Goal: Task Accomplishment & Management: Manage account settings

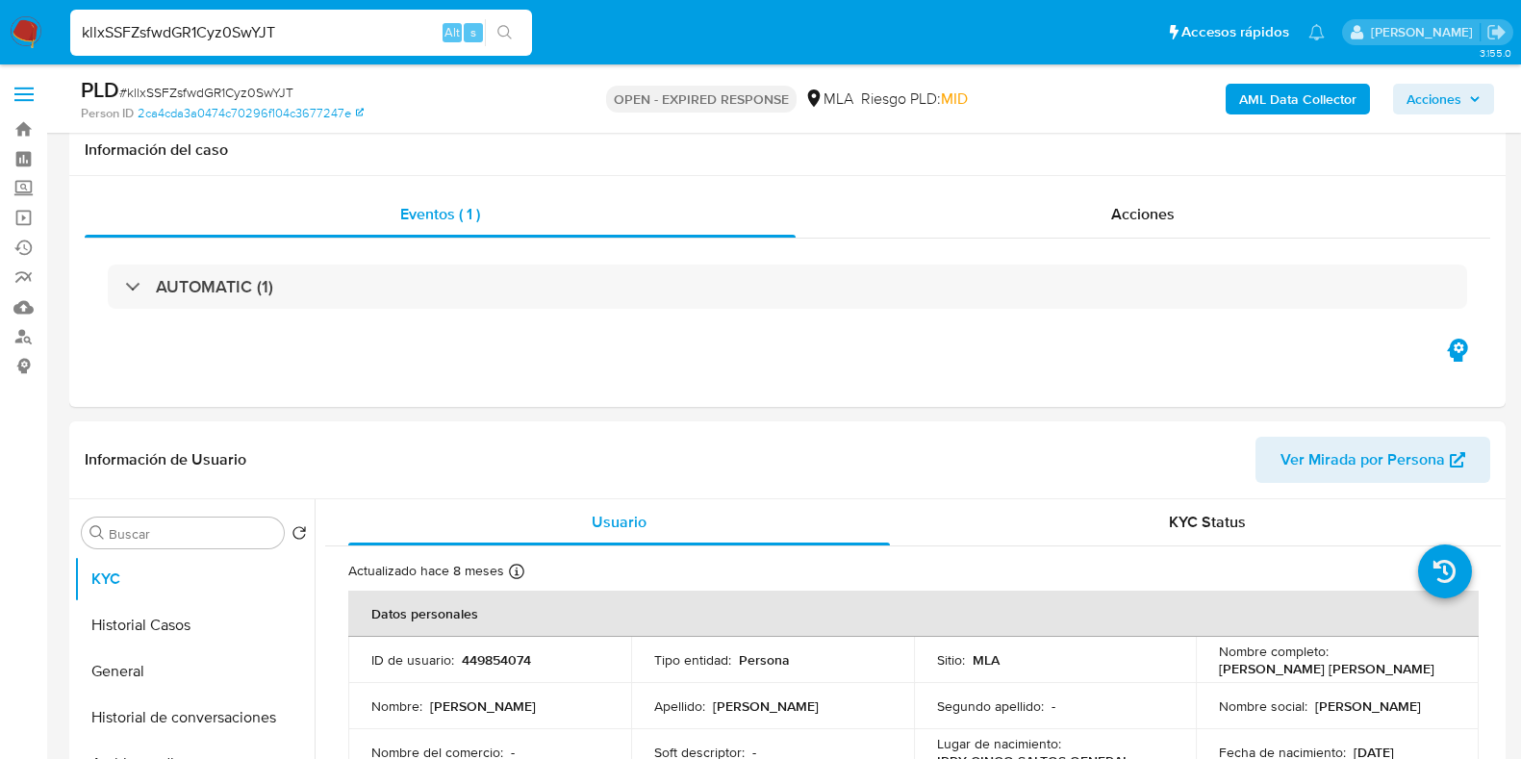
select select "10"
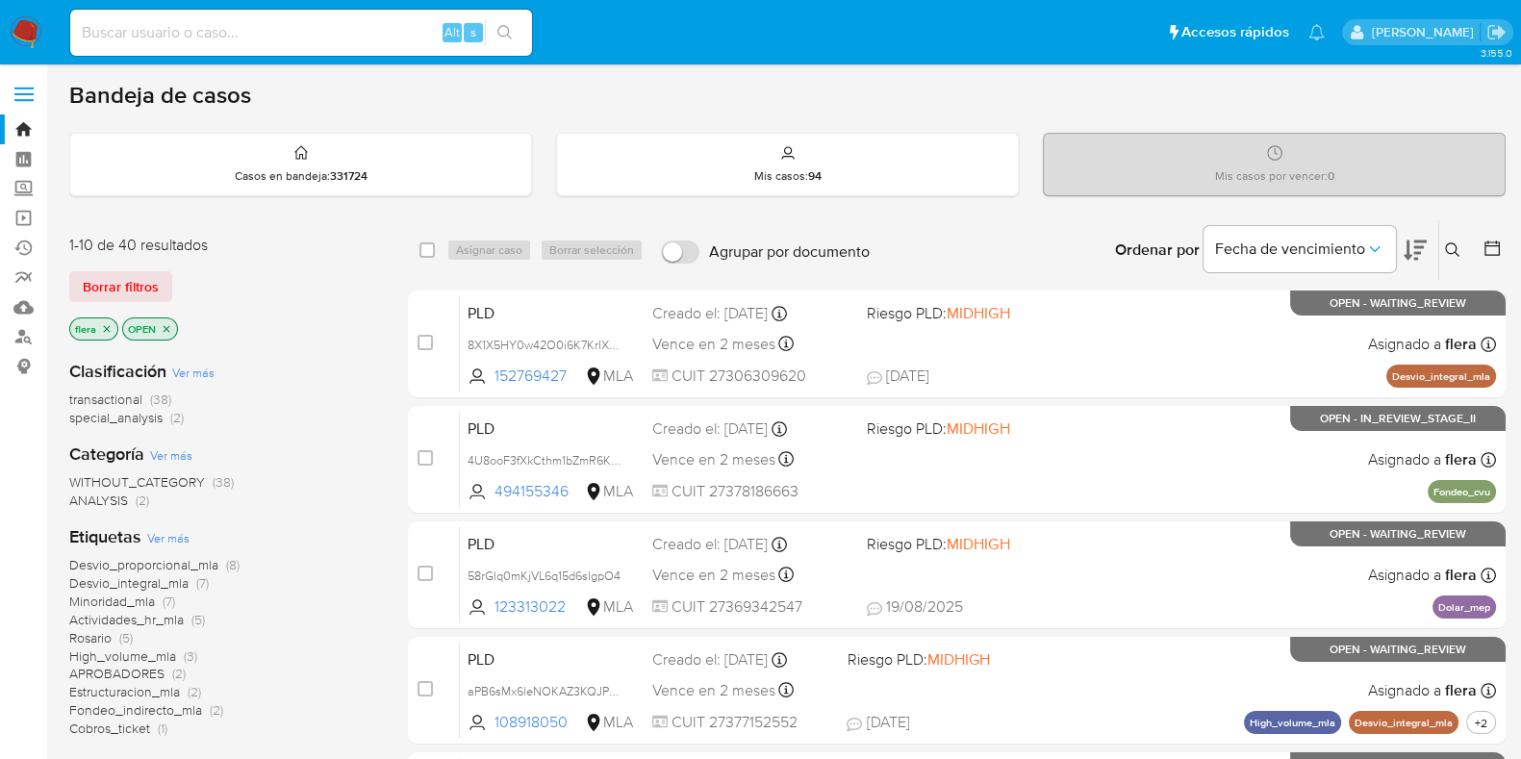
click at [165, 416] on span "special_analysis (2)" at bounding box center [126, 418] width 114 height 18
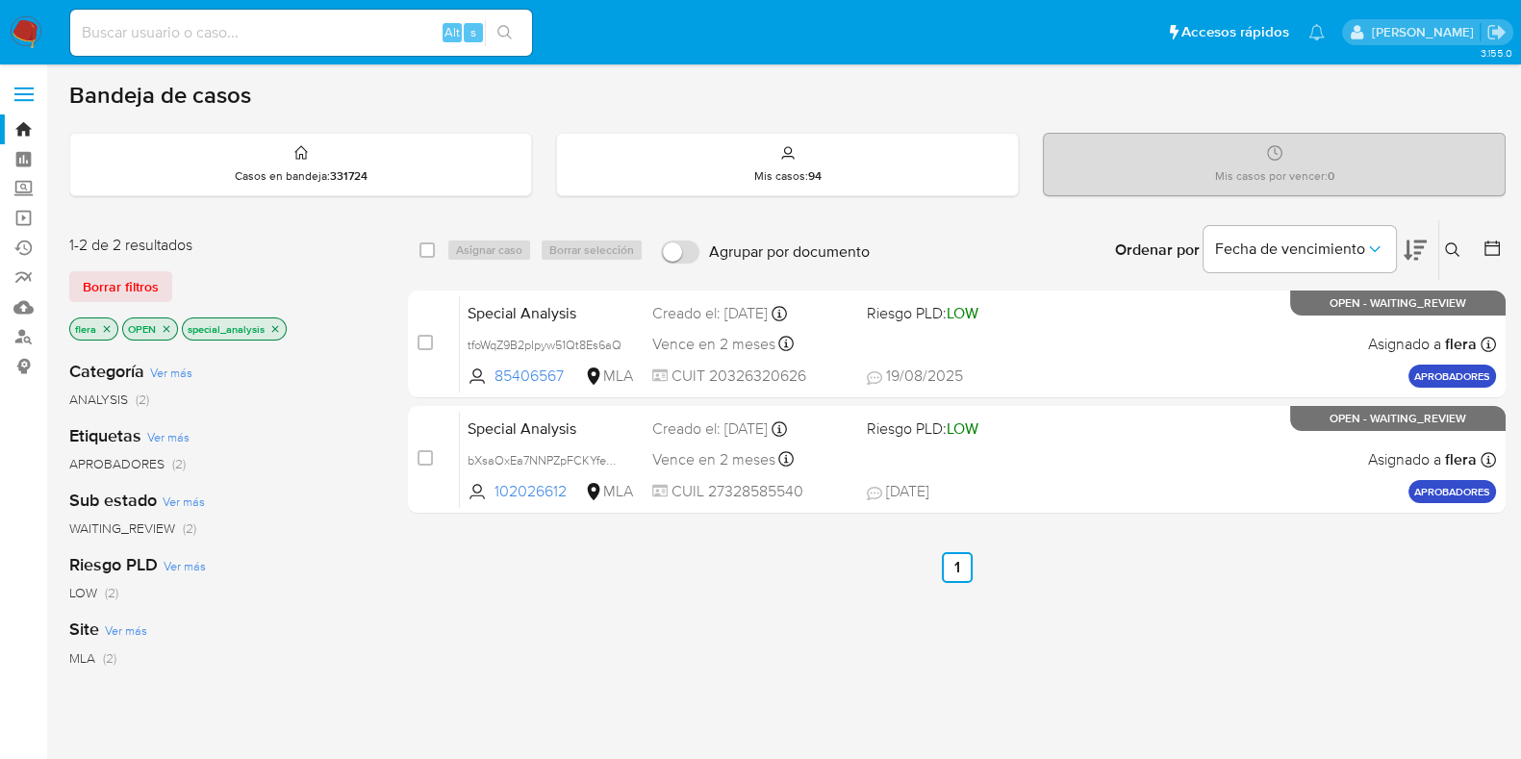
click at [126, 392] on span "ANALYSIS" at bounding box center [98, 399] width 59 height 19
click at [353, 328] on icon "close-filter" at bounding box center [356, 328] width 7 height 7
click at [274, 331] on icon "close-filter" at bounding box center [275, 329] width 12 height 12
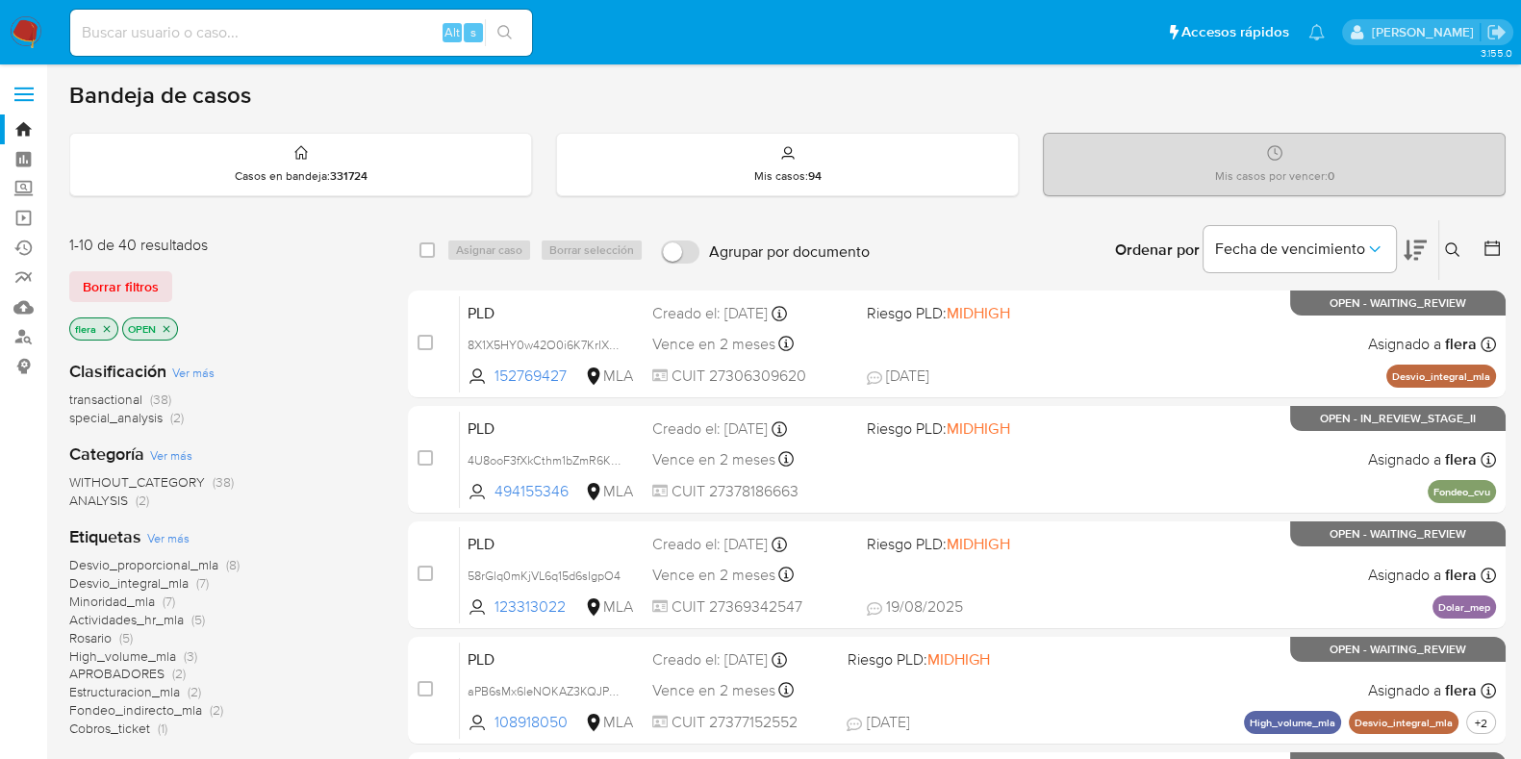
click at [159, 325] on p "OPEN" at bounding box center [150, 328] width 54 height 21
click at [164, 326] on icon "close-filter" at bounding box center [167, 329] width 12 height 12
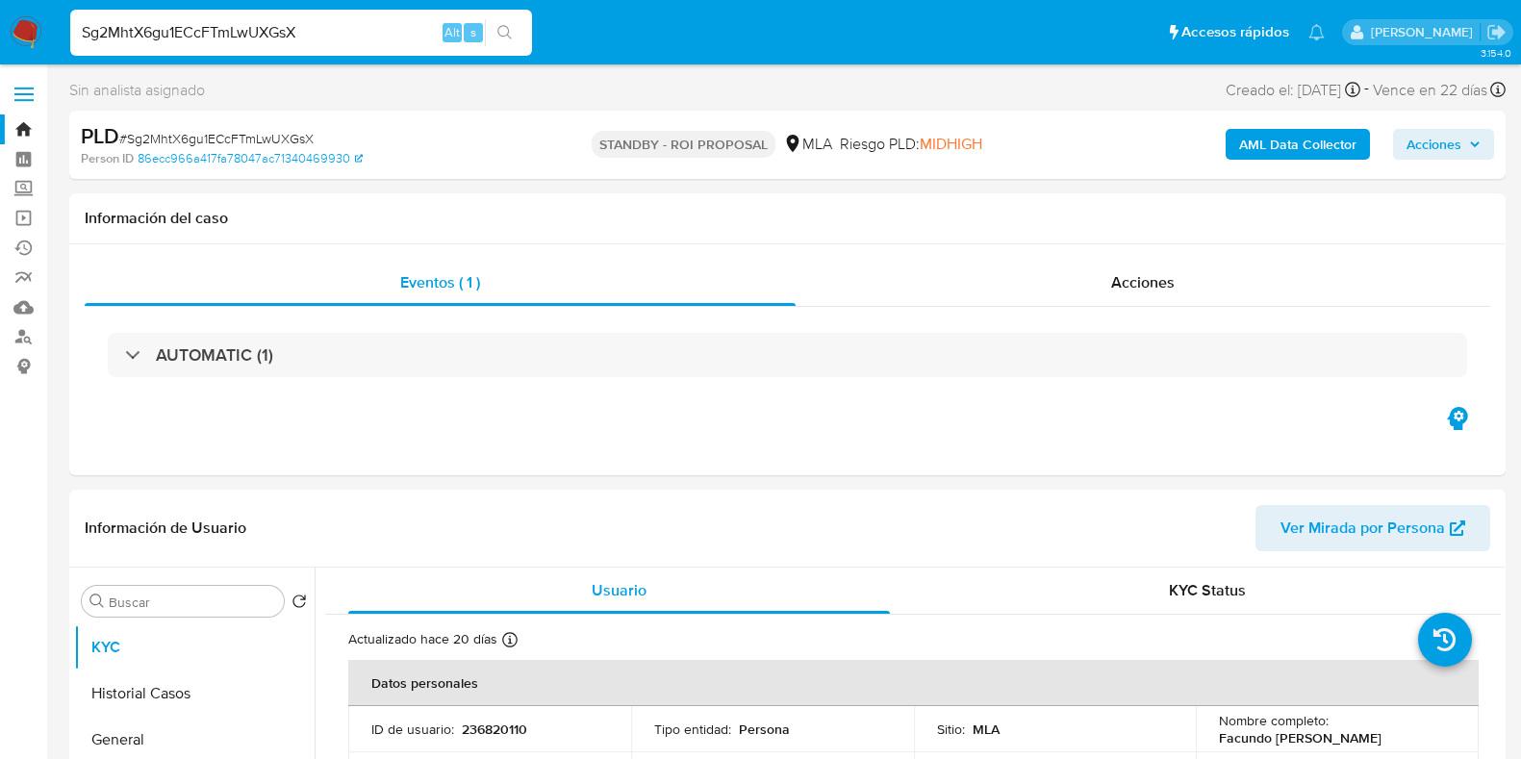
select select "10"
click at [289, 35] on input "Sg2MhtX6gu1ECcFTmLwUXGsX" at bounding box center [301, 32] width 462 height 25
paste input "gB4Z0u7GQDIjM5lQ4LdVTuvQ"
type input "gB4Z0u7GQDIjM5lQ4LdVTuvQ"
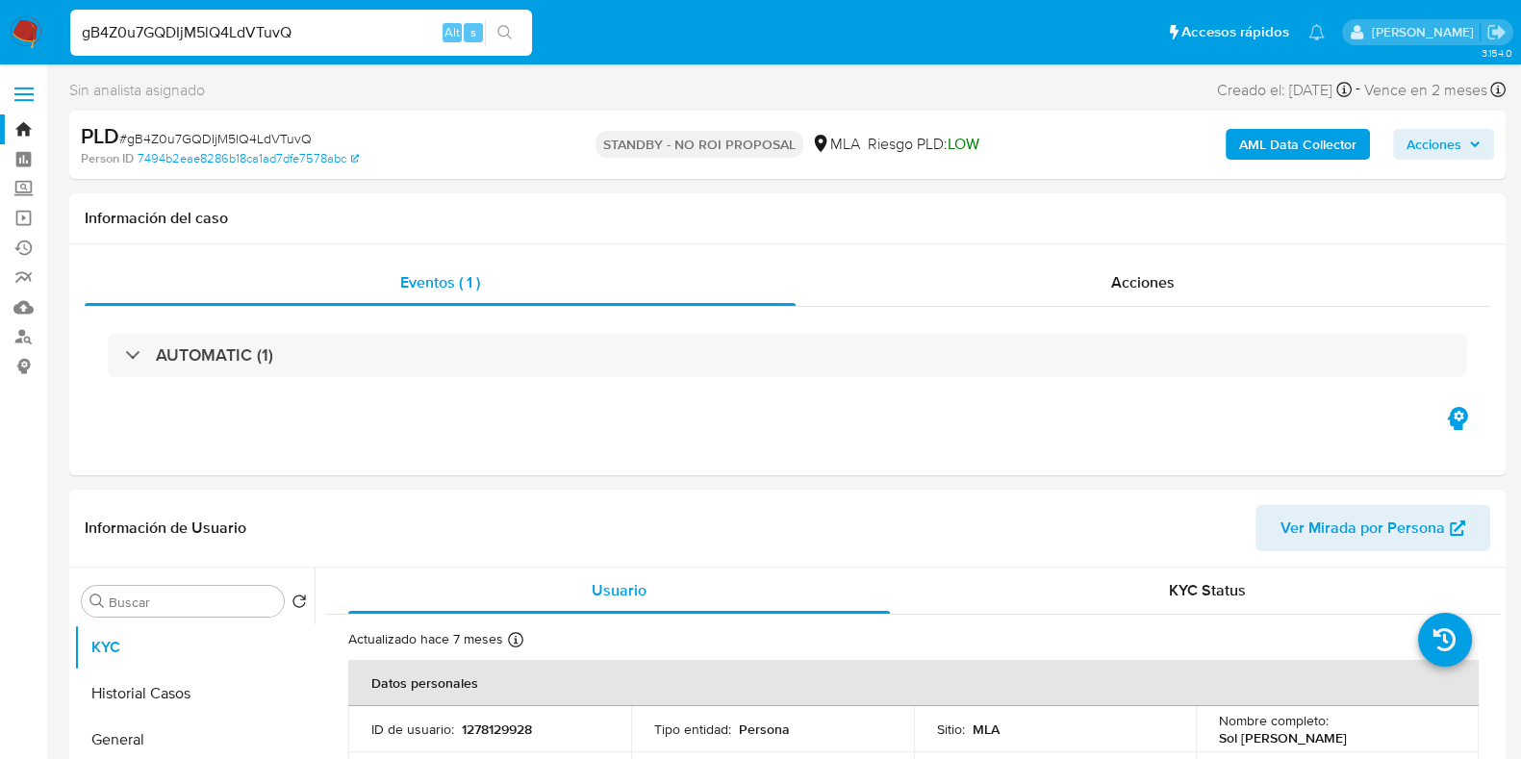
select select "10"
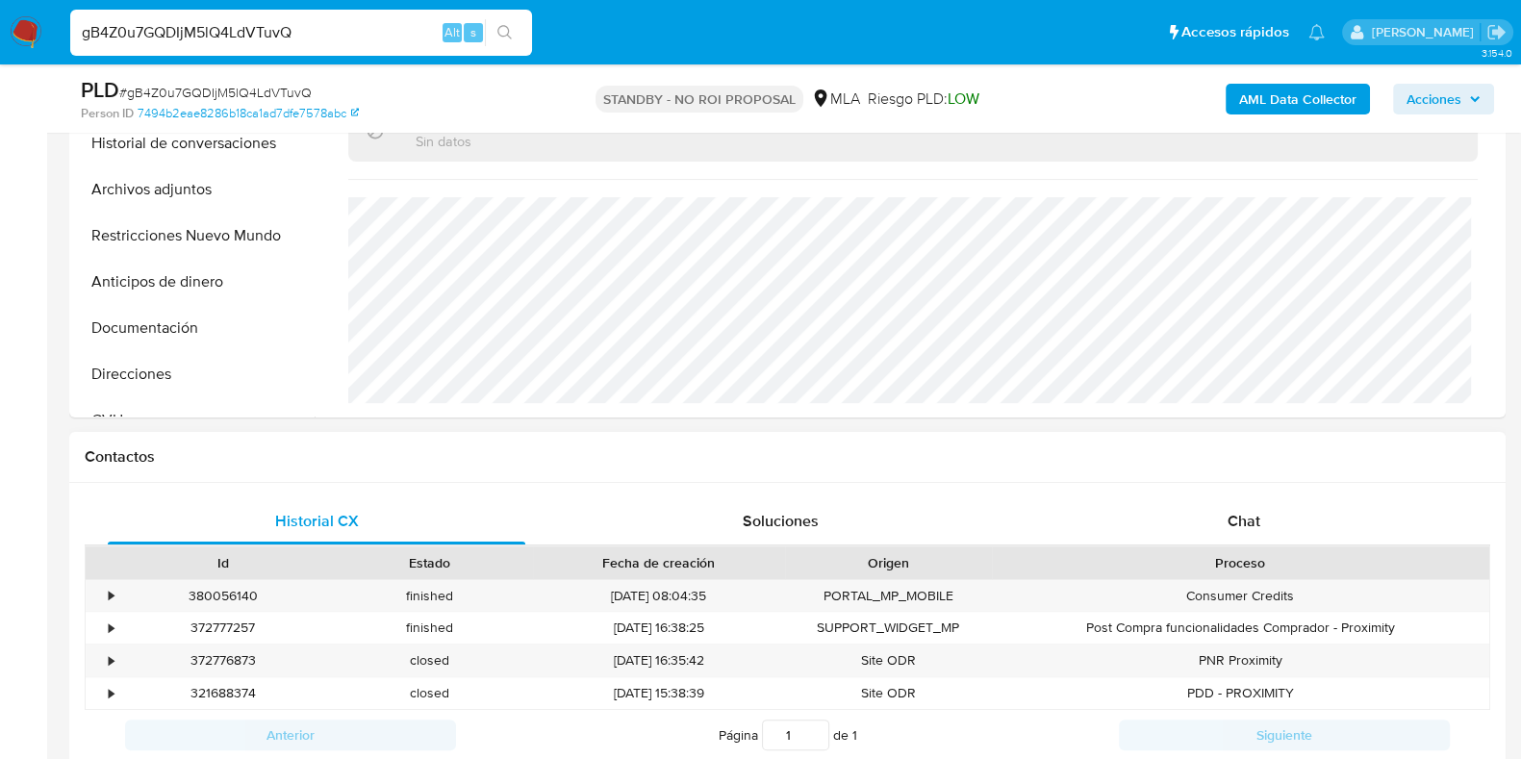
scroll to position [721, 0]
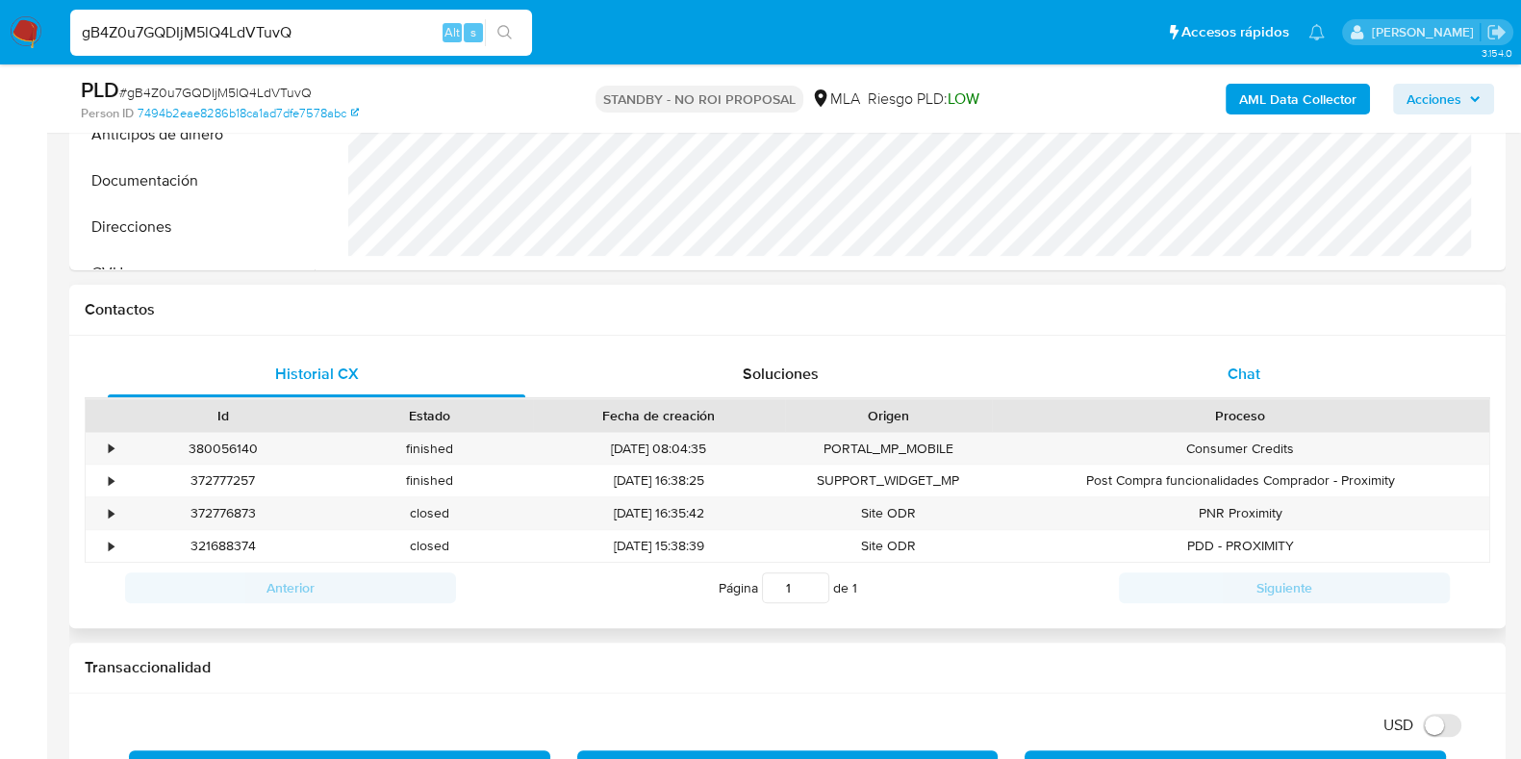
click at [1222, 367] on div "Chat" at bounding box center [1243, 374] width 417 height 46
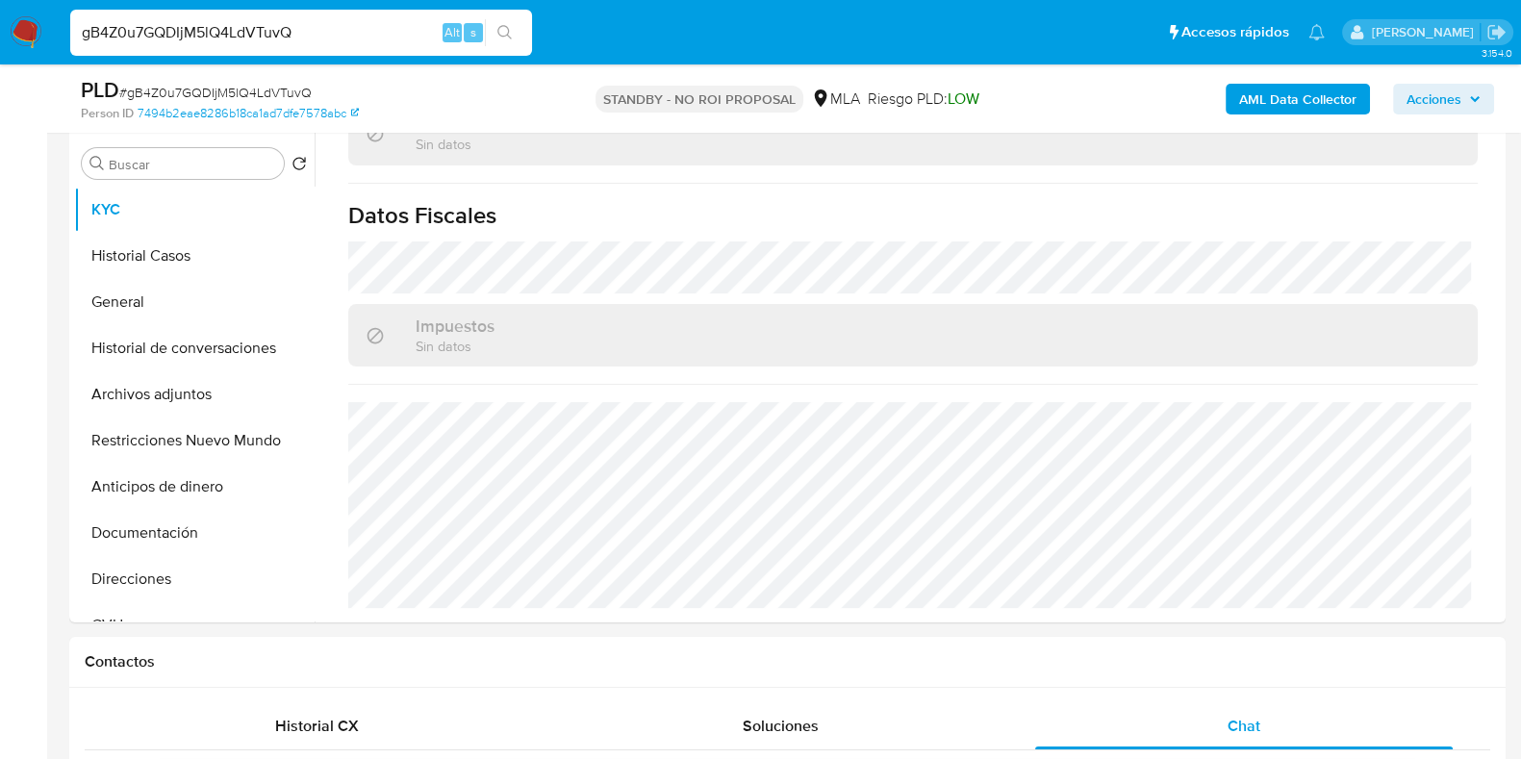
scroll to position [361, 0]
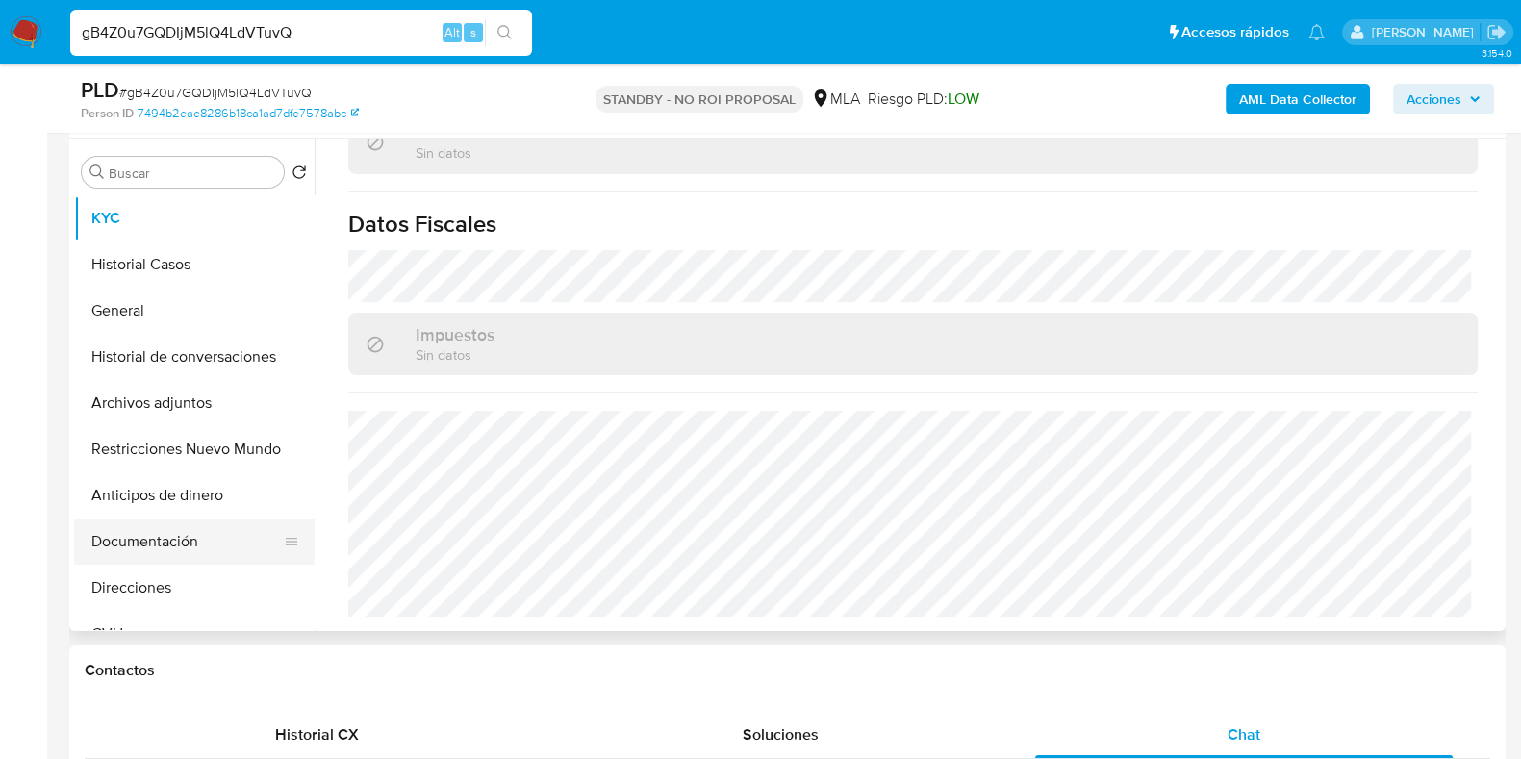
click at [139, 534] on button "Documentación" at bounding box center [186, 541] width 225 height 46
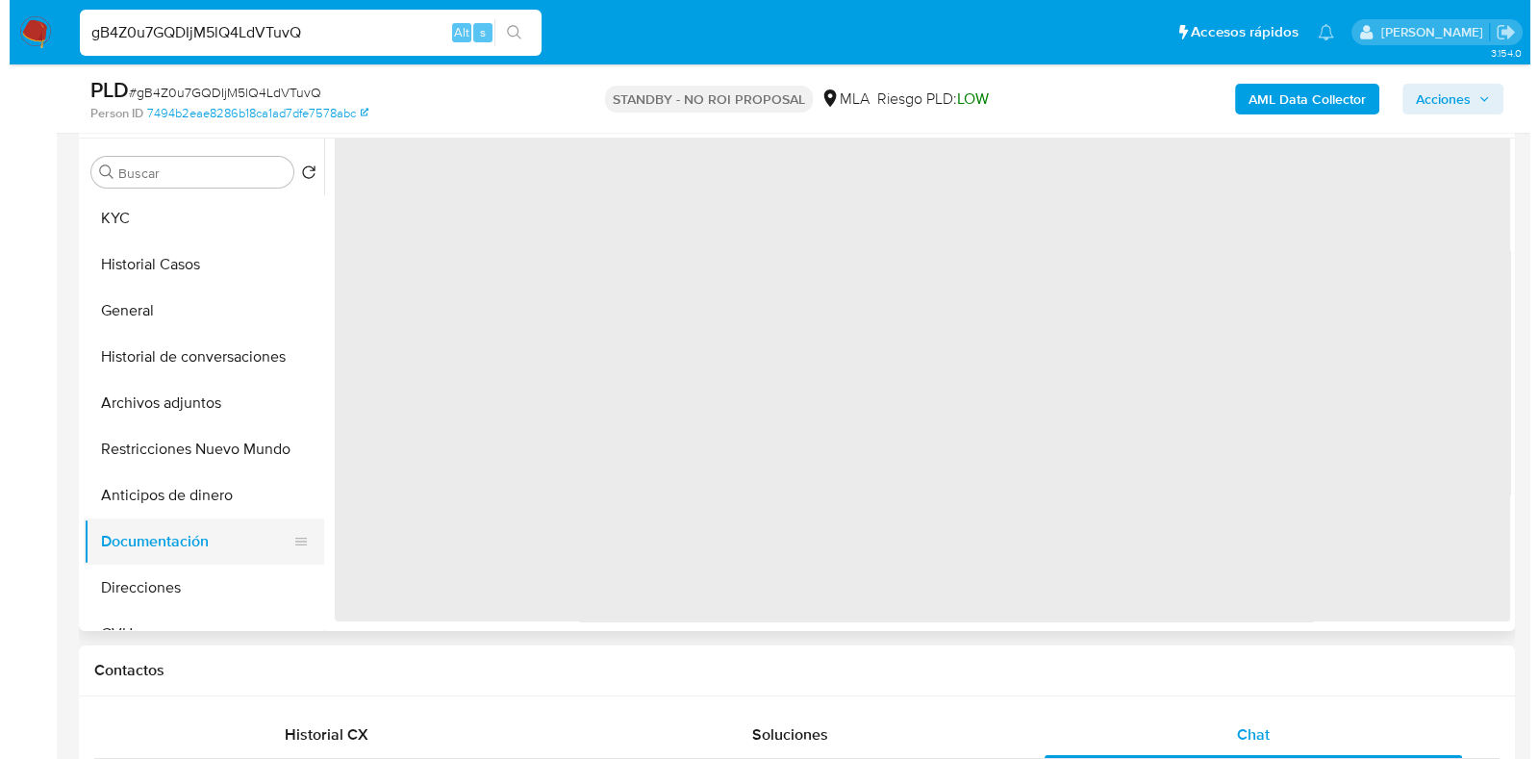
scroll to position [0, 0]
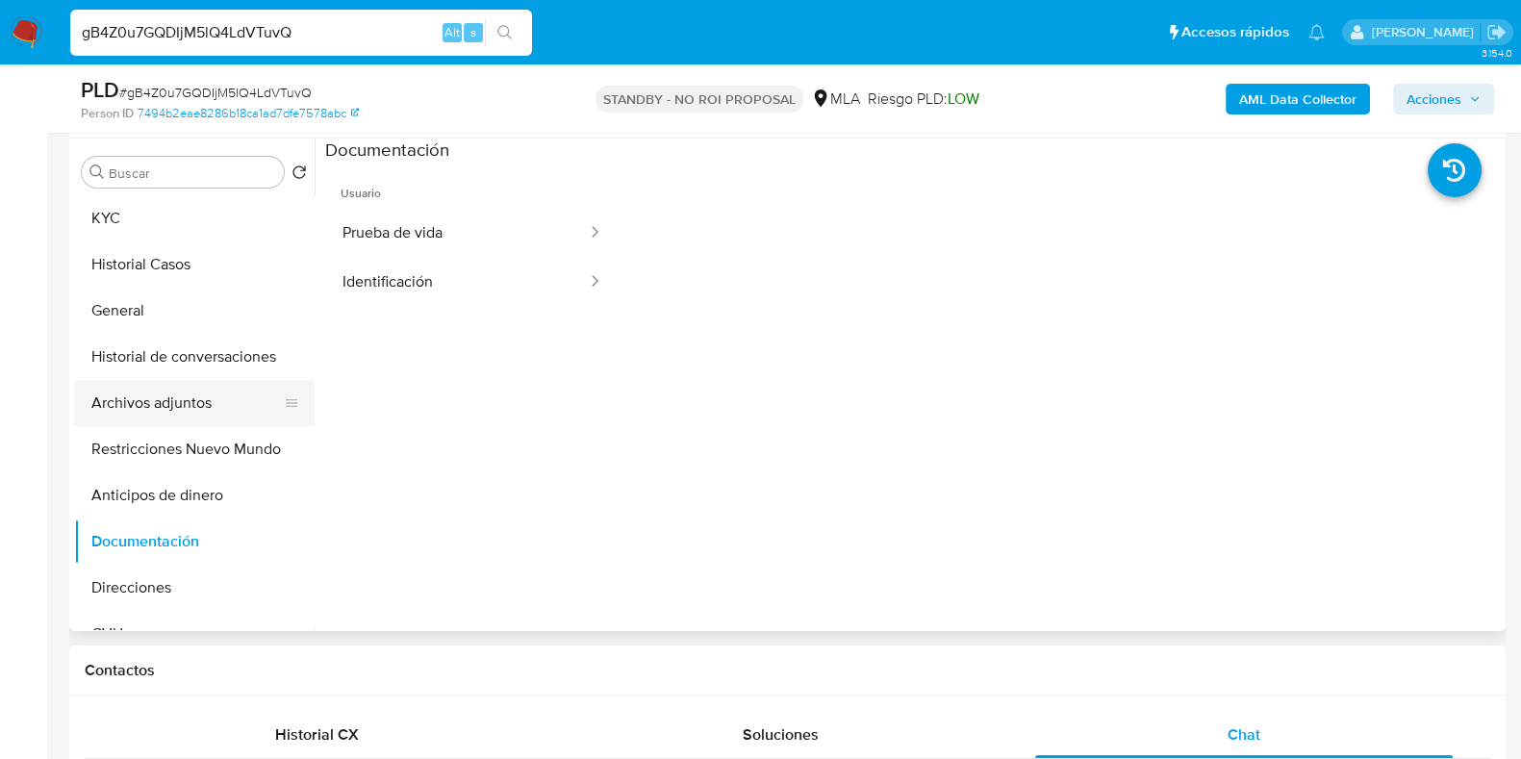
click at [154, 393] on button "Archivos adjuntos" at bounding box center [186, 403] width 225 height 46
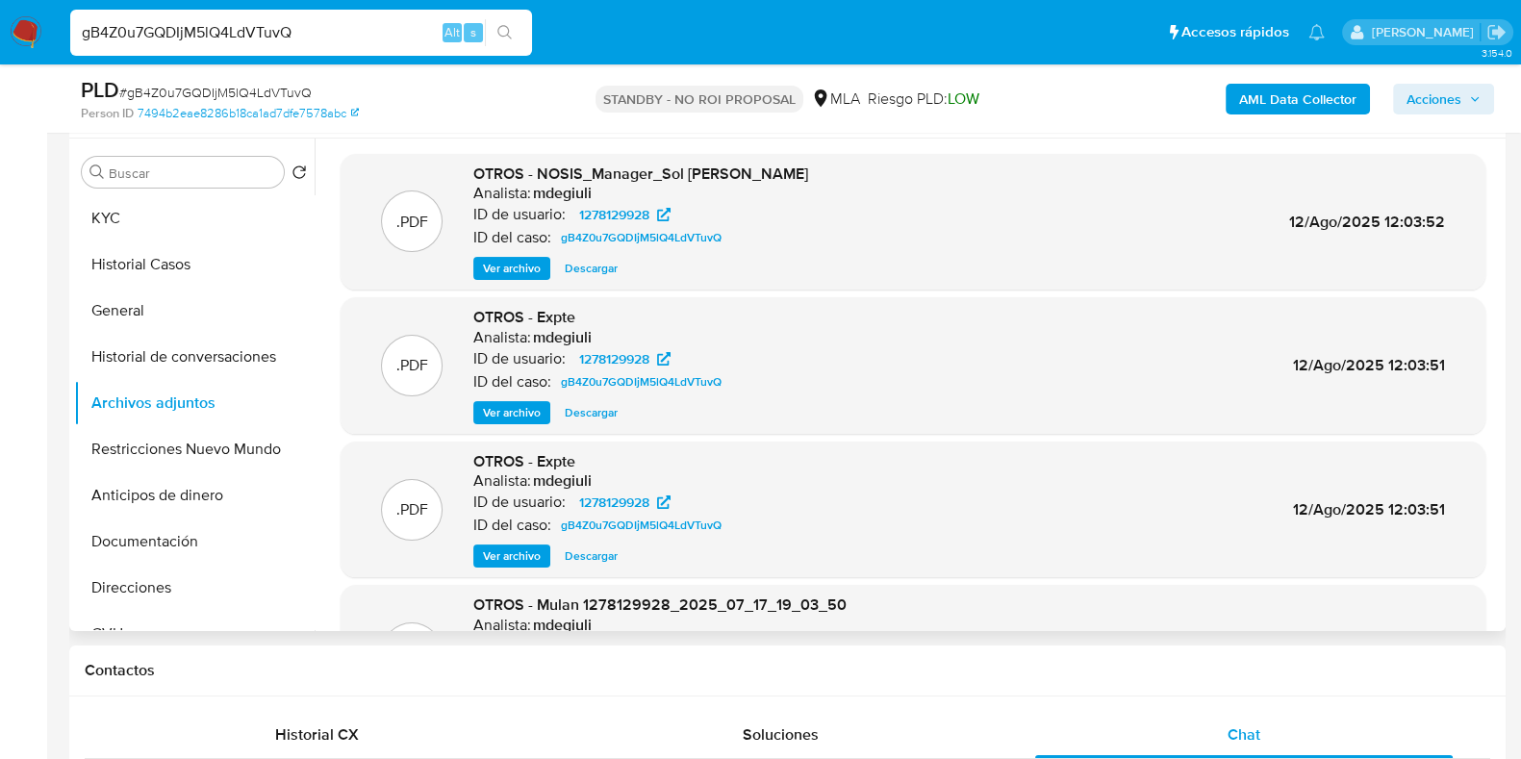
click at [507, 406] on span "Ver archivo" at bounding box center [512, 412] width 58 height 19
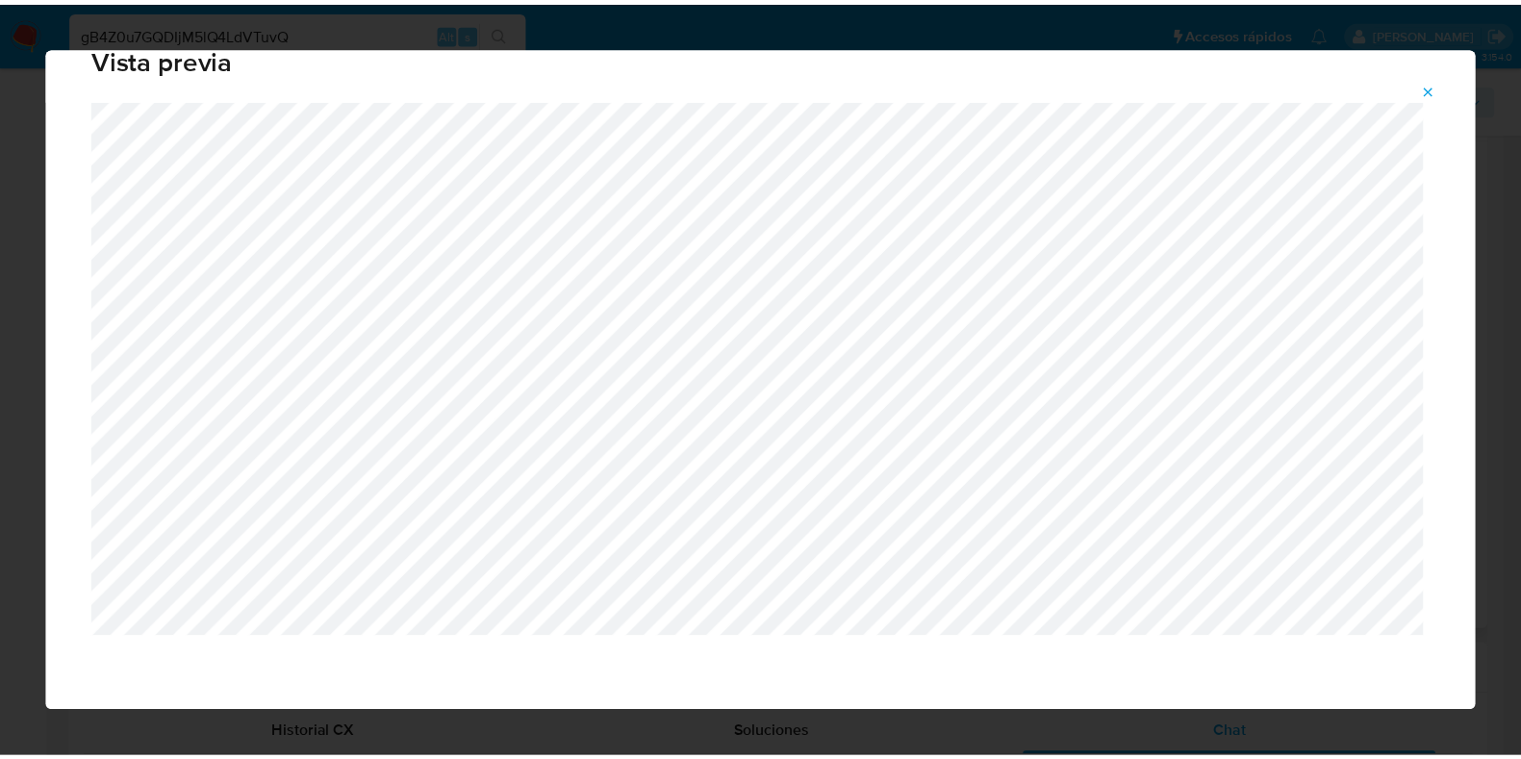
scroll to position [48, 0]
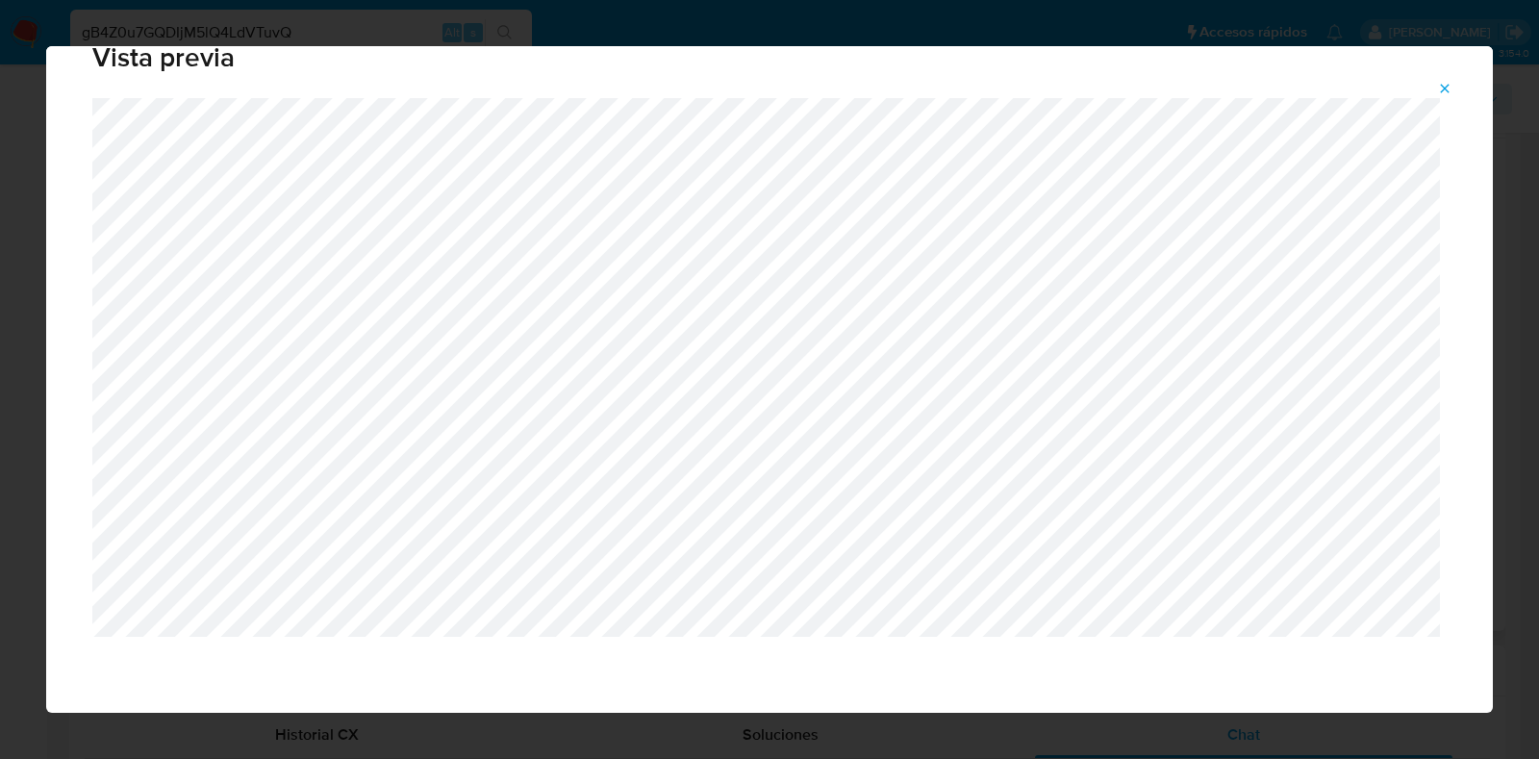
click at [1453, 93] on icon "Attachment preview" at bounding box center [1444, 88] width 15 height 15
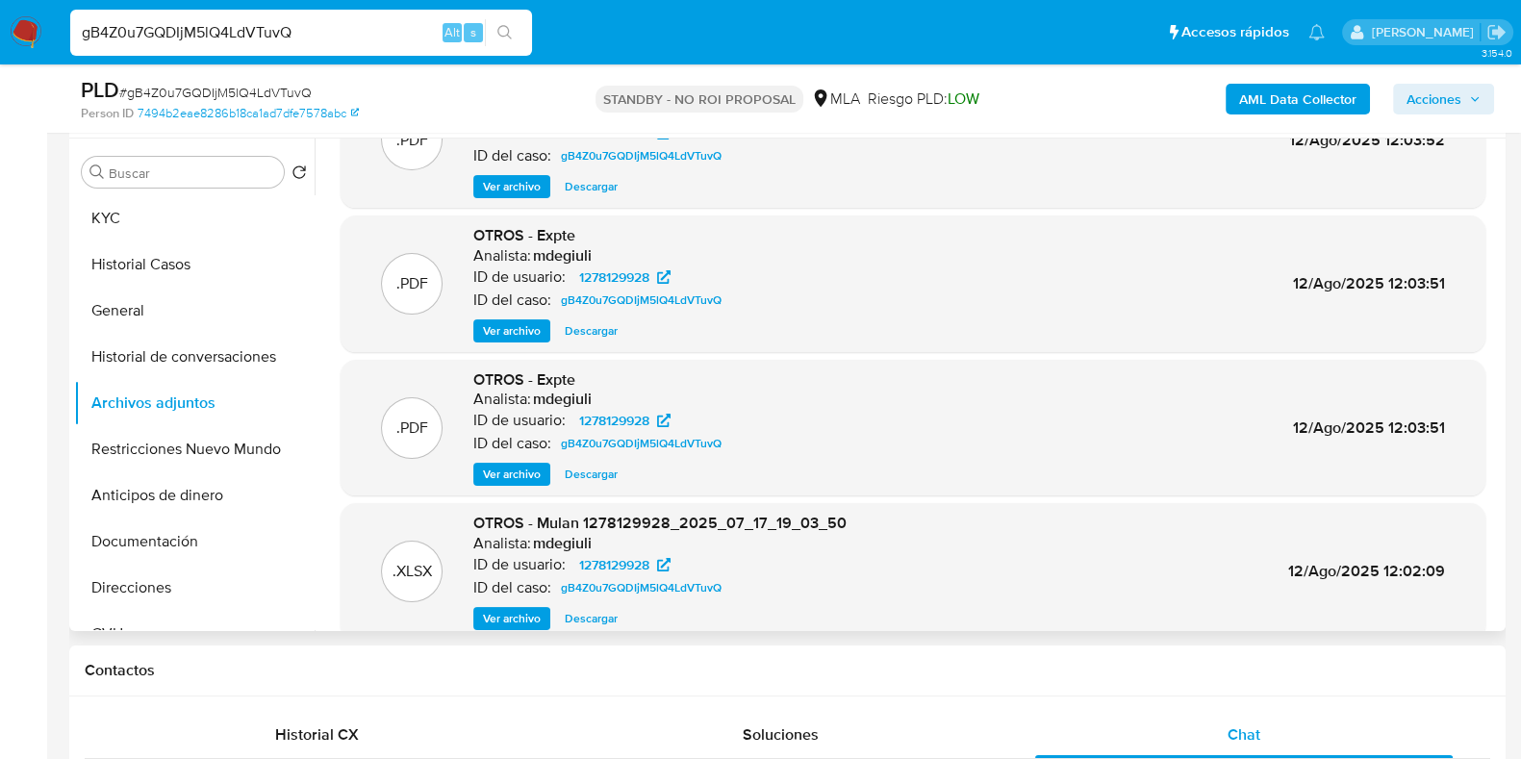
scroll to position [119, 0]
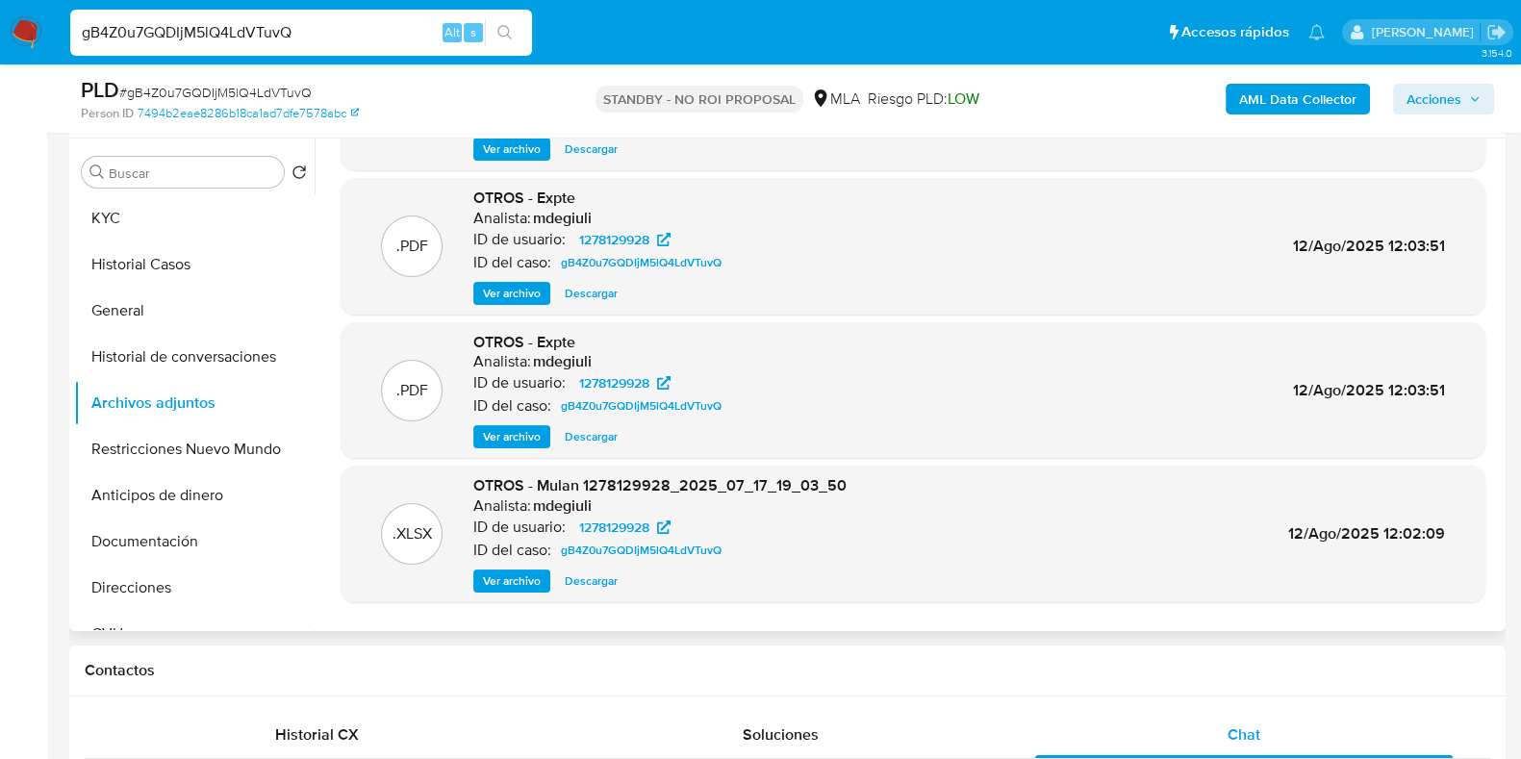
click at [514, 430] on span "Ver archivo" at bounding box center [512, 436] width 58 height 19
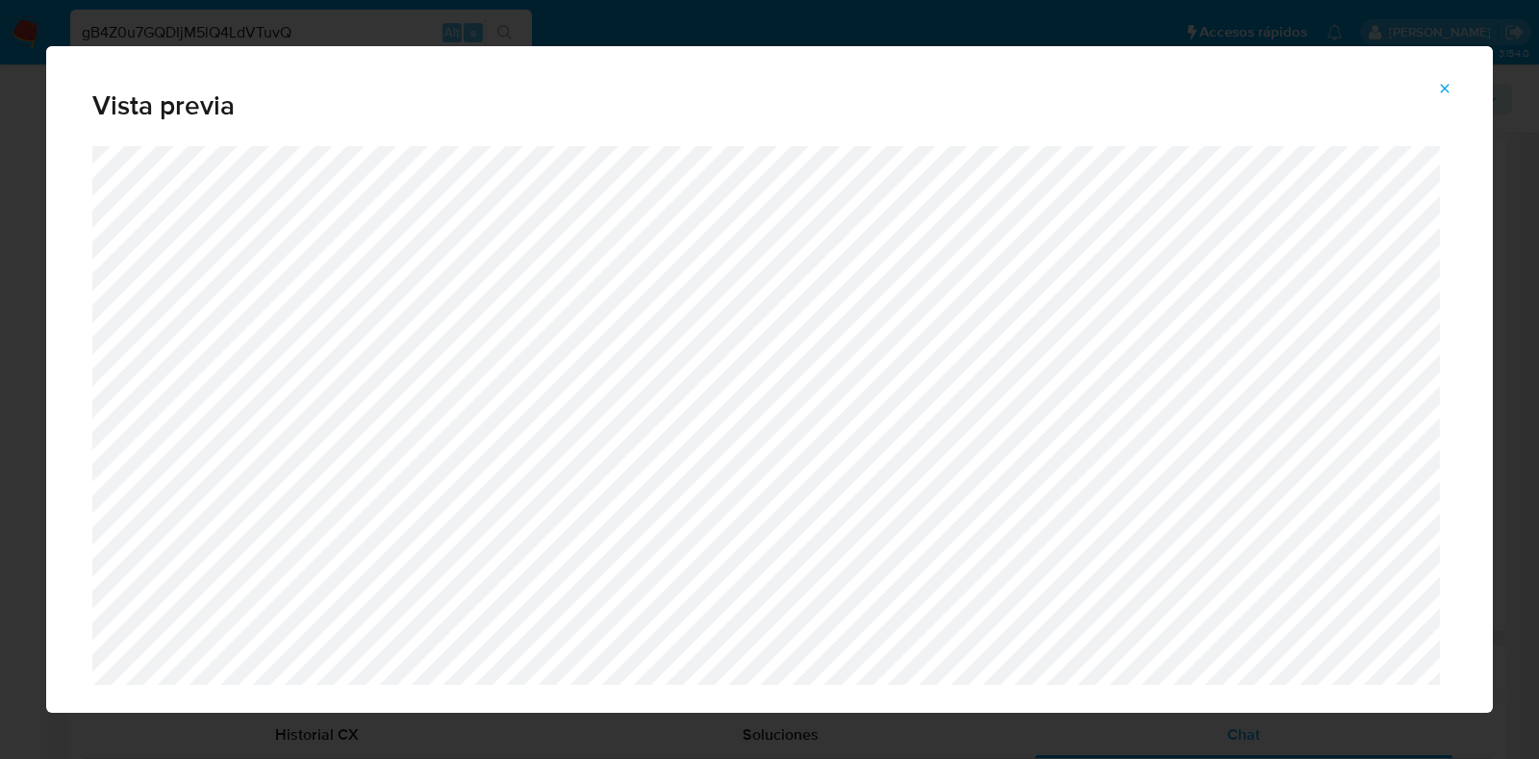
click at [1448, 86] on icon "Attachment preview" at bounding box center [1445, 88] width 9 height 9
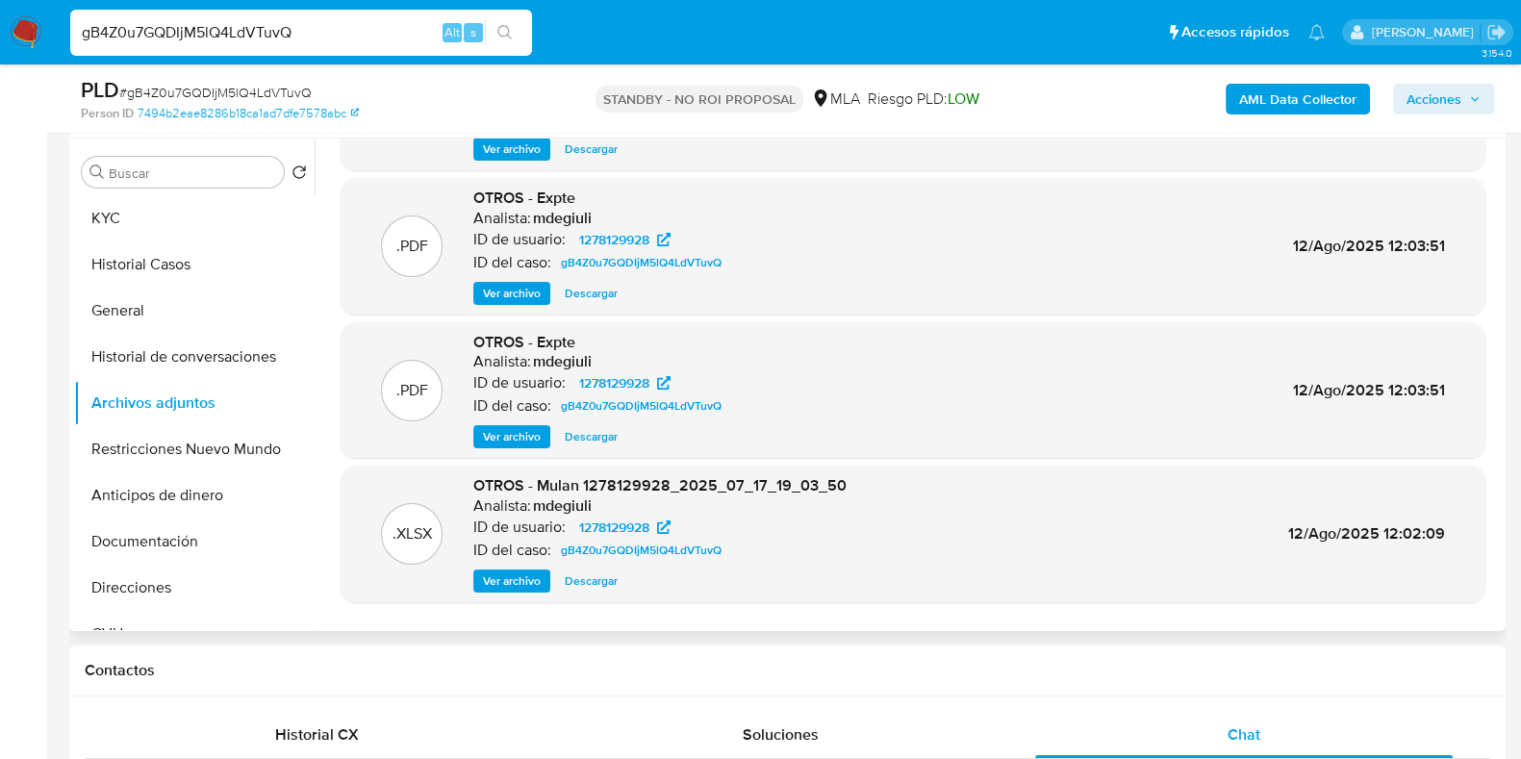
click at [513, 286] on span "Ver archivo" at bounding box center [512, 293] width 58 height 19
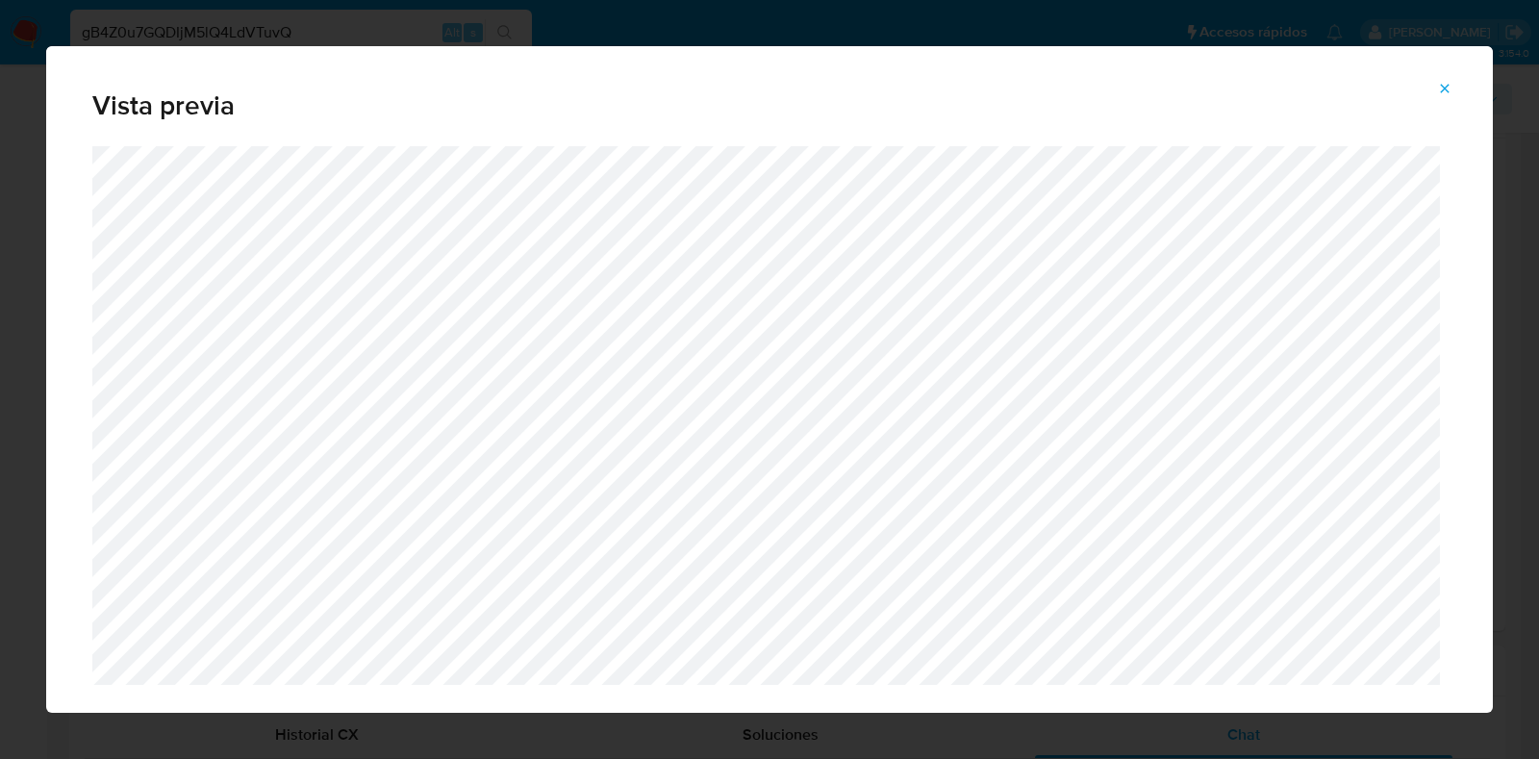
click at [1443, 81] on icon "Attachment preview" at bounding box center [1444, 88] width 15 height 15
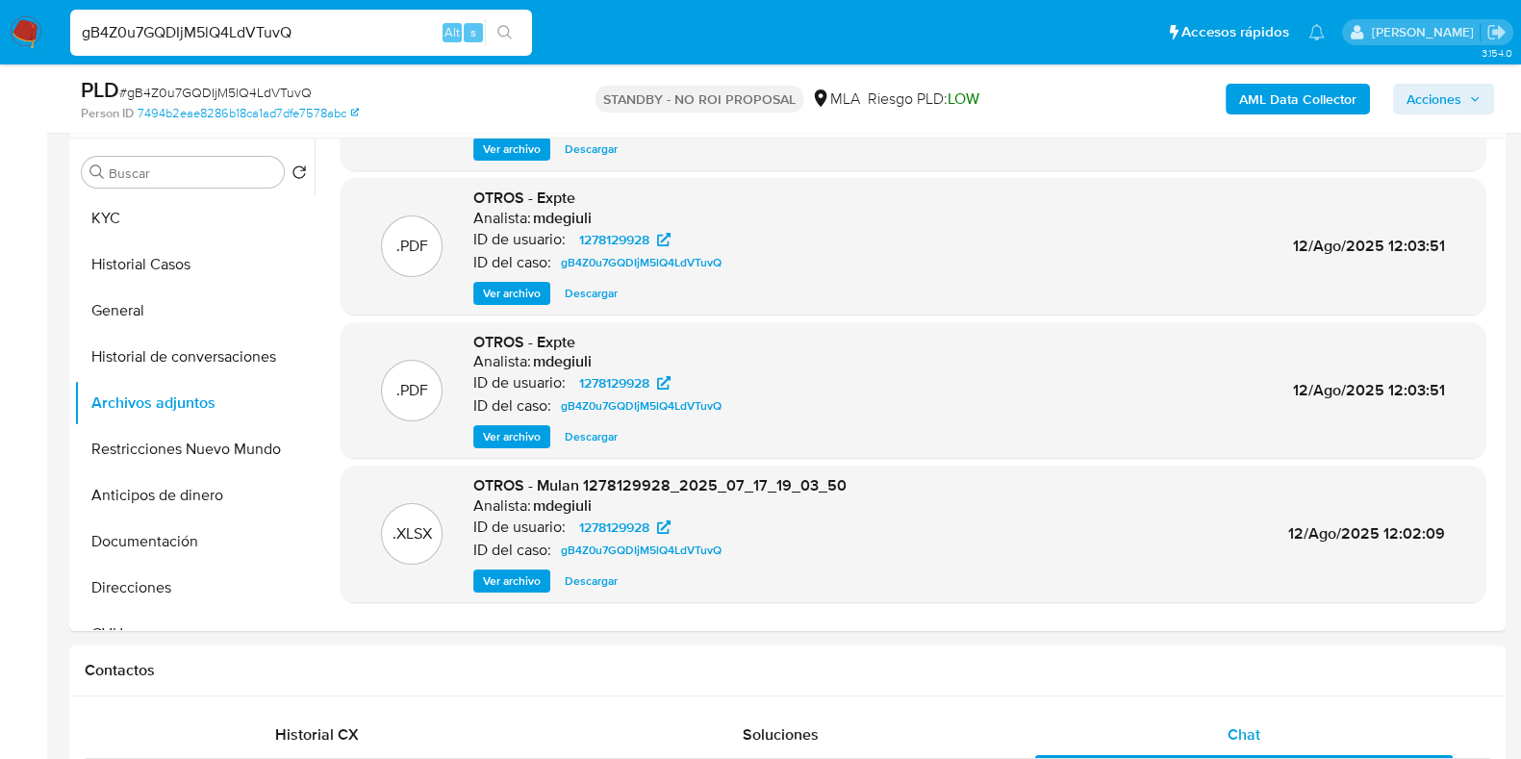
click at [264, 97] on span "# gB4Z0u7GQDIjM5lQ4LdVTuvQ" at bounding box center [215, 92] width 192 height 19
click at [264, 96] on span "# gB4Z0u7GQDIjM5lQ4LdVTuvQ" at bounding box center [215, 92] width 192 height 19
copy span "gB4Z0u7GQDIjM5lQ4LdVTuvQ"
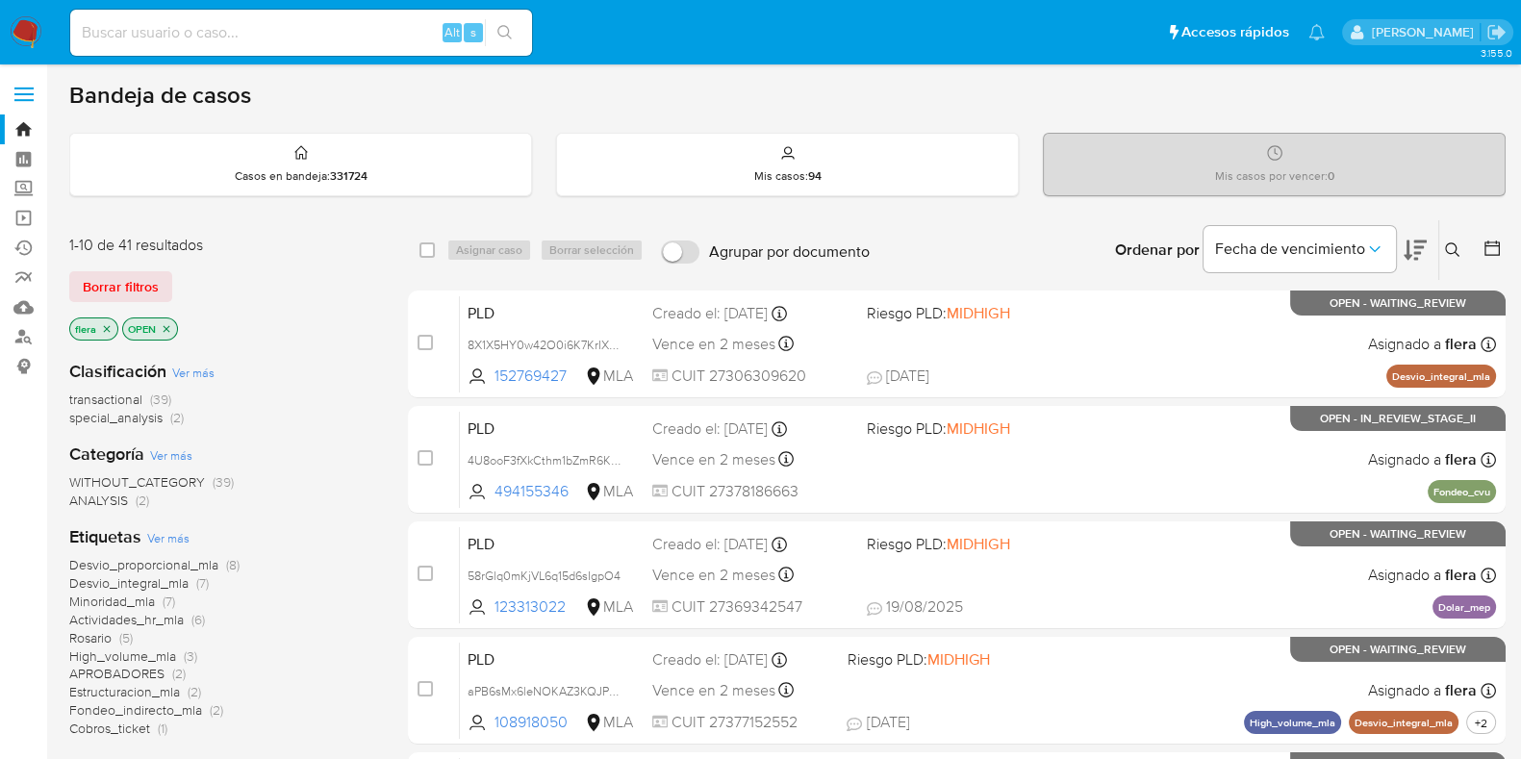
click at [1449, 247] on icon at bounding box center [1452, 249] width 15 height 15
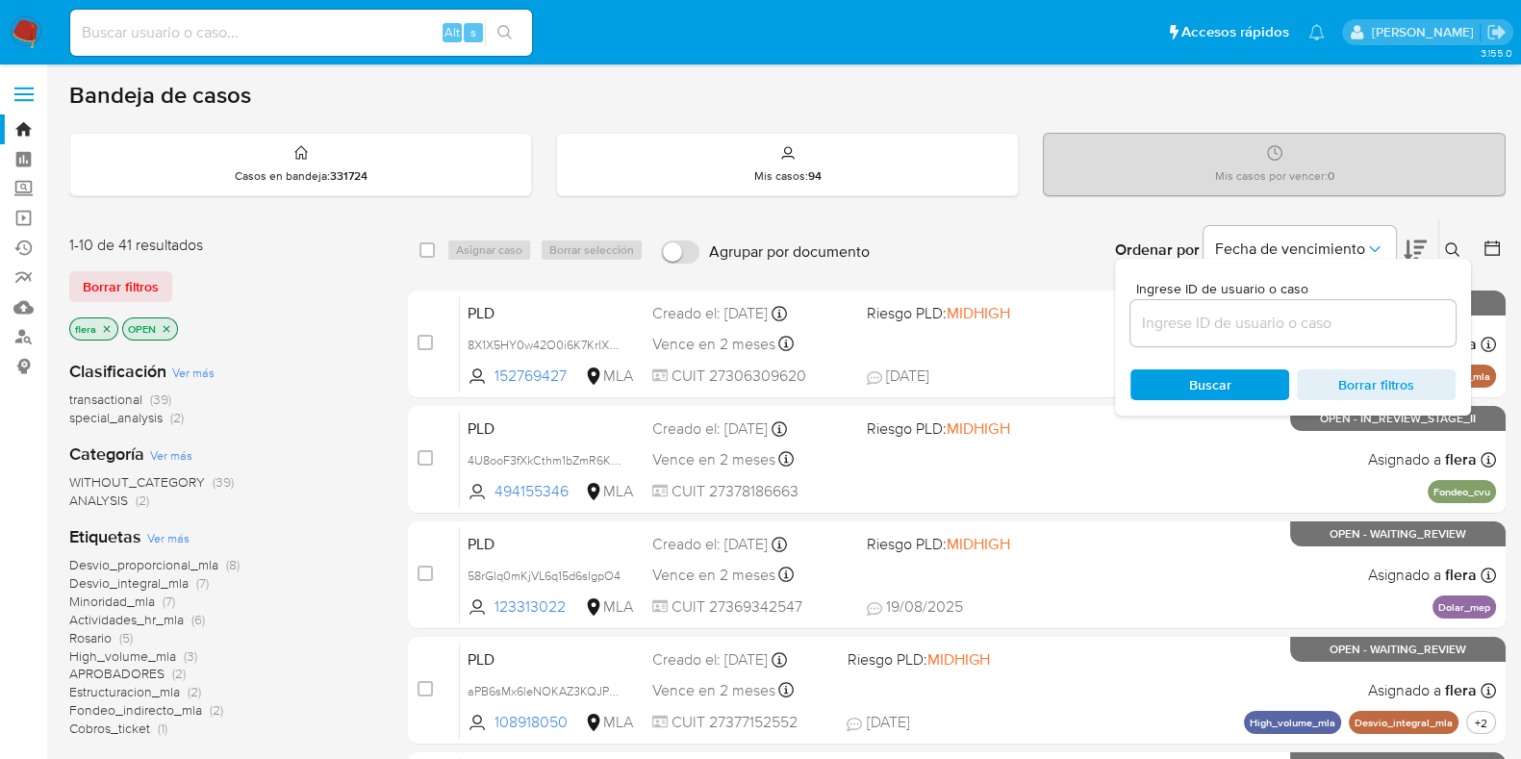
click at [1372, 312] on input at bounding box center [1292, 323] width 325 height 25
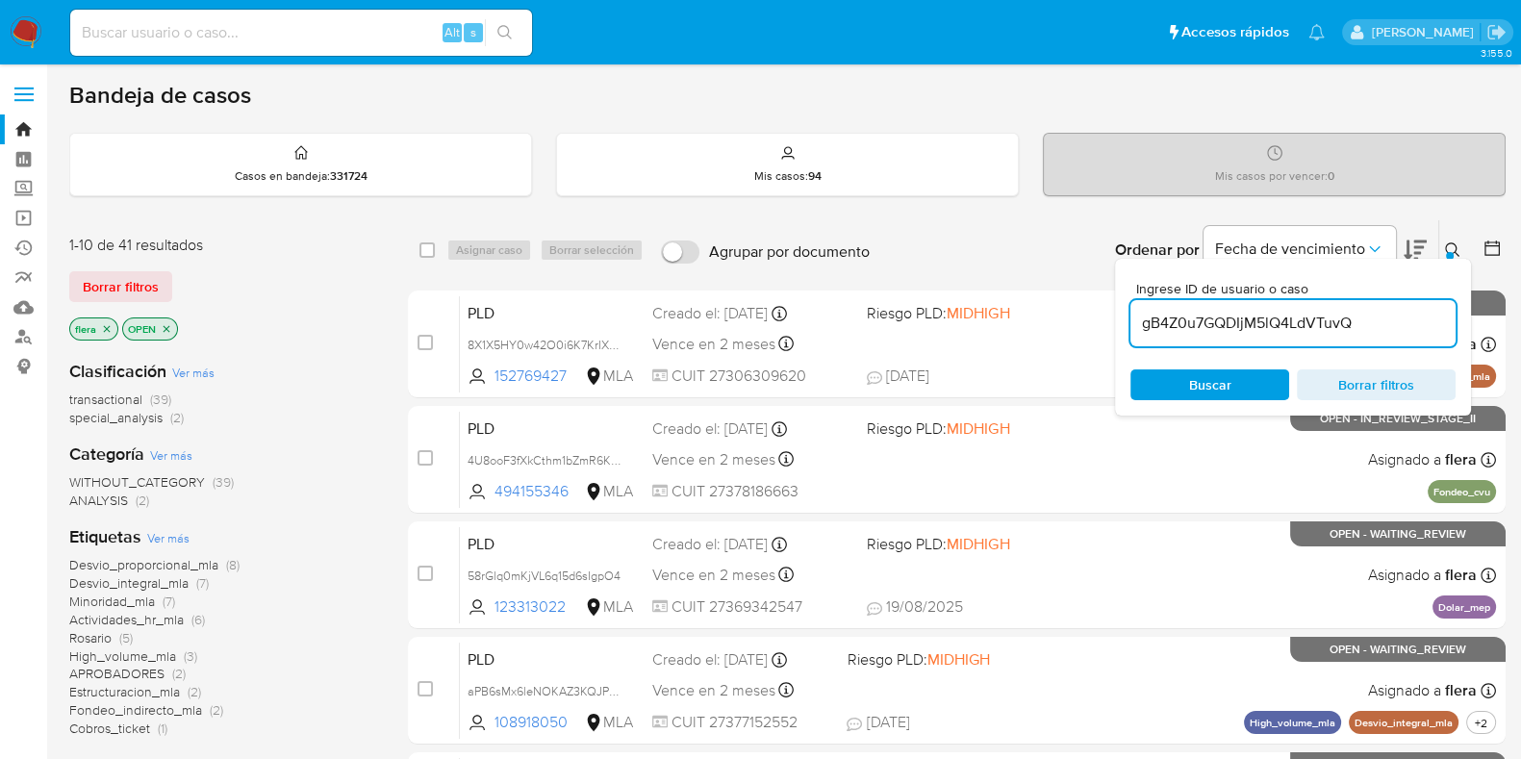
type input "gB4Z0u7GQDIjM5lQ4LdVTuvQ"
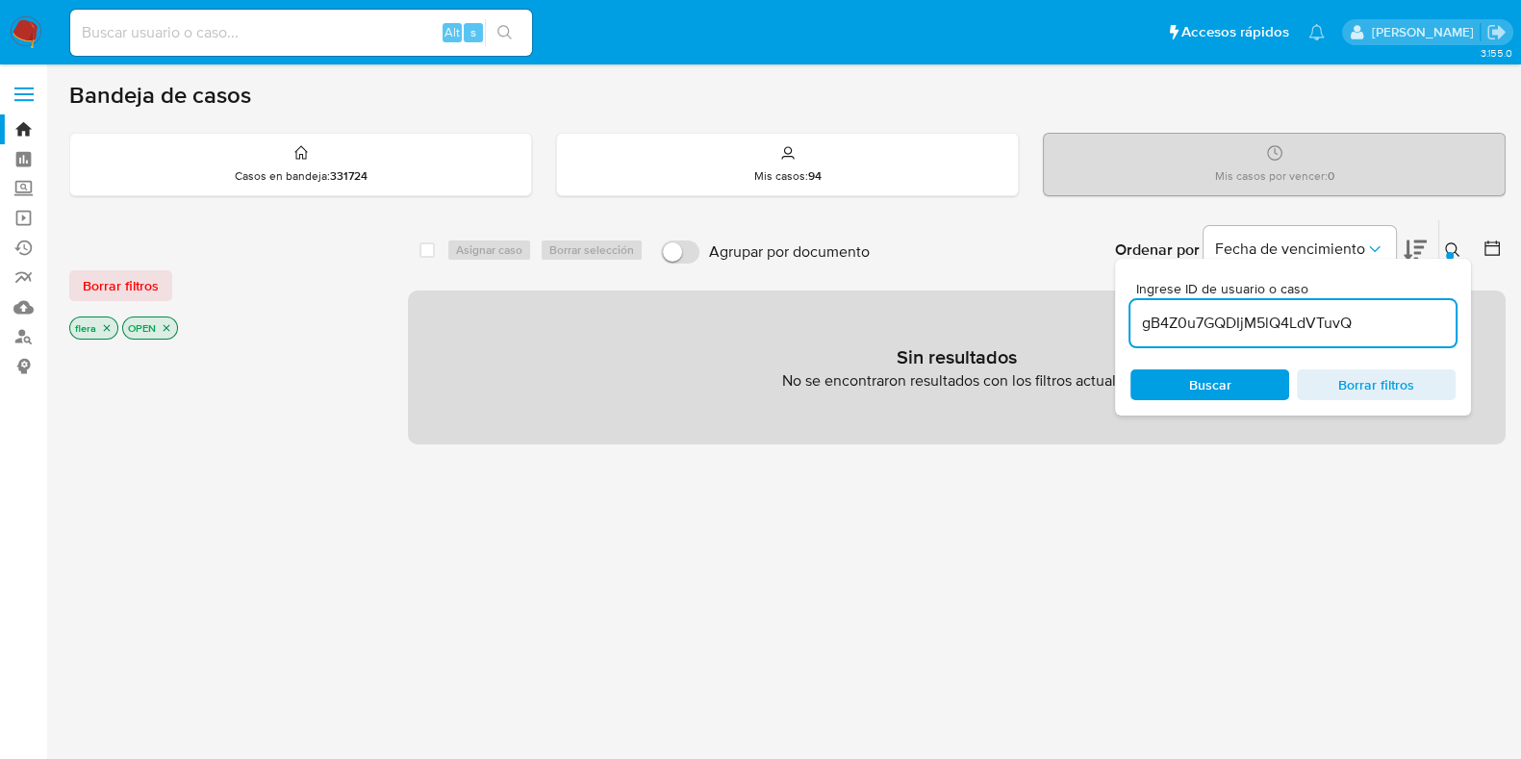
click at [164, 328] on icon "close-filter" at bounding box center [167, 328] width 7 height 7
click at [104, 329] on icon "close-filter" at bounding box center [107, 328] width 7 height 7
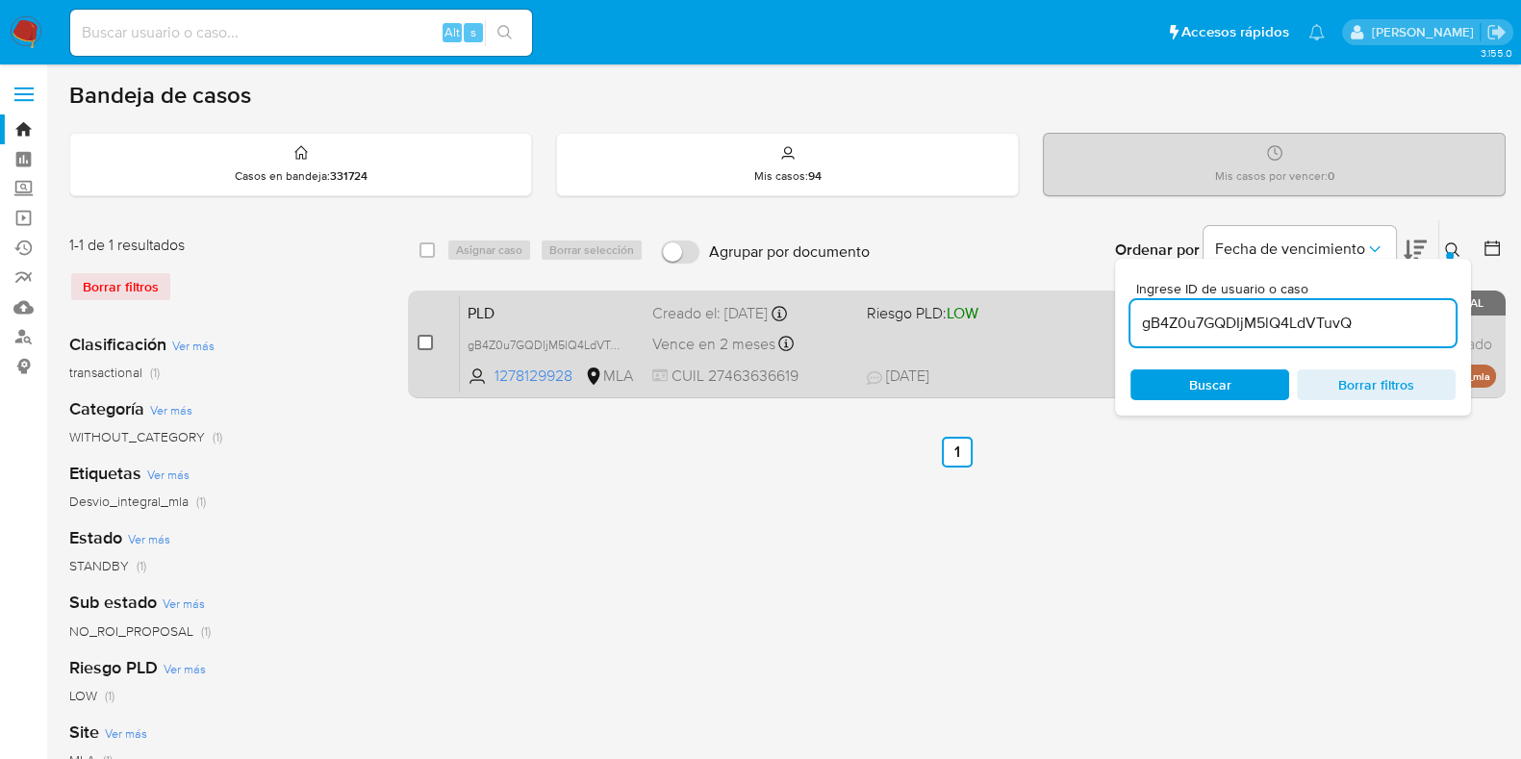
click at [421, 340] on input "checkbox" at bounding box center [424, 342] width 15 height 15
checkbox input "true"
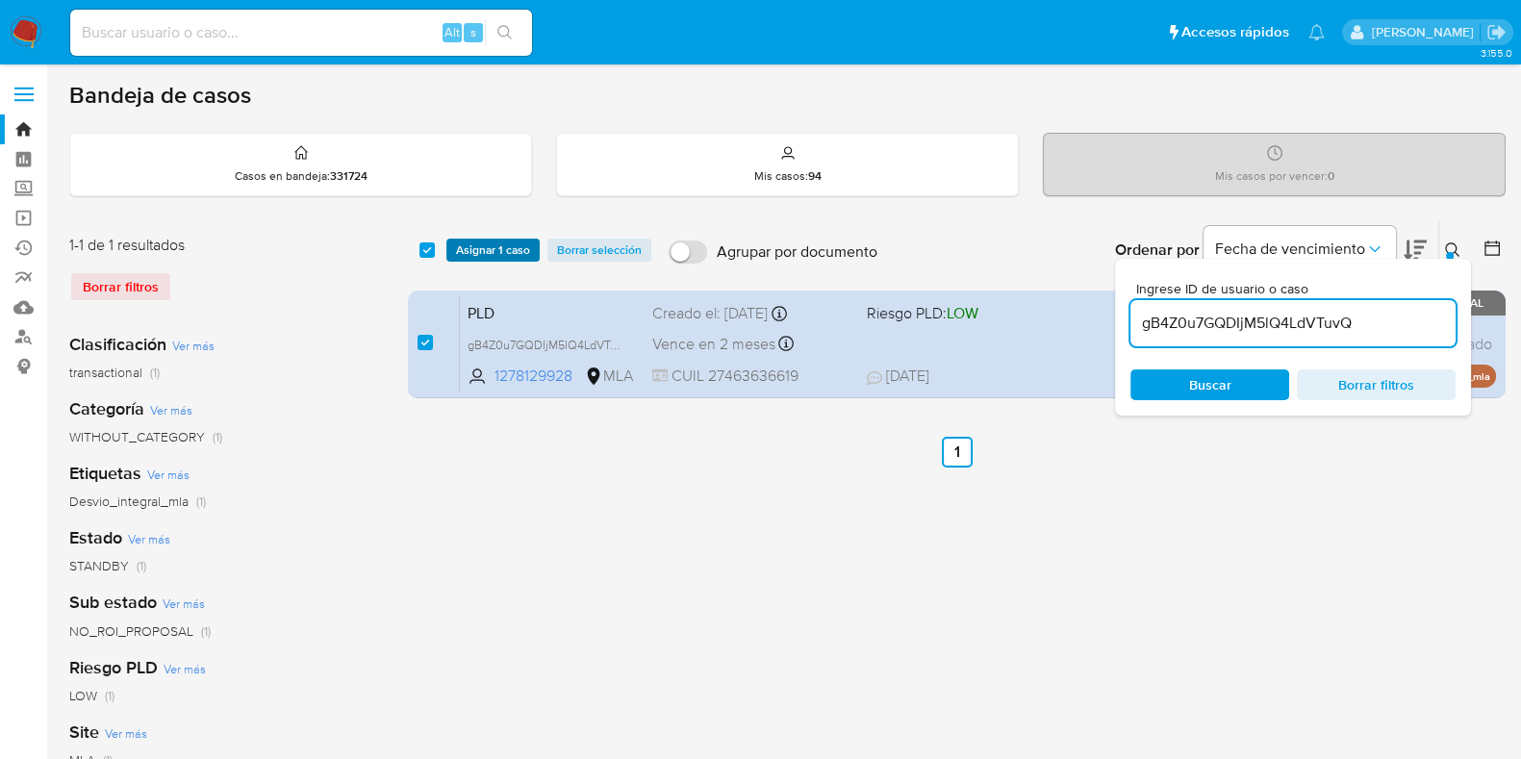
click at [491, 255] on span "Asignar 1 caso" at bounding box center [493, 249] width 74 height 19
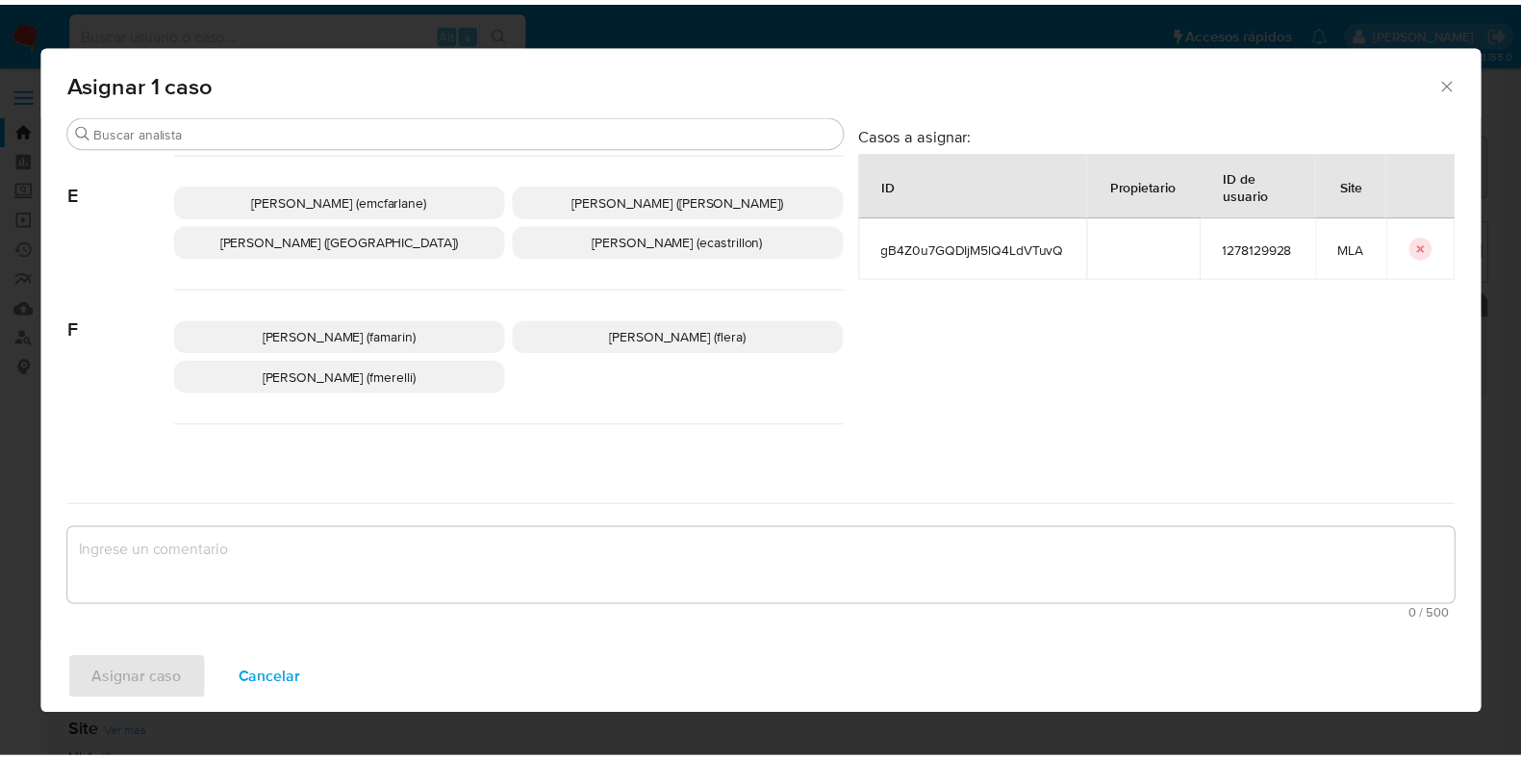
scroll to position [480, 0]
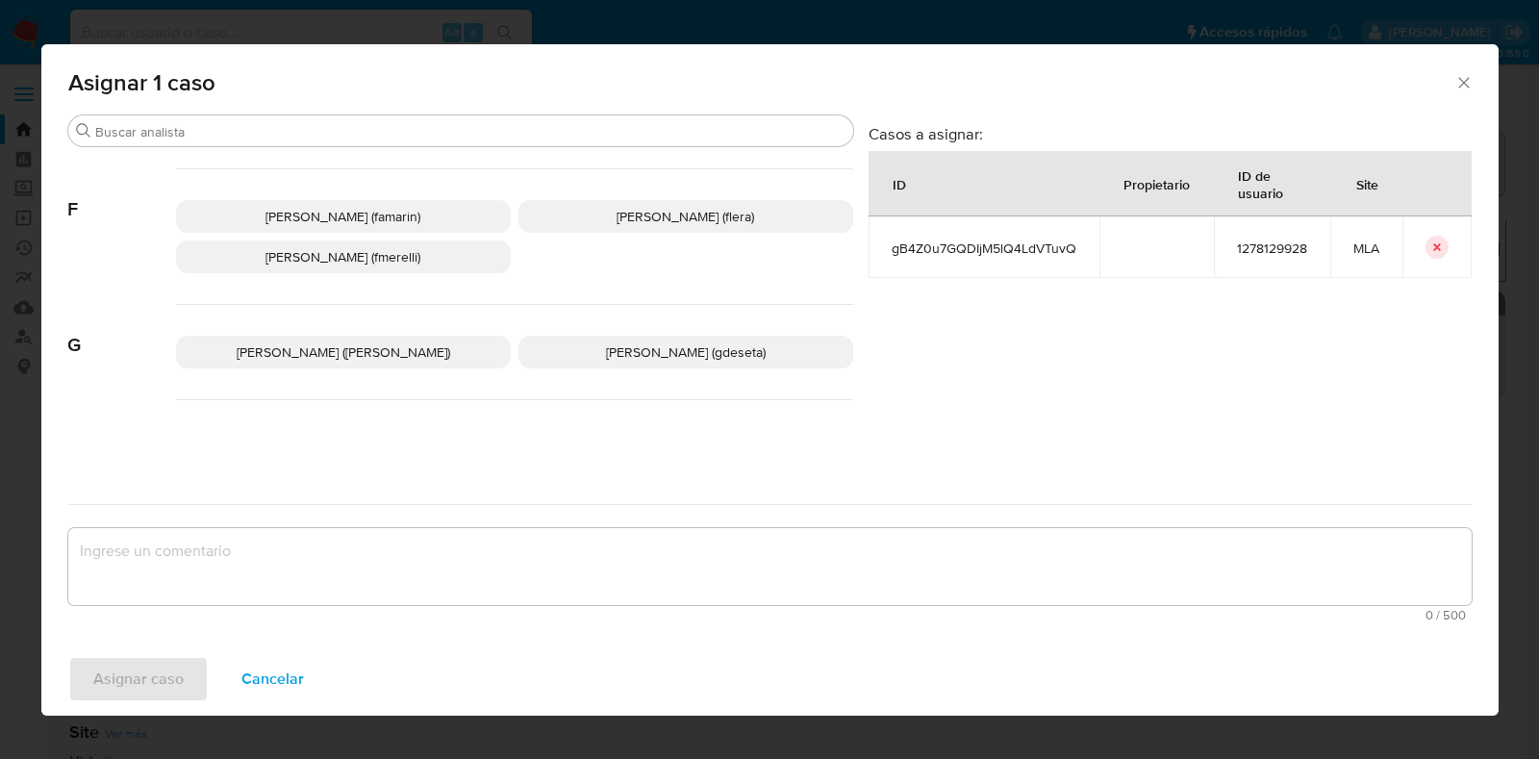
click at [634, 215] on span "Florencia Cecilia Lera (flera)" at bounding box center [686, 216] width 138 height 19
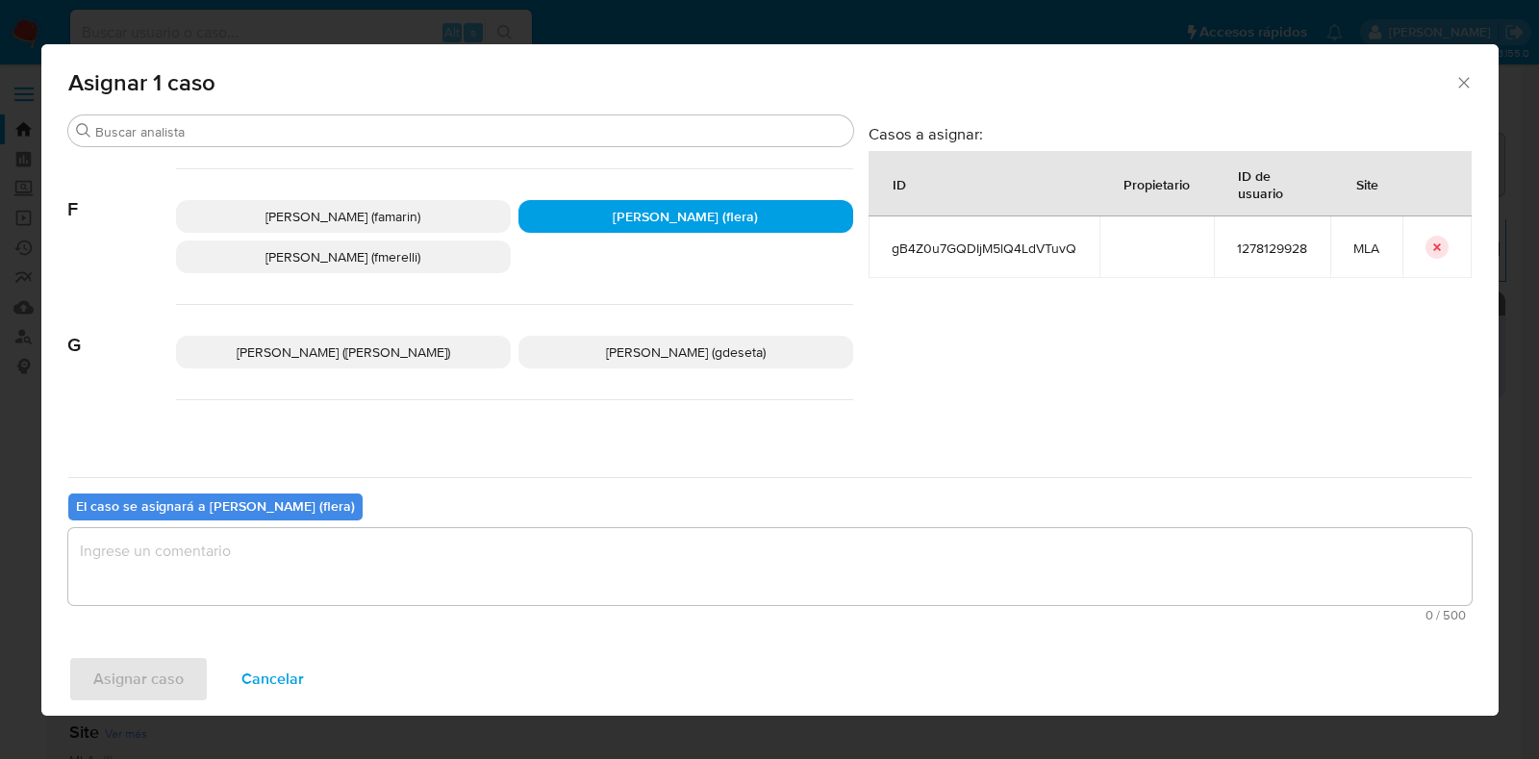
click at [438, 583] on textarea "assign-modal" at bounding box center [769, 566] width 1403 height 77
click at [157, 682] on span "Asignar caso" at bounding box center [138, 679] width 90 height 42
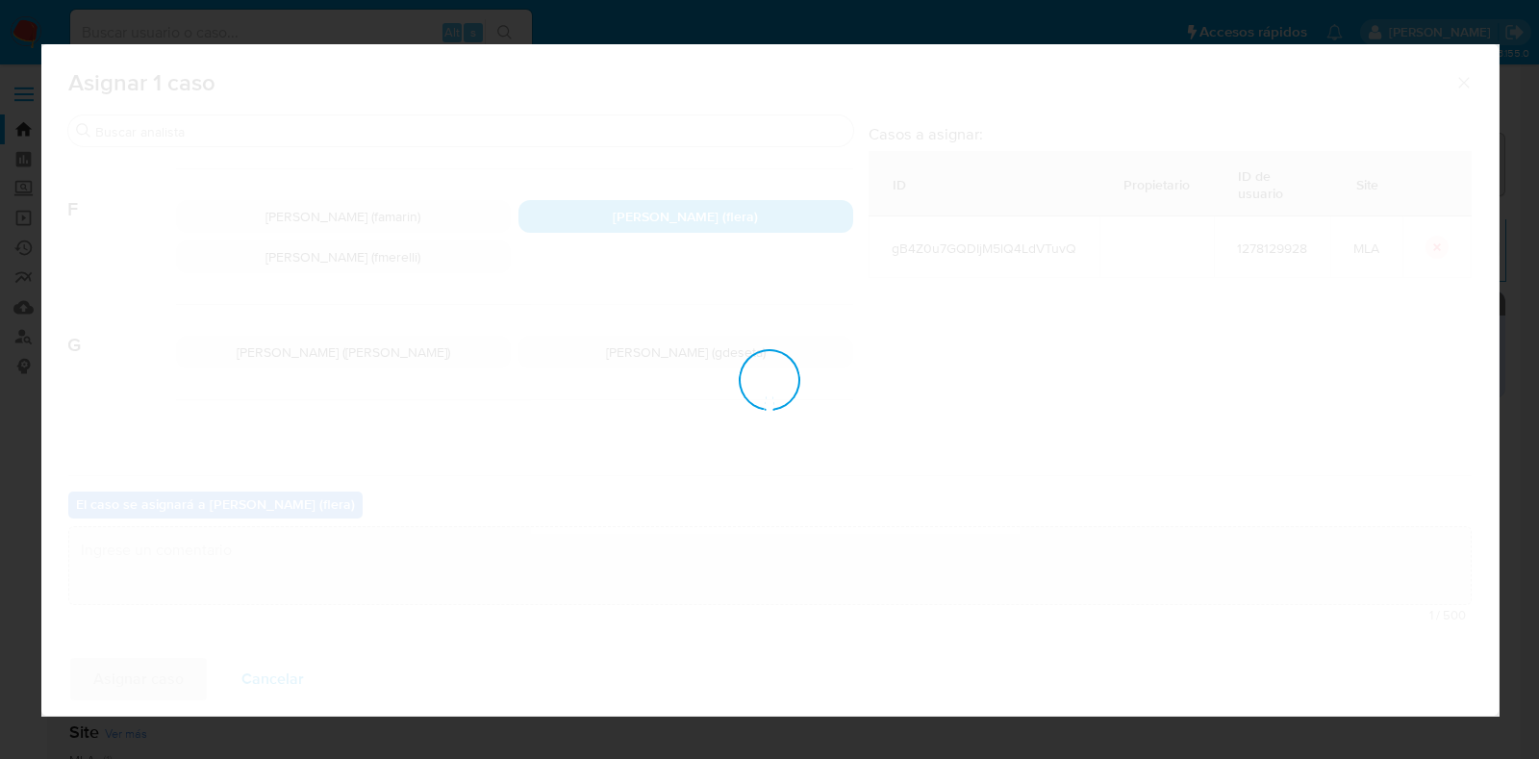
checkbox input "false"
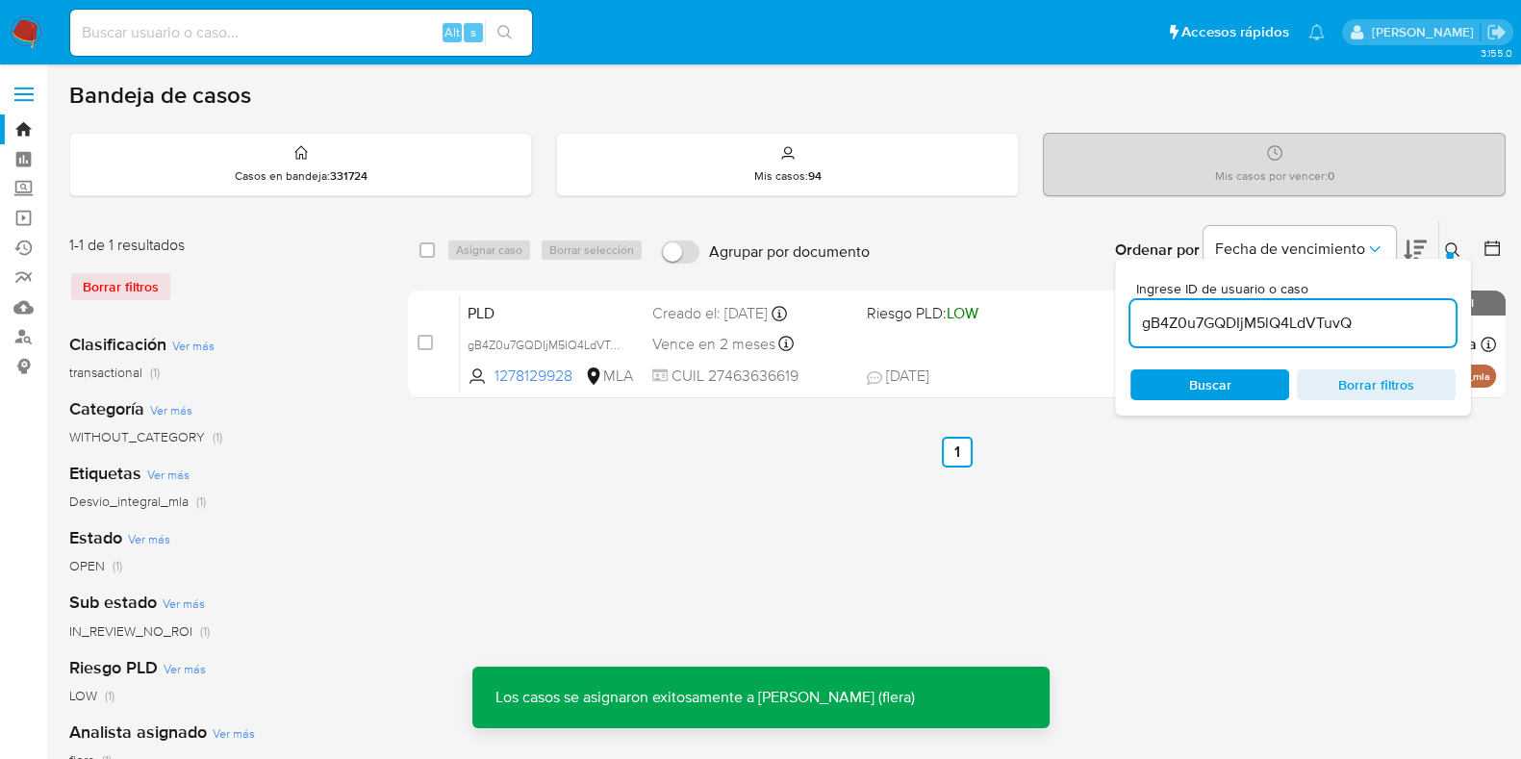
click at [599, 310] on span "PLD" at bounding box center [552, 311] width 169 height 25
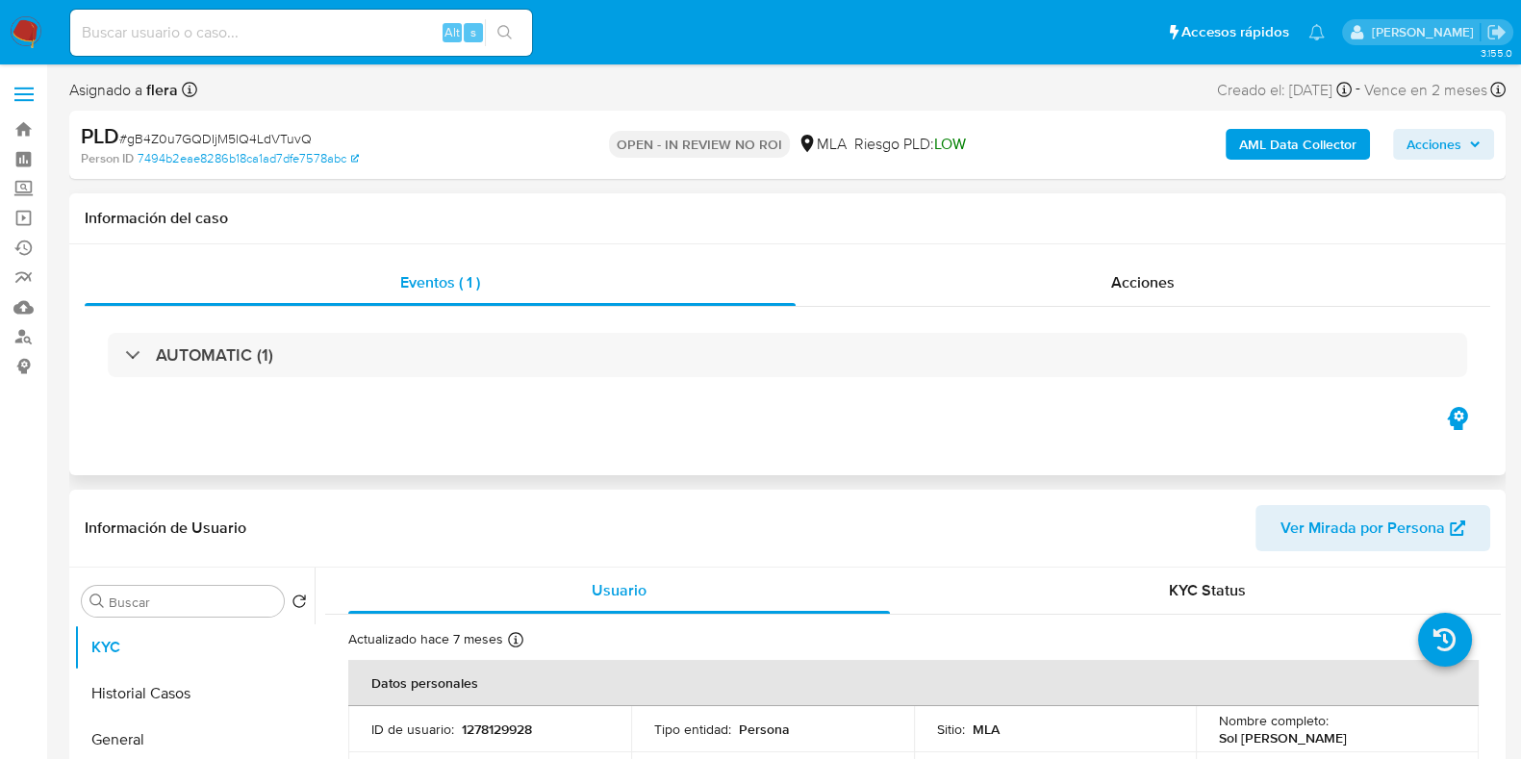
select select "10"
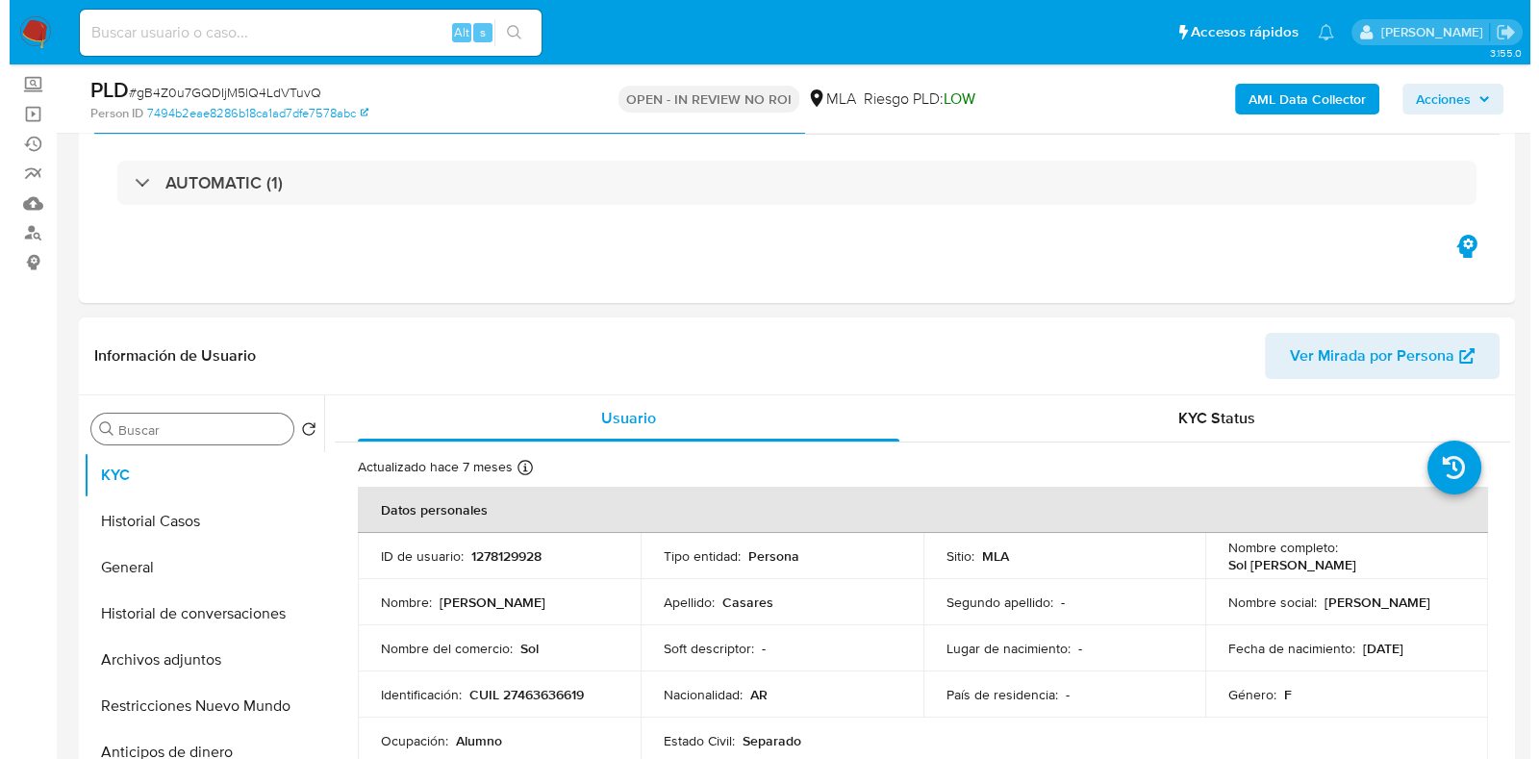
scroll to position [240, 0]
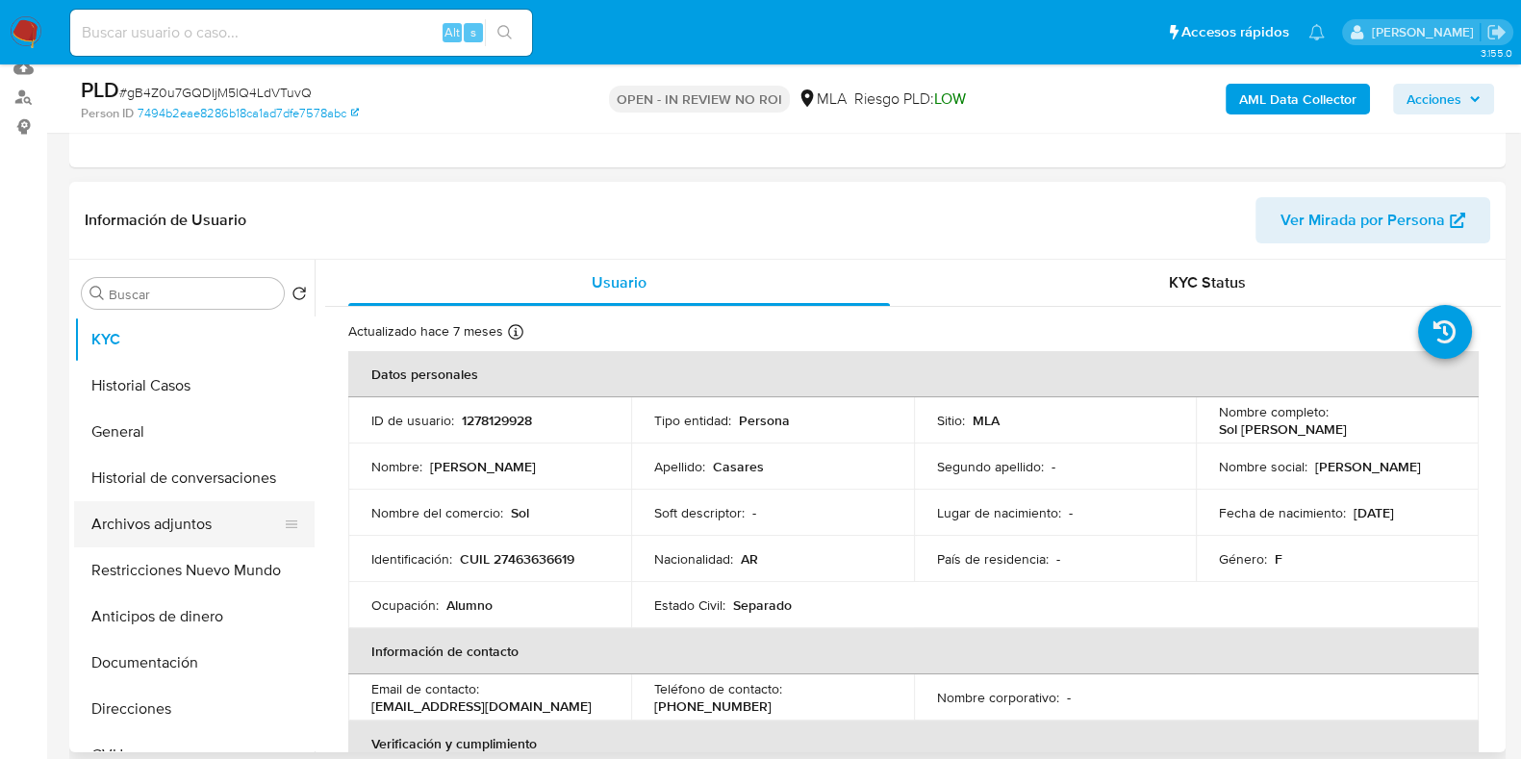
click at [135, 527] on button "Archivos adjuntos" at bounding box center [186, 524] width 225 height 46
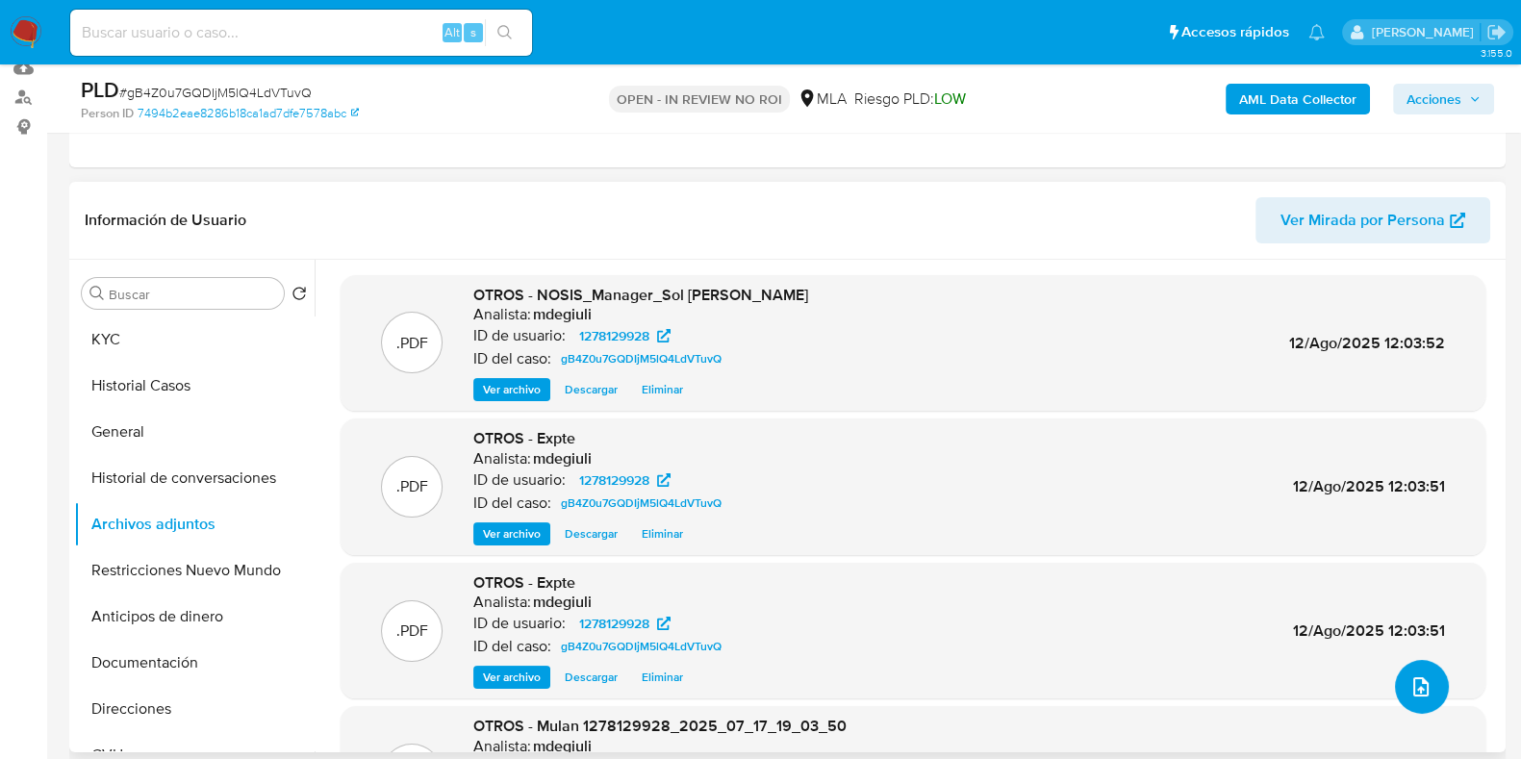
click at [1436, 685] on button "upload-file" at bounding box center [1422, 687] width 54 height 54
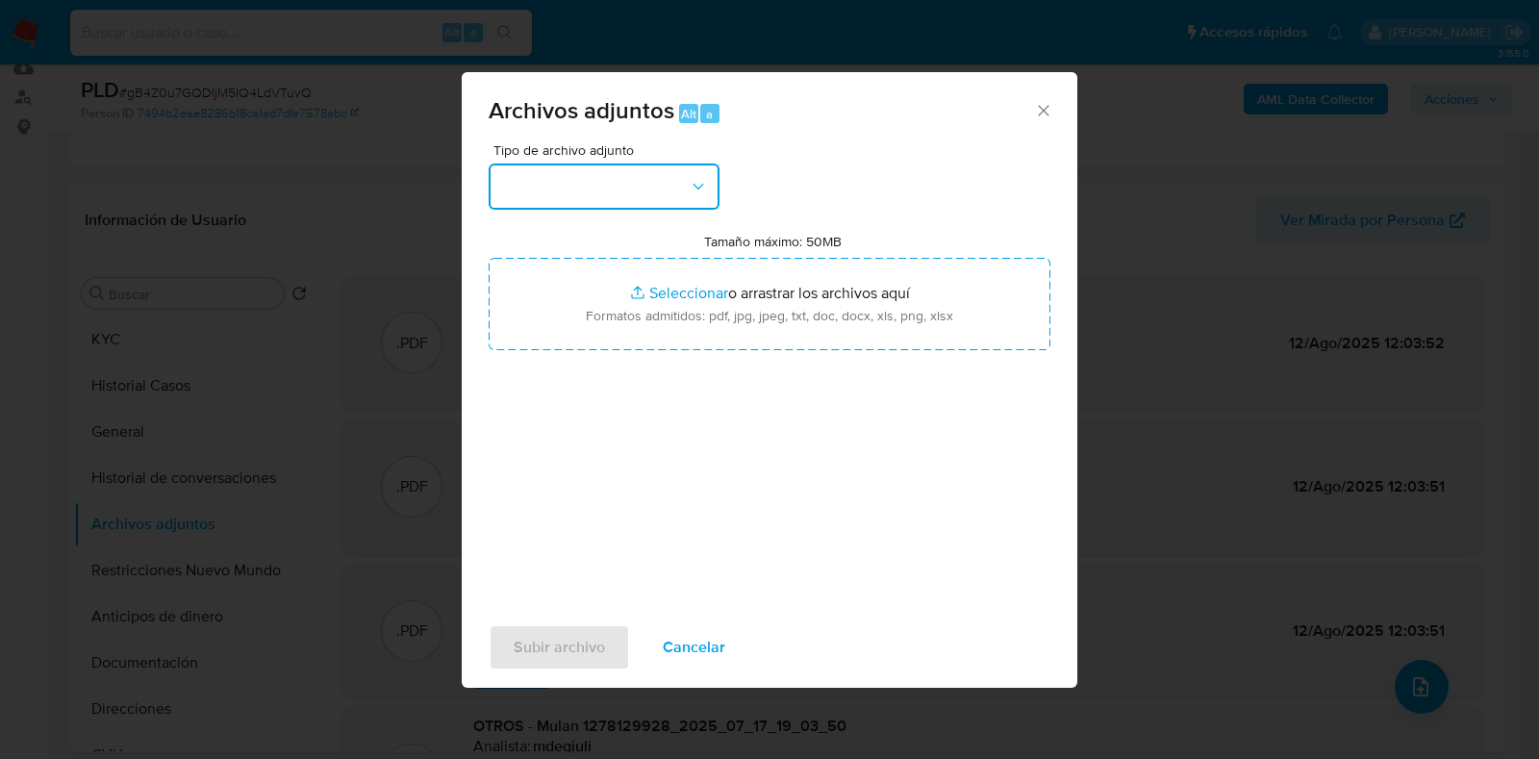
click at [662, 198] on button "button" at bounding box center [604, 187] width 231 height 46
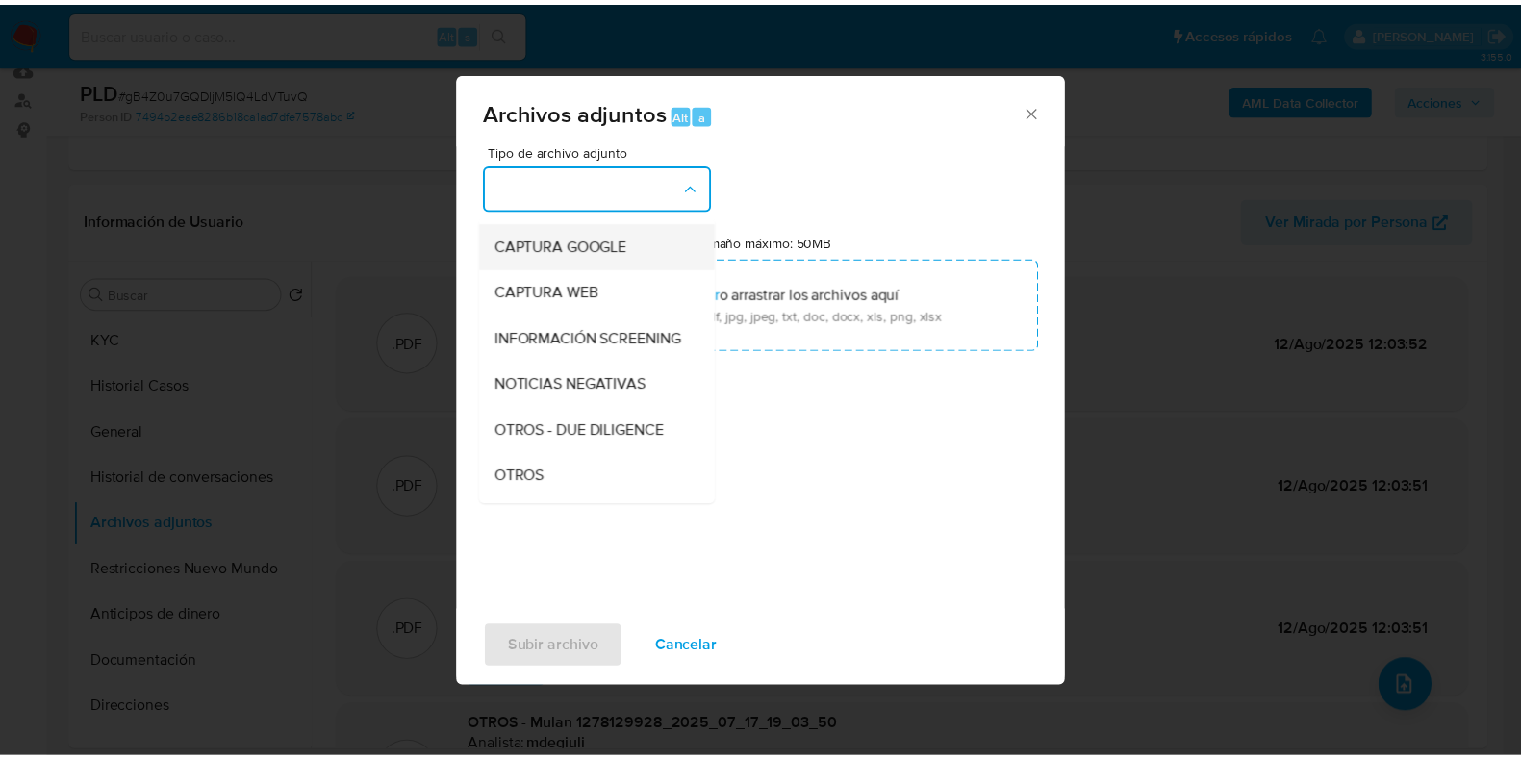
scroll to position [361, 0]
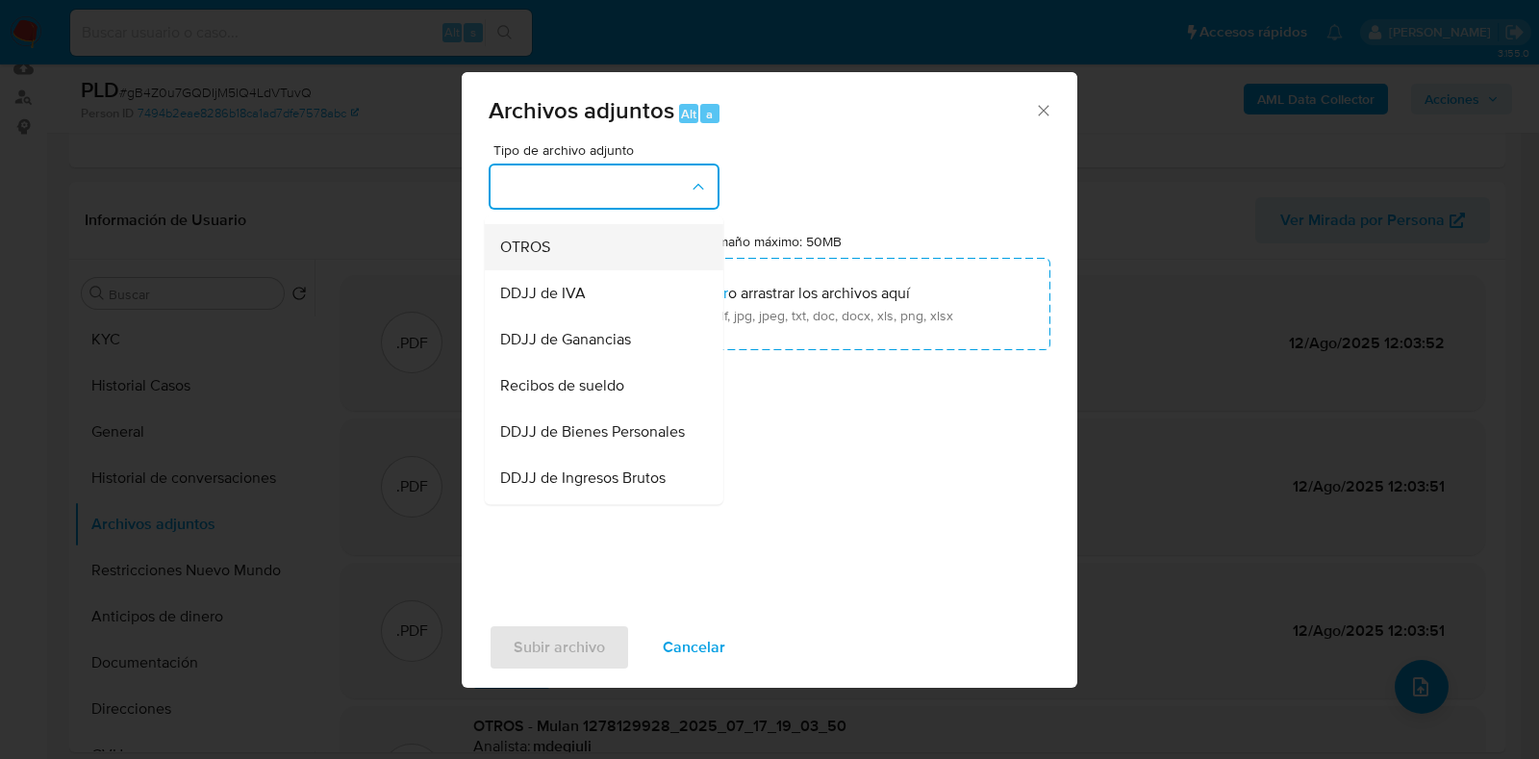
click at [650, 261] on div "OTROS" at bounding box center [598, 247] width 196 height 46
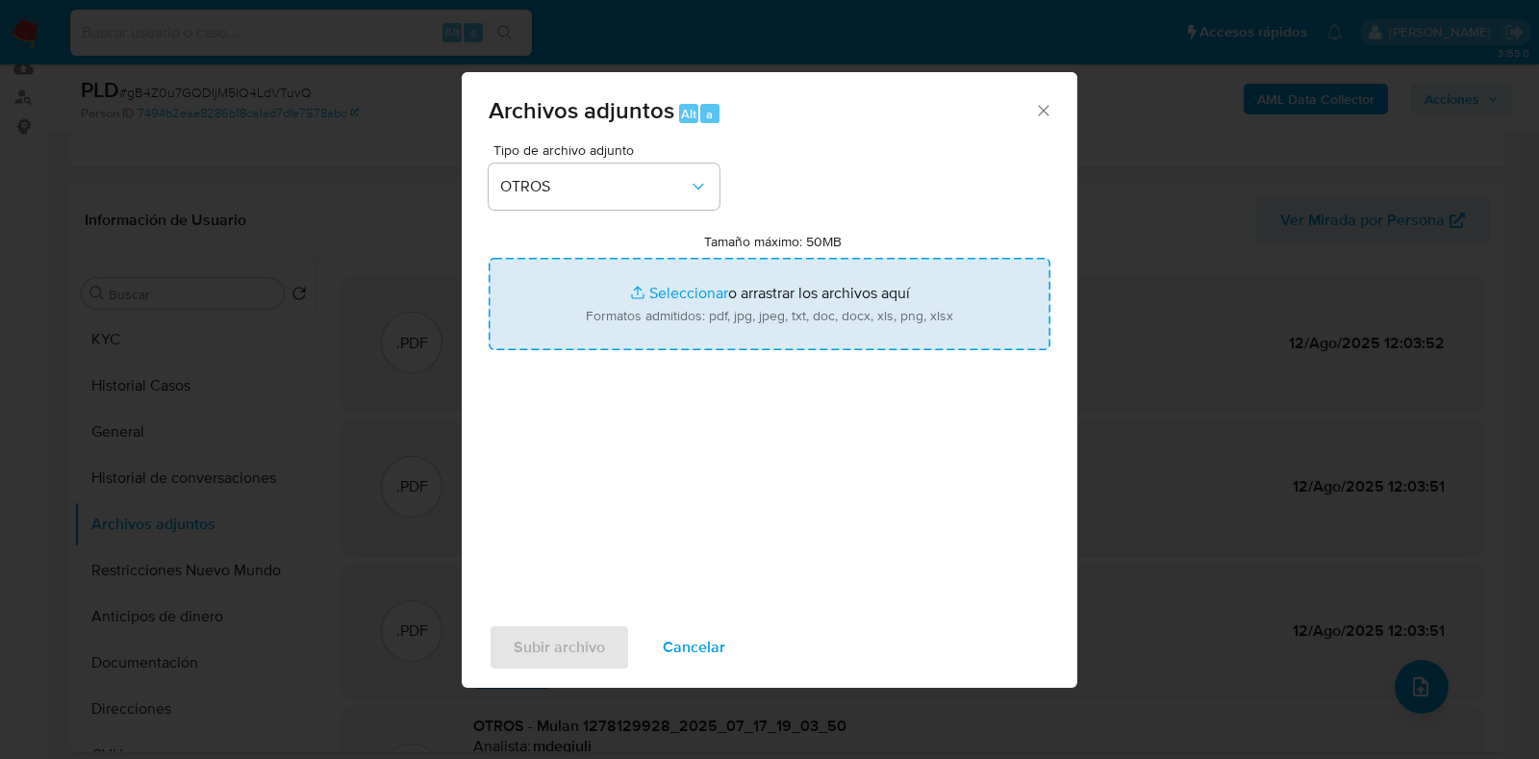
type input "C:\fakepath\v2Caselog Sol Malena Casares.docx"
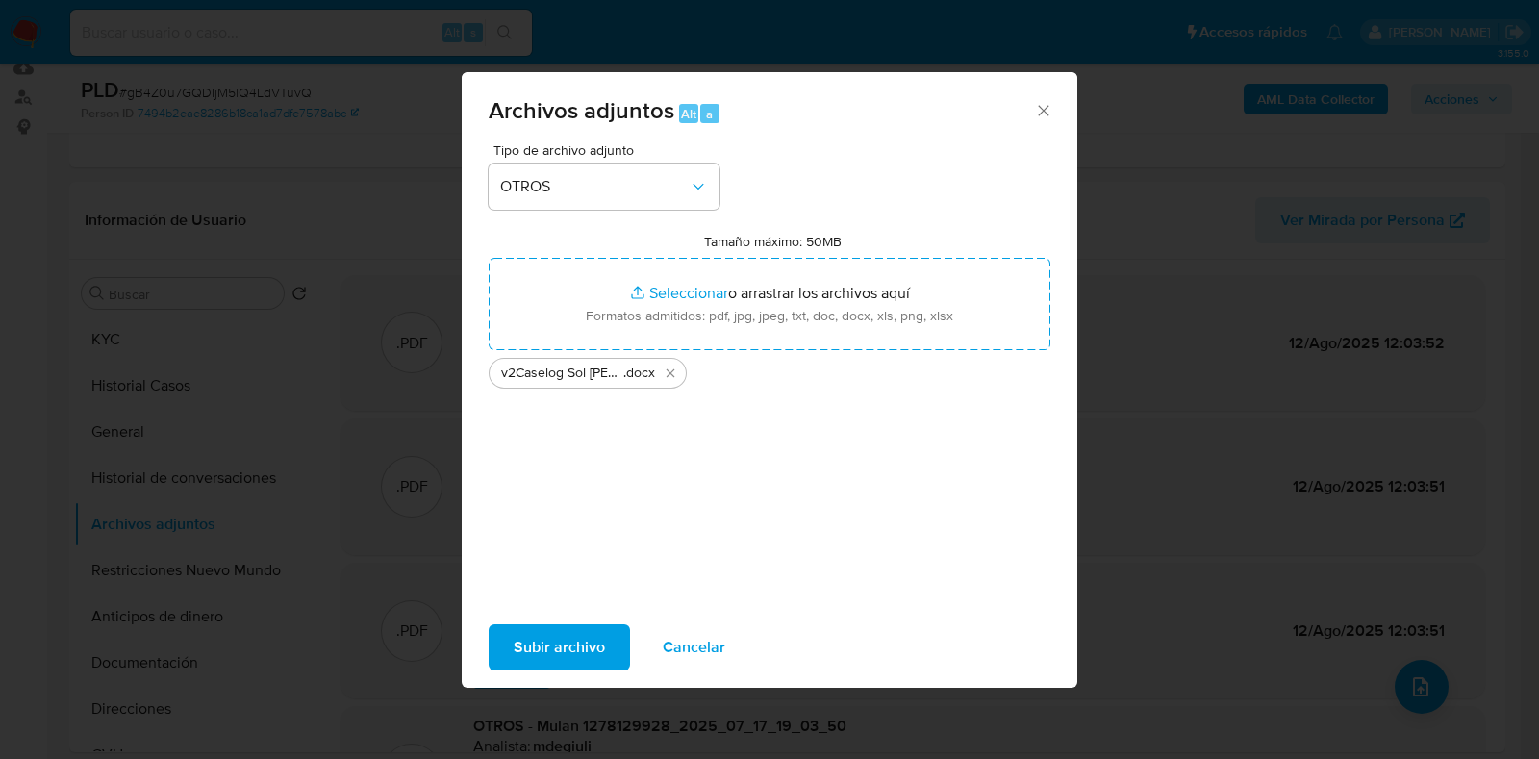
click at [570, 646] on span "Subir archivo" at bounding box center [559, 647] width 91 height 42
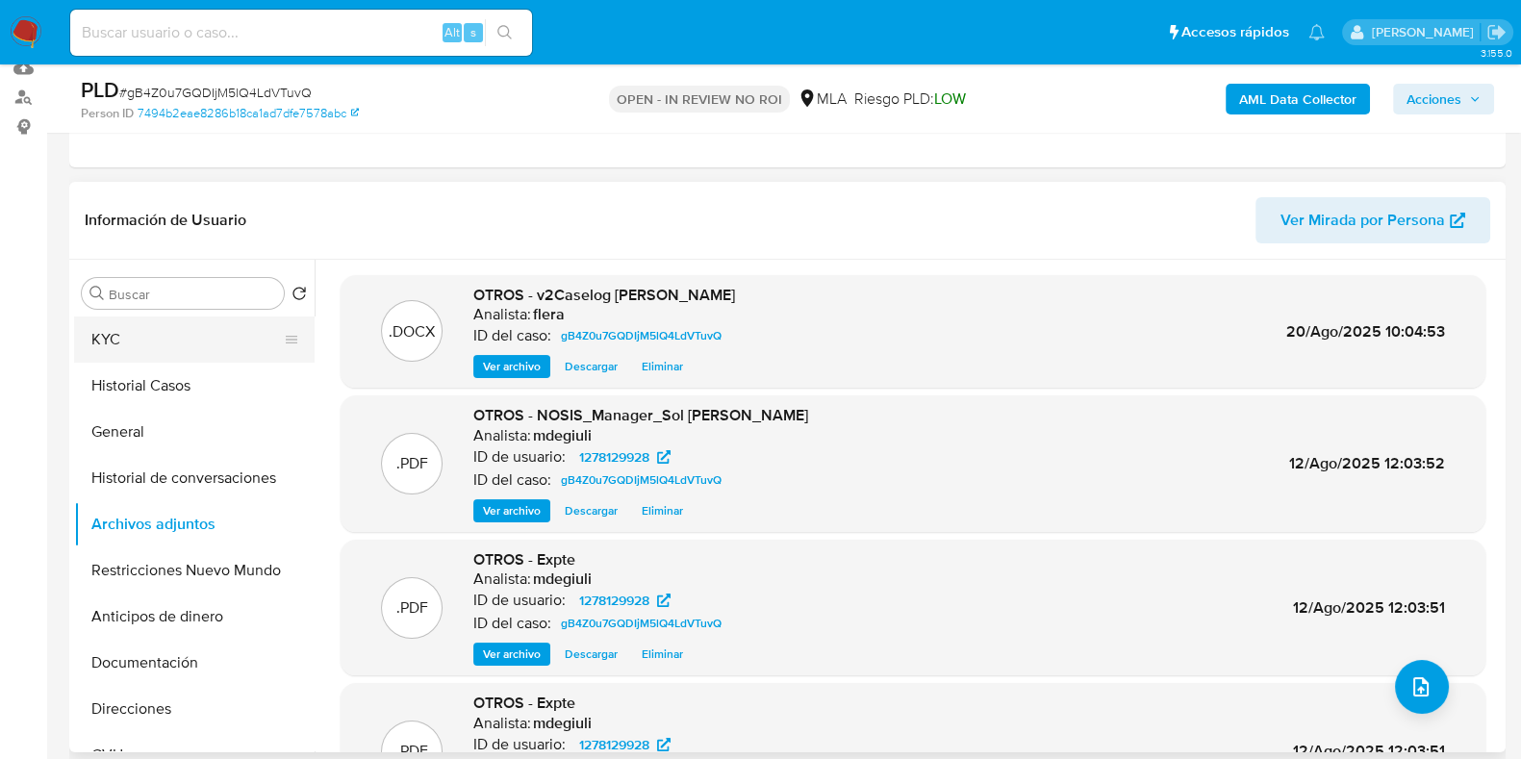
click at [125, 319] on button "KYC" at bounding box center [186, 339] width 225 height 46
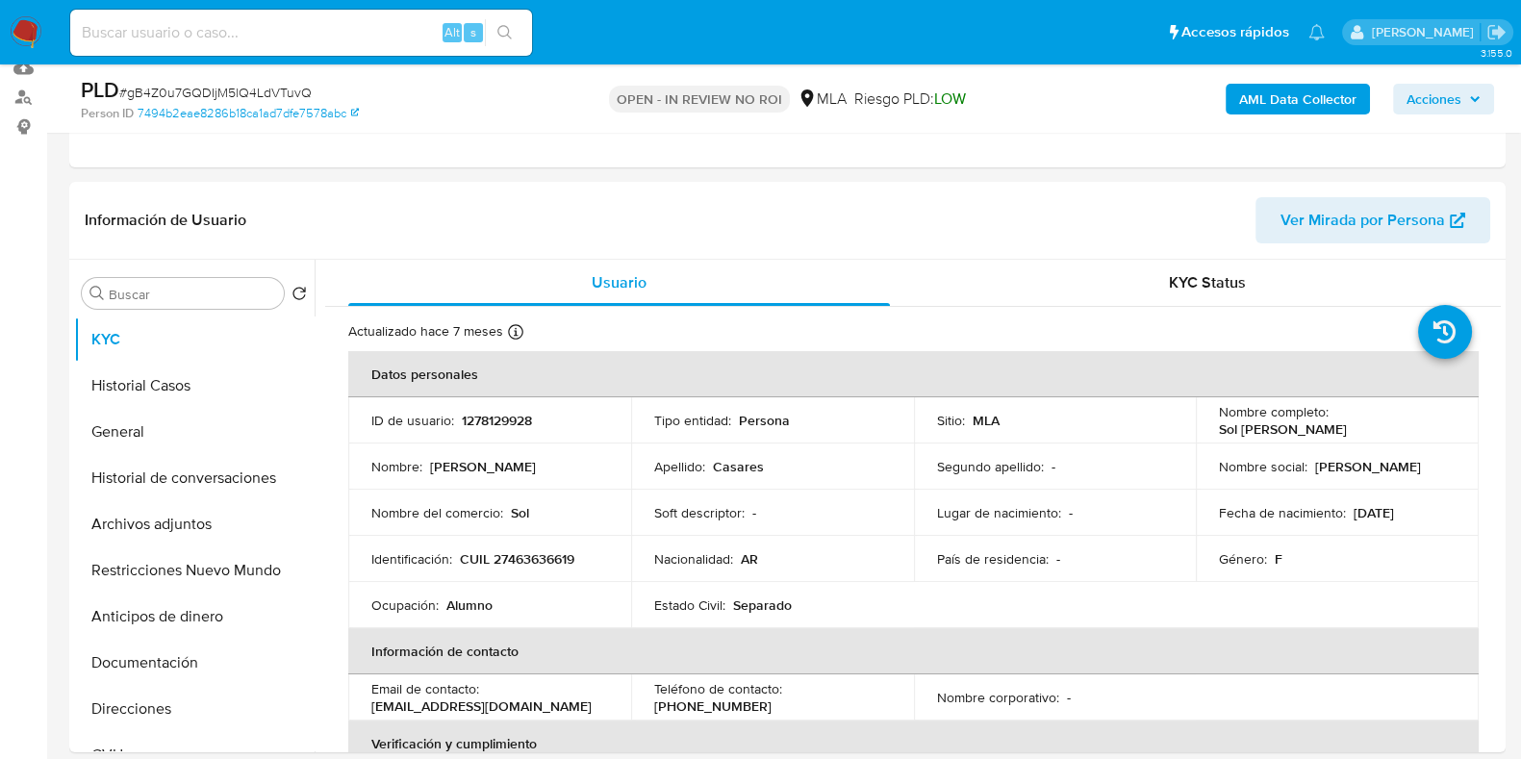
click at [1485, 105] on button "Acciones" at bounding box center [1443, 99] width 101 height 31
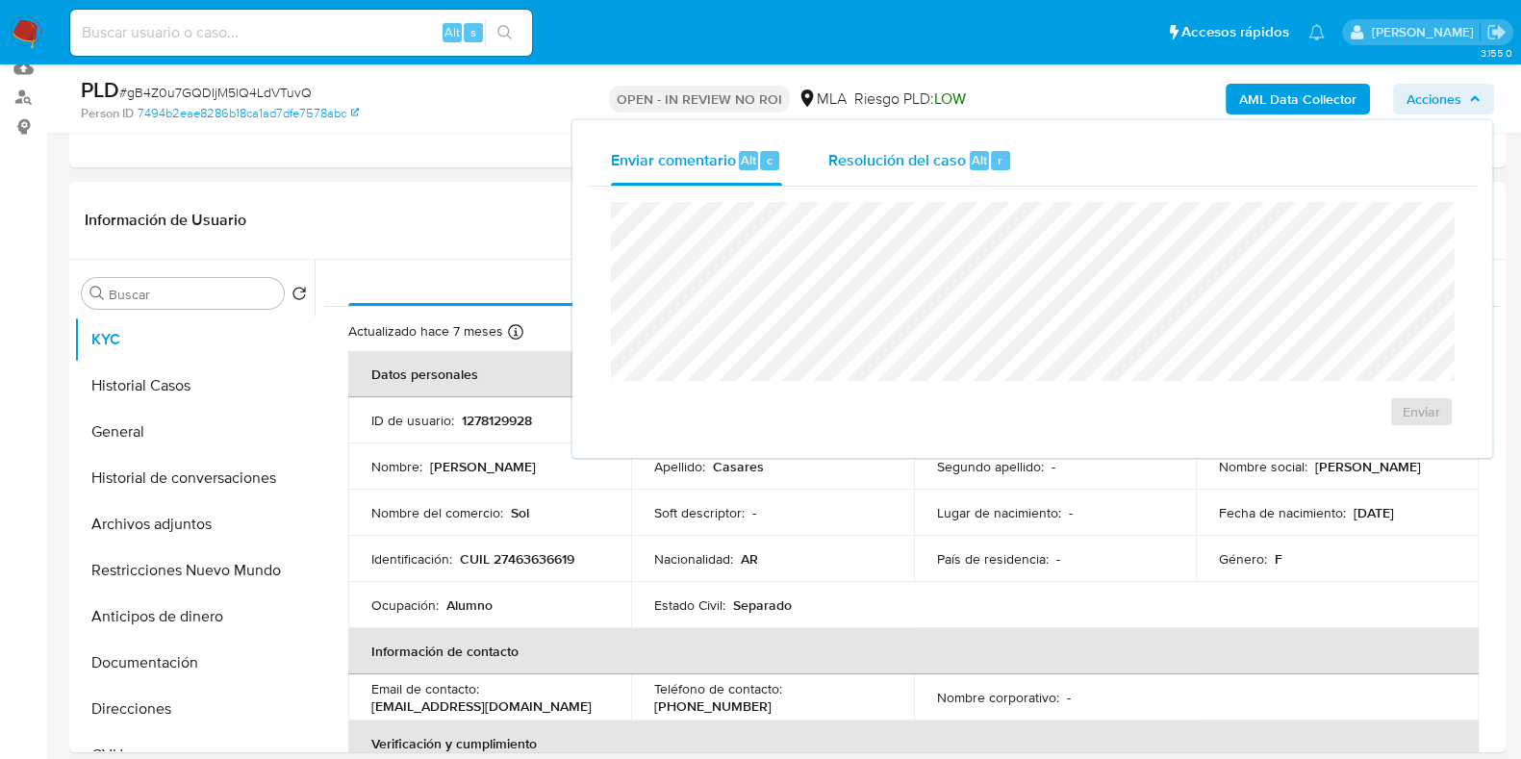
click at [967, 173] on div "Resolución del caso Alt r" at bounding box center [920, 161] width 184 height 50
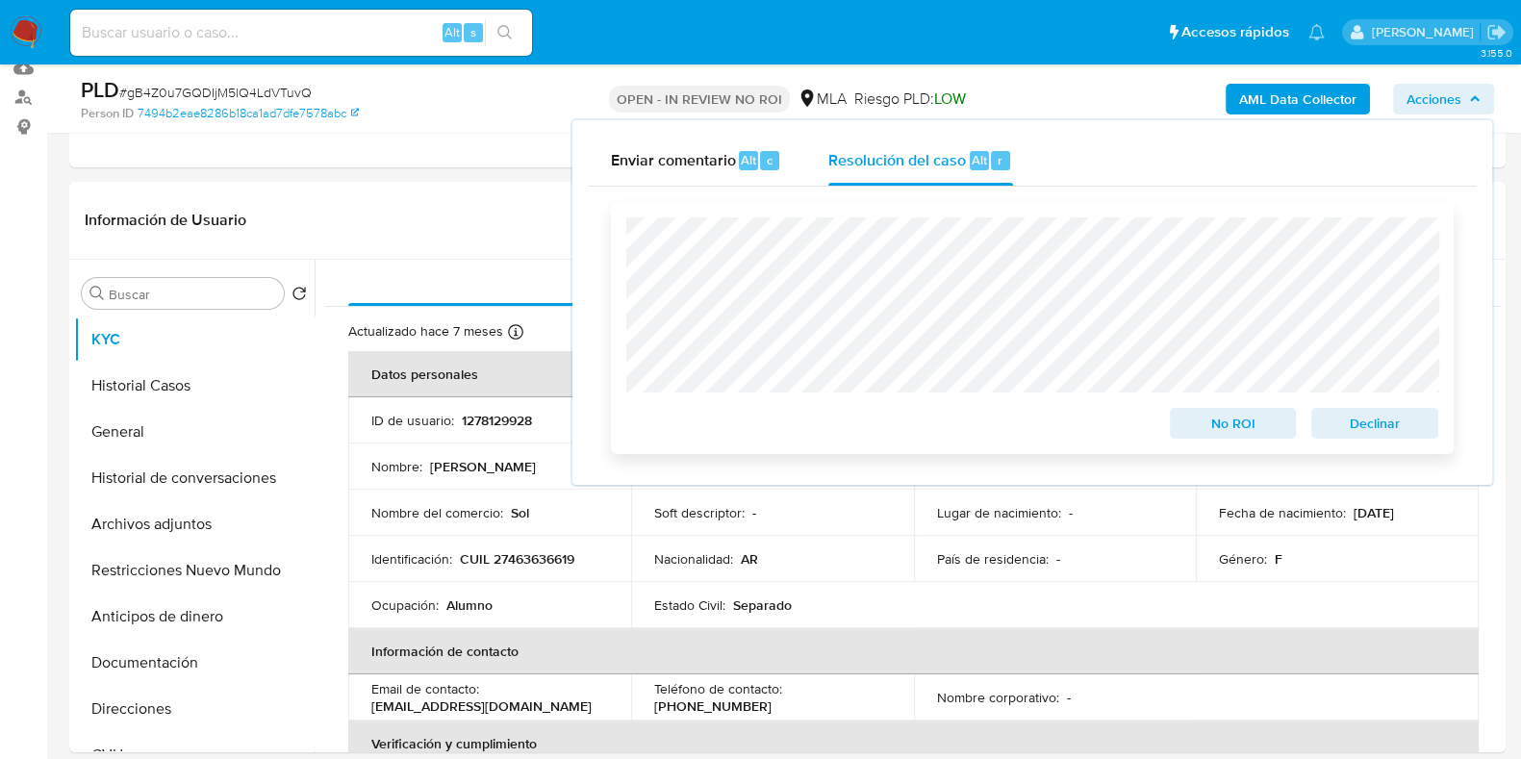
click at [1222, 424] on span "No ROI" at bounding box center [1233, 423] width 100 height 27
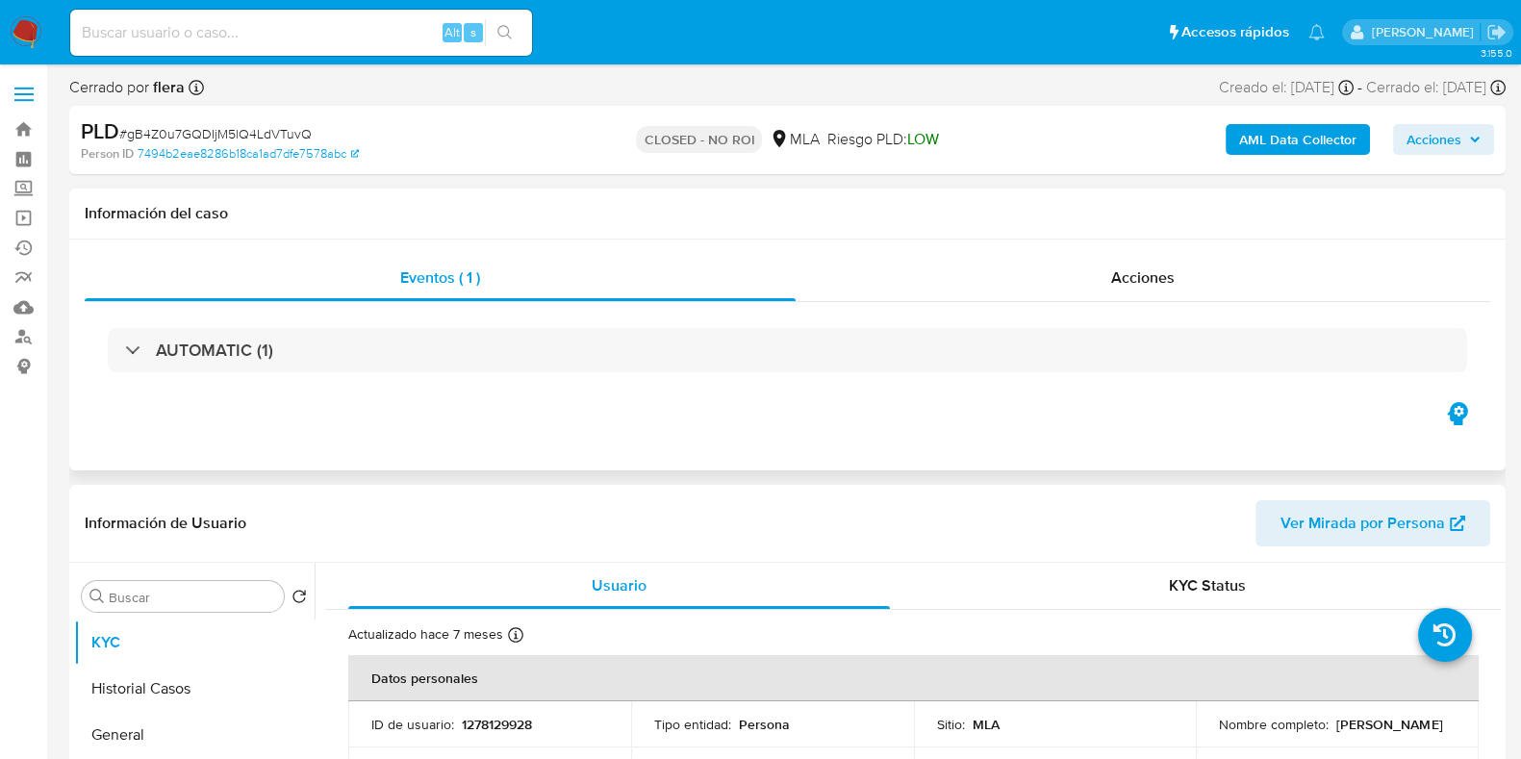
select select "10"
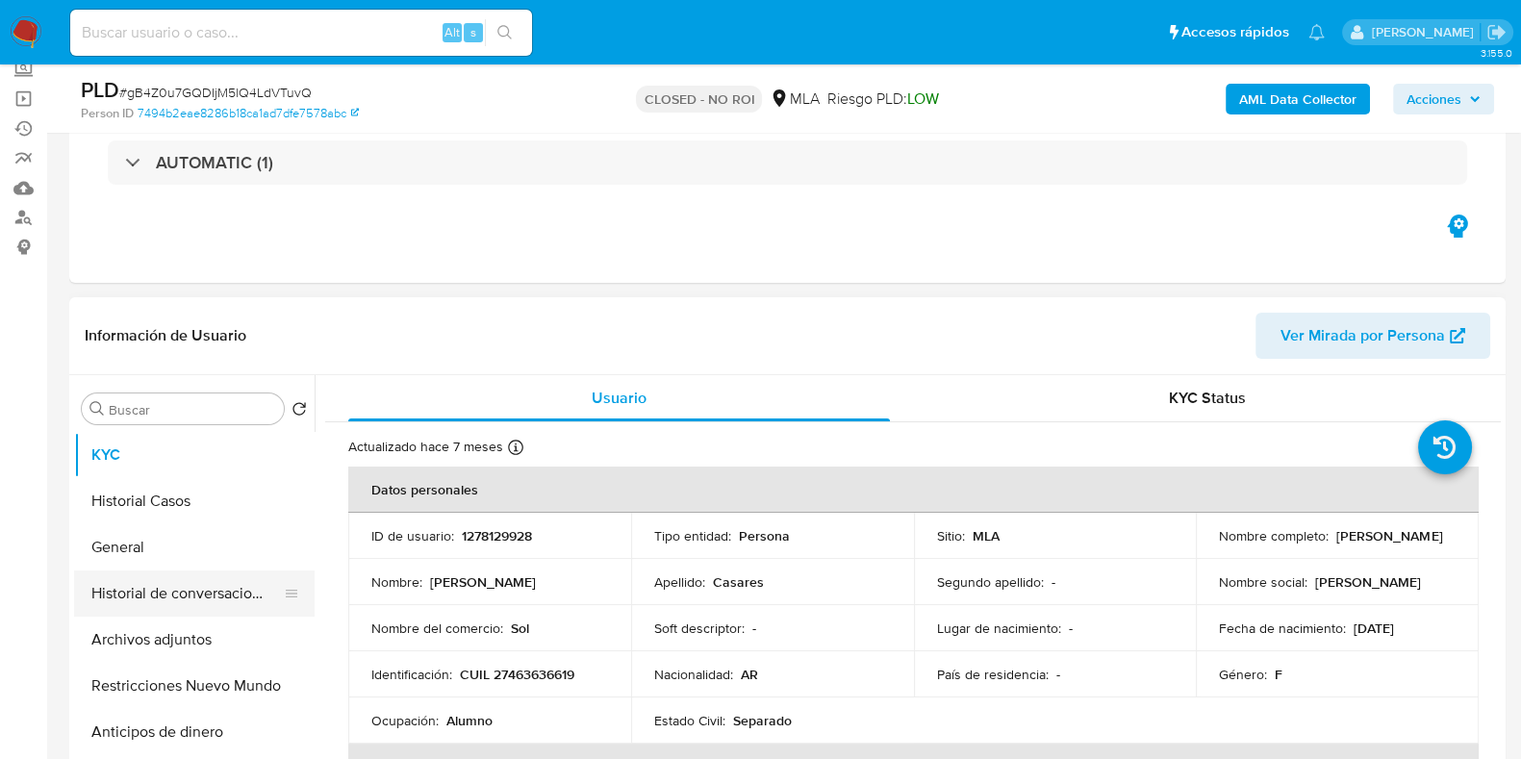
click at [169, 607] on button "Historial de conversaciones" at bounding box center [186, 593] width 225 height 46
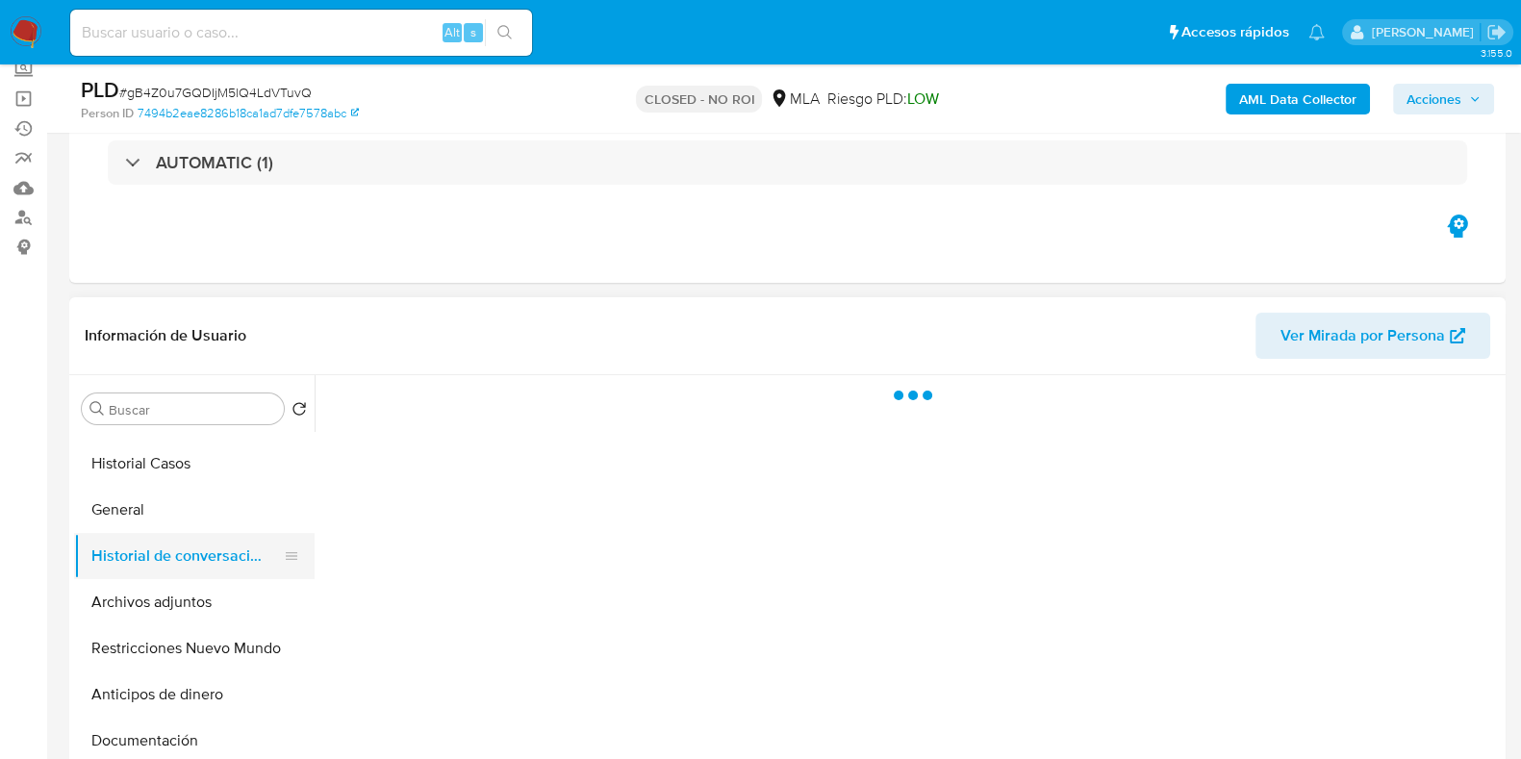
scroll to position [0, 0]
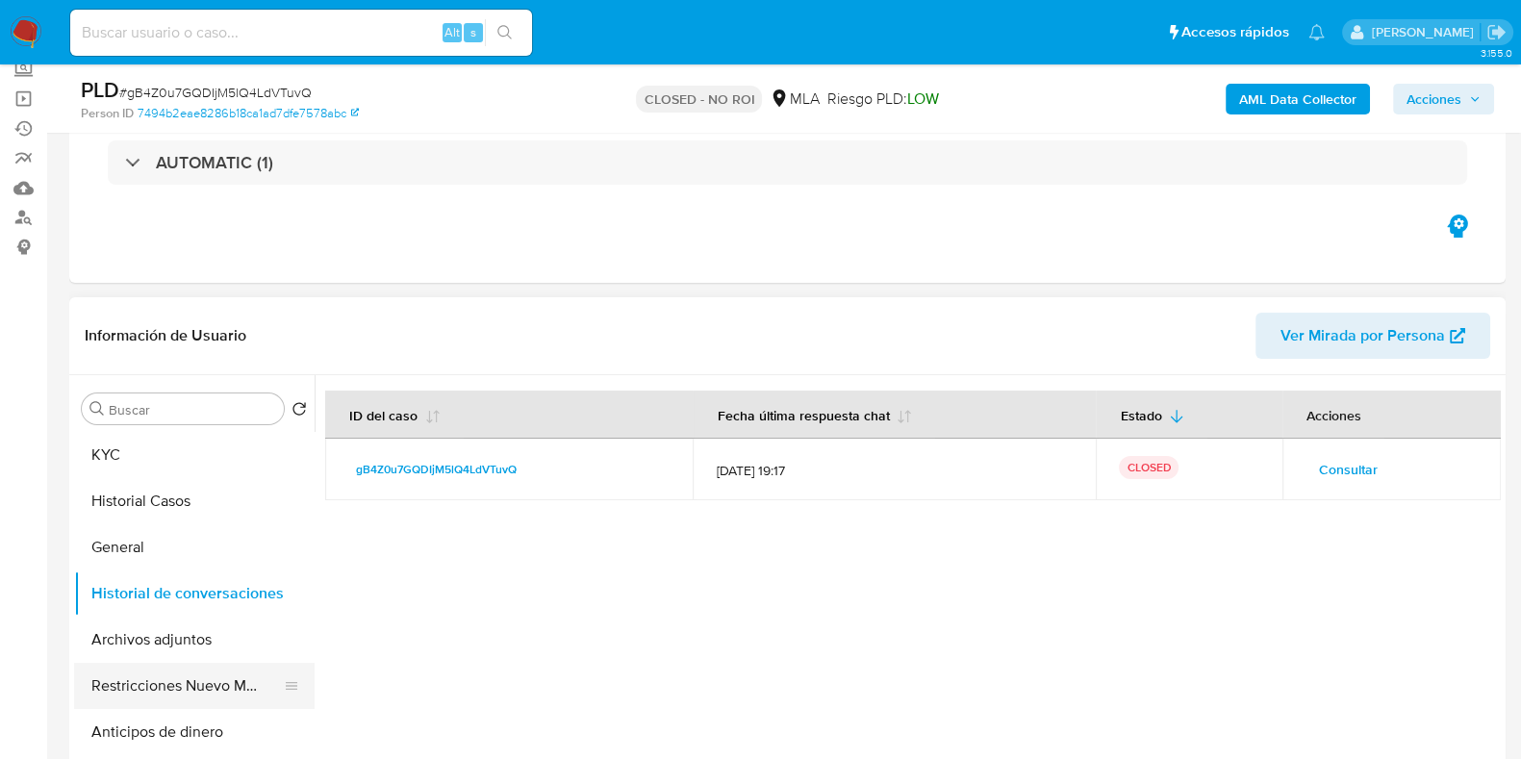
click at [186, 687] on button "Restricciones Nuevo Mundo" at bounding box center [186, 686] width 225 height 46
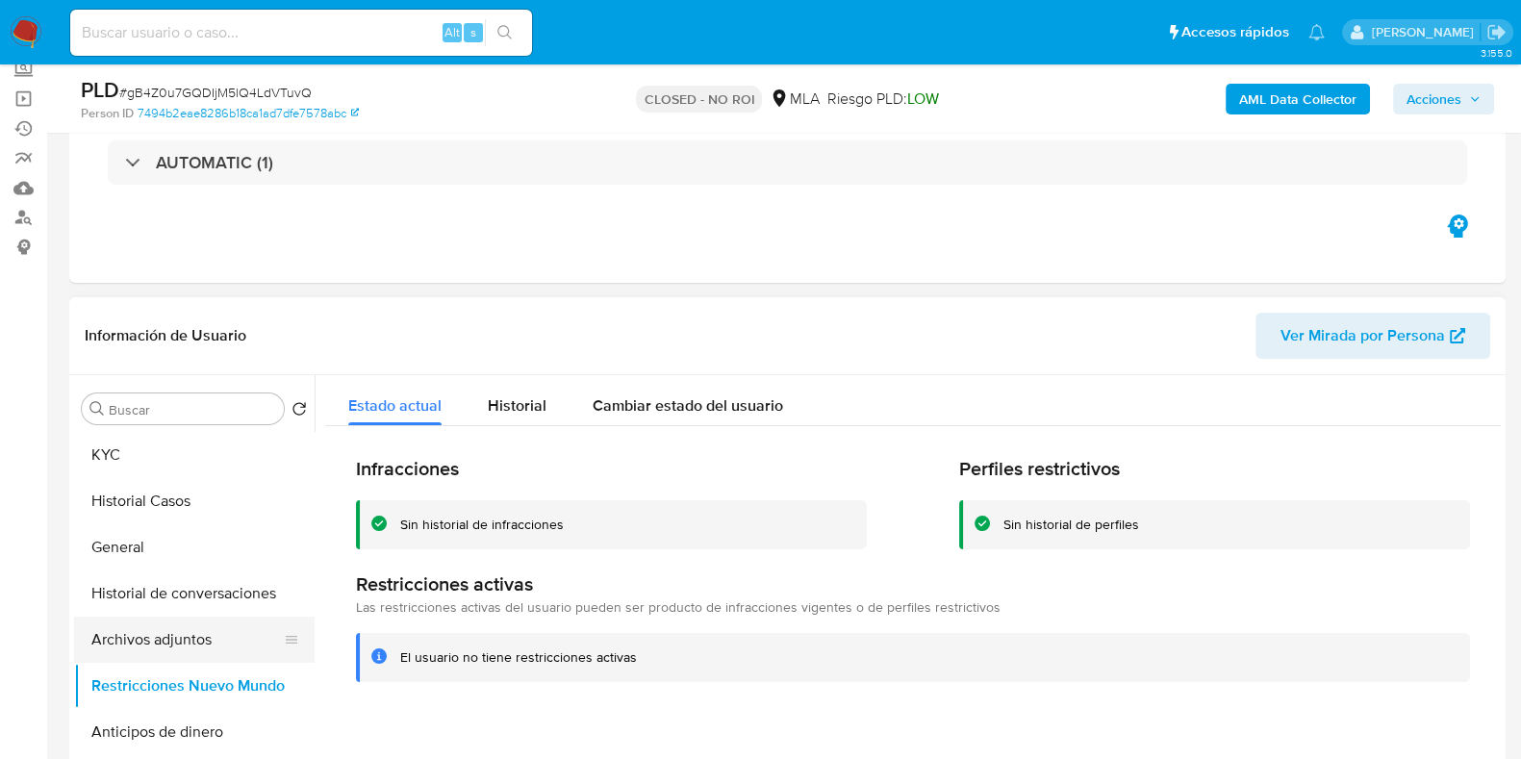
click at [166, 618] on button "Archivos adjuntos" at bounding box center [186, 640] width 225 height 46
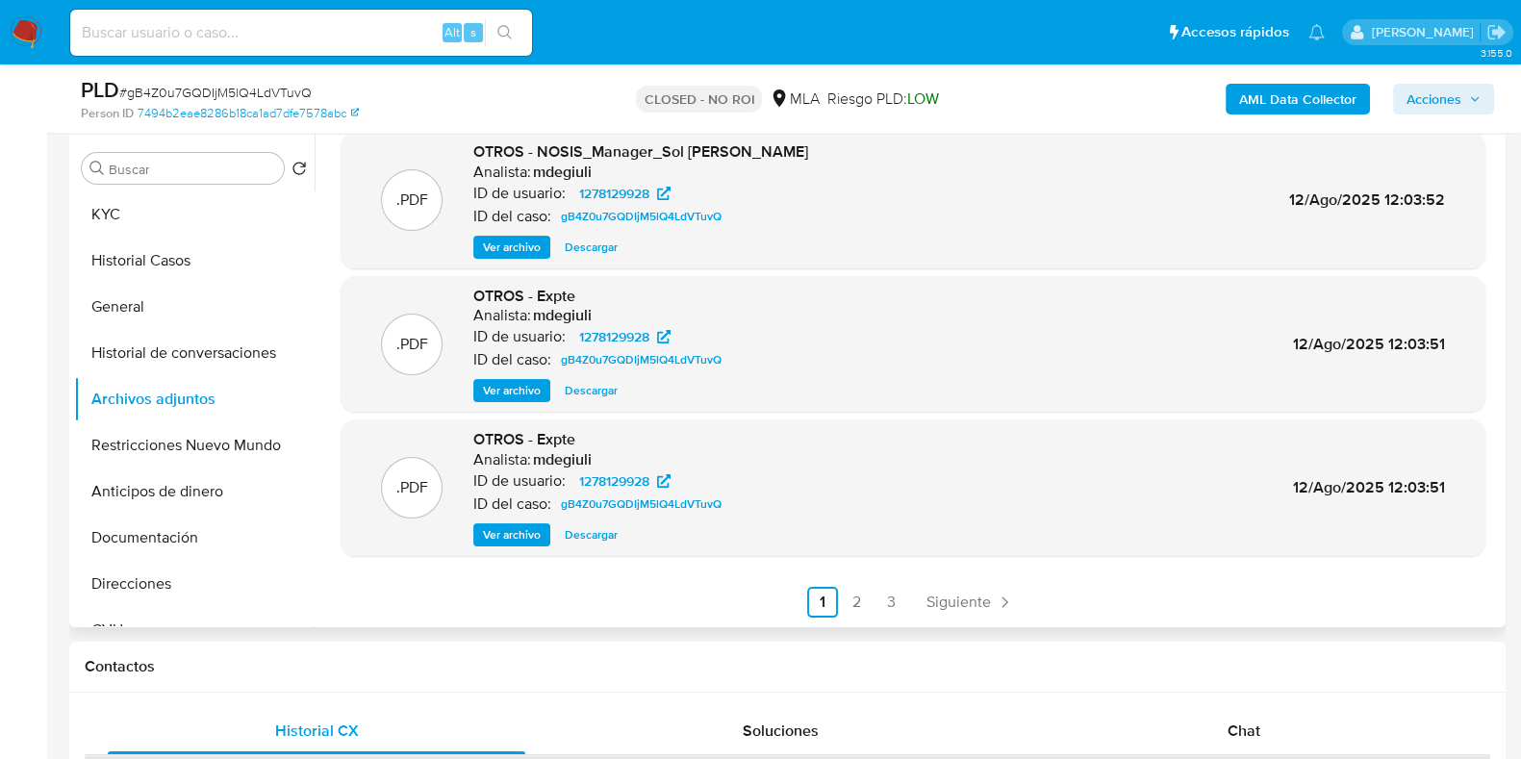
scroll to position [361, 0]
click at [934, 615] on link "Siguiente" at bounding box center [970, 601] width 103 height 31
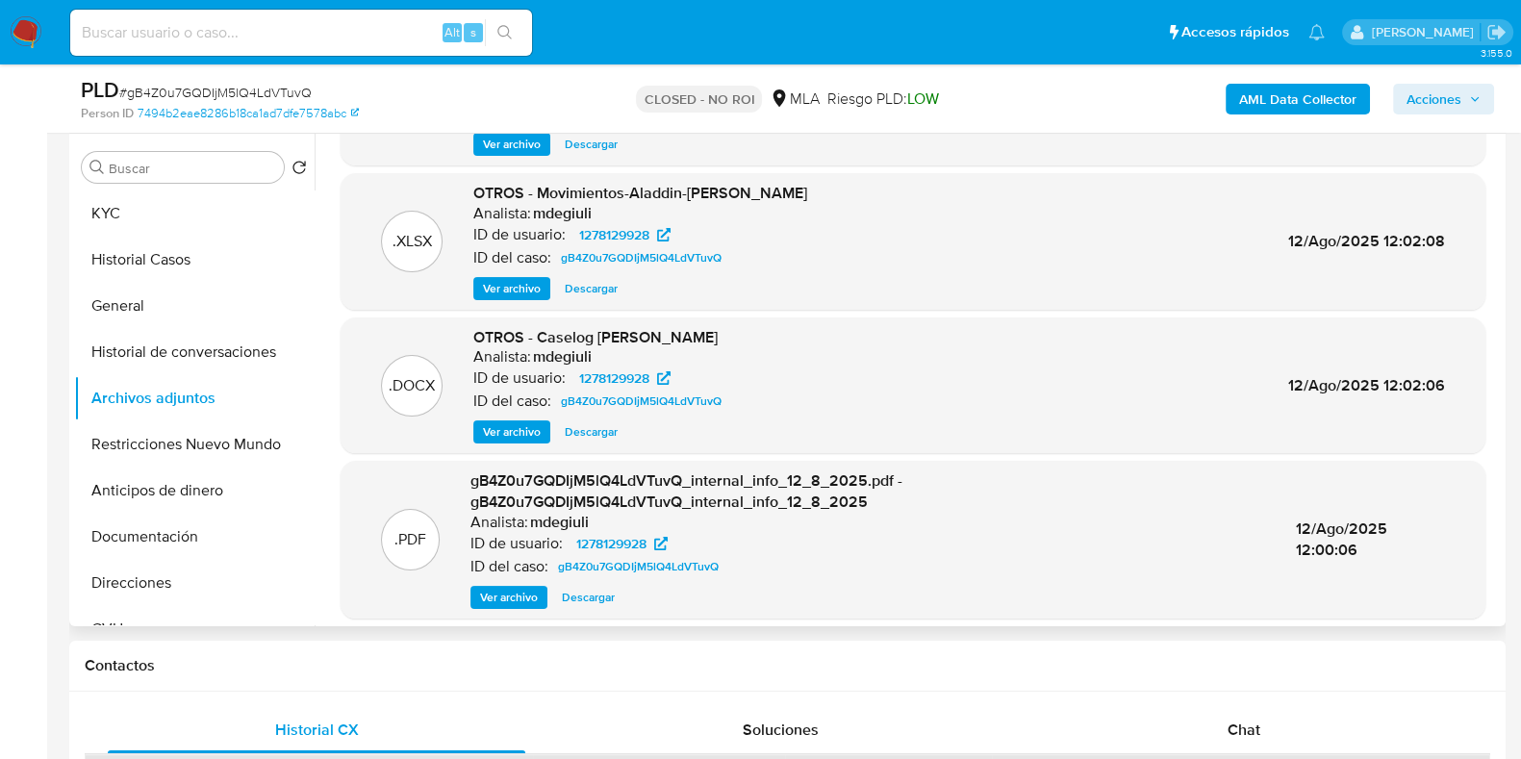
scroll to position [183, 0]
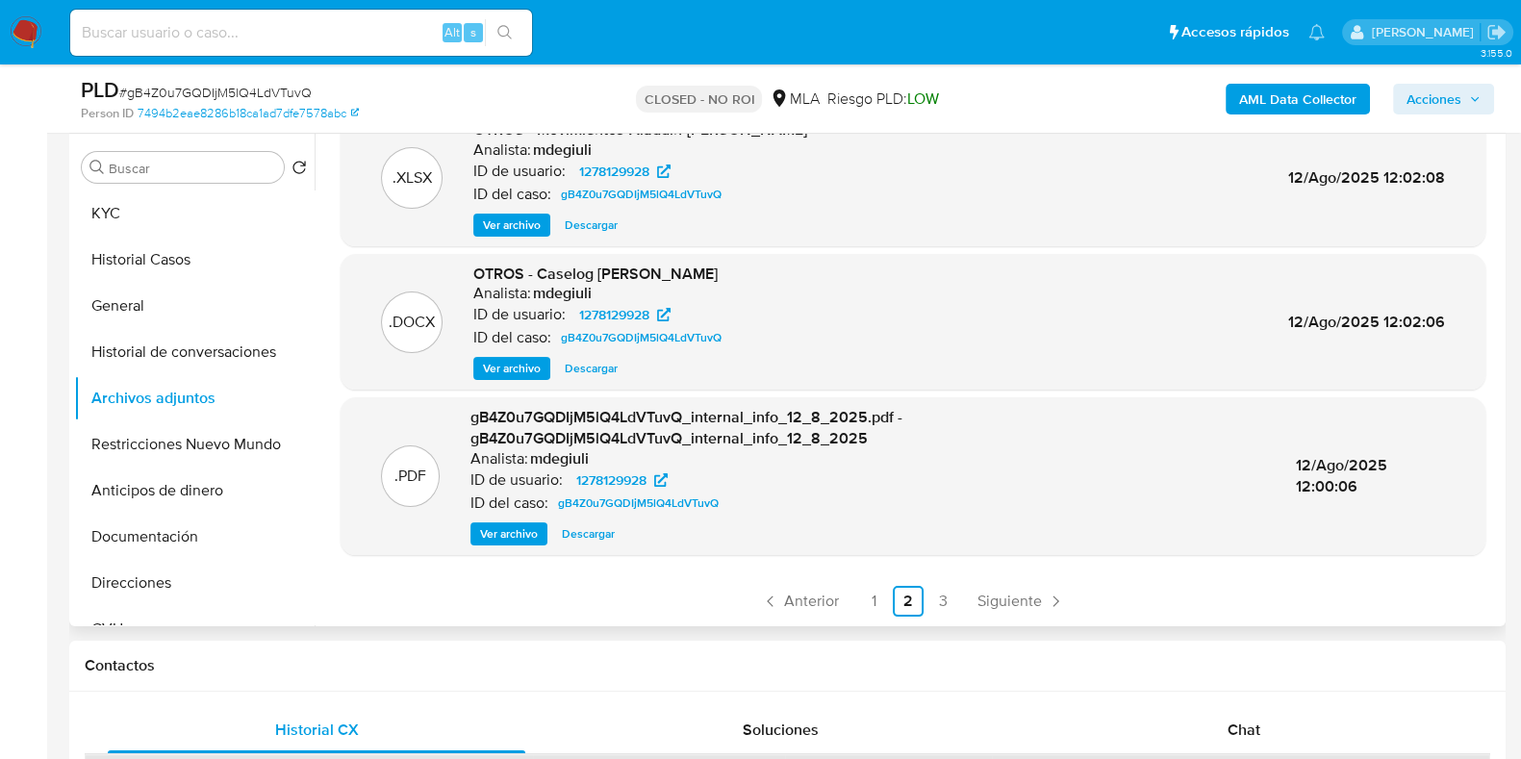
click at [963, 595] on ul "Anterior 1 2 3 Siguiente" at bounding box center [913, 601] width 1145 height 31
click at [981, 595] on span "Siguiente" at bounding box center [1009, 601] width 64 height 15
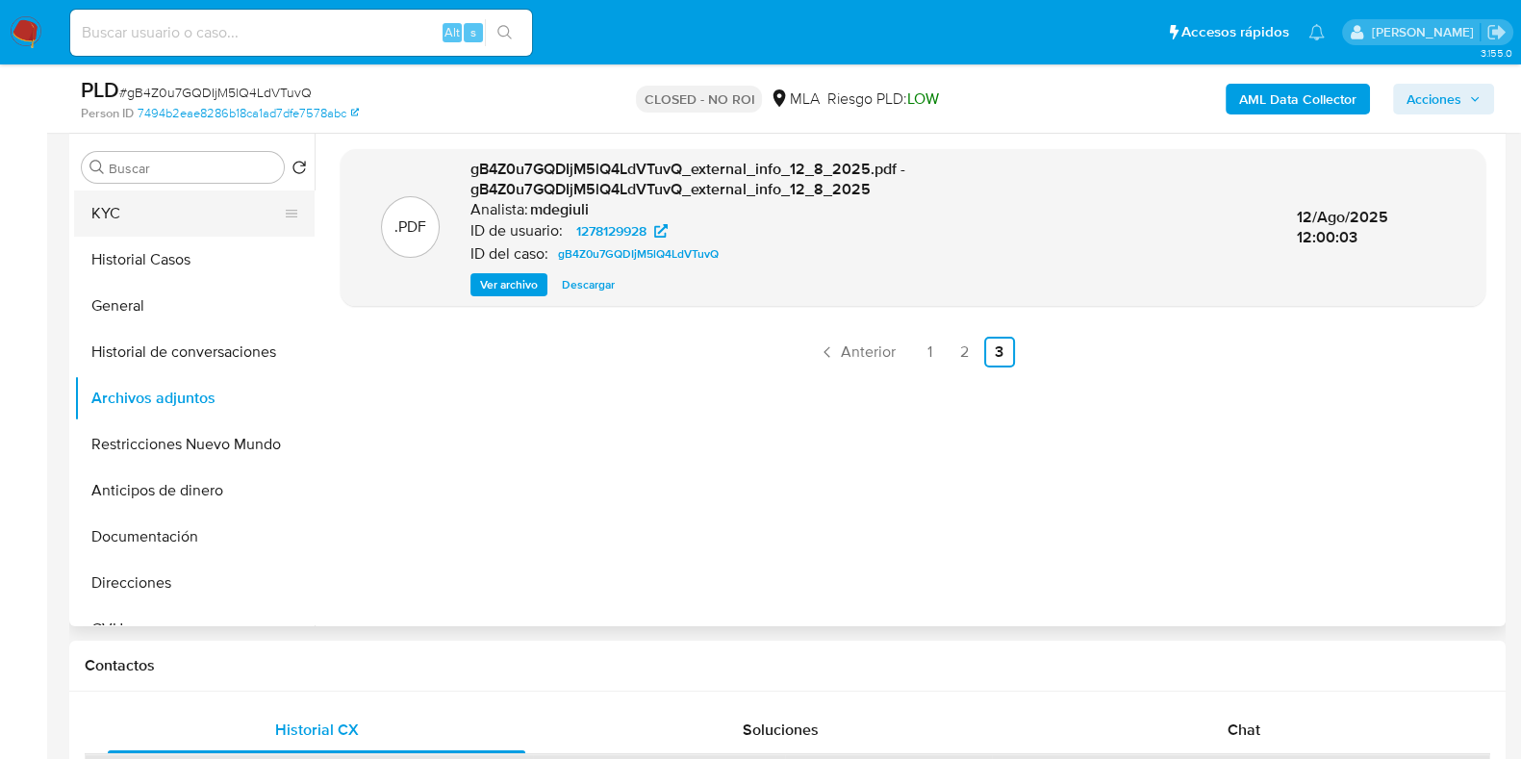
click at [197, 215] on button "KYC" at bounding box center [186, 213] width 225 height 46
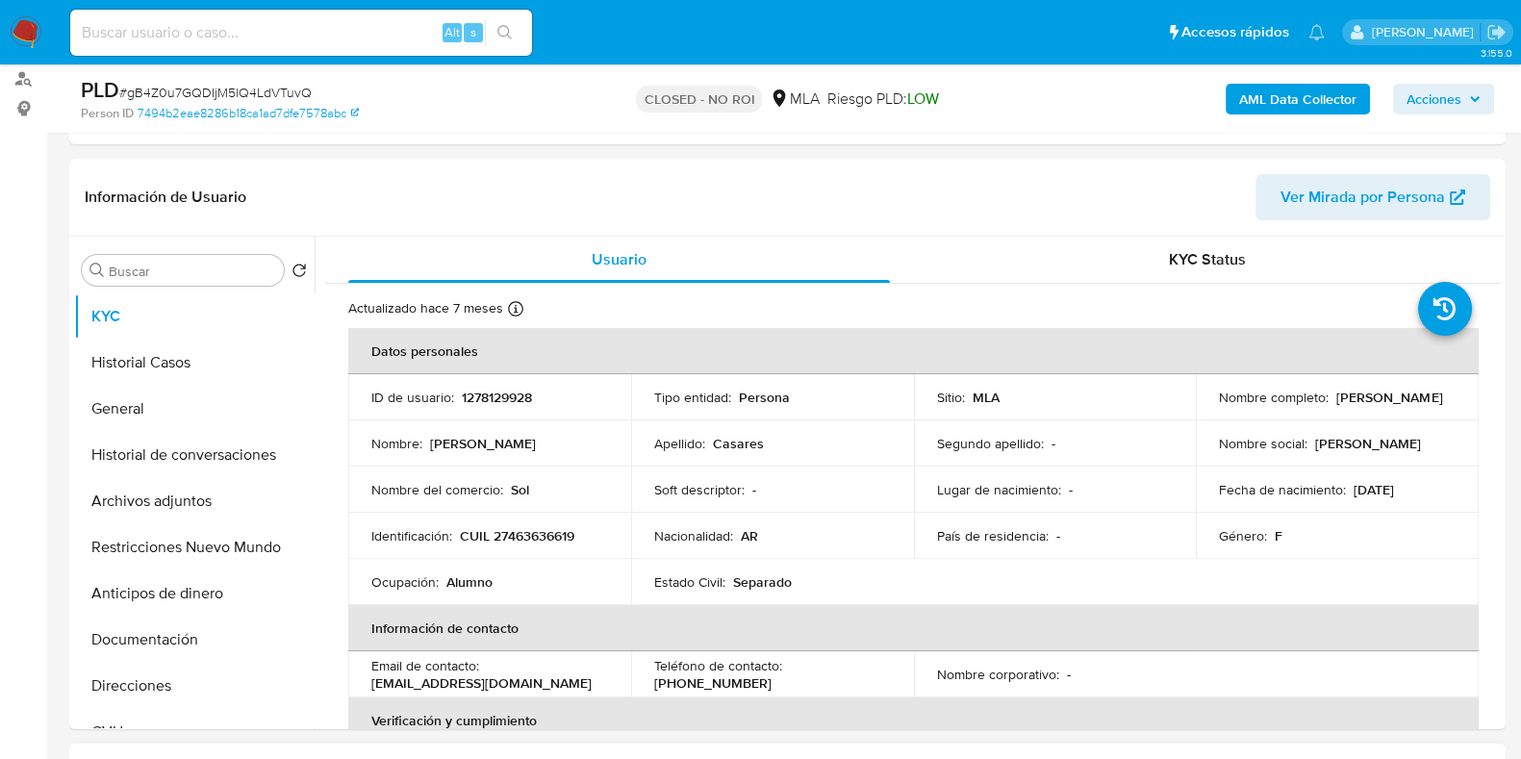
scroll to position [119, 0]
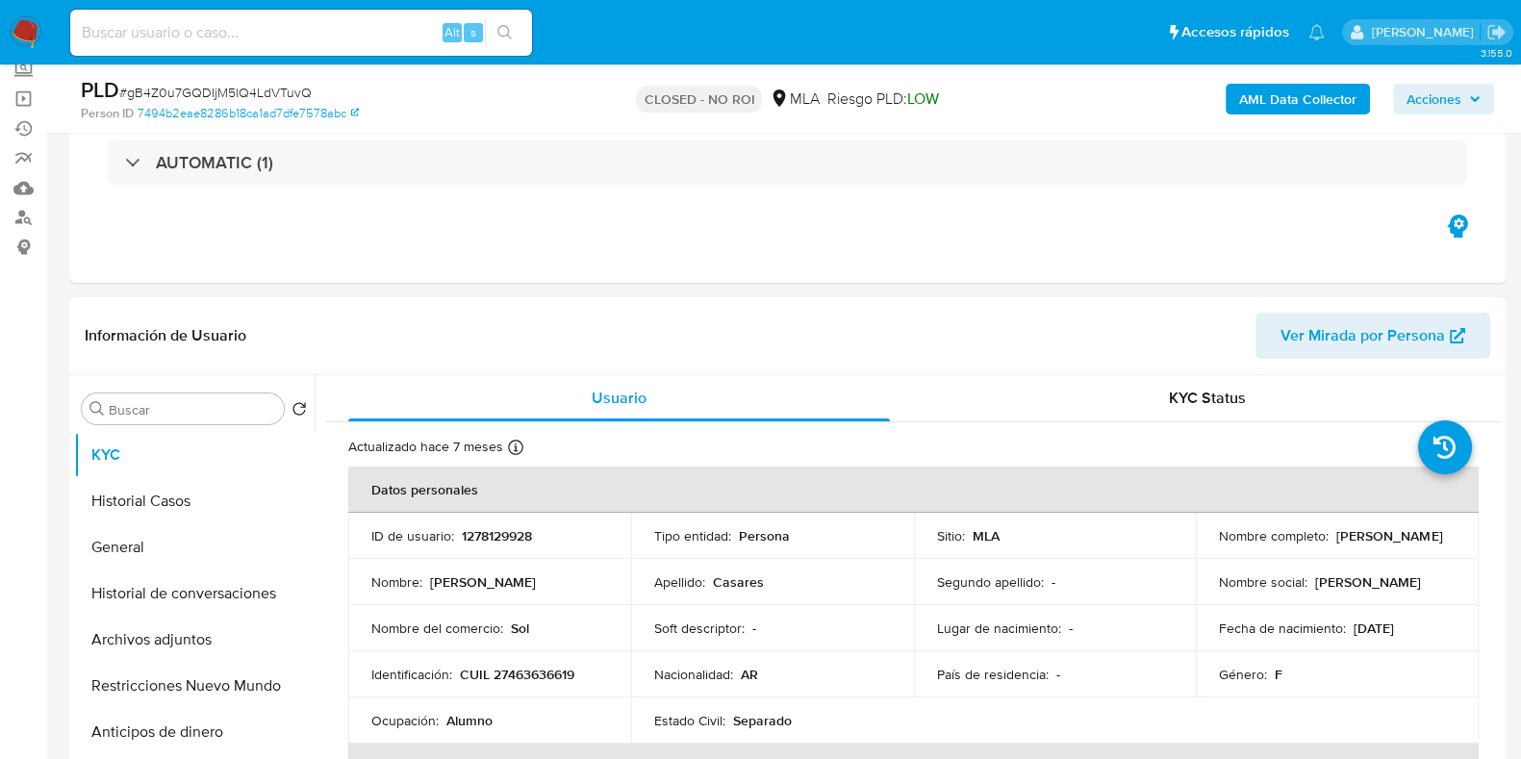
click at [266, 89] on span "# gB4Z0u7GQDIjM5lQ4LdVTuvQ" at bounding box center [215, 92] width 192 height 19
copy span "gB4Z0u7GQDIjM5lQ4LdVTuvQ"
click at [322, 34] on input at bounding box center [301, 32] width 462 height 25
paste input "FoPViDAGCagn8Fng455QagRA"
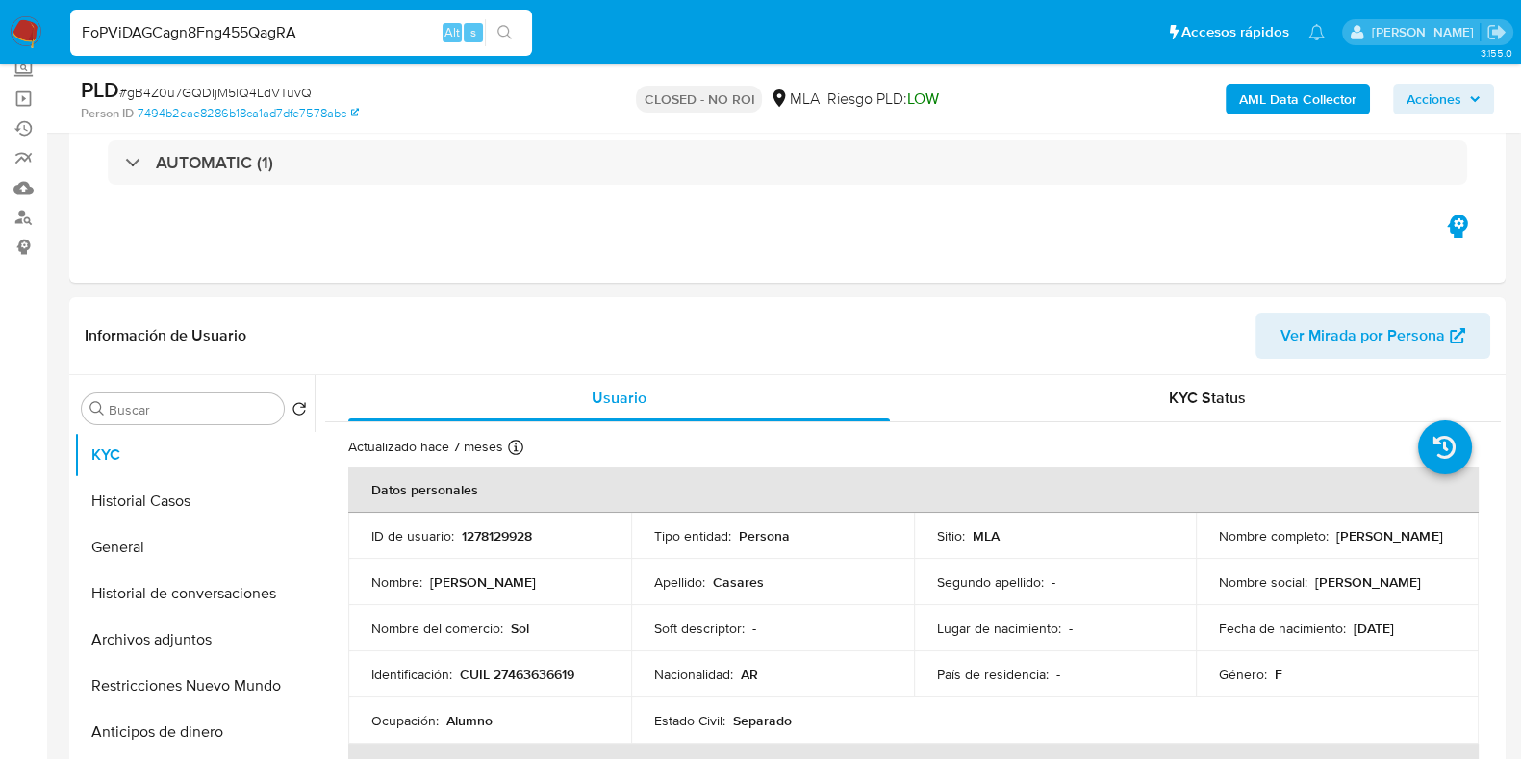
type input "FoPViDAGCagn8Fng455QagRA"
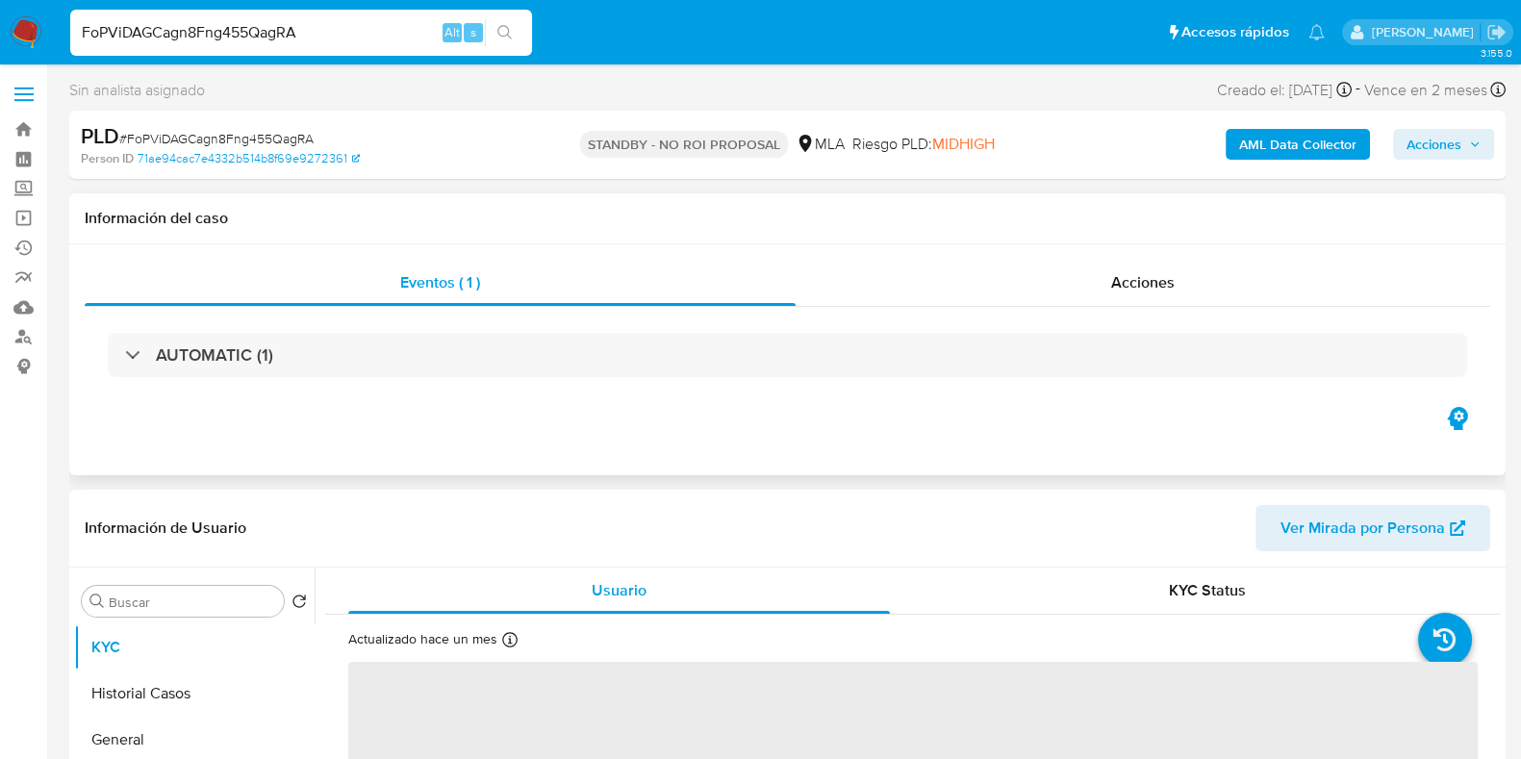
select select "10"
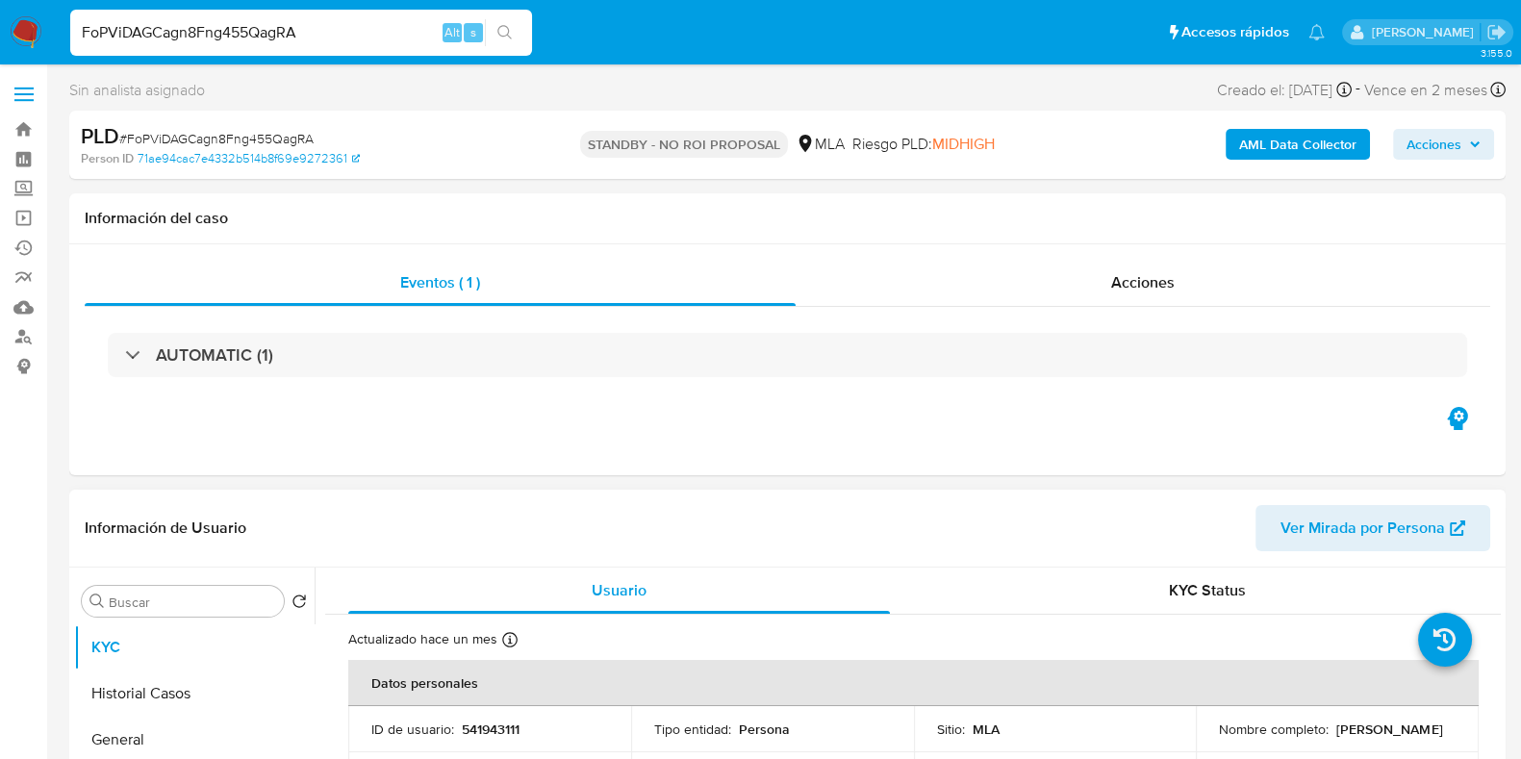
drag, startPoint x: 1352, startPoint y: 745, endPoint x: 1211, endPoint y: 738, distance: 140.6
click at [1208, 738] on td "Nombre completo : Laura Aldana Villalba" at bounding box center [1337, 729] width 283 height 46
copy p "Laura Aldana Villalba"
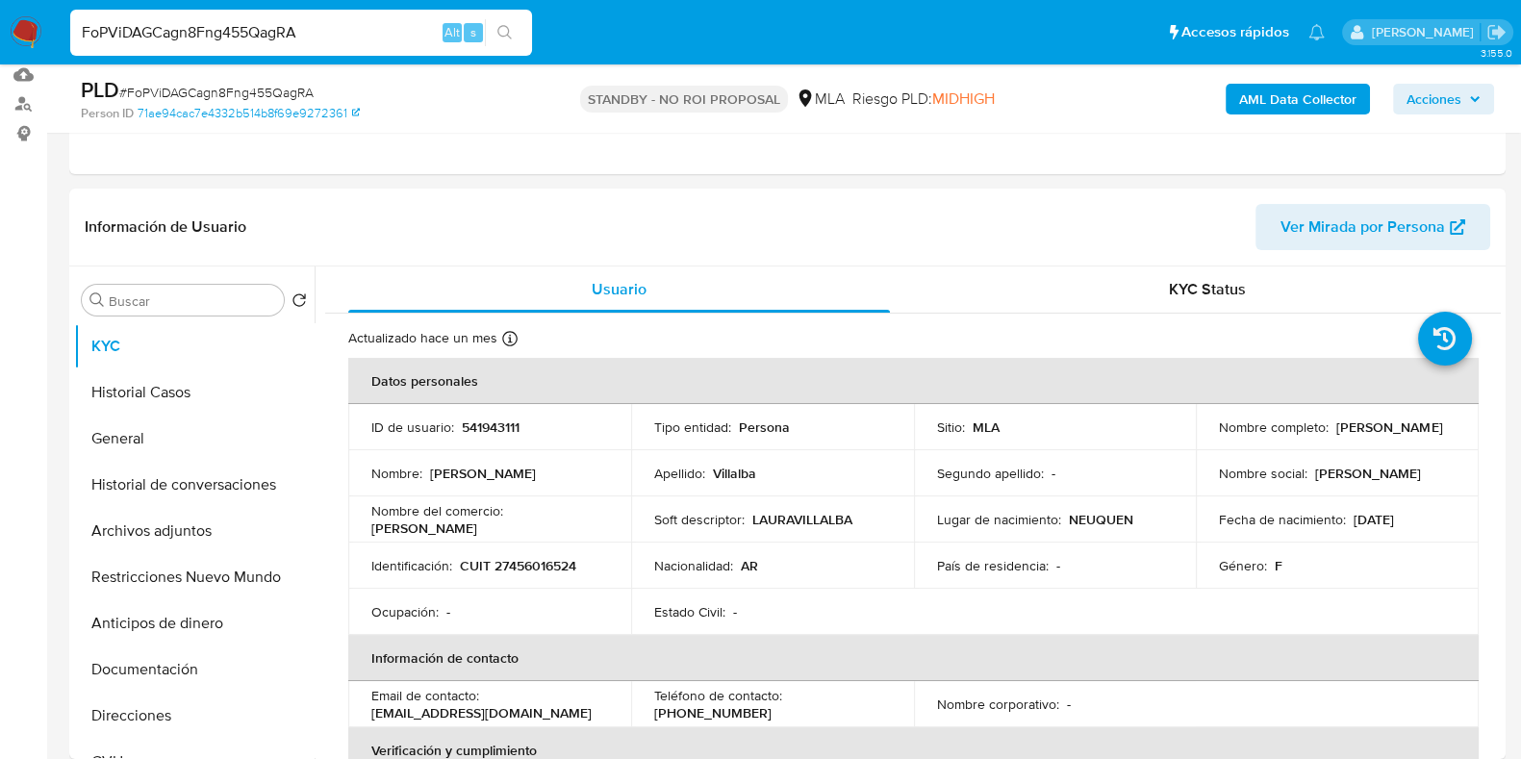
scroll to position [240, 0]
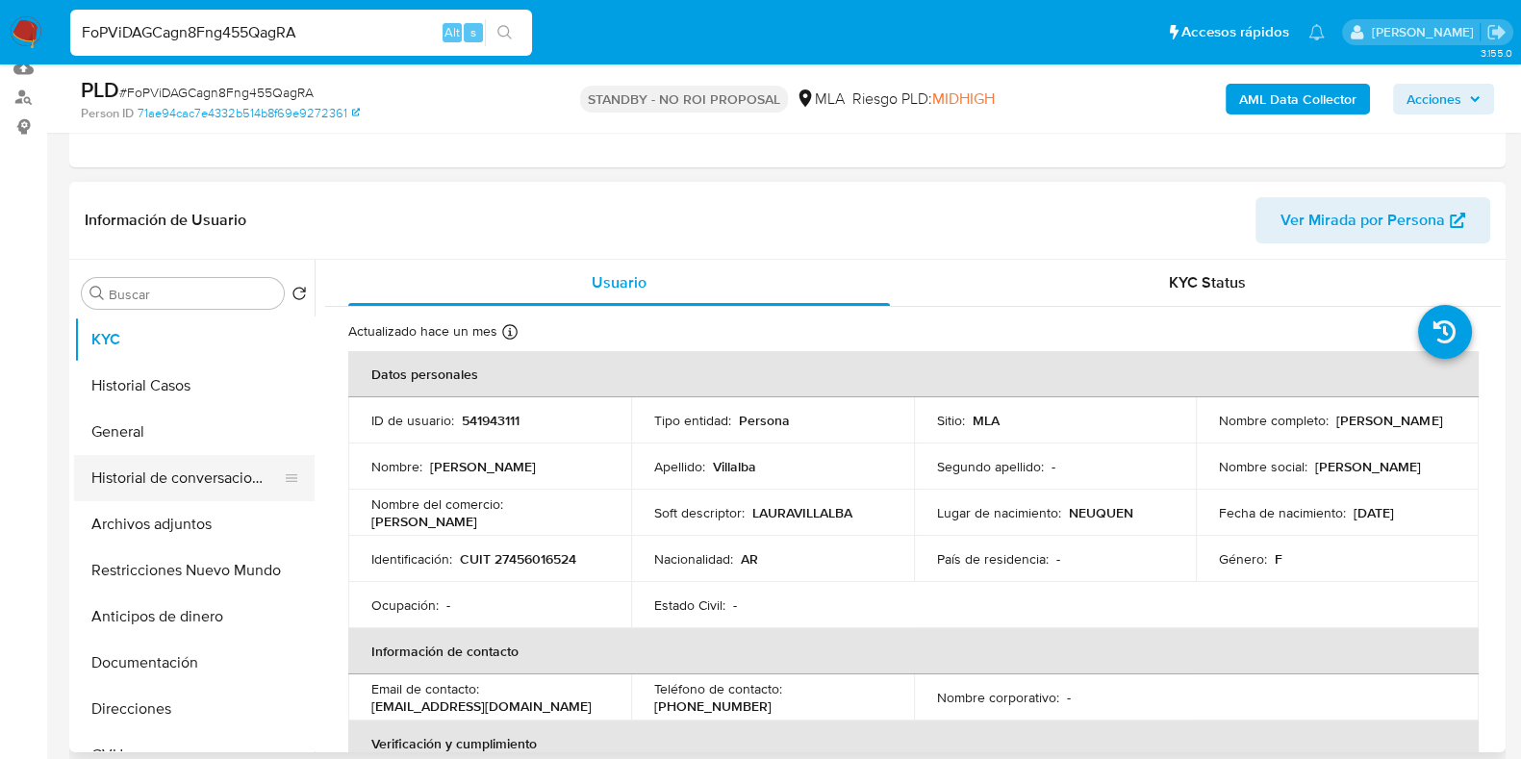
click at [194, 466] on button "Historial de conversaciones" at bounding box center [186, 478] width 225 height 46
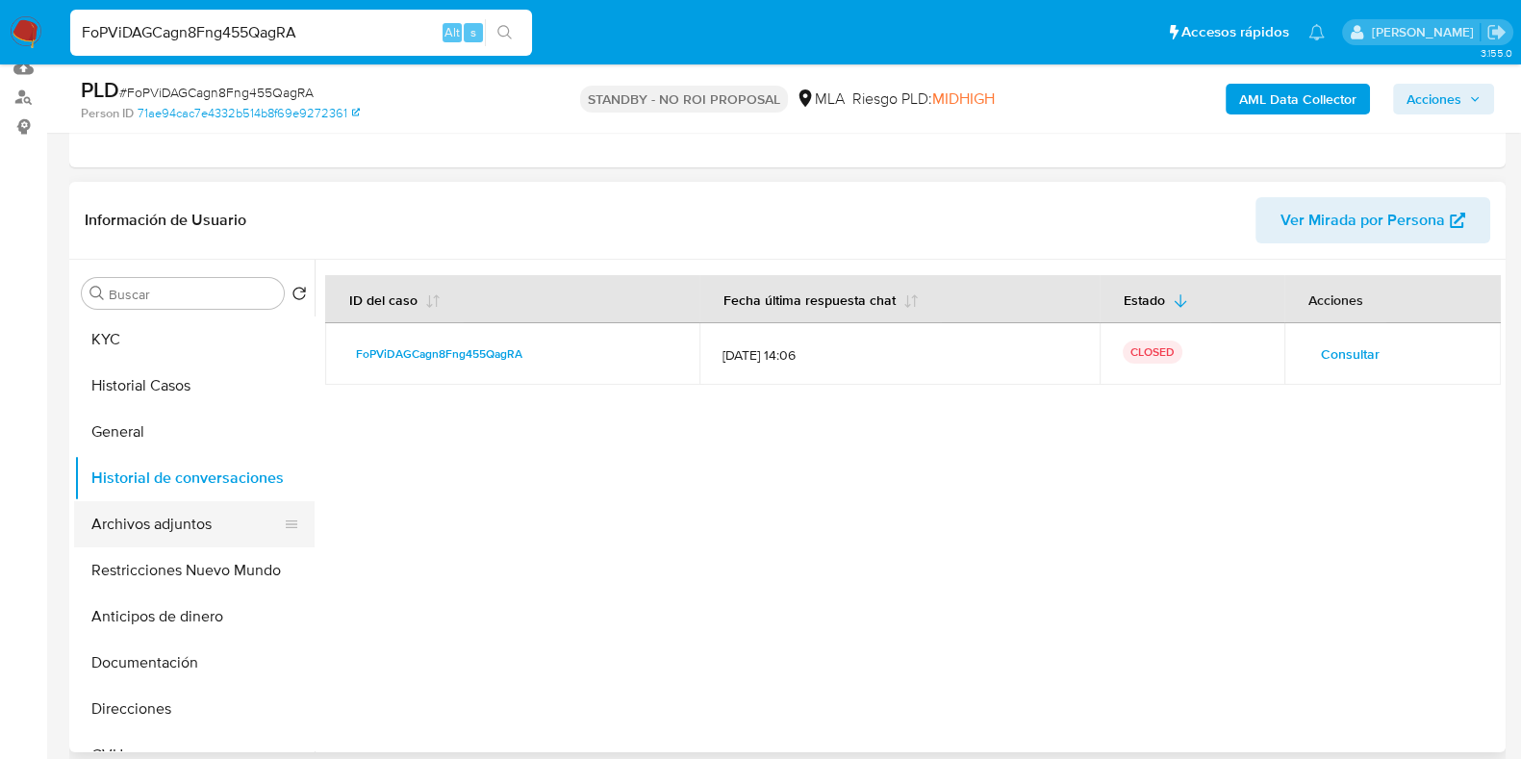
click at [192, 532] on button "Archivos adjuntos" at bounding box center [186, 524] width 225 height 46
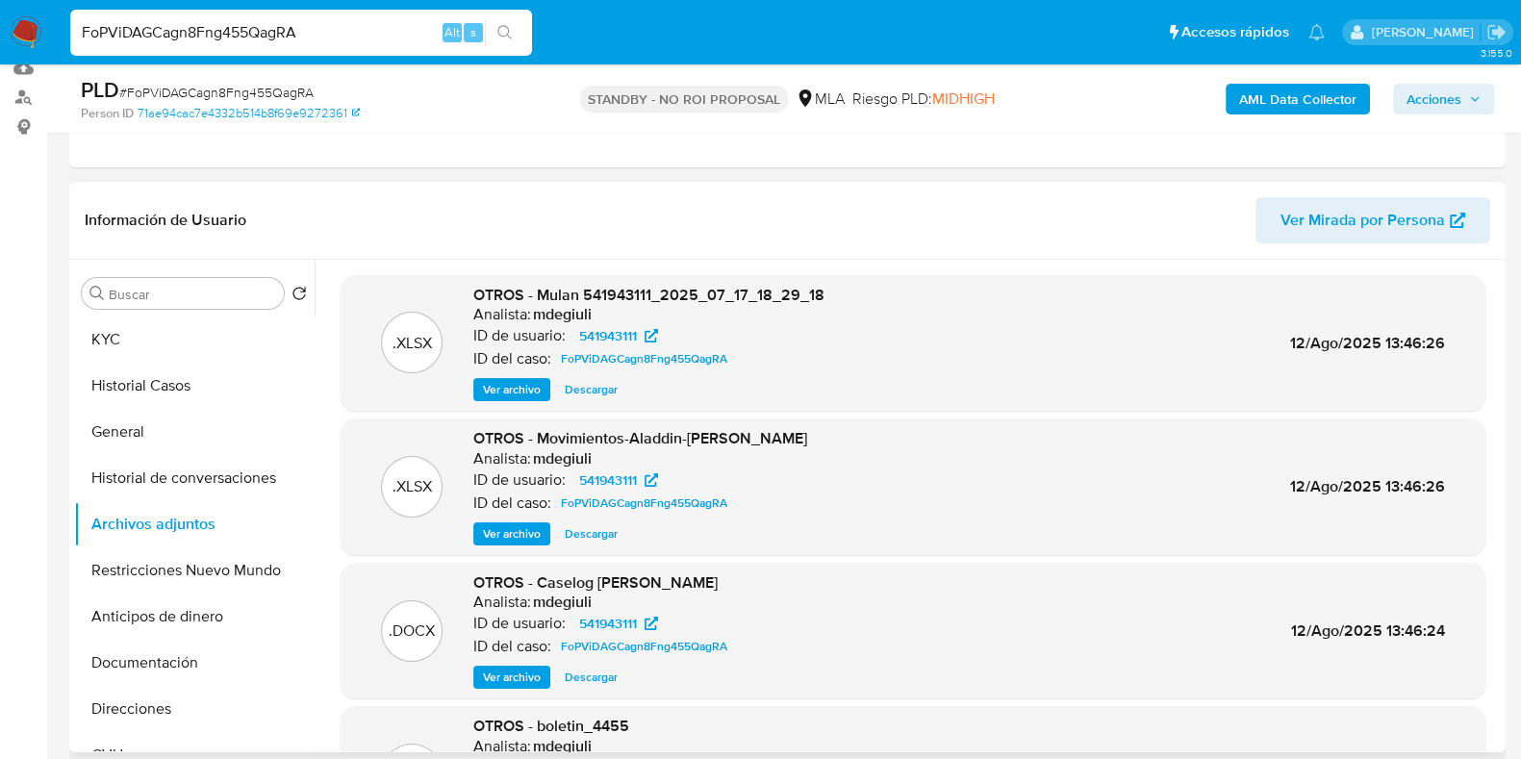
click at [599, 526] on span "Descargar" at bounding box center [591, 533] width 53 height 19
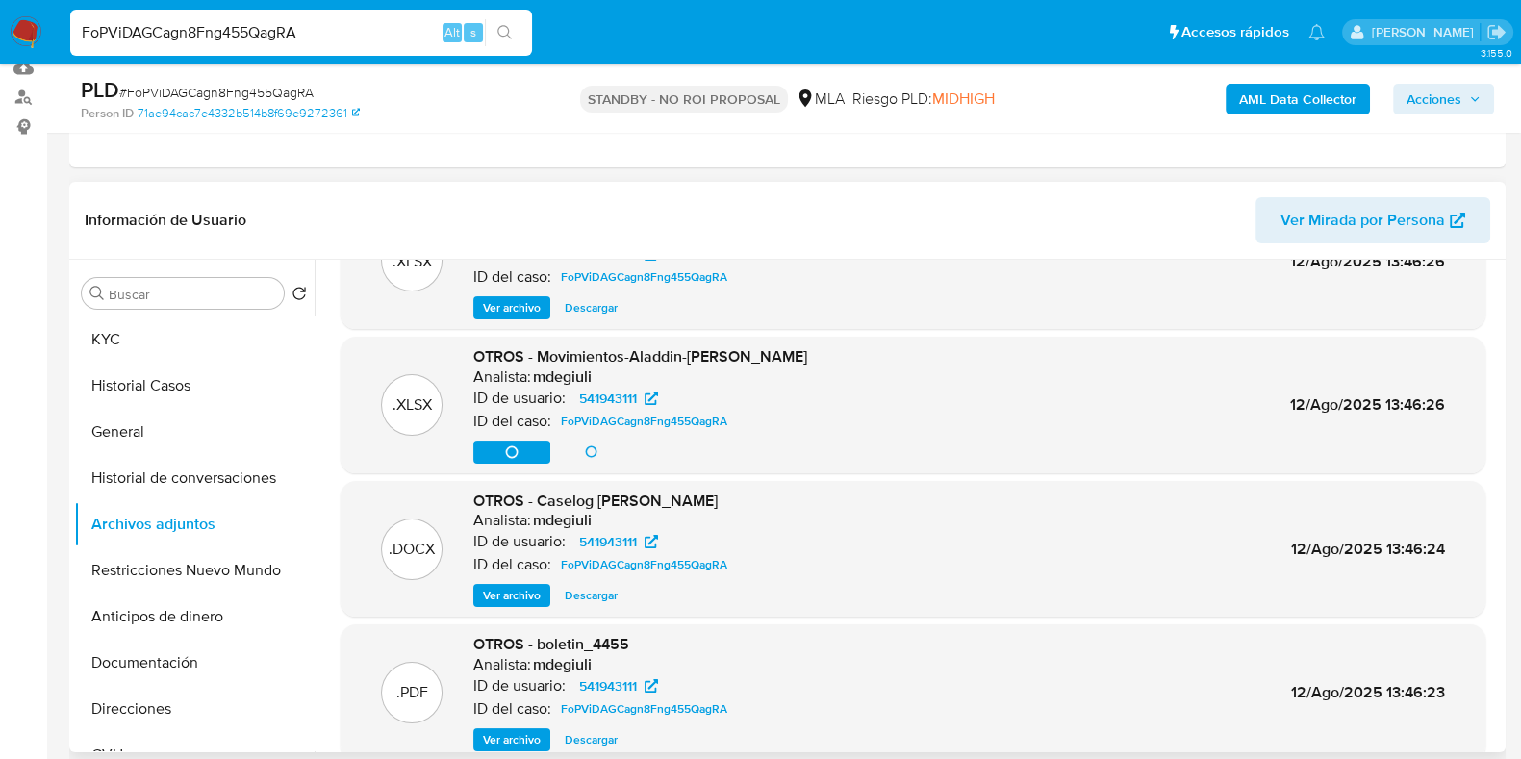
scroll to position [41, 0]
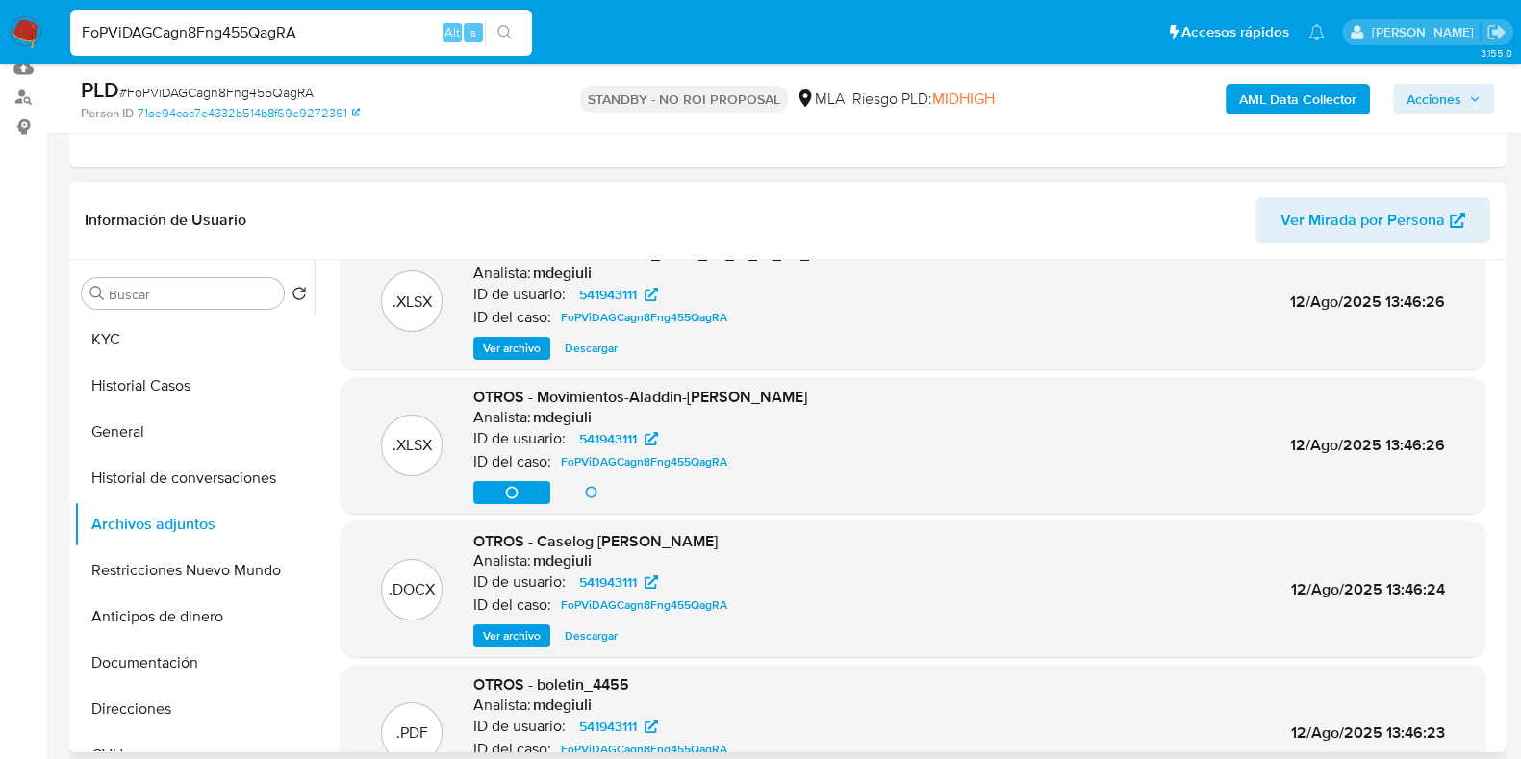
click at [588, 636] on span "Descargar" at bounding box center [591, 635] width 53 height 19
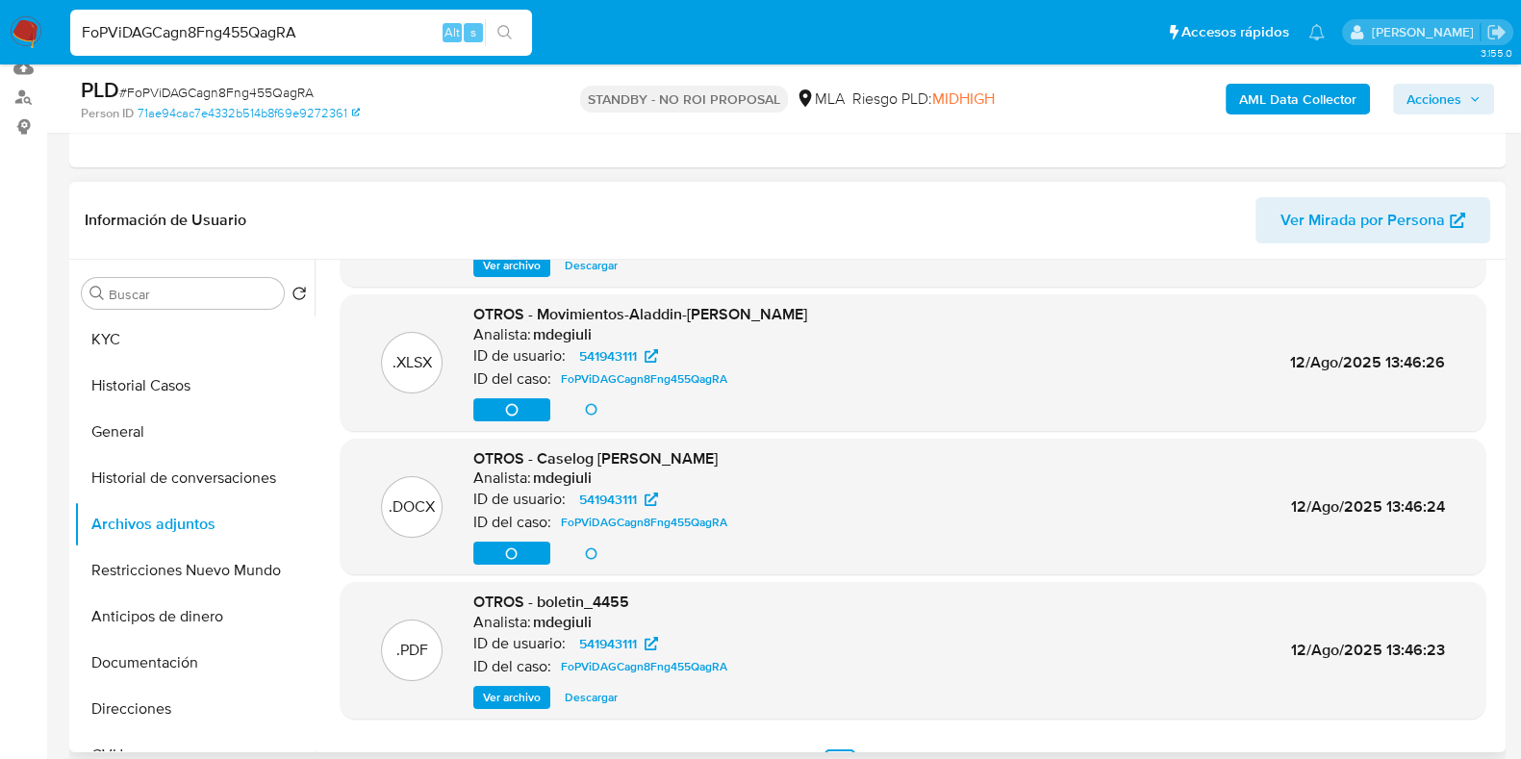
scroll to position [162, 0]
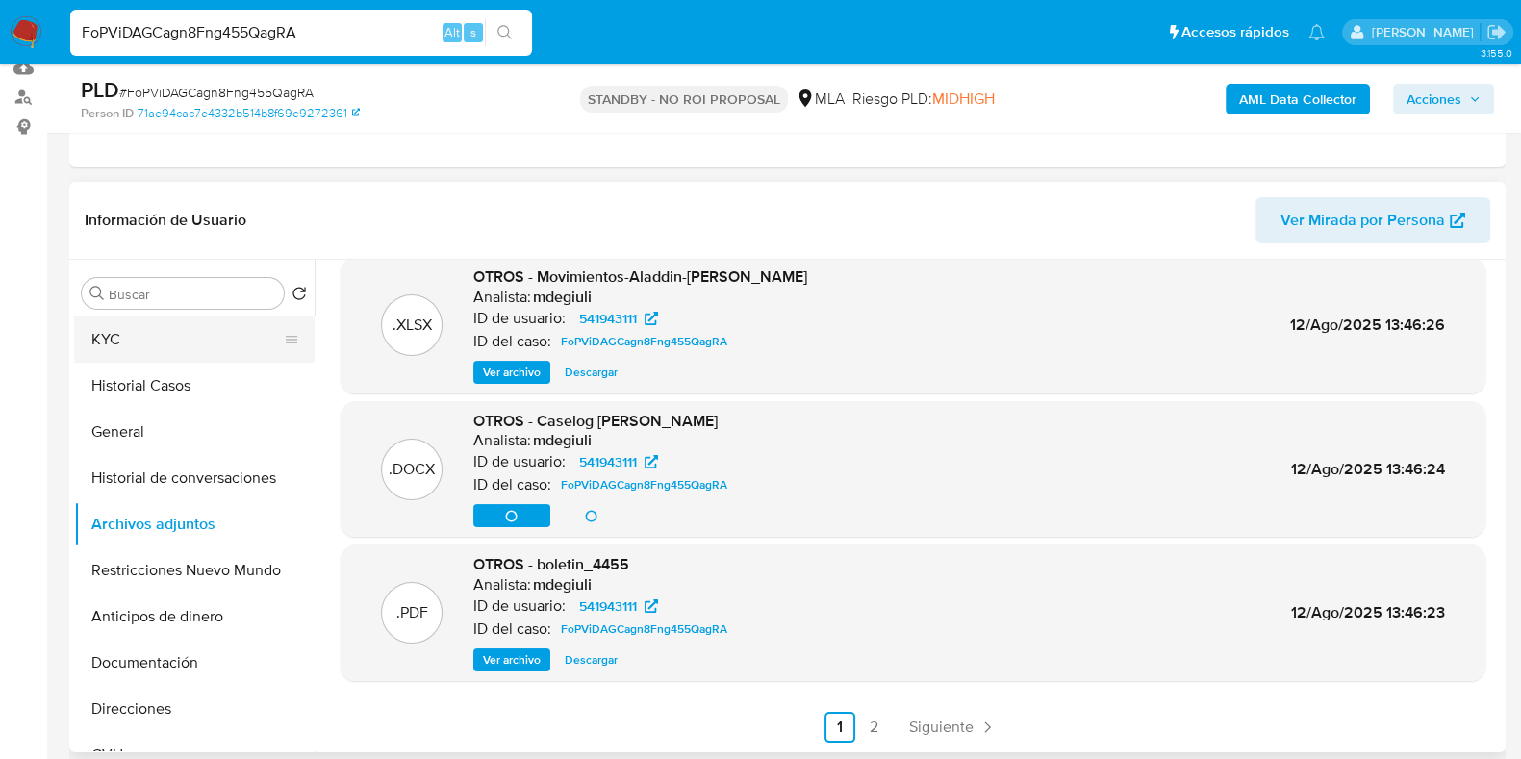
click at [172, 324] on button "KYC" at bounding box center [186, 339] width 225 height 46
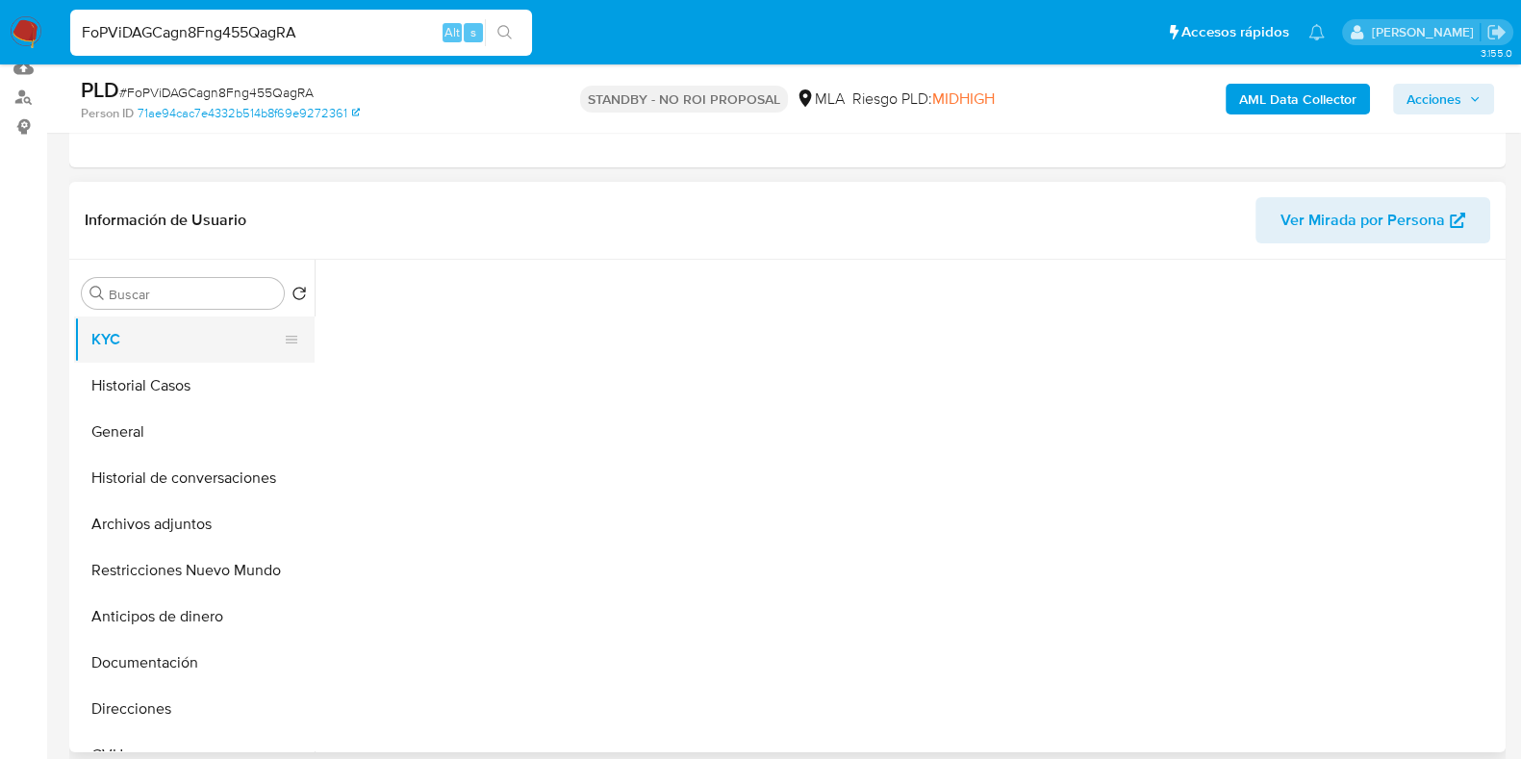
scroll to position [0, 0]
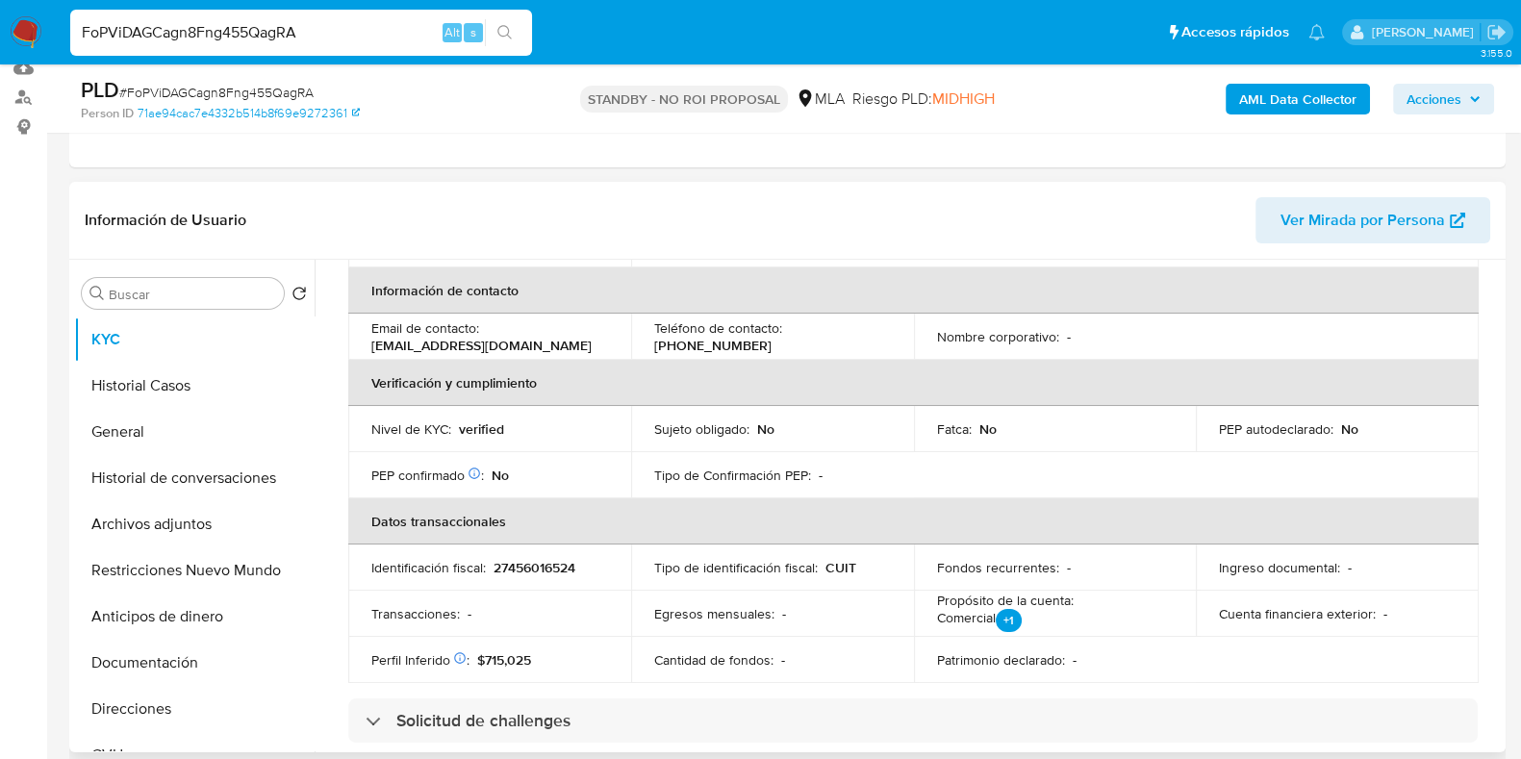
click at [828, 594] on td "Egresos mensuales : -" at bounding box center [772, 614] width 283 height 46
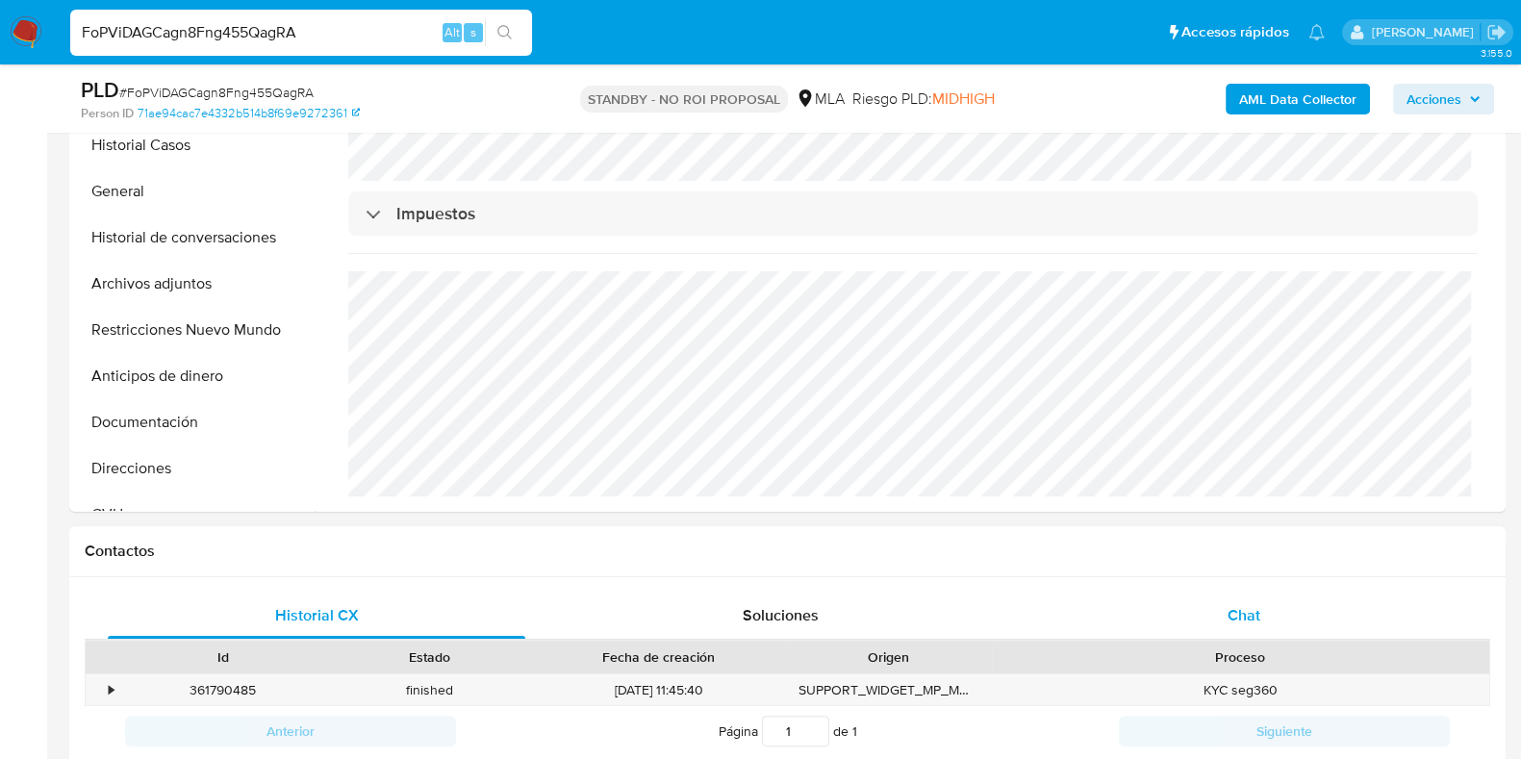
scroll to position [841, 0]
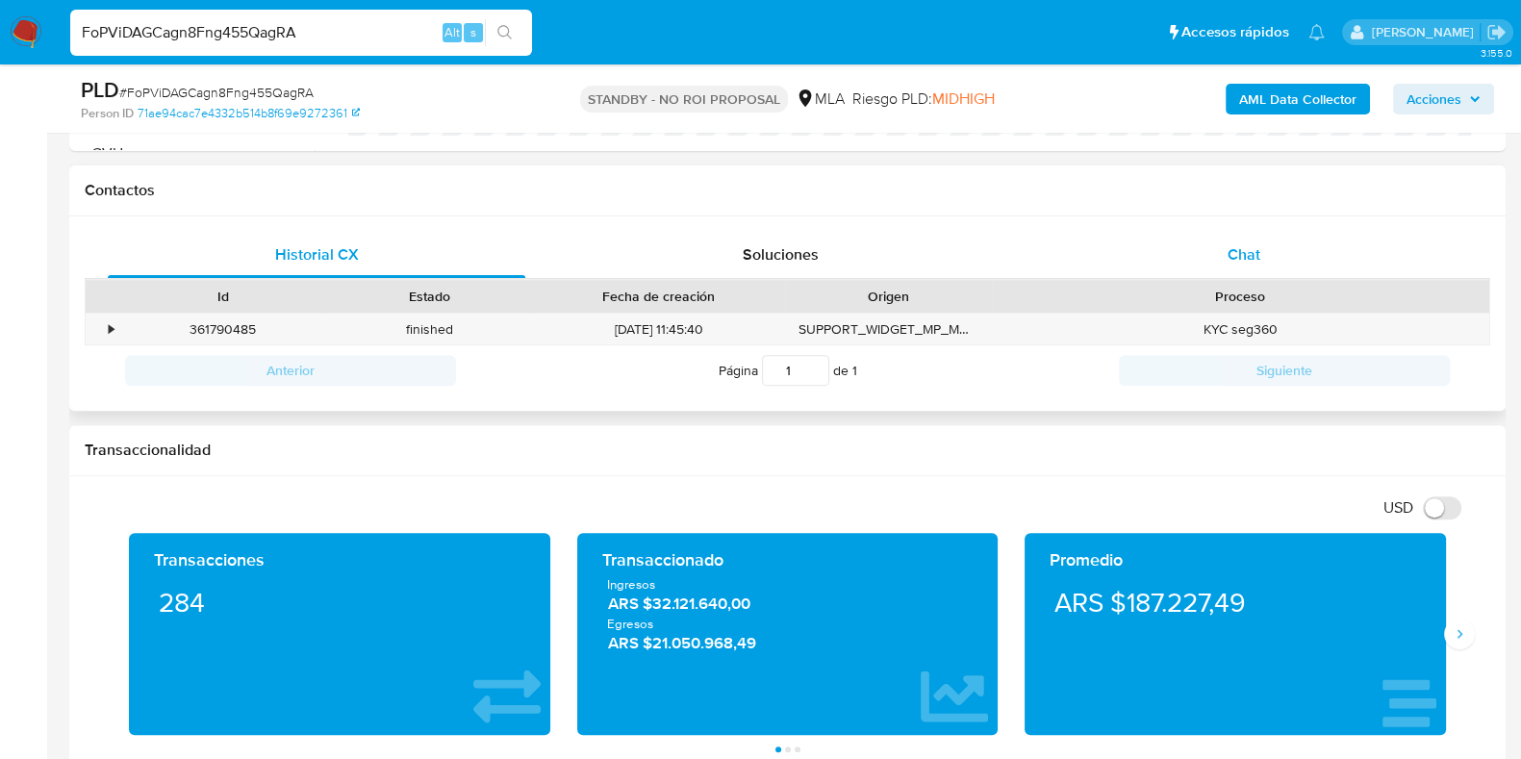
click at [1246, 247] on span "Chat" at bounding box center [1243, 254] width 33 height 22
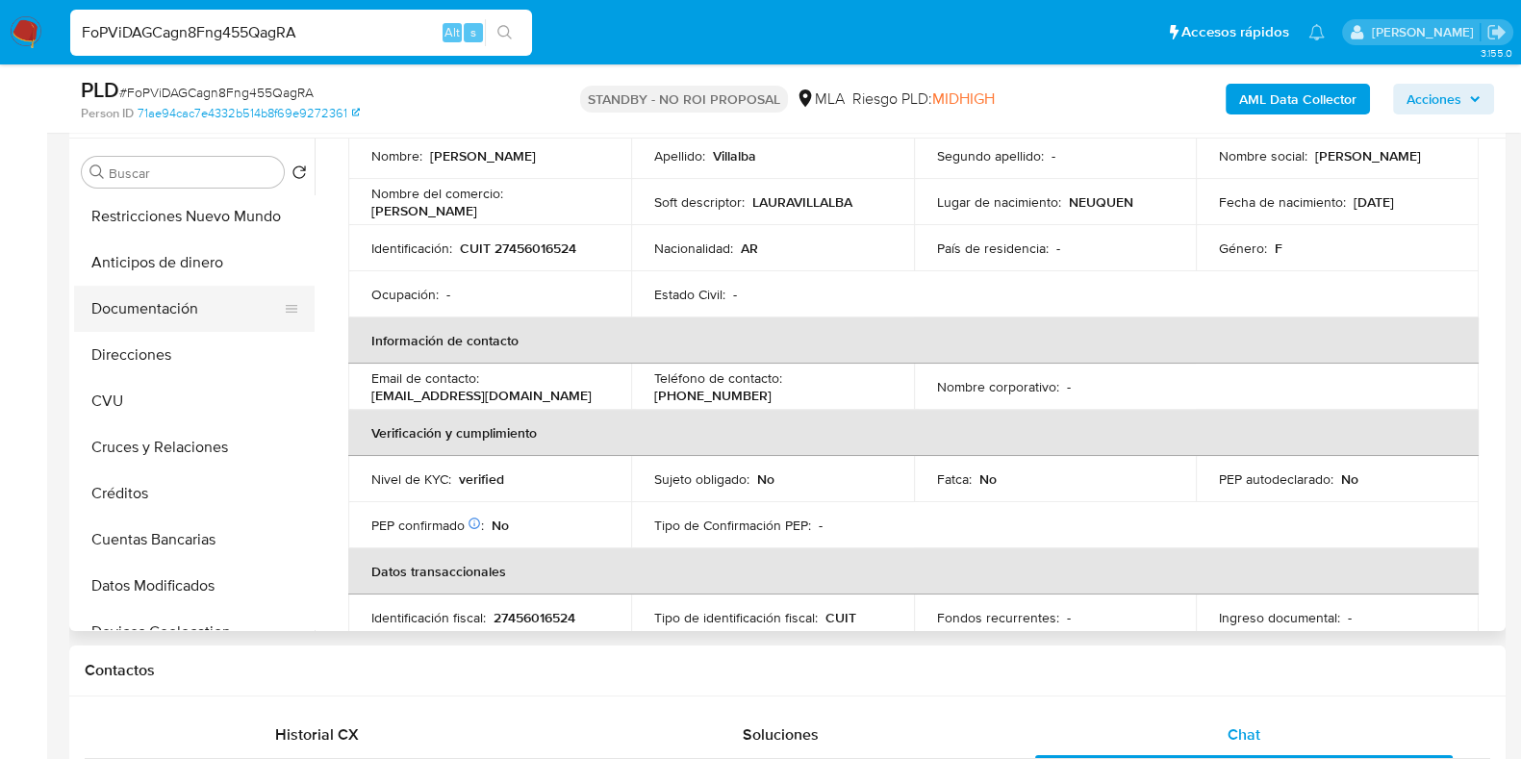
scroll to position [240, 0]
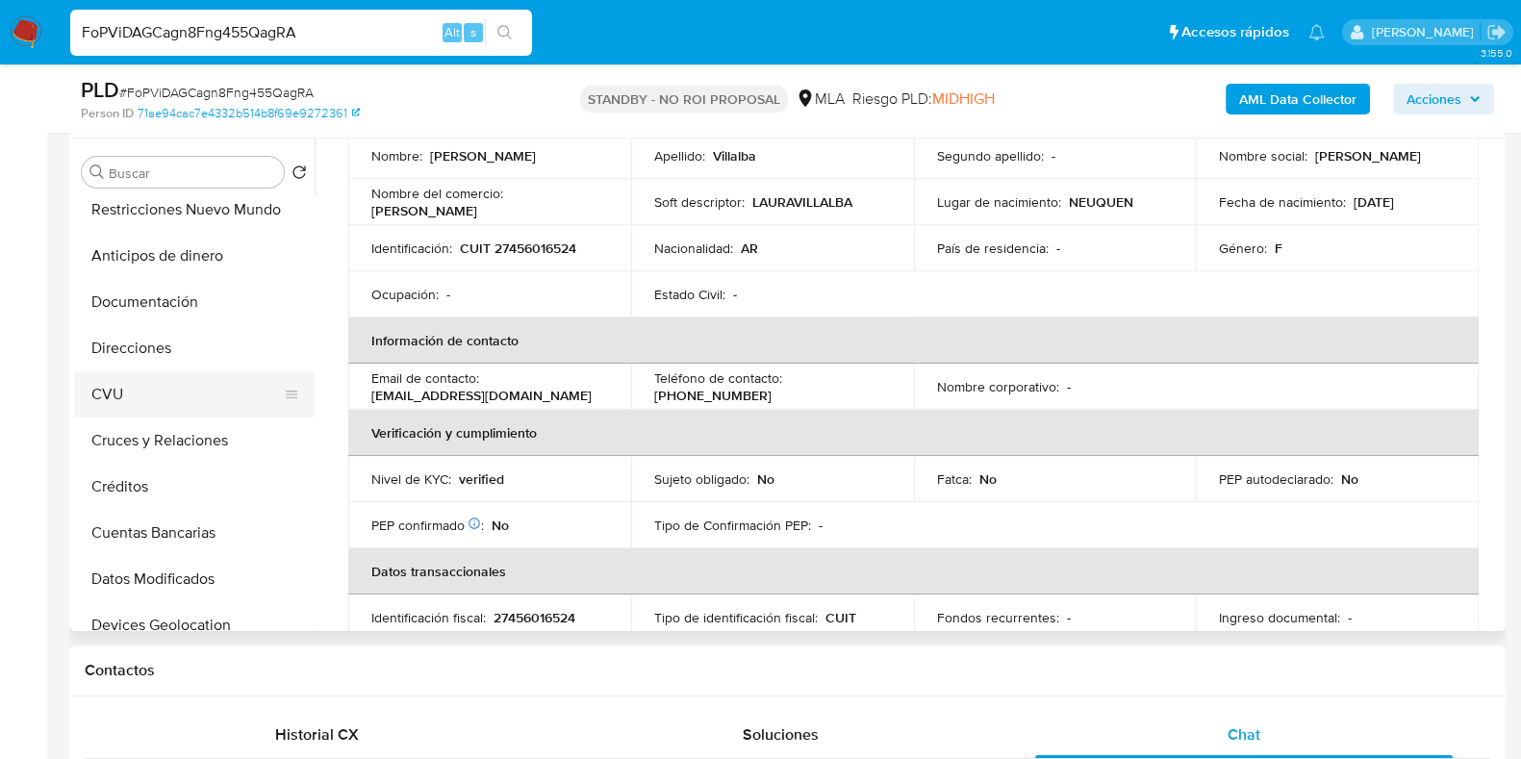
click at [135, 399] on button "CVU" at bounding box center [186, 394] width 225 height 46
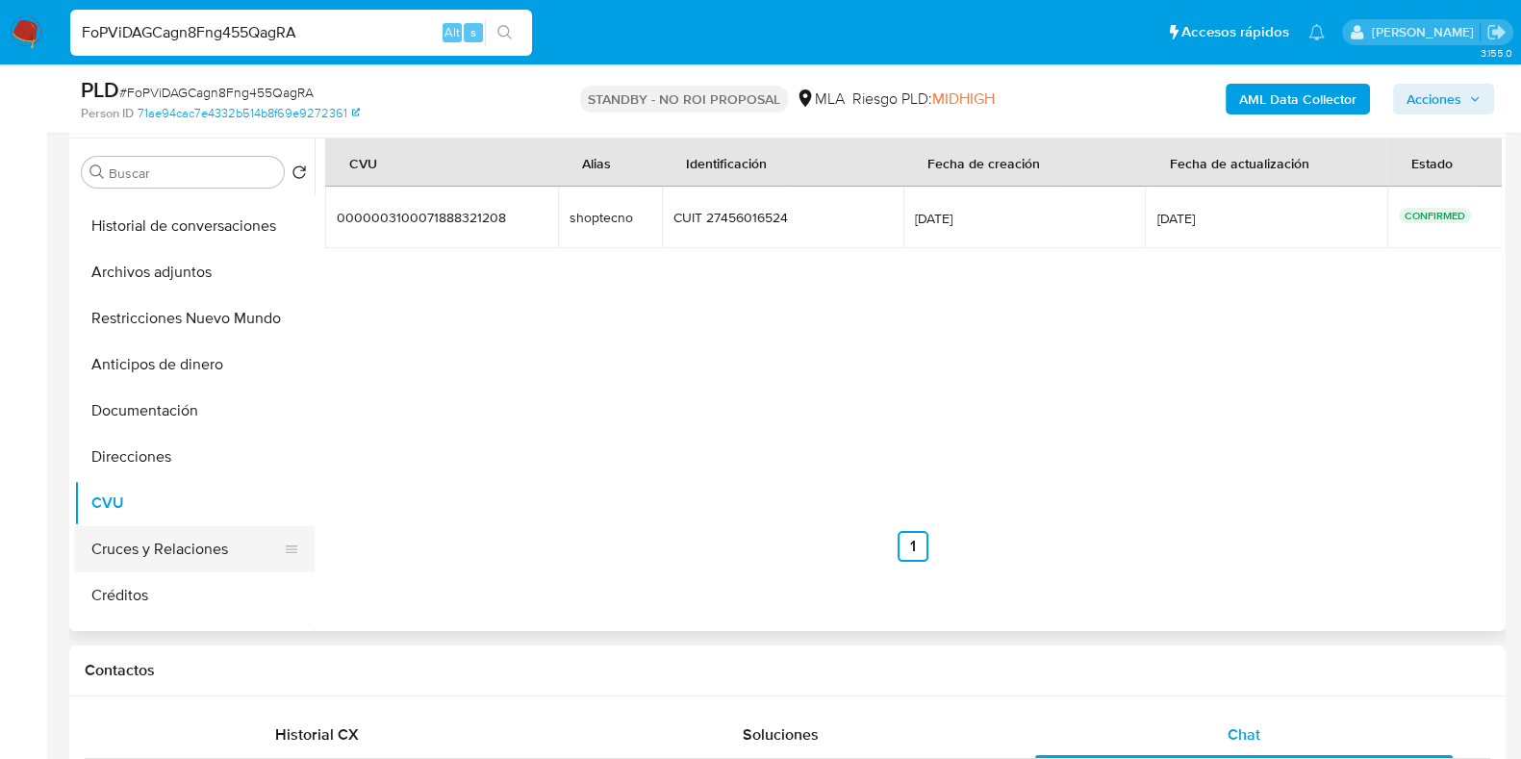
scroll to position [0, 0]
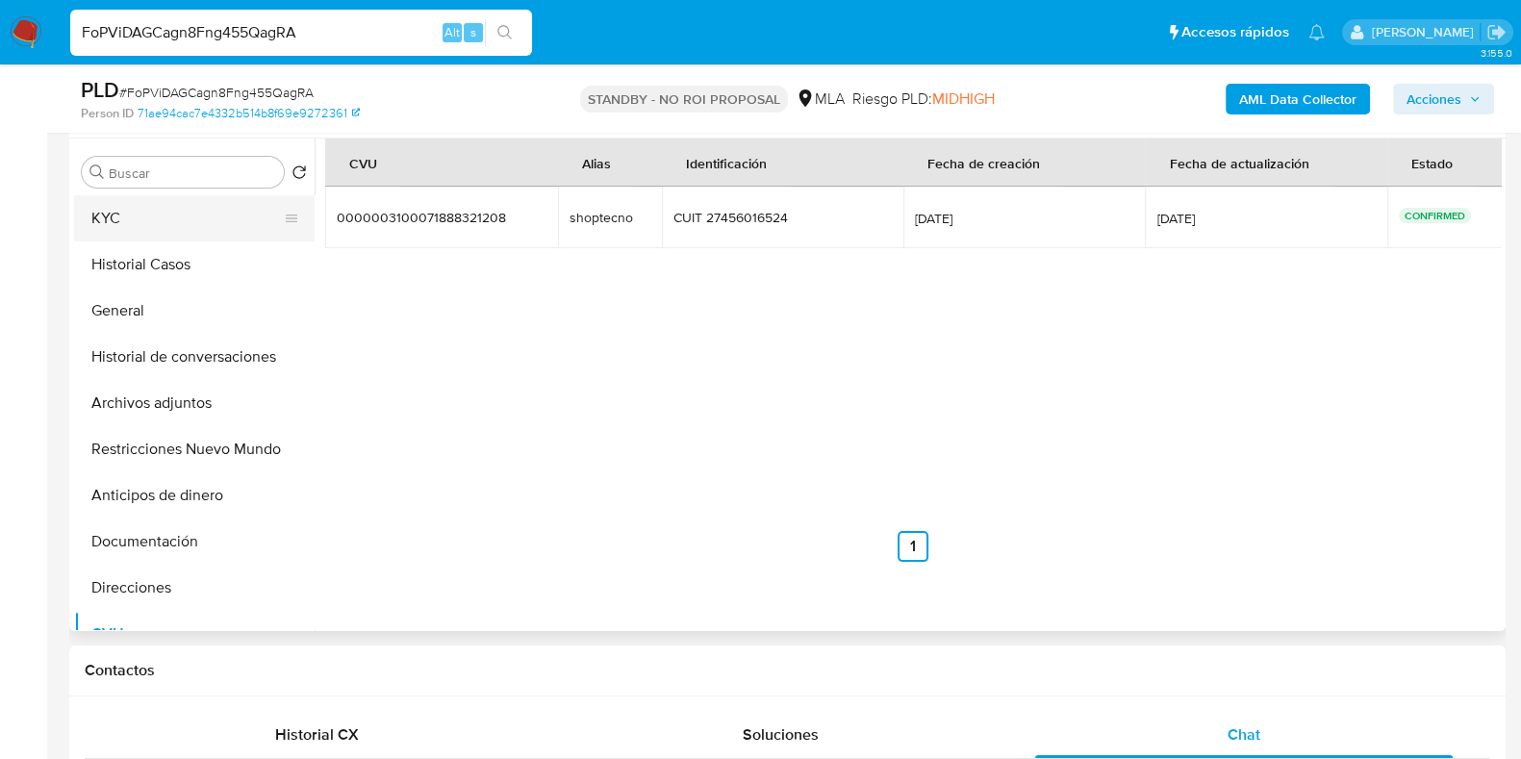
click at [196, 210] on button "KYC" at bounding box center [186, 218] width 225 height 46
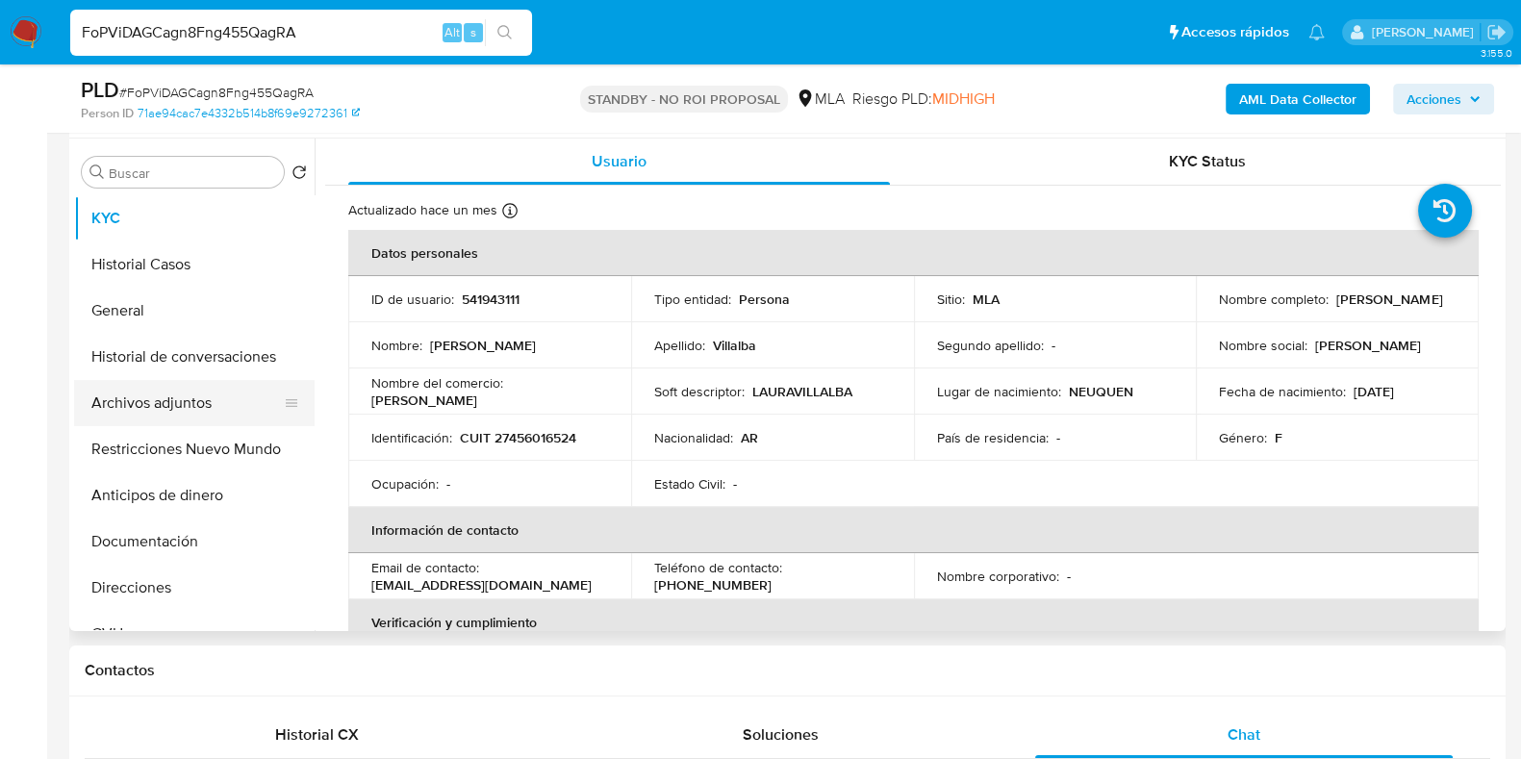
click at [156, 401] on button "Archivos adjuntos" at bounding box center [186, 403] width 225 height 46
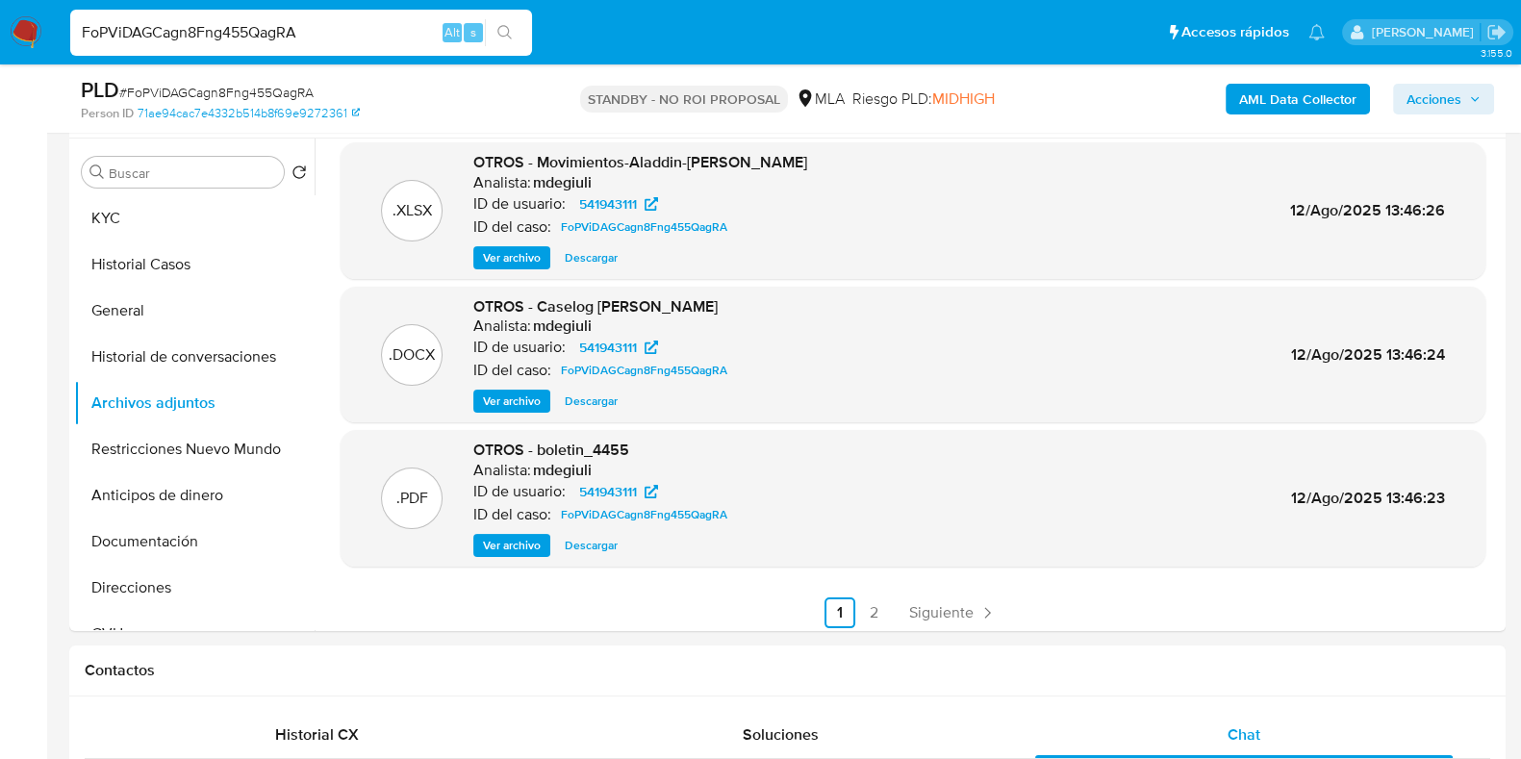
scroll to position [162, 0]
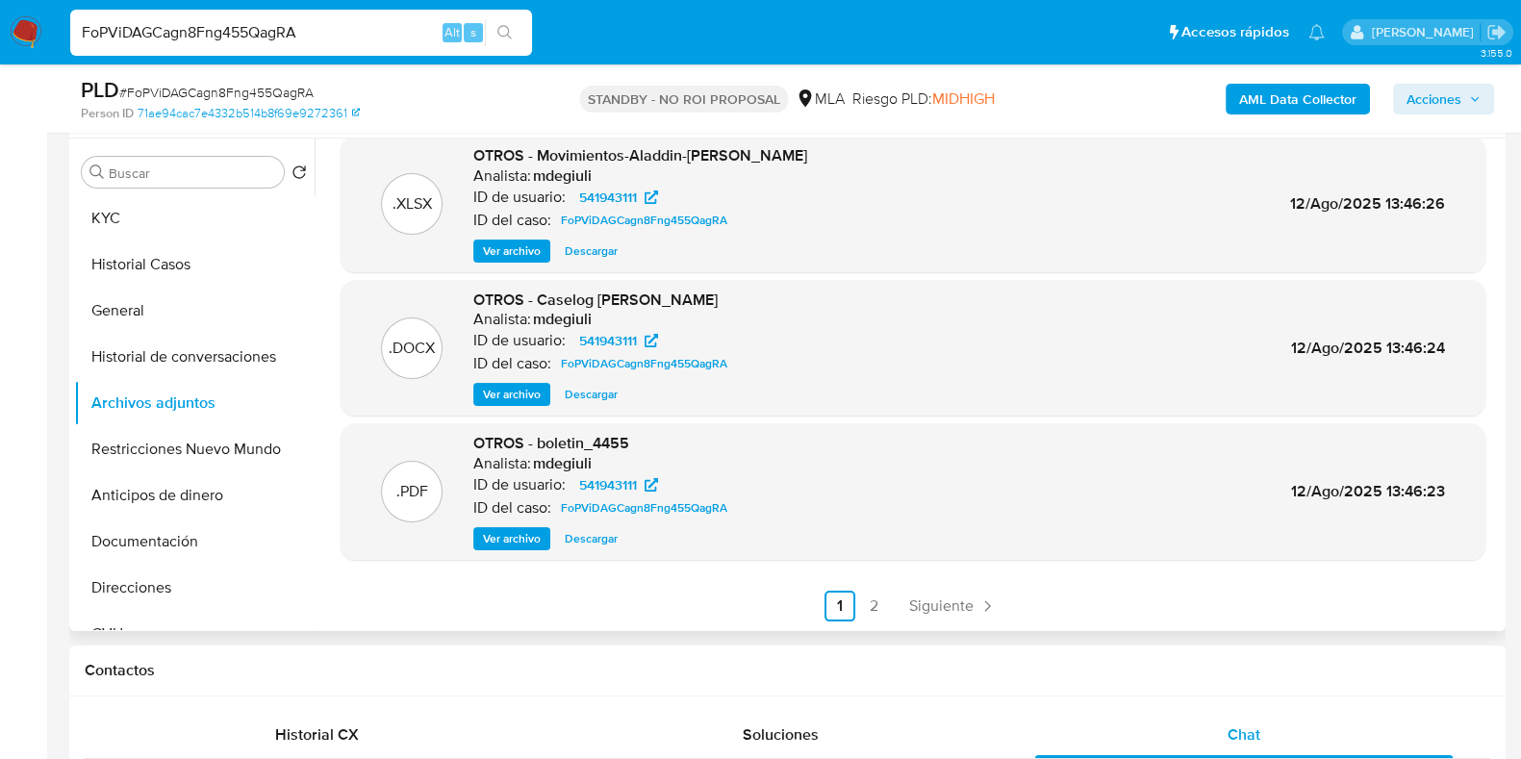
click at [528, 541] on span "Ver archivo" at bounding box center [512, 538] width 58 height 19
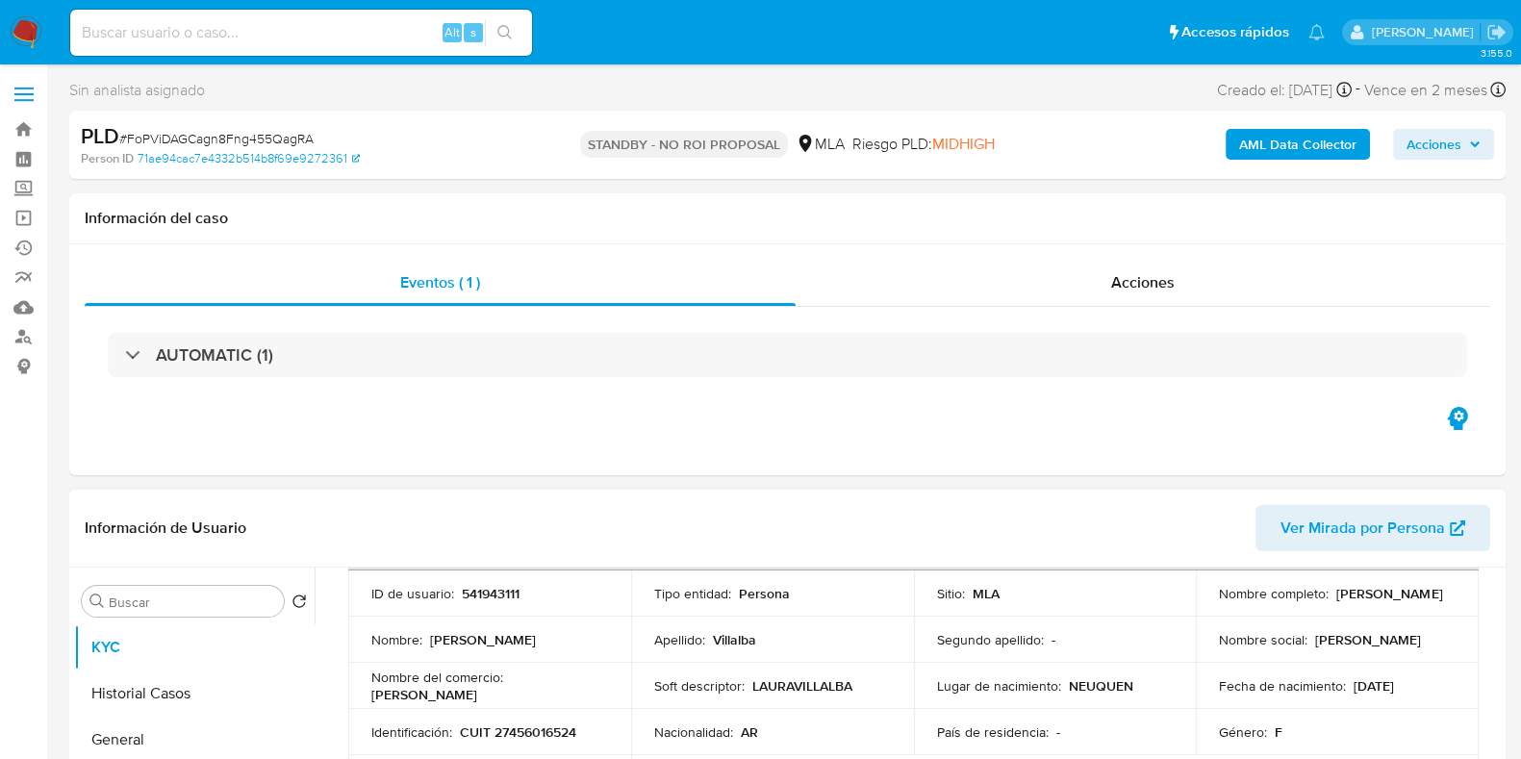
scroll to position [240, 0]
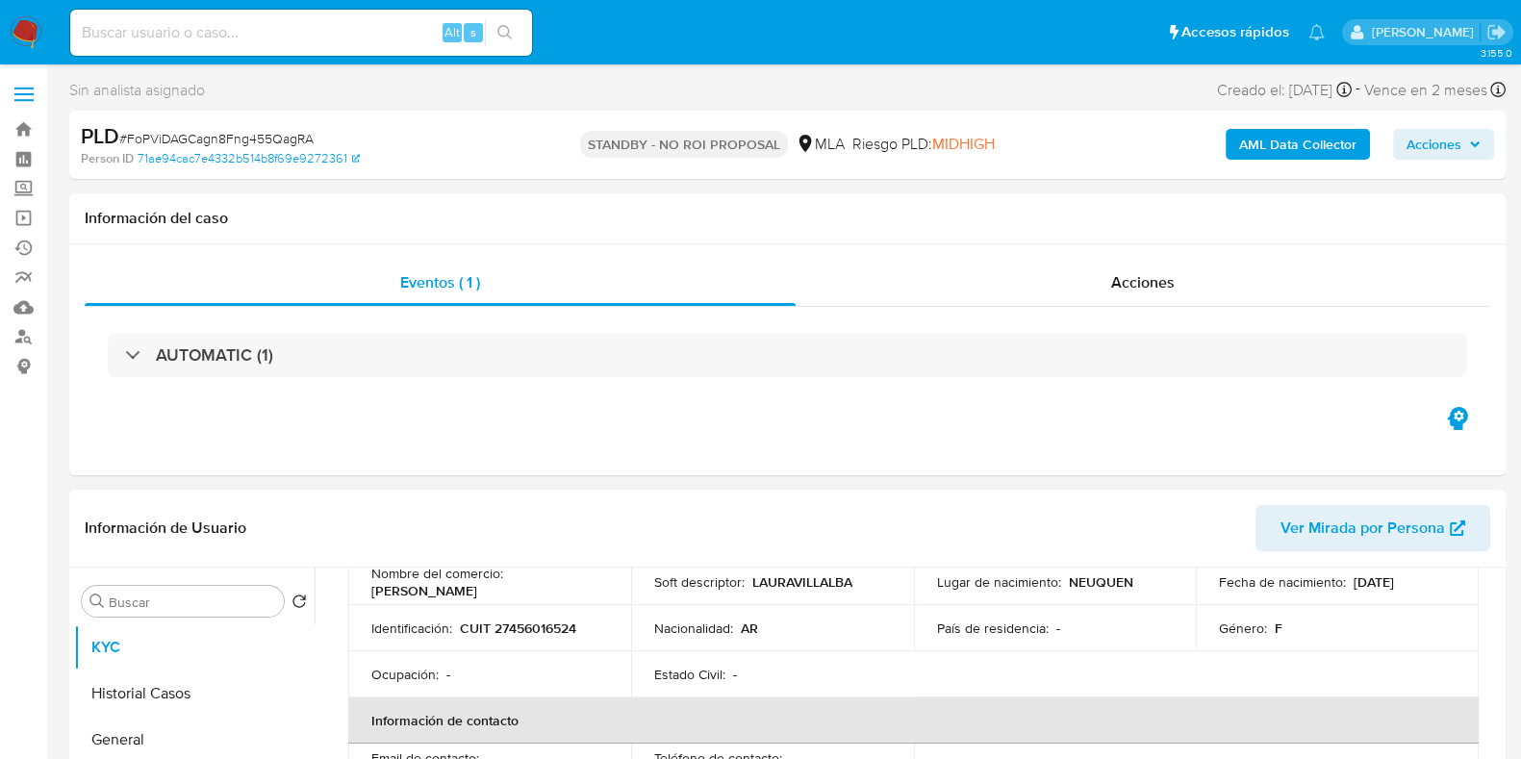
select select "10"
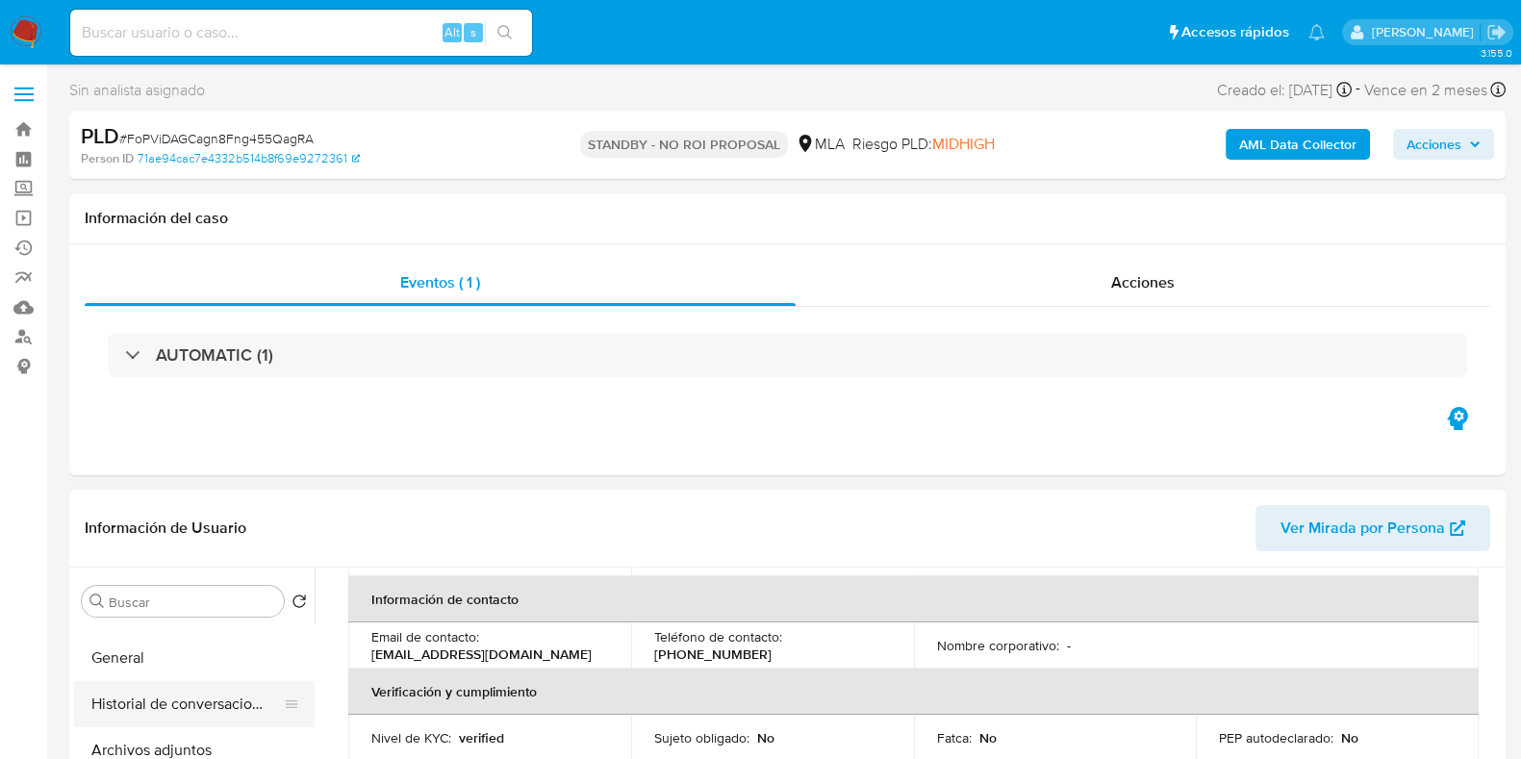
scroll to position [119, 0]
click at [142, 708] on button "Archivos adjuntos" at bounding box center [186, 713] width 225 height 46
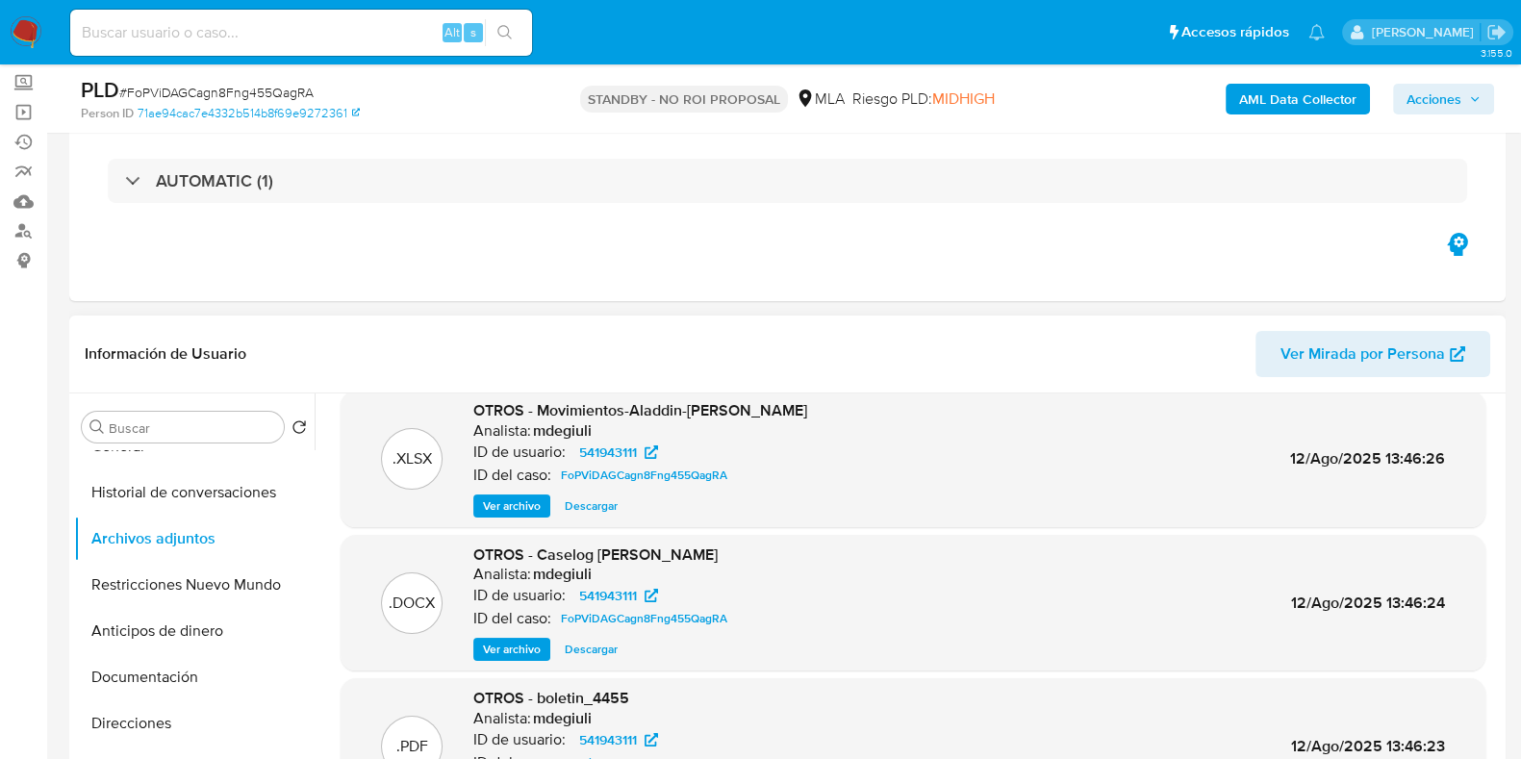
scroll to position [240, 0]
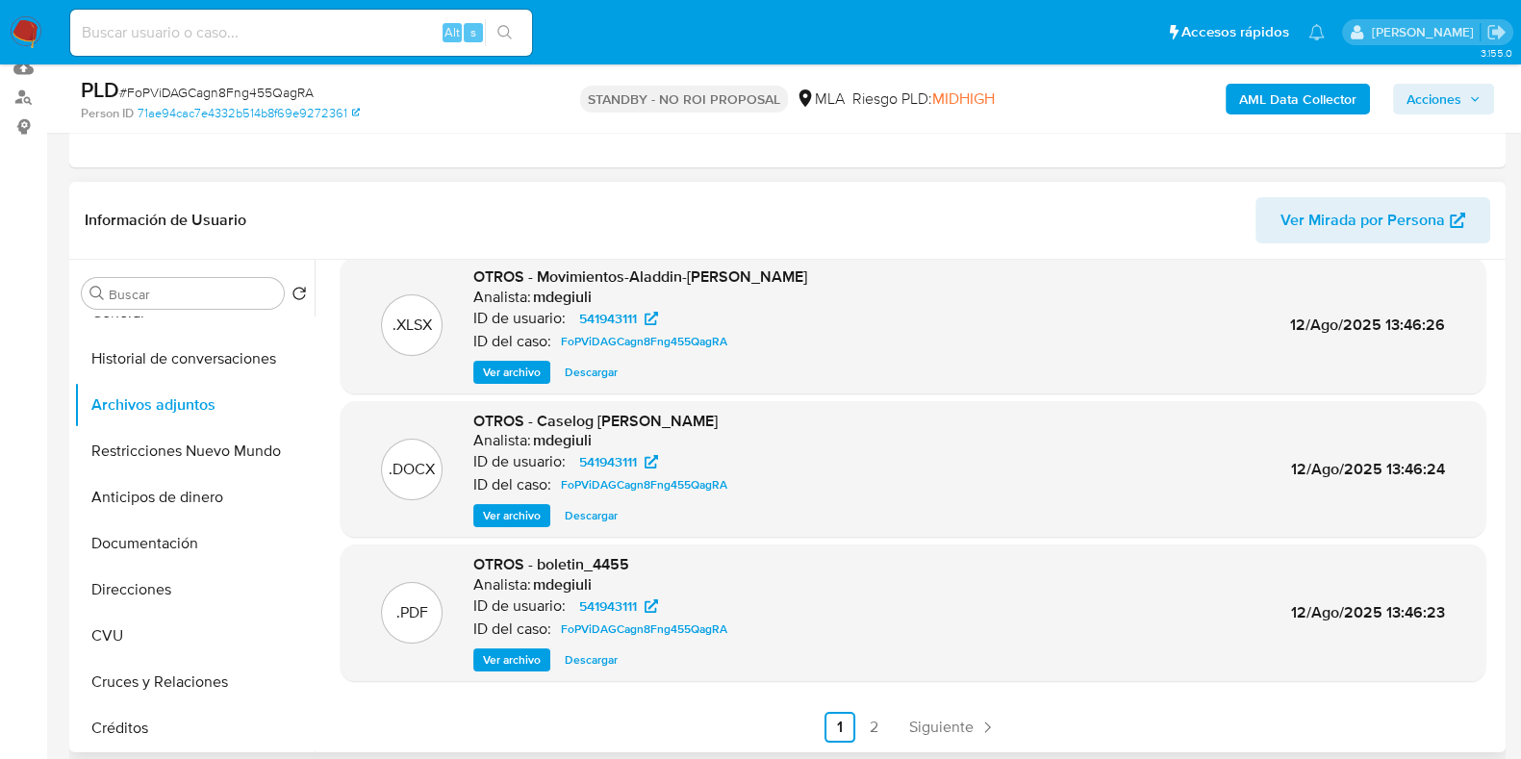
click at [510, 660] on span "Ver archivo" at bounding box center [512, 659] width 58 height 19
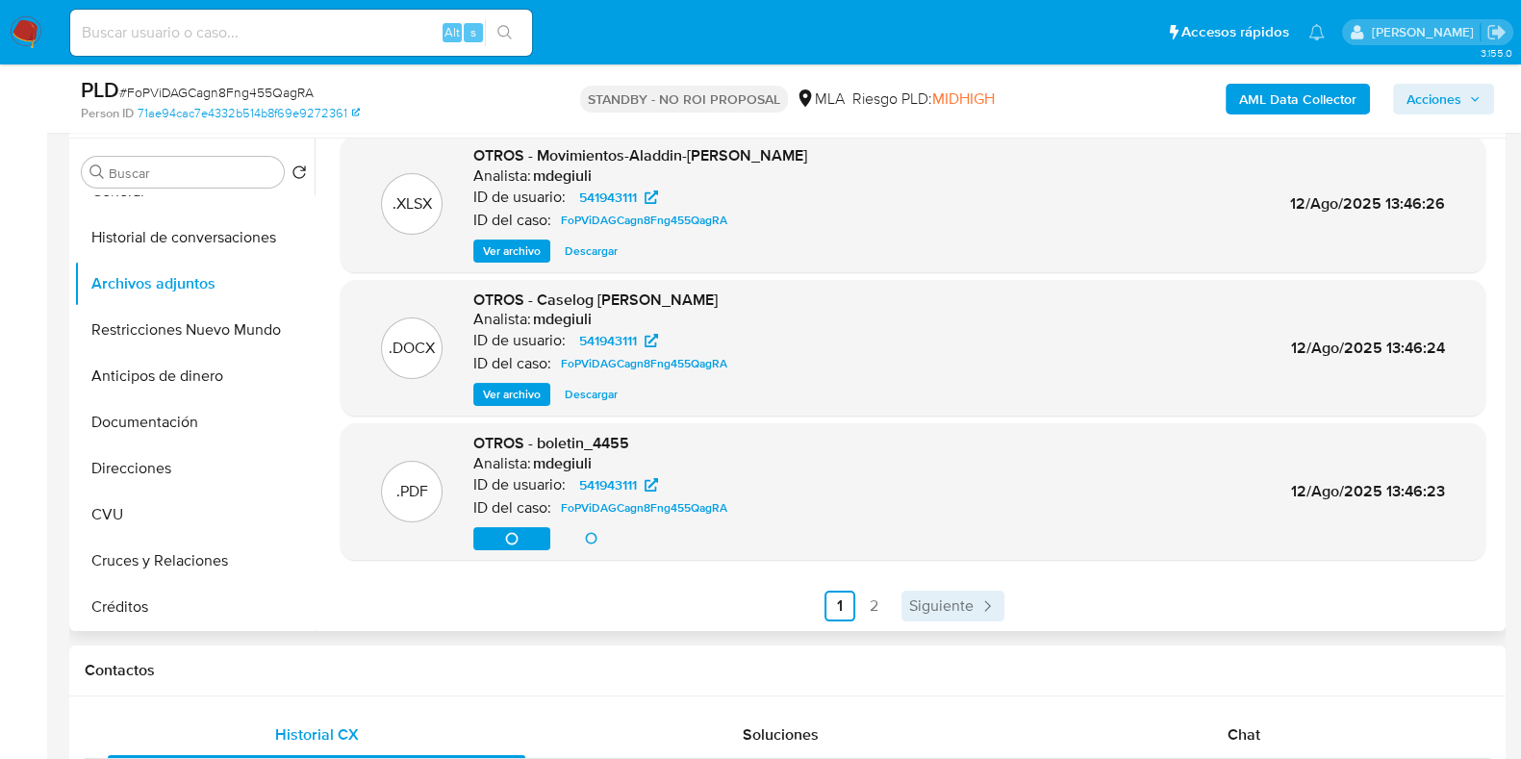
click at [930, 602] on span "Siguiente" at bounding box center [941, 605] width 64 height 15
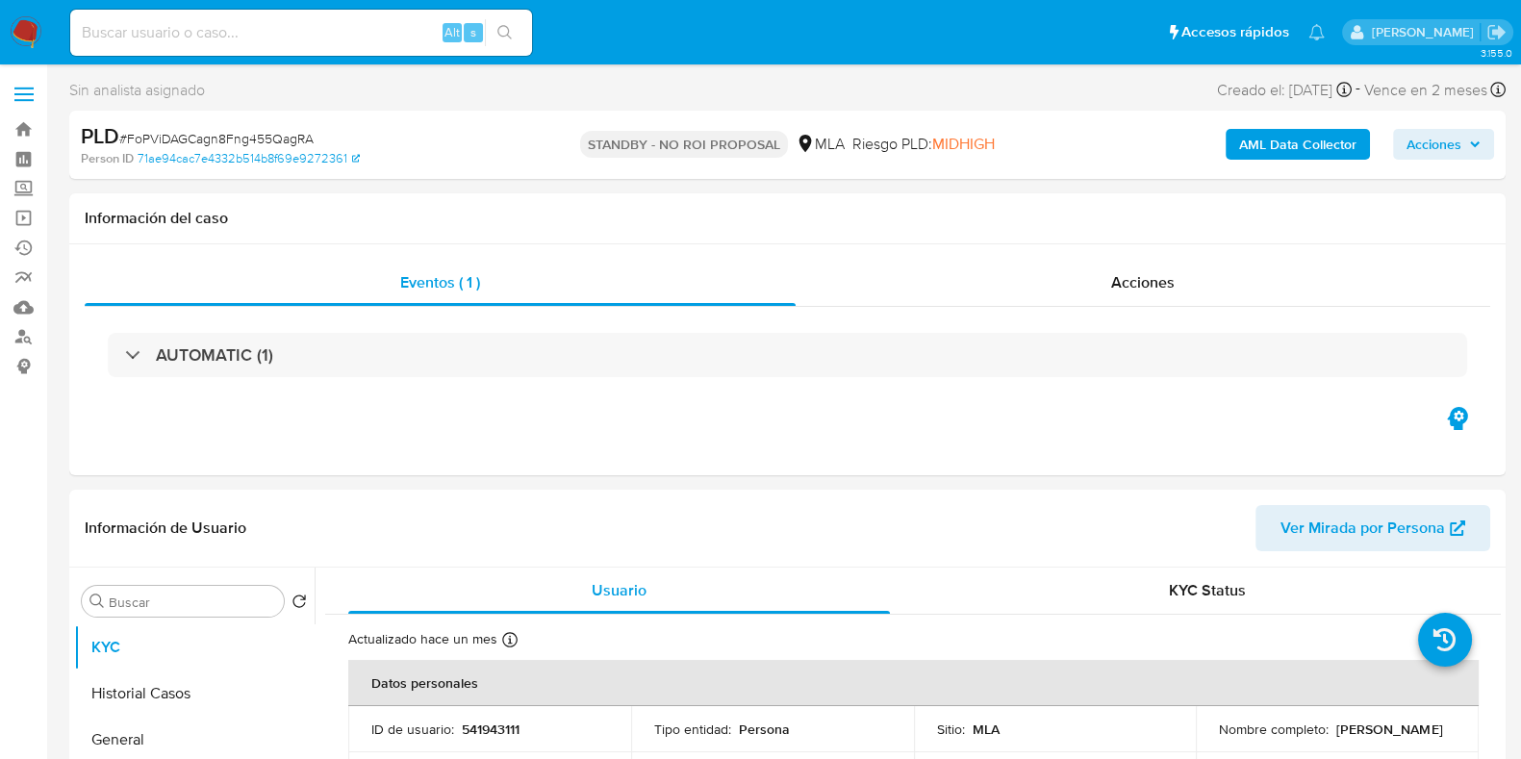
select select "10"
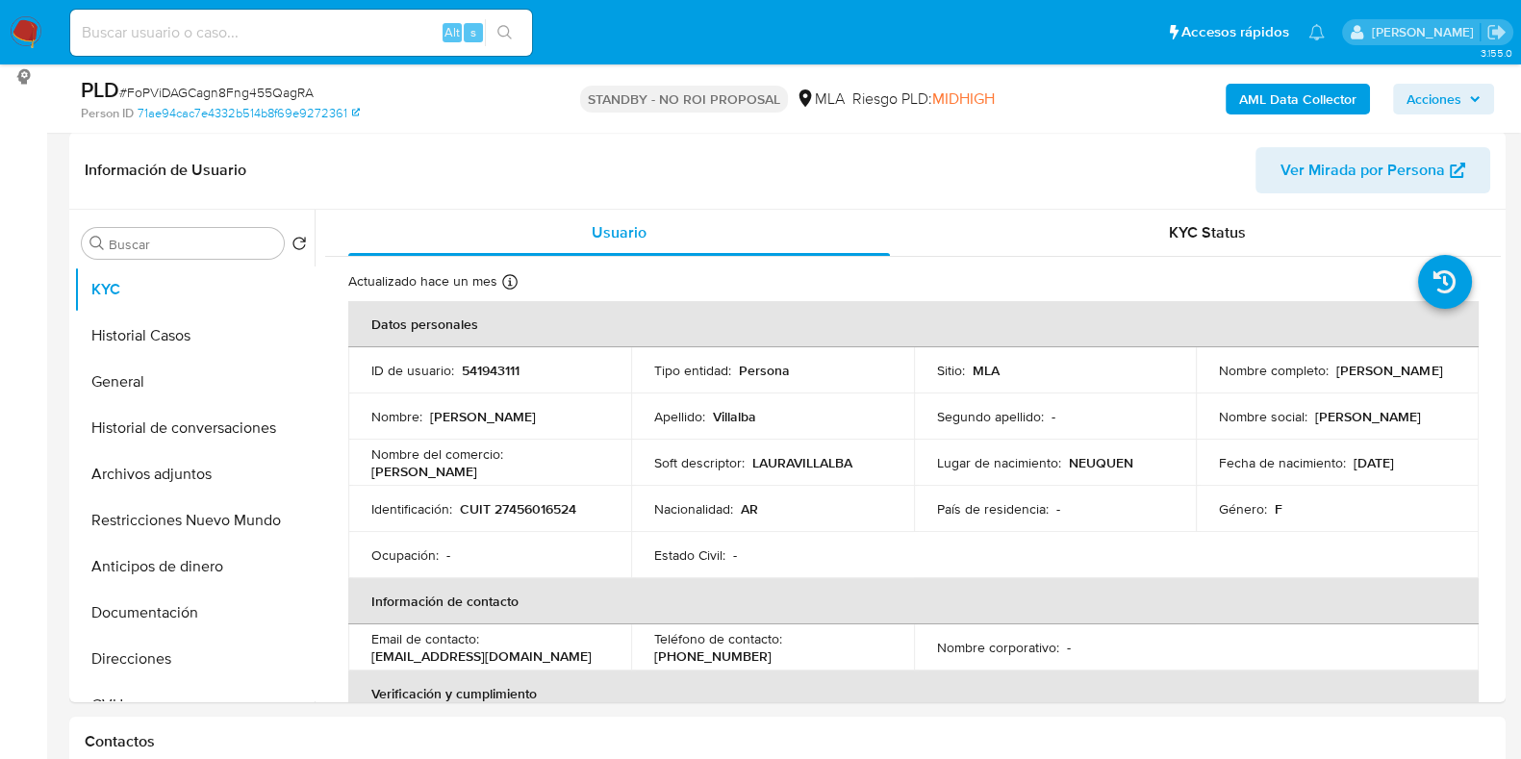
scroll to position [361, 0]
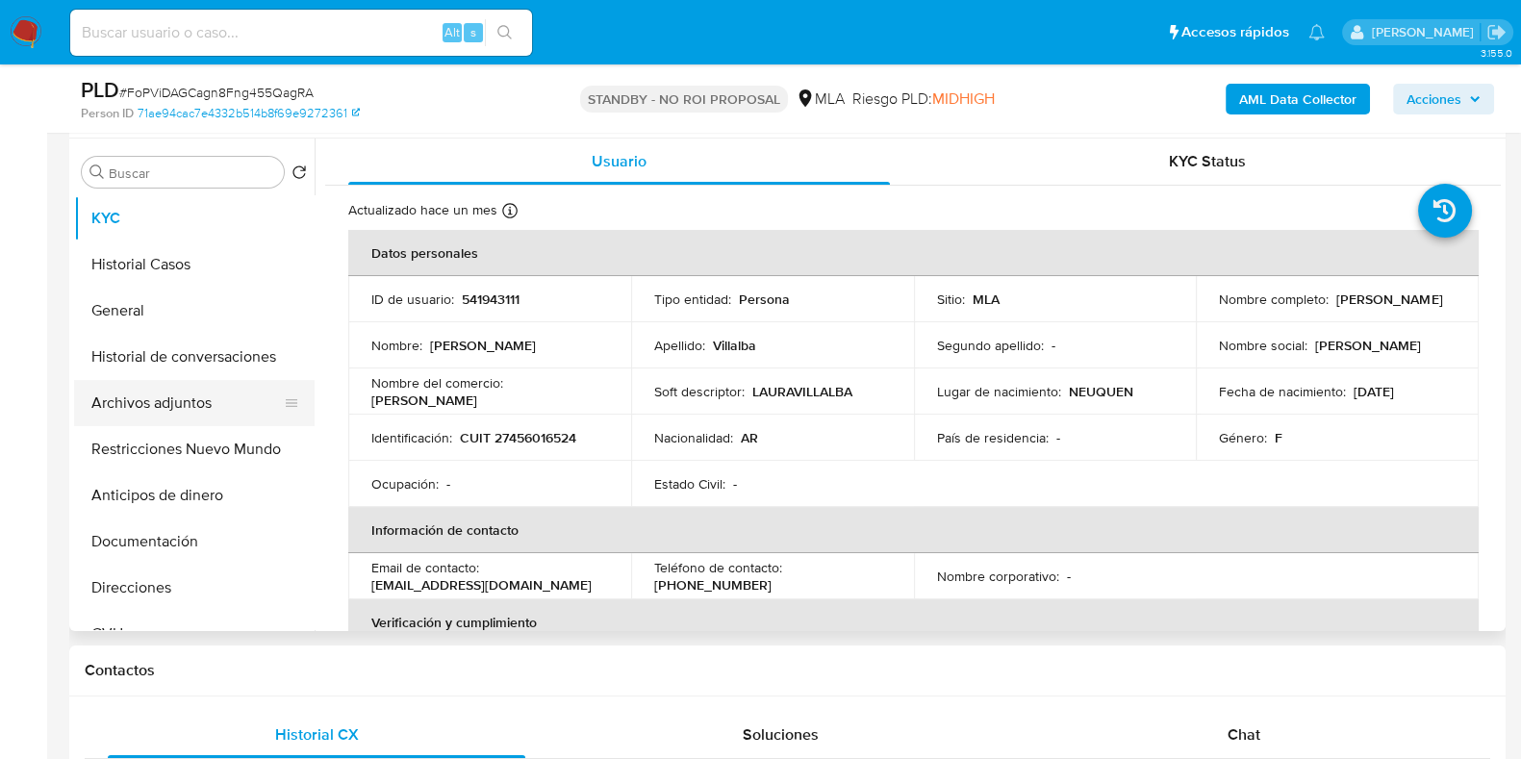
click at [190, 410] on button "Archivos adjuntos" at bounding box center [186, 403] width 225 height 46
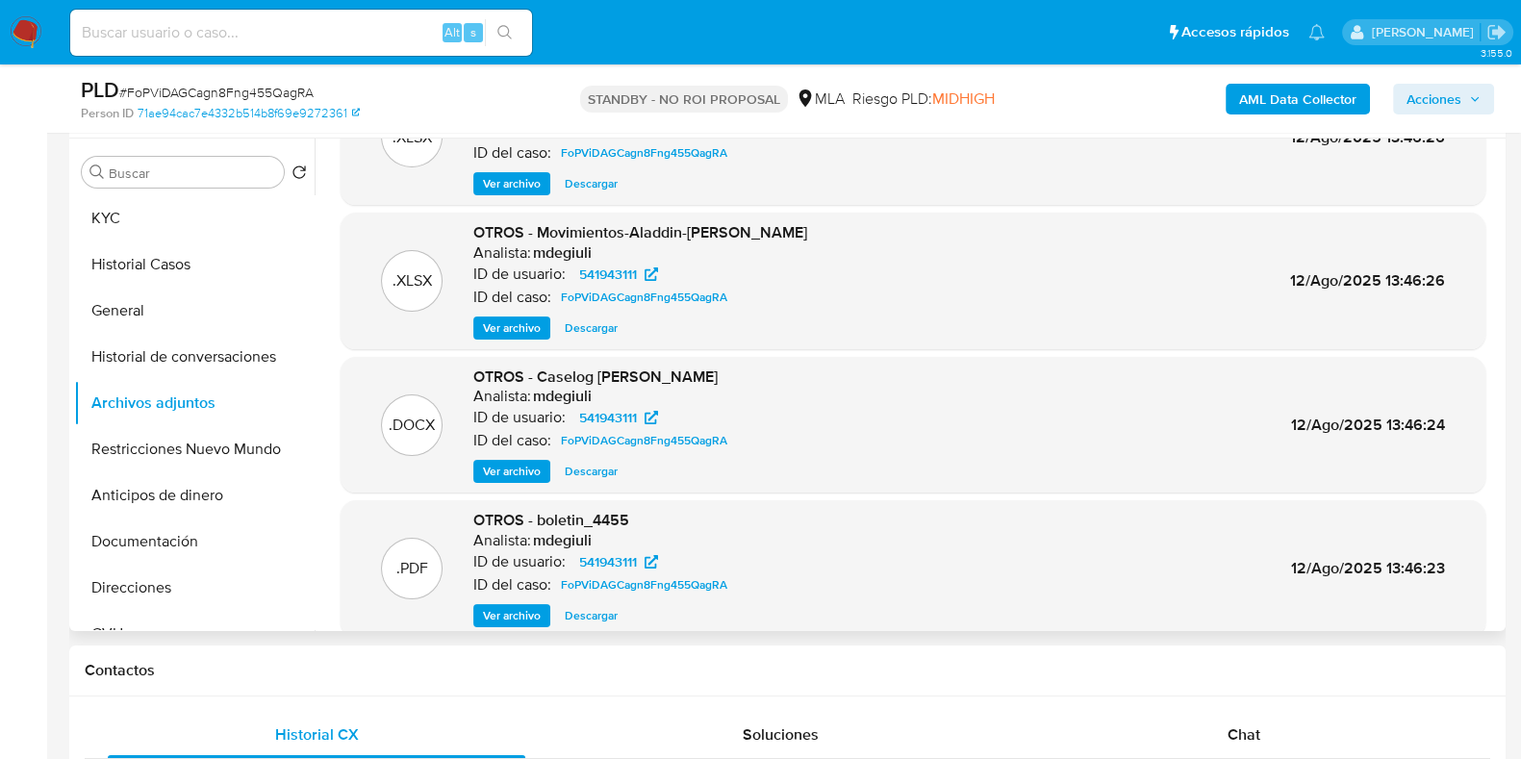
scroll to position [162, 0]
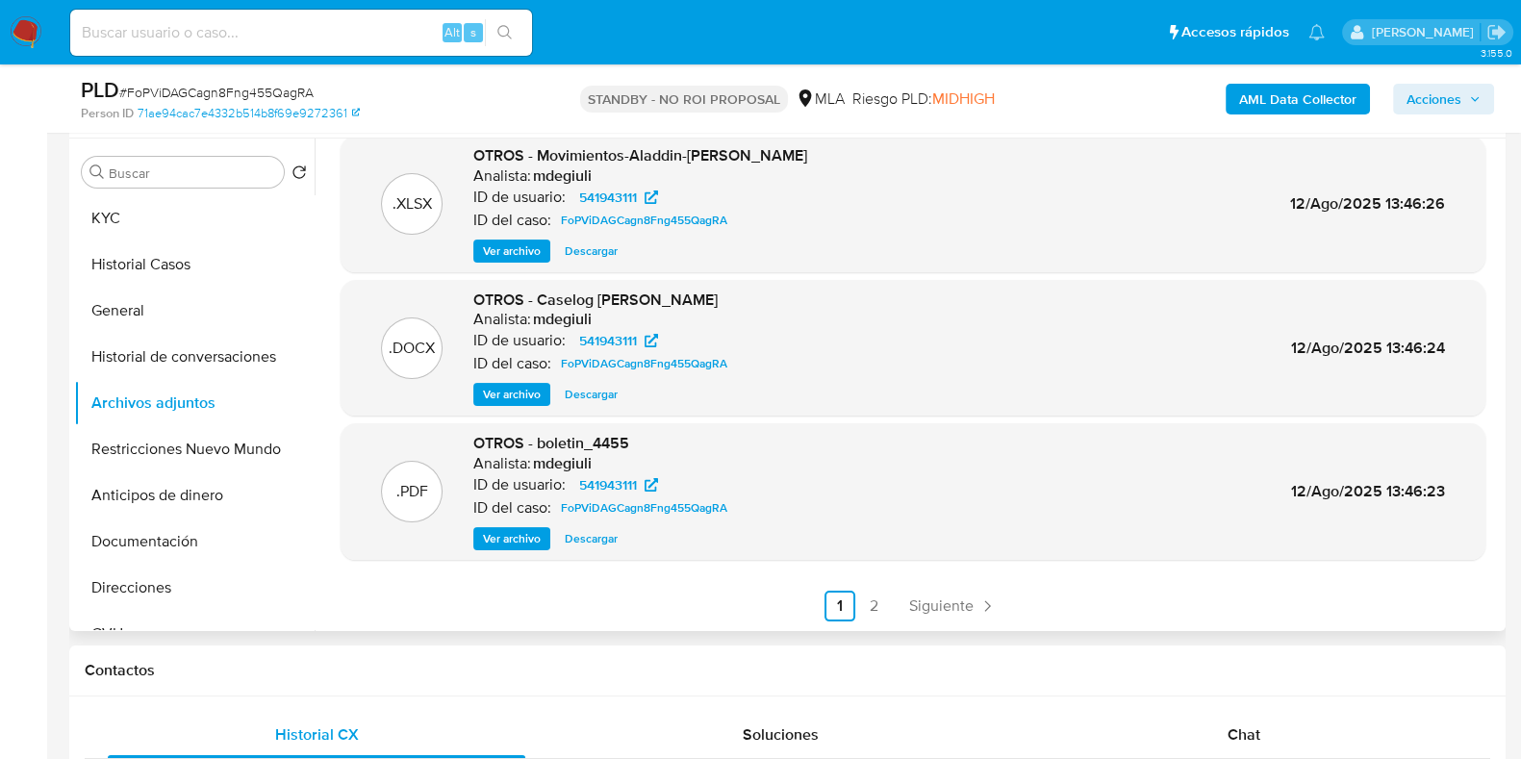
click at [529, 534] on span "Ver archivo" at bounding box center [512, 538] width 58 height 19
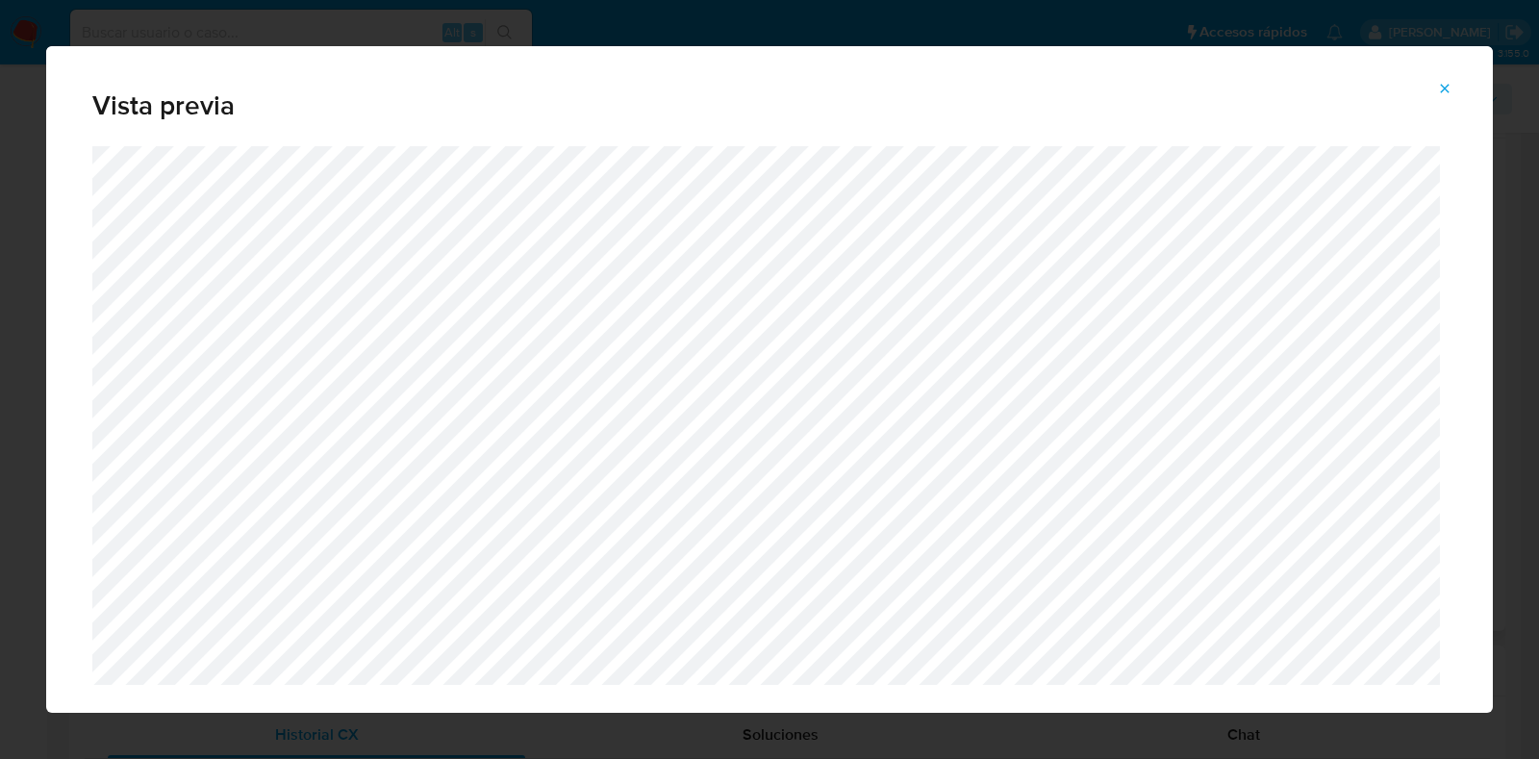
click at [1437, 92] on icon "Attachment preview" at bounding box center [1444, 88] width 15 height 15
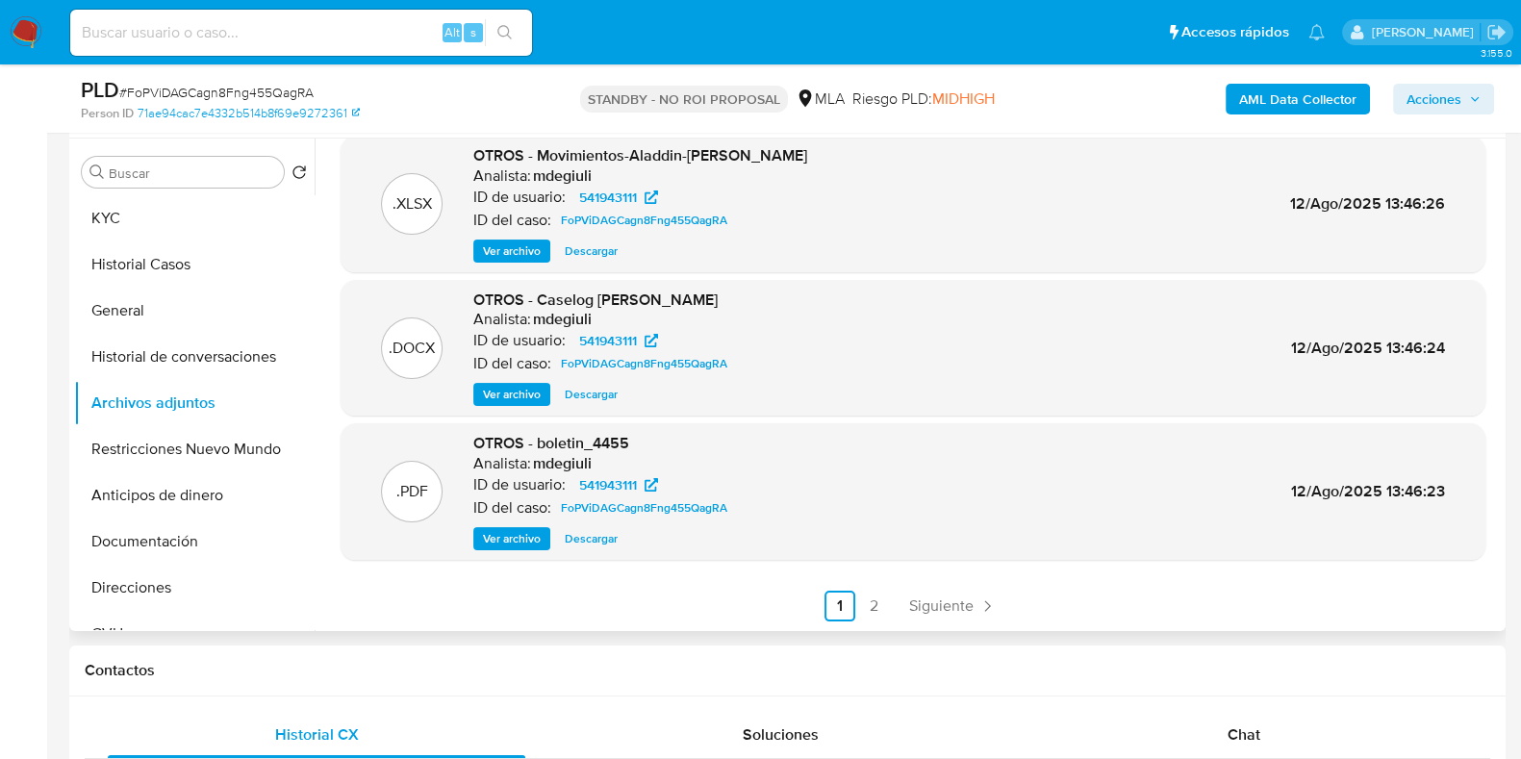
click at [247, 44] on input at bounding box center [301, 32] width 462 height 25
paste input "cWOFvxsghLvUZUyQ06cIEdH0"
type input "cWOFvxsghLvUZUyQ06cIEdH0"
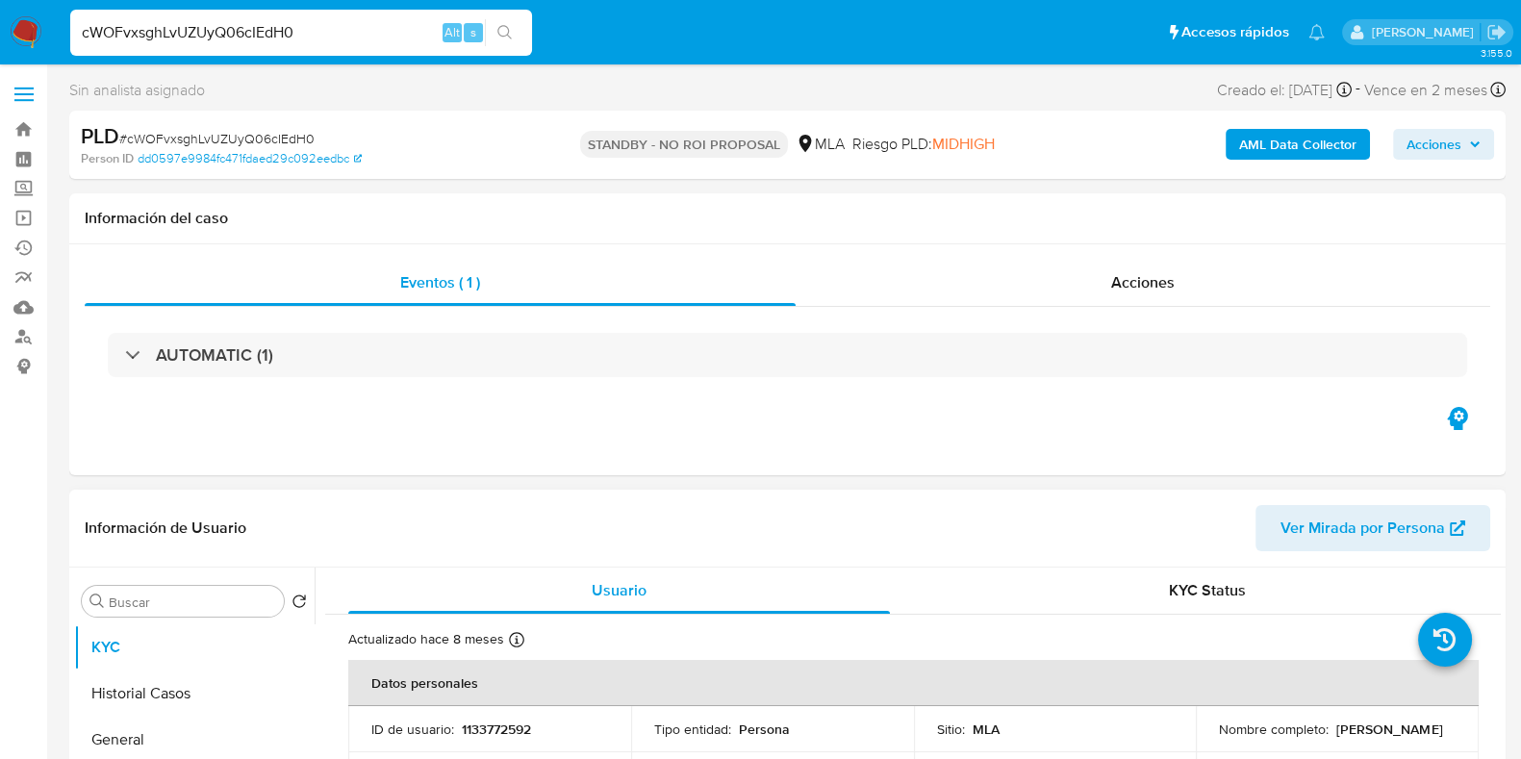
select select "10"
drag, startPoint x: 1414, startPoint y: 743, endPoint x: 1212, endPoint y: 742, distance: 202.0
click at [1212, 742] on td "Nombre completo : Irina Micaela Cabezas Gonzales" at bounding box center [1337, 729] width 283 height 46
copy p "Irina Micaela Cabezas Gonzales"
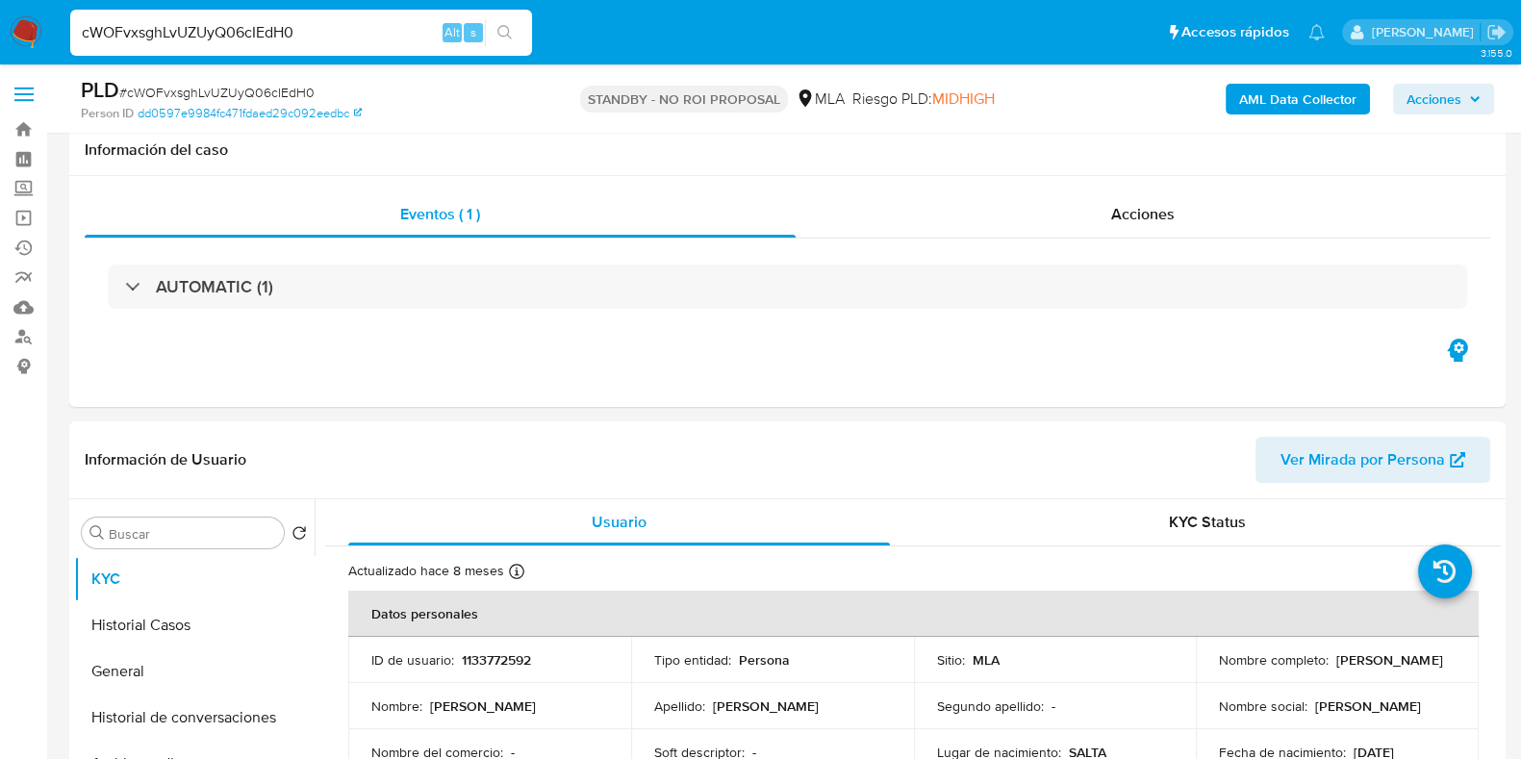
scroll to position [240, 0]
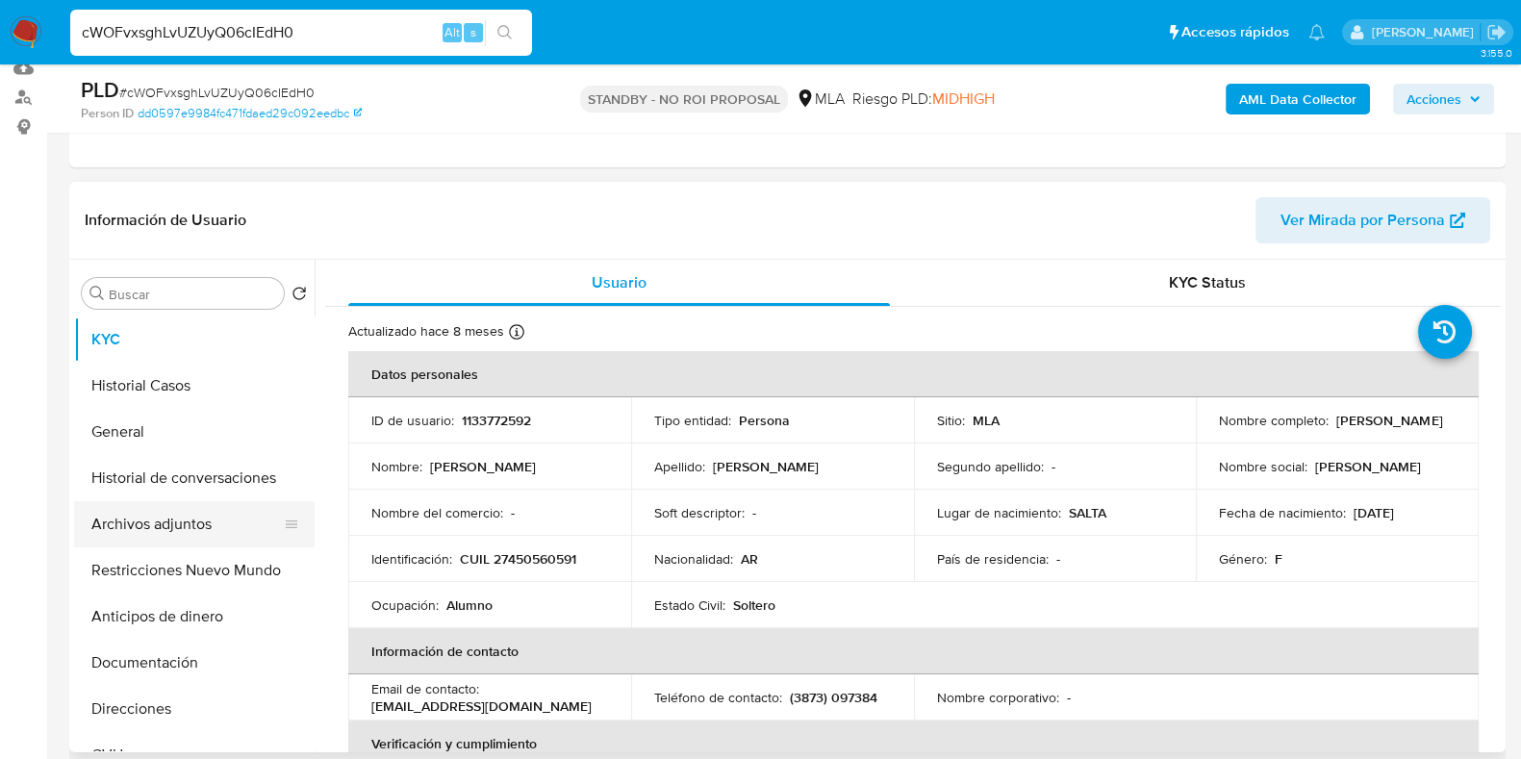
click at [144, 515] on button "Archivos adjuntos" at bounding box center [186, 524] width 225 height 46
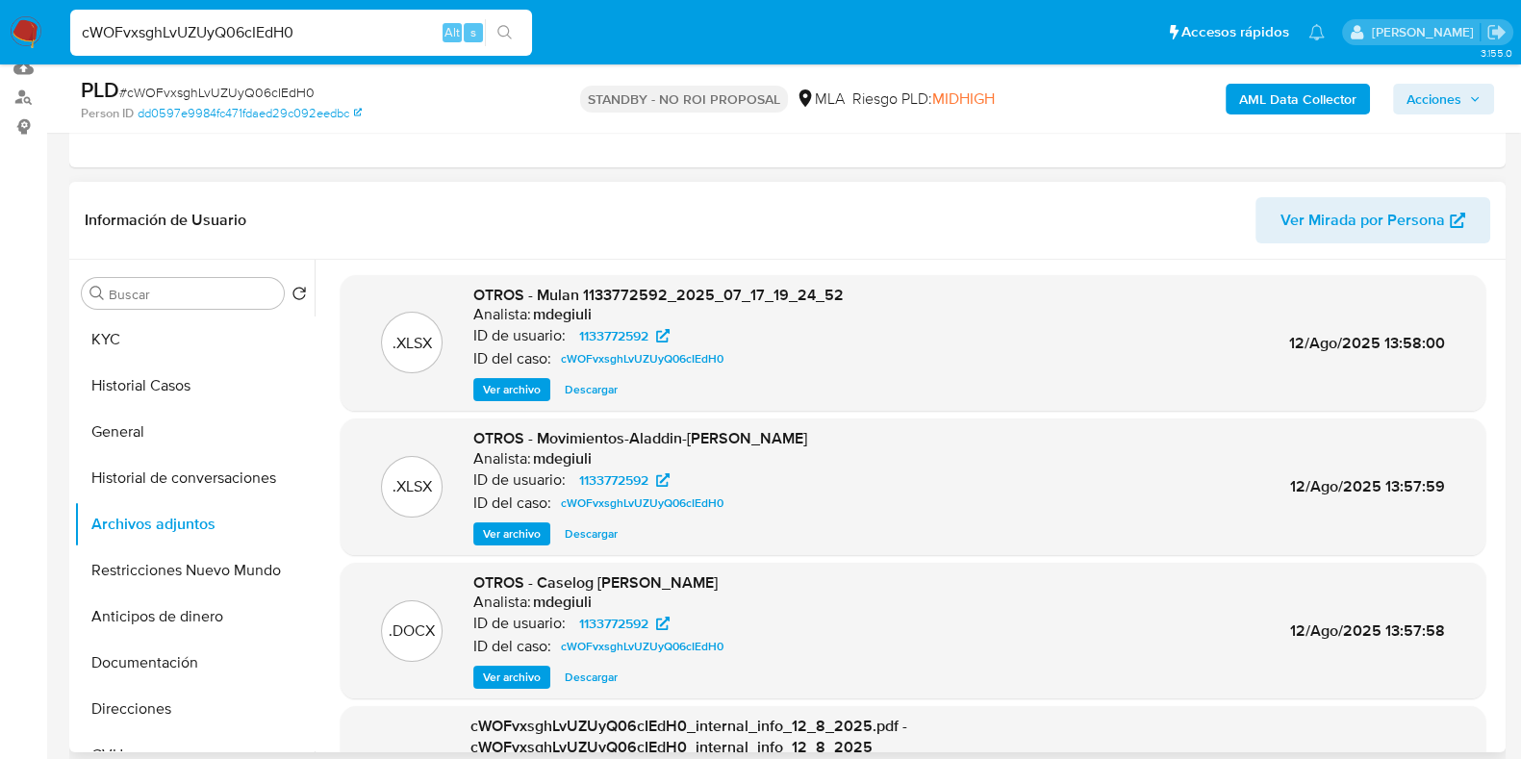
scroll to position [119, 0]
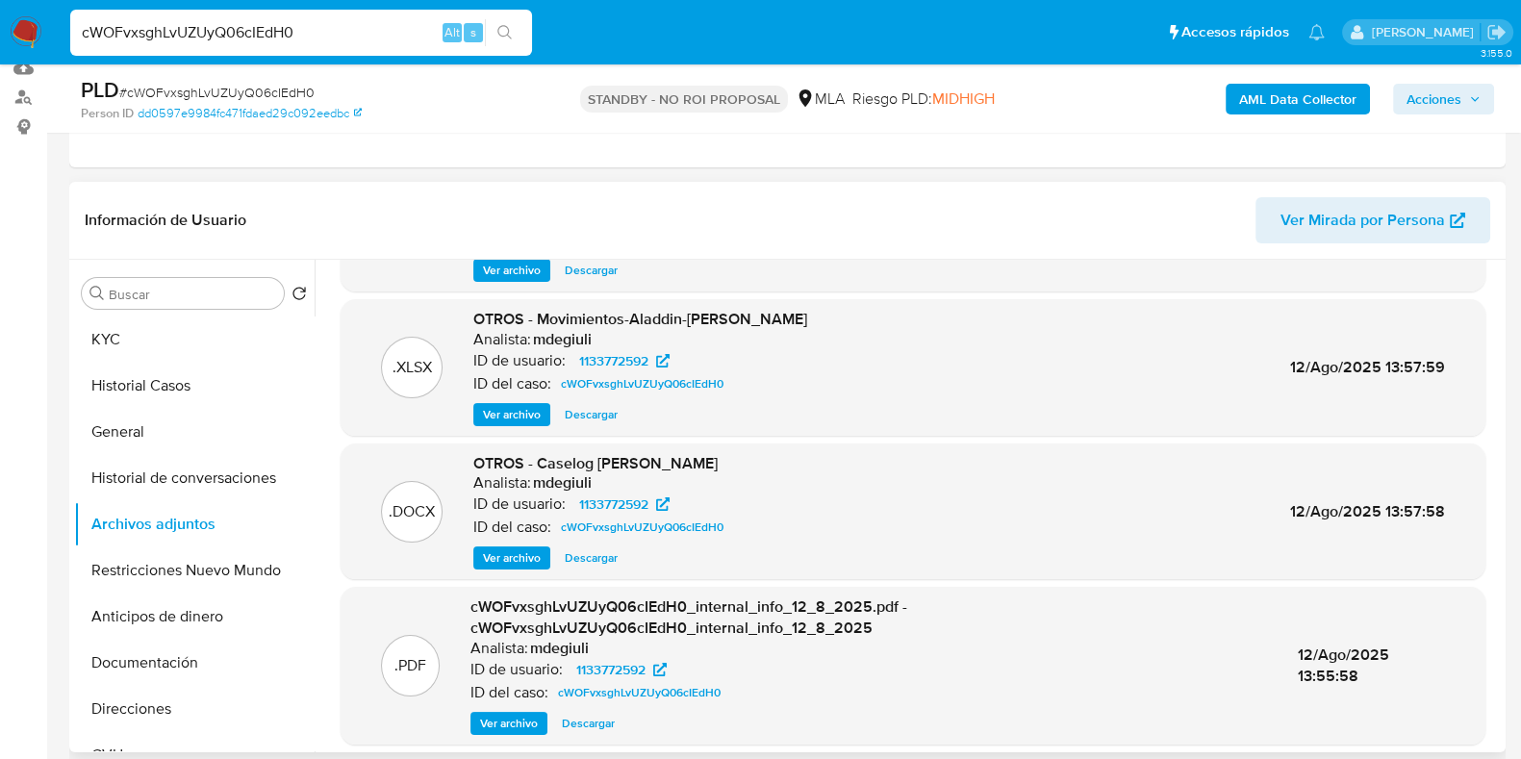
click at [601, 416] on span "Descargar" at bounding box center [591, 414] width 53 height 19
click at [587, 554] on span "Descargar" at bounding box center [591, 557] width 53 height 19
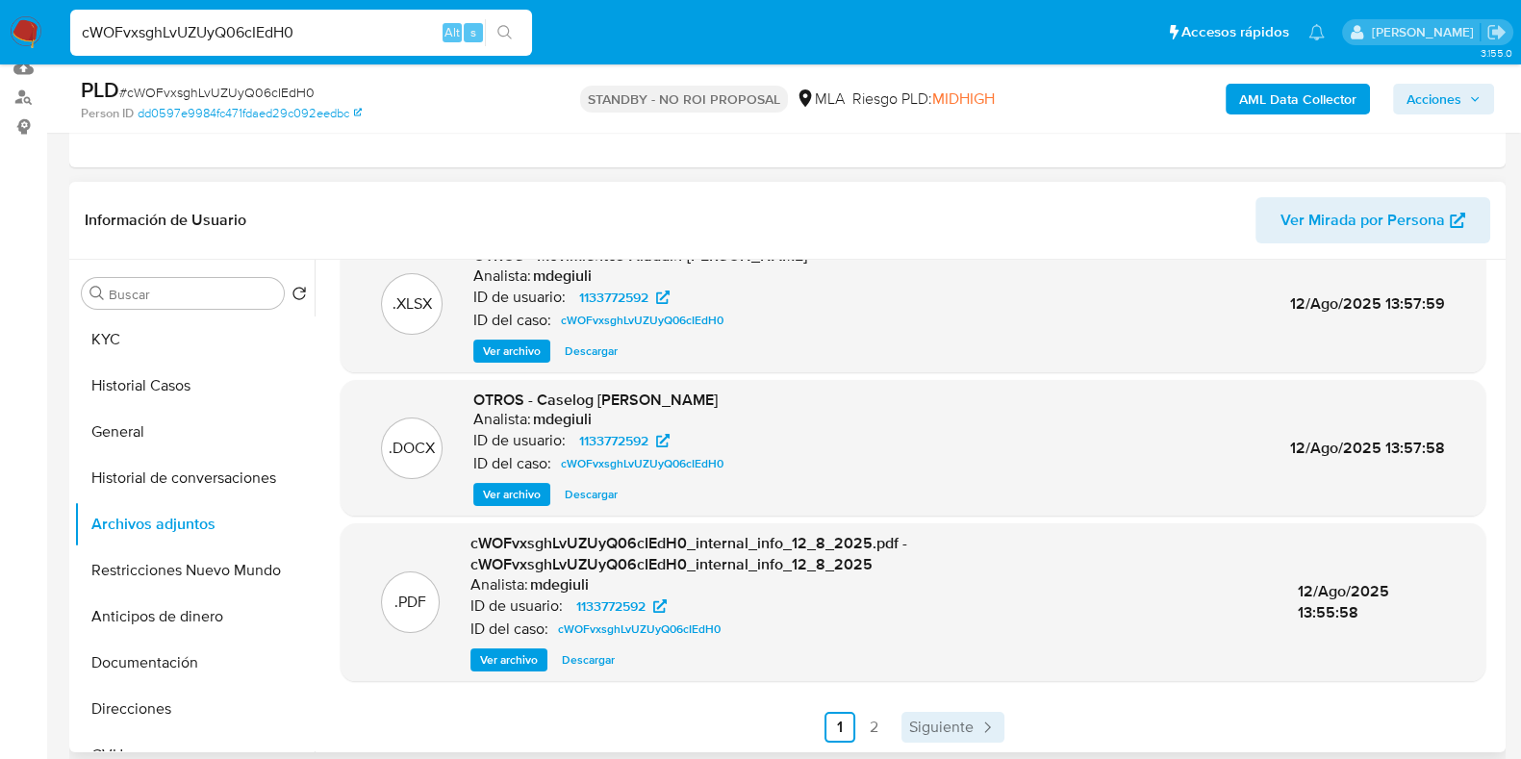
click at [941, 731] on span "Siguiente" at bounding box center [941, 727] width 64 height 15
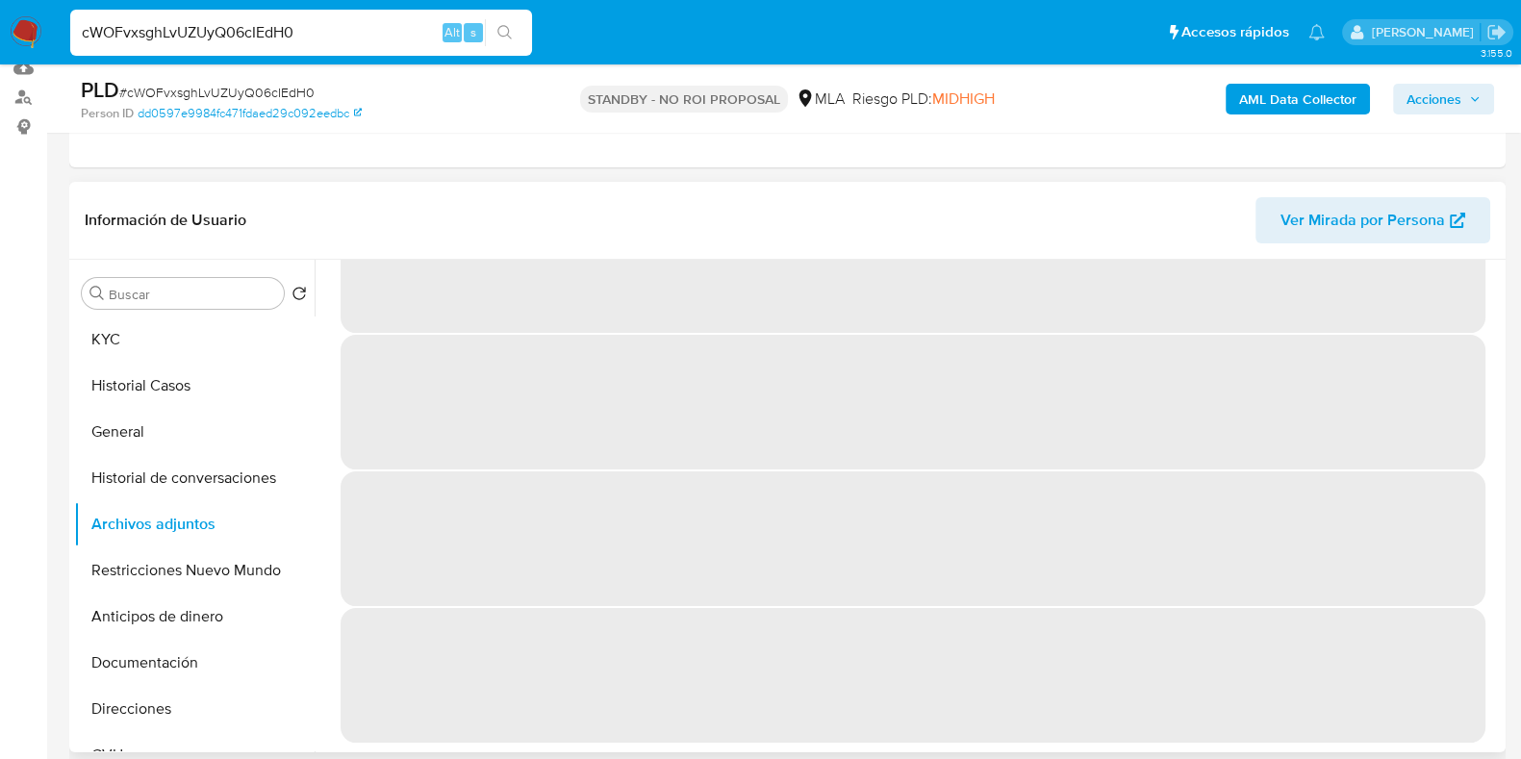
scroll to position [0, 0]
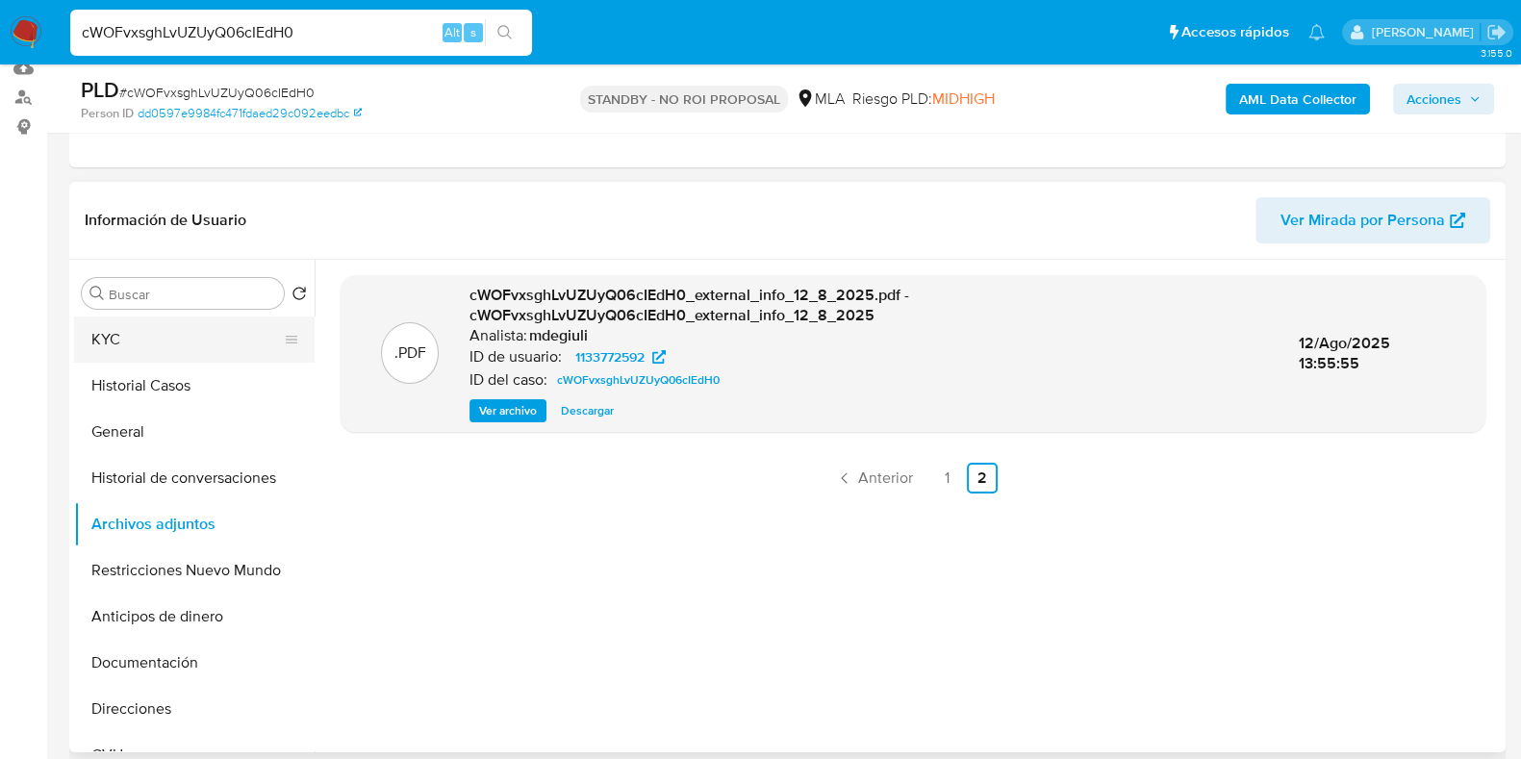
click at [166, 339] on button "KYC" at bounding box center [186, 339] width 225 height 46
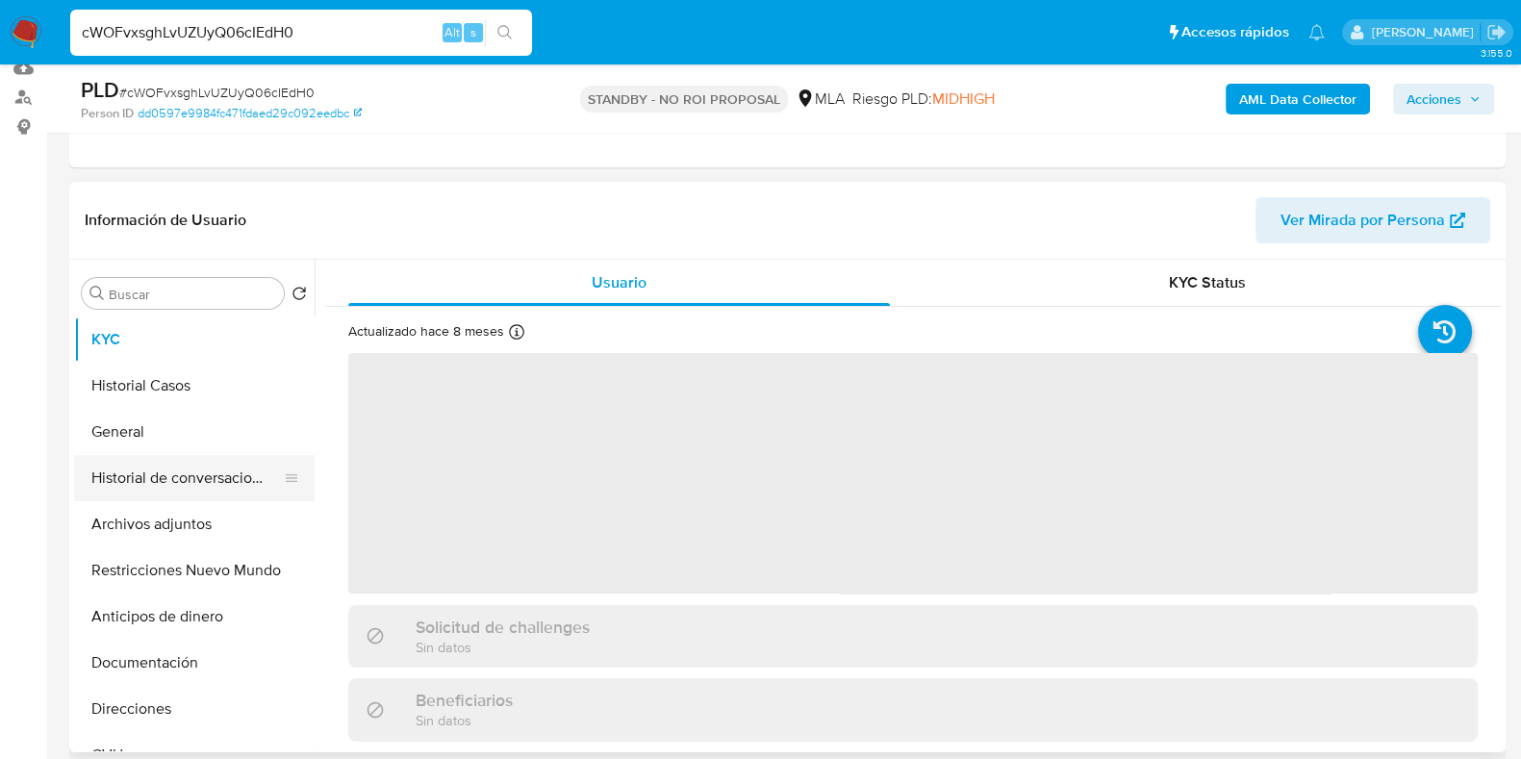
click at [176, 475] on button "Historial de conversaciones" at bounding box center [186, 478] width 225 height 46
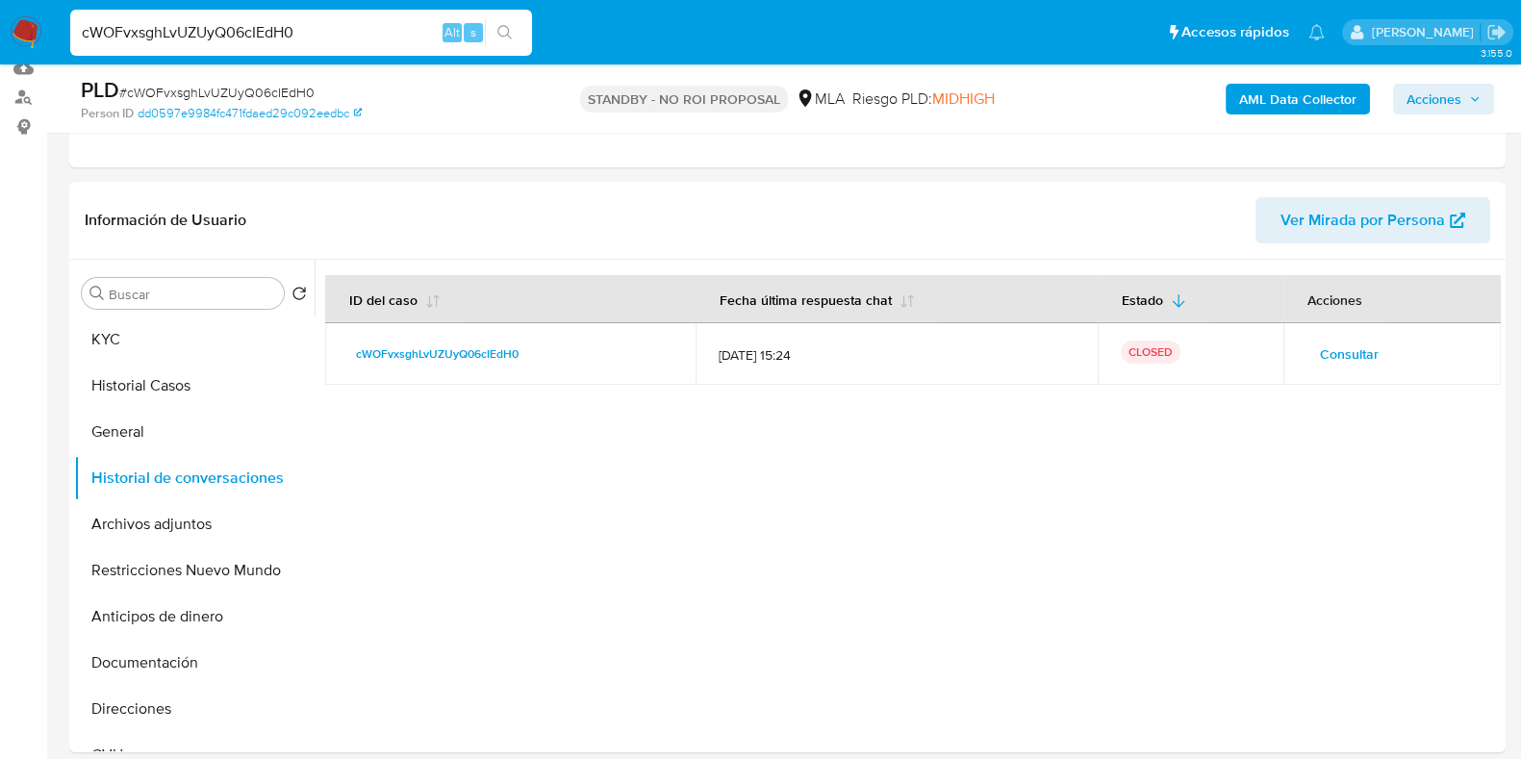
click at [419, 444] on div at bounding box center [908, 506] width 1186 height 493
click at [161, 339] on button "KYC" at bounding box center [186, 339] width 225 height 46
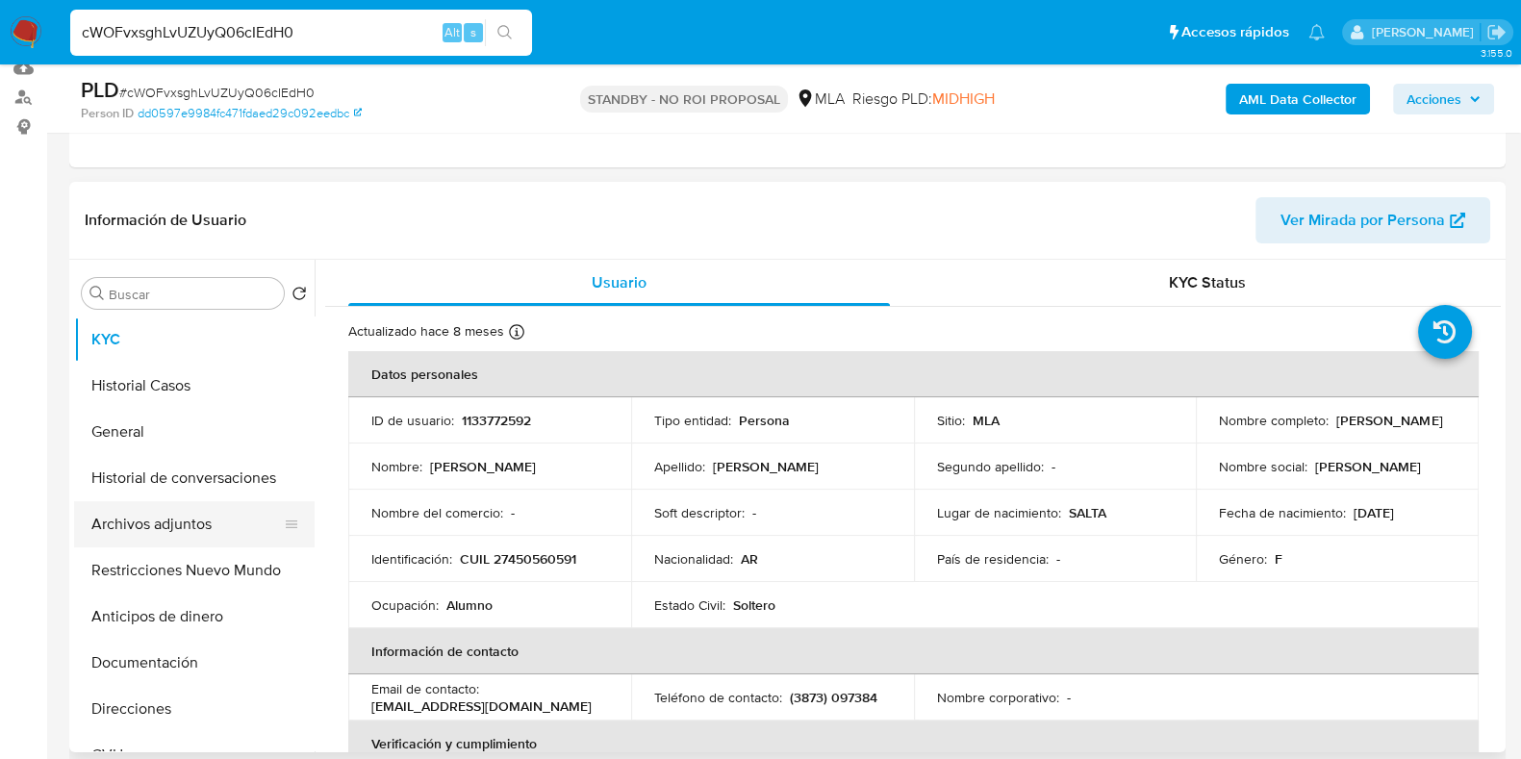
click at [173, 529] on button "Archivos adjuntos" at bounding box center [186, 524] width 225 height 46
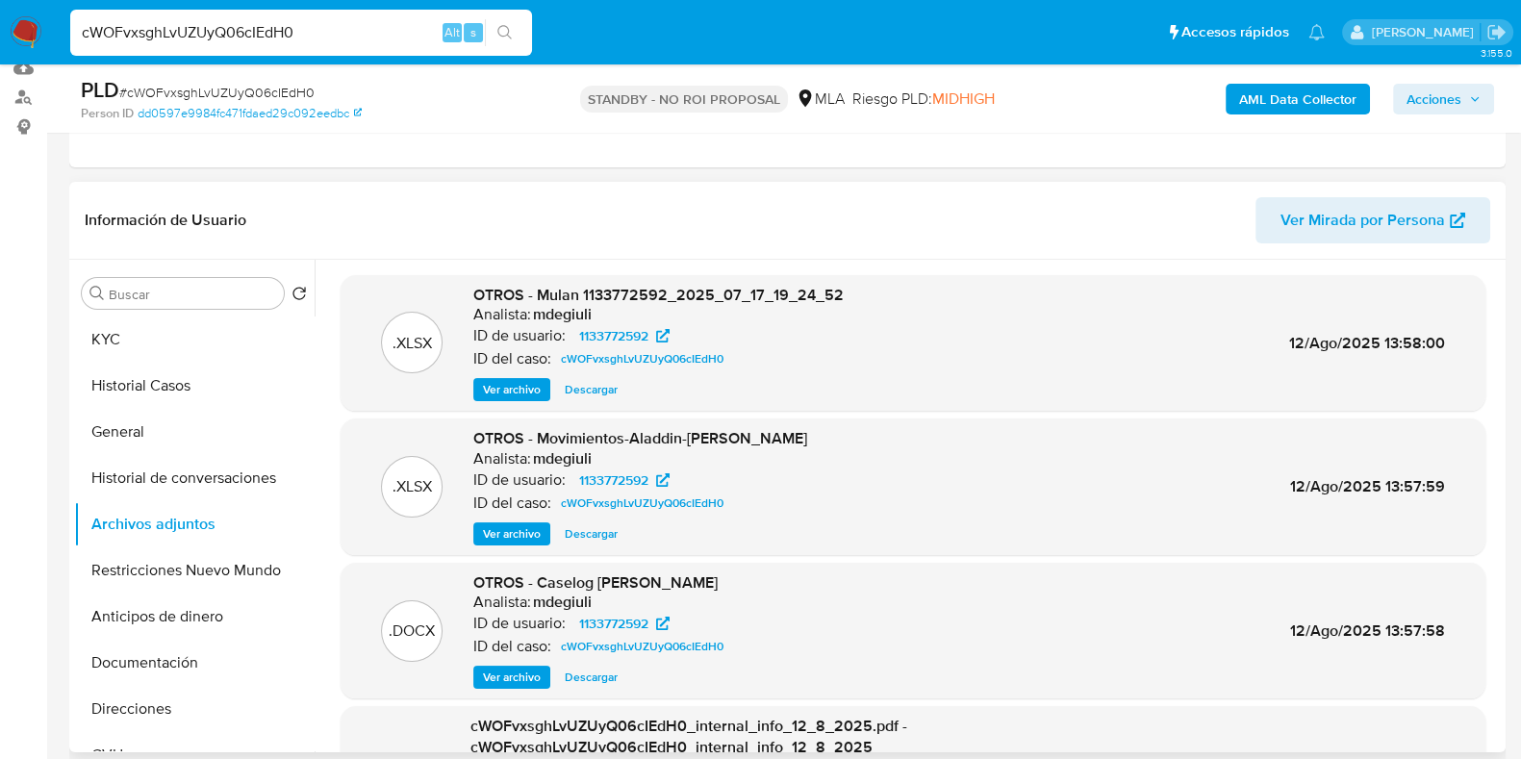
scroll to position [119, 0]
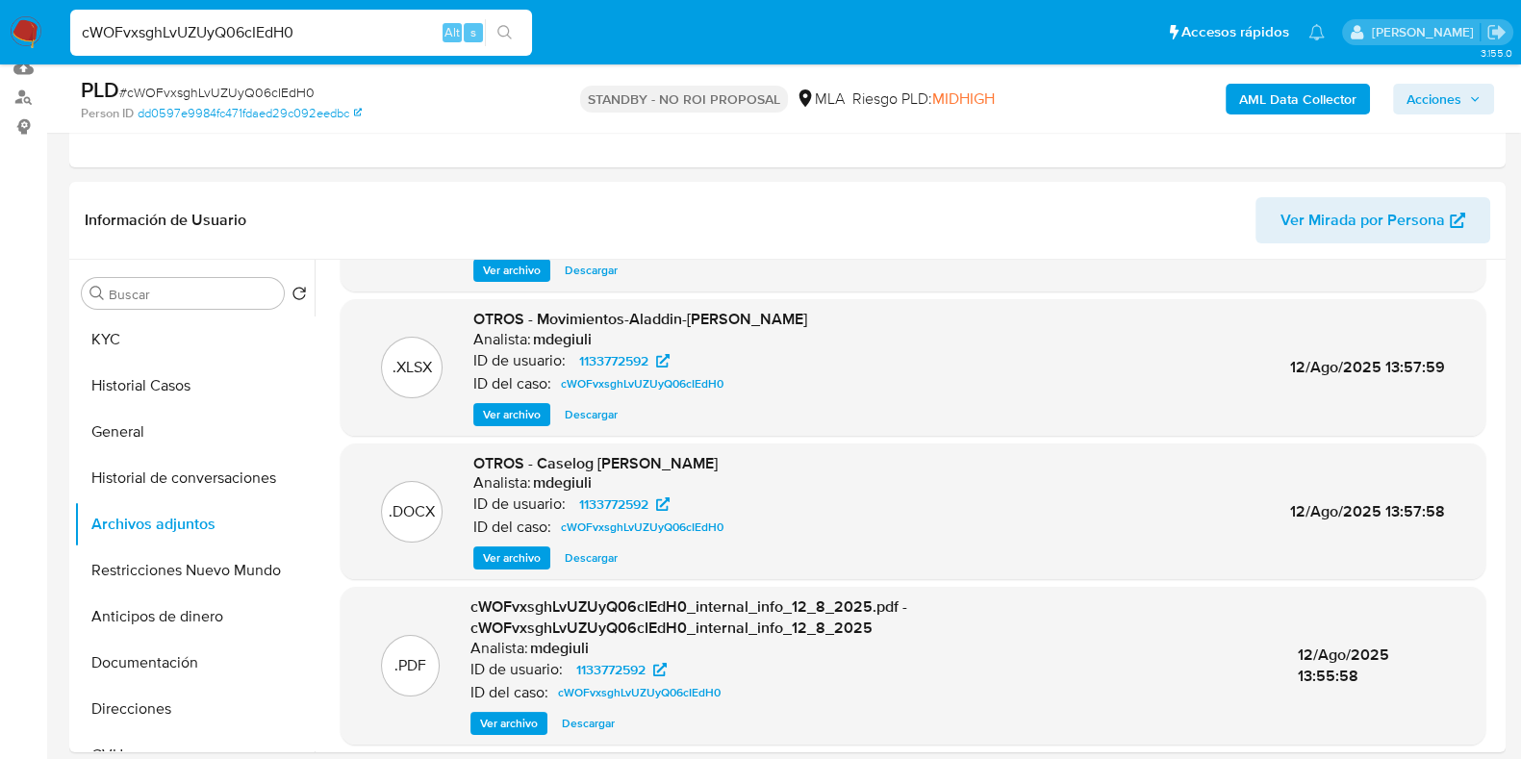
click at [236, 43] on input "cWOFvxsghLvUZUyQ06cIEdH0" at bounding box center [301, 32] width 462 height 25
paste input "w4P4wl5wZxUMYUVyf7q4X9LZ"
type input "w4P4wl5wZxUMYUVyf7q4X9LZ"
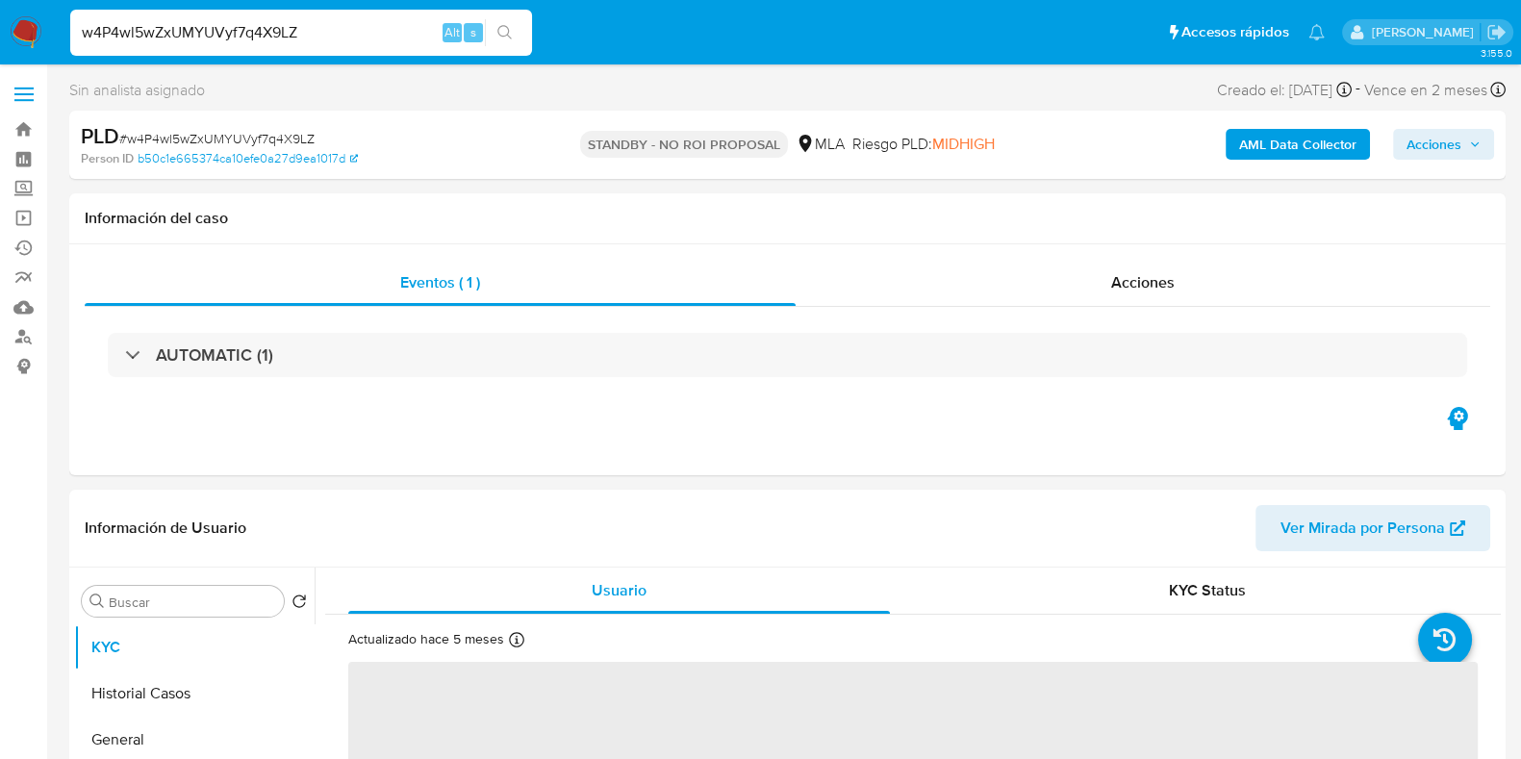
select select "10"
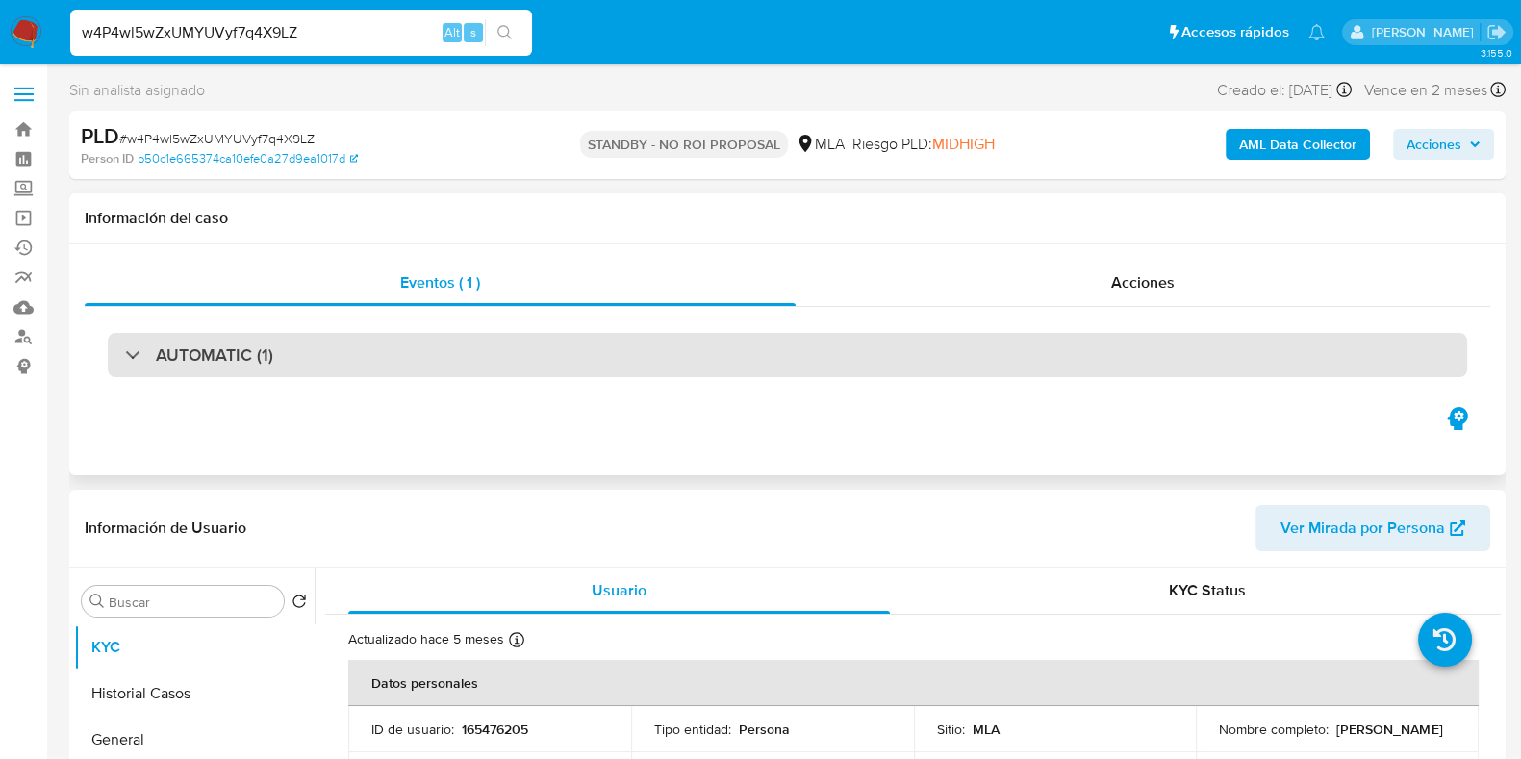
click at [741, 371] on div "AUTOMATIC (1)" at bounding box center [787, 355] width 1359 height 44
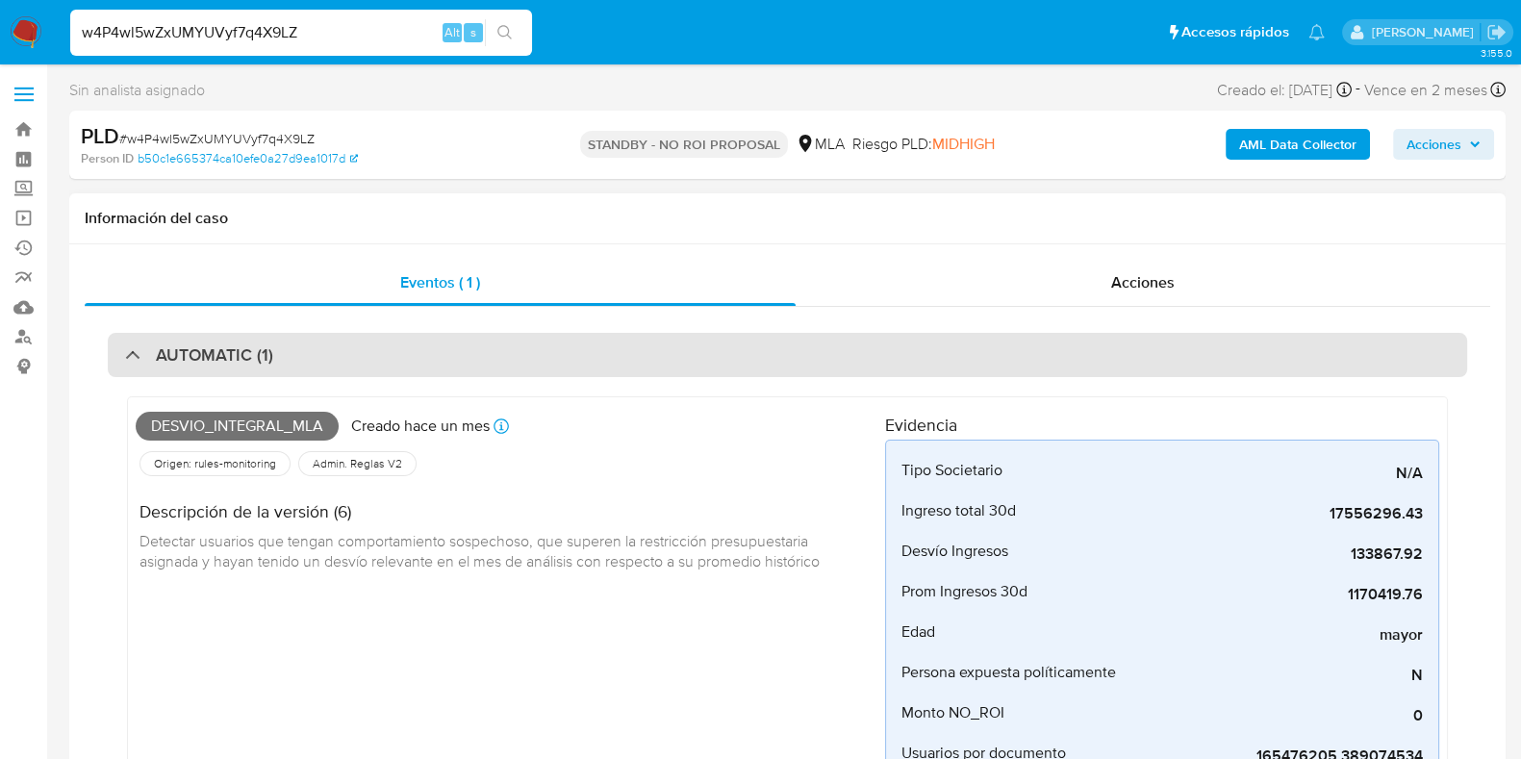
click at [741, 371] on div "AUTOMATIC (1)" at bounding box center [787, 355] width 1359 height 44
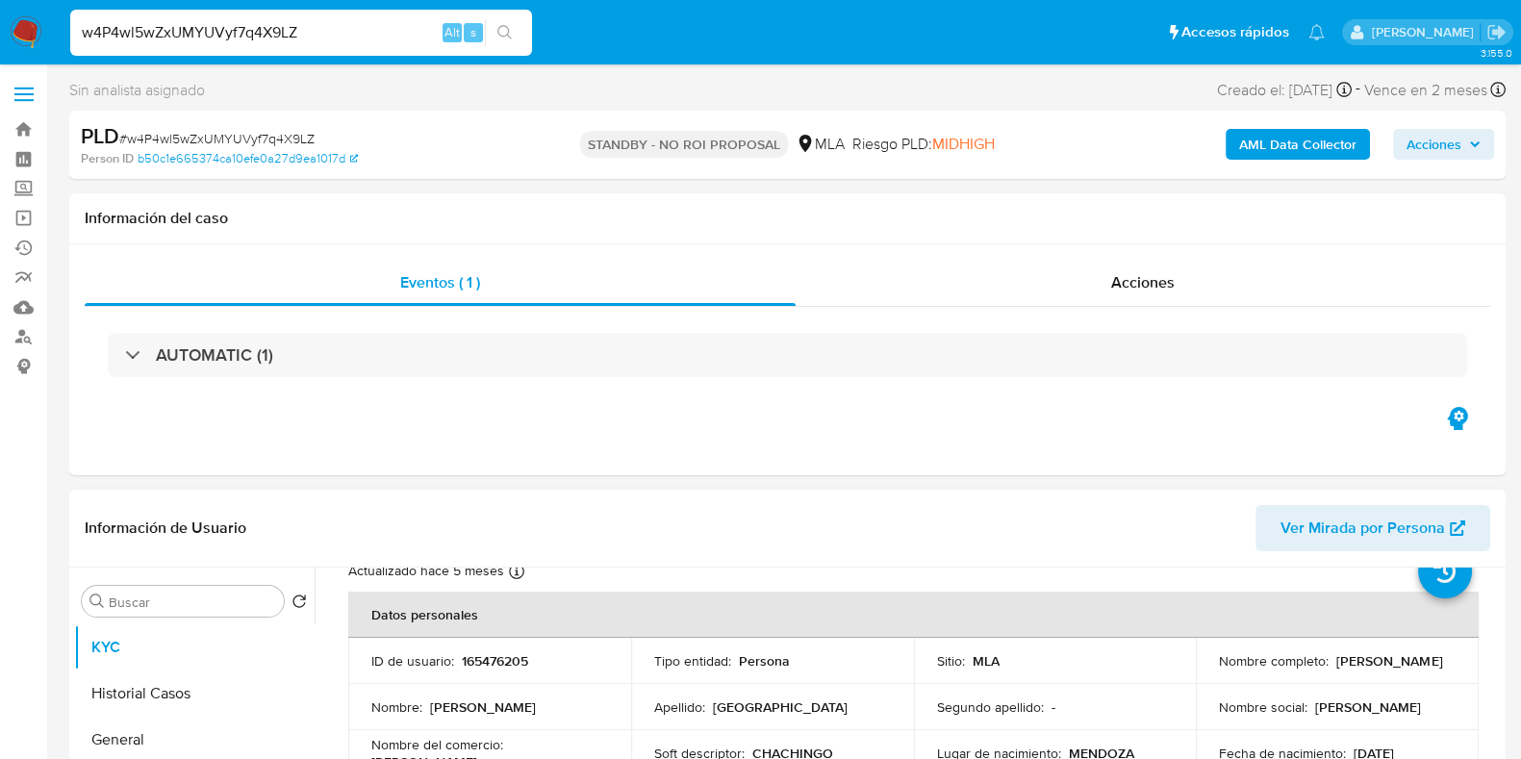
scroll to position [119, 0]
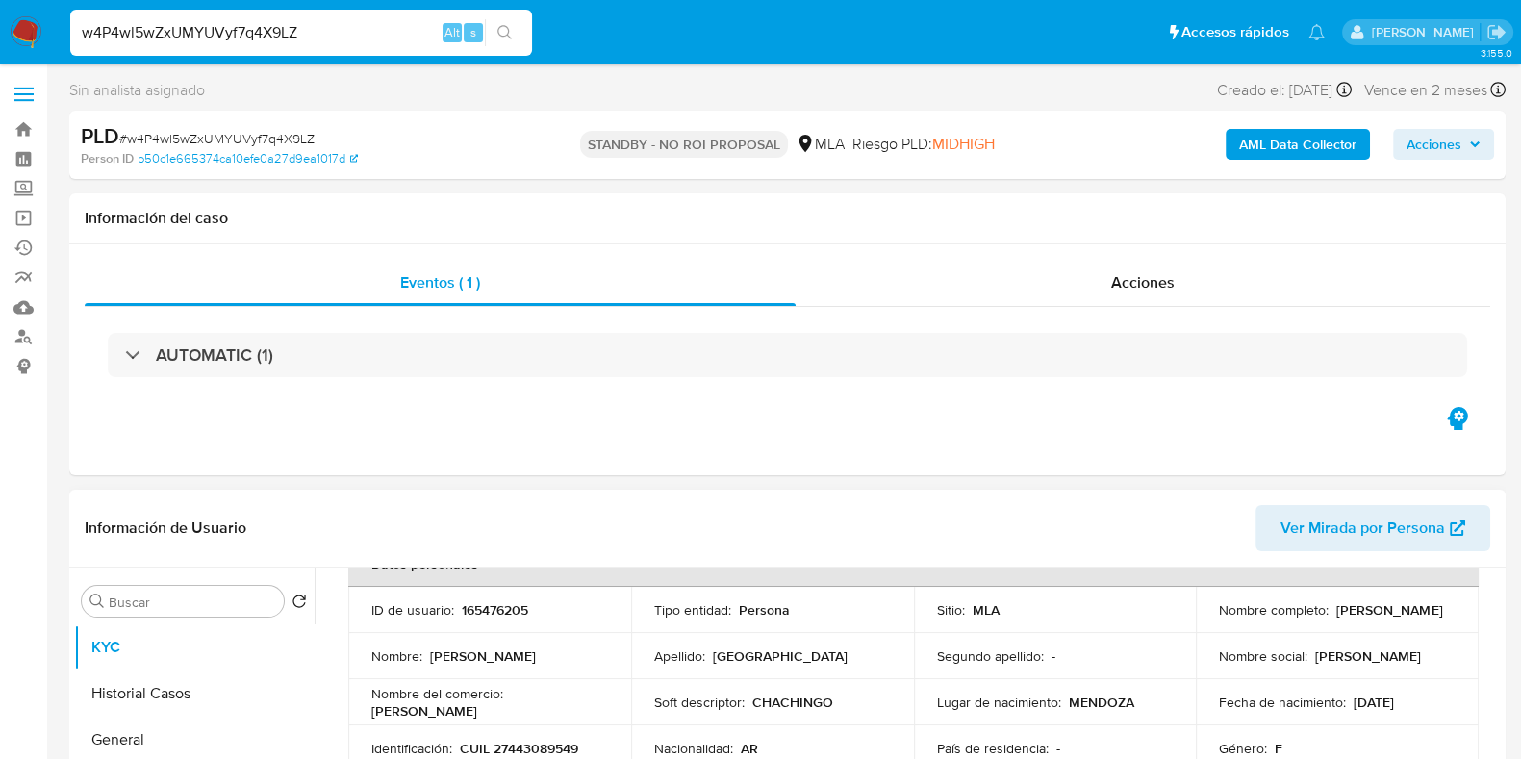
drag, startPoint x: 1442, startPoint y: 613, endPoint x: 1332, endPoint y: 606, distance: 109.9
click at [1332, 606] on div "Nombre completo : Martina Cagliari" at bounding box center [1337, 609] width 237 height 17
copy p "Martina Cagliari"
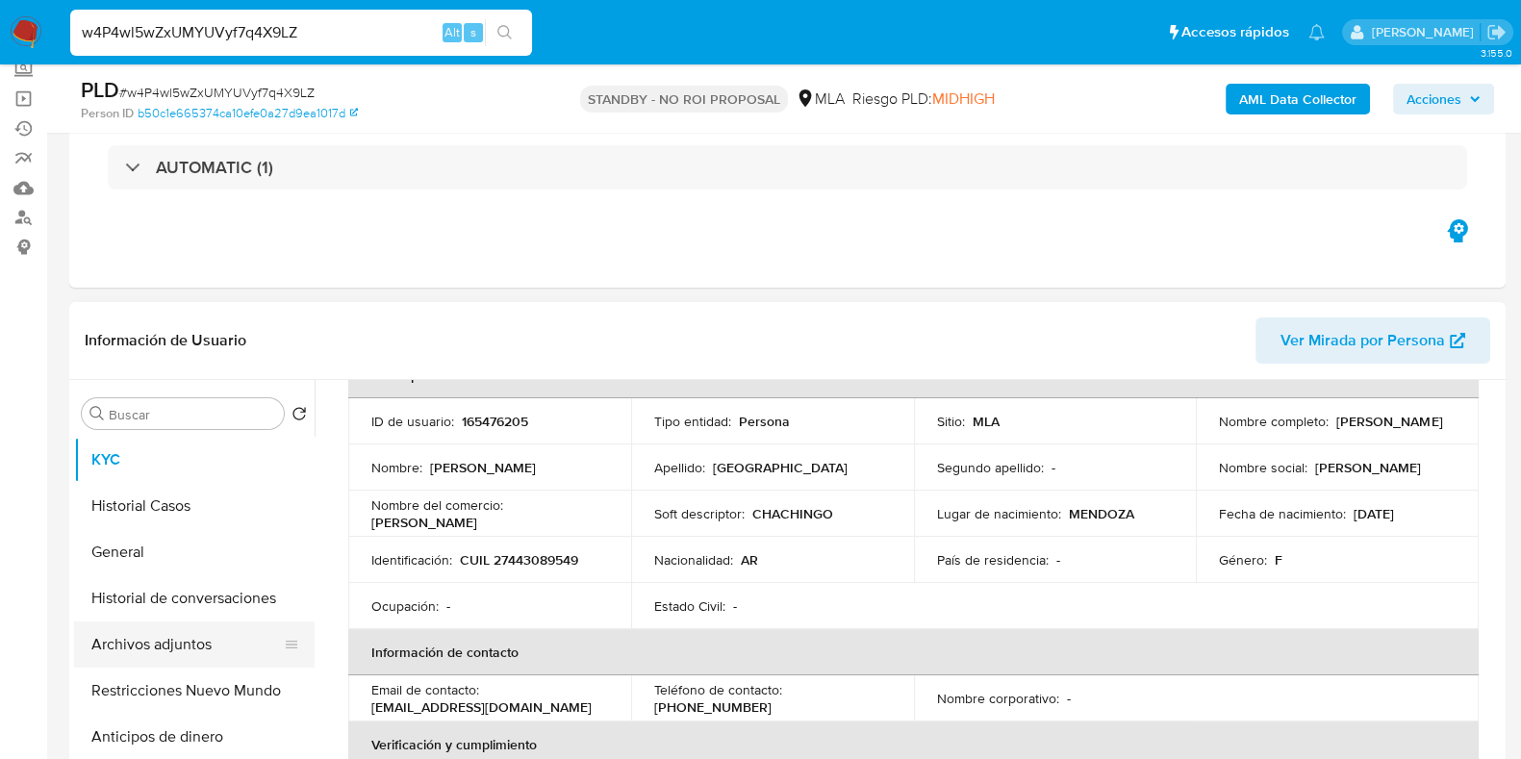
click at [110, 643] on button "Archivos adjuntos" at bounding box center [186, 644] width 225 height 46
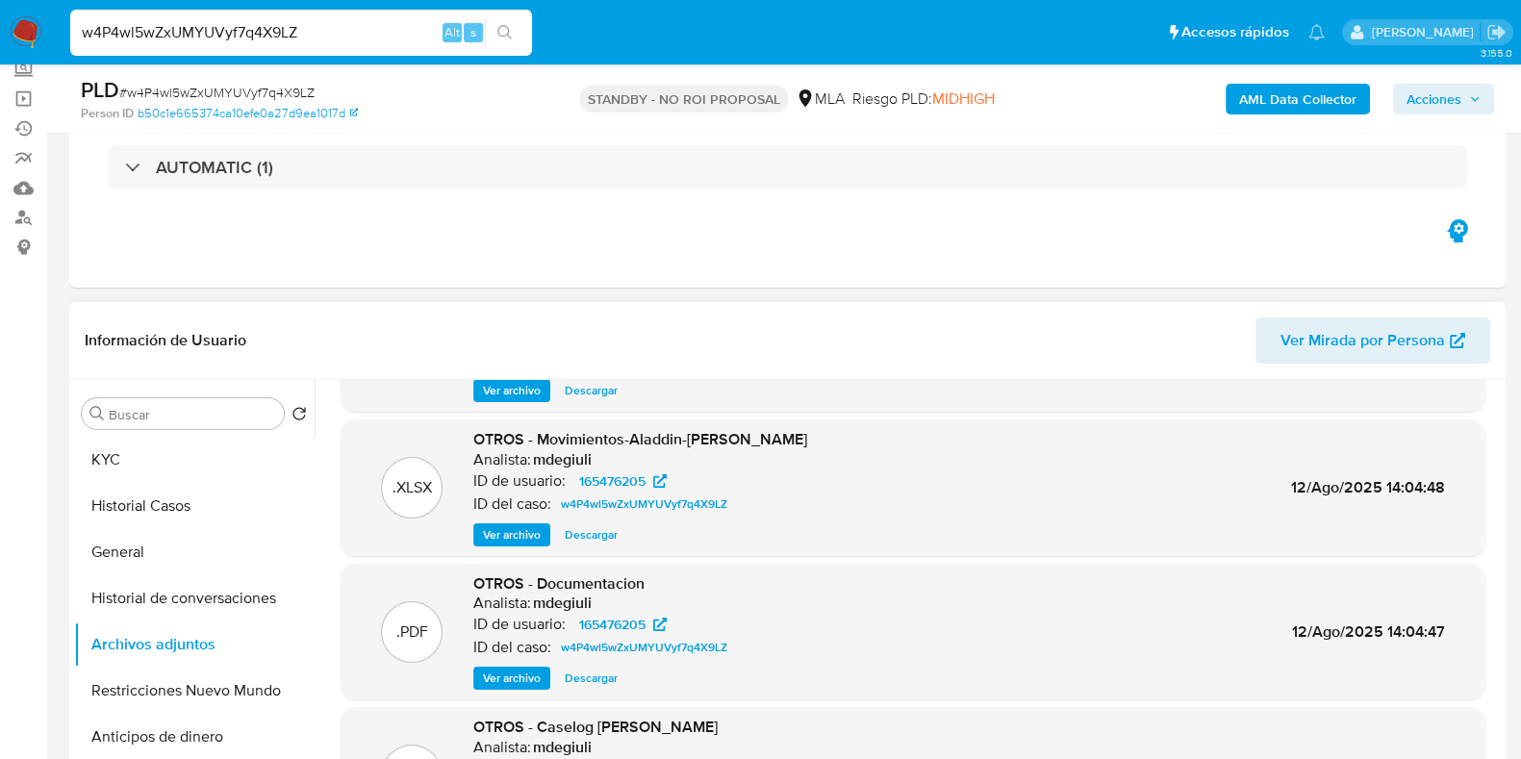
click at [598, 541] on span "Descargar" at bounding box center [591, 534] width 53 height 19
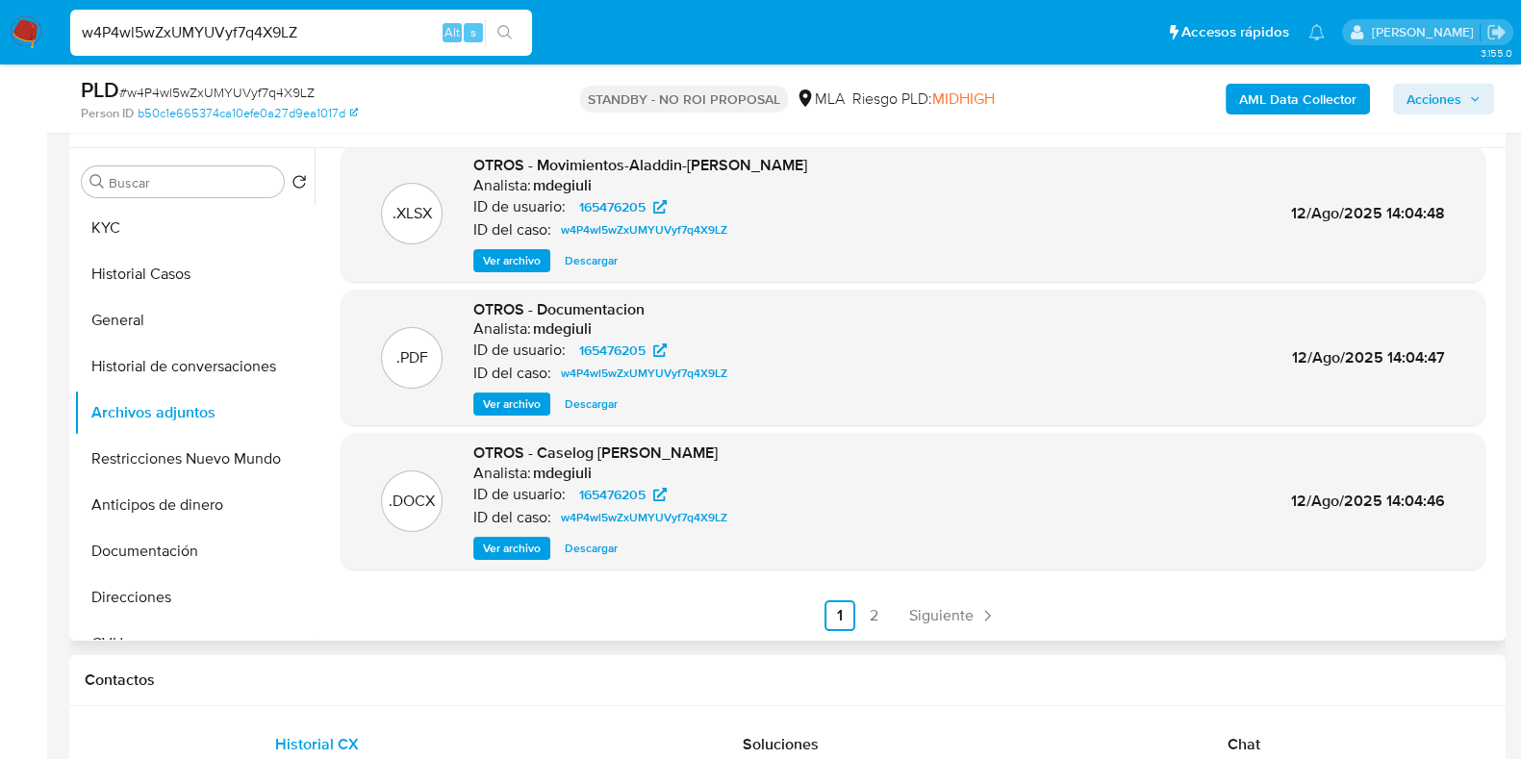
scroll to position [361, 0]
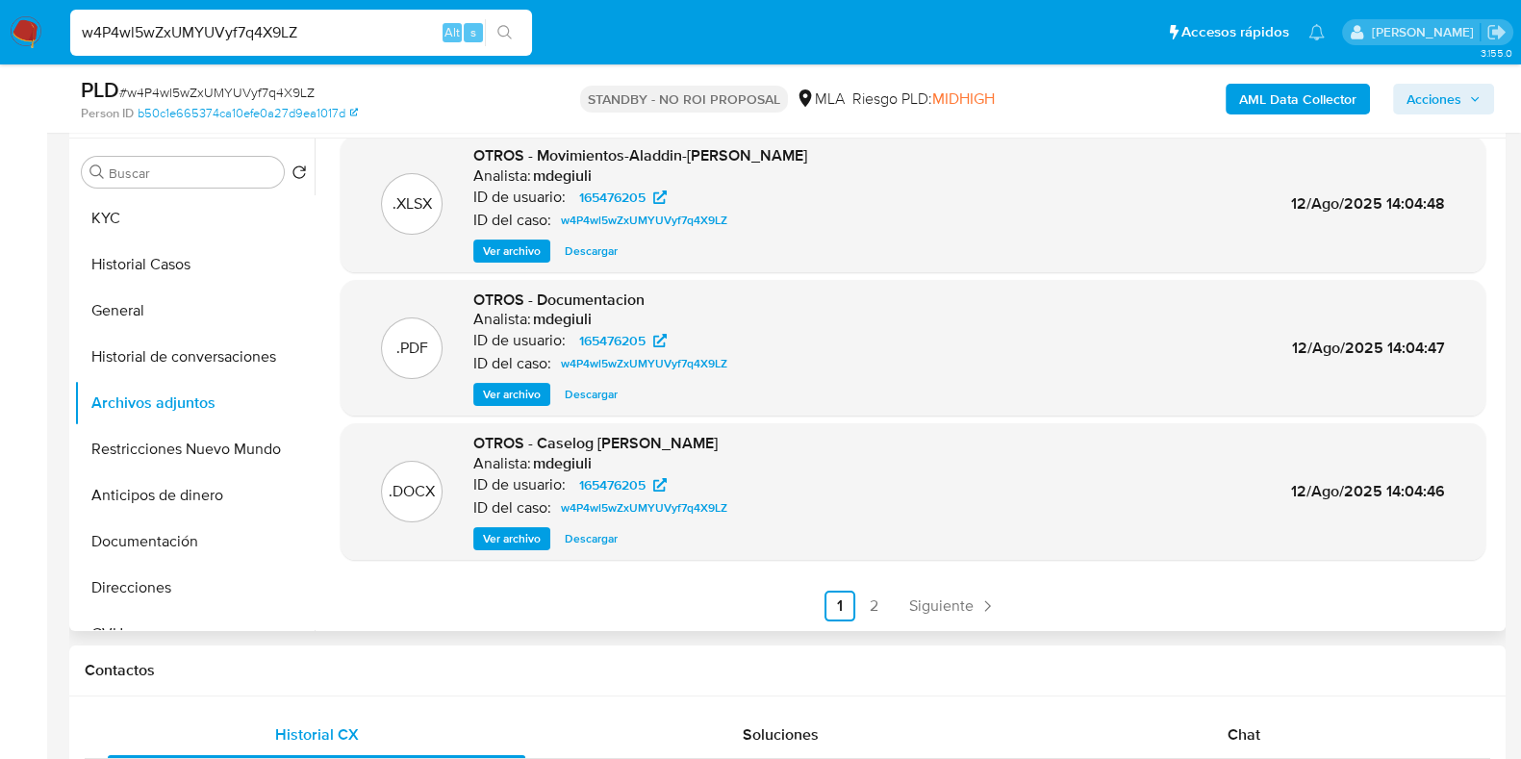
click at [607, 536] on span "Descargar" at bounding box center [591, 538] width 53 height 19
click at [945, 613] on span "Siguiente" at bounding box center [941, 605] width 64 height 15
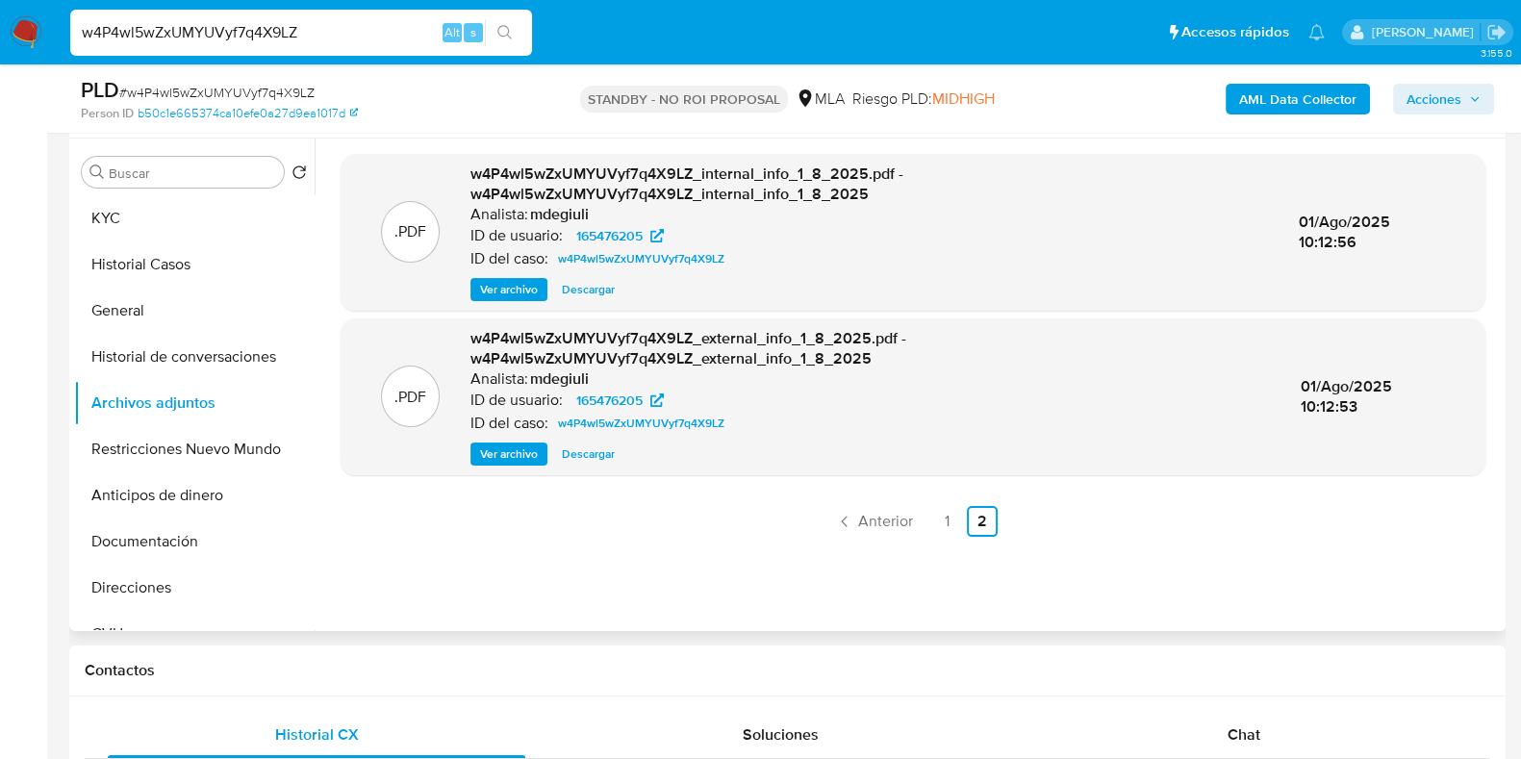
scroll to position [240, 0]
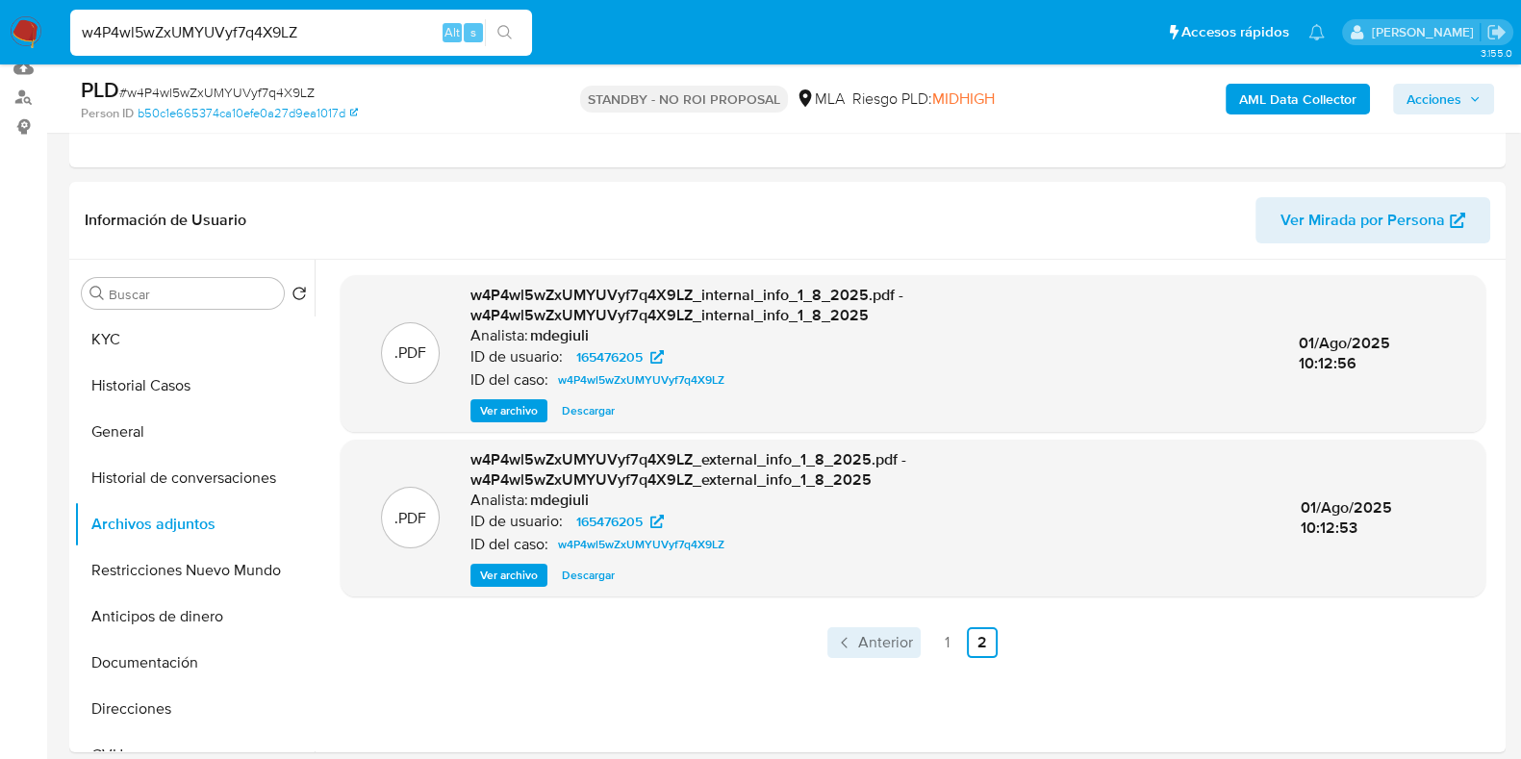
click at [884, 643] on span "Anterior" at bounding box center [885, 642] width 55 height 15
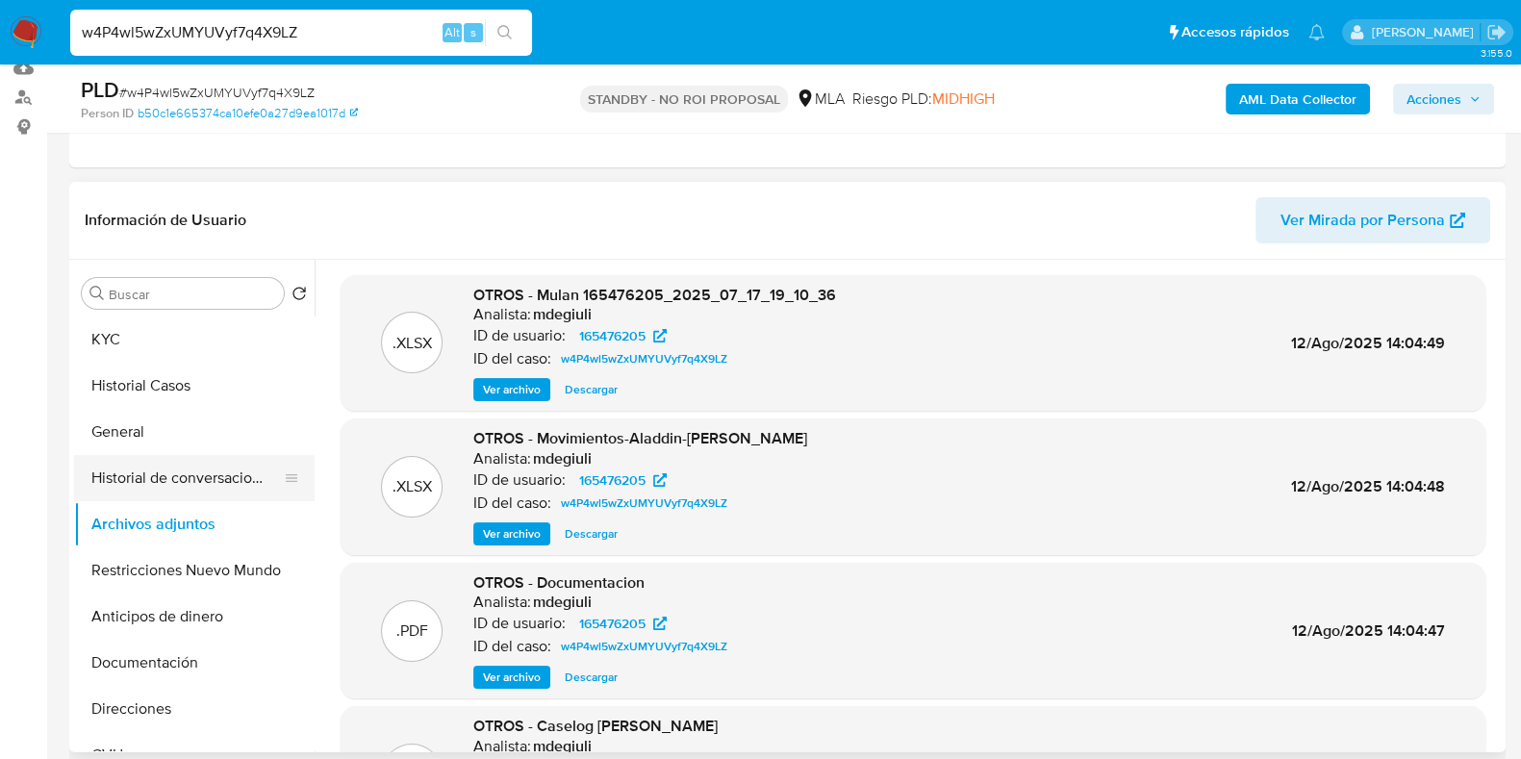
click at [184, 486] on button "Historial de conversaciones" at bounding box center [186, 478] width 225 height 46
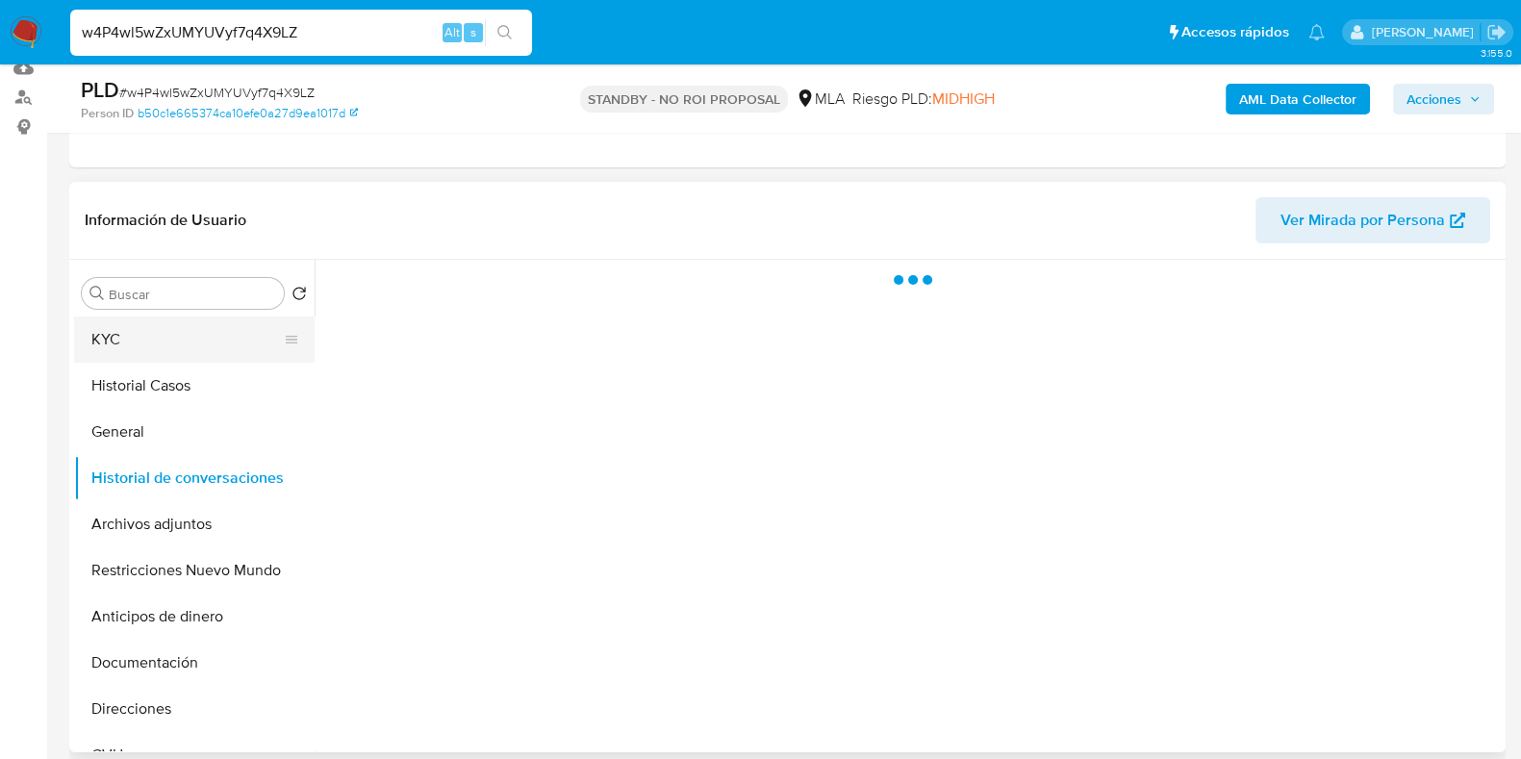
click at [168, 341] on button "KYC" at bounding box center [186, 339] width 225 height 46
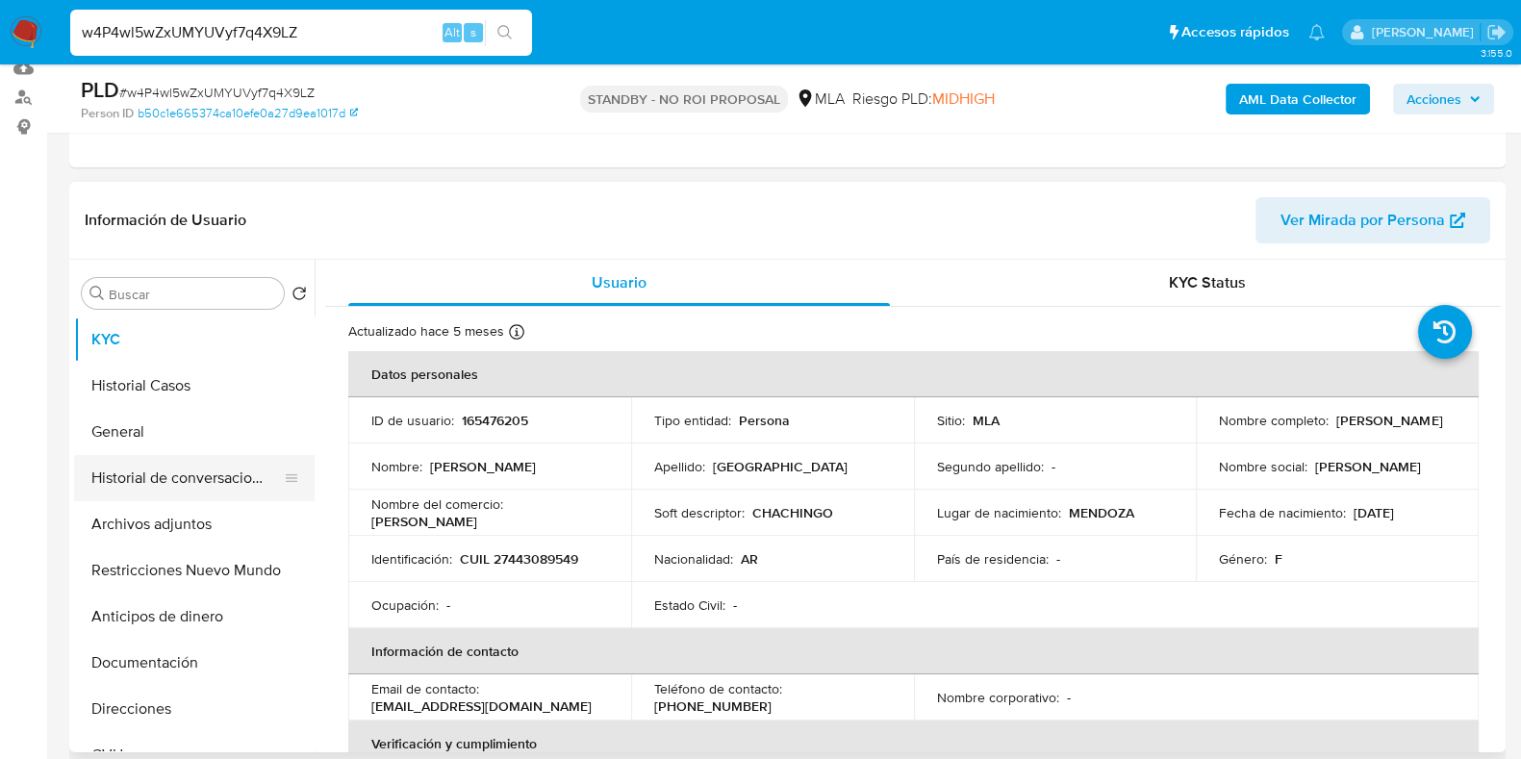
click at [231, 467] on button "Historial de conversaciones" at bounding box center [186, 478] width 225 height 46
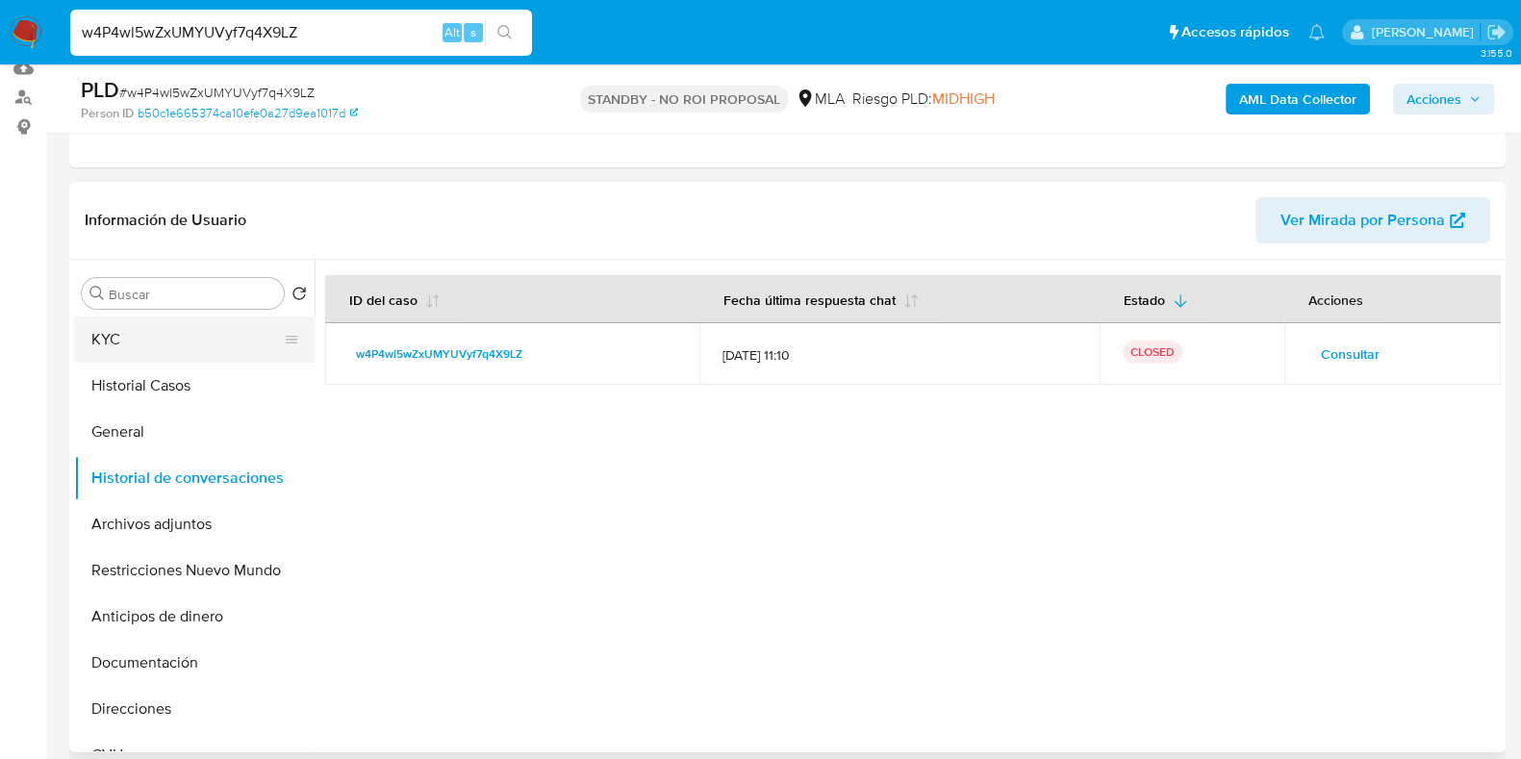
click at [174, 331] on button "KYC" at bounding box center [186, 339] width 225 height 46
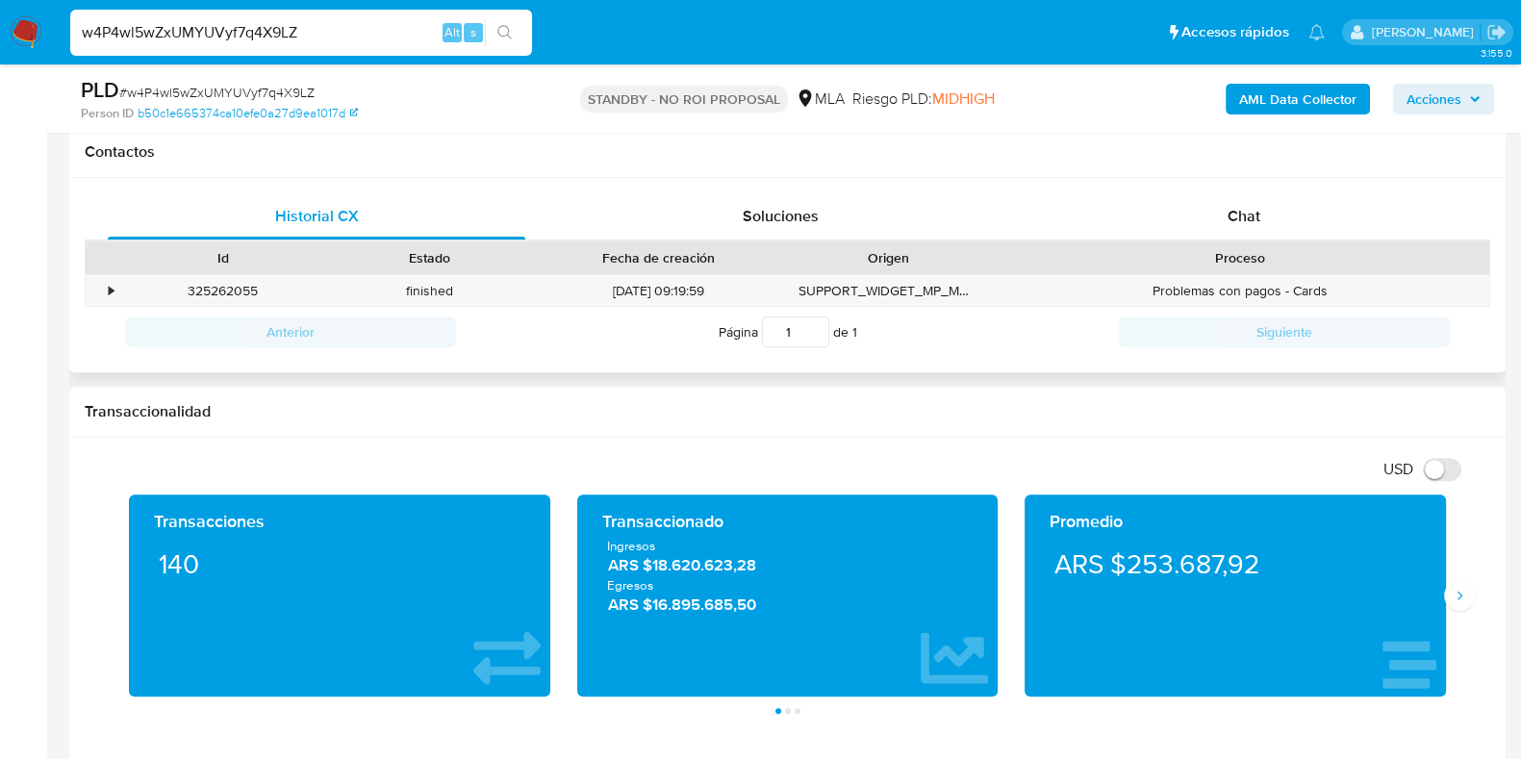
scroll to position [841, 0]
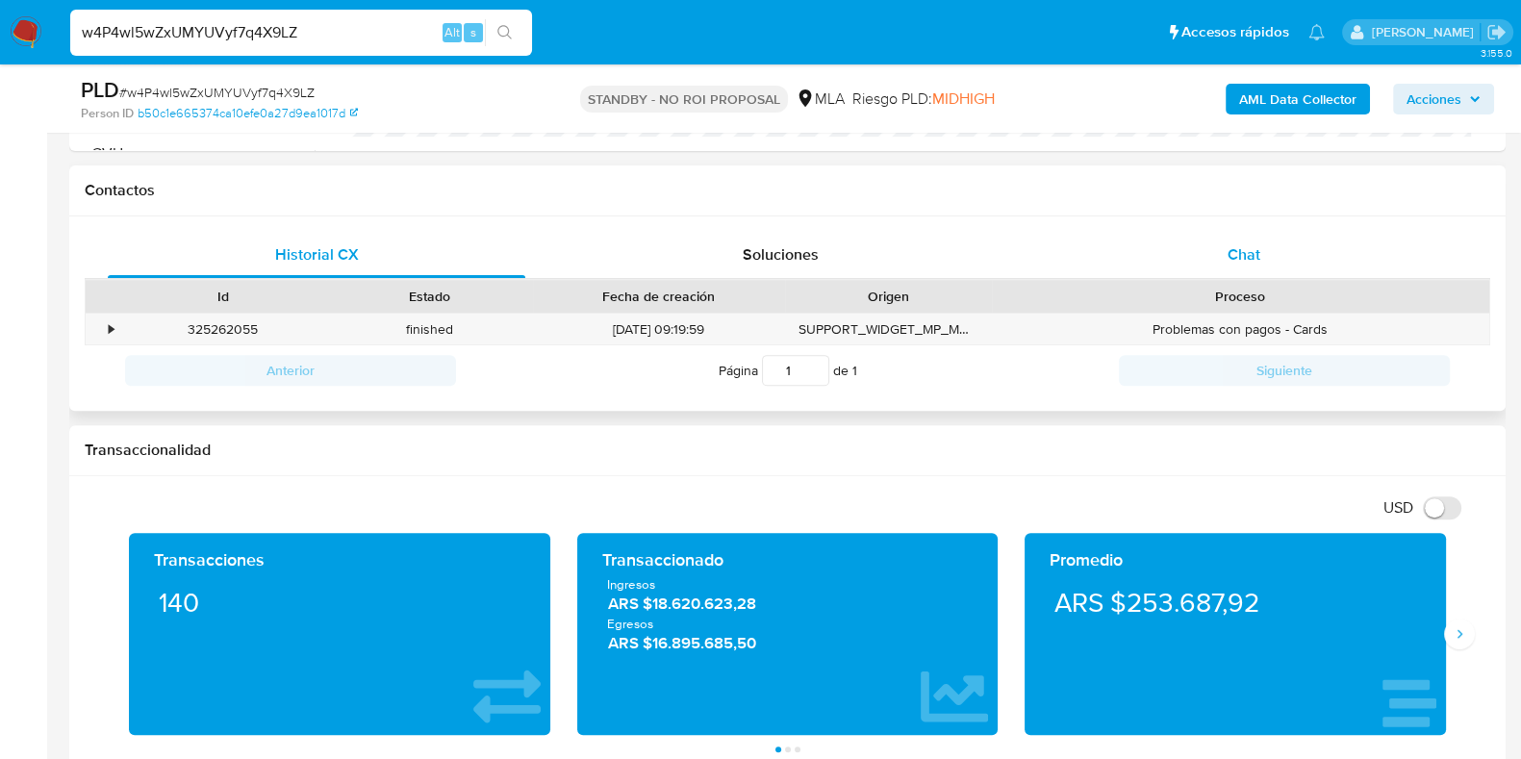
click at [1233, 247] on span "Chat" at bounding box center [1243, 254] width 33 height 22
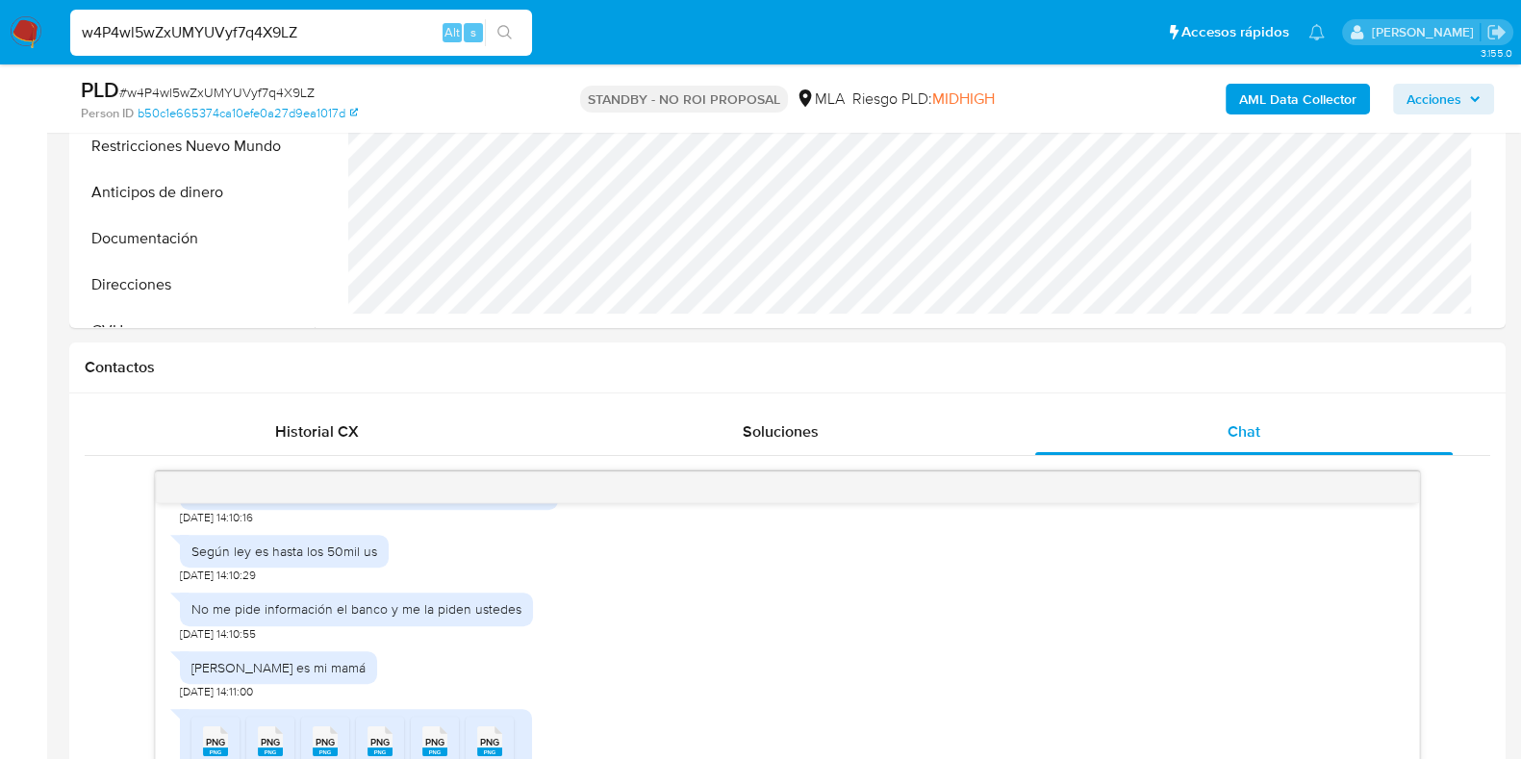
scroll to position [890, 0]
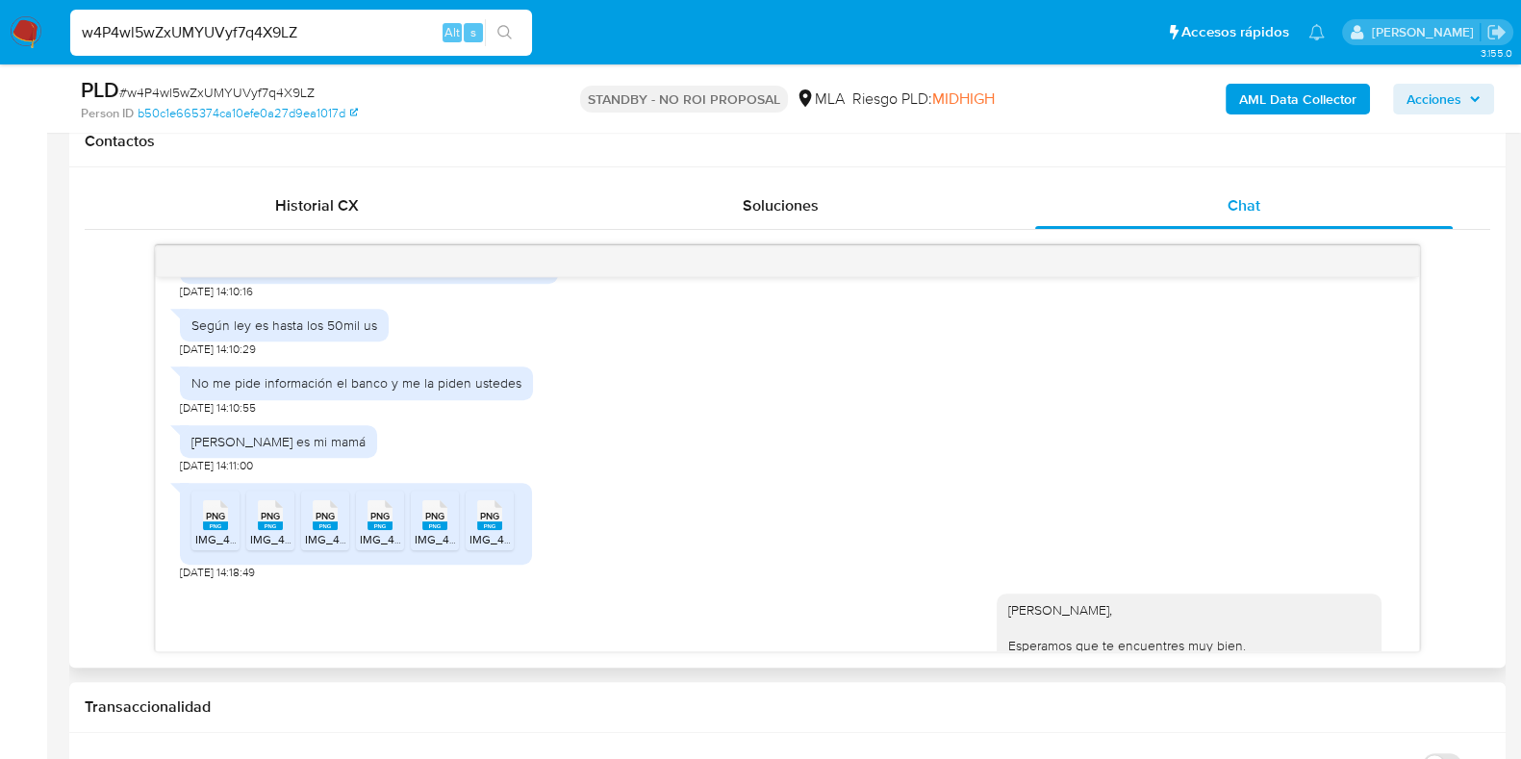
click at [218, 531] on span "IMG_4077.png" at bounding box center [232, 539] width 75 height 16
click at [270, 531] on span "IMG_4078.png" at bounding box center [288, 539] width 77 height 16
click at [316, 527] on icon "PNG" at bounding box center [325, 515] width 25 height 34
drag, startPoint x: 378, startPoint y: 531, endPoint x: 409, endPoint y: 532, distance: 30.8
click at [378, 531] on span "IMG_4080.png" at bounding box center [399, 539] width 78 height 16
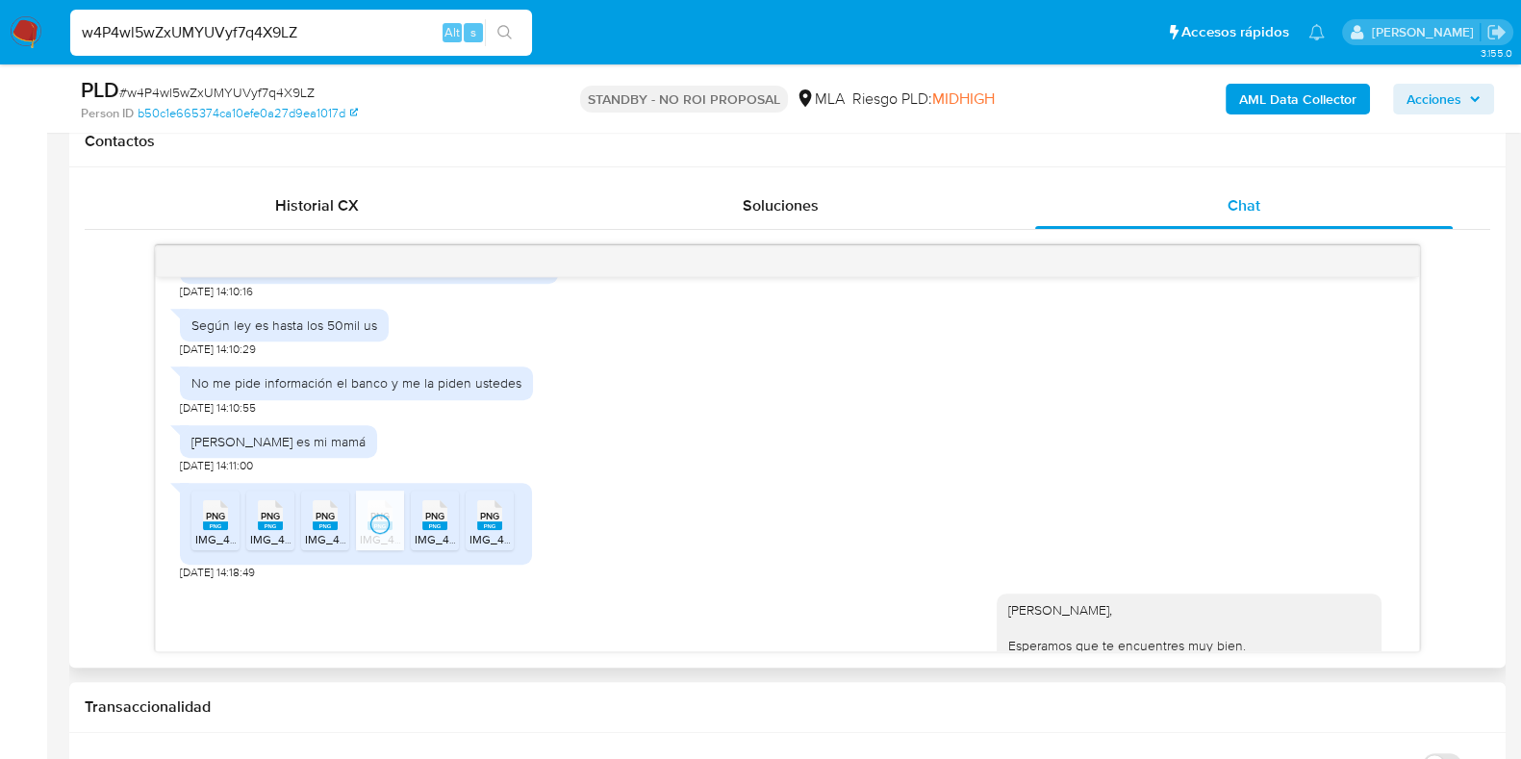
click at [433, 531] on span "IMG_4081.png" at bounding box center [452, 539] width 75 height 16
click at [481, 531] on span "IMG_4082.png" at bounding box center [508, 539] width 78 height 16
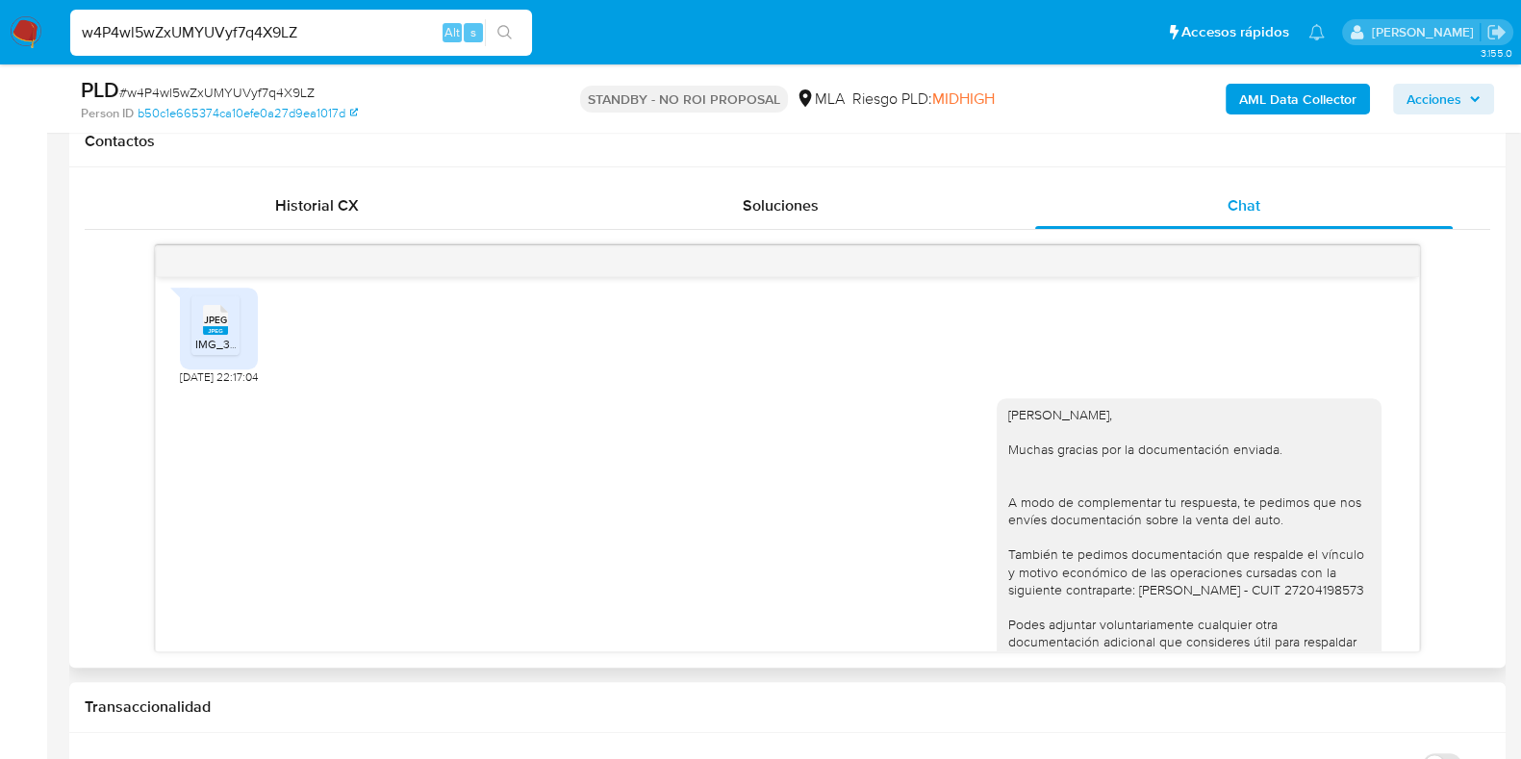
scroll to position [1682, 0]
click at [216, 335] on rect at bounding box center [215, 330] width 25 height 9
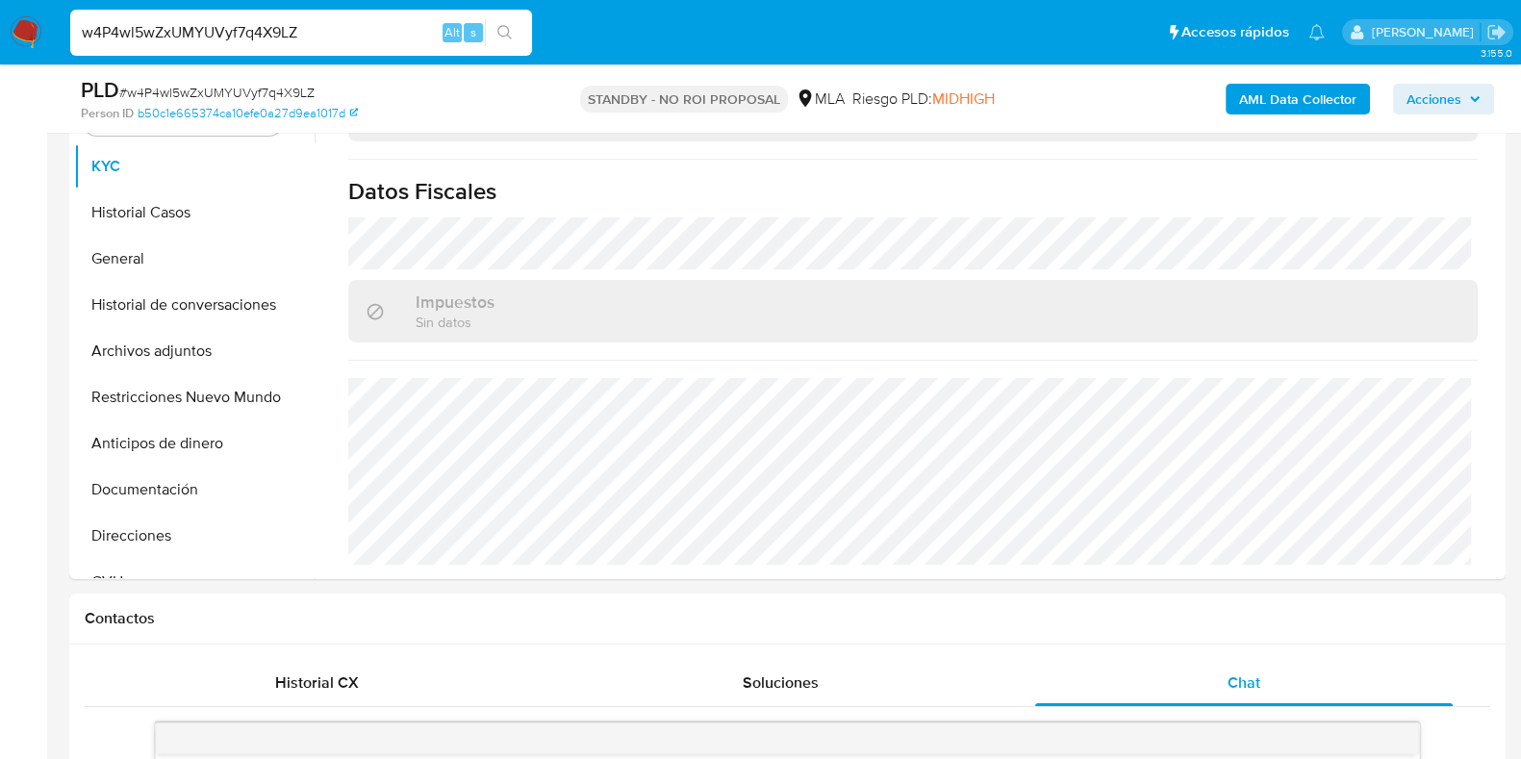
scroll to position [409, 0]
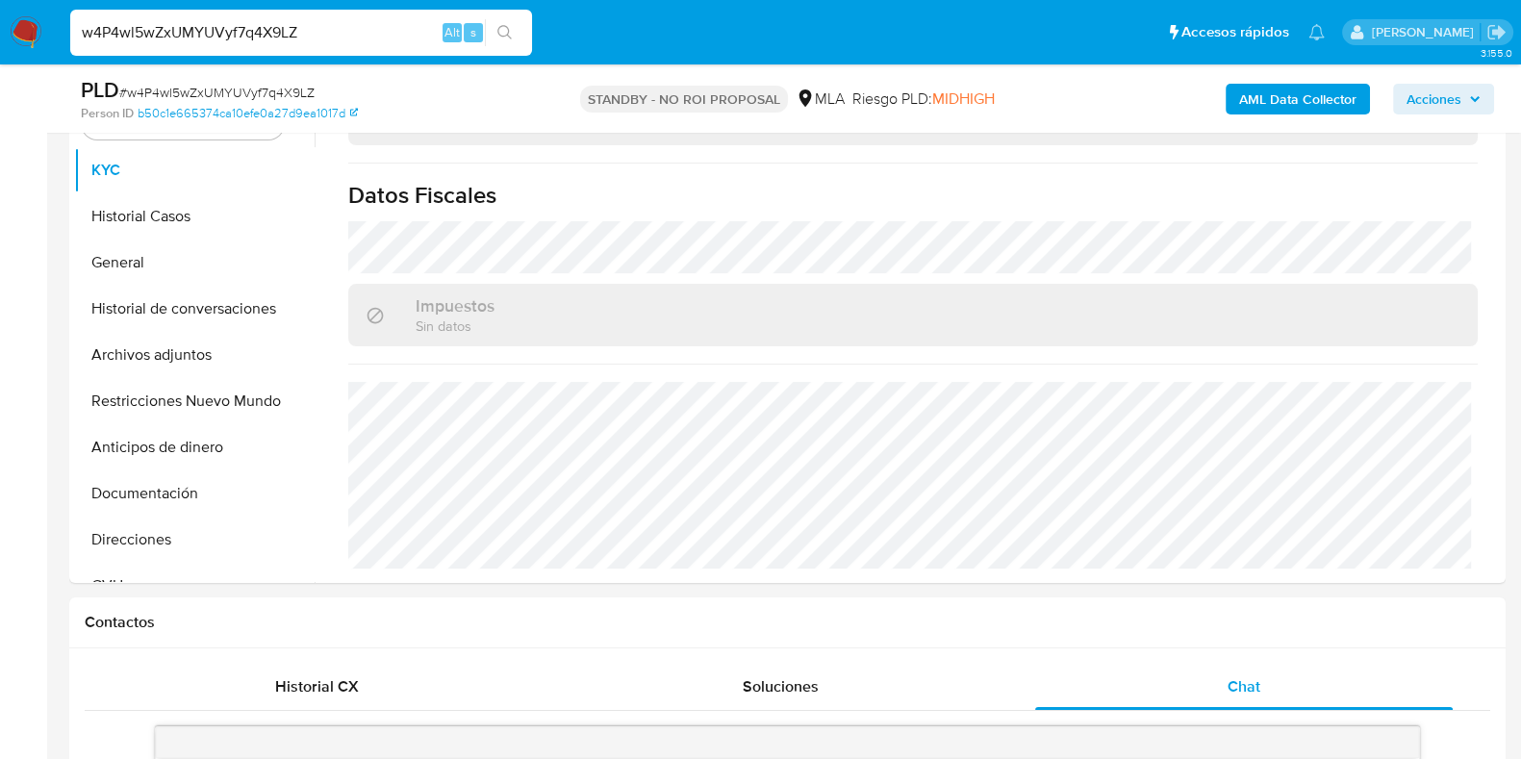
click at [276, 29] on input "w4P4wl5wZxUMYUVyf7q4X9LZ" at bounding box center [301, 32] width 462 height 25
paste input "Uy5fpJfzn1urpUwI2Fh1EmCK"
type input "Uy5fpJfzn1urpUwI2Fh1EmCK"
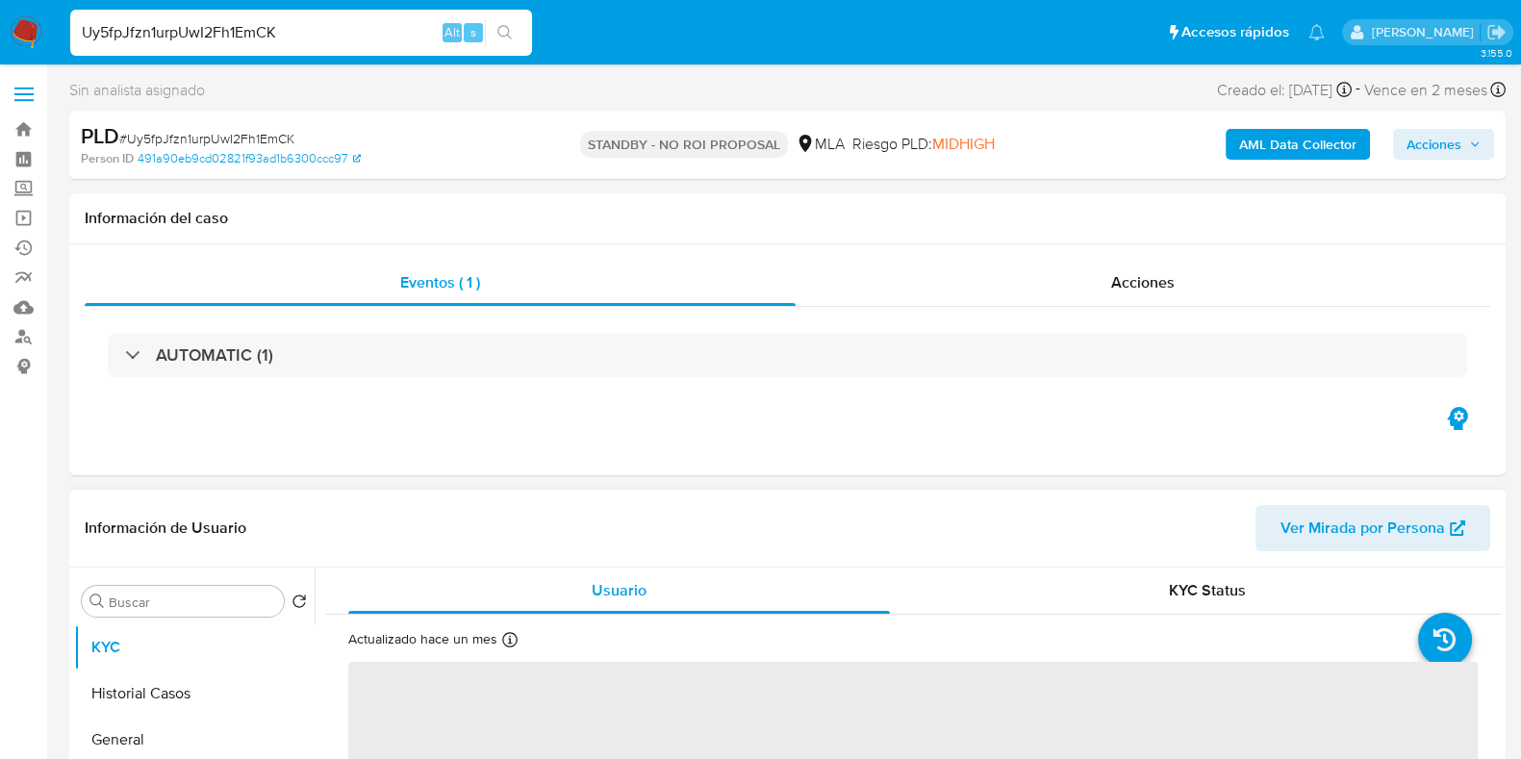
select select "10"
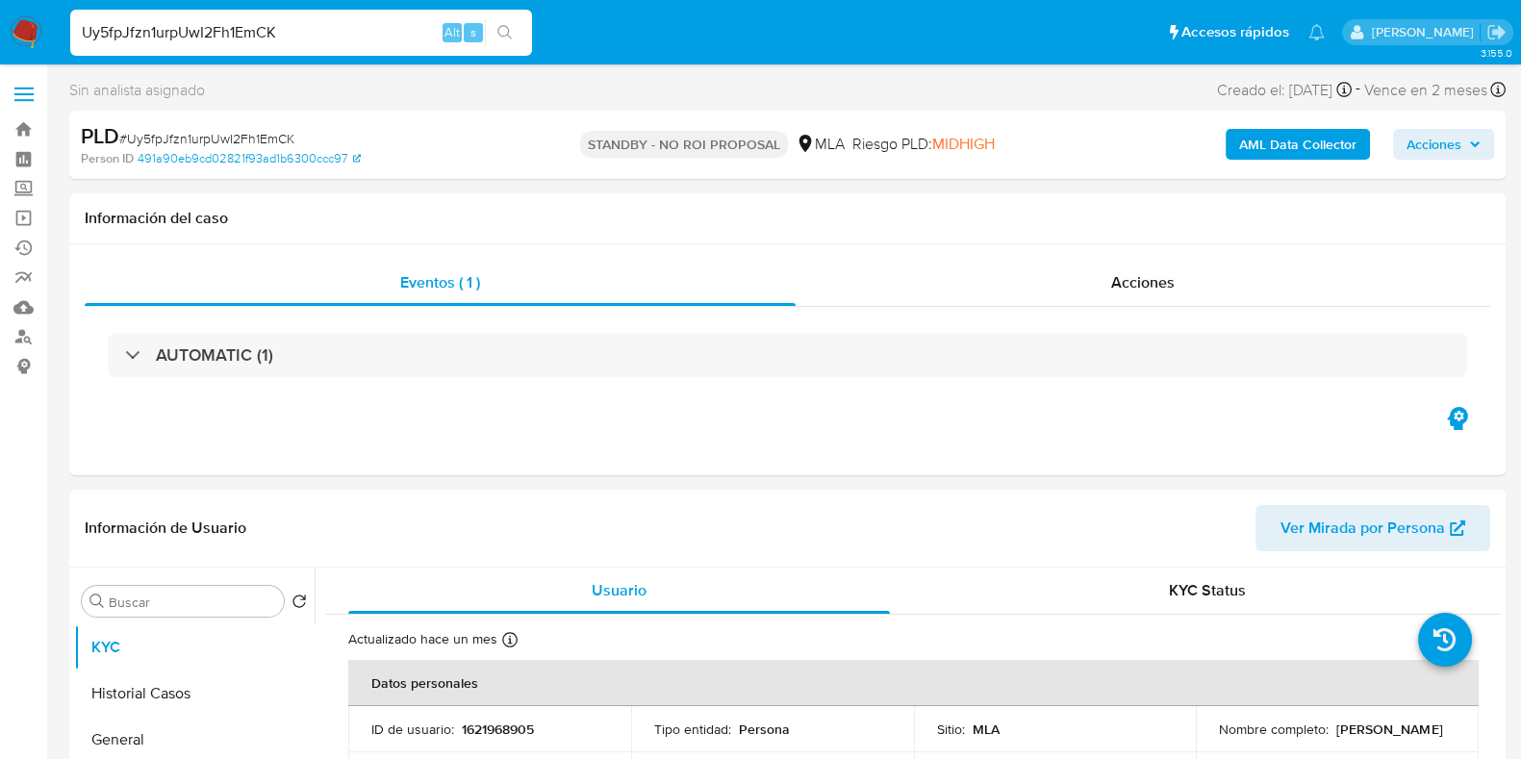
click at [240, 30] on input "Uy5fpJfzn1urpUwI2Fh1EmCK" at bounding box center [301, 32] width 462 height 25
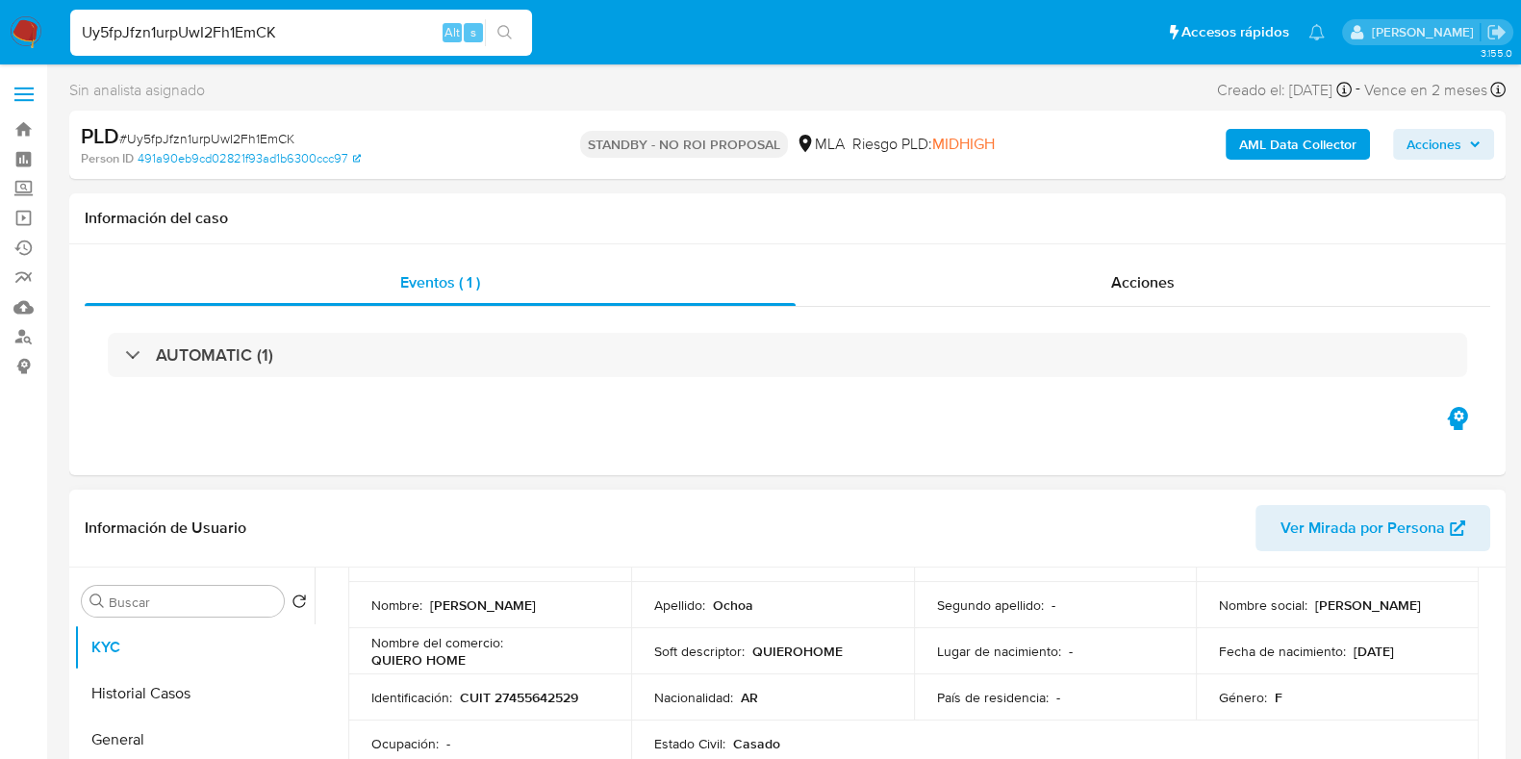
scroll to position [119, 0]
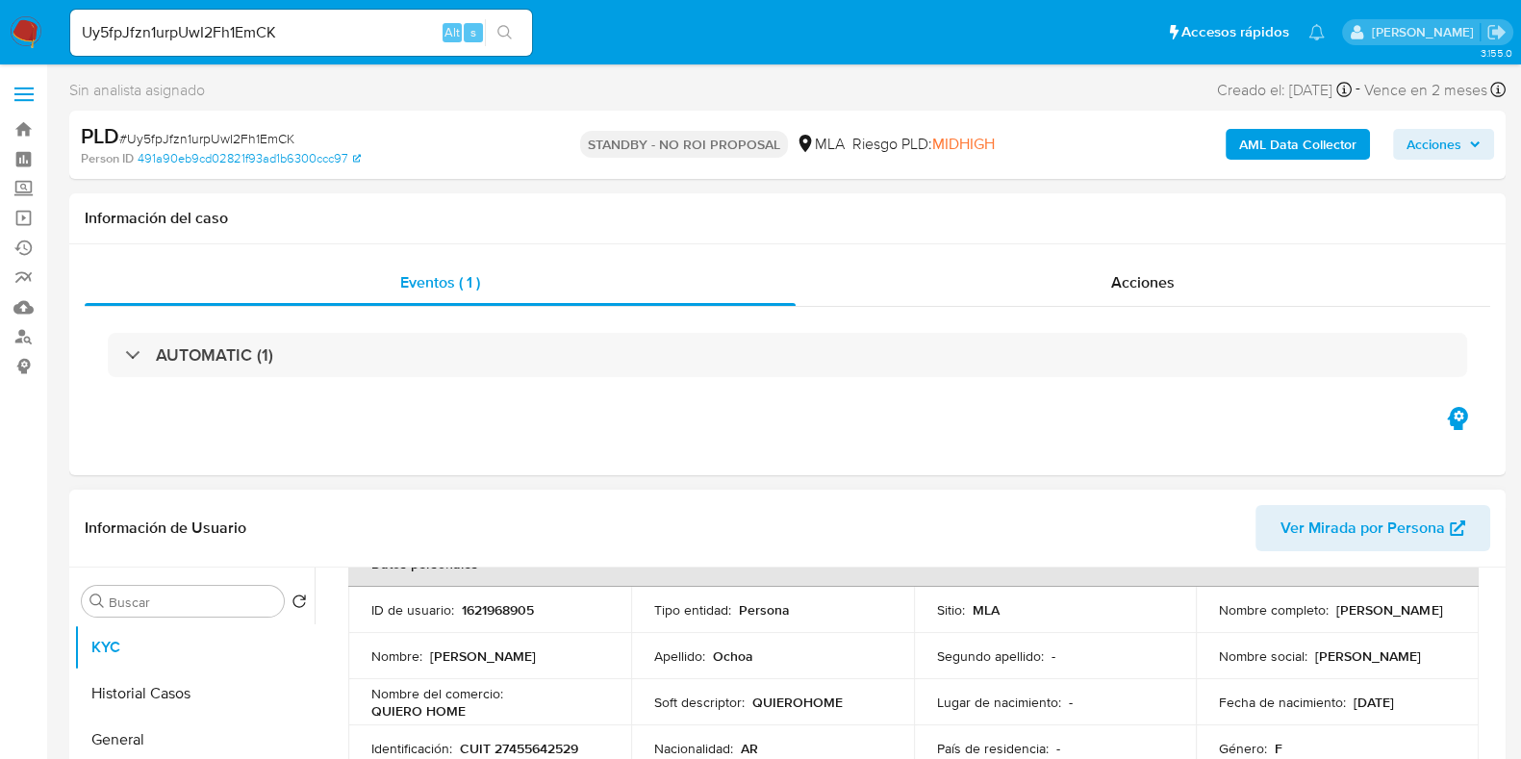
drag, startPoint x: 1308, startPoint y: 622, endPoint x: 1214, endPoint y: 622, distance: 94.3
click at [1219, 619] on div "Nombre completo : Gina Vanesa Ochoa" at bounding box center [1337, 609] width 237 height 17
copy p "Gina Vanesa Ochoa"
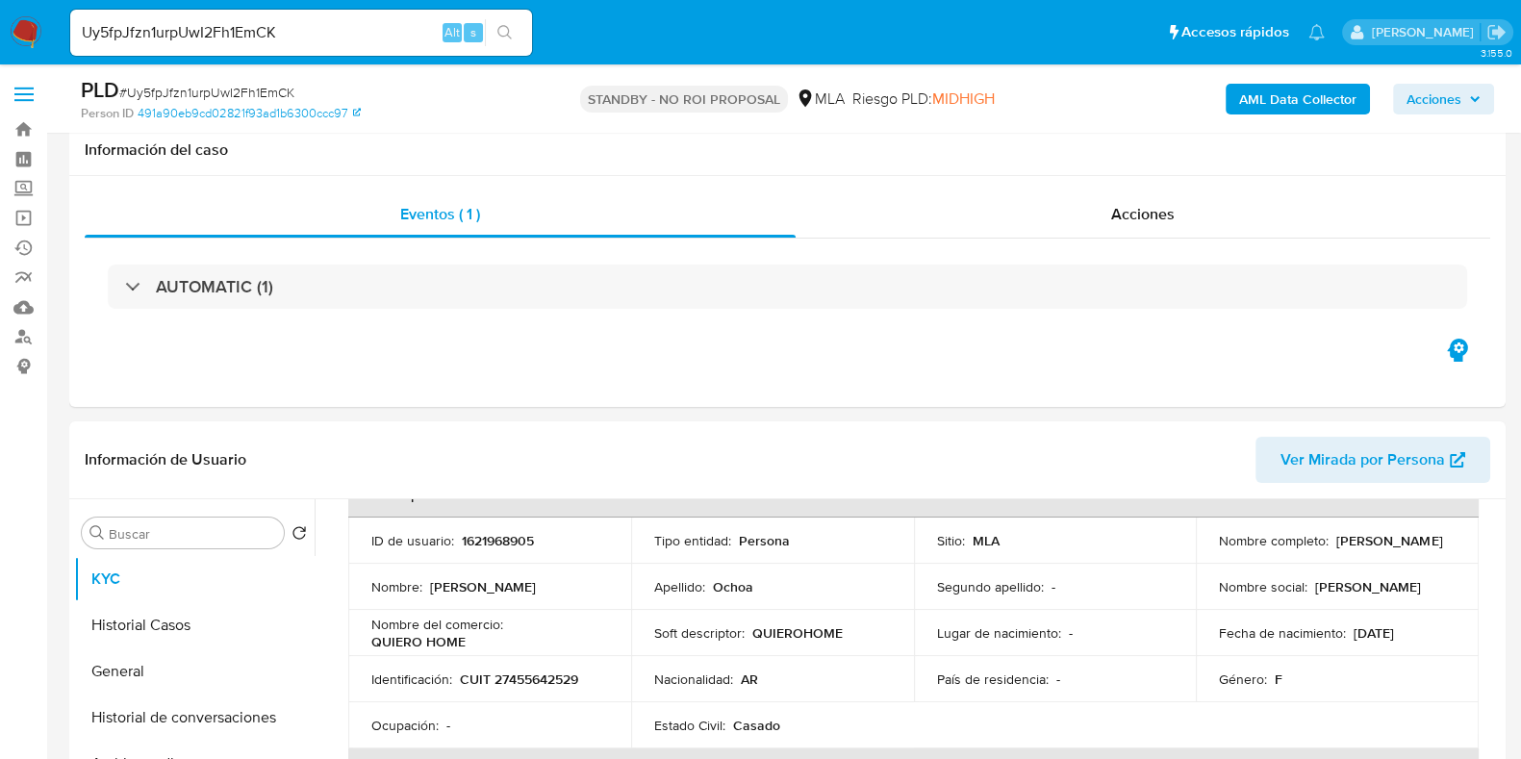
scroll to position [240, 0]
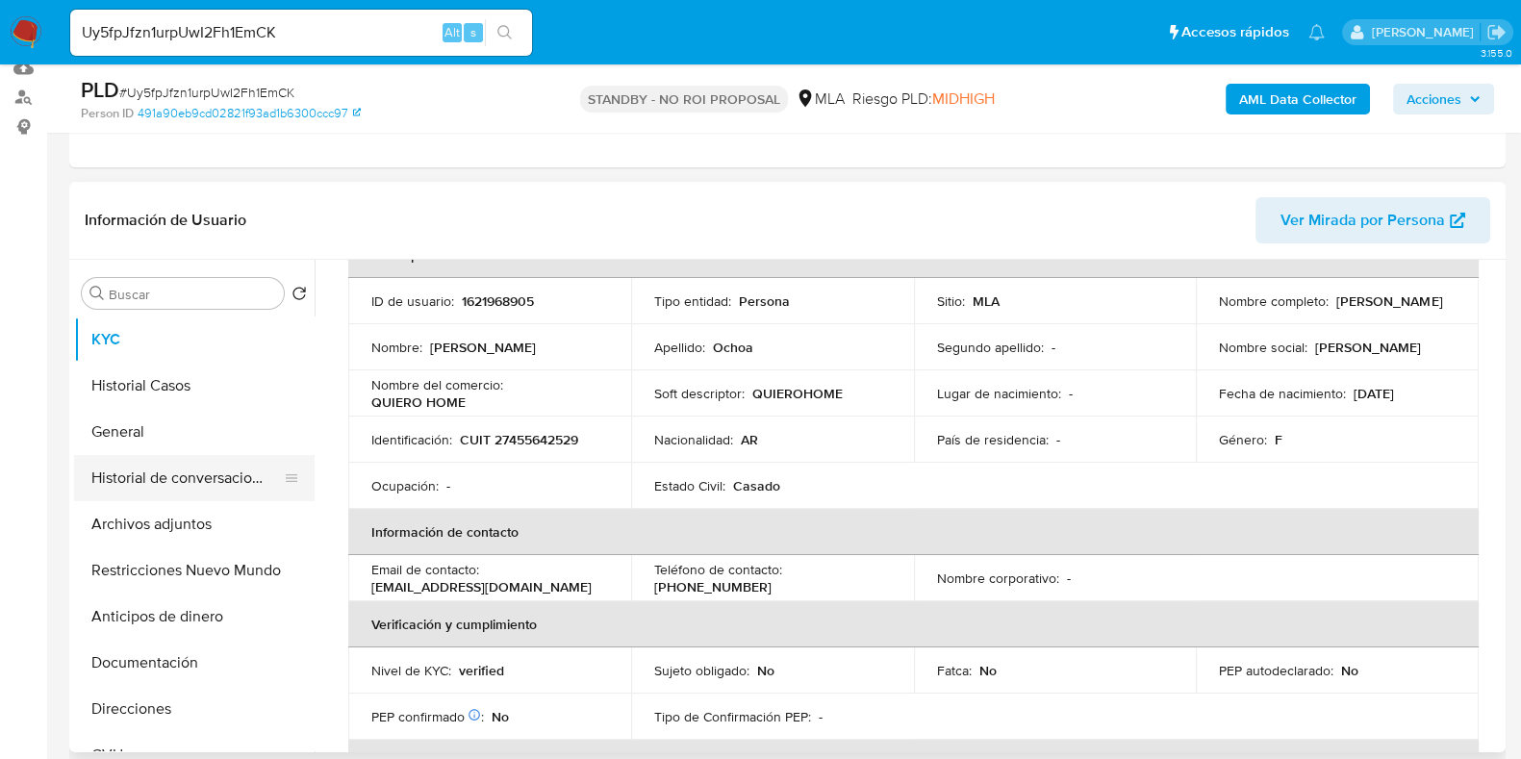
click at [188, 497] on button "Historial de conversaciones" at bounding box center [186, 478] width 225 height 46
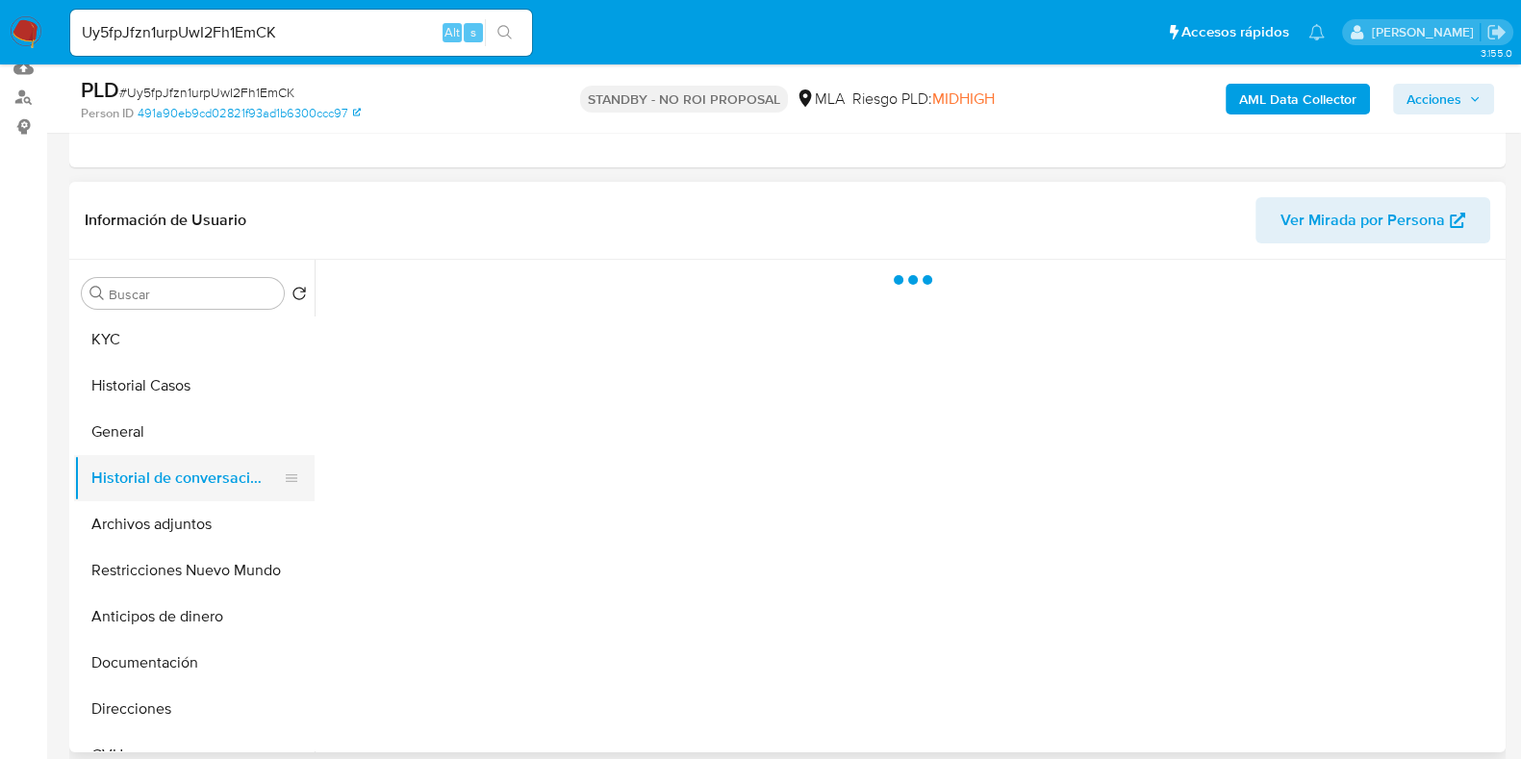
scroll to position [0, 0]
click at [173, 513] on button "Archivos adjuntos" at bounding box center [186, 524] width 225 height 46
click at [172, 466] on button "Historial de conversaciones" at bounding box center [186, 478] width 225 height 46
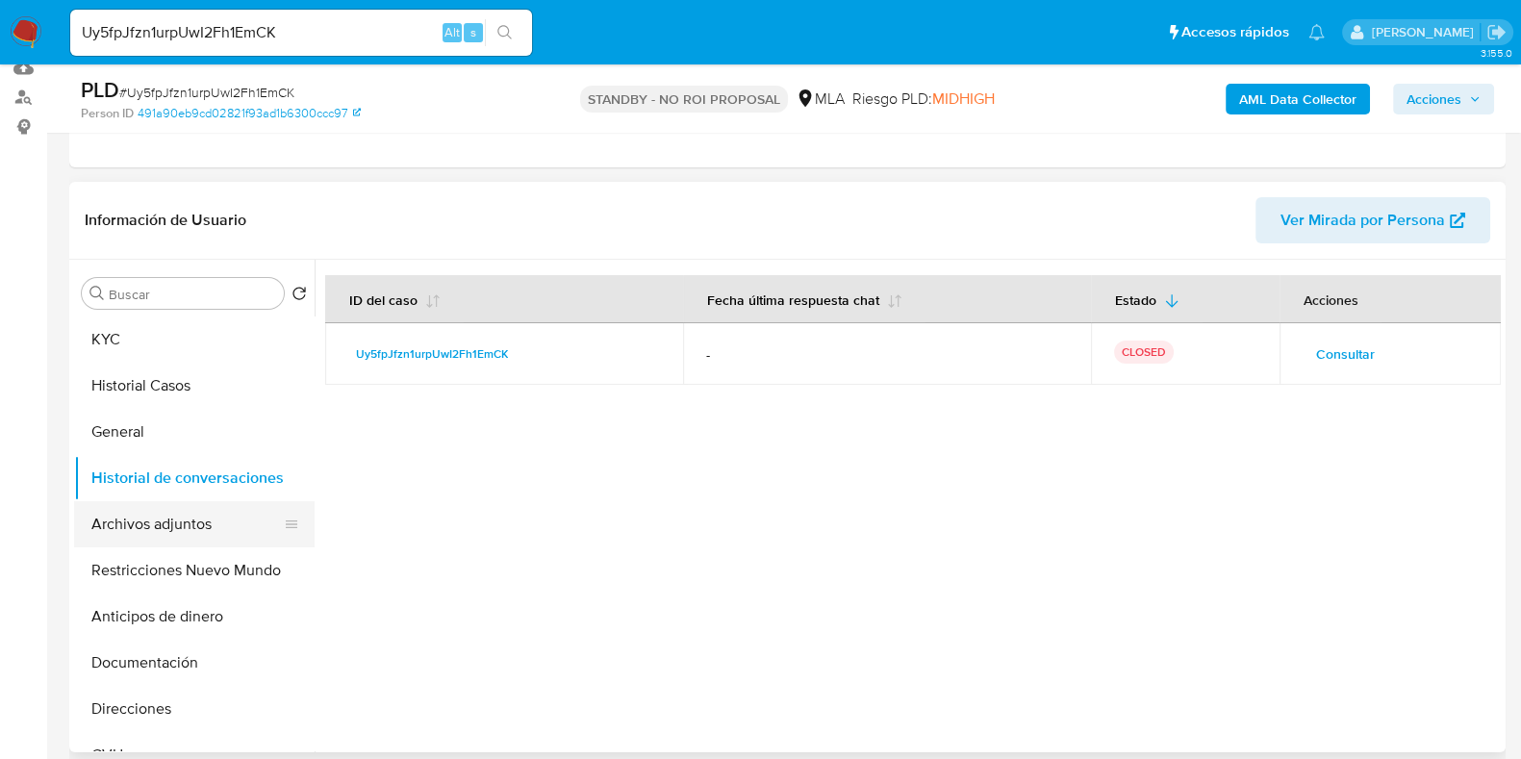
click at [154, 517] on button "Archivos adjuntos" at bounding box center [186, 524] width 225 height 46
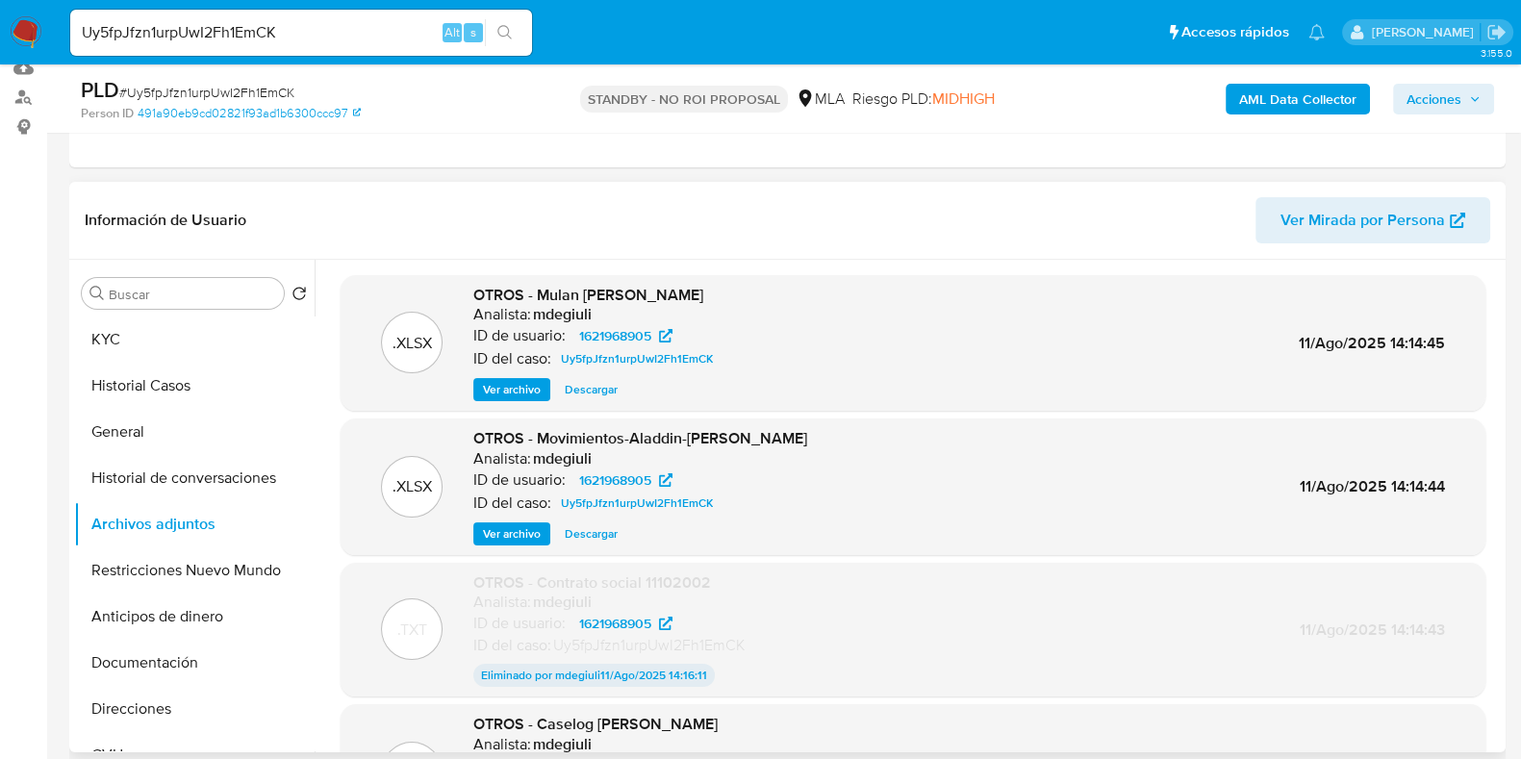
click at [582, 519] on div "OTROS - Movimientos-Aladdin-Gina Vanesa Ochoa Analista: mdegiuli ID de usuario:…" at bounding box center [640, 486] width 334 height 117
click at [579, 531] on span "Descargar" at bounding box center [591, 533] width 53 height 19
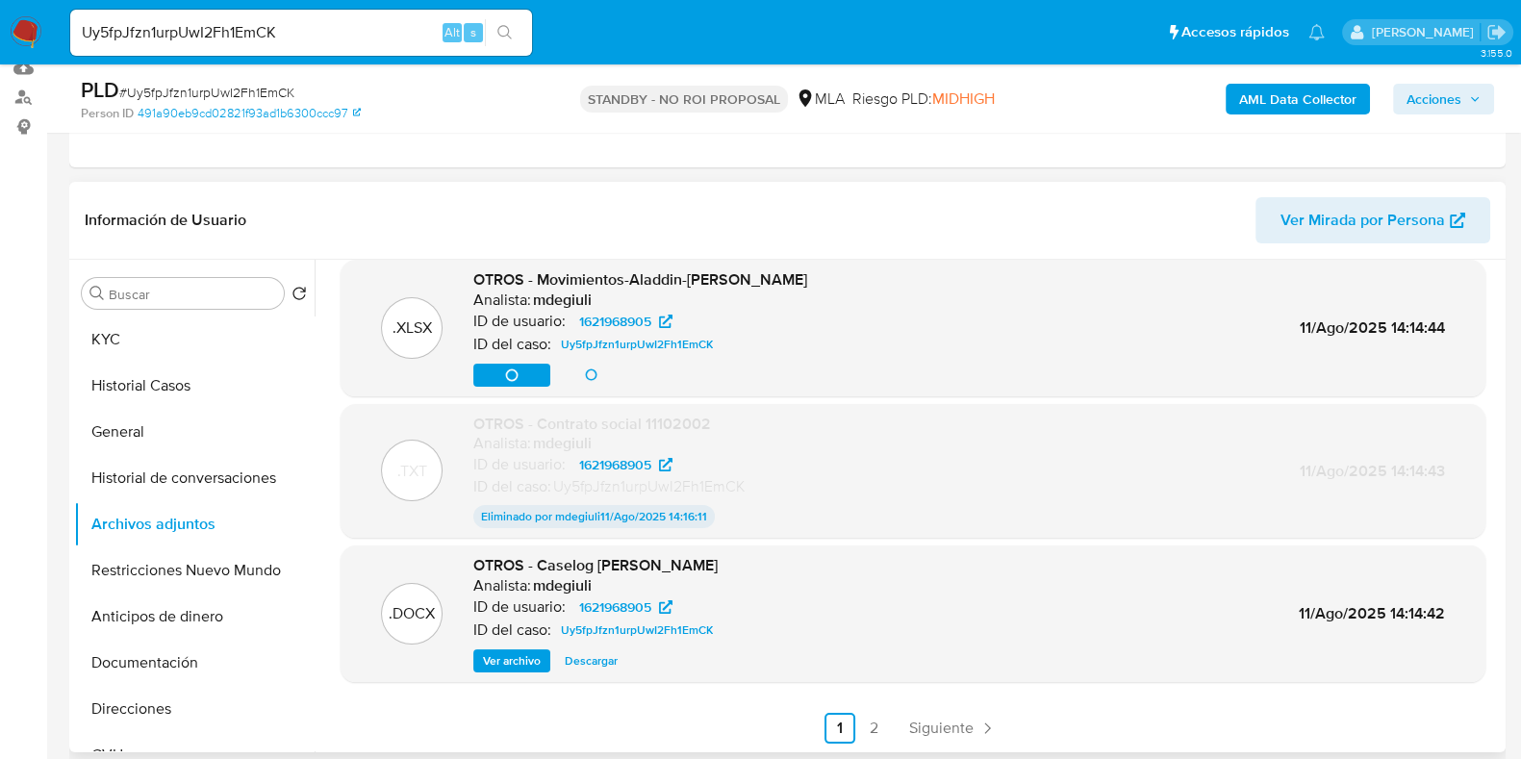
scroll to position [159, 0]
click at [578, 655] on span "Descargar" at bounding box center [591, 660] width 53 height 19
click at [954, 723] on span "Siguiente" at bounding box center [941, 728] width 64 height 15
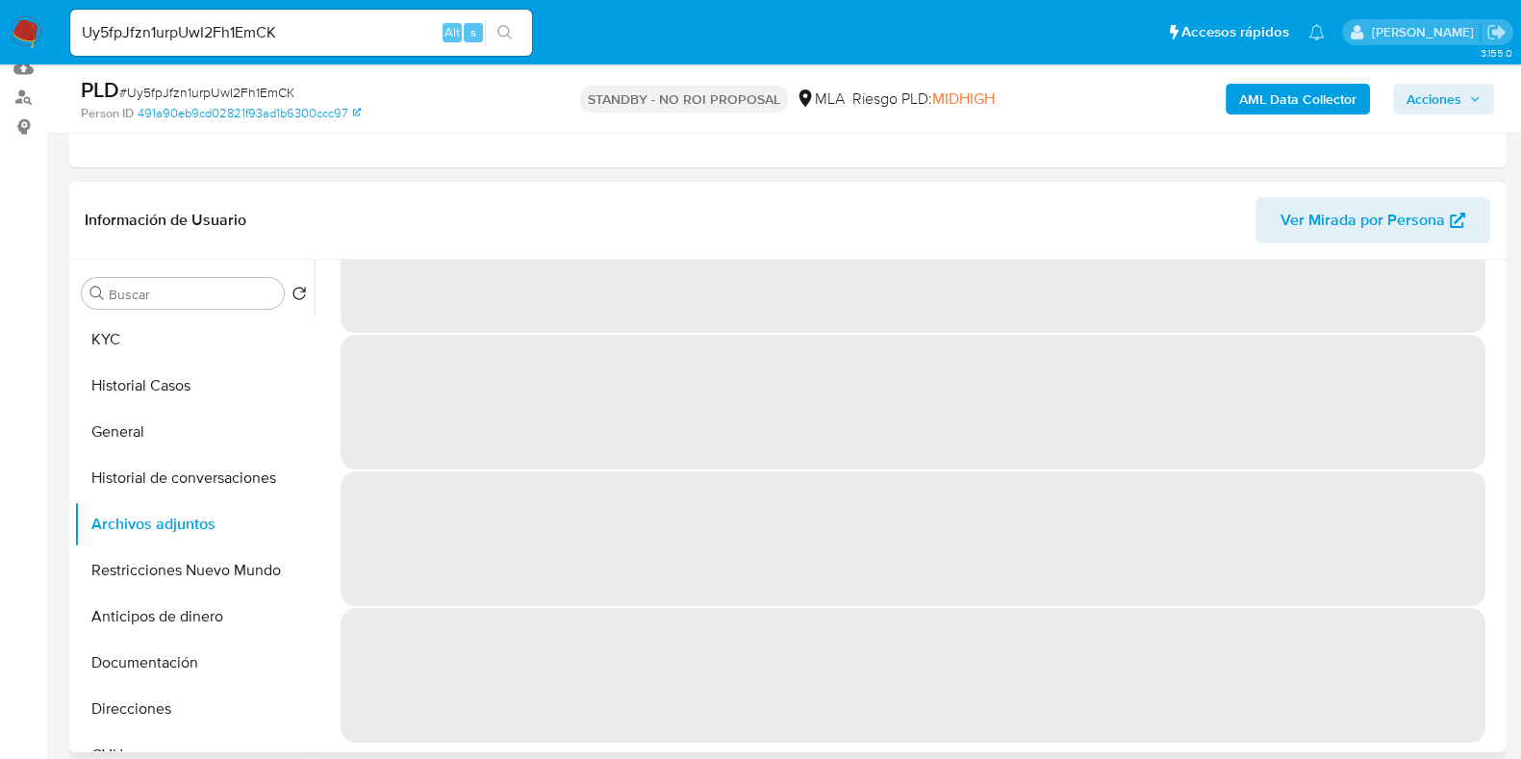
scroll to position [0, 0]
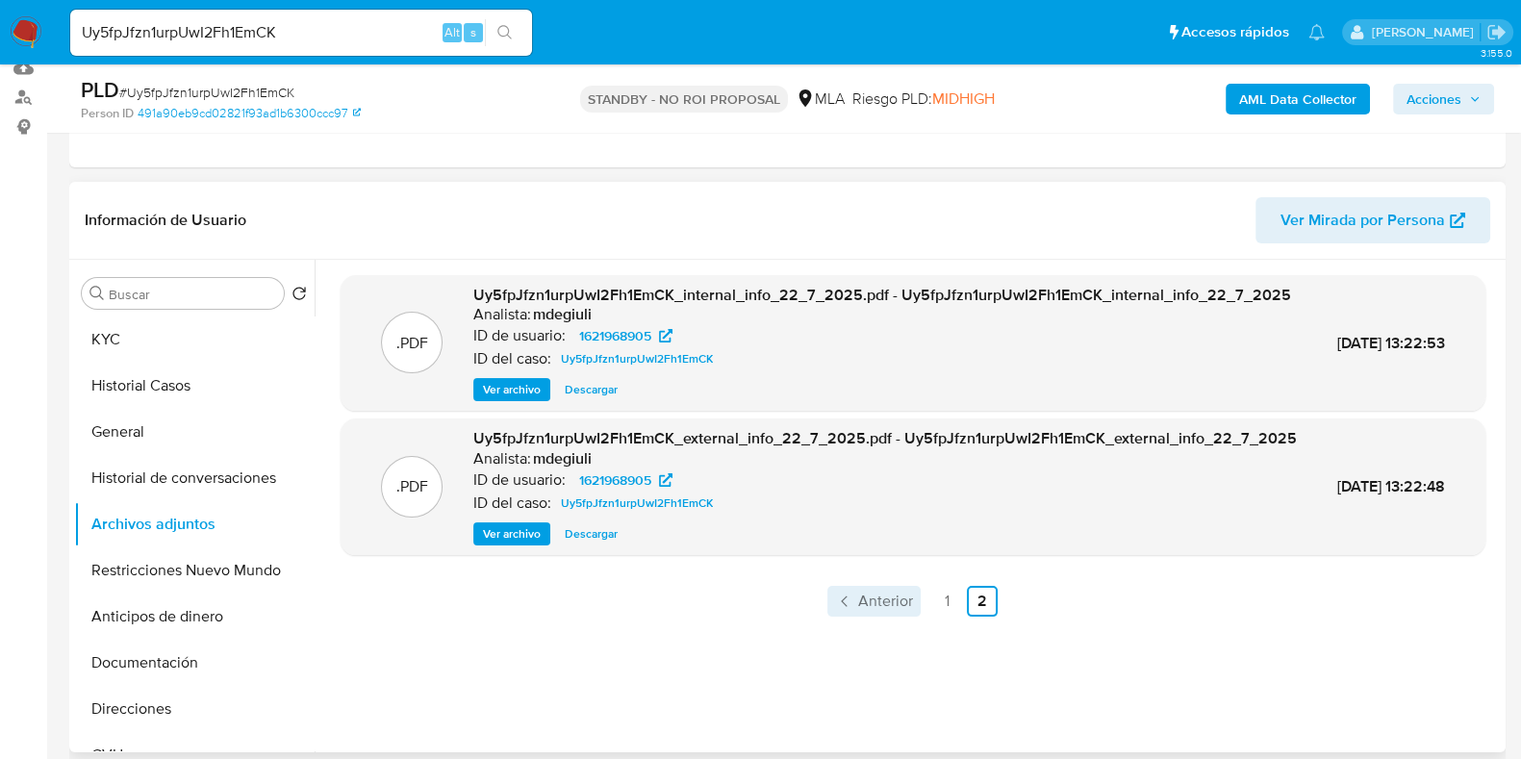
click at [871, 609] on span "Anterior" at bounding box center [885, 601] width 55 height 15
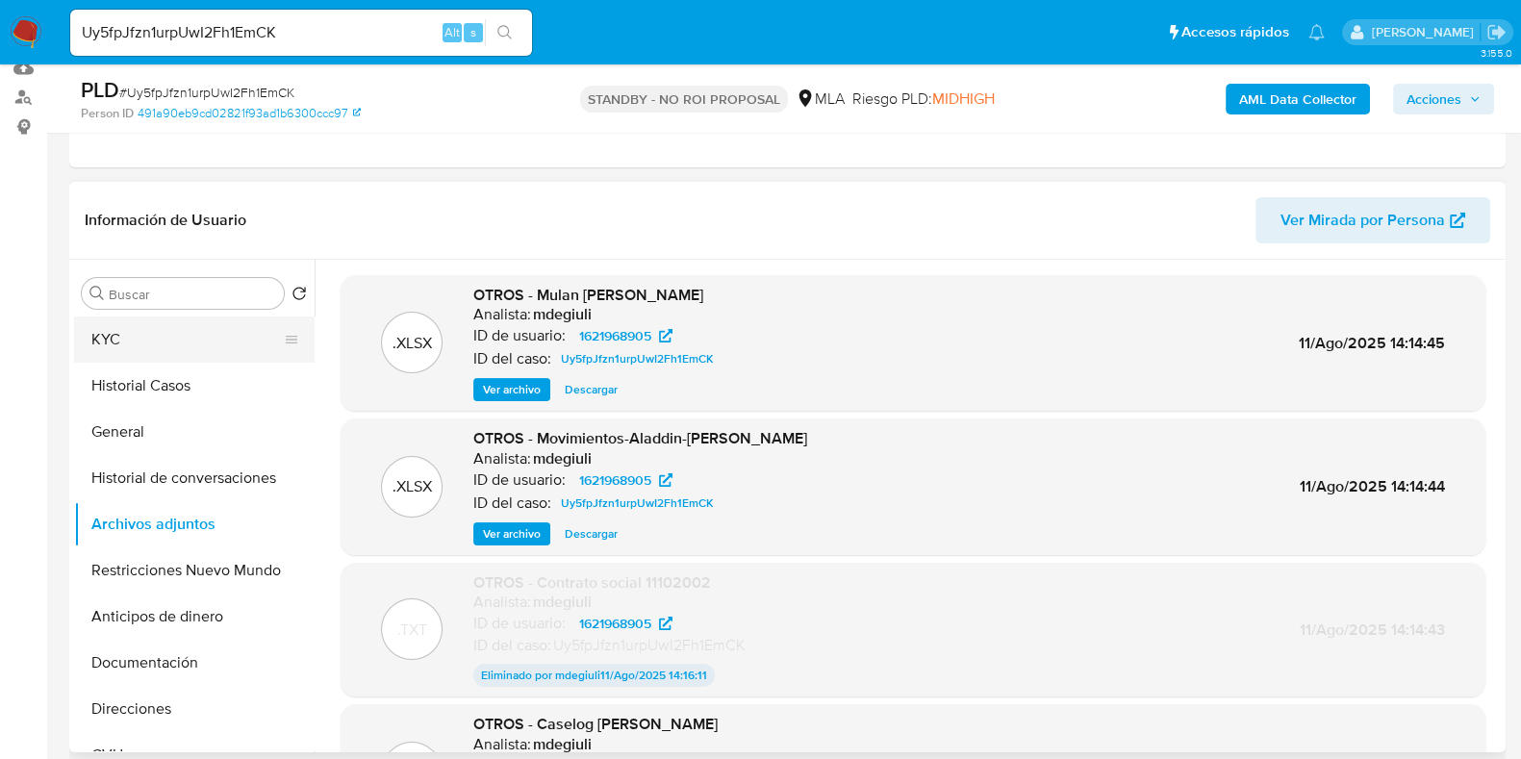
click at [131, 333] on button "KYC" at bounding box center [186, 339] width 225 height 46
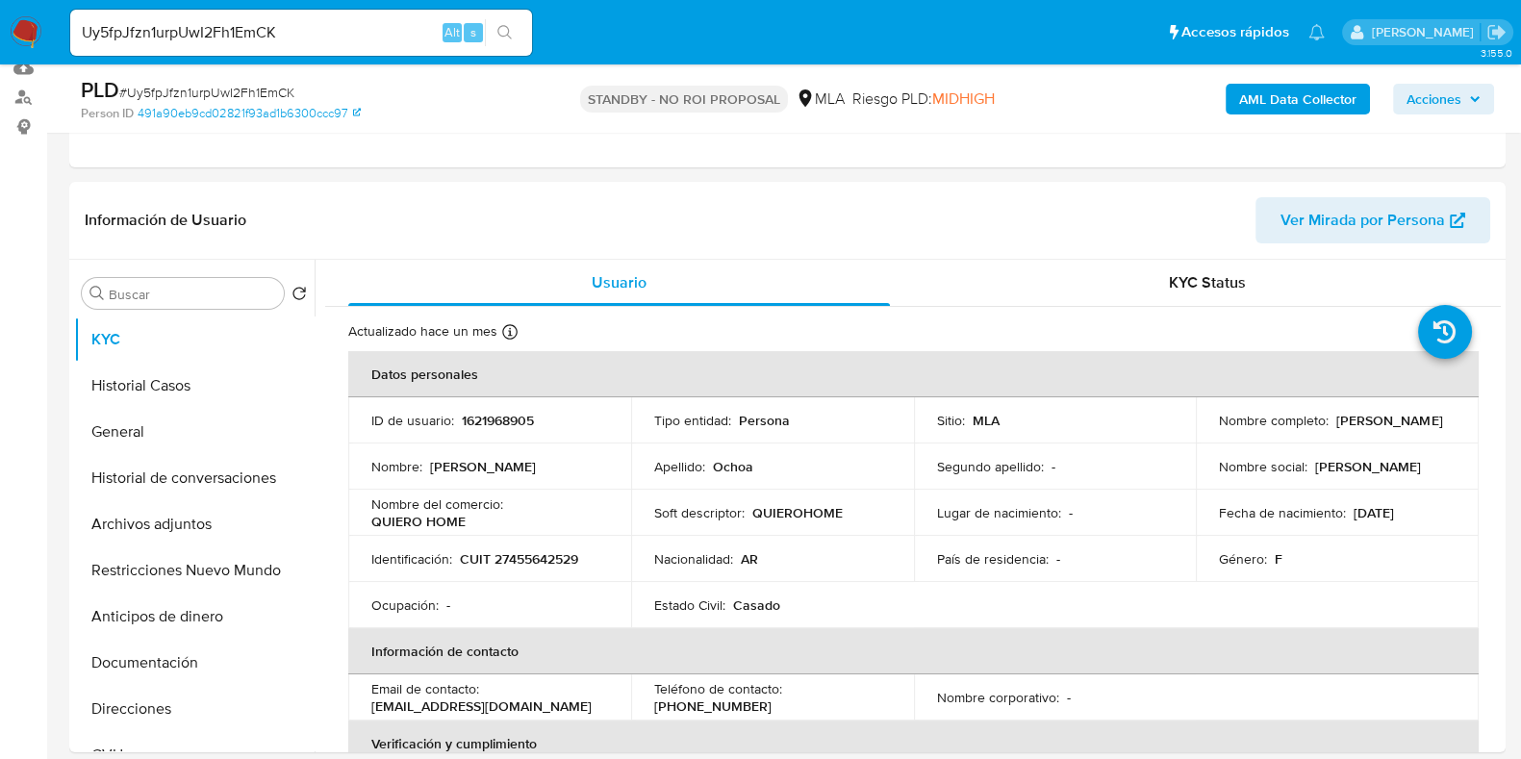
click at [1453, 610] on table "Datos personales ID de usuario : 1621968905 Tipo entidad : Persona Sitio : MLA …" at bounding box center [913, 697] width 1130 height 693
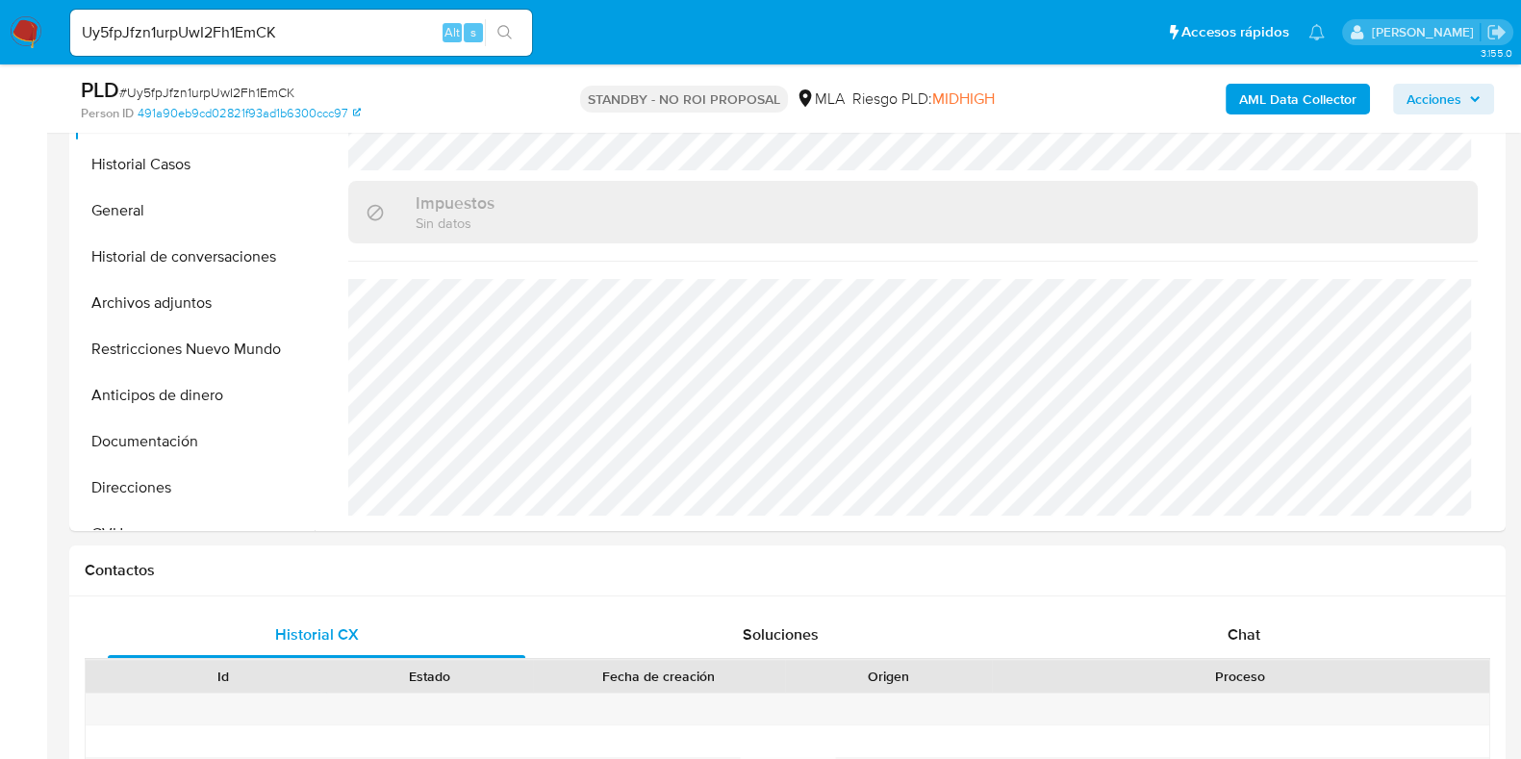
scroll to position [601, 0]
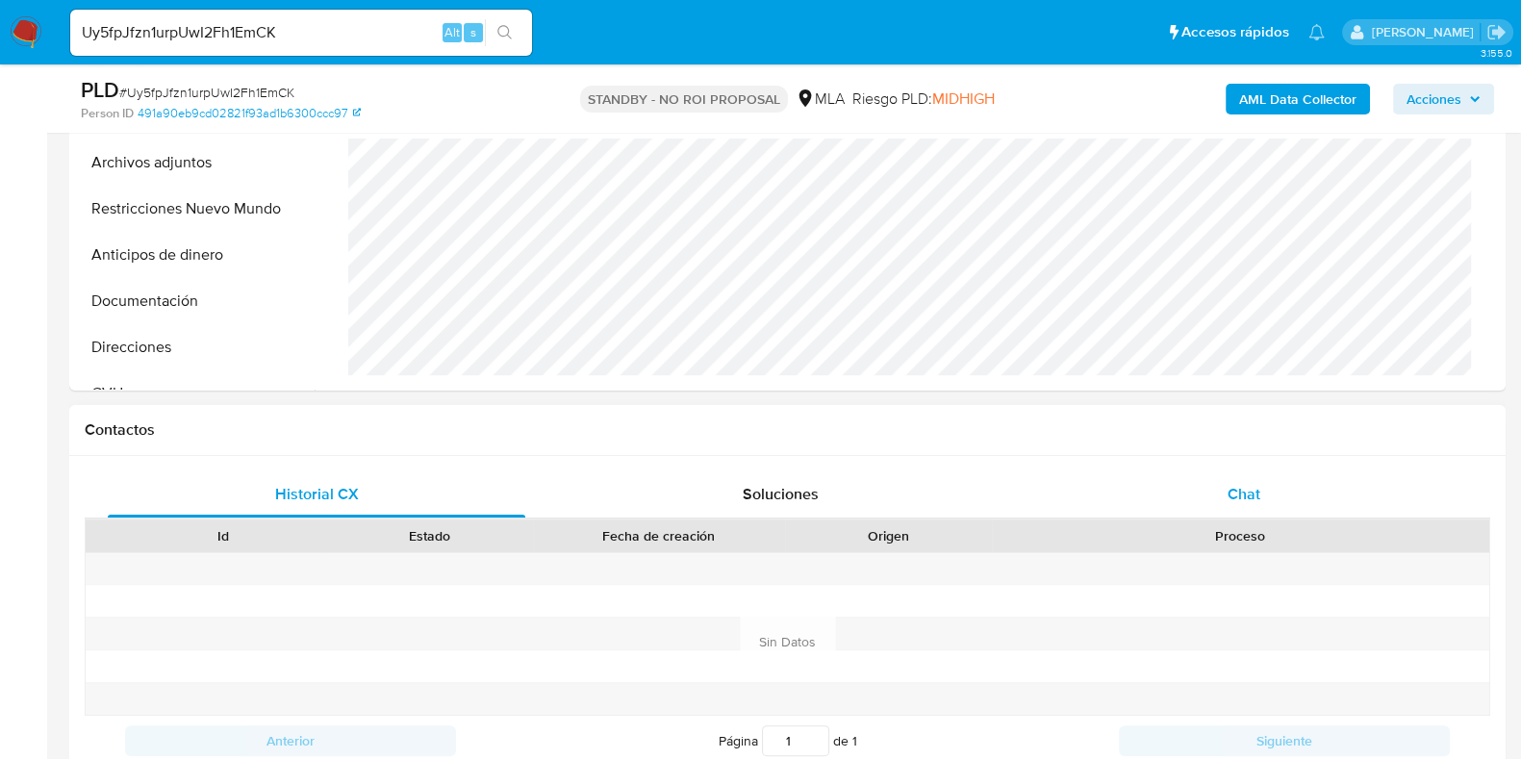
click at [1234, 496] on span "Chat" at bounding box center [1243, 494] width 33 height 22
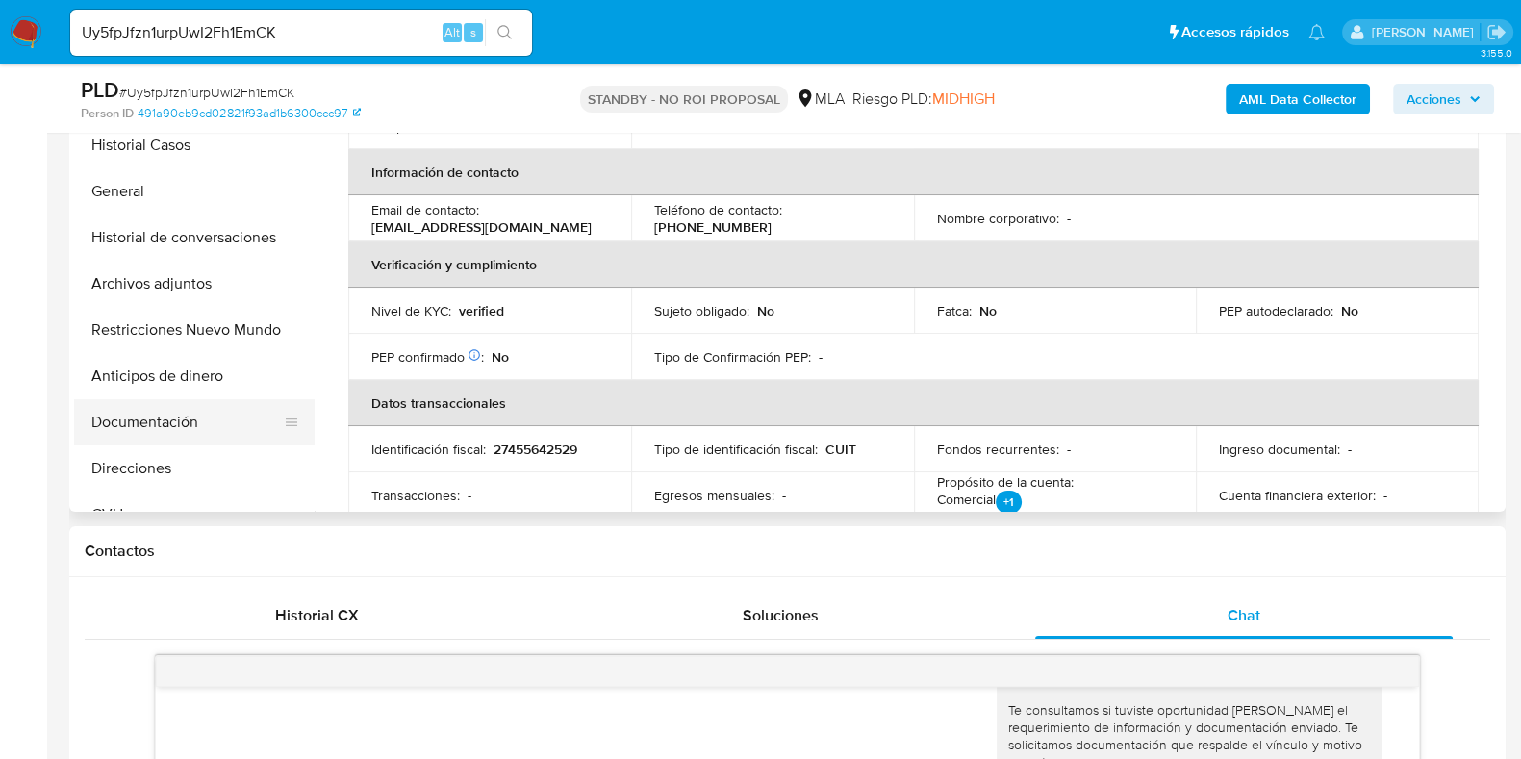
scroll to position [0, 0]
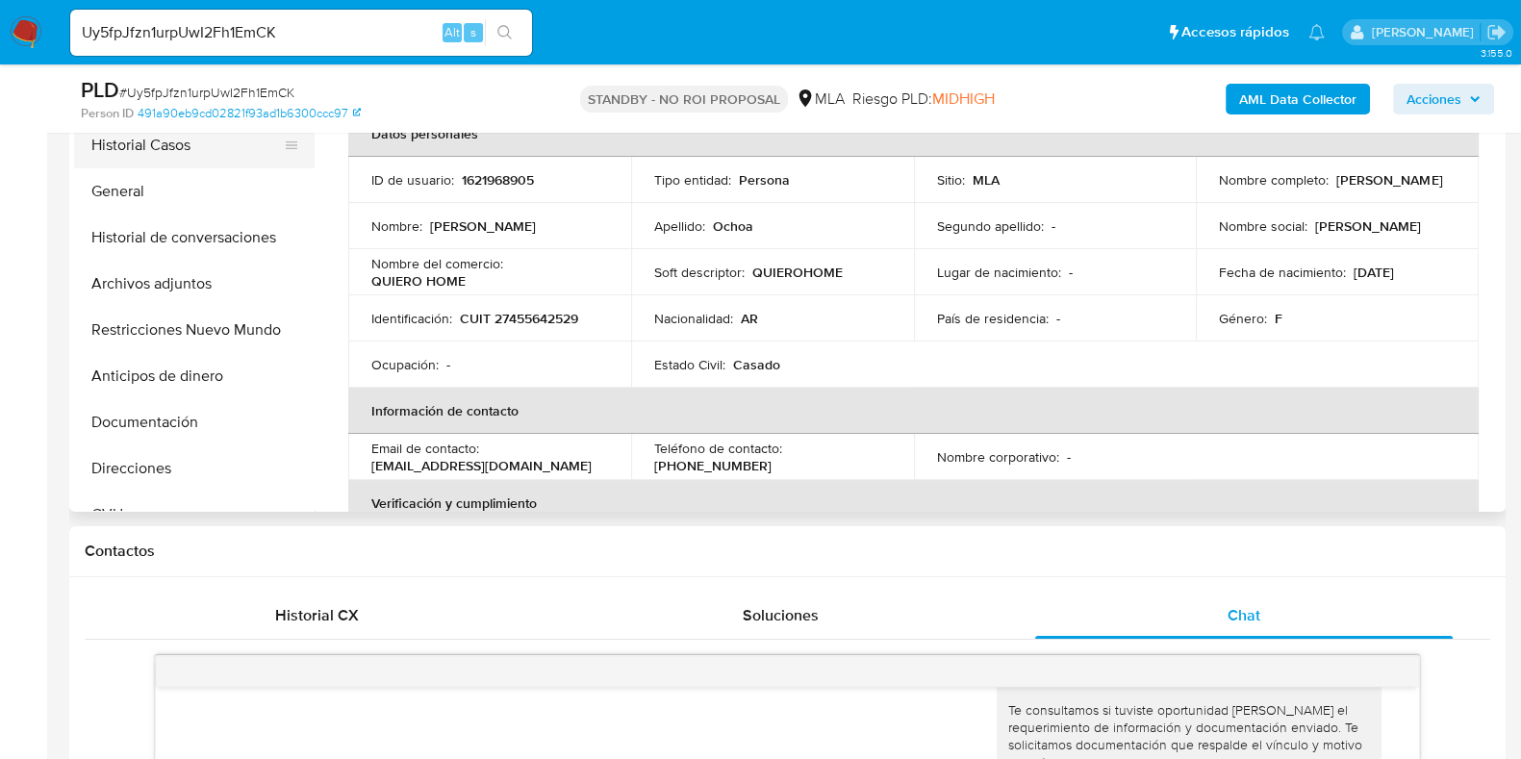
click at [207, 155] on button "Historial Casos" at bounding box center [186, 145] width 225 height 46
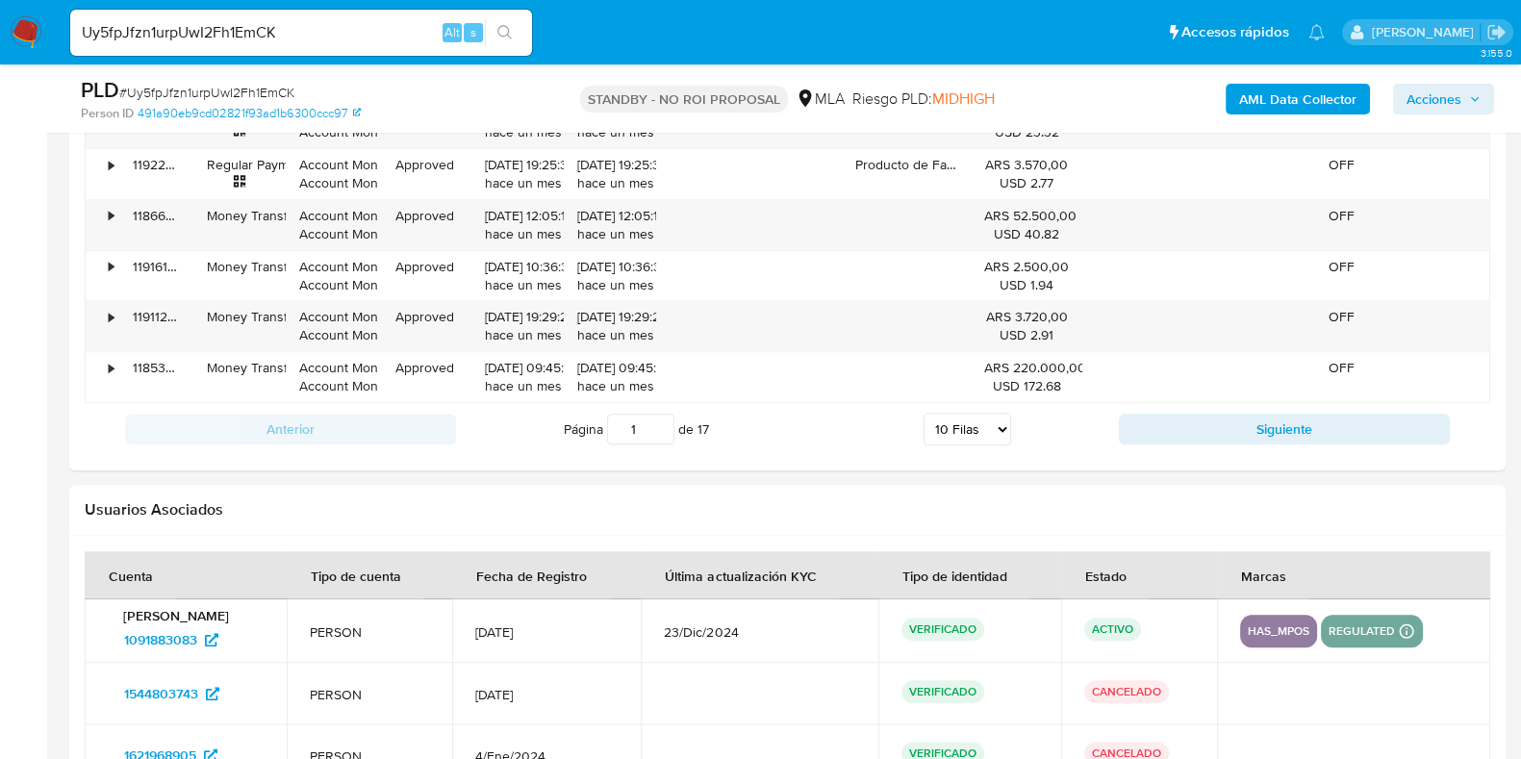
scroll to position [2822, 0]
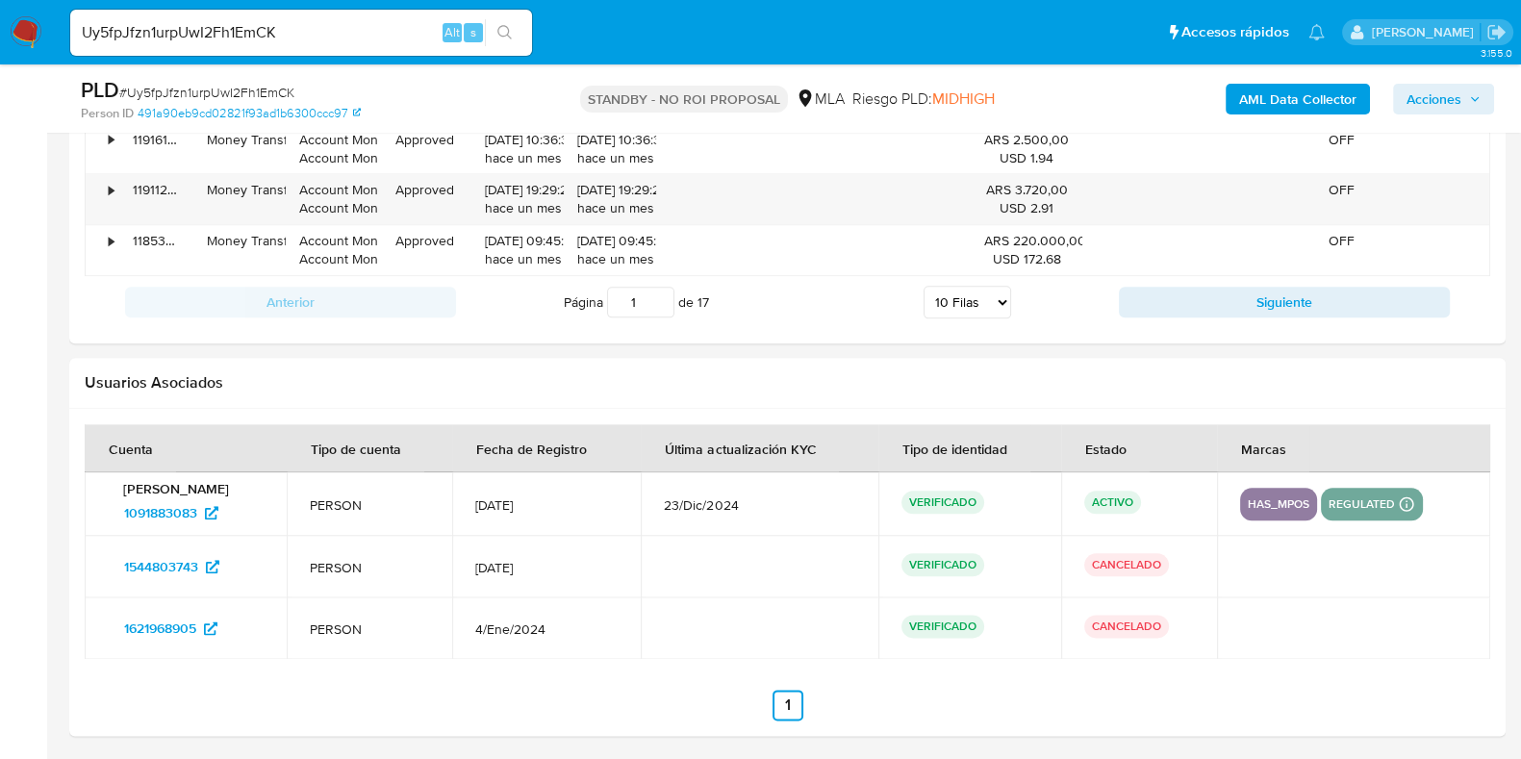
click at [161, 44] on input "Uy5fpJfzn1urpUwI2Fh1EmCK" at bounding box center [301, 32] width 462 height 25
paste input "c1Qy7uXrRz0saljzBeBl3Eim"
type input "c1Qy7uXrRz0saljzBeBl3Eim"
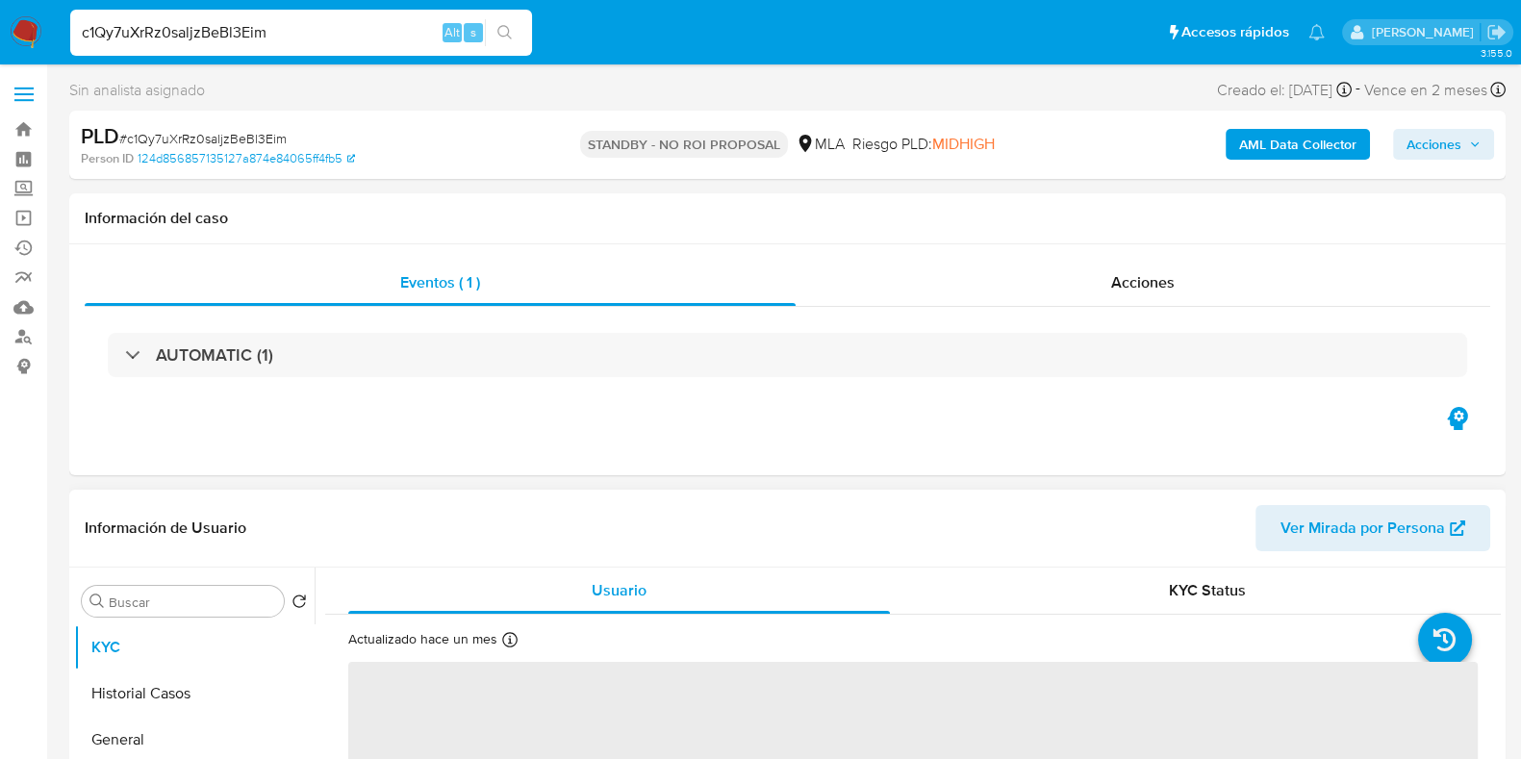
select select "10"
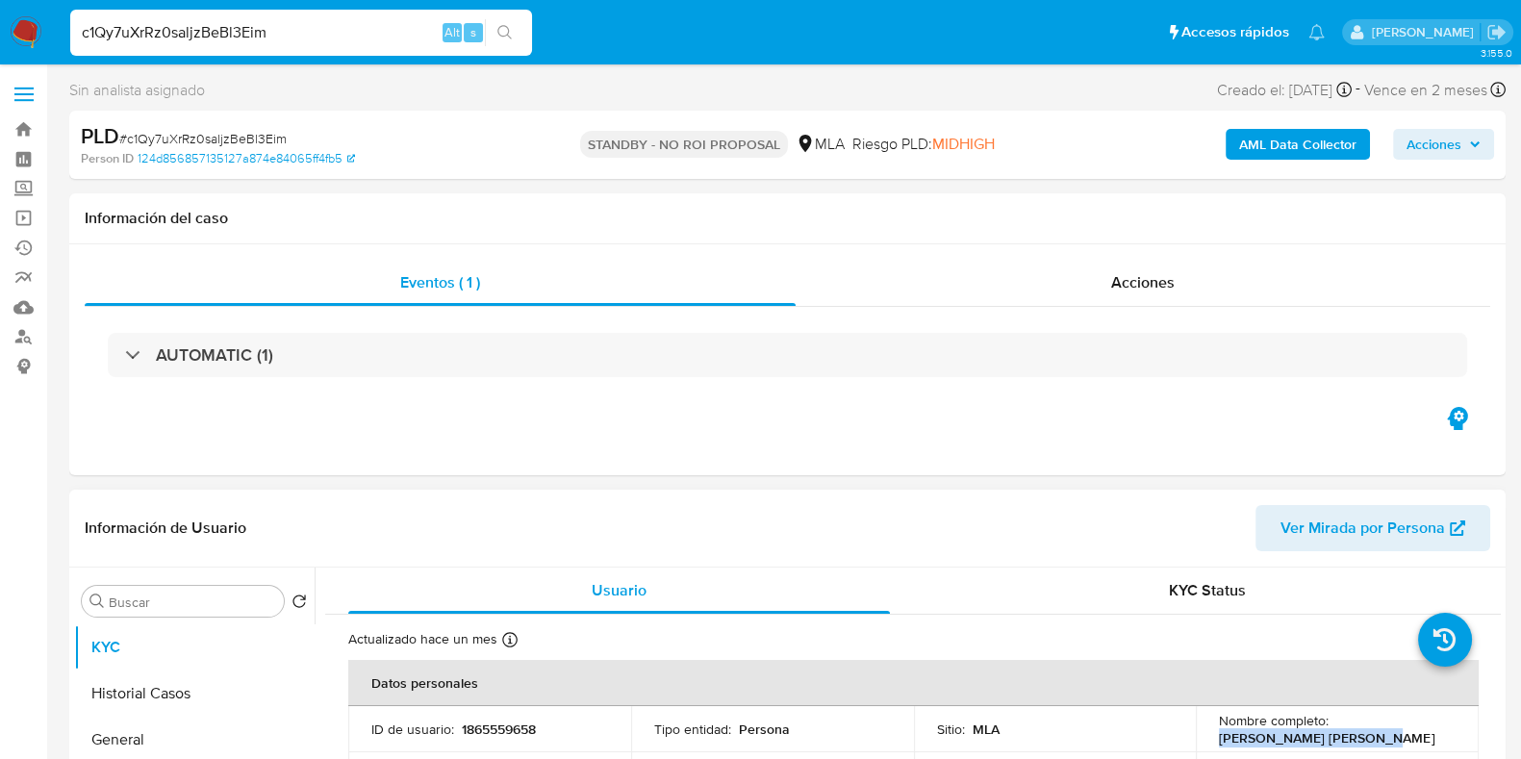
drag, startPoint x: 1362, startPoint y: 742, endPoint x: 1208, endPoint y: 746, distance: 154.0
click at [1208, 746] on td "Nombre completo : Maia Abril Eugeni Suzzi" at bounding box center [1337, 729] width 283 height 46
copy p "Maia Abril Eugeni Suzzi"
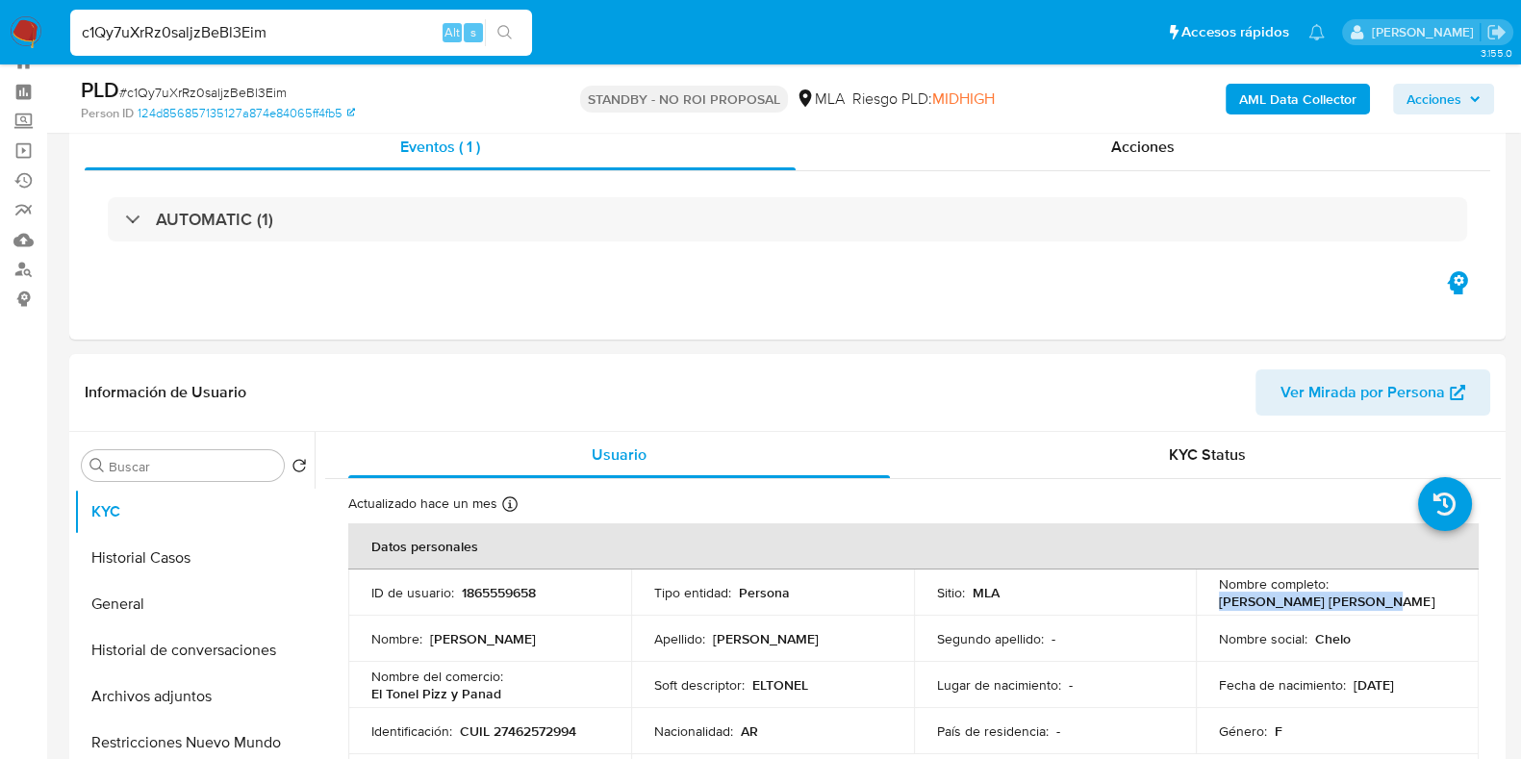
scroll to position [240, 0]
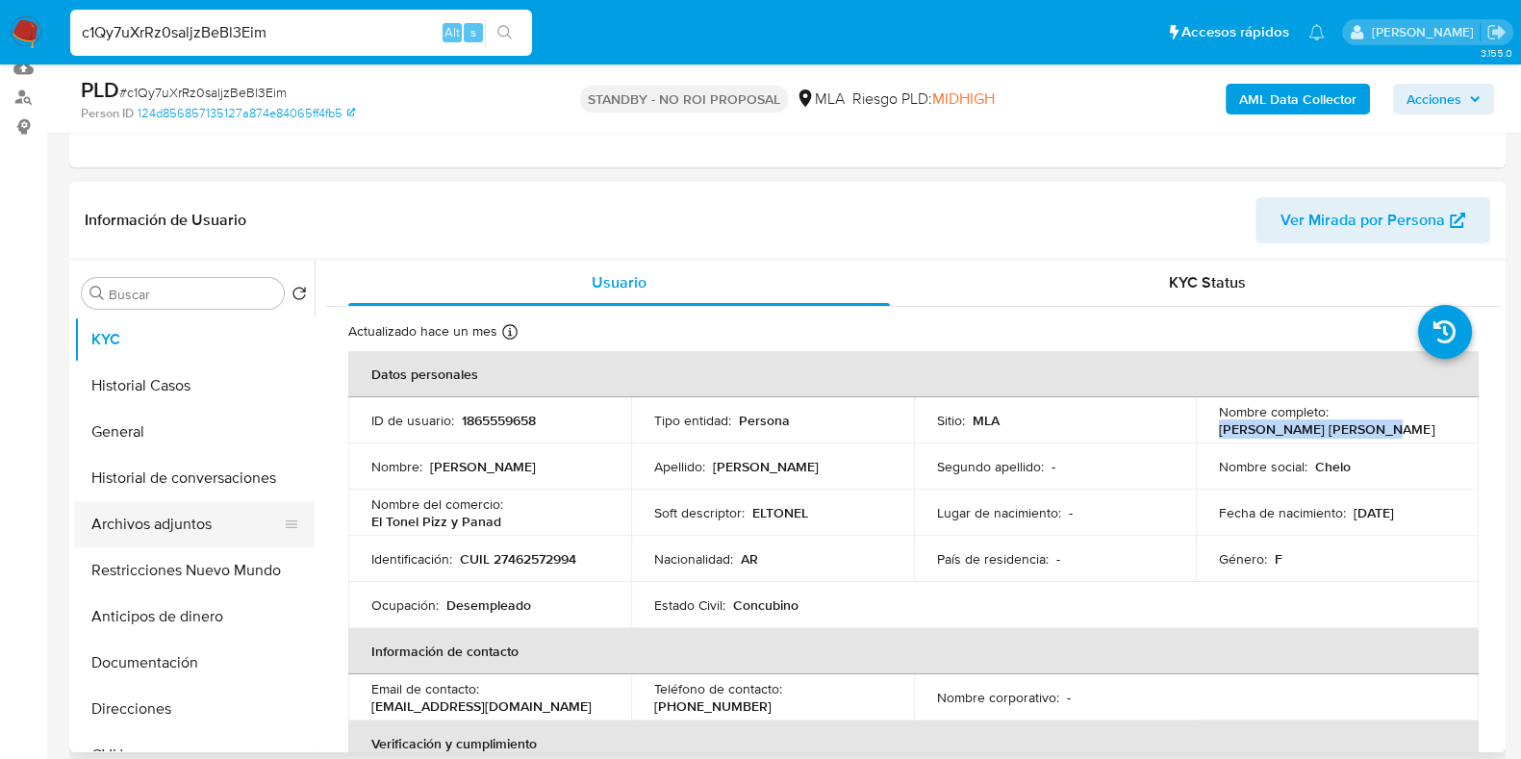
click at [130, 528] on button "Archivos adjuntos" at bounding box center [186, 524] width 225 height 46
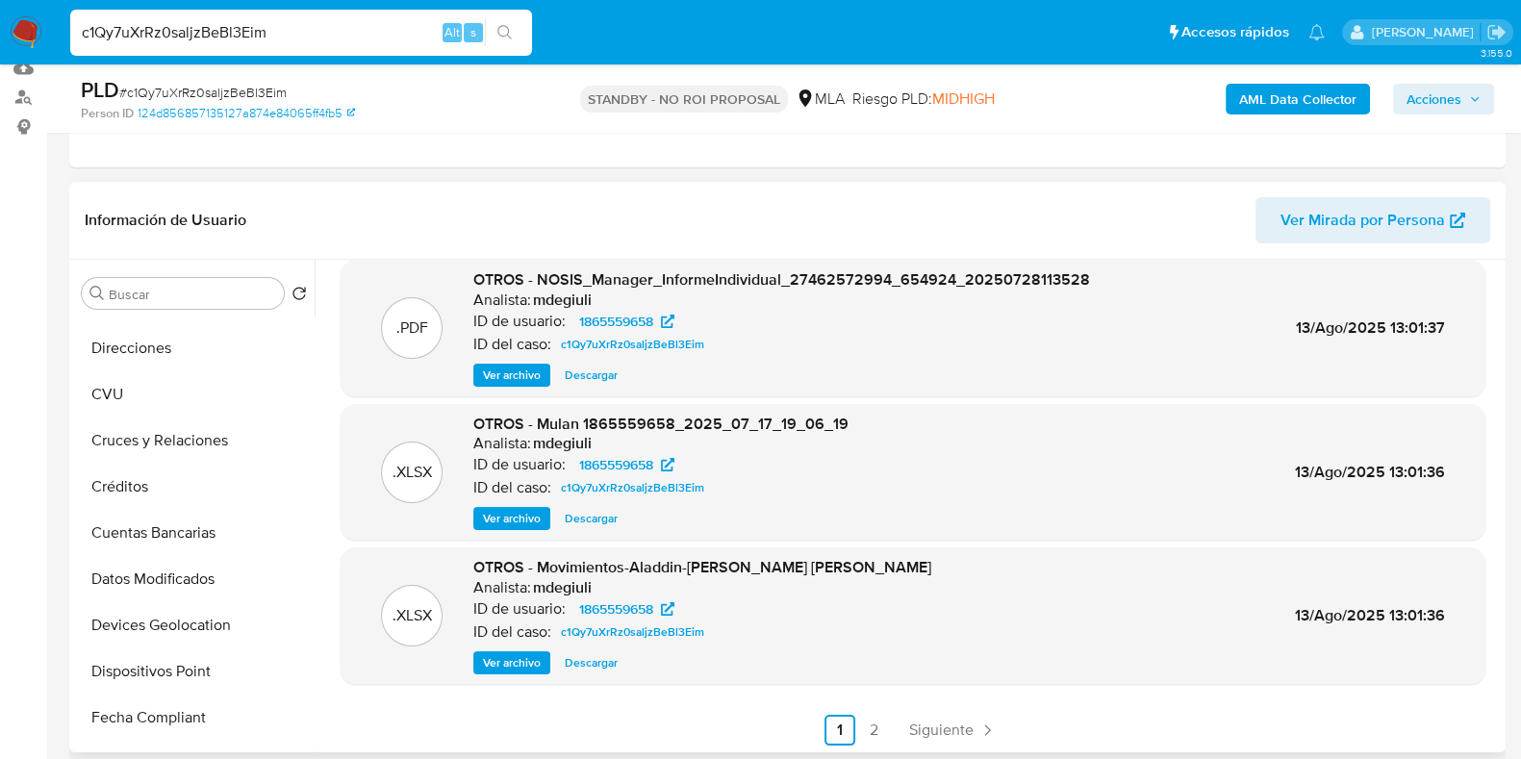
scroll to position [162, 0]
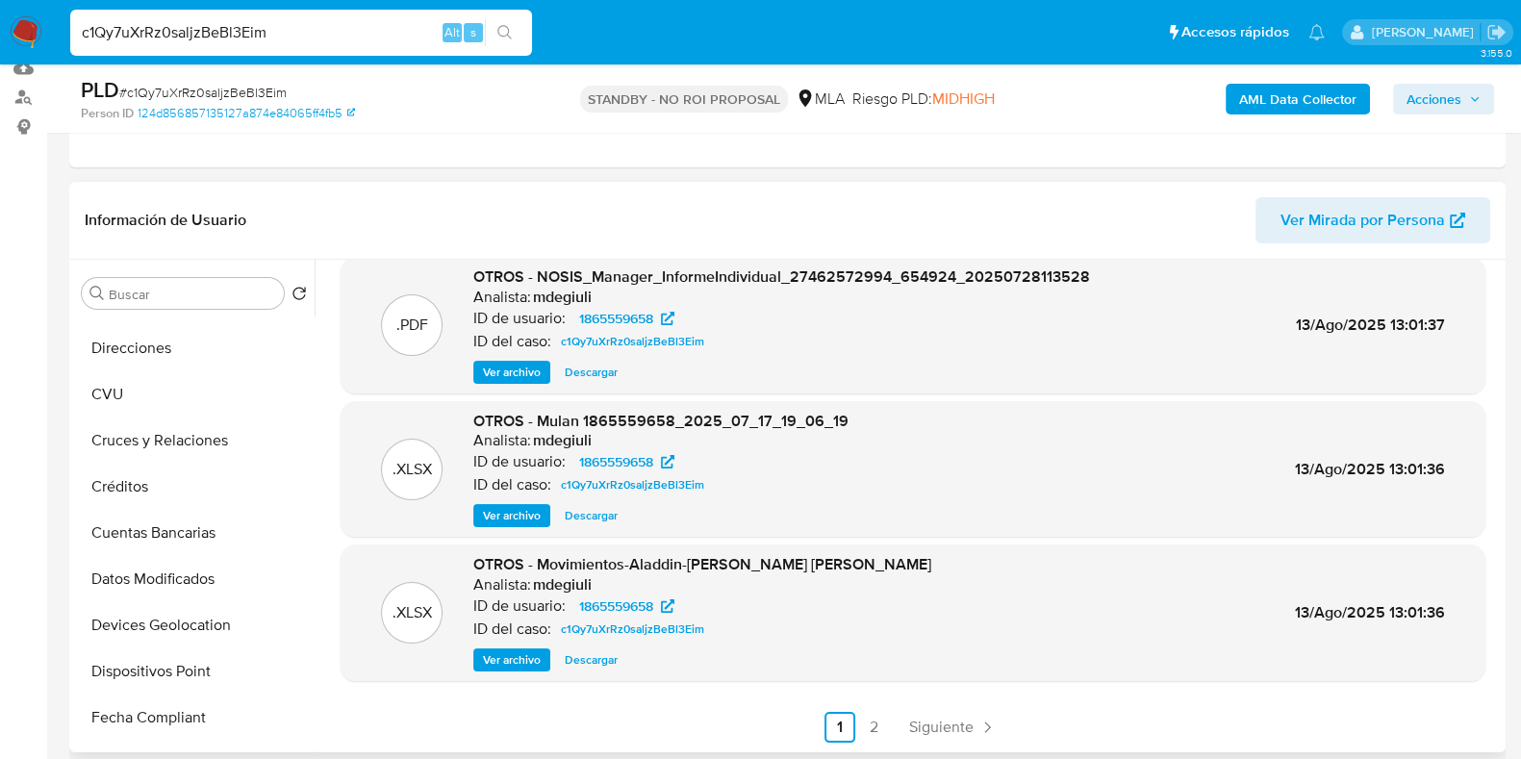
click at [599, 655] on span "Descargar" at bounding box center [591, 659] width 53 height 19
click at [962, 720] on span "Siguiente" at bounding box center [941, 727] width 64 height 15
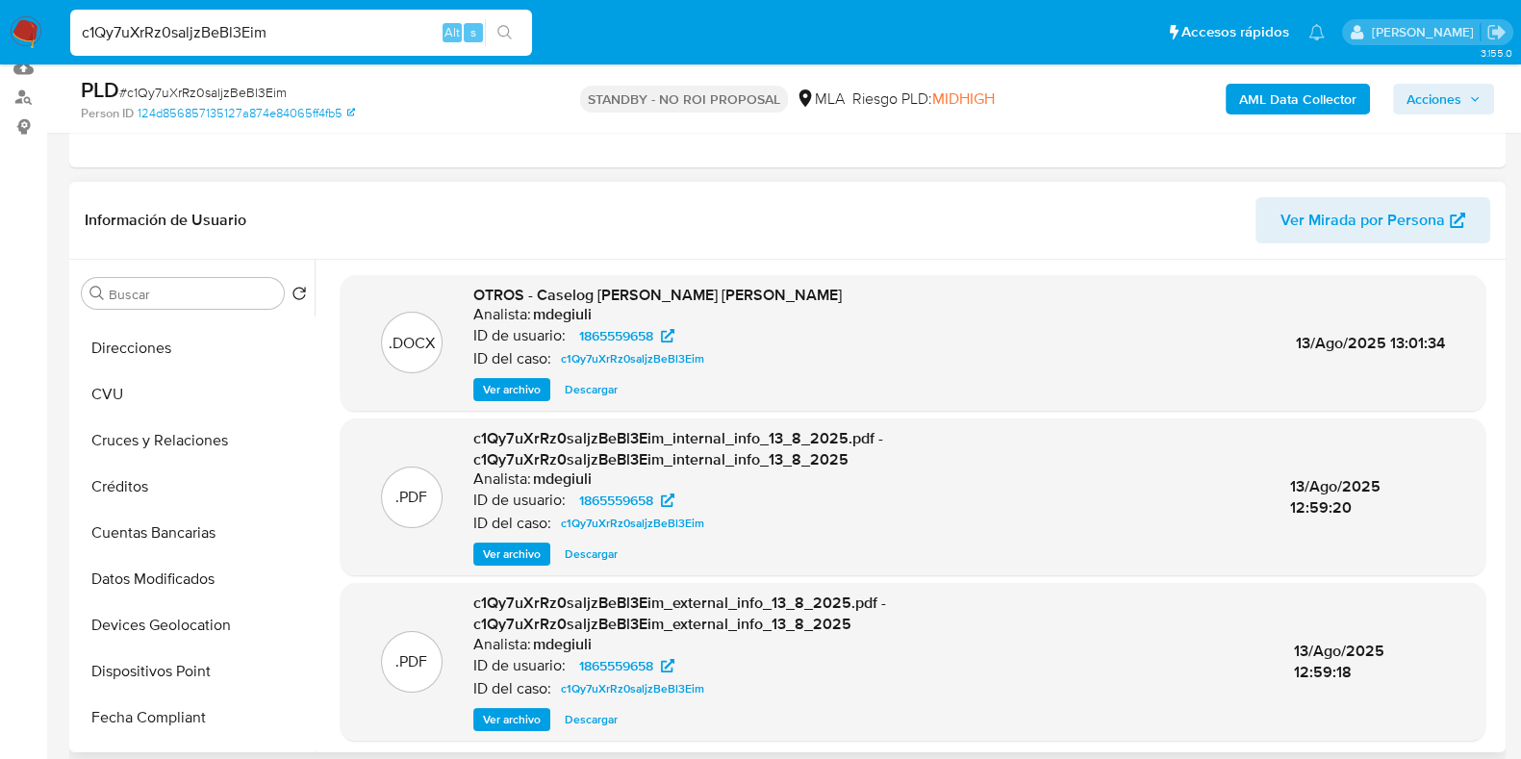
click at [600, 392] on span "Descargar" at bounding box center [591, 389] width 53 height 19
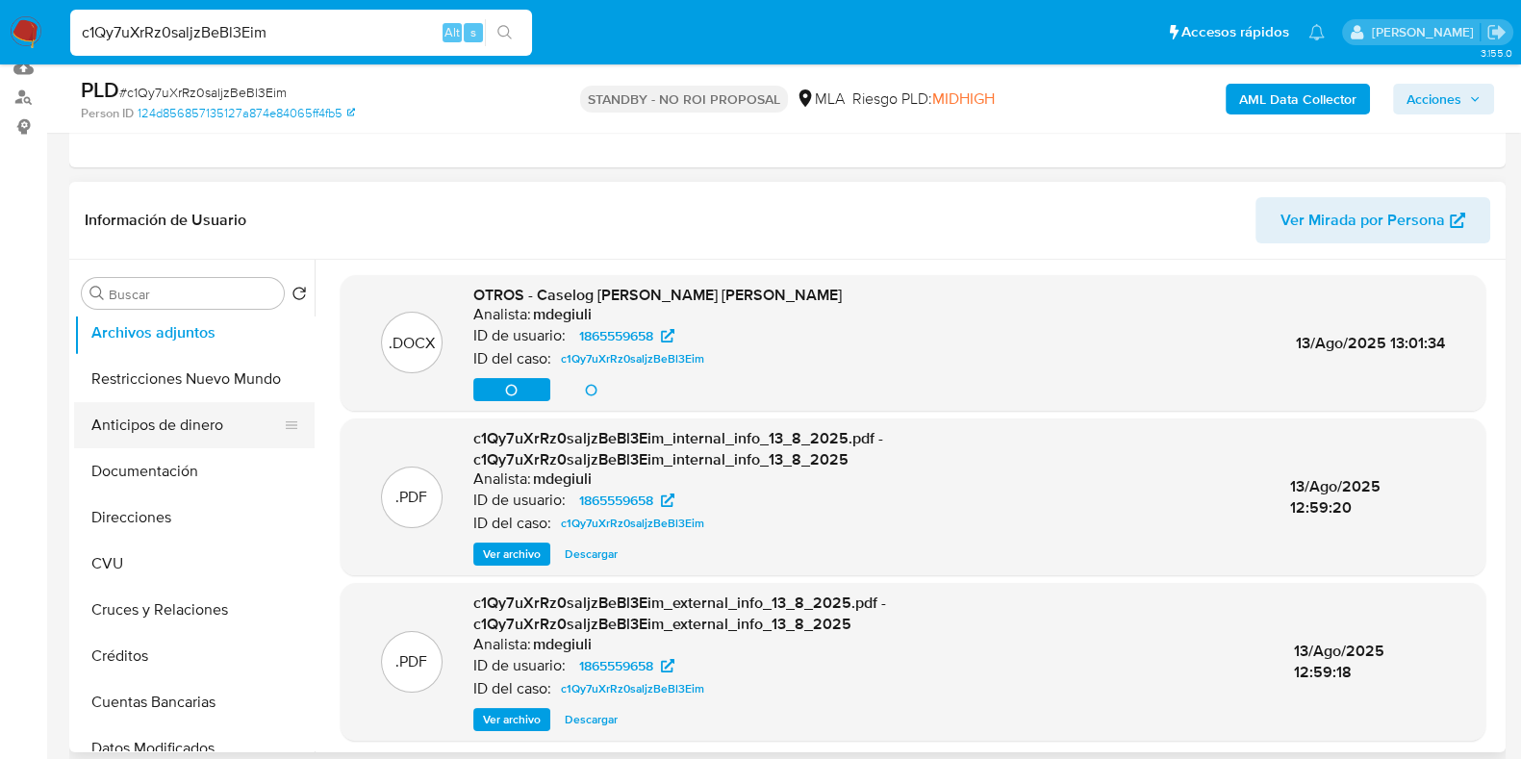
scroll to position [119, 0]
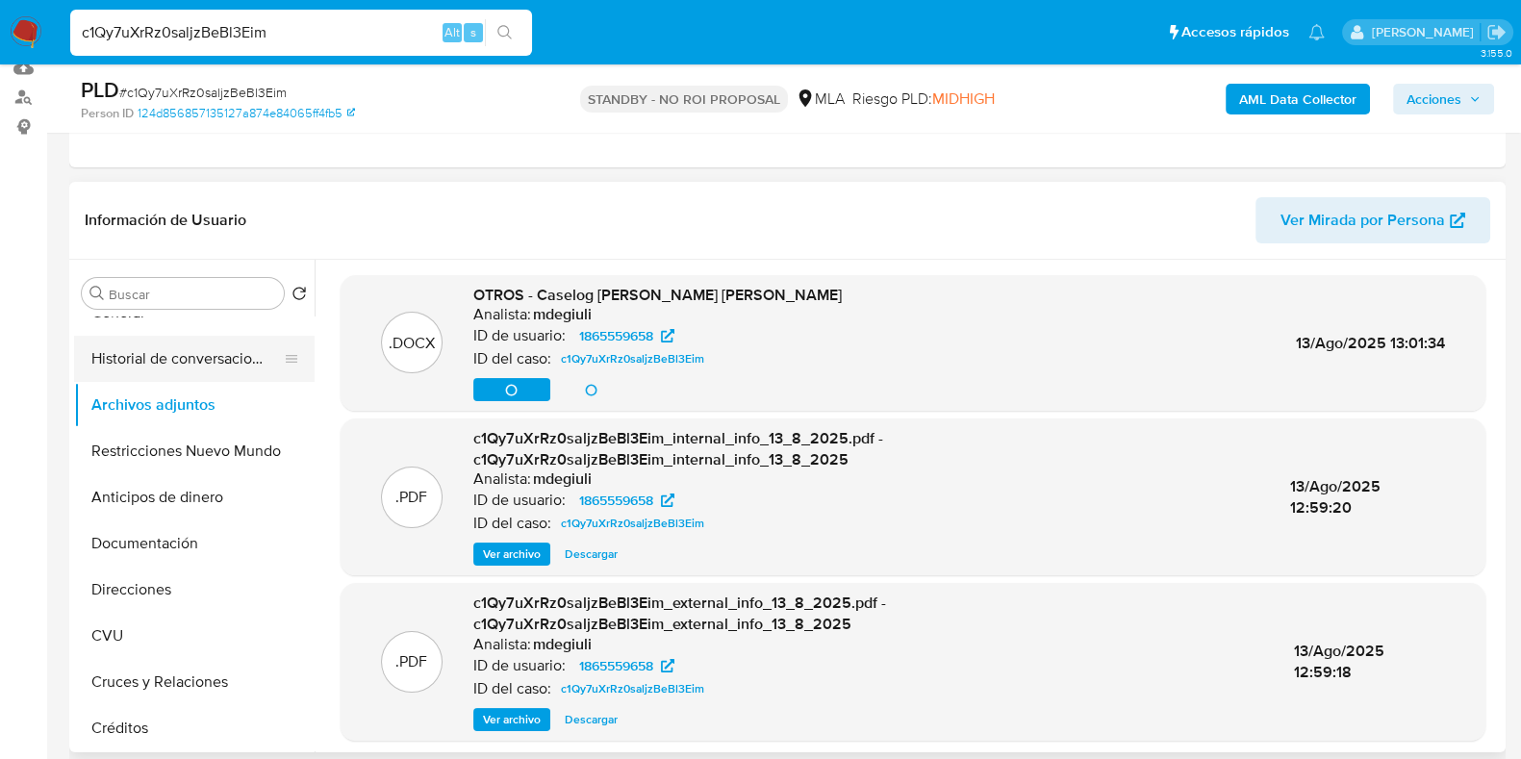
click at [204, 364] on button "Historial de conversaciones" at bounding box center [186, 359] width 225 height 46
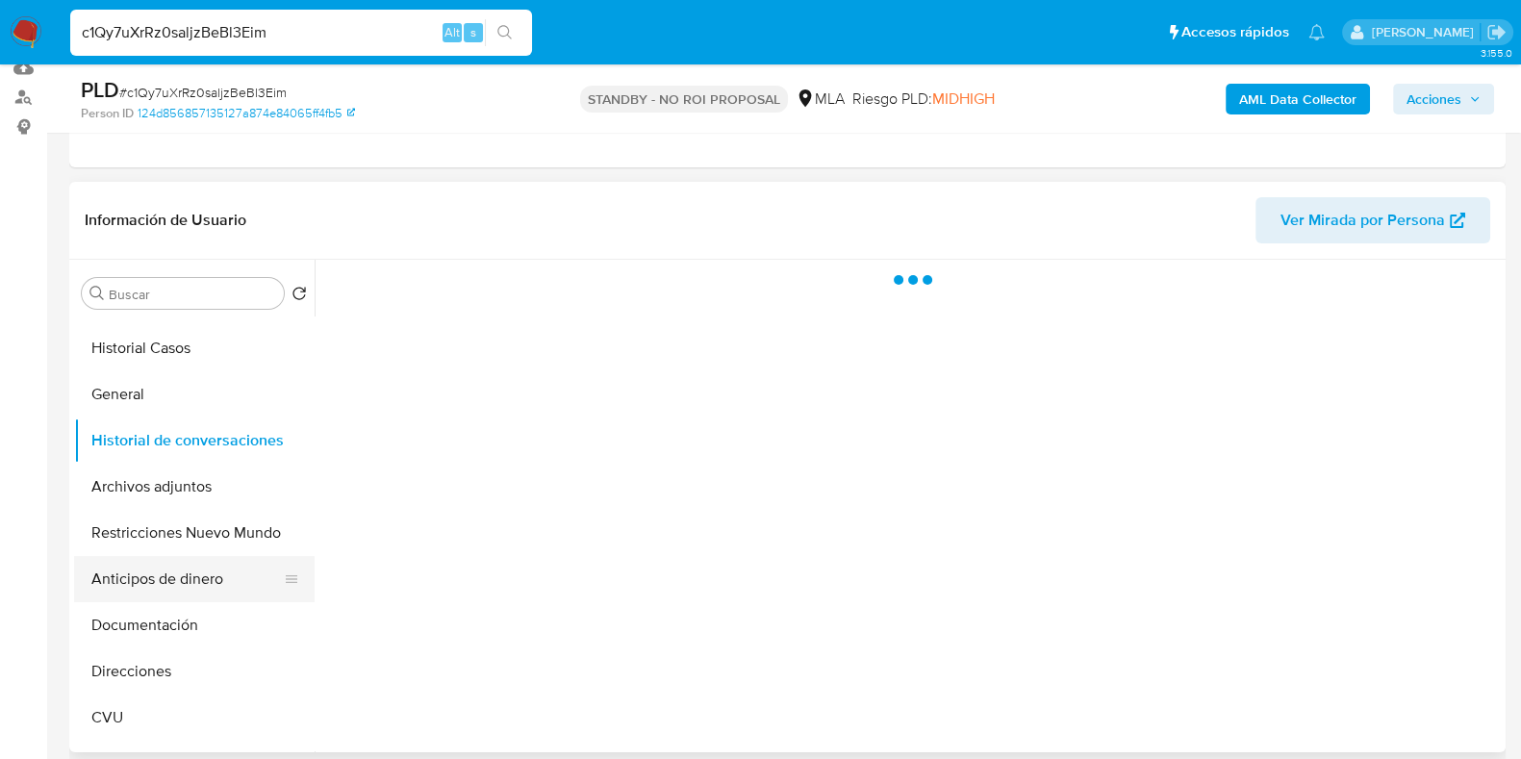
scroll to position [0, 0]
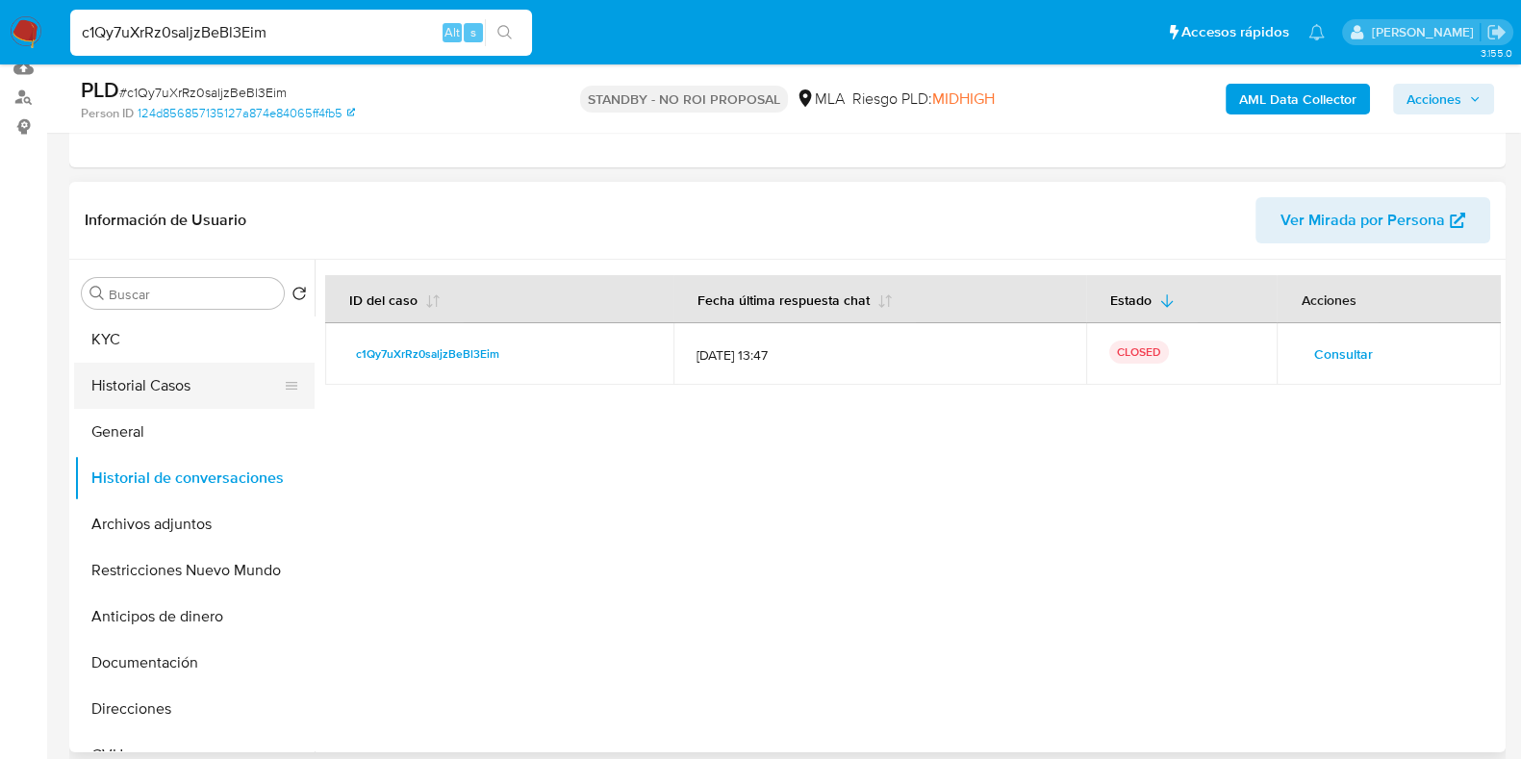
click at [162, 376] on button "Historial Casos" at bounding box center [186, 386] width 225 height 46
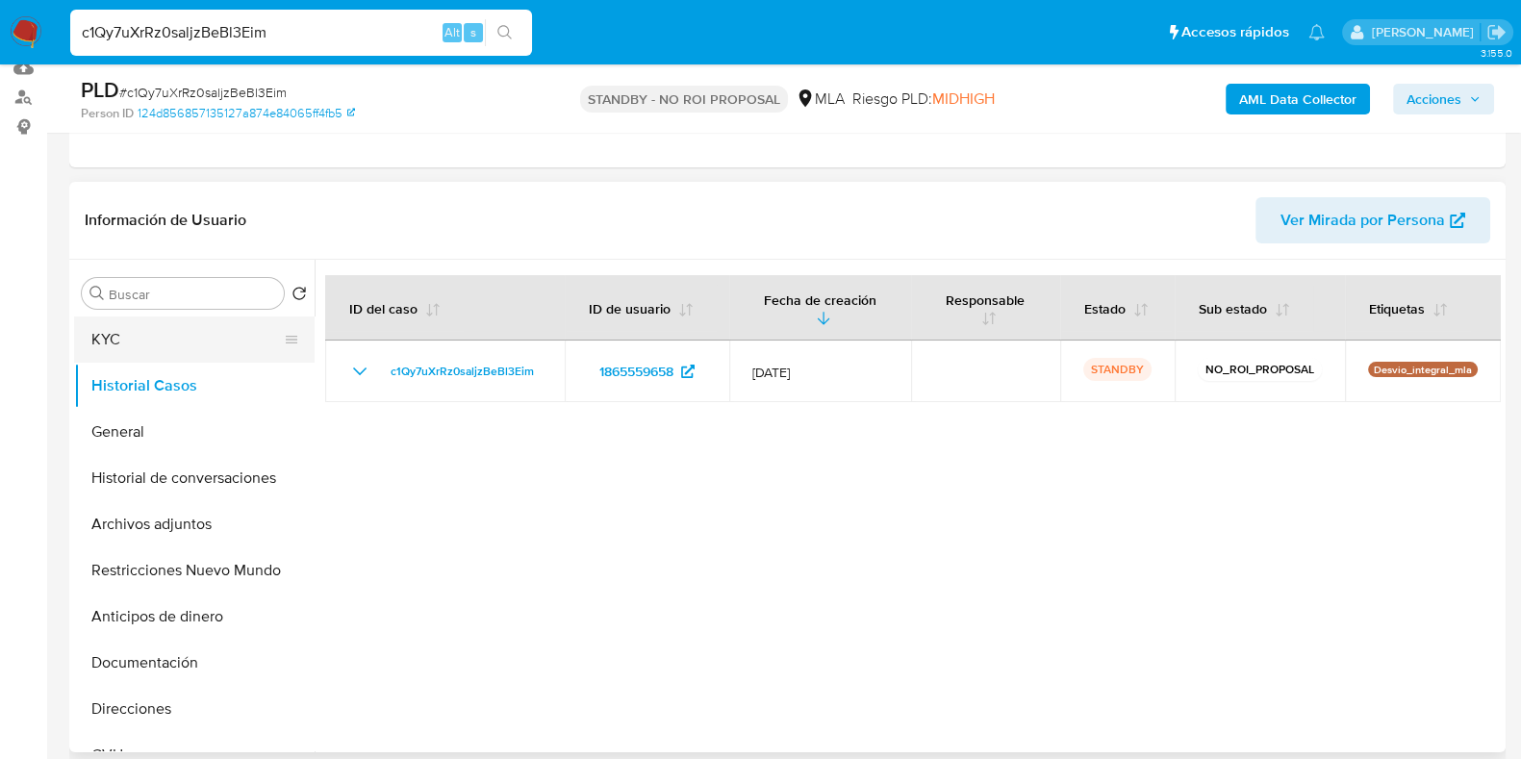
click at [196, 324] on button "KYC" at bounding box center [186, 339] width 225 height 46
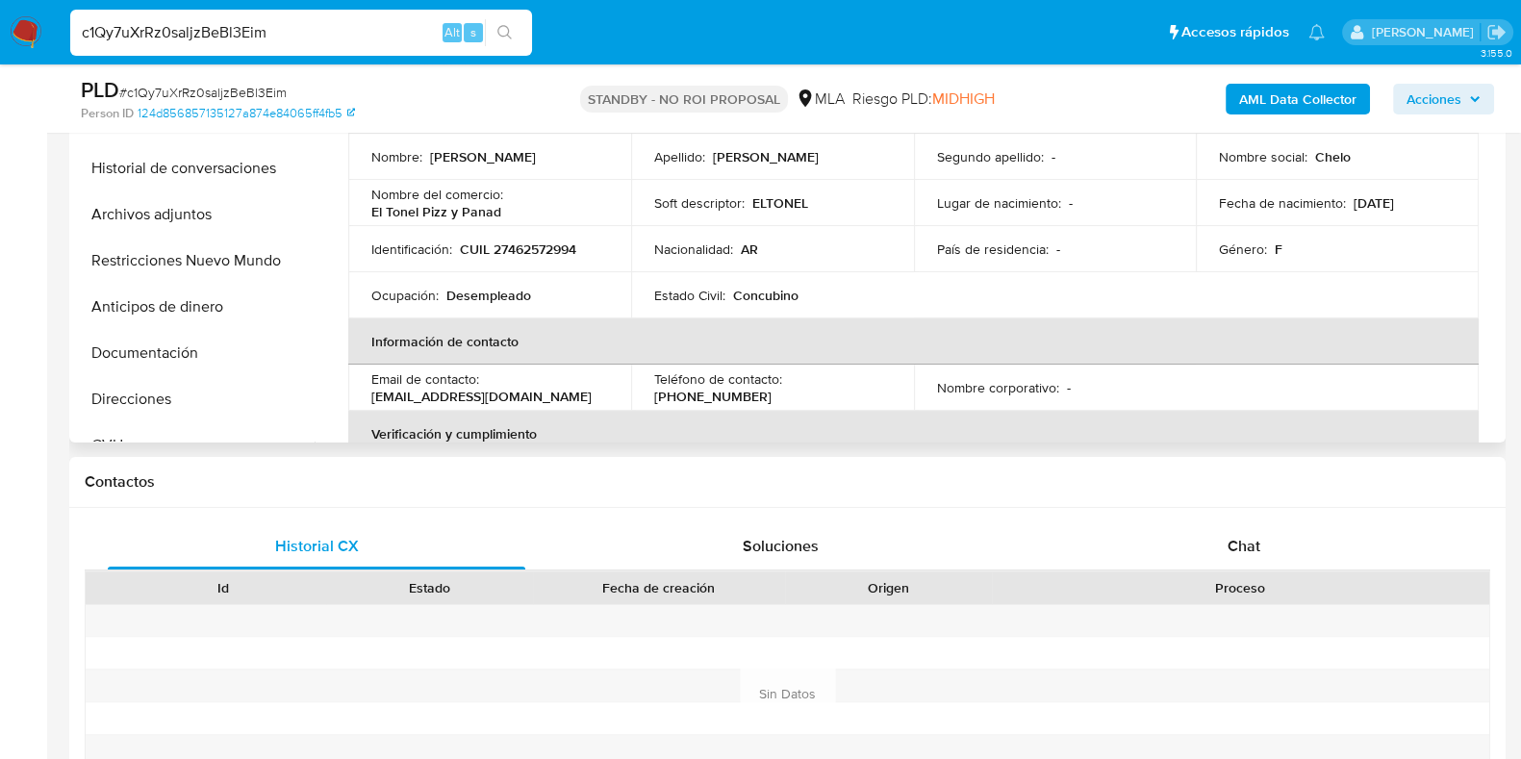
scroll to position [231, 0]
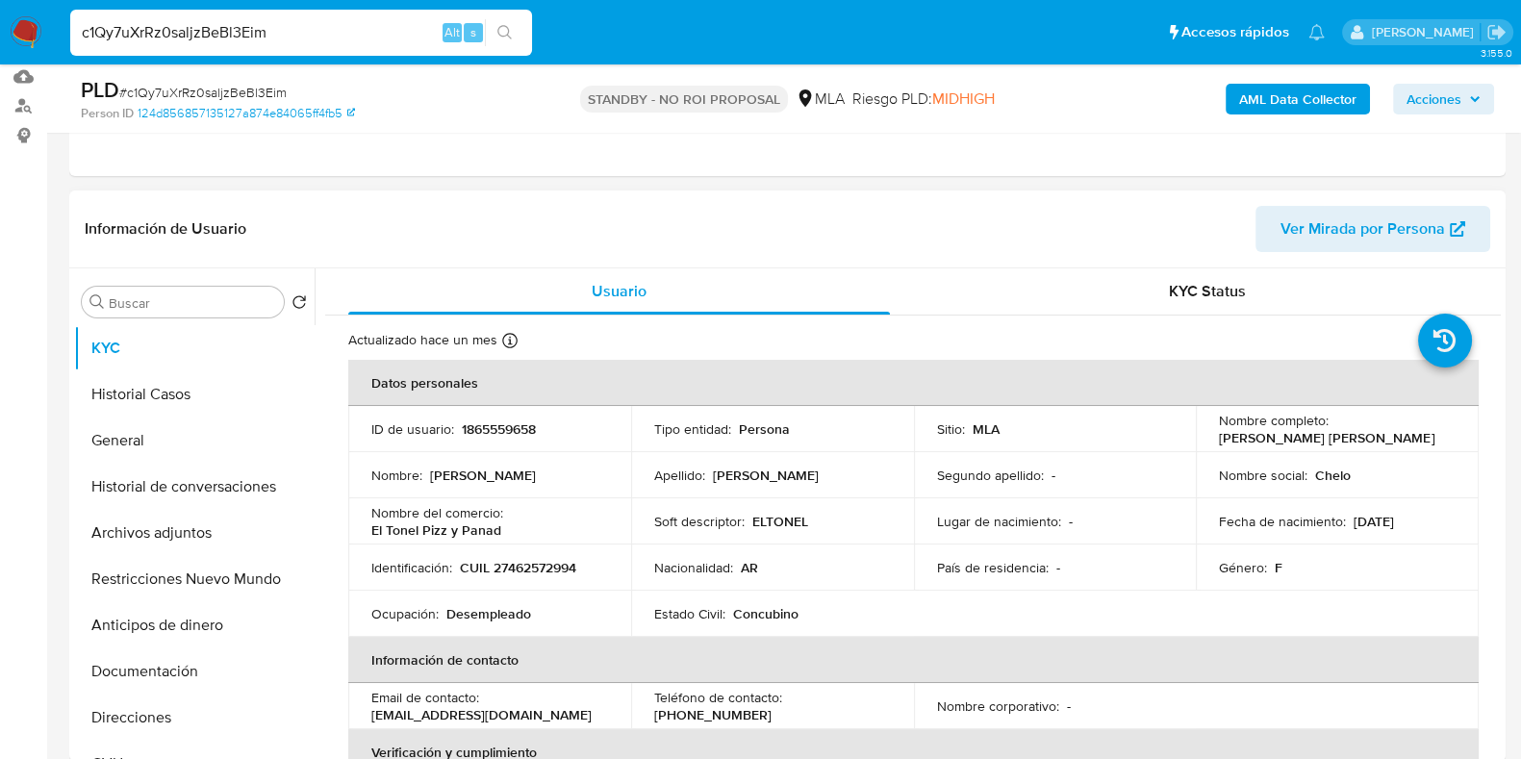
click at [559, 564] on p "CUIL 27462572994" at bounding box center [518, 567] width 116 height 17
copy p "27462572994"
click at [155, 523] on button "Archivos adjuntos" at bounding box center [186, 533] width 225 height 46
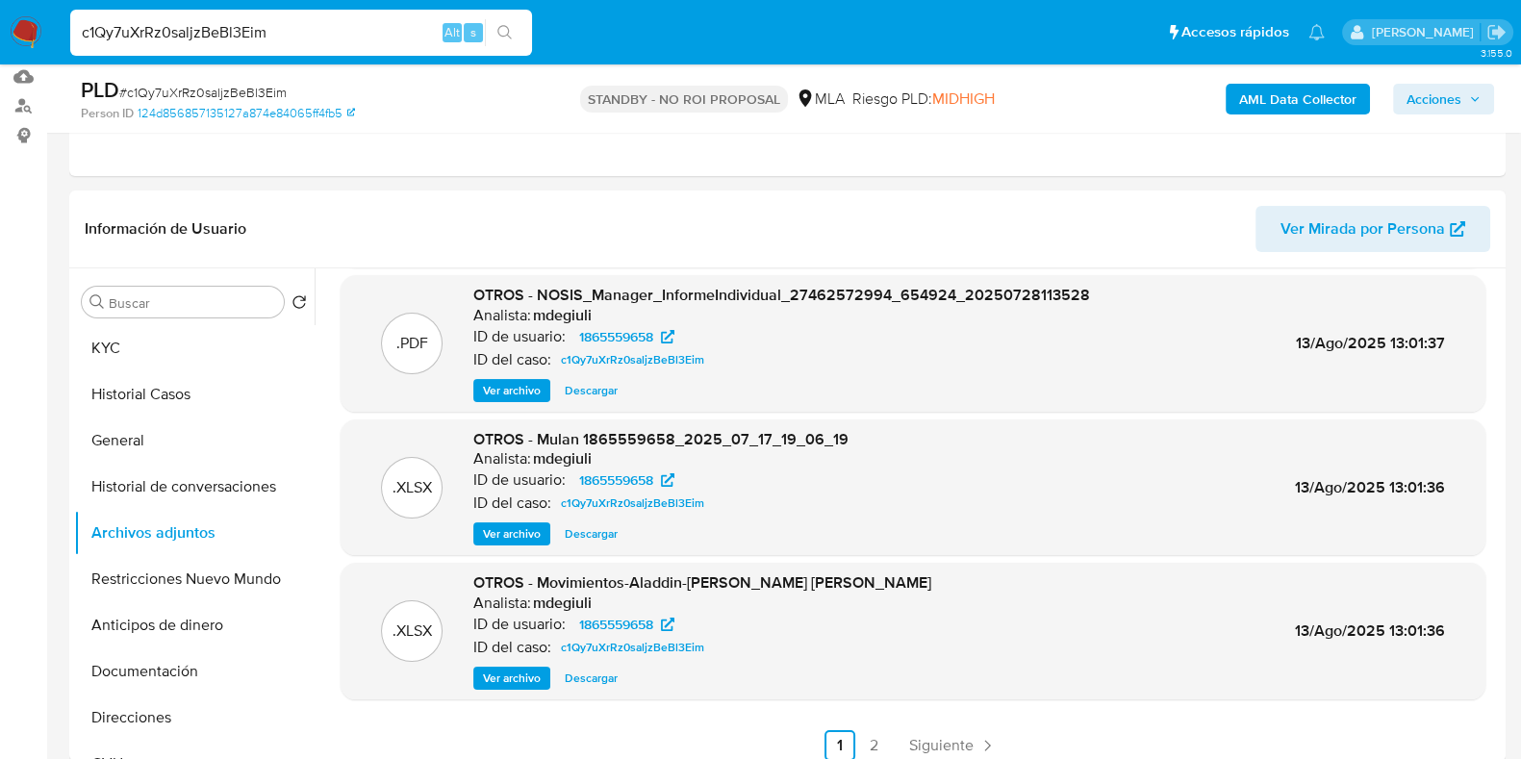
scroll to position [162, 0]
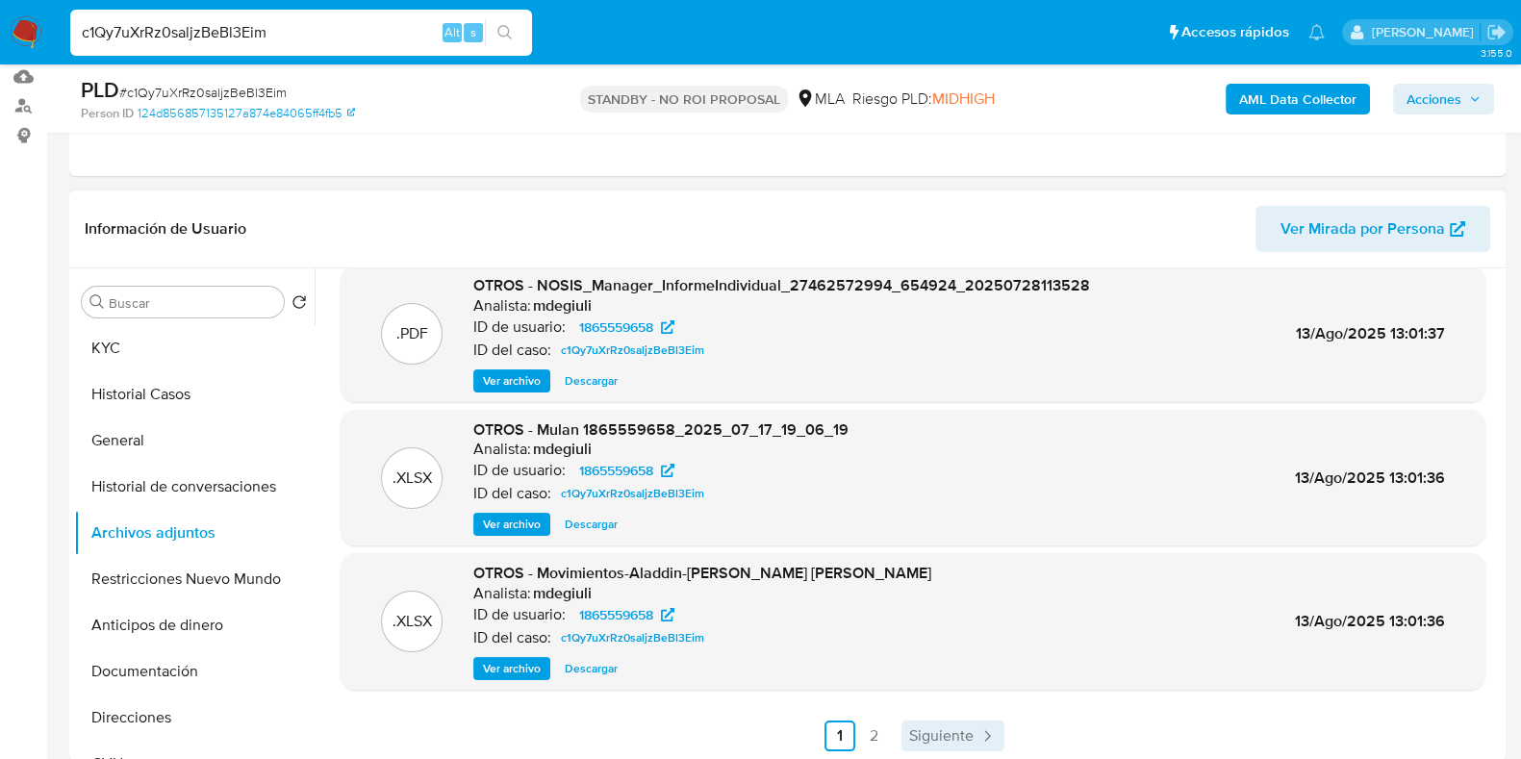
click at [957, 728] on span "Siguiente" at bounding box center [941, 735] width 64 height 15
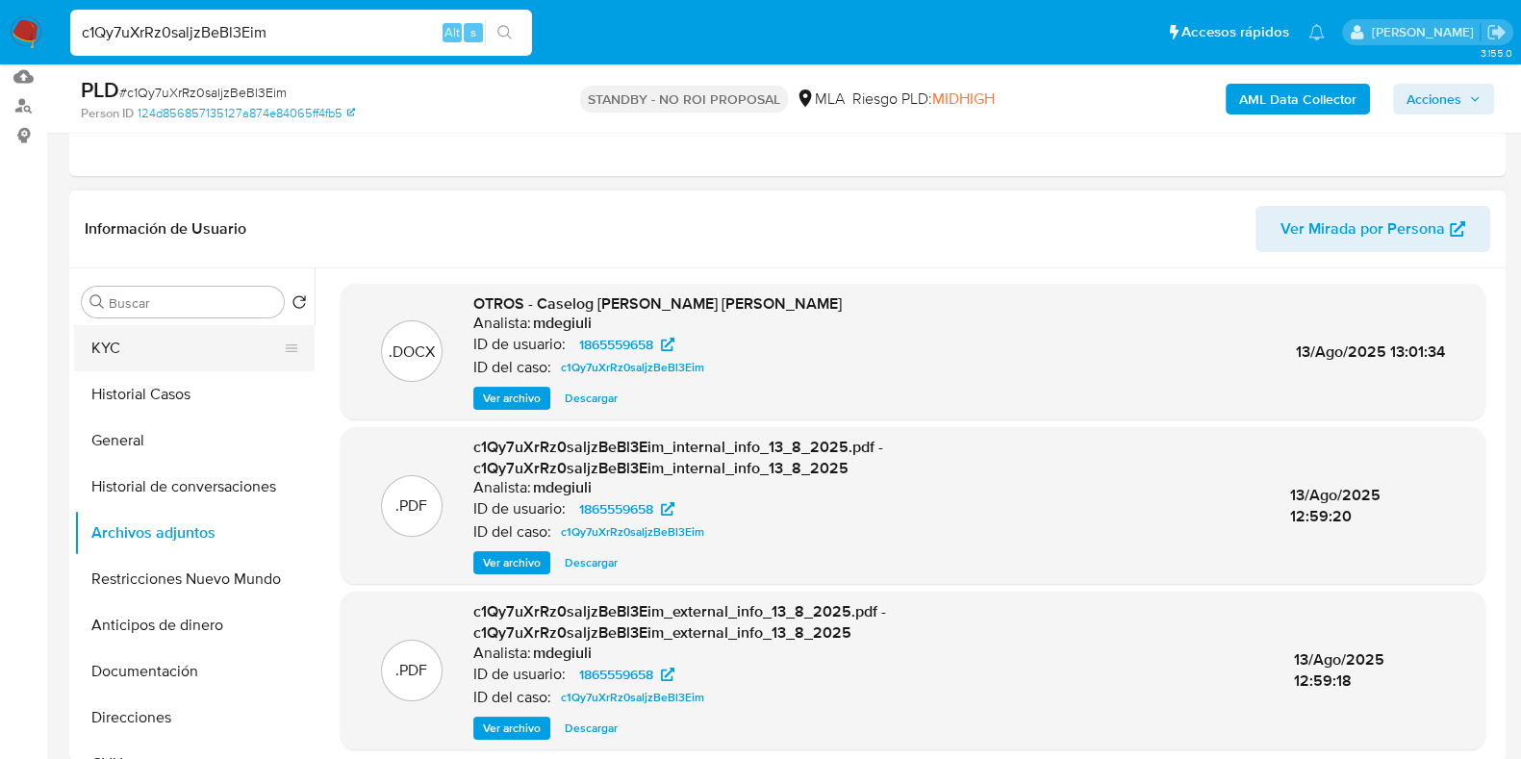
click at [168, 331] on button "KYC" at bounding box center [186, 348] width 225 height 46
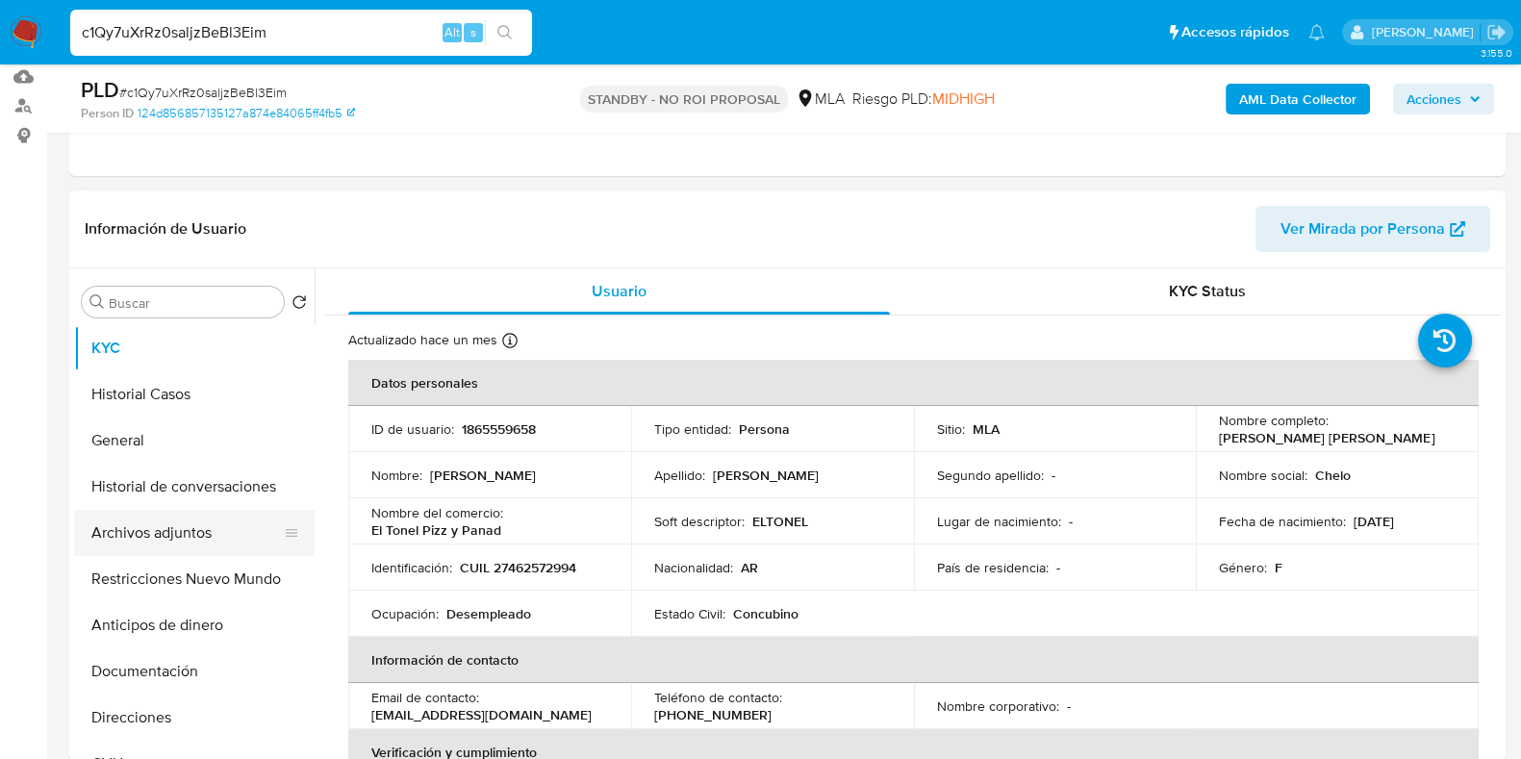
click at [129, 517] on button "Archivos adjuntos" at bounding box center [186, 533] width 225 height 46
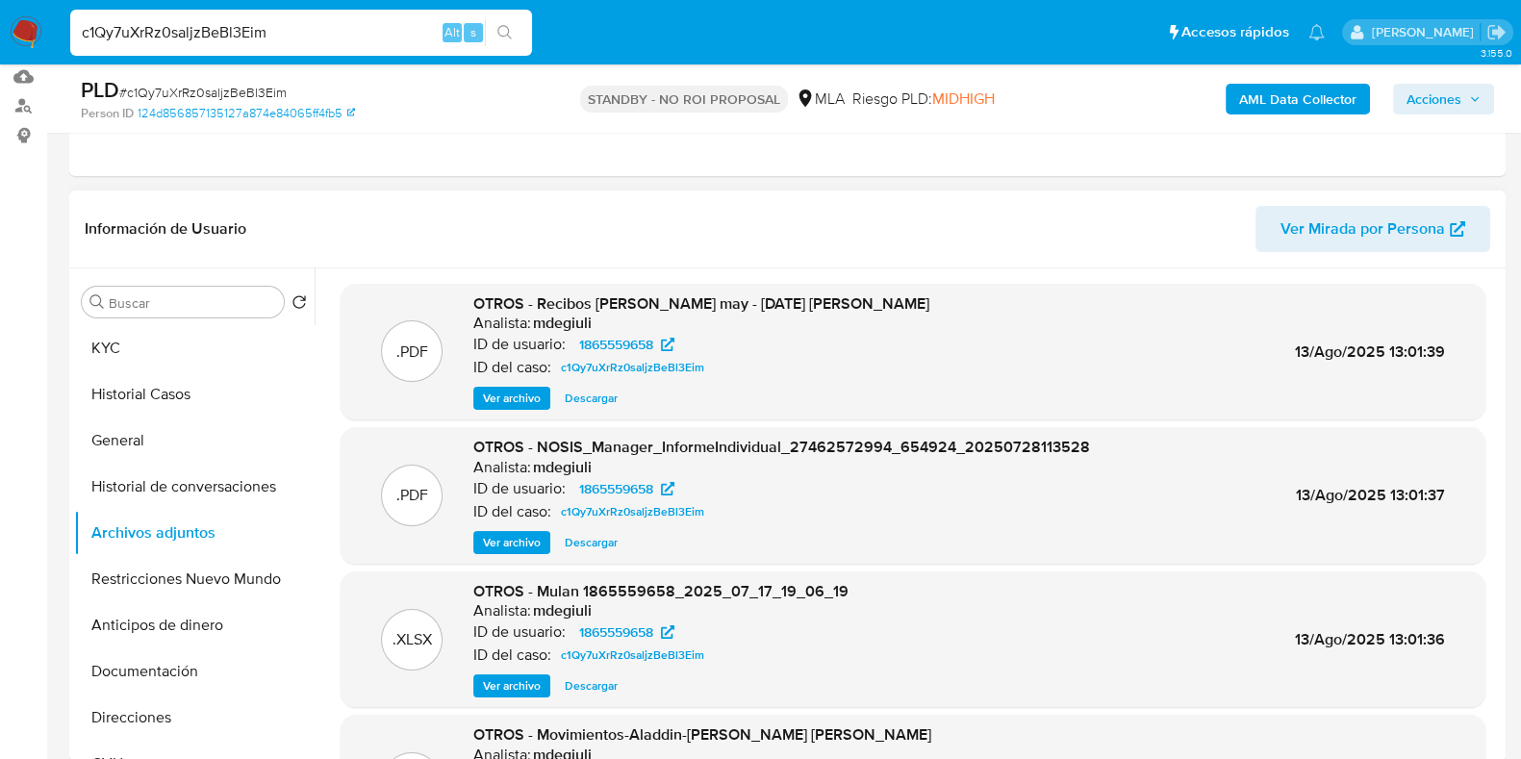
click at [500, 392] on span "Ver archivo" at bounding box center [512, 398] width 58 height 19
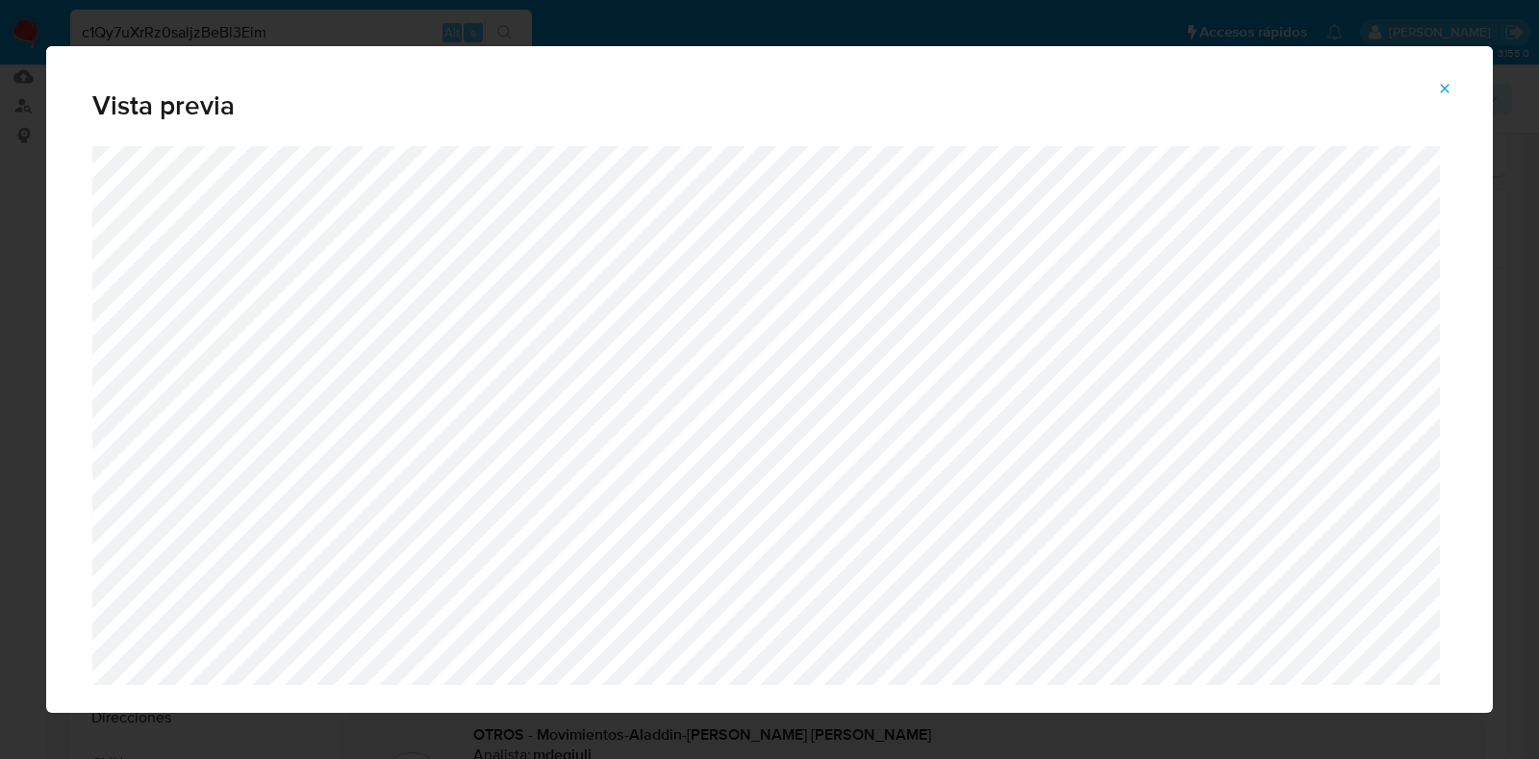
click at [1438, 86] on icon "Attachment preview" at bounding box center [1444, 88] width 15 height 15
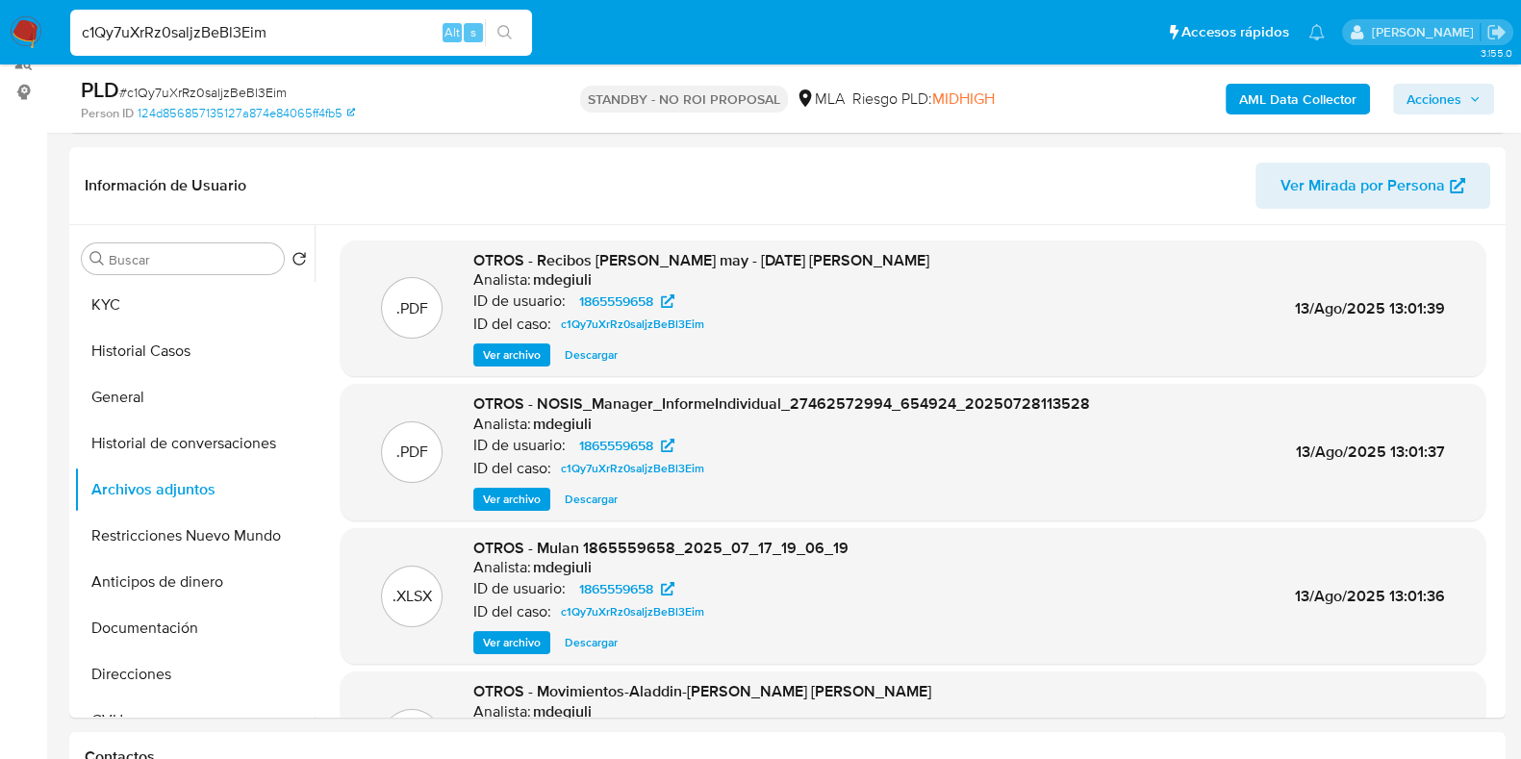
scroll to position [240, 0]
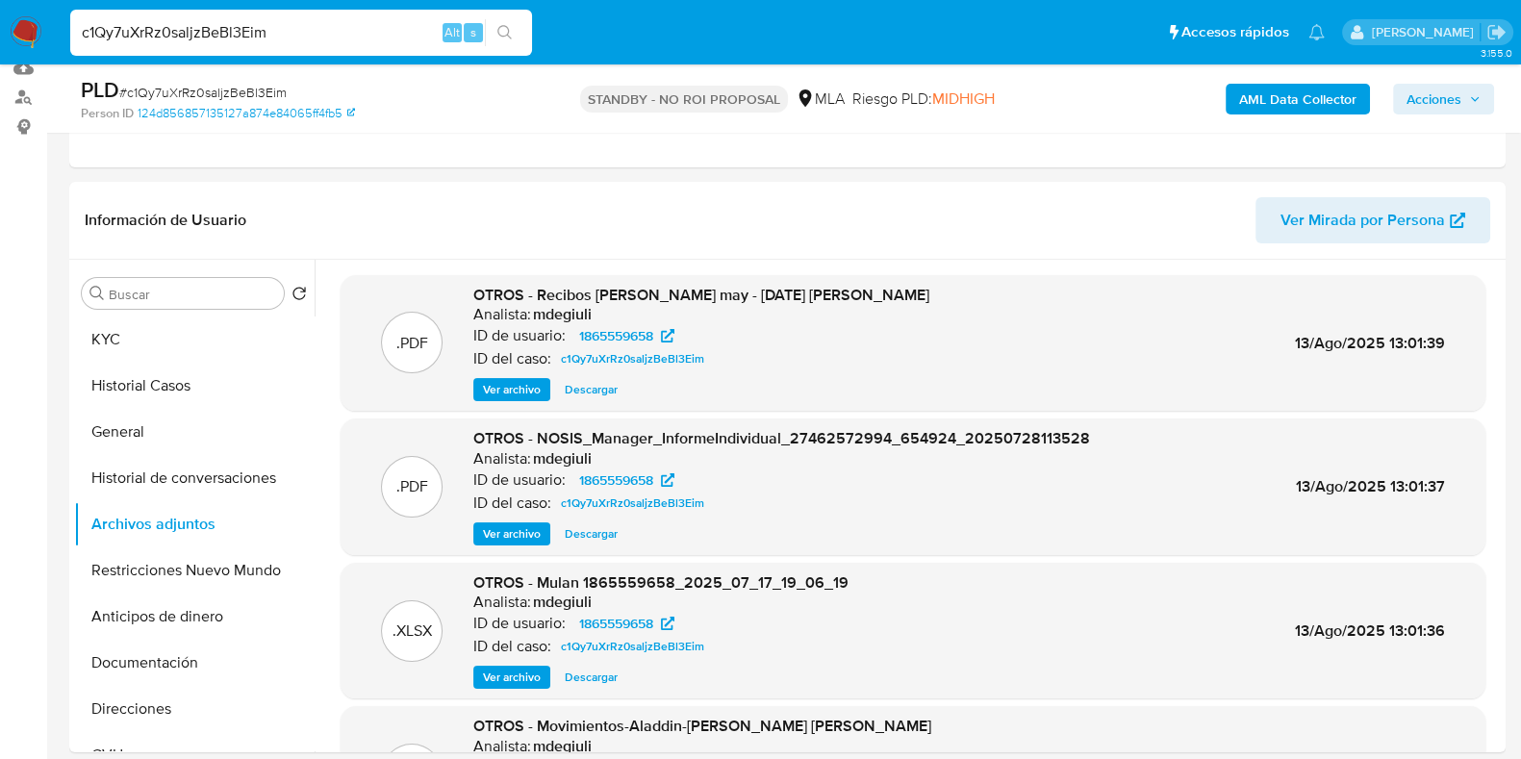
click at [215, 93] on span "# c1Qy7uXrRz0saljzBeBl3Eim" at bounding box center [202, 92] width 167 height 19
copy span "c1Qy7uXrRz0saljzBeBl3Eim"
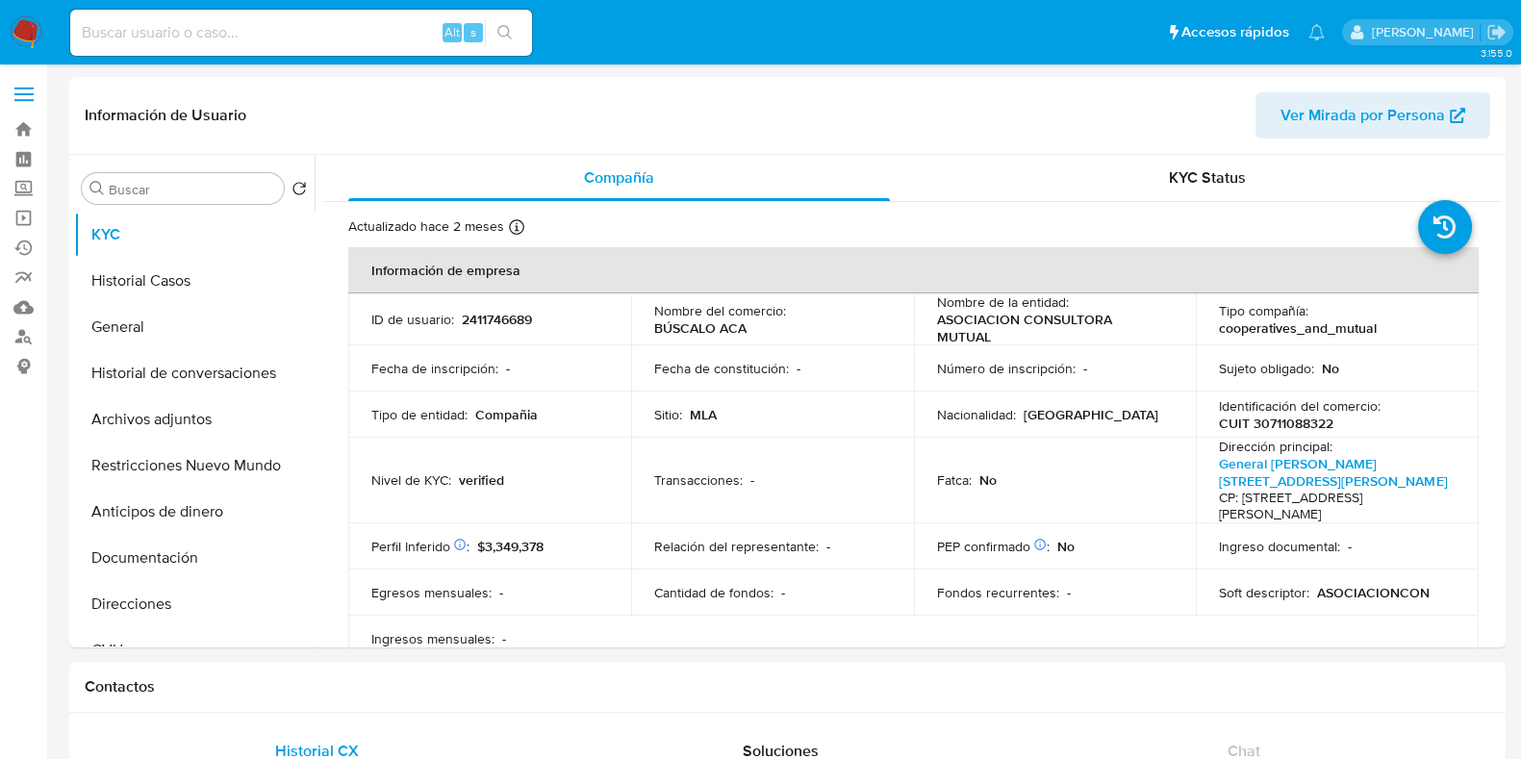
select select "10"
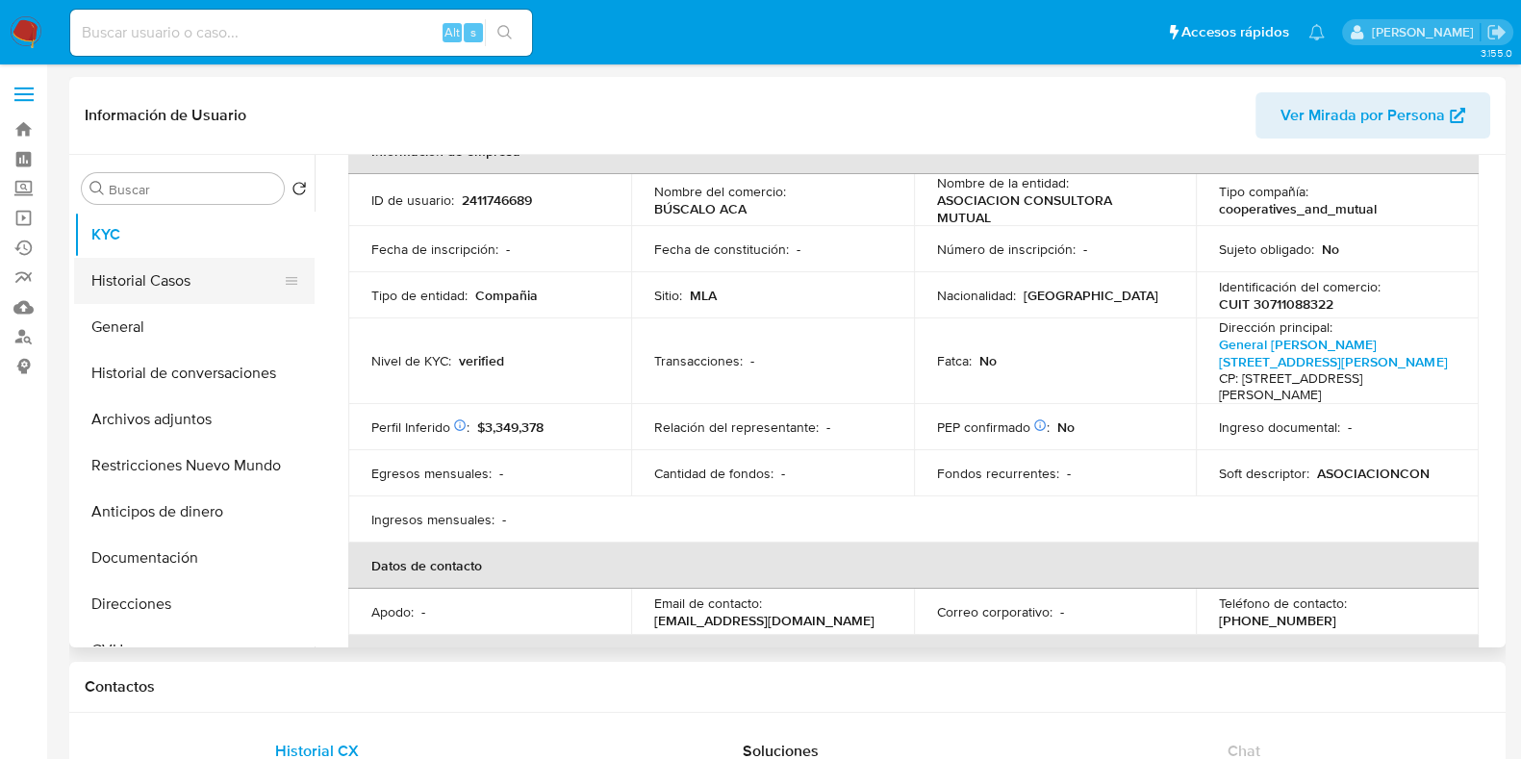
click at [131, 298] on button "Historial Casos" at bounding box center [186, 281] width 225 height 46
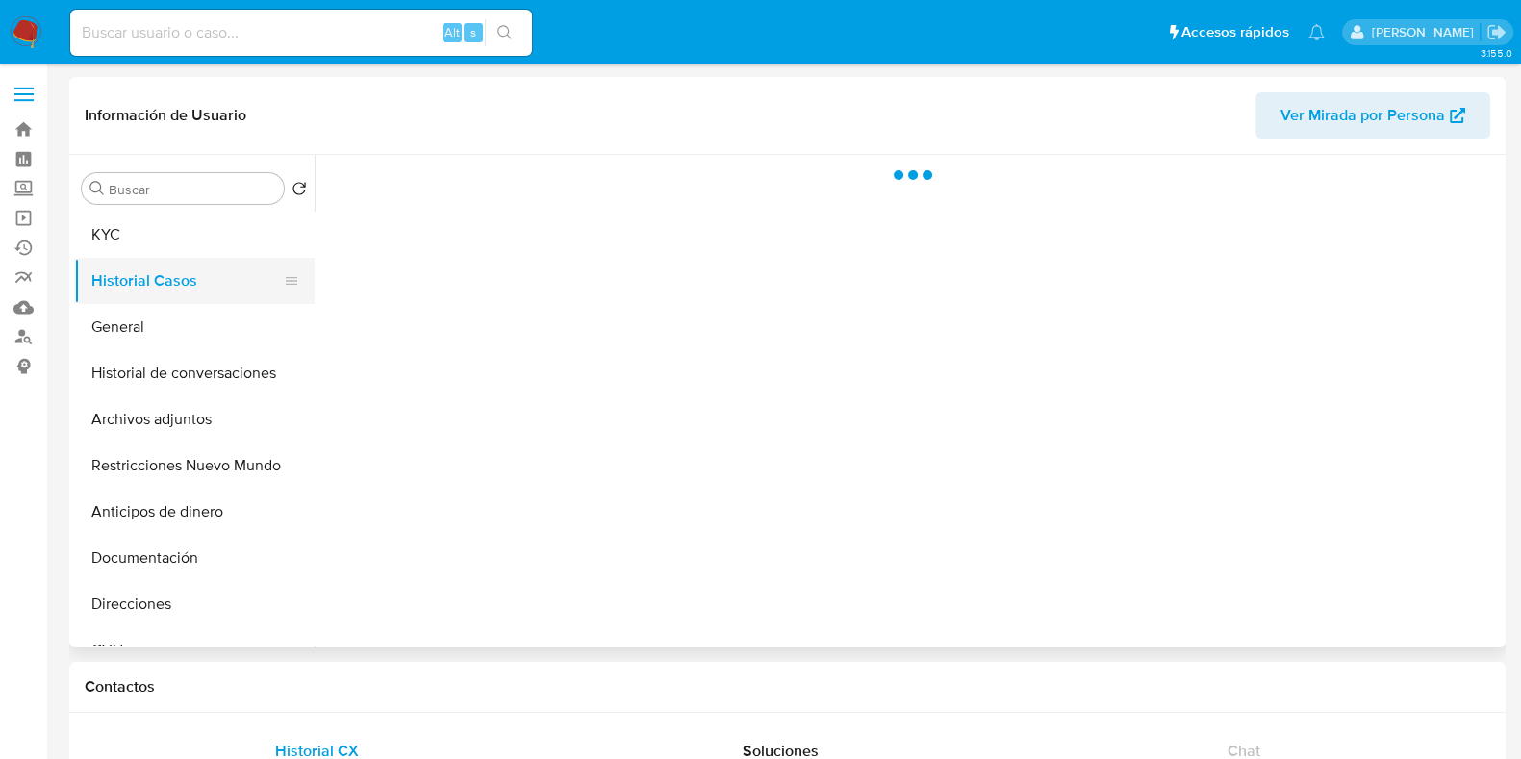
scroll to position [0, 0]
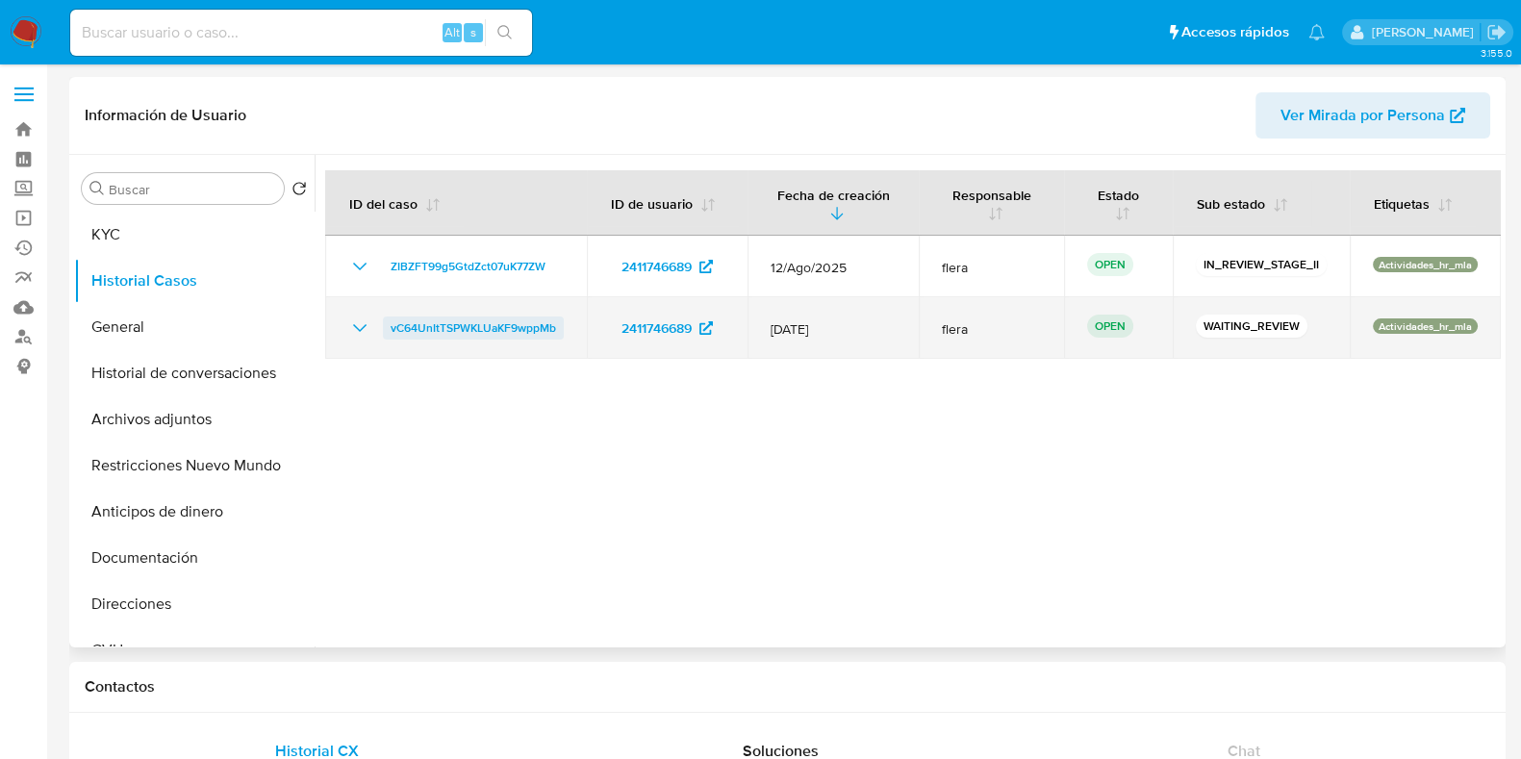
click at [429, 318] on span "vC64UnItTSPWKLUaKF9wppMb" at bounding box center [473, 327] width 165 height 23
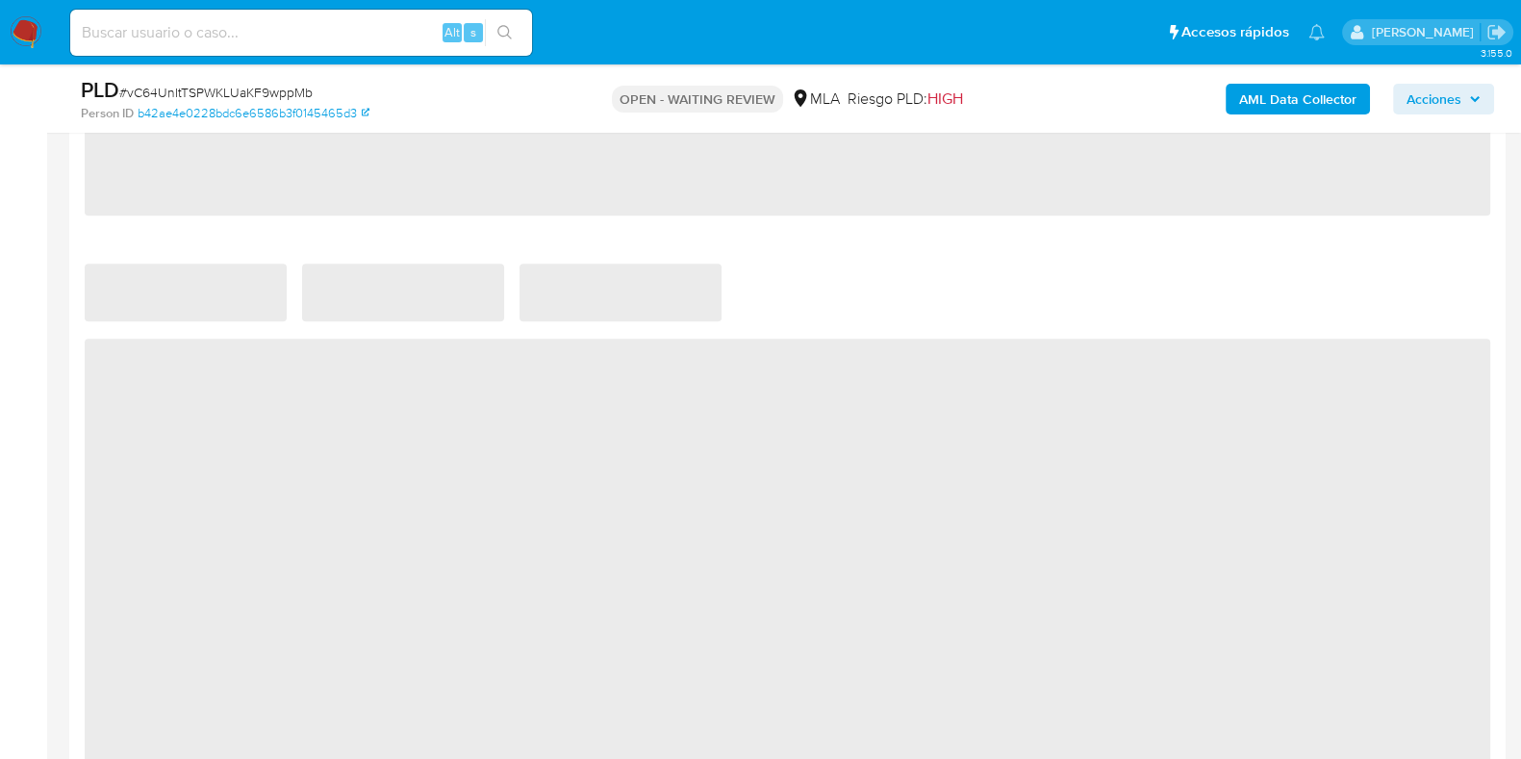
select select "10"
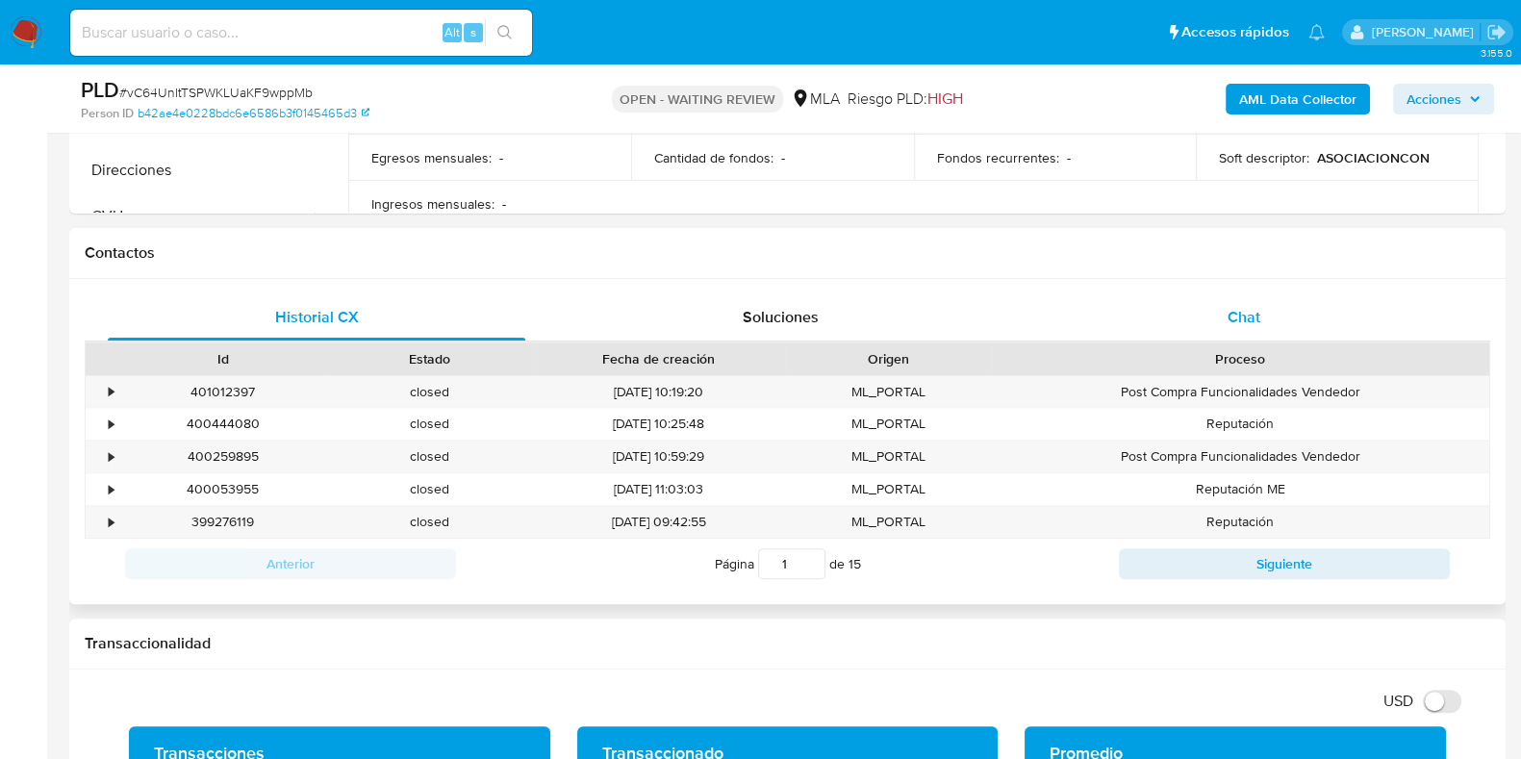
scroll to position [721, 0]
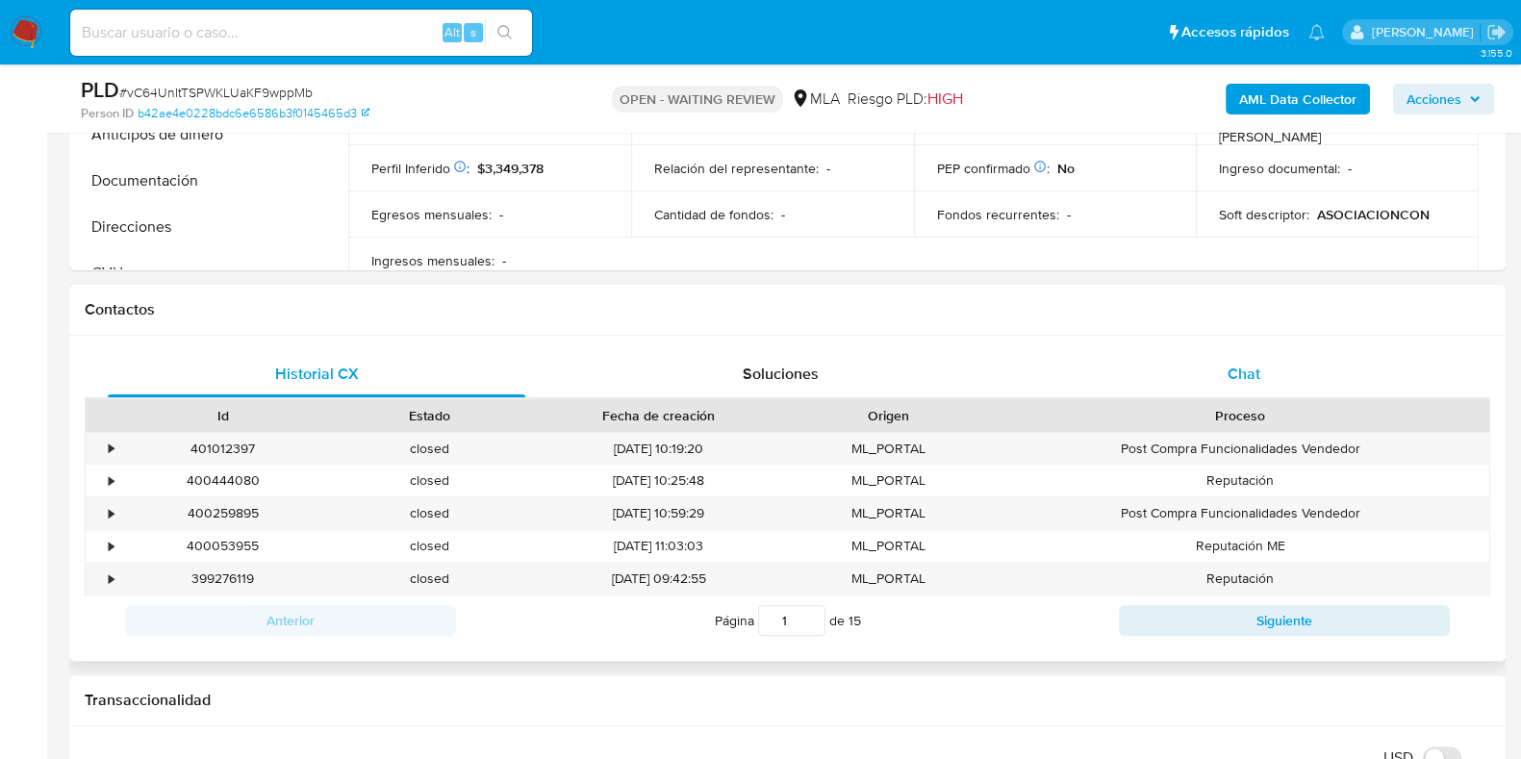
click at [1233, 367] on span "Chat" at bounding box center [1243, 374] width 33 height 22
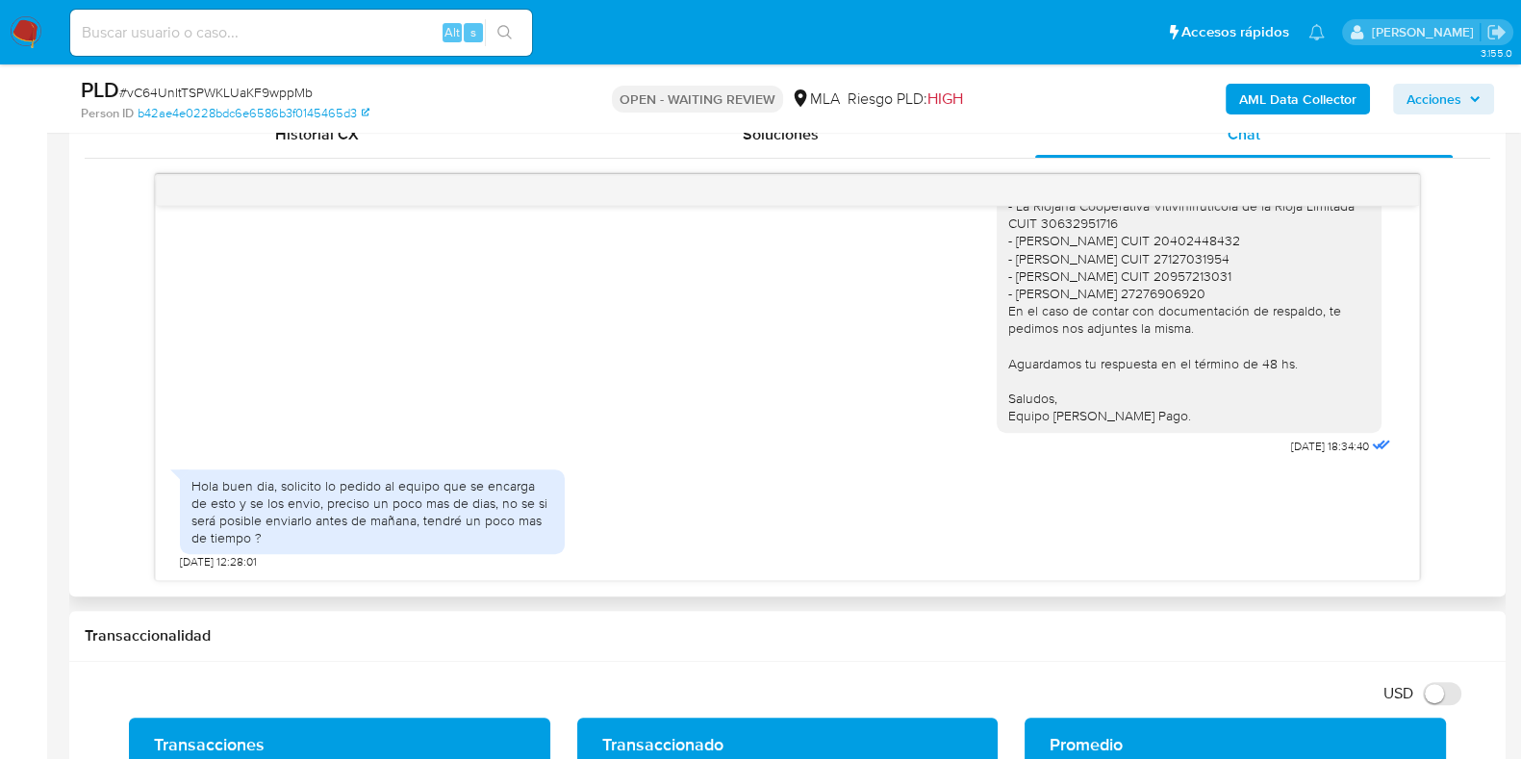
scroll to position [1082, 0]
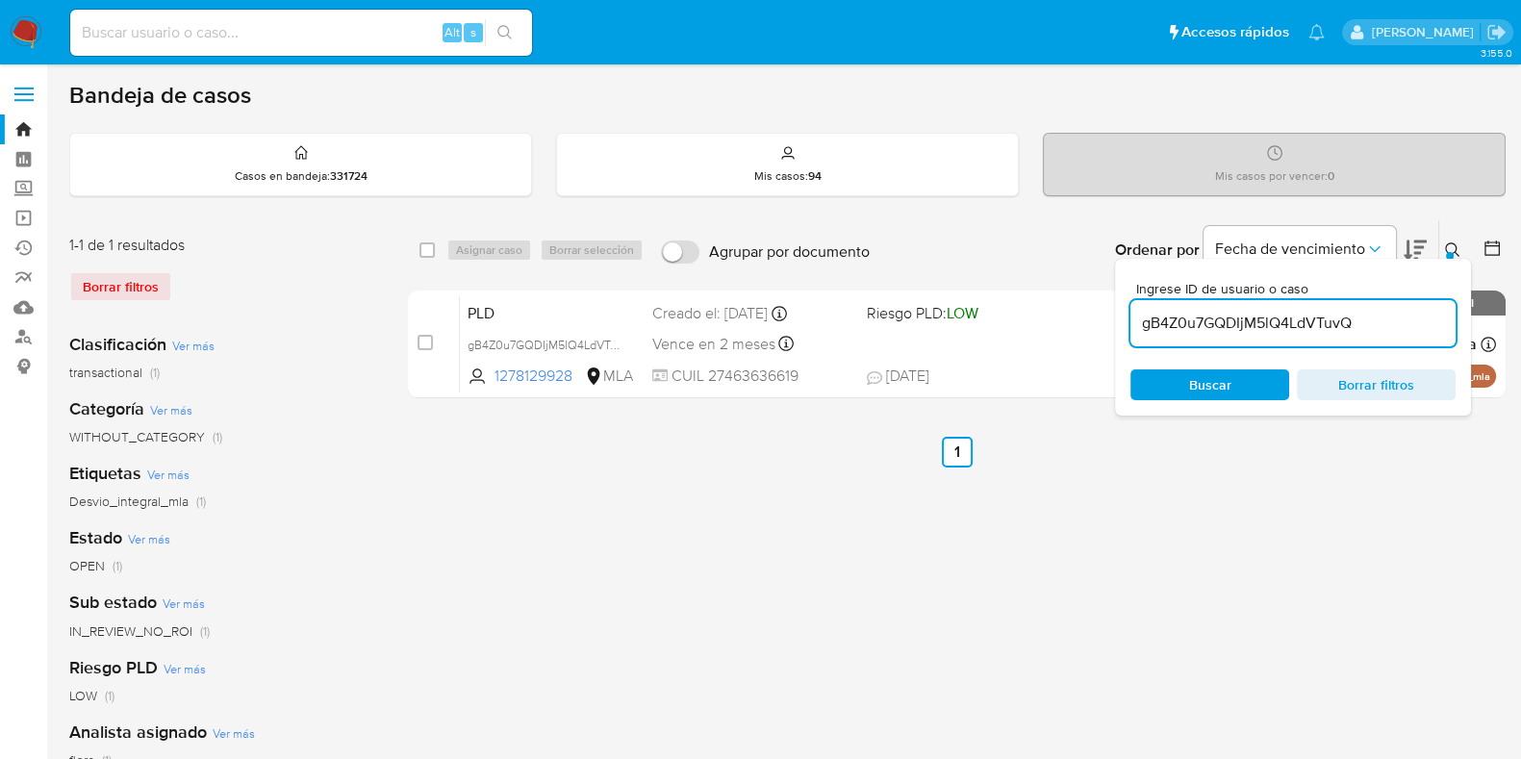
click at [1242, 327] on input "gB4Z0u7GQDIjM5lQ4LdVTuvQ" at bounding box center [1292, 323] width 325 height 25
paste input "c1Qy7uXrRz0saljzBeBl3Eim"
type input "c1Qy7uXrRz0saljzBeBl3Eim"
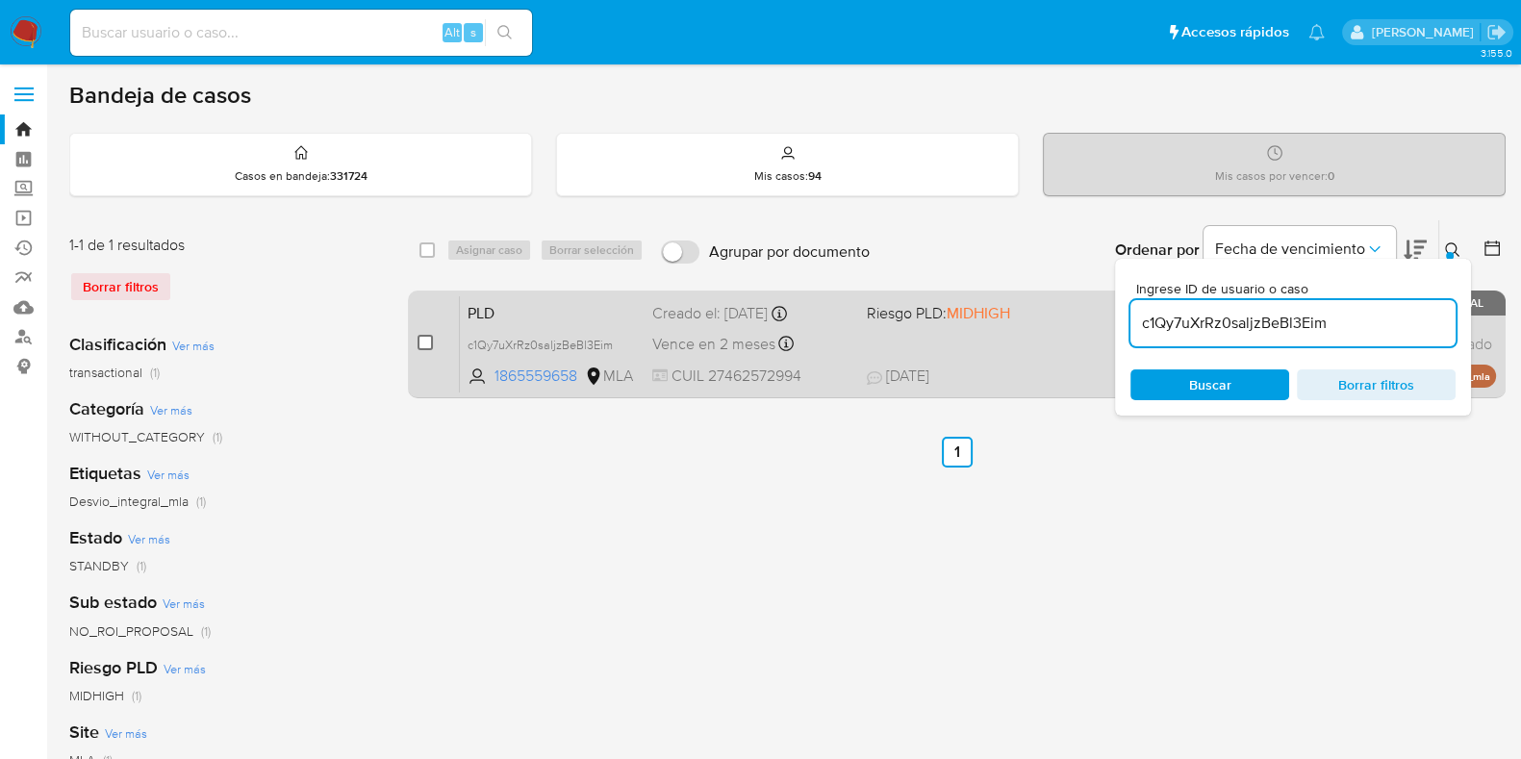
click at [424, 341] on input "checkbox" at bounding box center [424, 342] width 15 height 15
checkbox input "true"
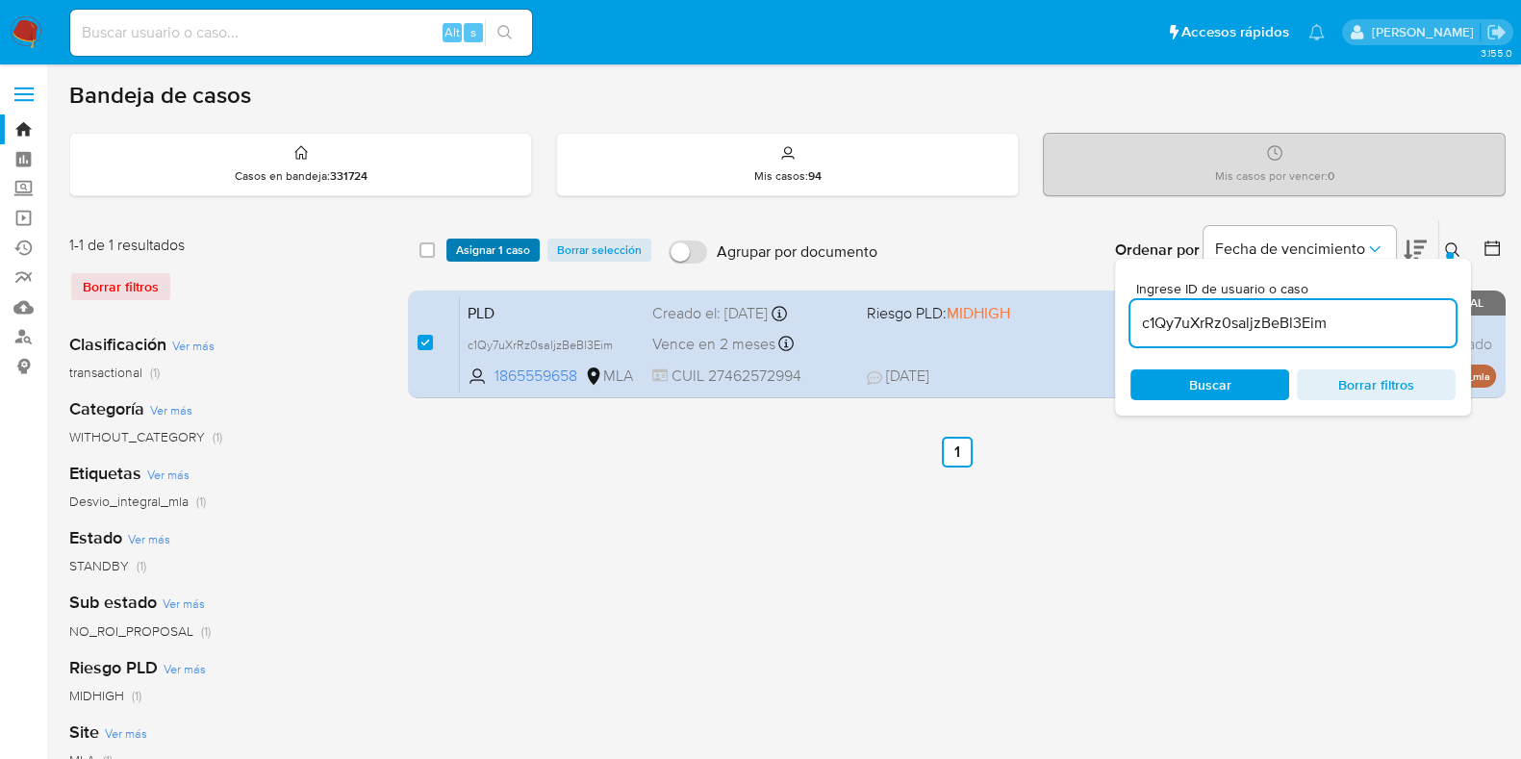
click at [469, 243] on span "Asignar 1 caso" at bounding box center [493, 249] width 74 height 19
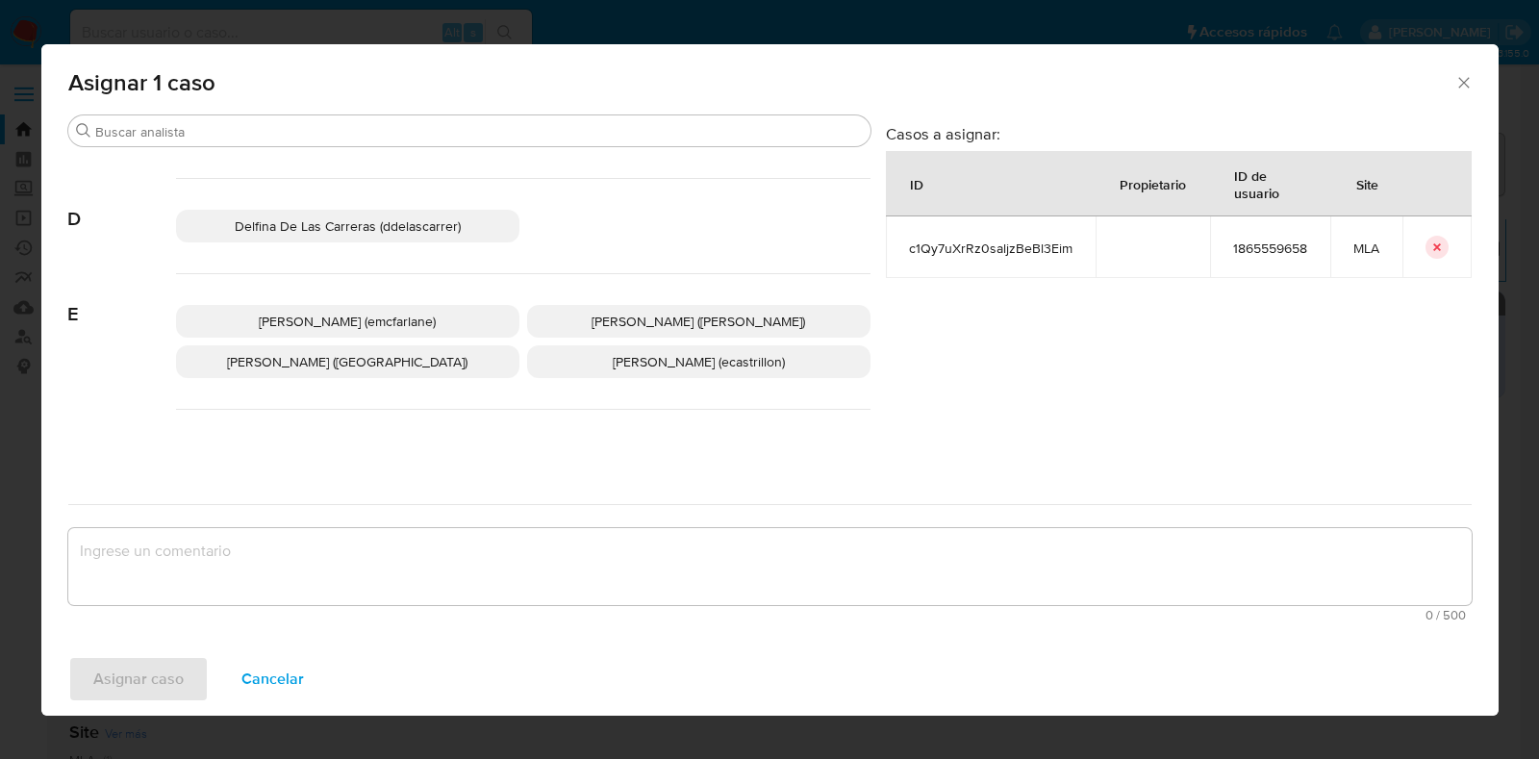
scroll to position [361, 0]
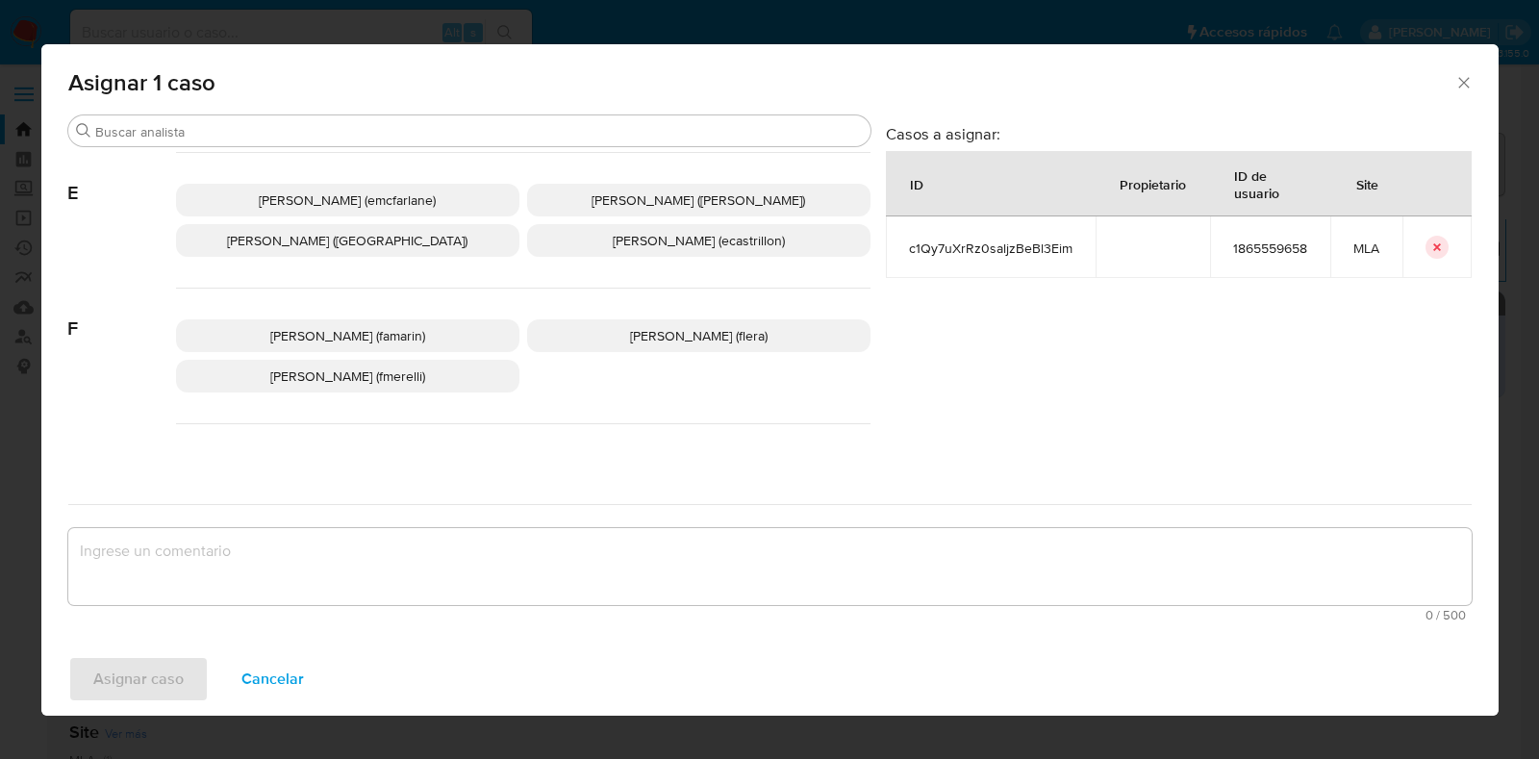
click at [405, 368] on span "Florencia Paula Merelli (fmerelli)" at bounding box center [347, 376] width 155 height 19
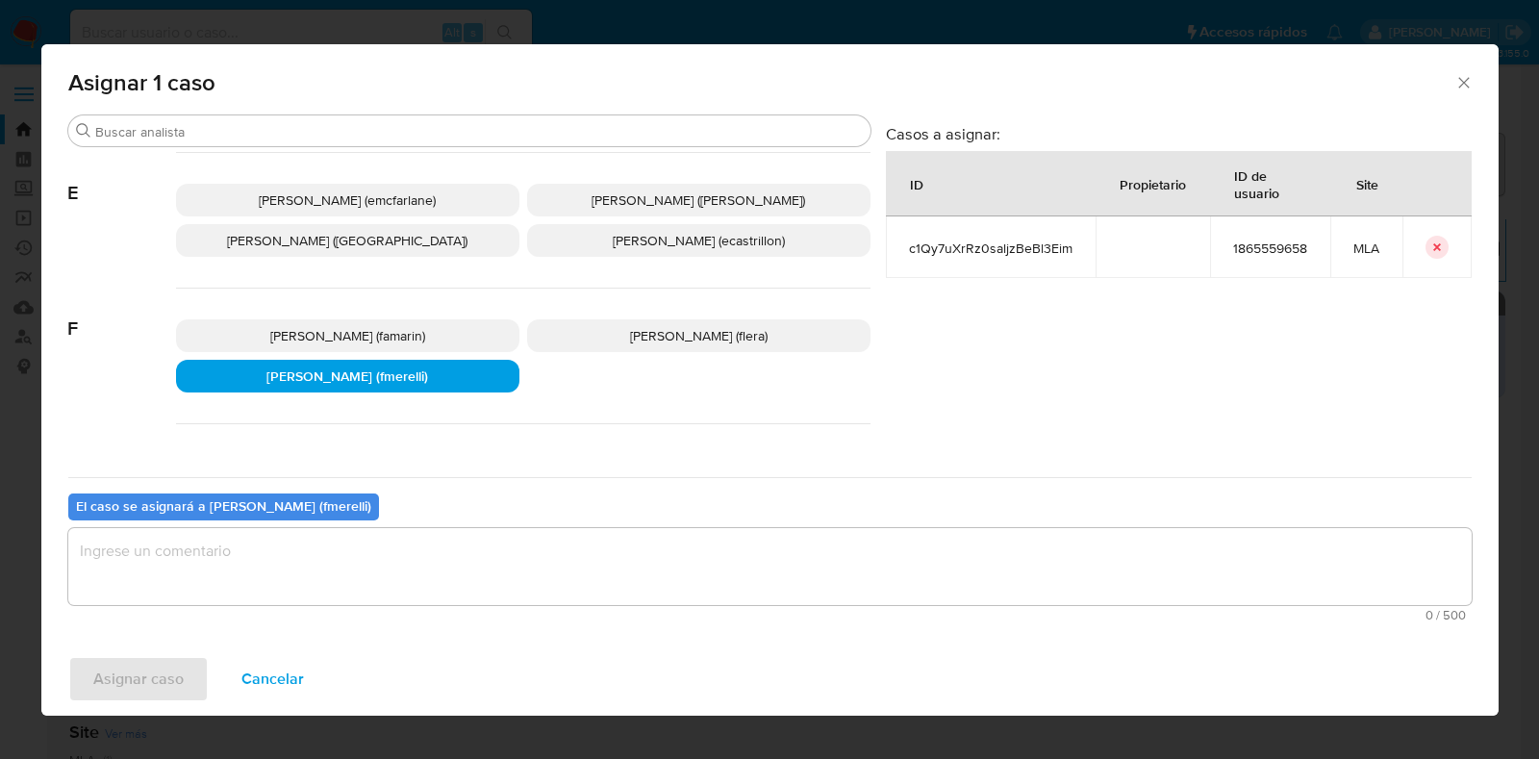
click at [630, 342] on span "Florencia Cecilia Lera (flera)" at bounding box center [699, 335] width 138 height 19
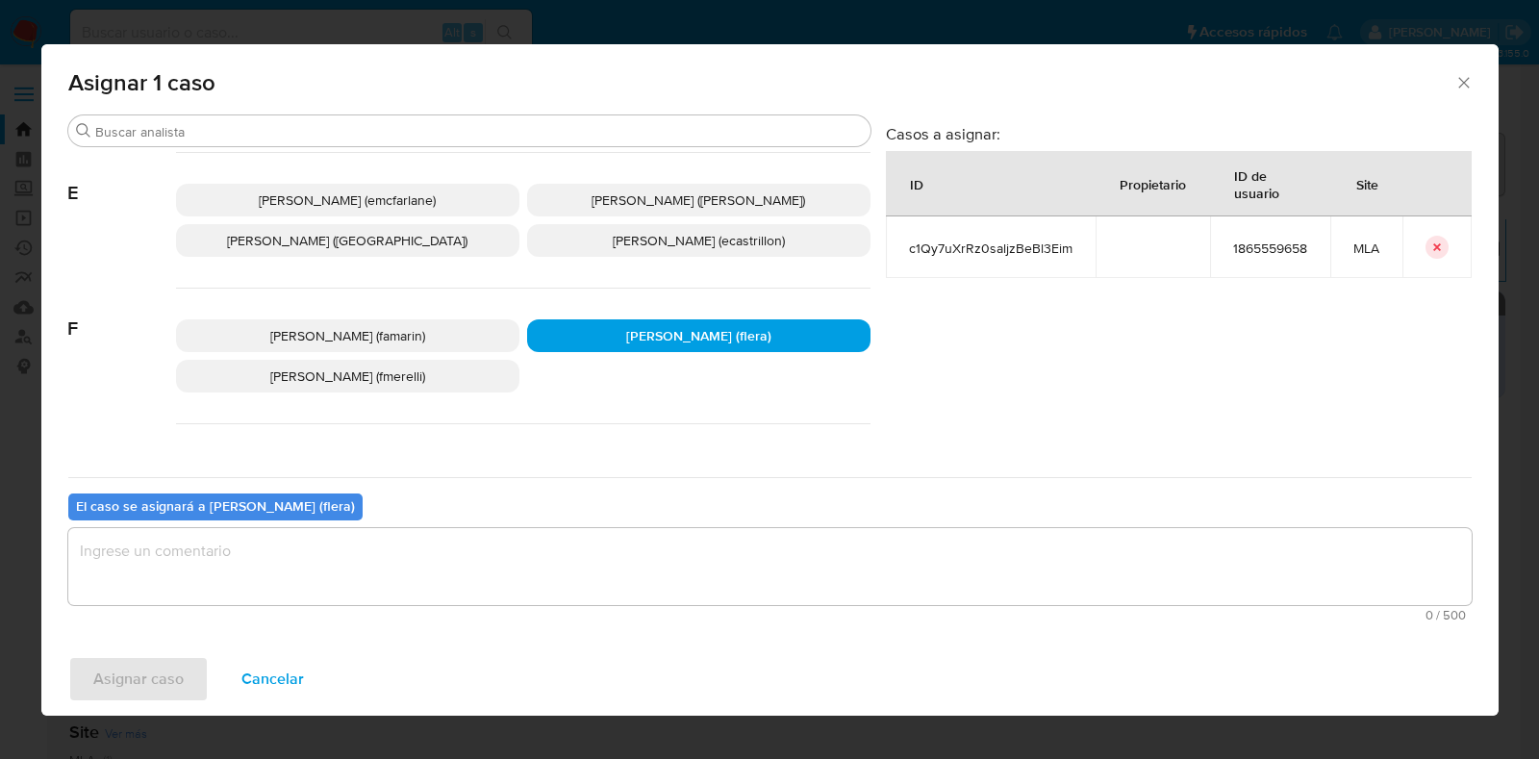
click at [500, 559] on textarea "assign-modal" at bounding box center [769, 566] width 1403 height 77
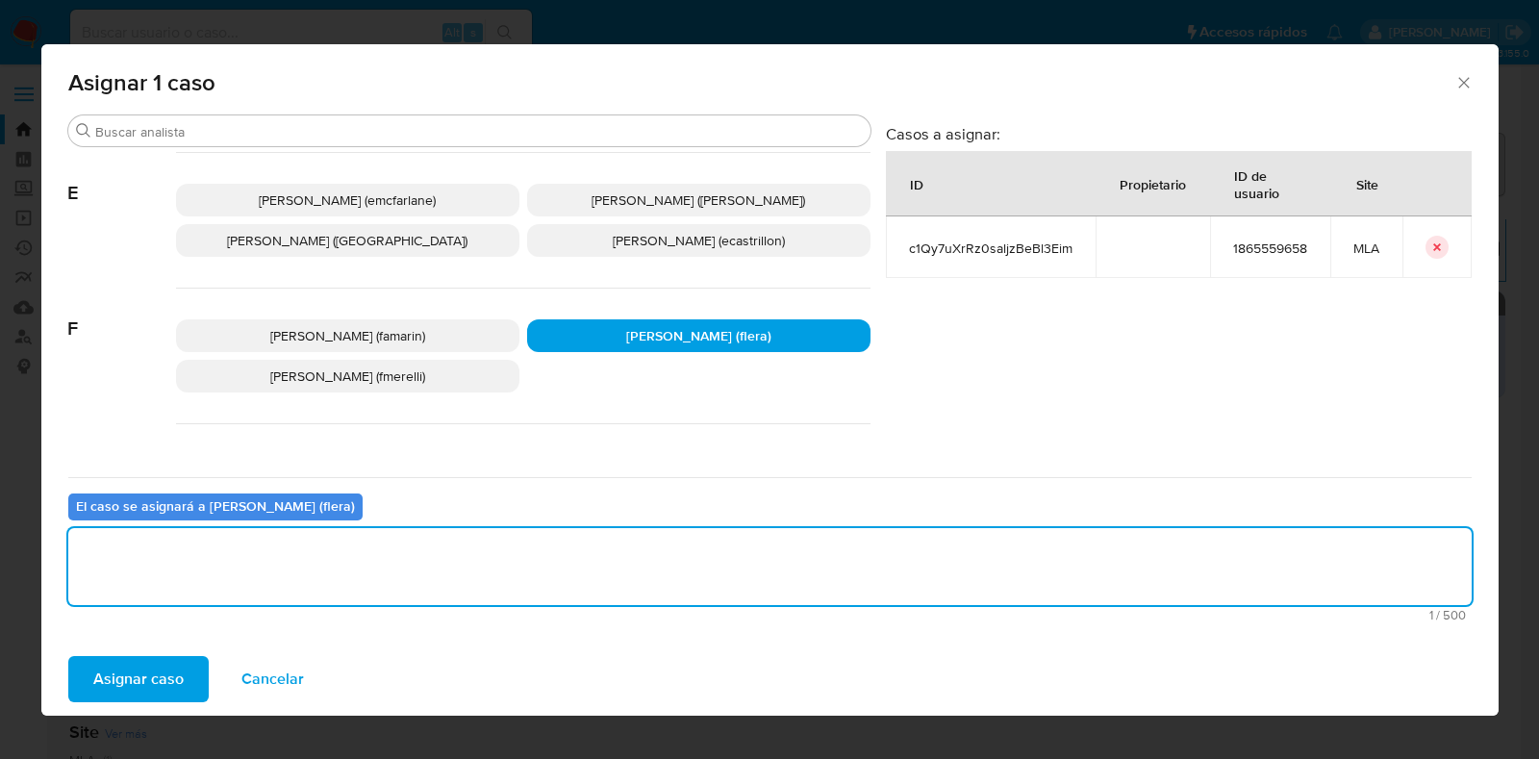
click at [155, 679] on span "Asignar caso" at bounding box center [138, 679] width 90 height 42
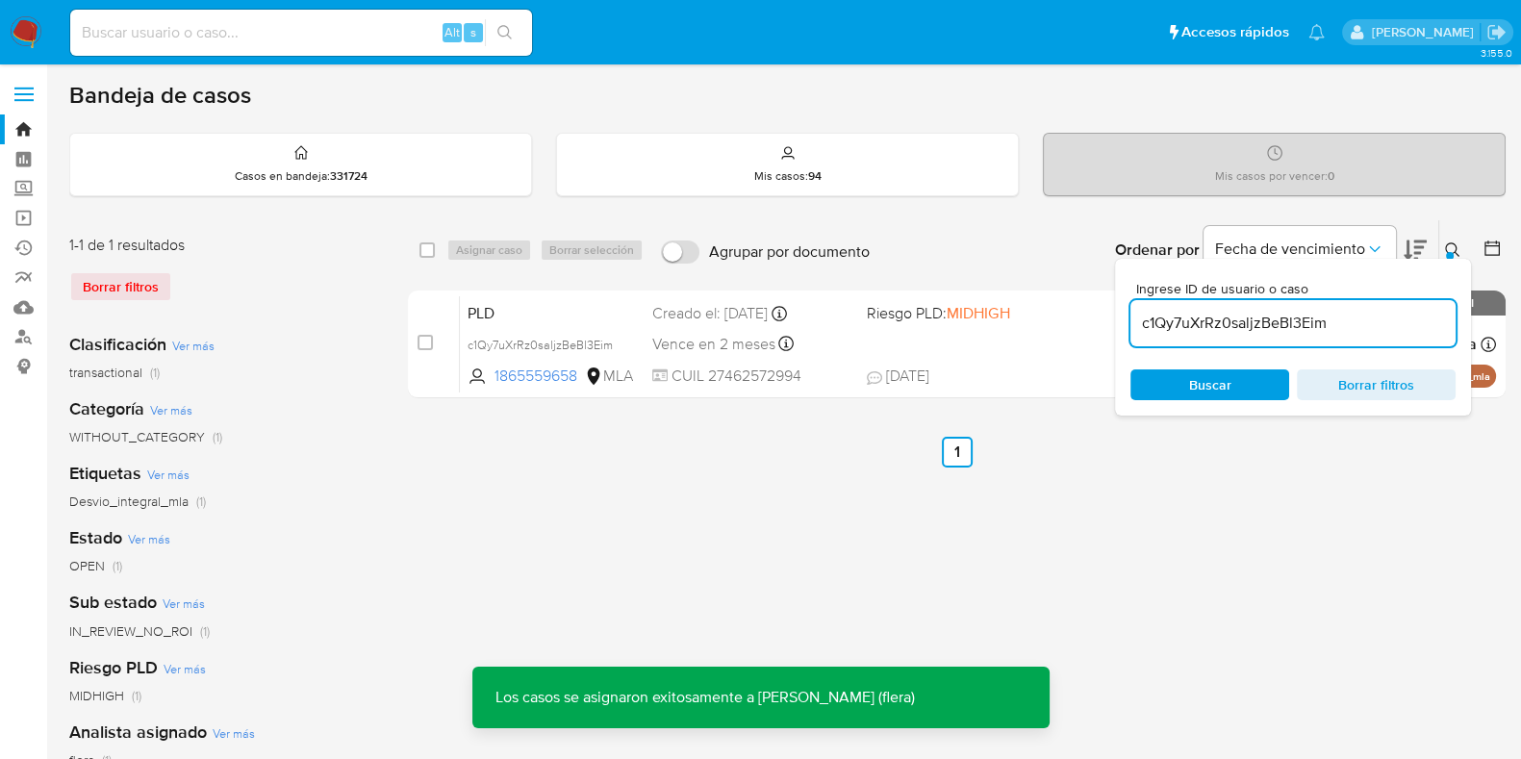
click at [534, 303] on span "PLD" at bounding box center [552, 311] width 169 height 25
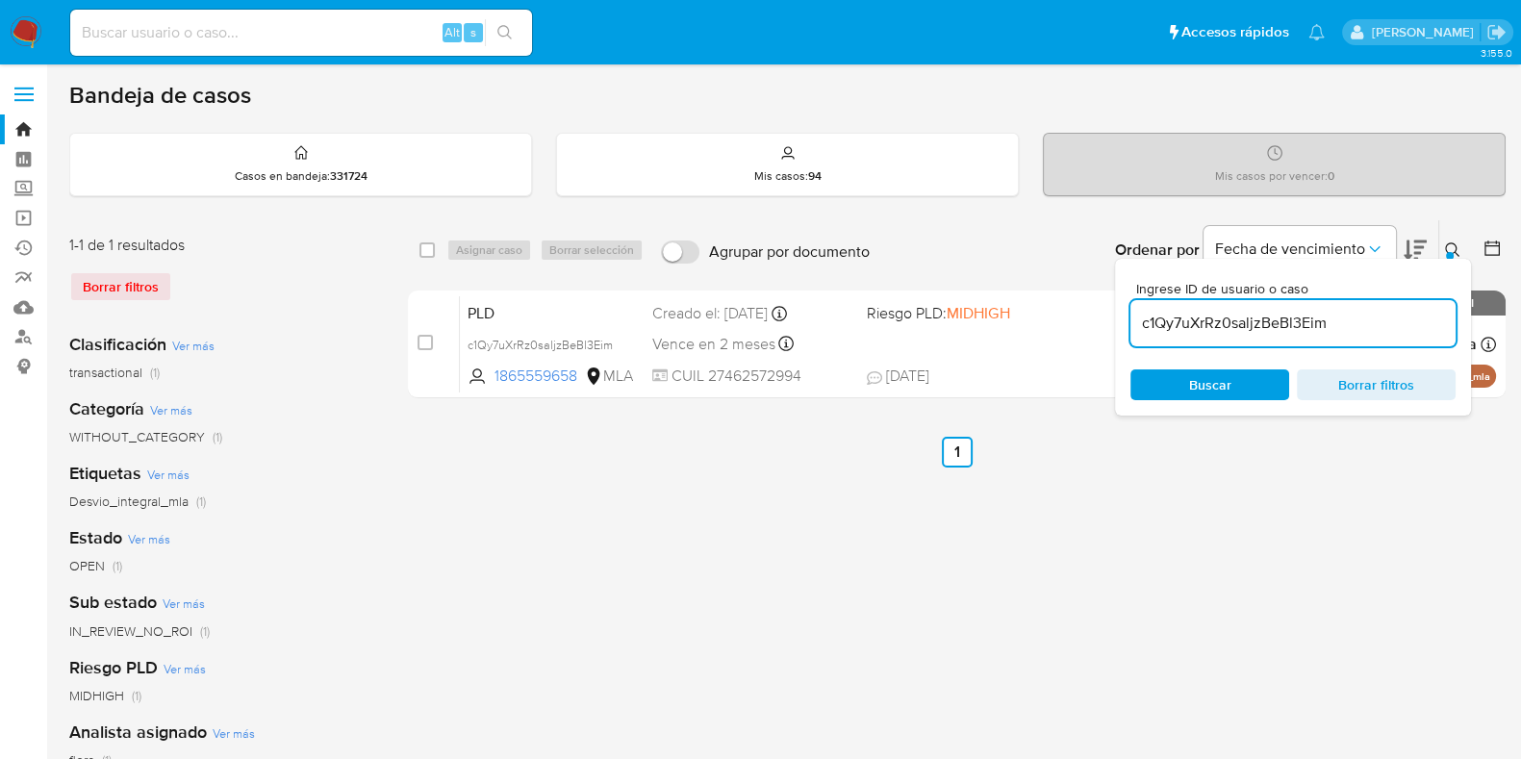
click at [1222, 339] on div "c1Qy7uXrRz0saljzBeBl3Eim" at bounding box center [1292, 323] width 325 height 46
click at [1226, 333] on input "c1Qy7uXrRz0saljzBeBl3Eim" at bounding box center [1292, 323] width 325 height 25
paste input "tRN5ZNSuCKp11G6DZMOxR2to"
type input "tRN5ZNSuCKp11G6DZMOxR2to"
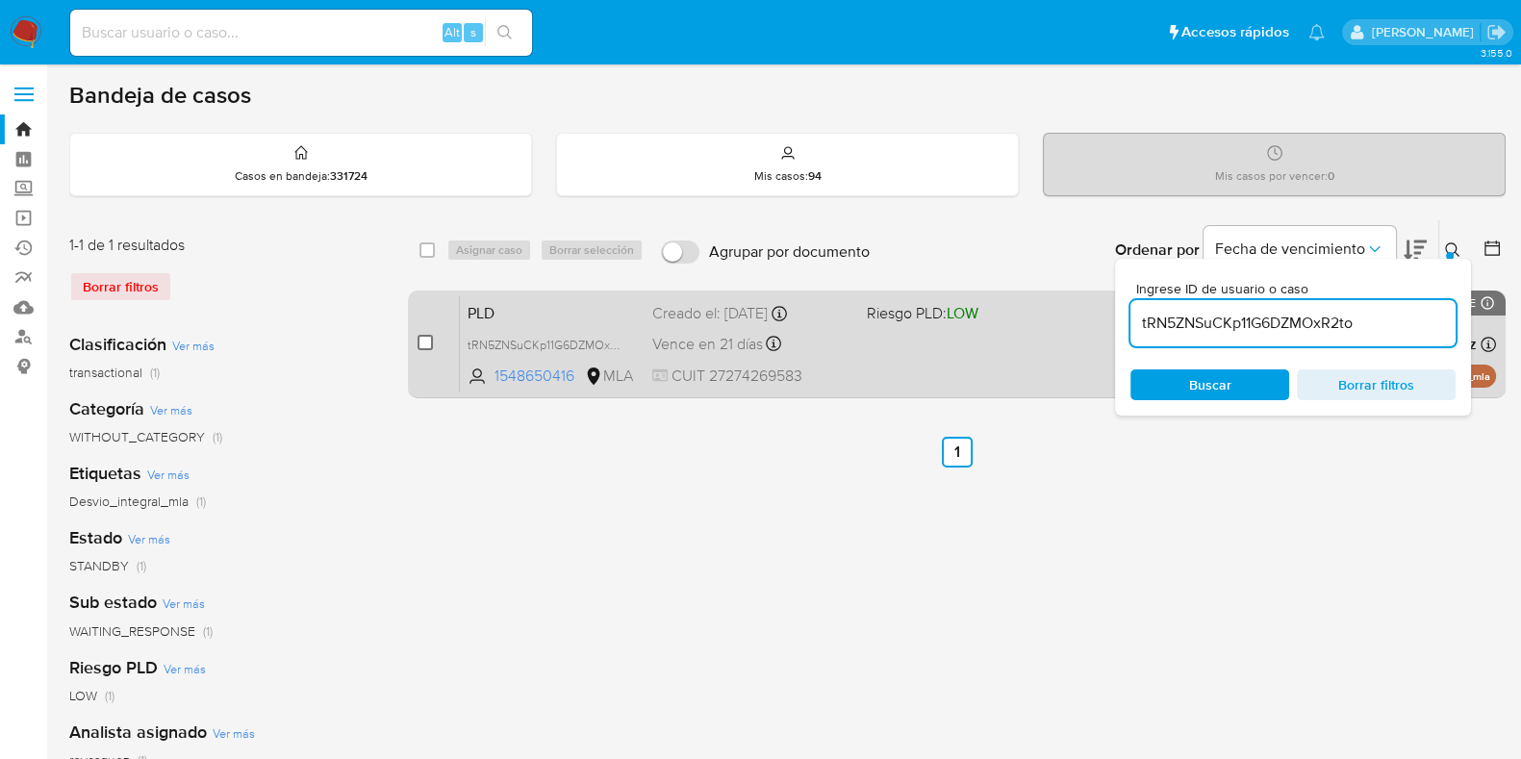
click at [426, 343] on input "checkbox" at bounding box center [424, 342] width 15 height 15
checkbox input "true"
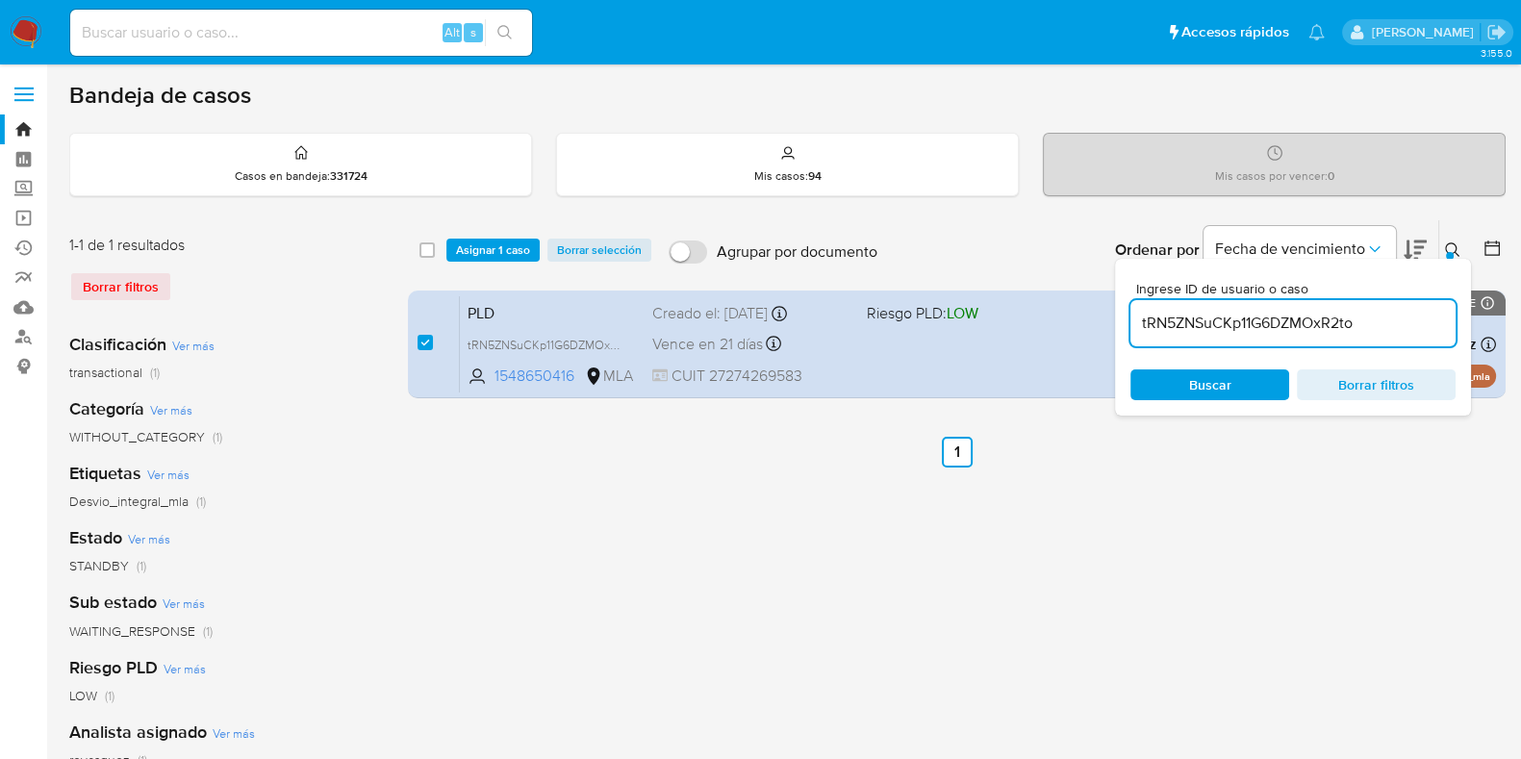
click at [467, 228] on div "select-all-cases-checkbox Asignar 1 caso Borrar selección Agrupar por documento…" at bounding box center [957, 250] width 1098 height 60
click at [469, 242] on span "Asignar 1 caso" at bounding box center [493, 249] width 74 height 19
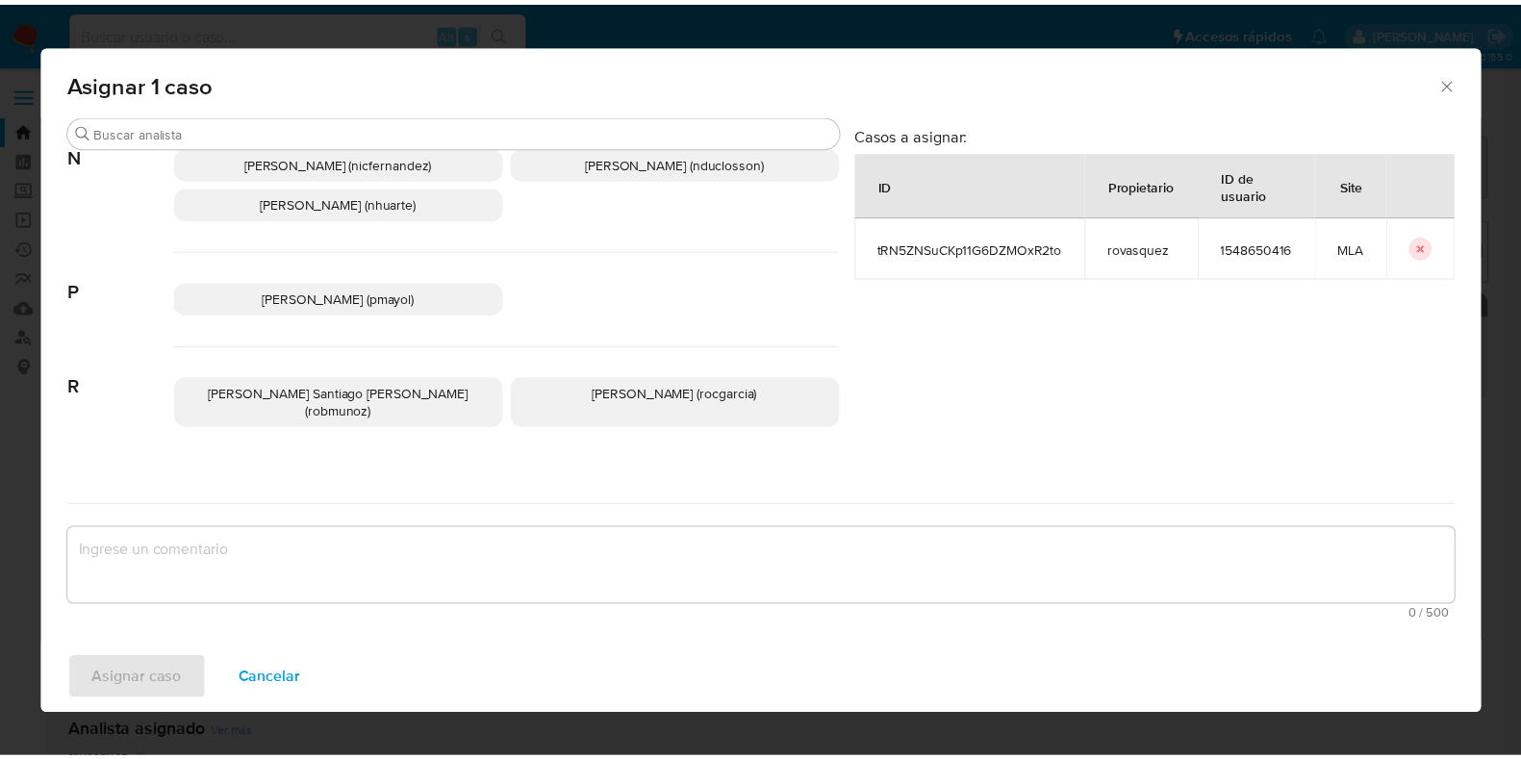
scroll to position [1562, 0]
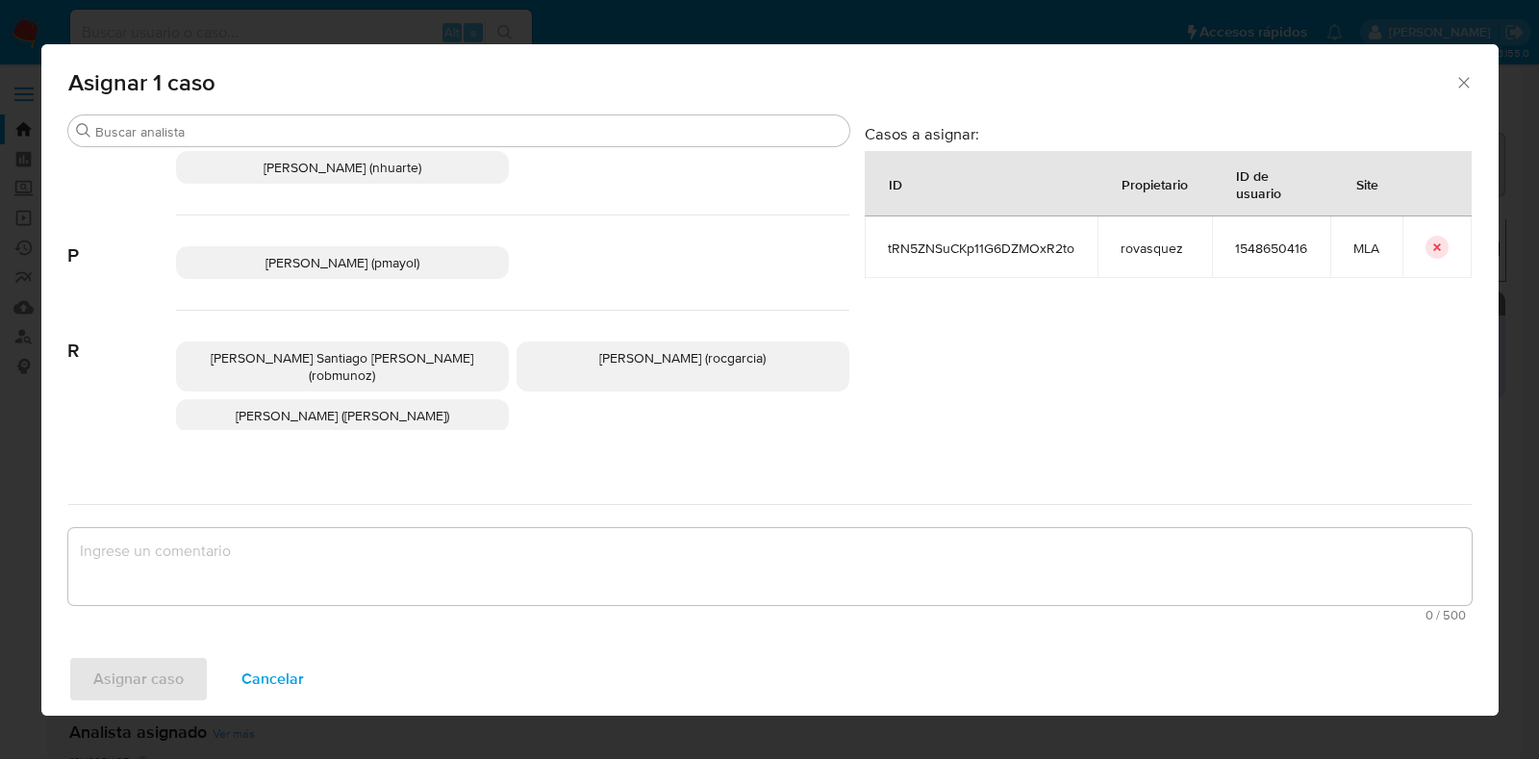
click at [426, 406] on span "Roxana Anahi Vasquez (rovasquez)" at bounding box center [343, 415] width 214 height 19
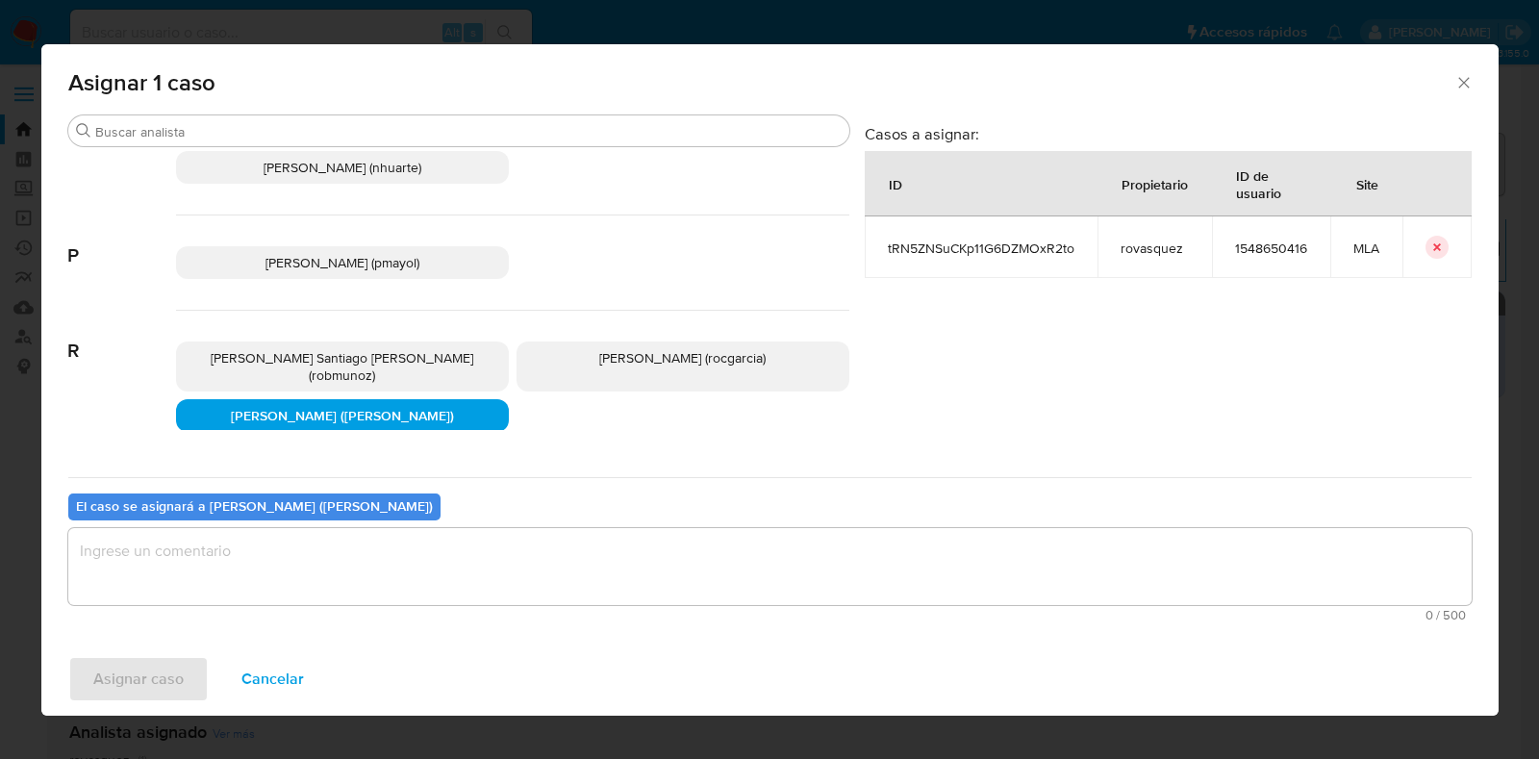
click at [388, 562] on textarea "assign-modal" at bounding box center [769, 566] width 1403 height 77
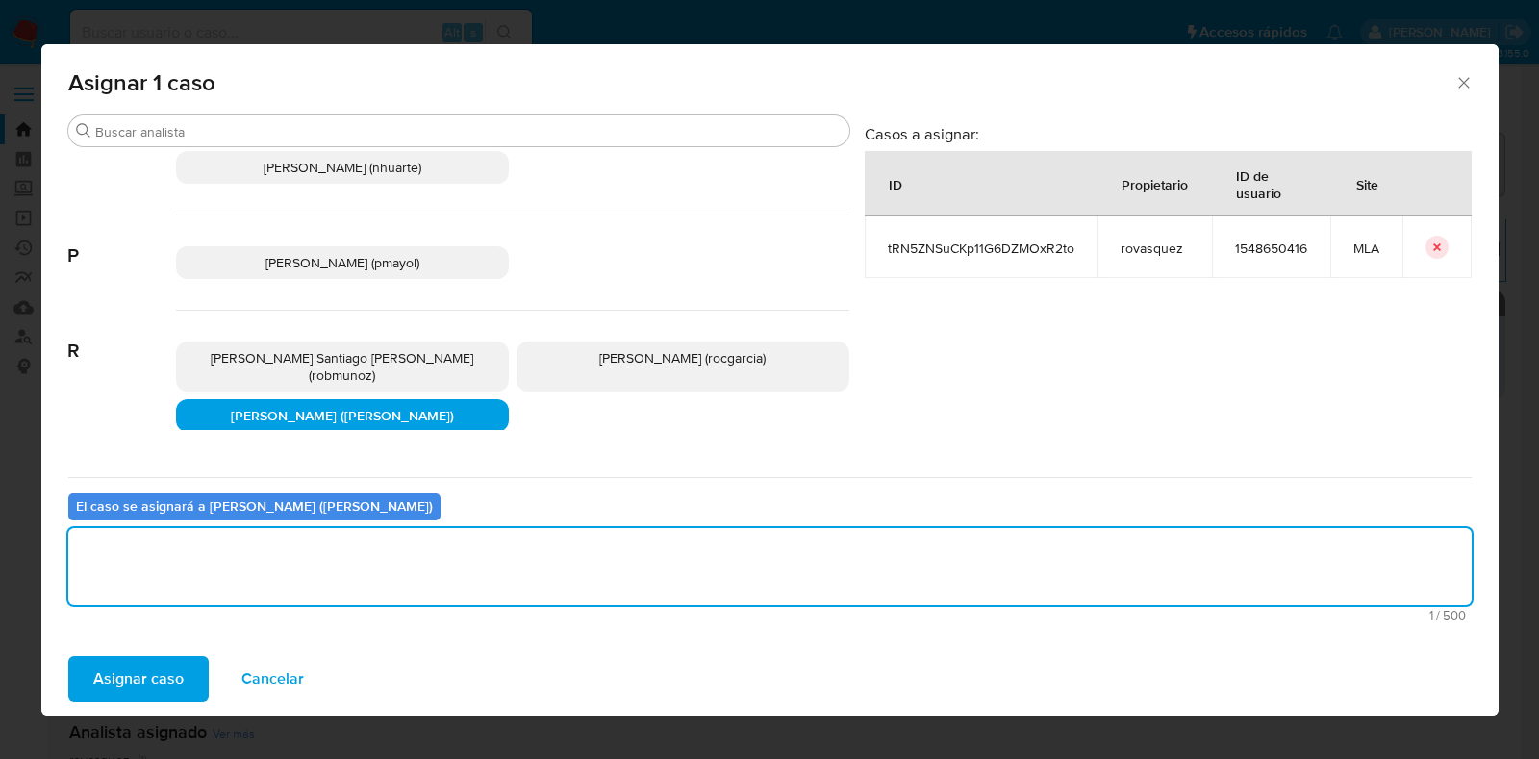
click at [142, 685] on span "Asignar caso" at bounding box center [138, 679] width 90 height 42
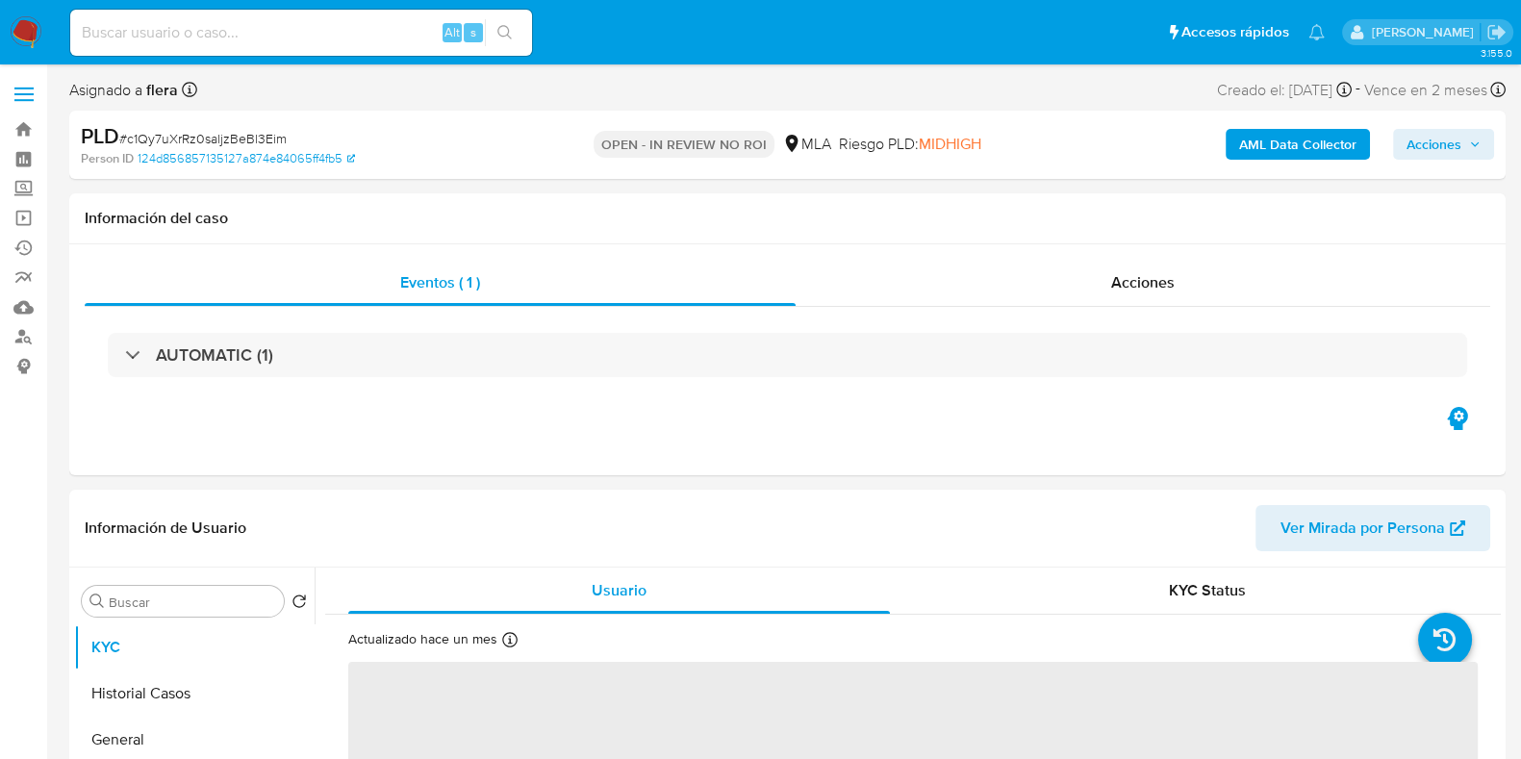
select select "10"
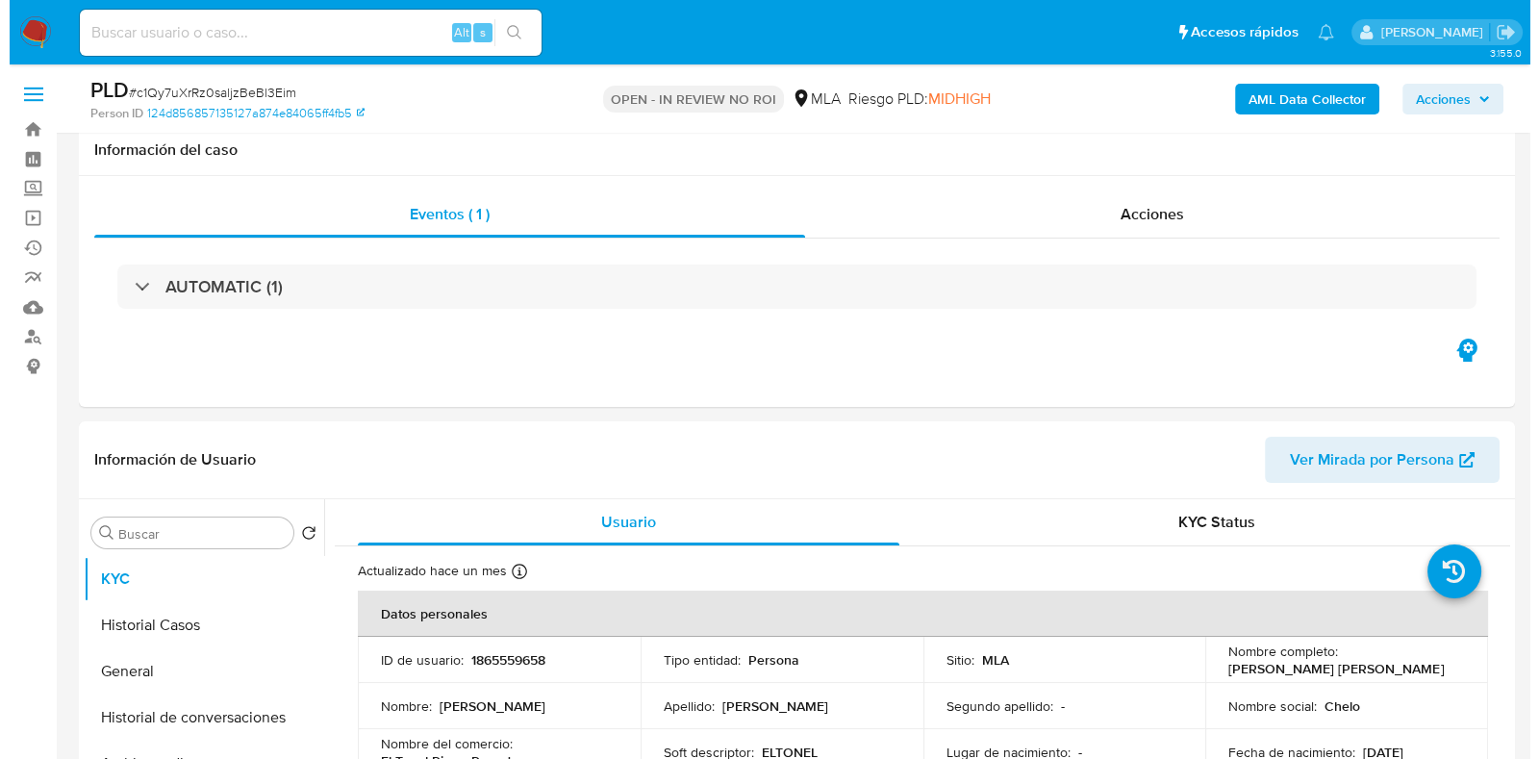
scroll to position [240, 0]
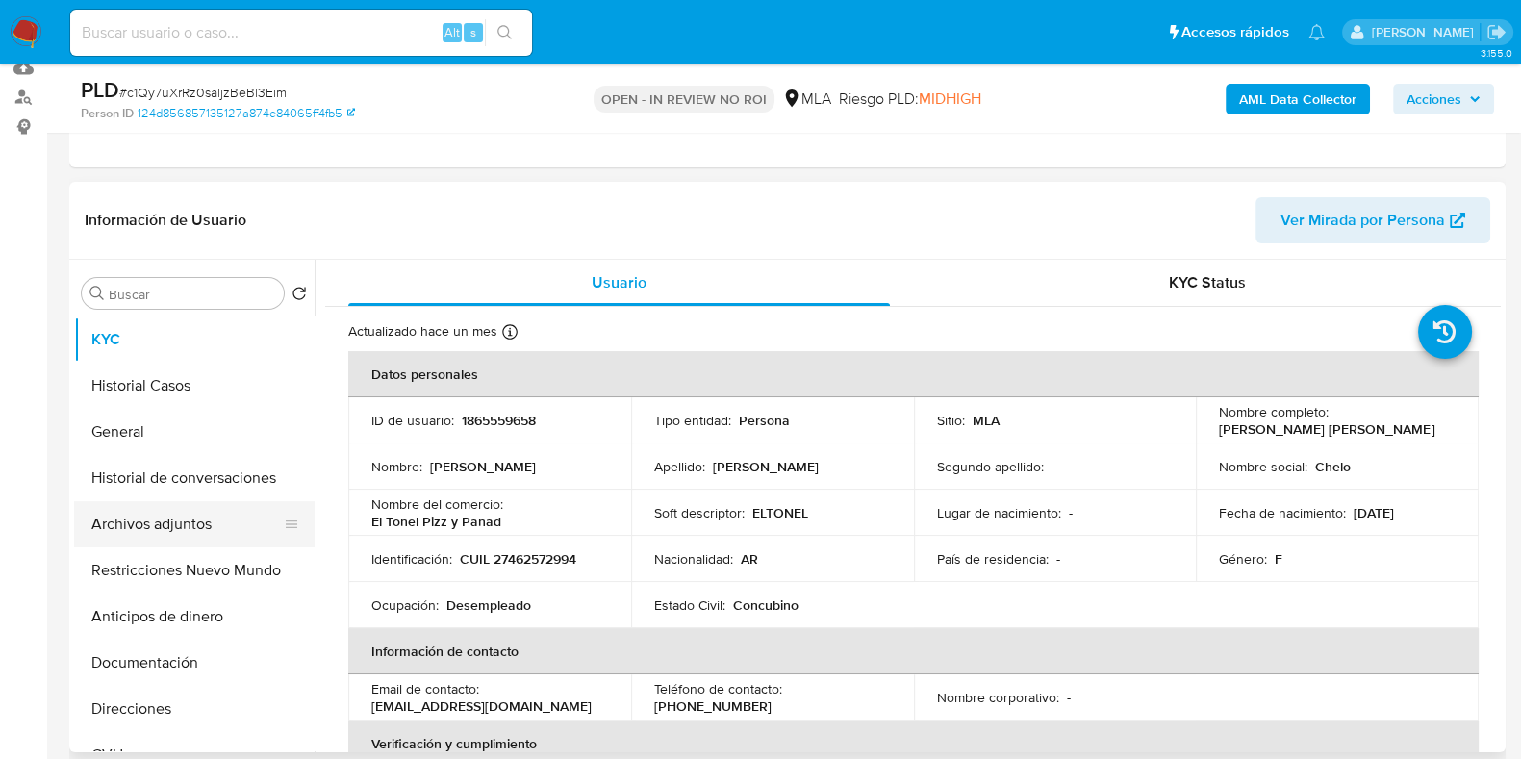
click at [179, 522] on button "Archivos adjuntos" at bounding box center [186, 524] width 225 height 46
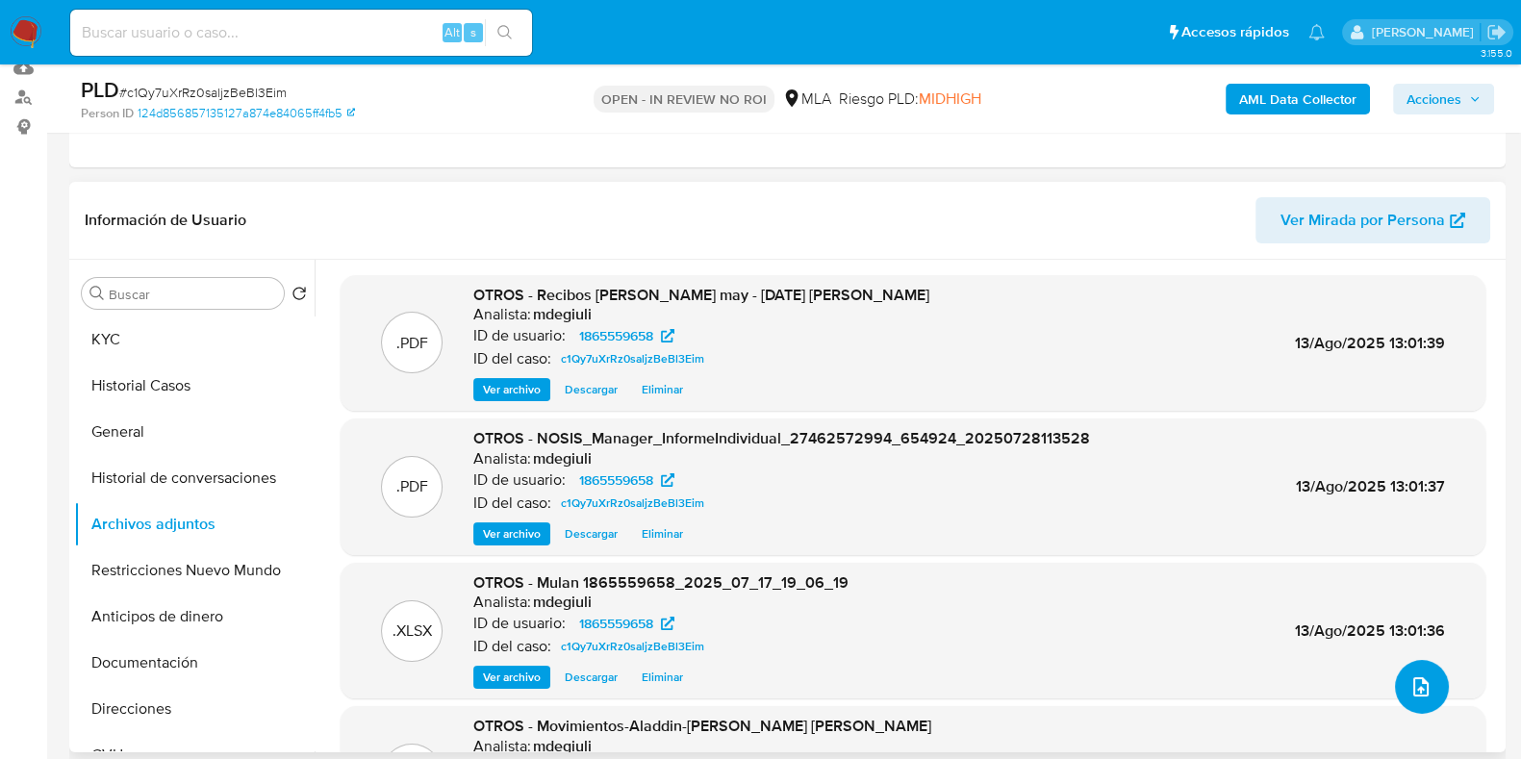
click at [1413, 685] on icon "upload-file" at bounding box center [1420, 686] width 15 height 19
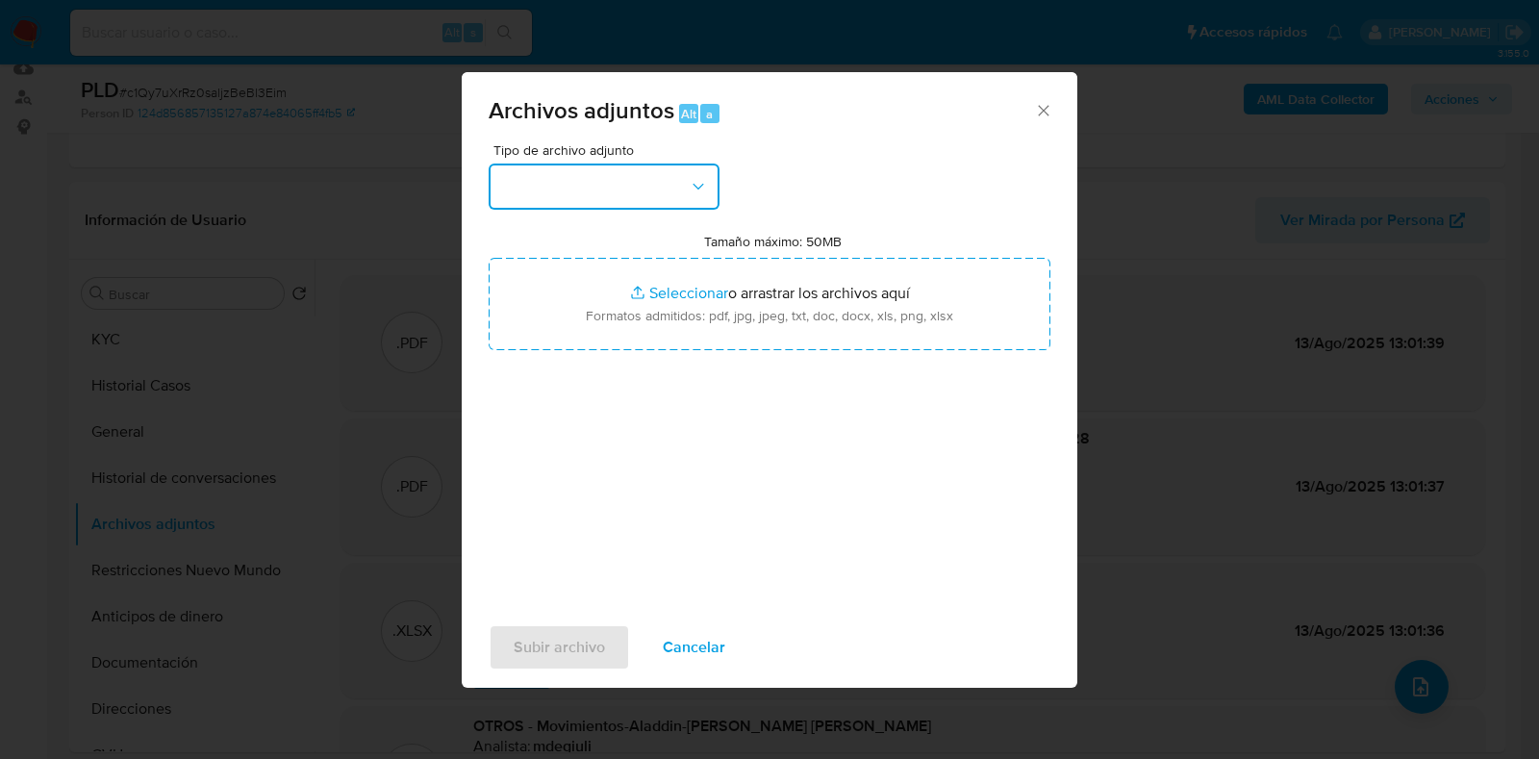
click at [624, 188] on button "button" at bounding box center [604, 187] width 231 height 46
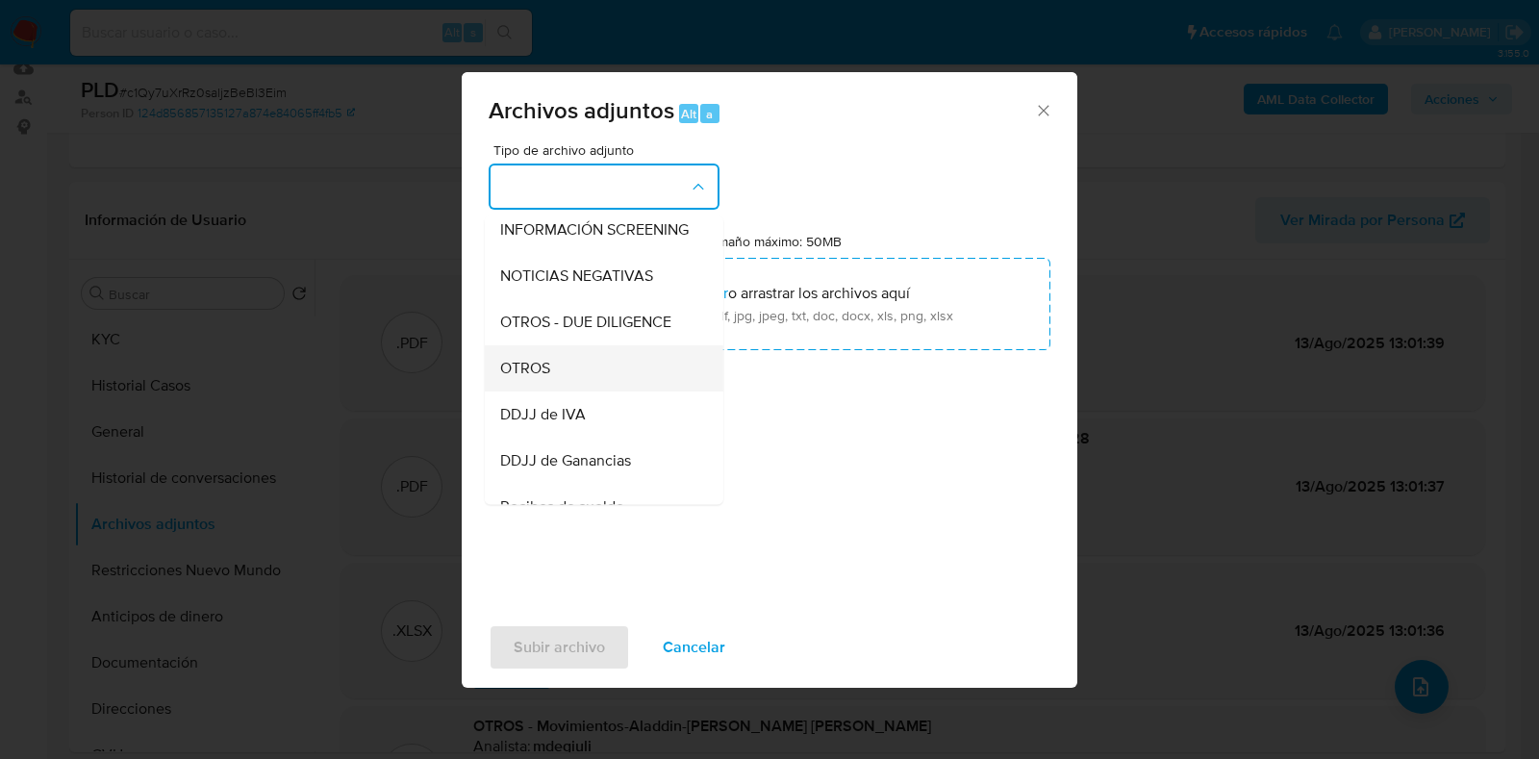
click at [563, 387] on div "OTROS" at bounding box center [598, 368] width 196 height 46
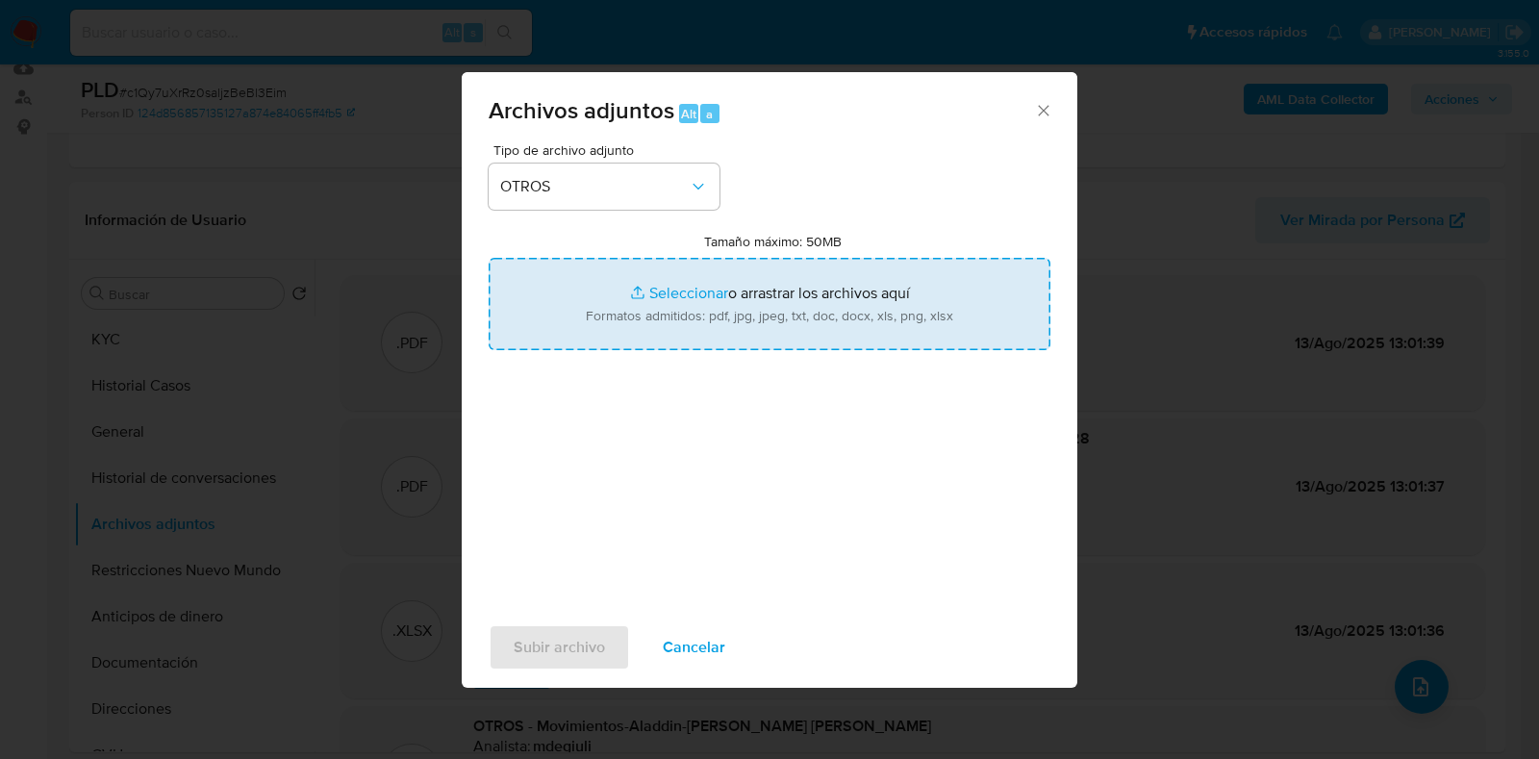
type input "C:\fakepath\v2Caselog [PERSON_NAME] [PERSON_NAME].docx"
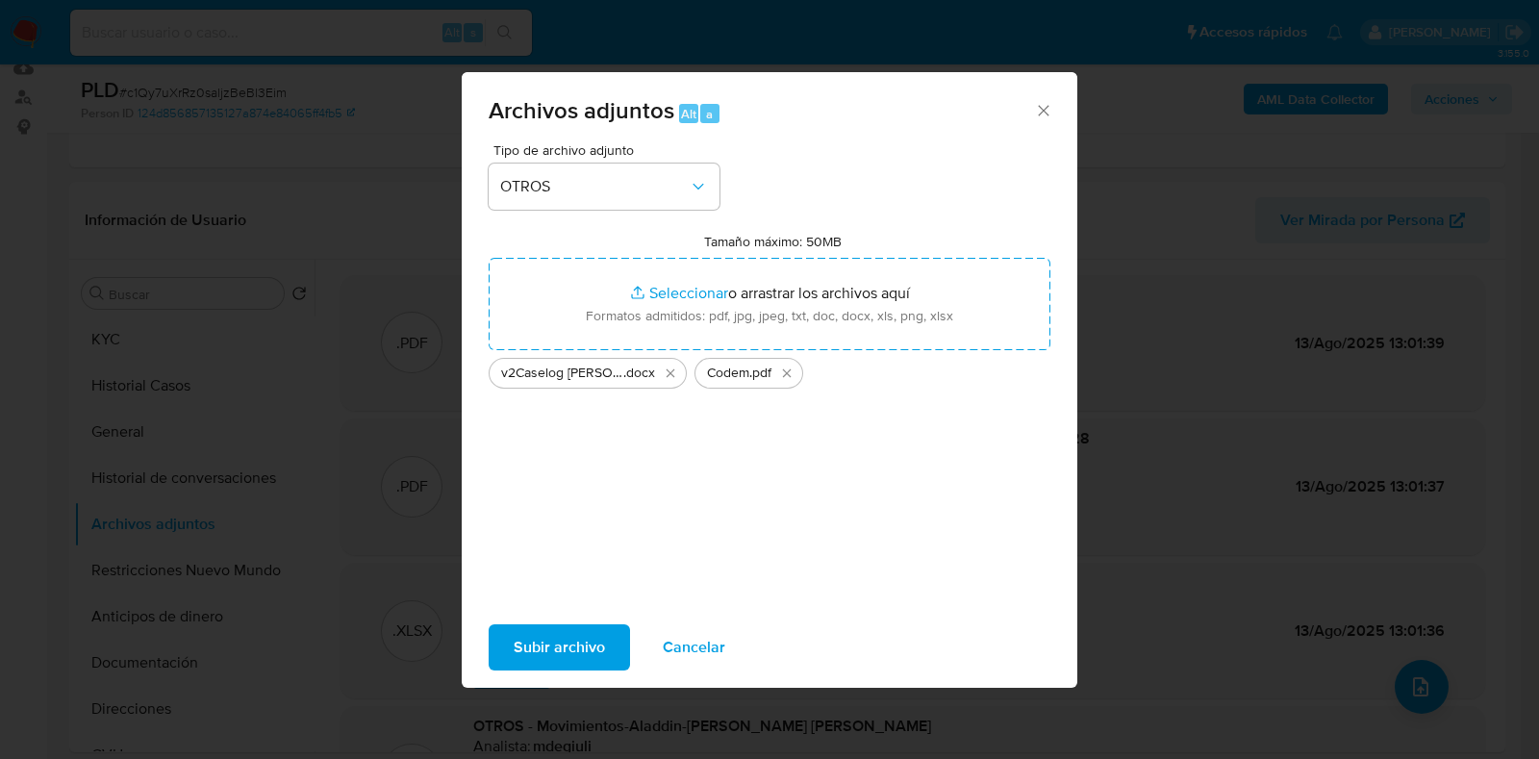
click at [569, 646] on span "Subir archivo" at bounding box center [559, 647] width 91 height 42
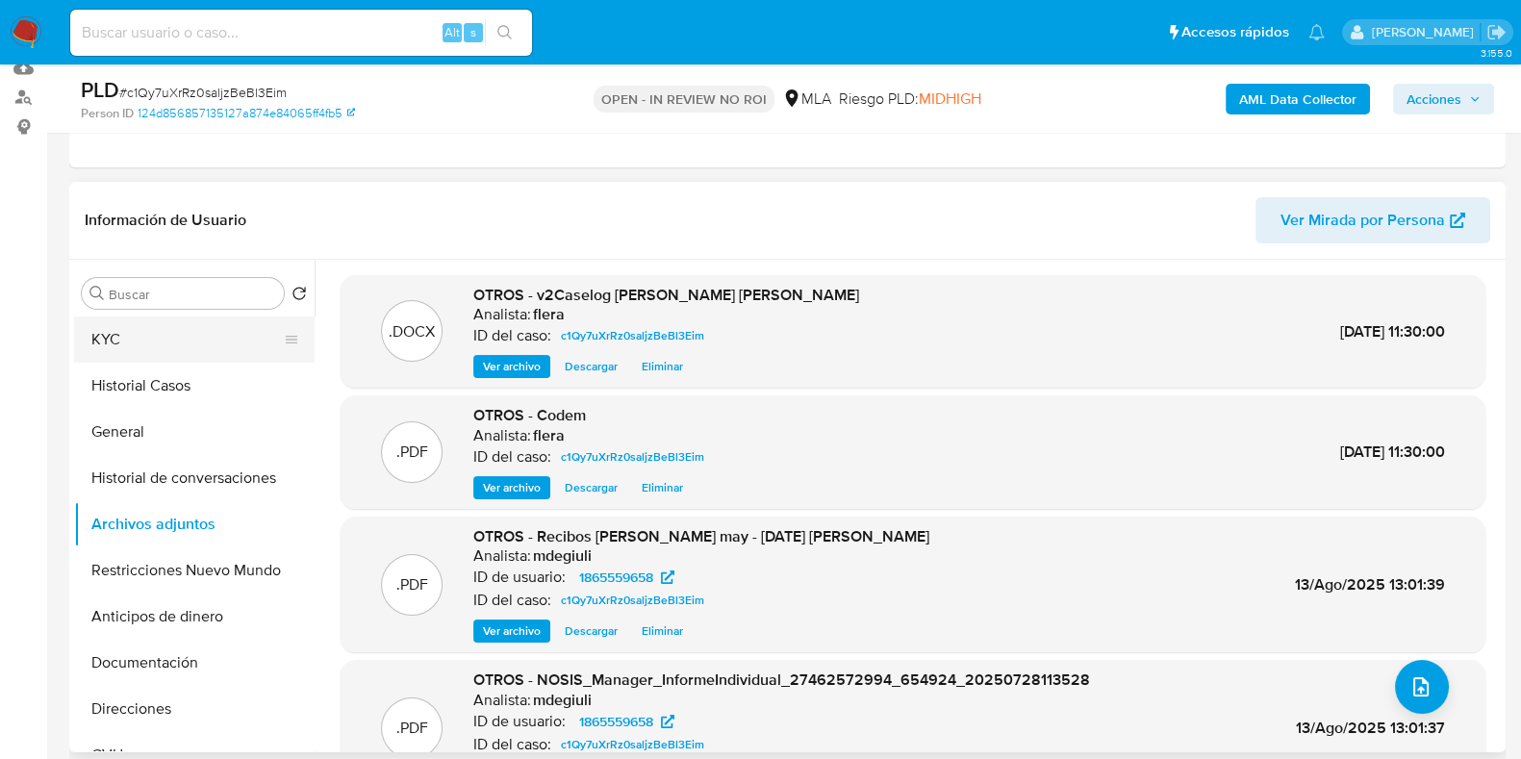
click at [88, 336] on button "KYC" at bounding box center [186, 339] width 225 height 46
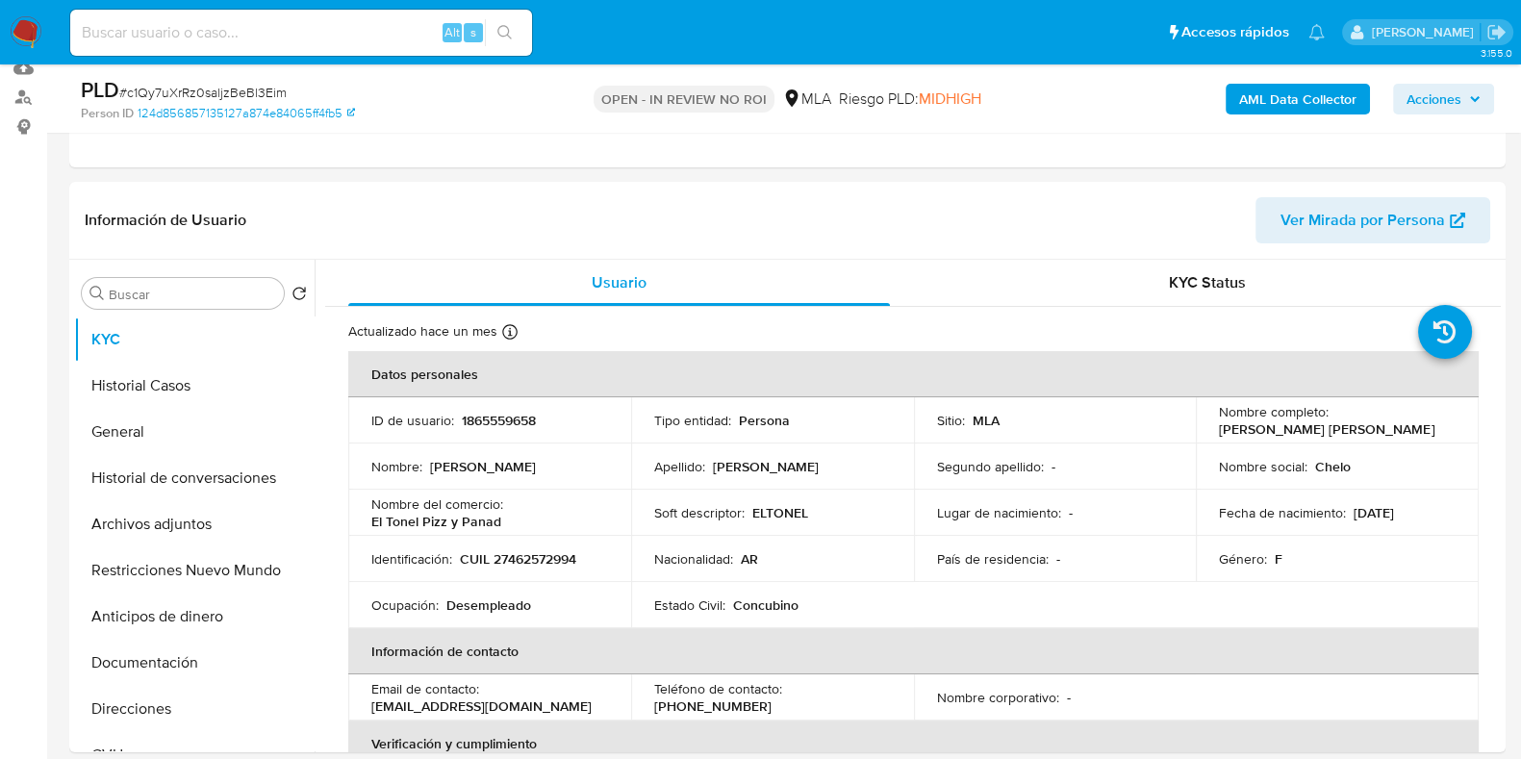
click at [286, 35] on input at bounding box center [301, 32] width 462 height 25
paste input "FTUkArCLKVkAGenNdmG6sbgm"
type input "FTUkArCLKVkAGenNdmG6sbgm"
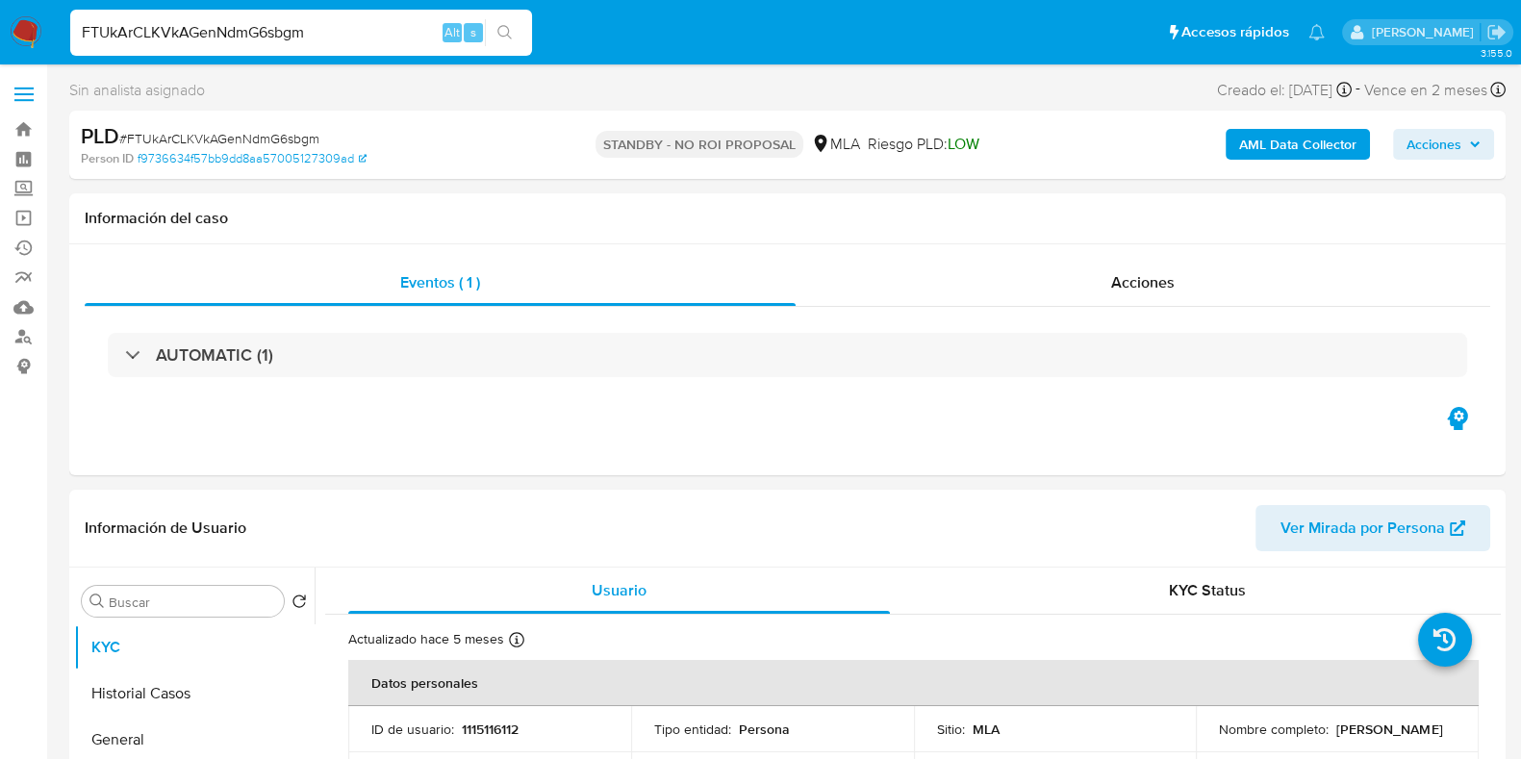
select select "10"
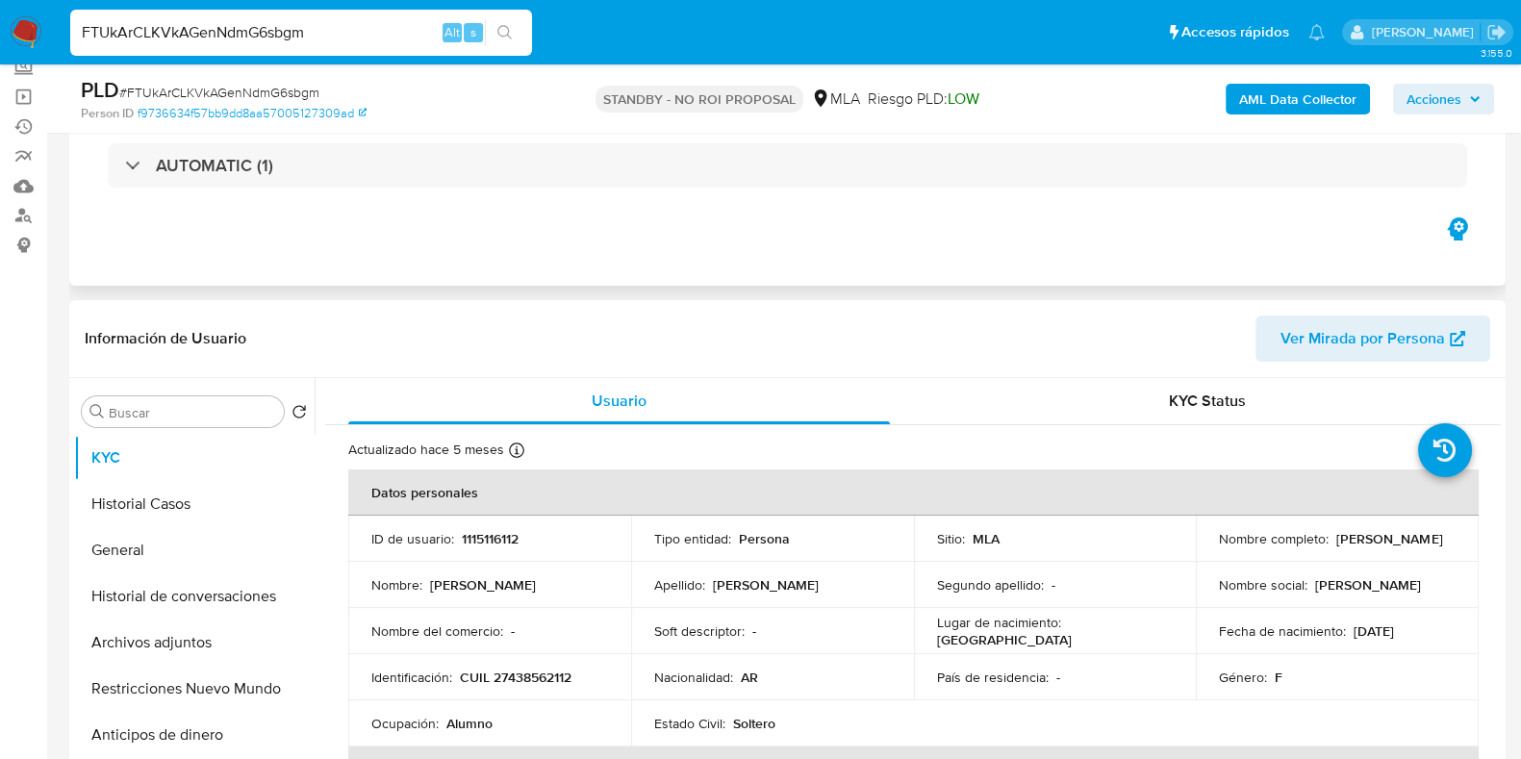
scroll to position [240, 0]
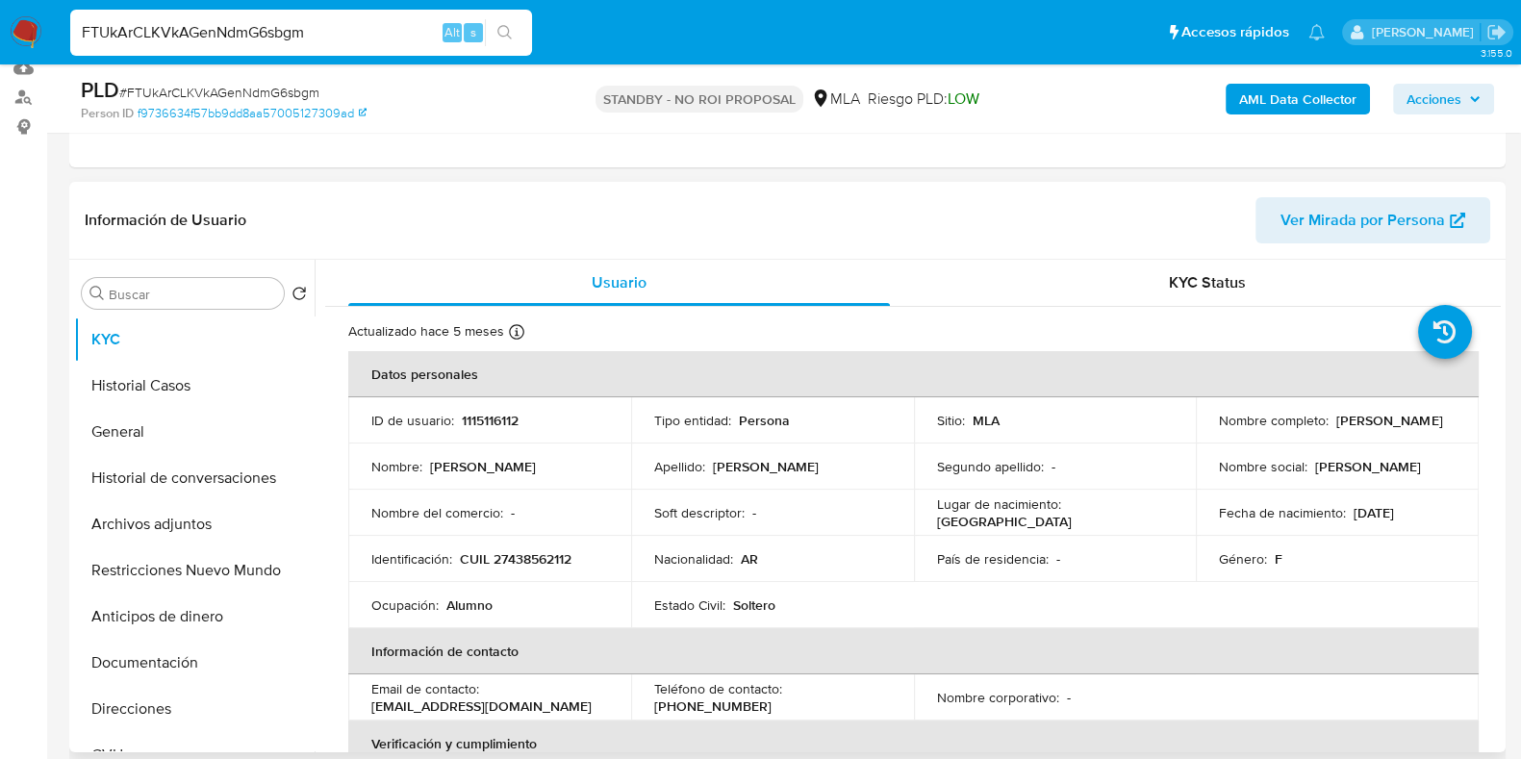
drag, startPoint x: 1378, startPoint y: 430, endPoint x: 1204, endPoint y: 430, distance: 174.1
click at [1204, 430] on td "Nombre completo : Lourdes Milagros Escobar" at bounding box center [1337, 420] width 283 height 46
copy p "[PERSON_NAME]"
click at [142, 473] on button "Historial de conversaciones" at bounding box center [186, 478] width 225 height 46
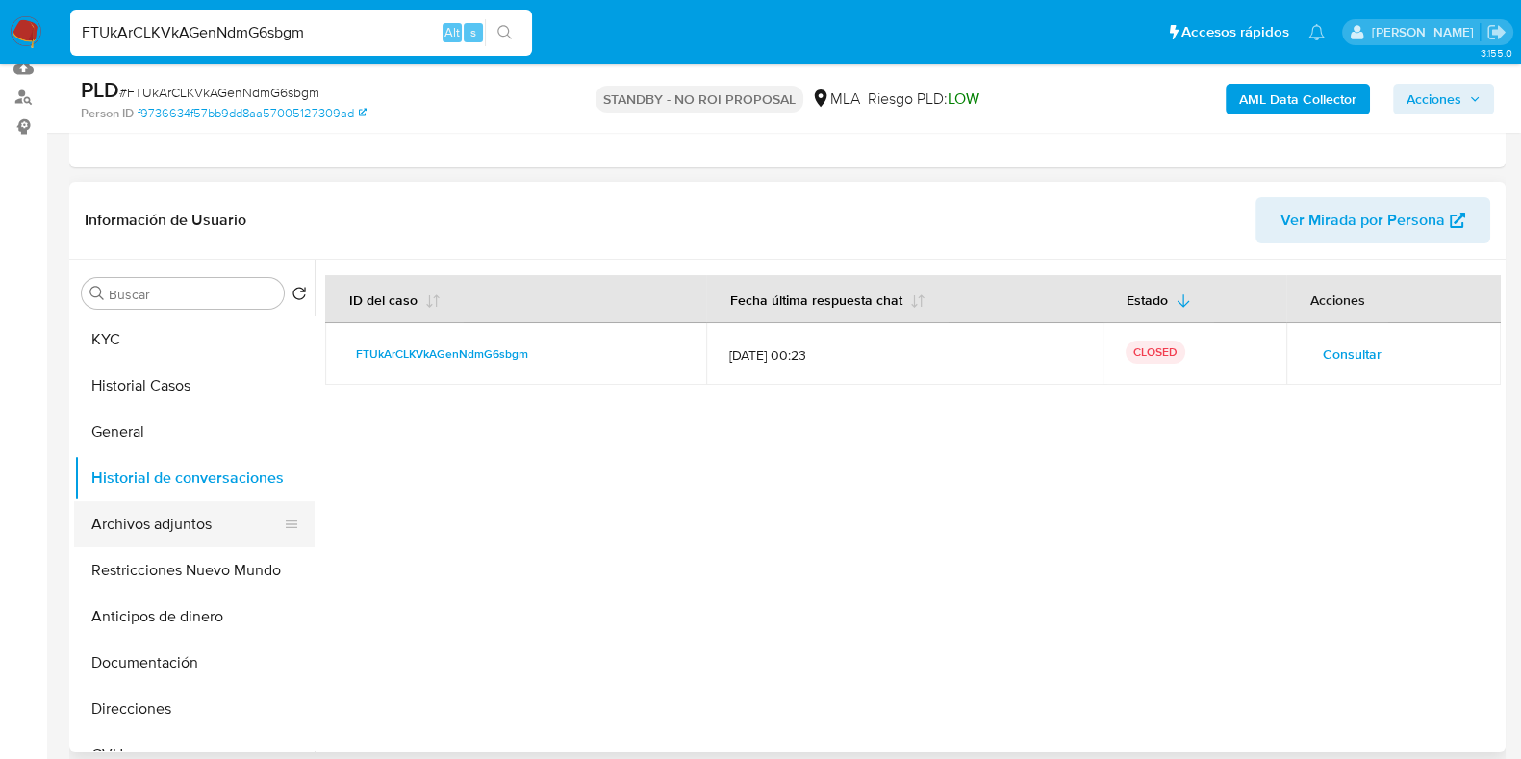
click at [144, 515] on button "Archivos adjuntos" at bounding box center [186, 524] width 225 height 46
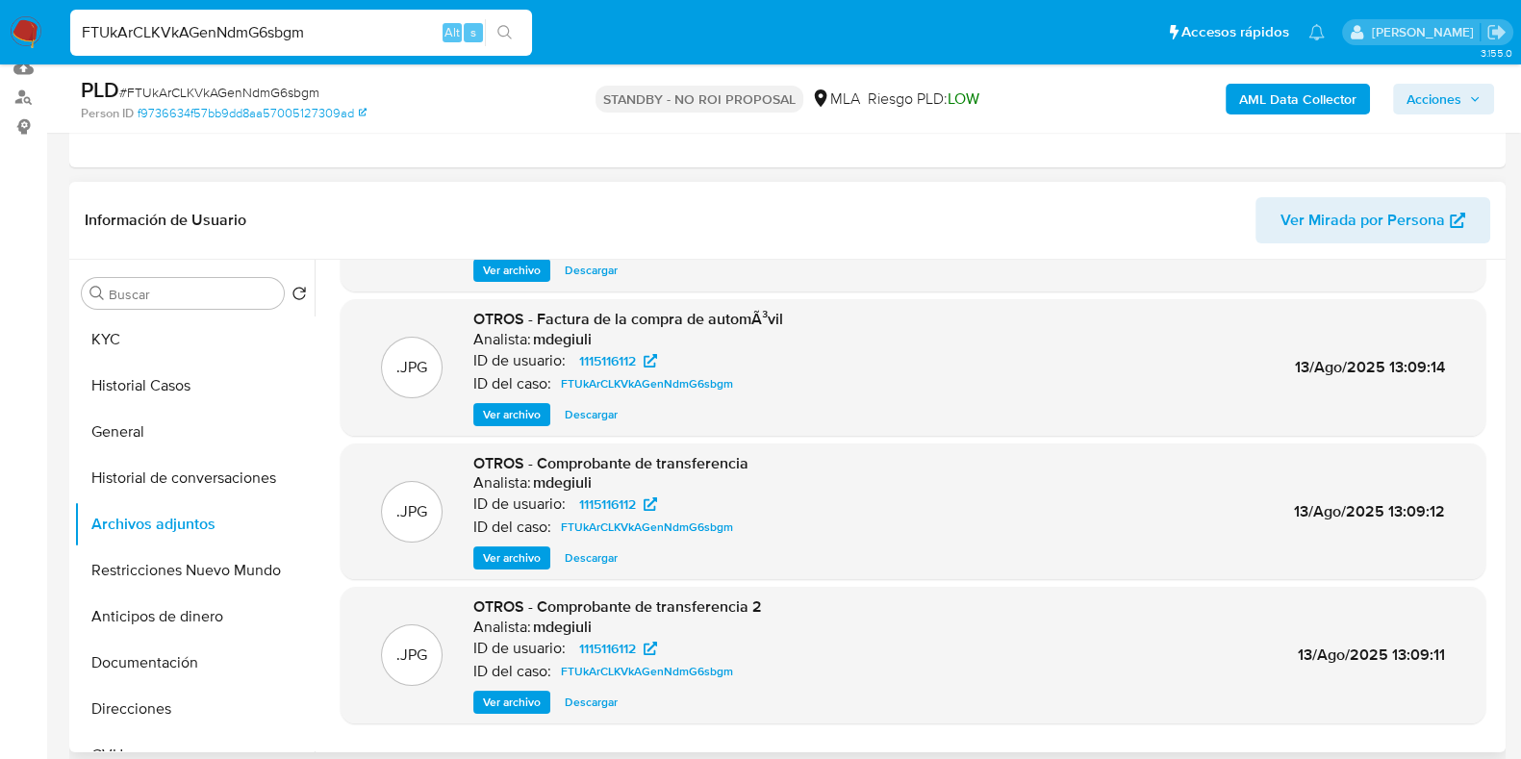
scroll to position [162, 0]
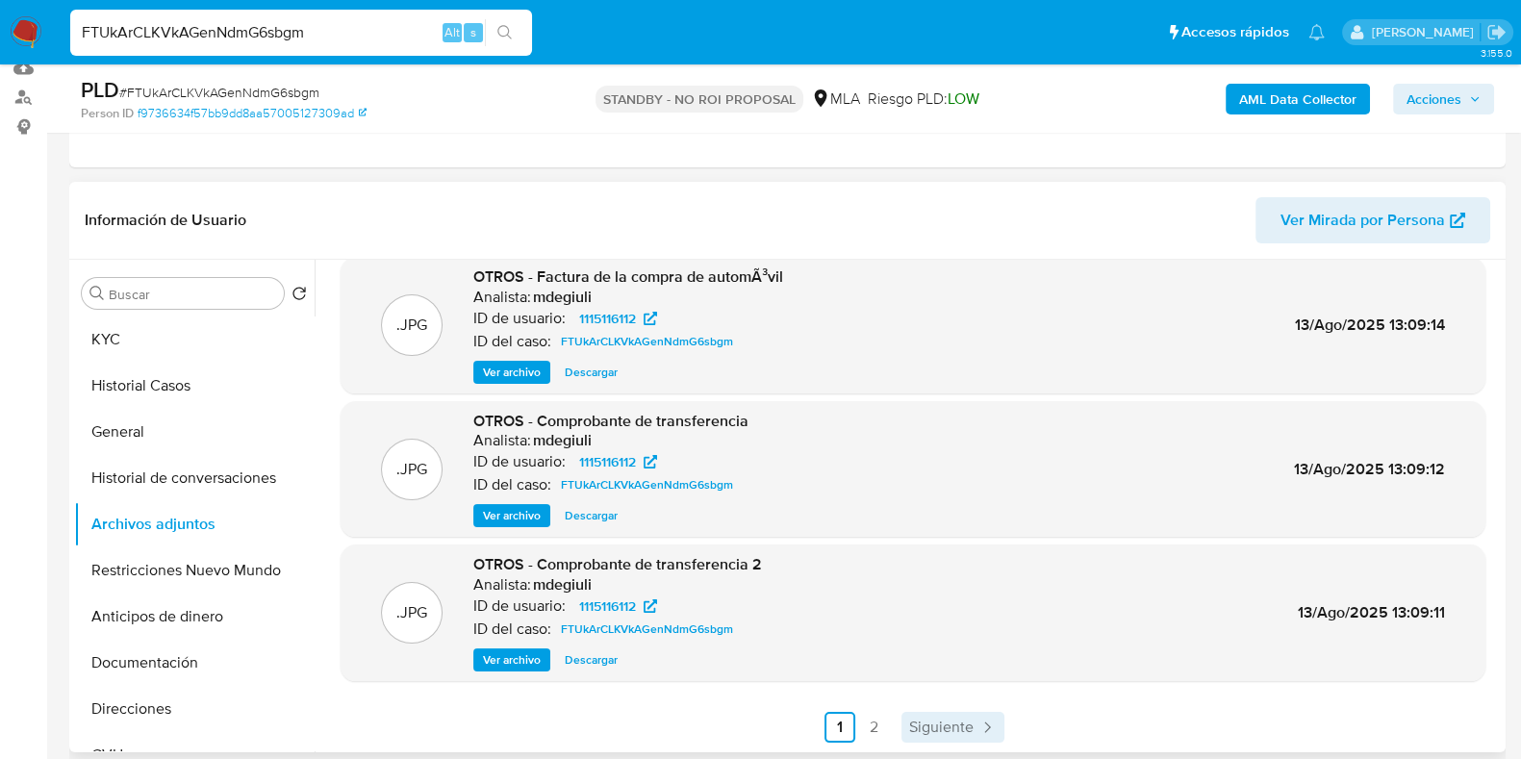
click at [940, 732] on span "Siguiente" at bounding box center [941, 727] width 64 height 15
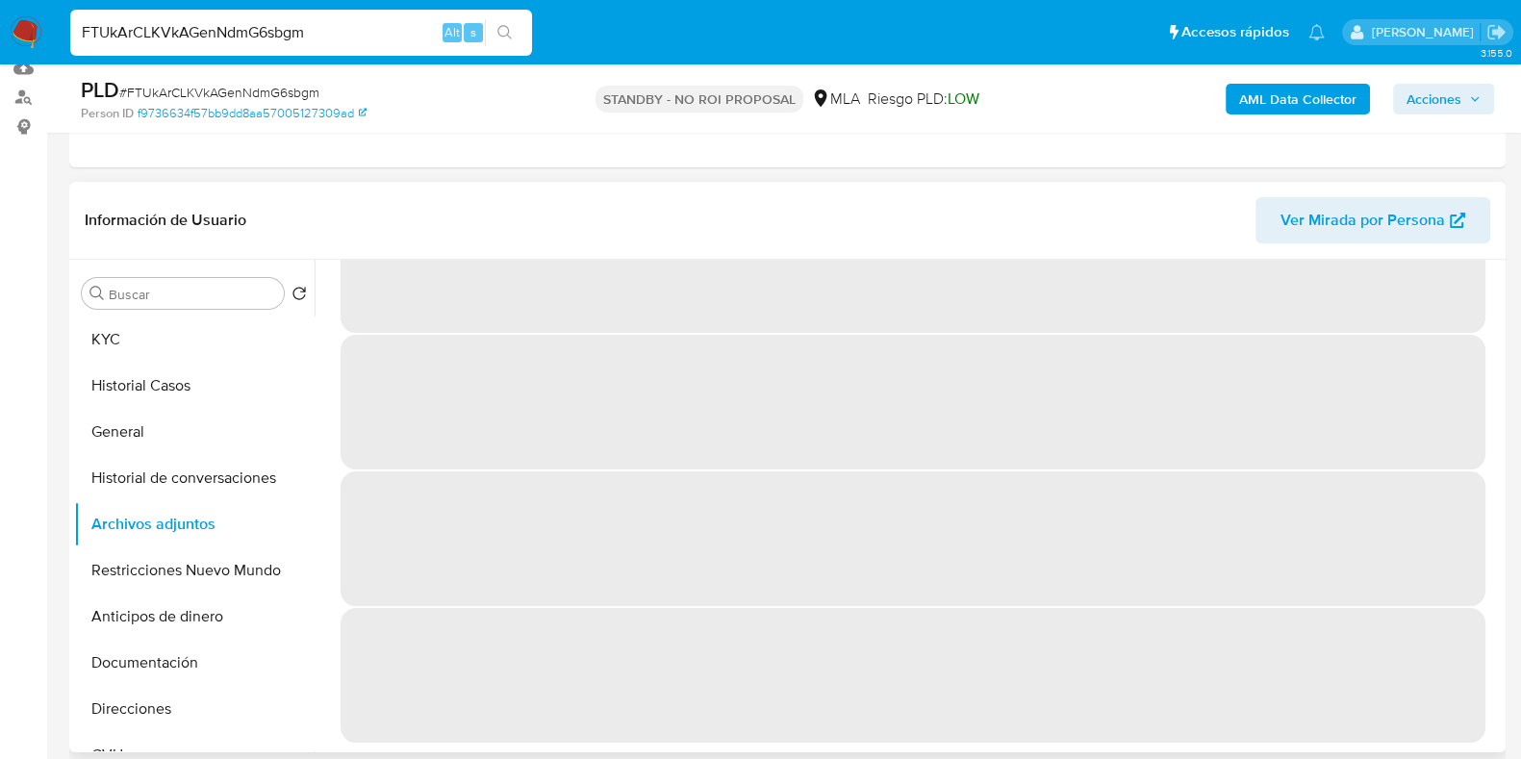
scroll to position [0, 0]
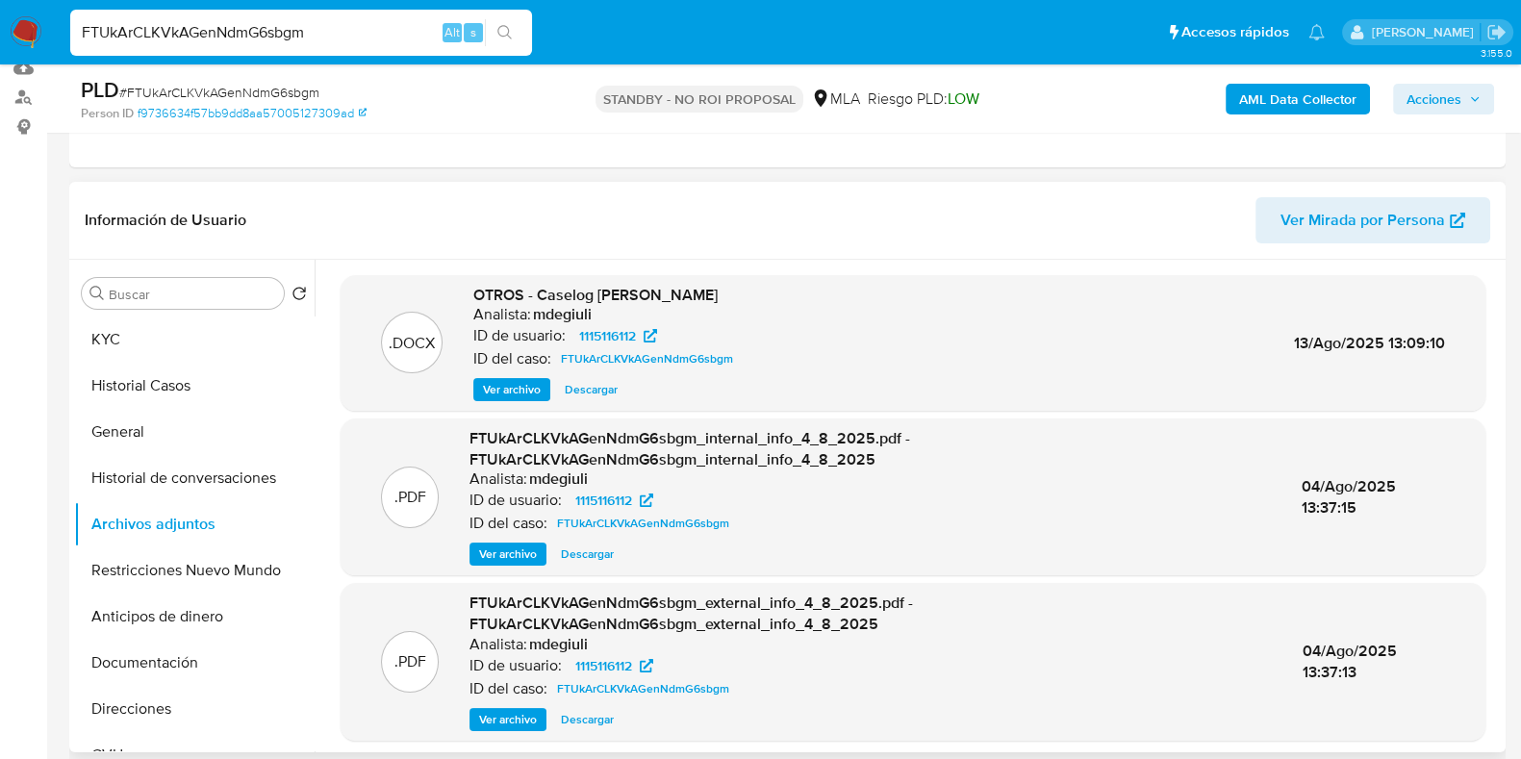
click at [595, 396] on span "Descargar" at bounding box center [591, 389] width 53 height 19
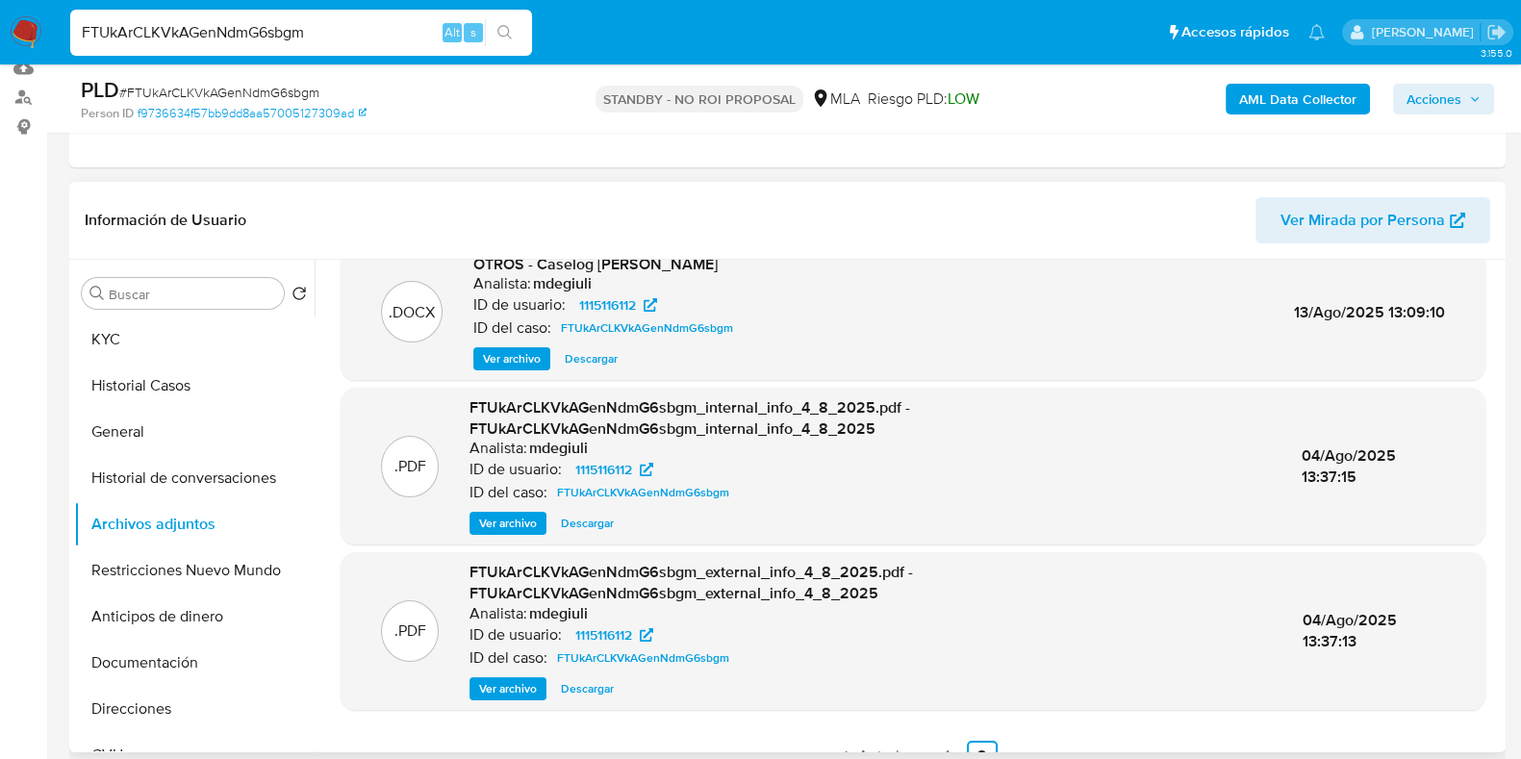
scroll to position [60, 0]
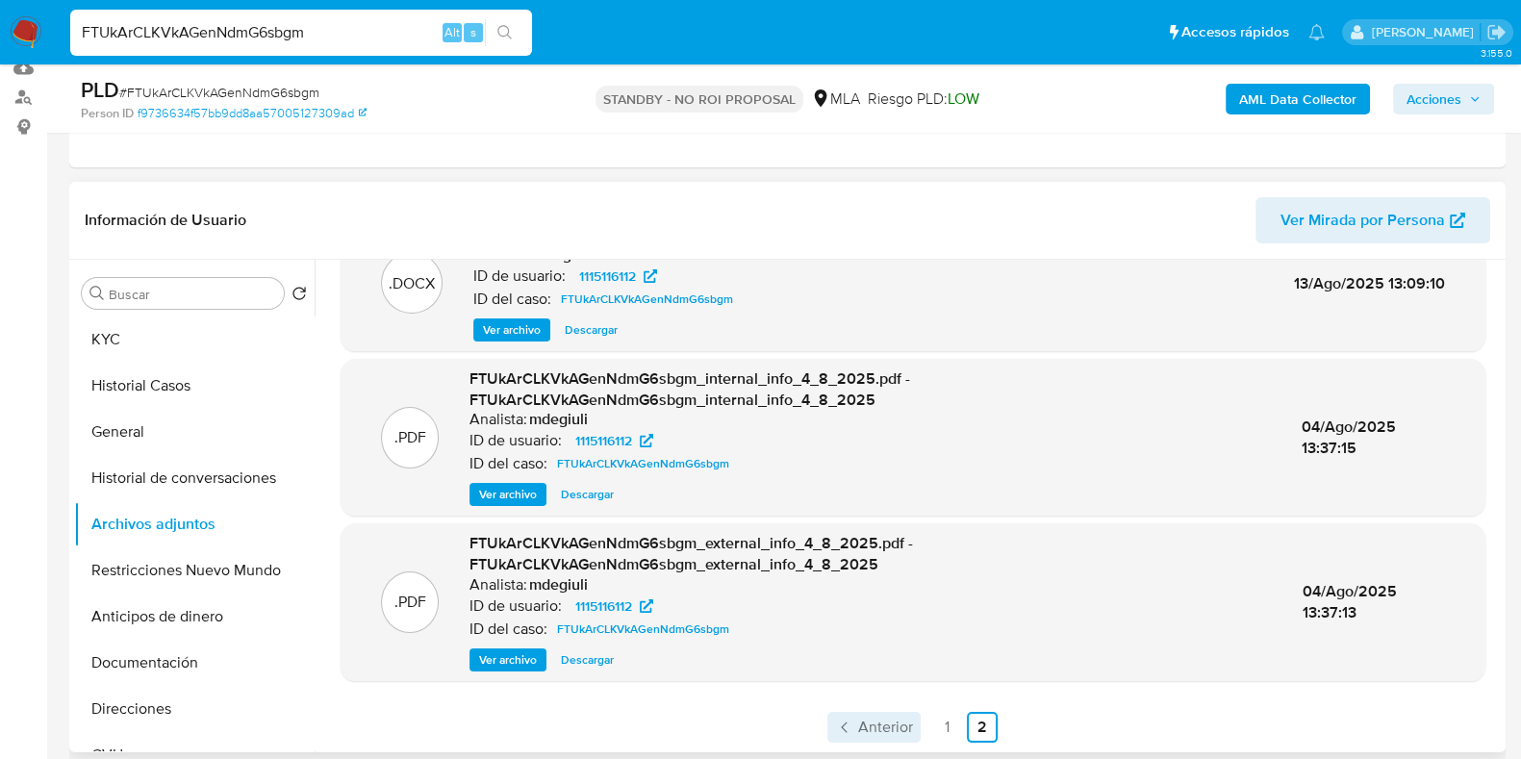
click at [882, 720] on span "Anterior" at bounding box center [885, 727] width 55 height 15
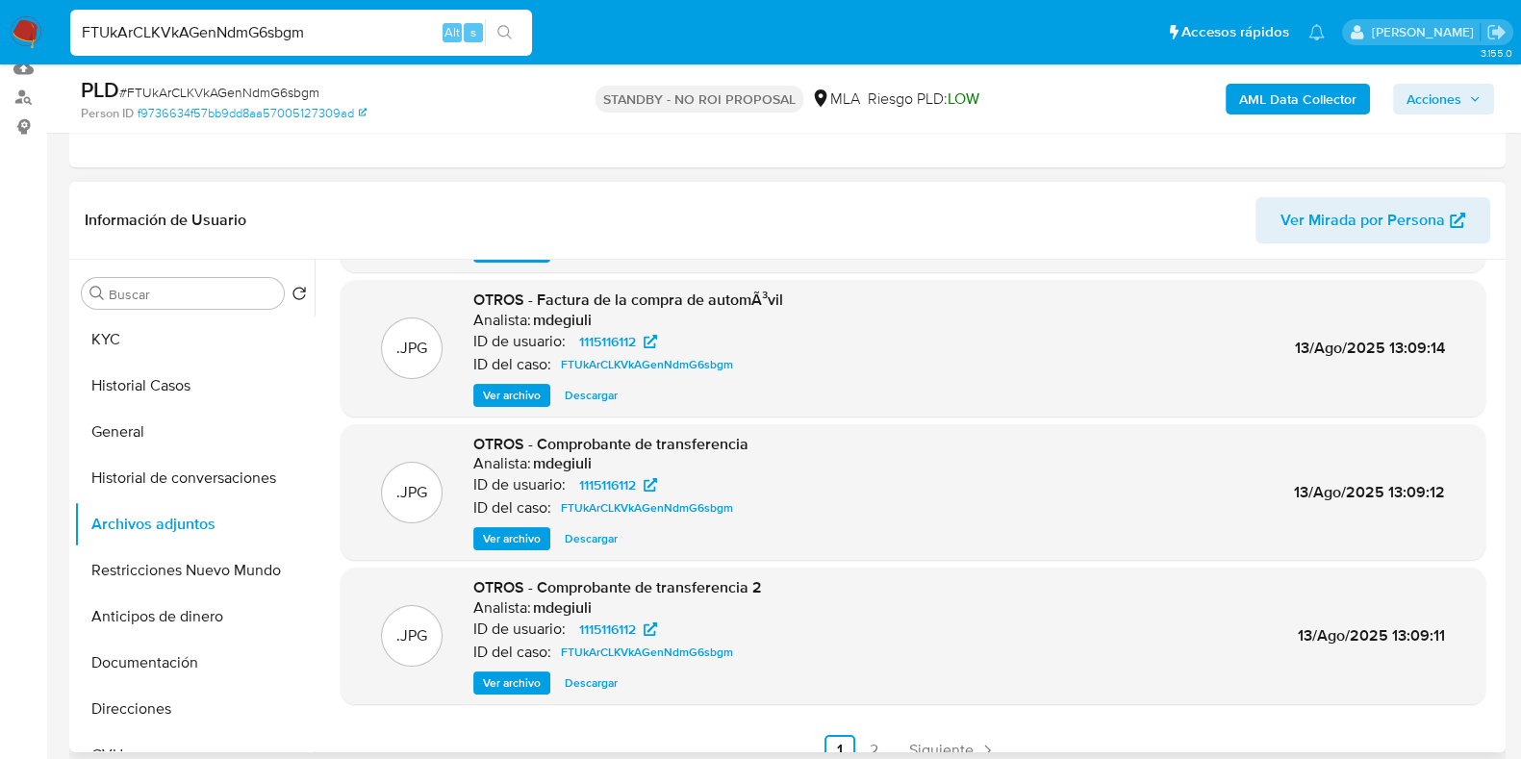
scroll to position [162, 0]
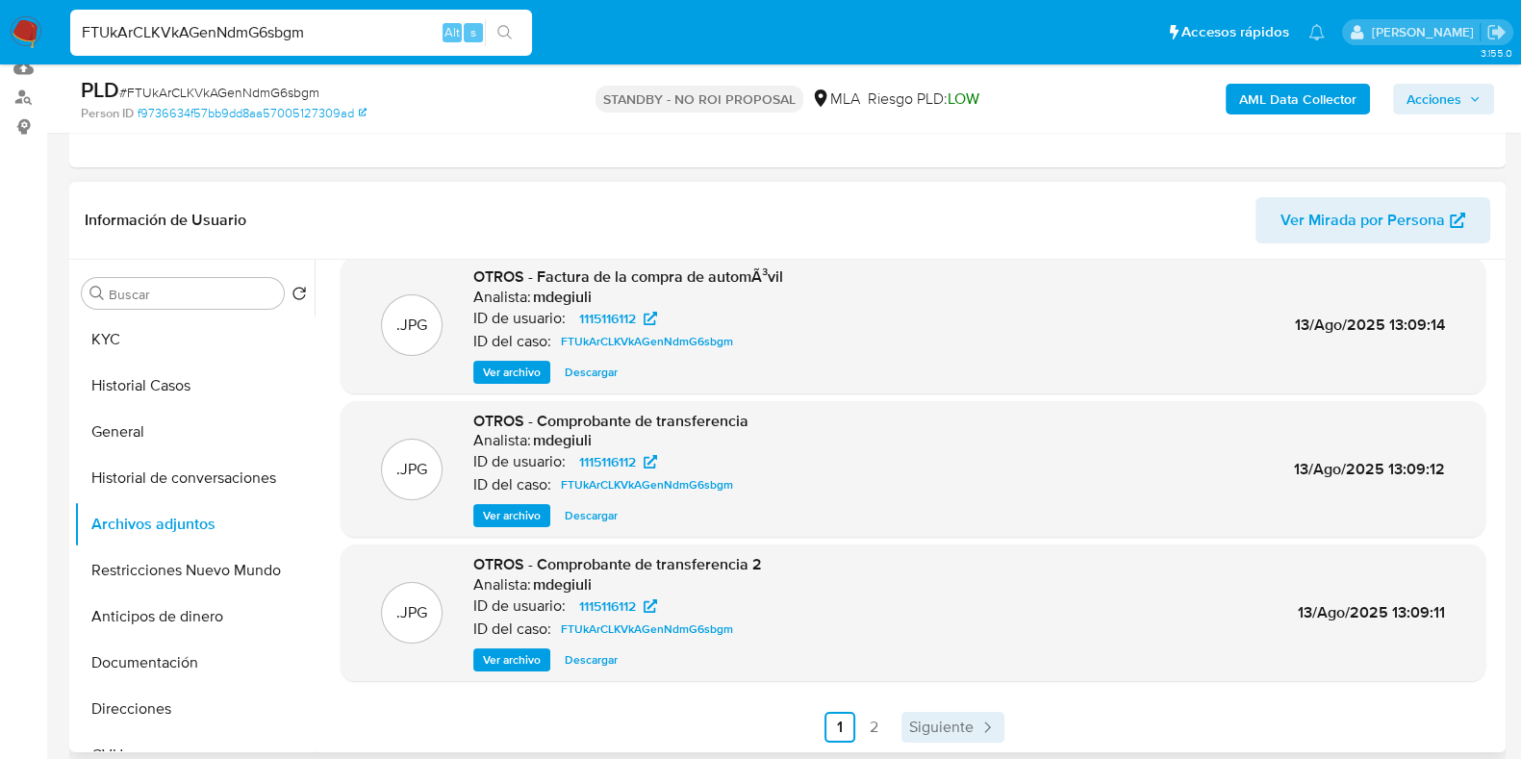
click at [929, 723] on span "Siguiente" at bounding box center [941, 727] width 64 height 15
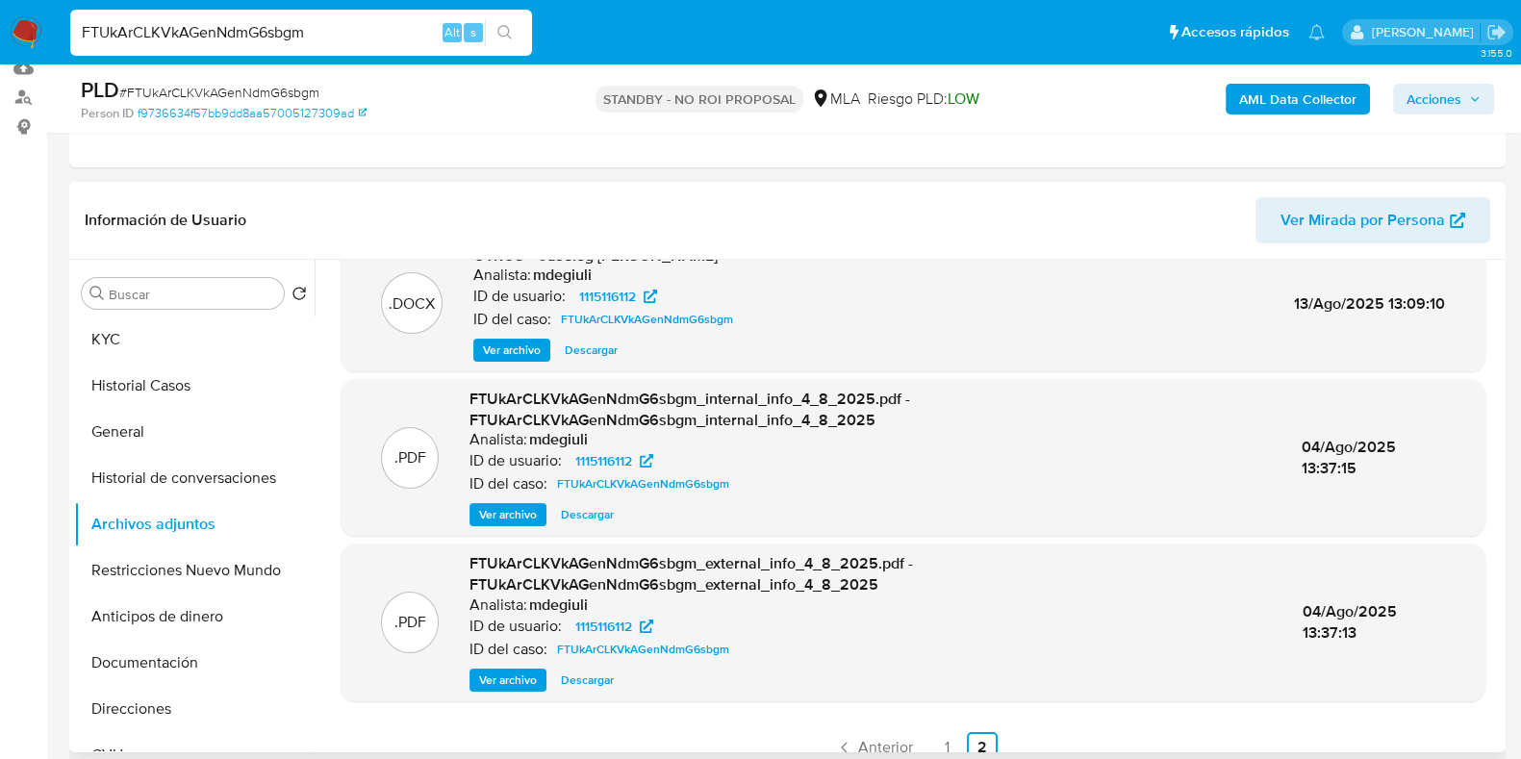
scroll to position [60, 0]
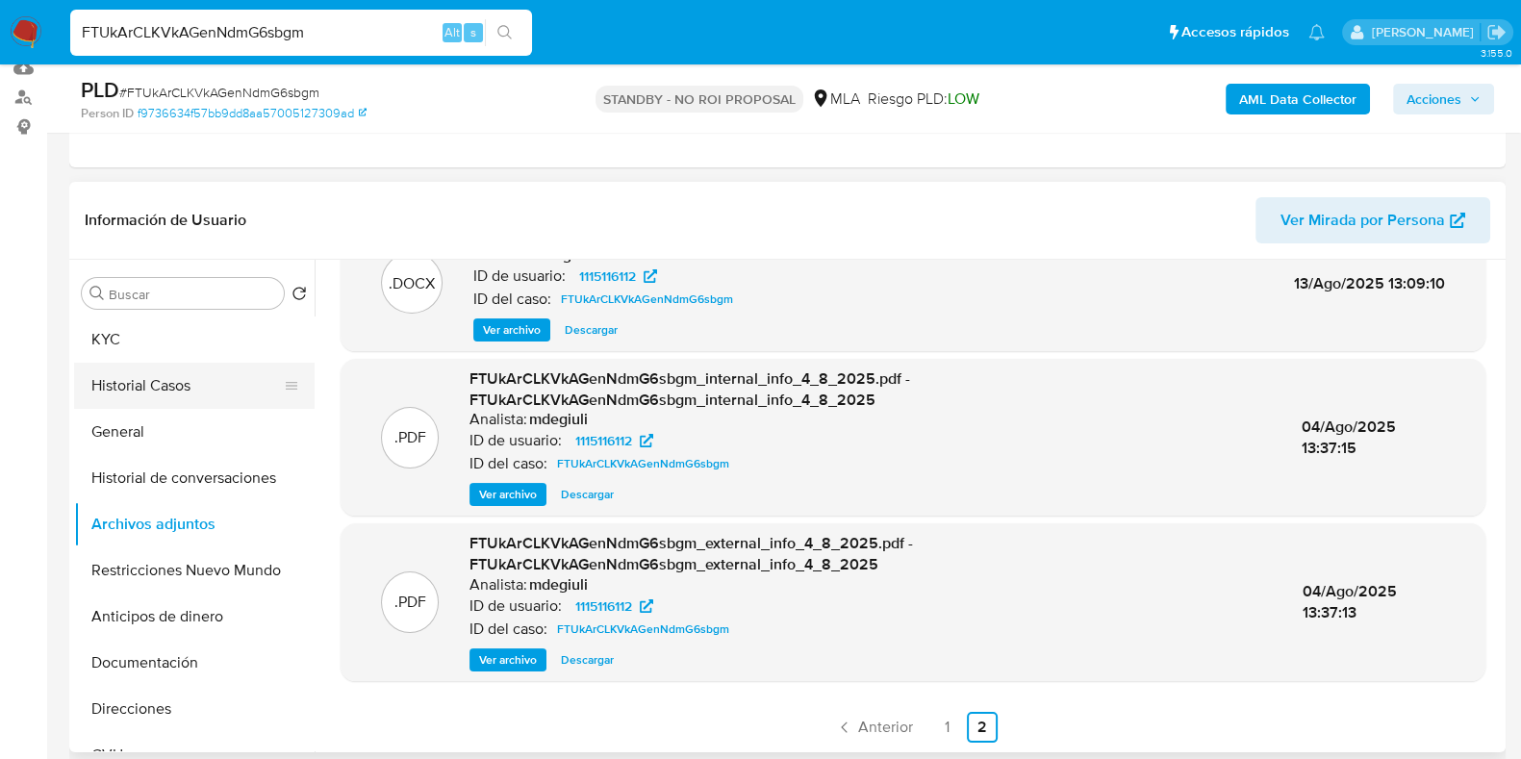
click at [175, 392] on button "Historial Casos" at bounding box center [186, 386] width 225 height 46
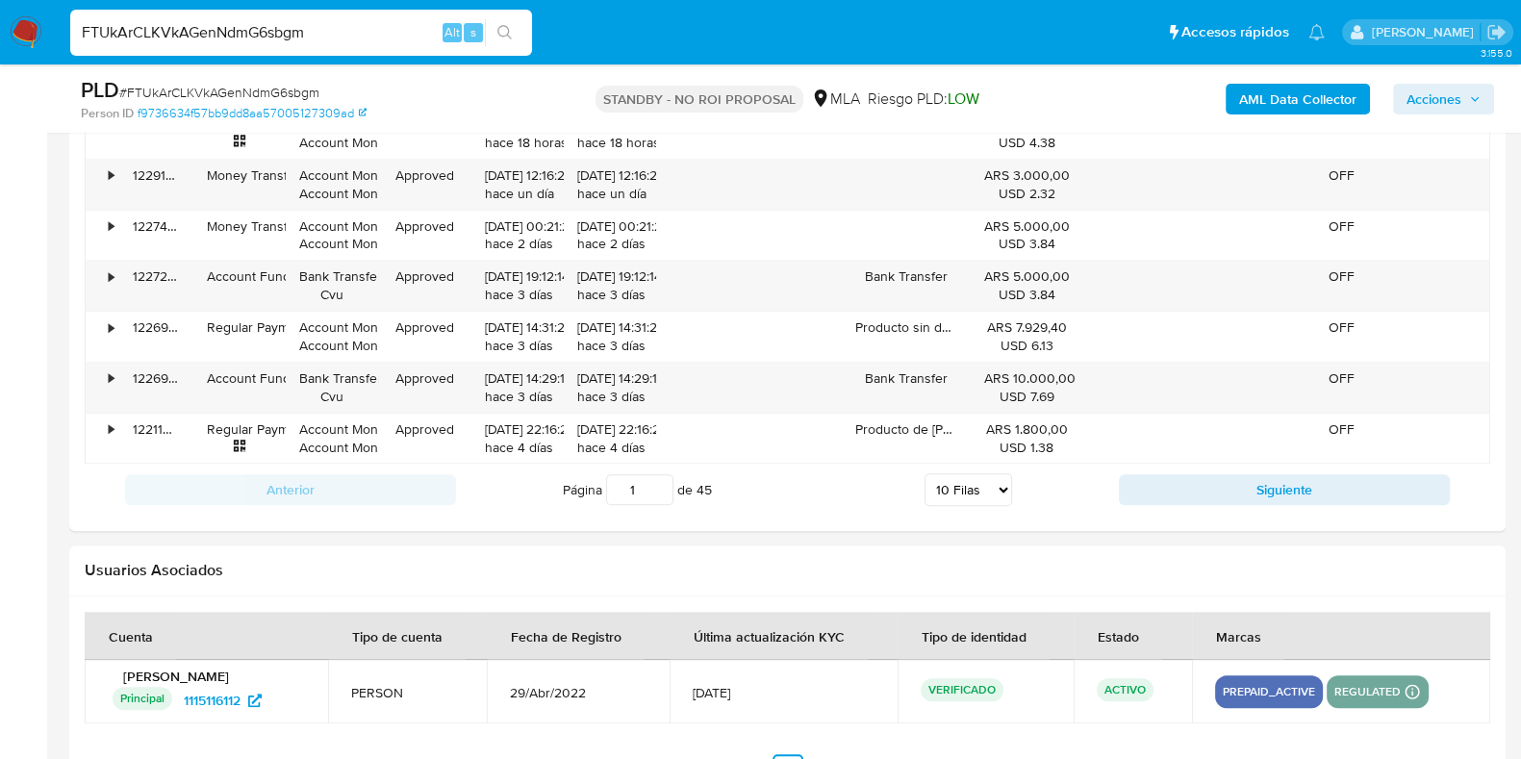
scroll to position [2523, 0]
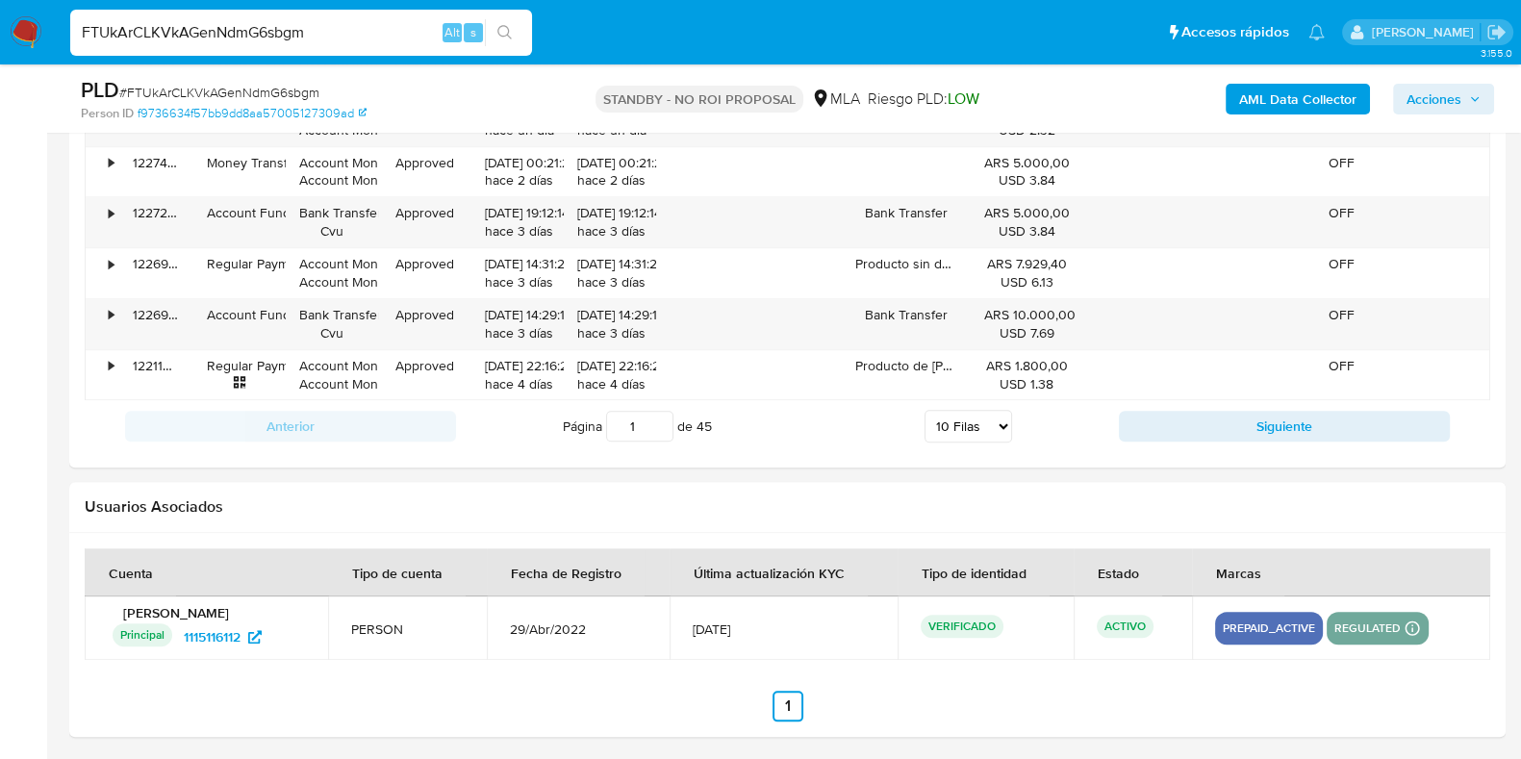
click at [248, 23] on input "FTUkArCLKVkAGenNdmG6sbgm" at bounding box center [301, 32] width 462 height 25
paste input "CMeU1KcqHxNq1PeMwezIGVlA"
type input "CMeU1KcqHxNq1PeMwezIGVlA"
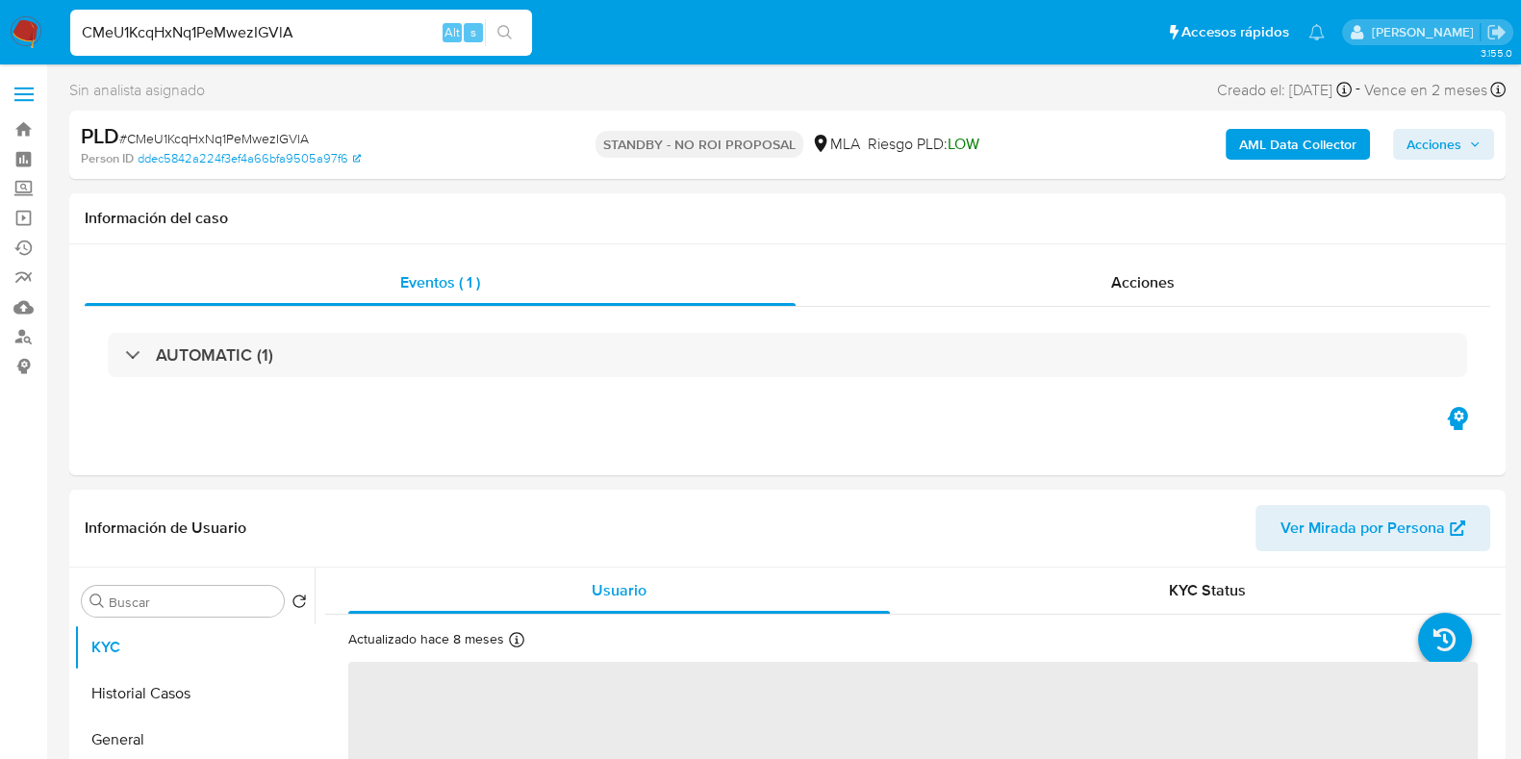
select select "10"
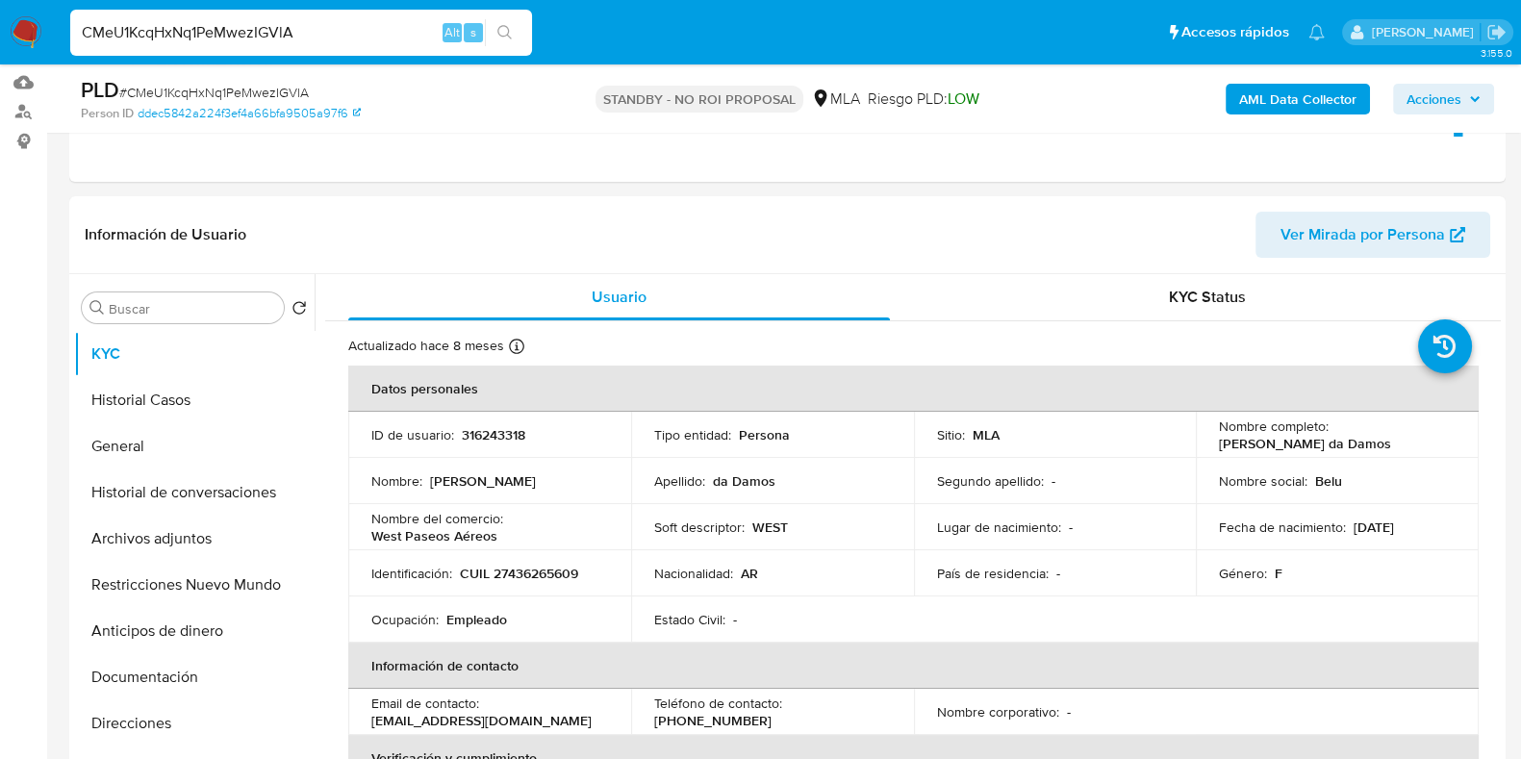
scroll to position [240, 0]
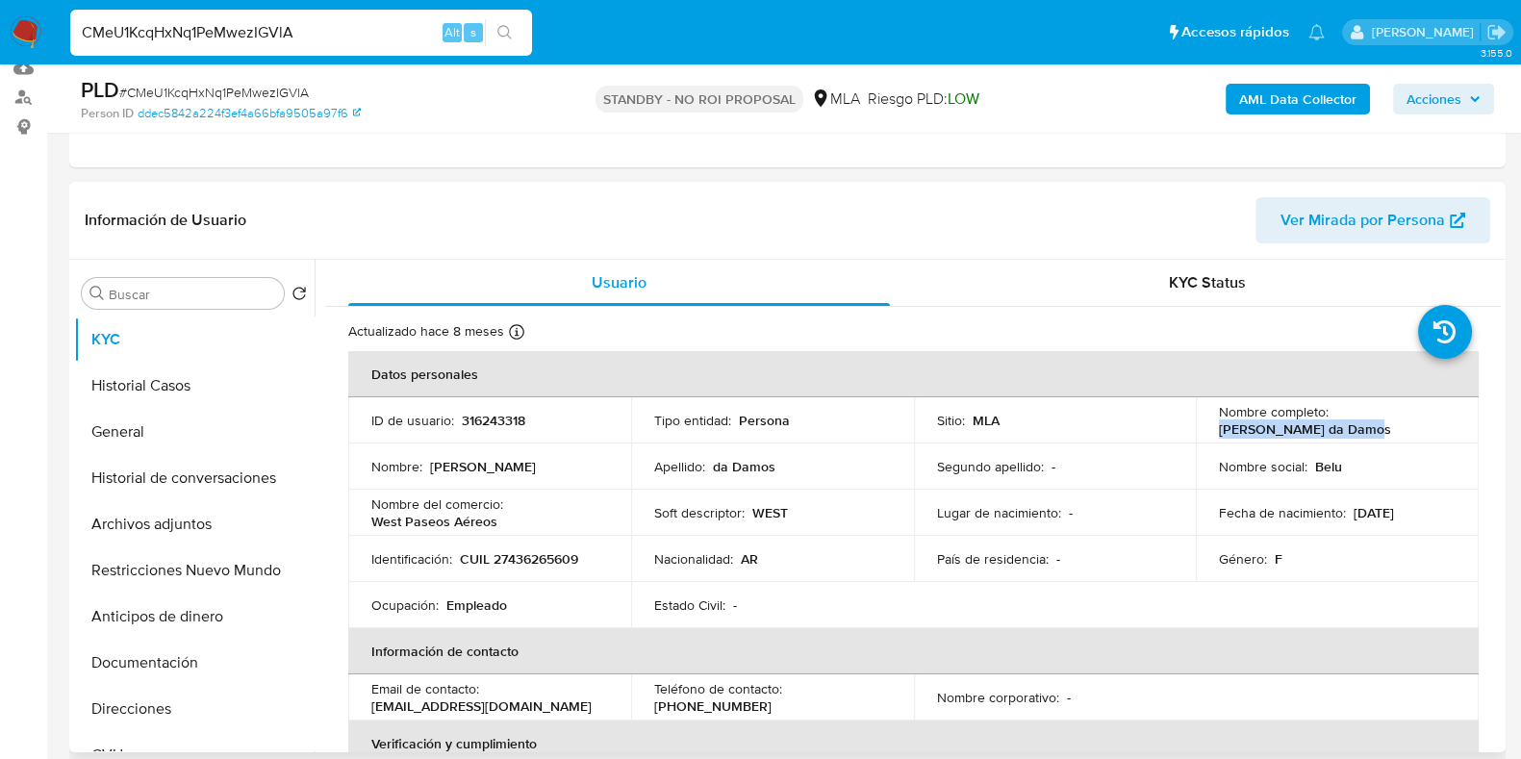
drag, startPoint x: 1361, startPoint y: 432, endPoint x: 1212, endPoint y: 431, distance: 149.1
click at [1219, 431] on div "Nombre completo : Magali Belen da Damos" at bounding box center [1337, 420] width 237 height 35
copy p "Magali Belen da Damos"
click at [139, 523] on button "Archivos adjuntos" at bounding box center [186, 524] width 225 height 46
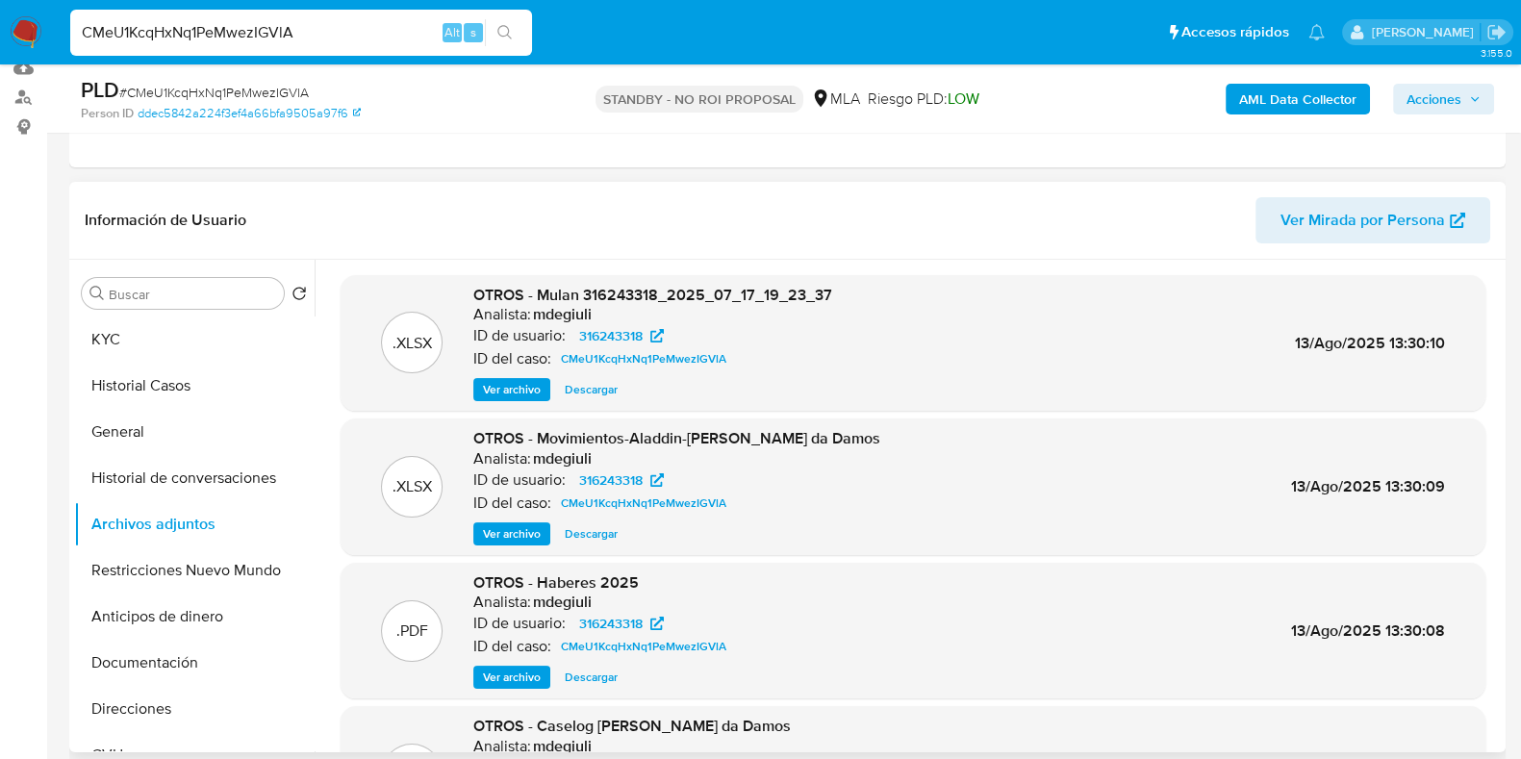
click at [606, 531] on span "Descargar" at bounding box center [591, 533] width 53 height 19
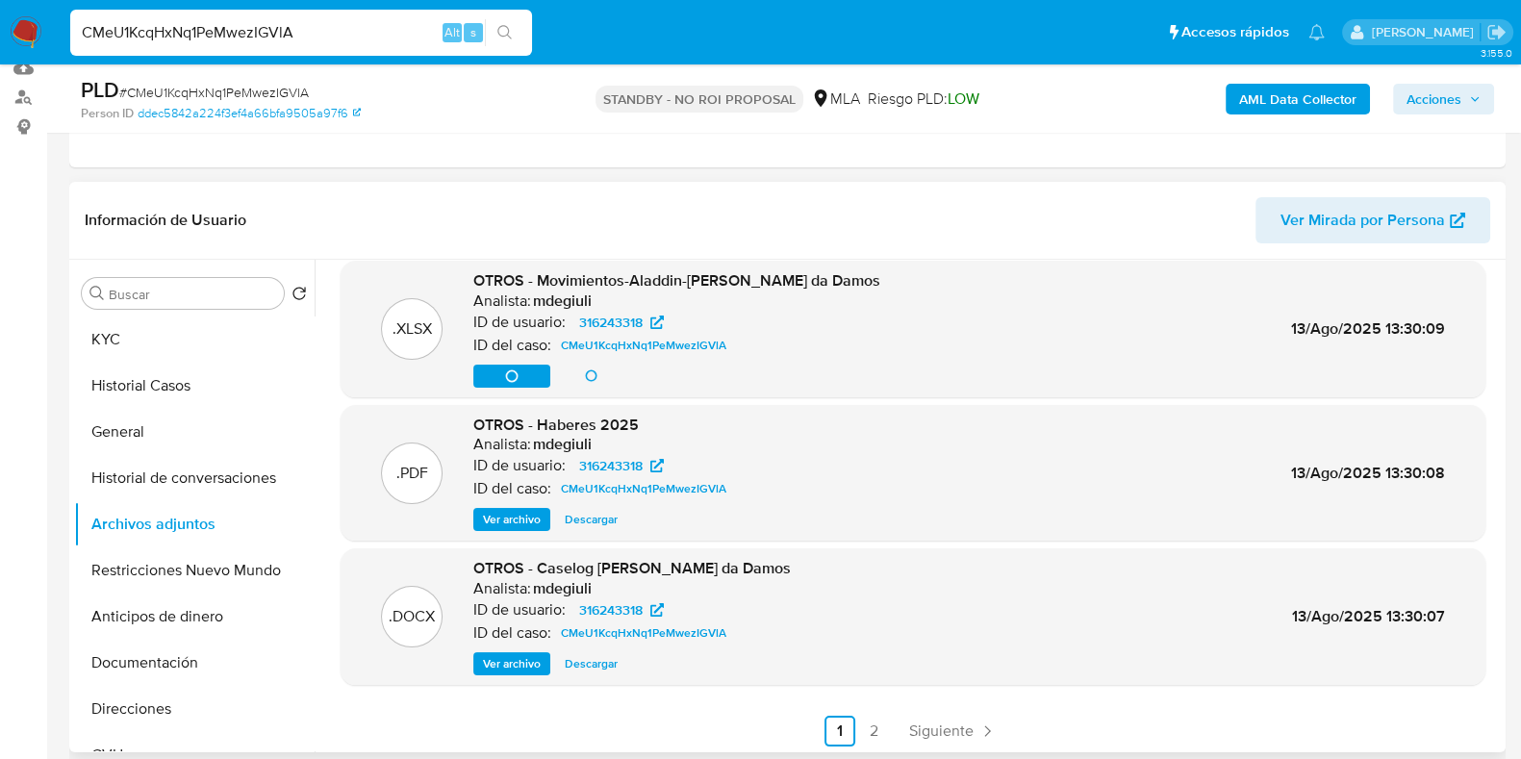
scroll to position [162, 0]
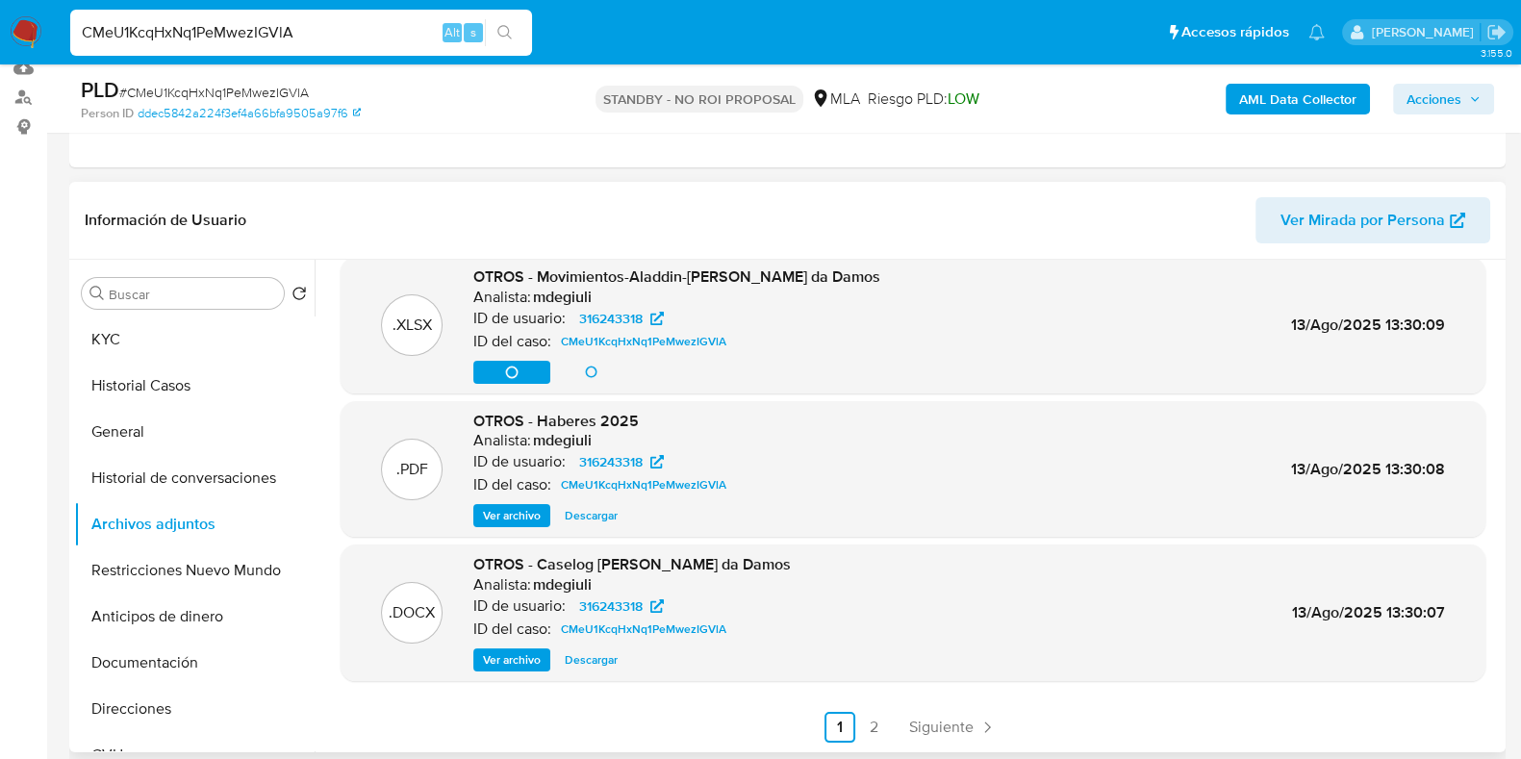
click at [597, 654] on span "Descargar" at bounding box center [591, 659] width 53 height 19
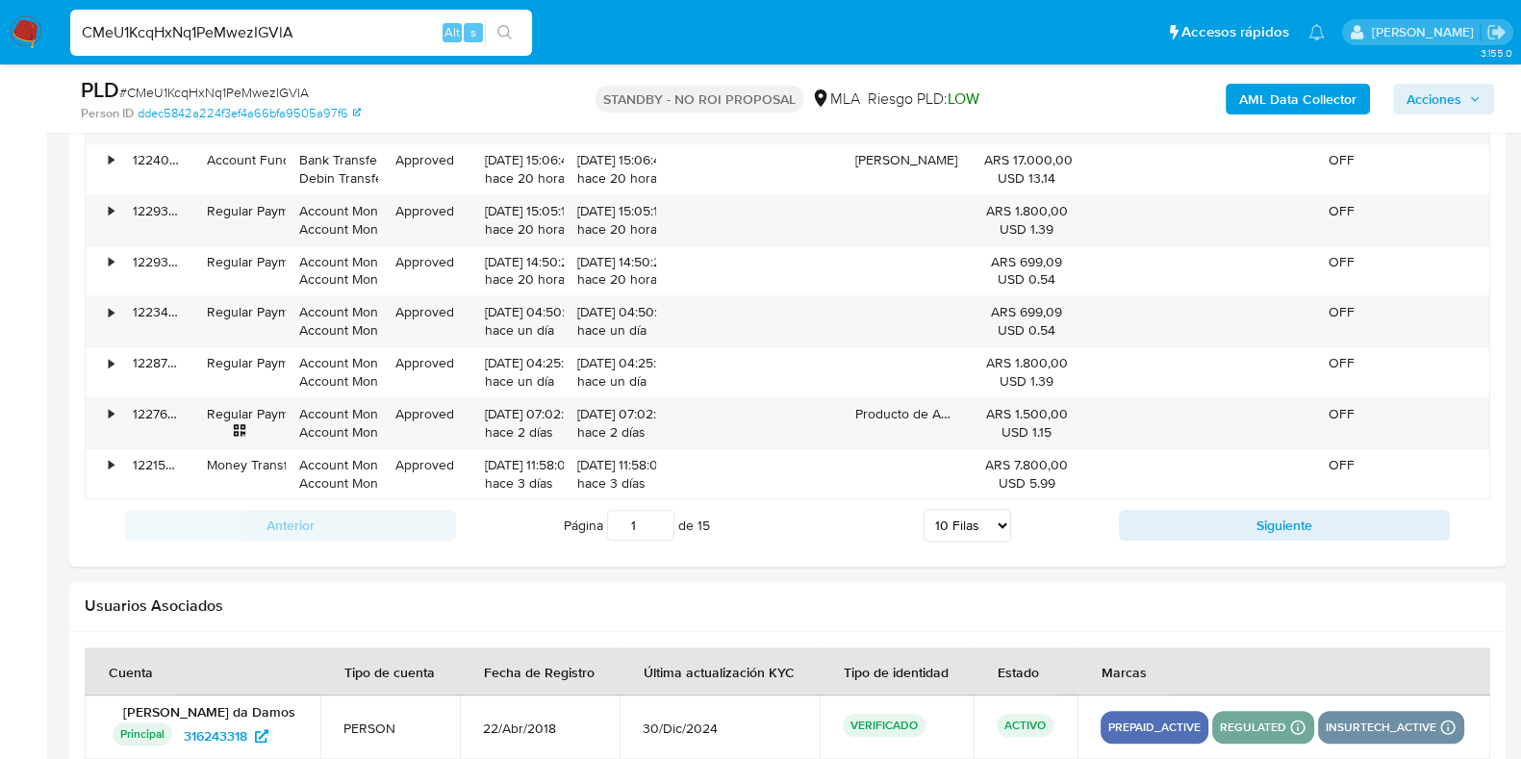
scroll to position [2523, 0]
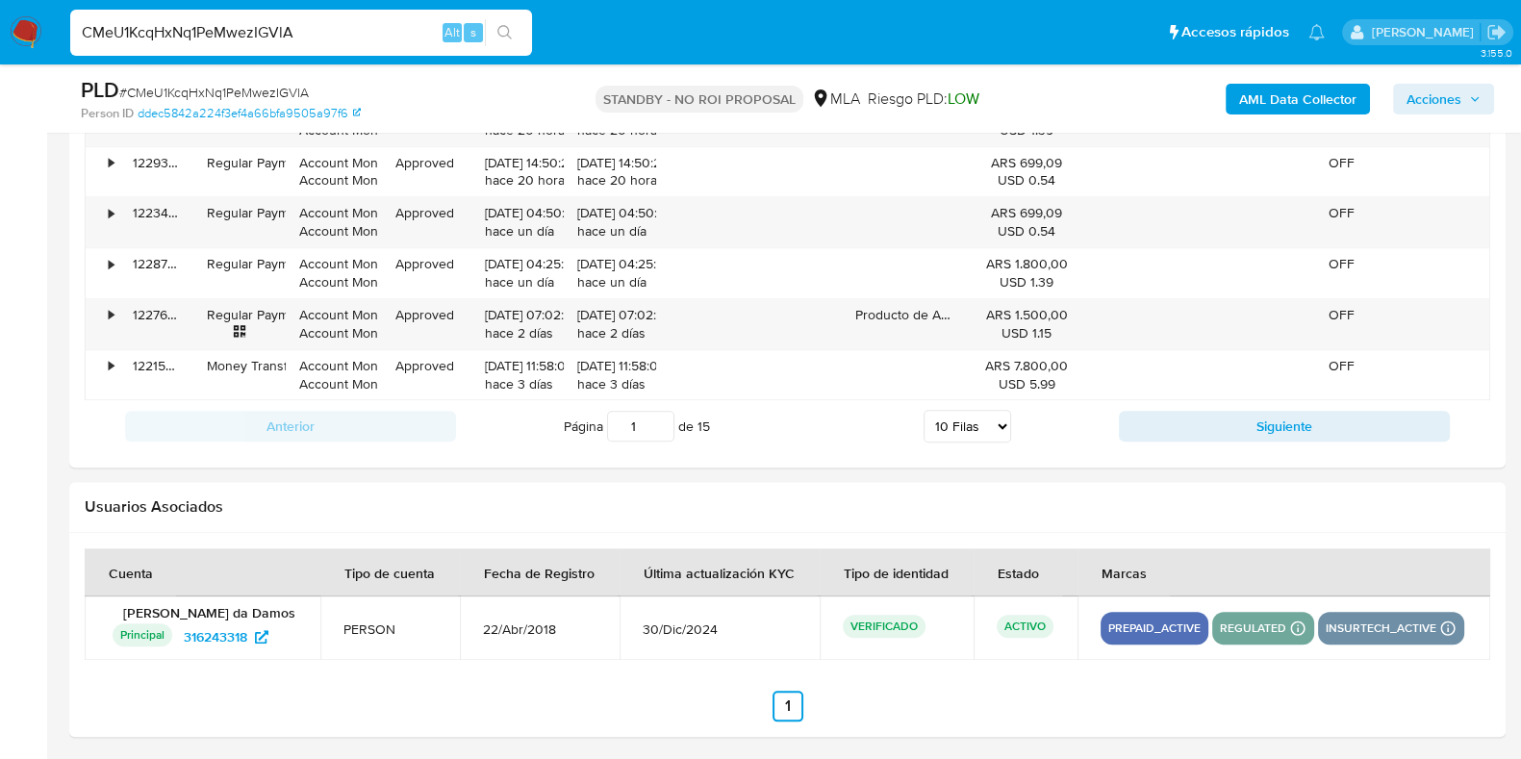
click at [232, 31] on input "CMeU1KcqHxNq1PeMwezIGVlA" at bounding box center [301, 32] width 462 height 25
paste input "AZiRTgm3aROKYHttvcDIvyWe"
type input "AZiRTgm3aROKYHttvcDIvyWe"
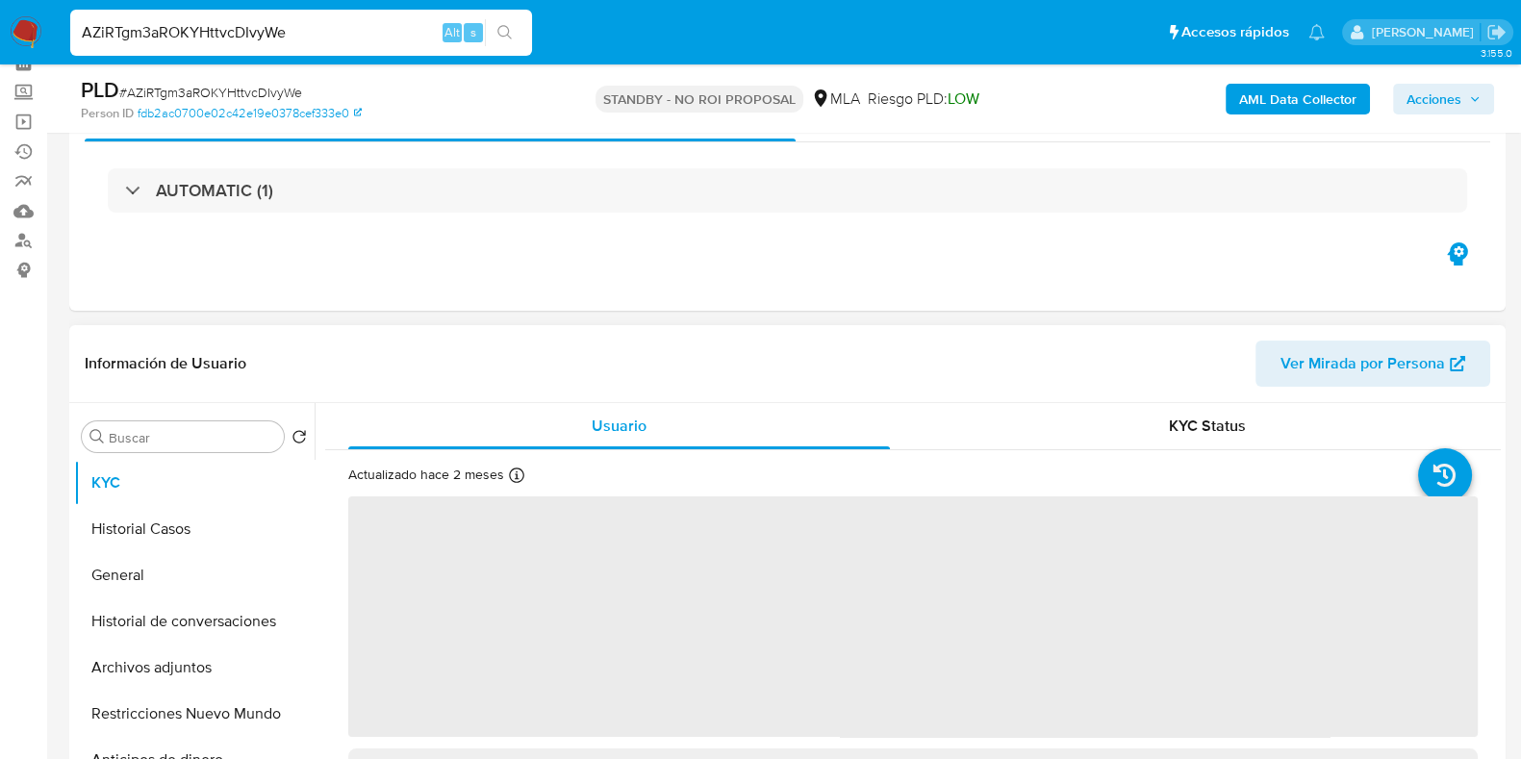
scroll to position [240, 0]
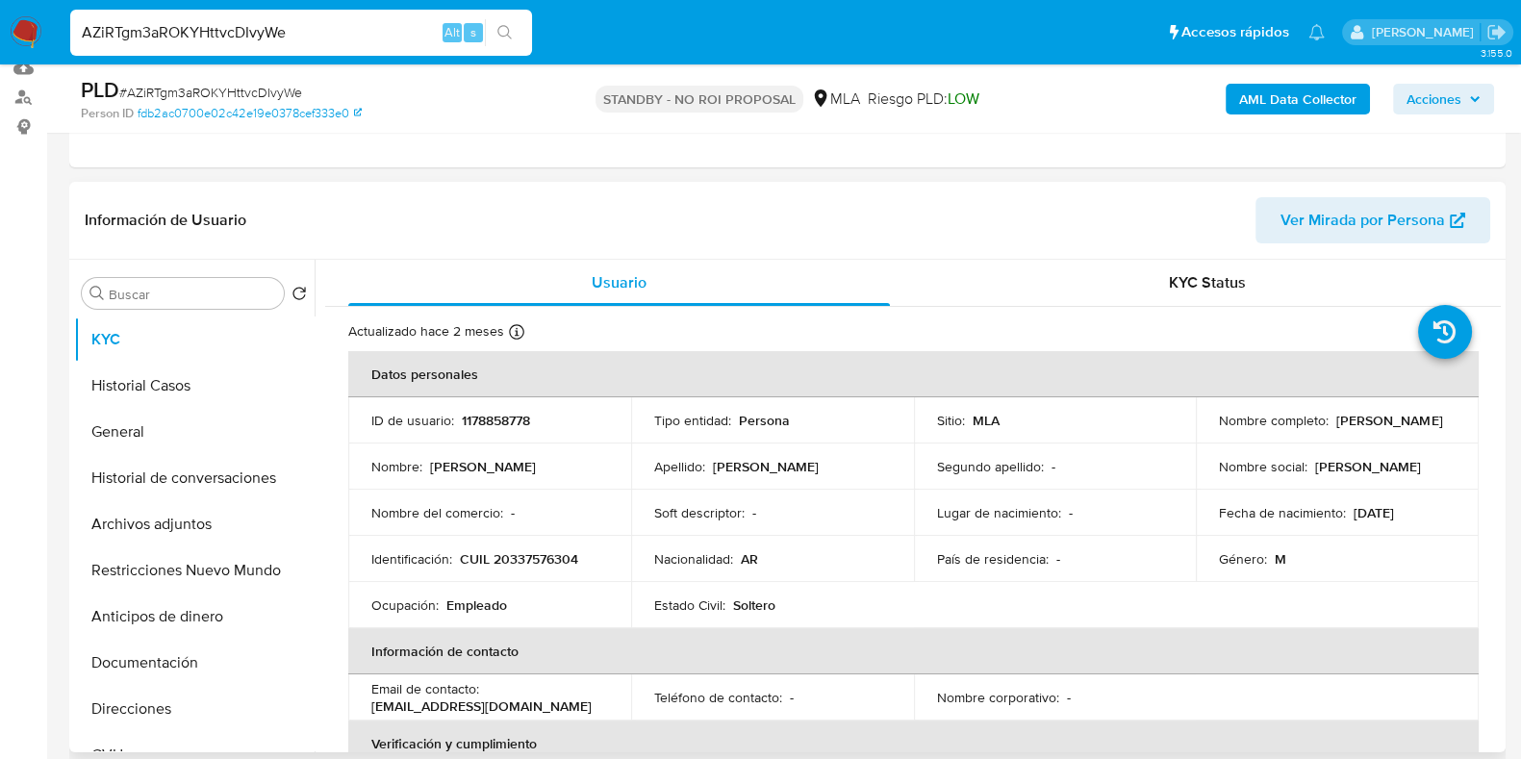
select select "10"
drag, startPoint x: 1357, startPoint y: 429, endPoint x: 1212, endPoint y: 429, distance: 145.3
click at [1212, 429] on td "Nombre completo : Ivan Hector Quinteros" at bounding box center [1337, 420] width 283 height 46
copy p "Ivan Hector Quinteros"
click at [151, 521] on button "Archivos adjuntos" at bounding box center [186, 524] width 225 height 46
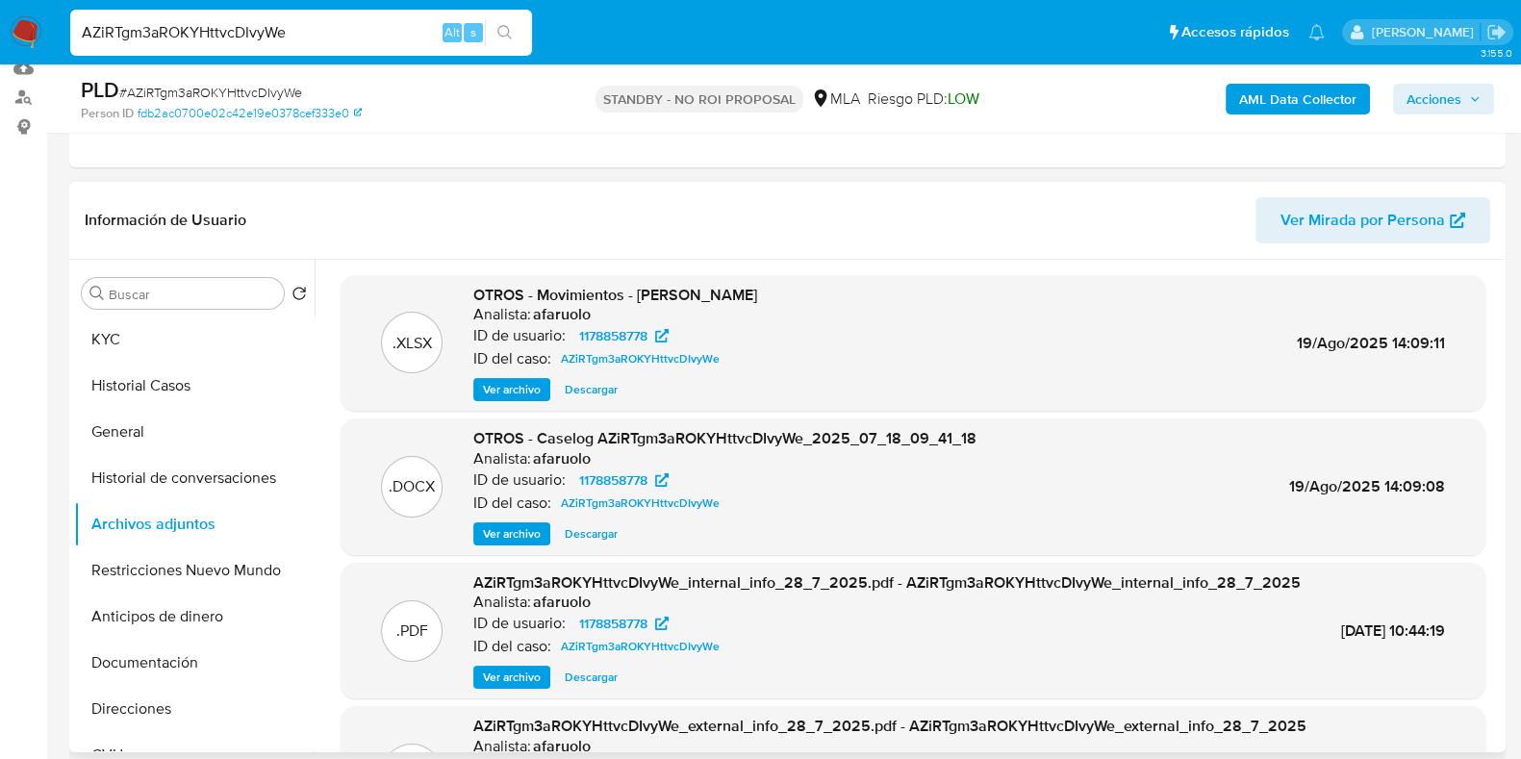
click at [608, 381] on span "Descargar" at bounding box center [591, 389] width 53 height 19
click at [602, 536] on span "Descargar" at bounding box center [591, 533] width 53 height 19
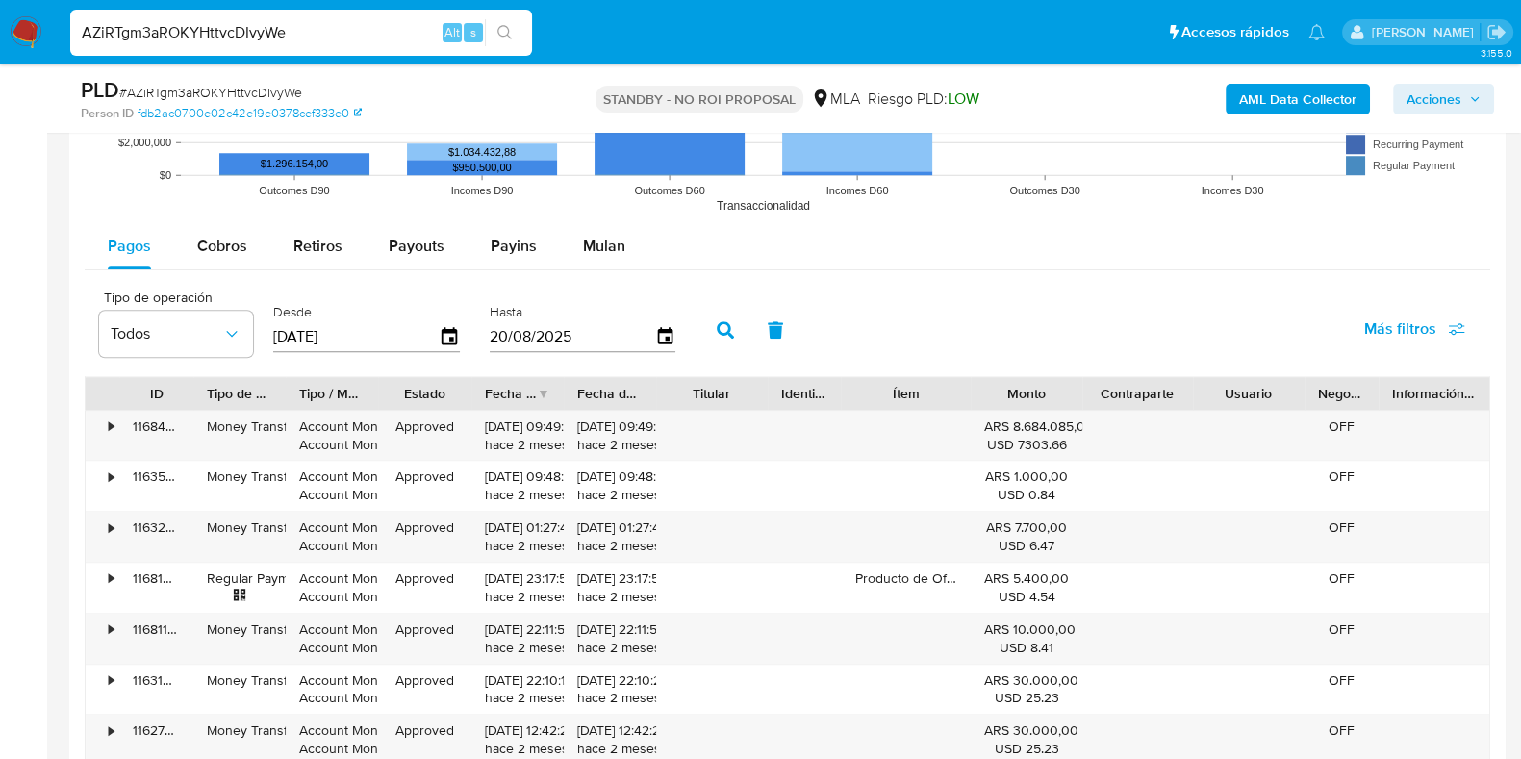
scroll to position [2005, 0]
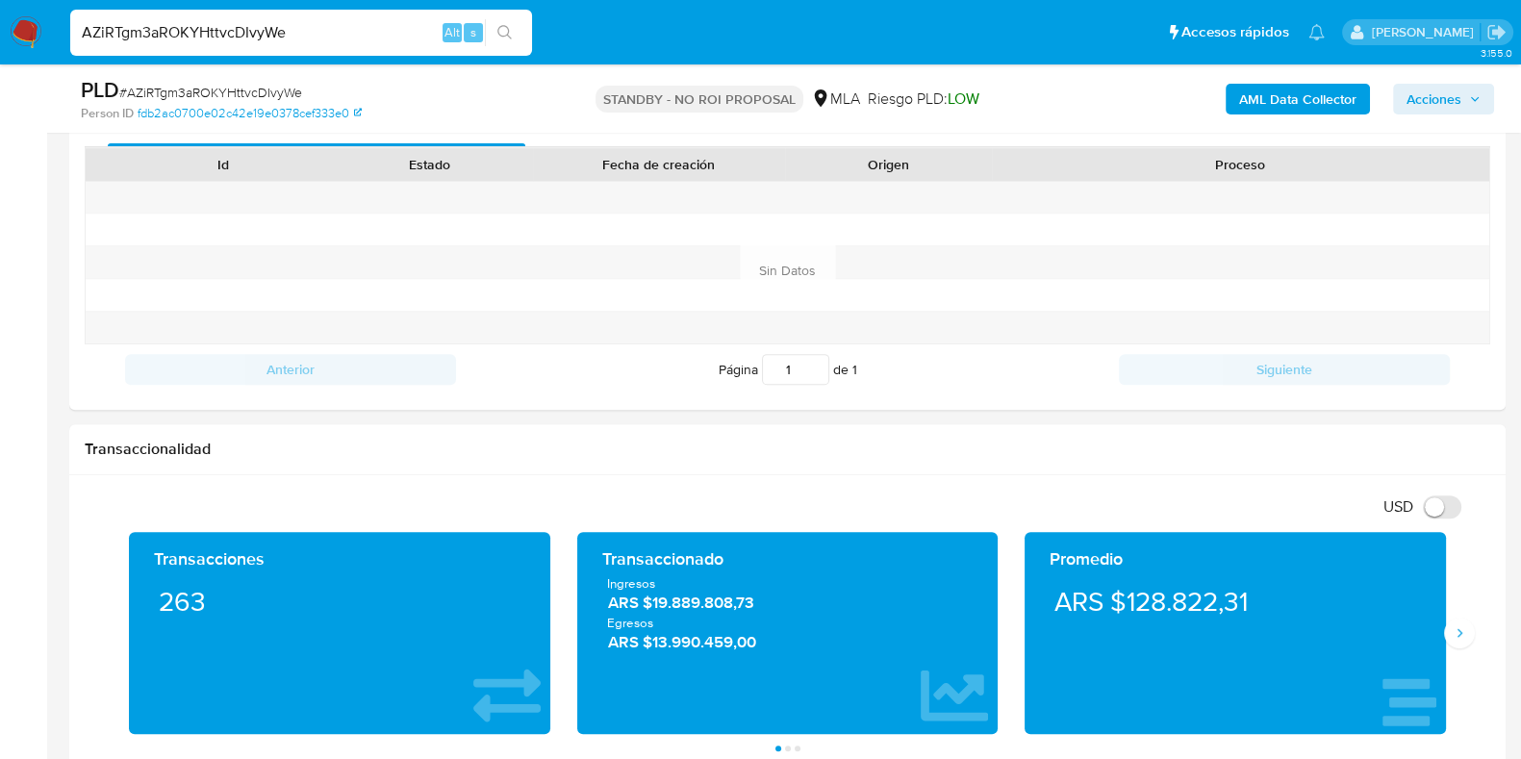
scroll to position [802, 0]
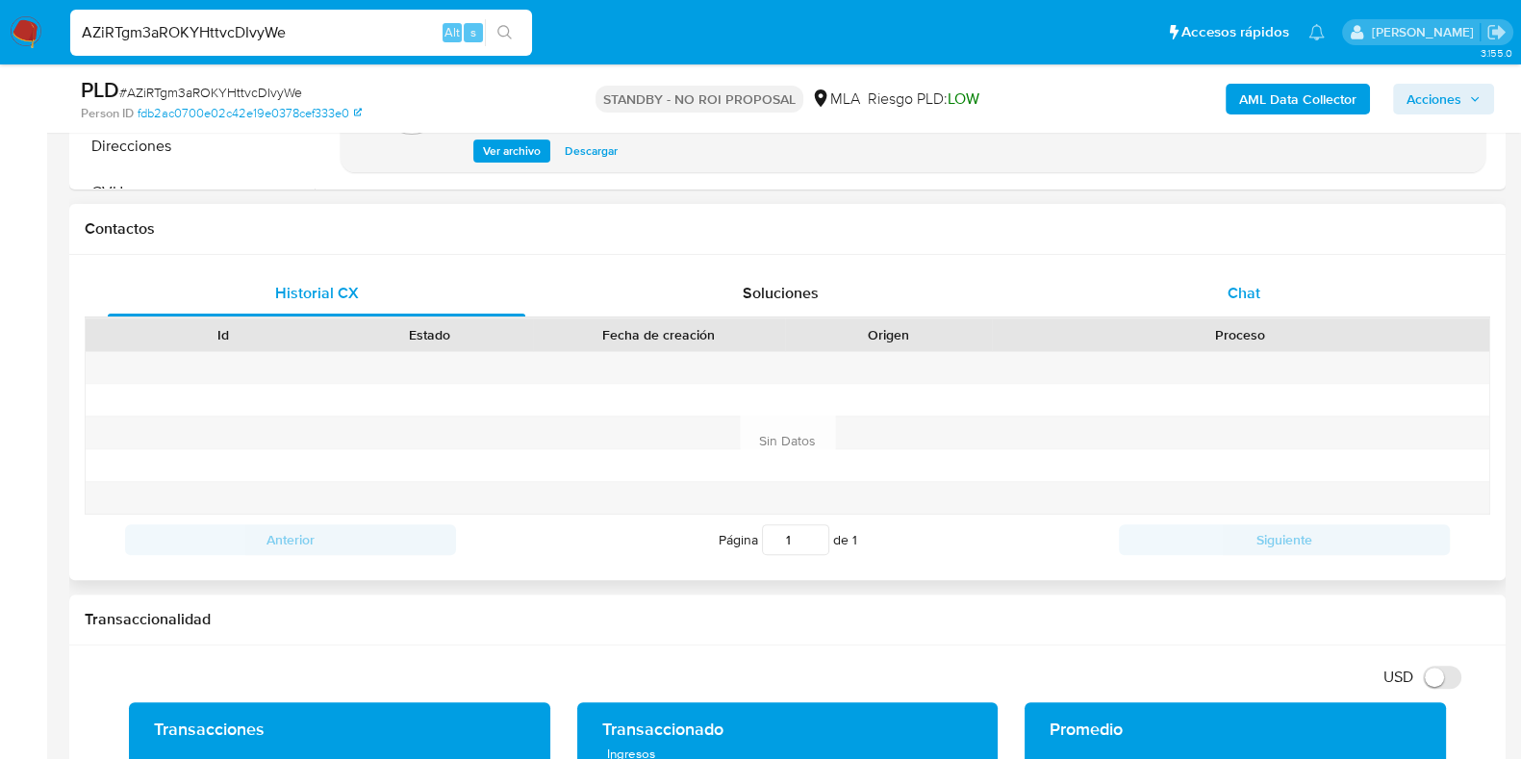
click at [1262, 307] on div "Chat" at bounding box center [1243, 293] width 417 height 46
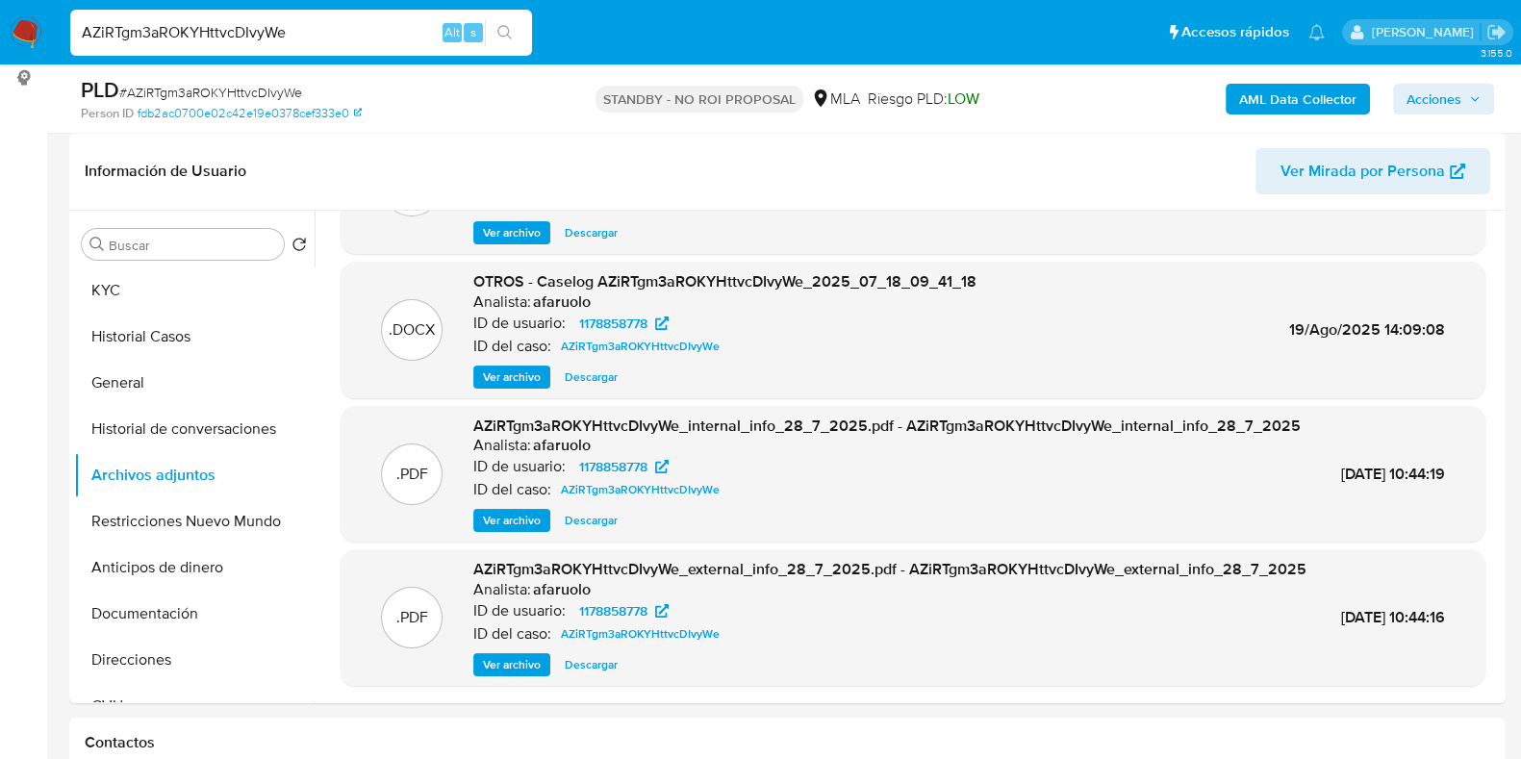
scroll to position [258, 0]
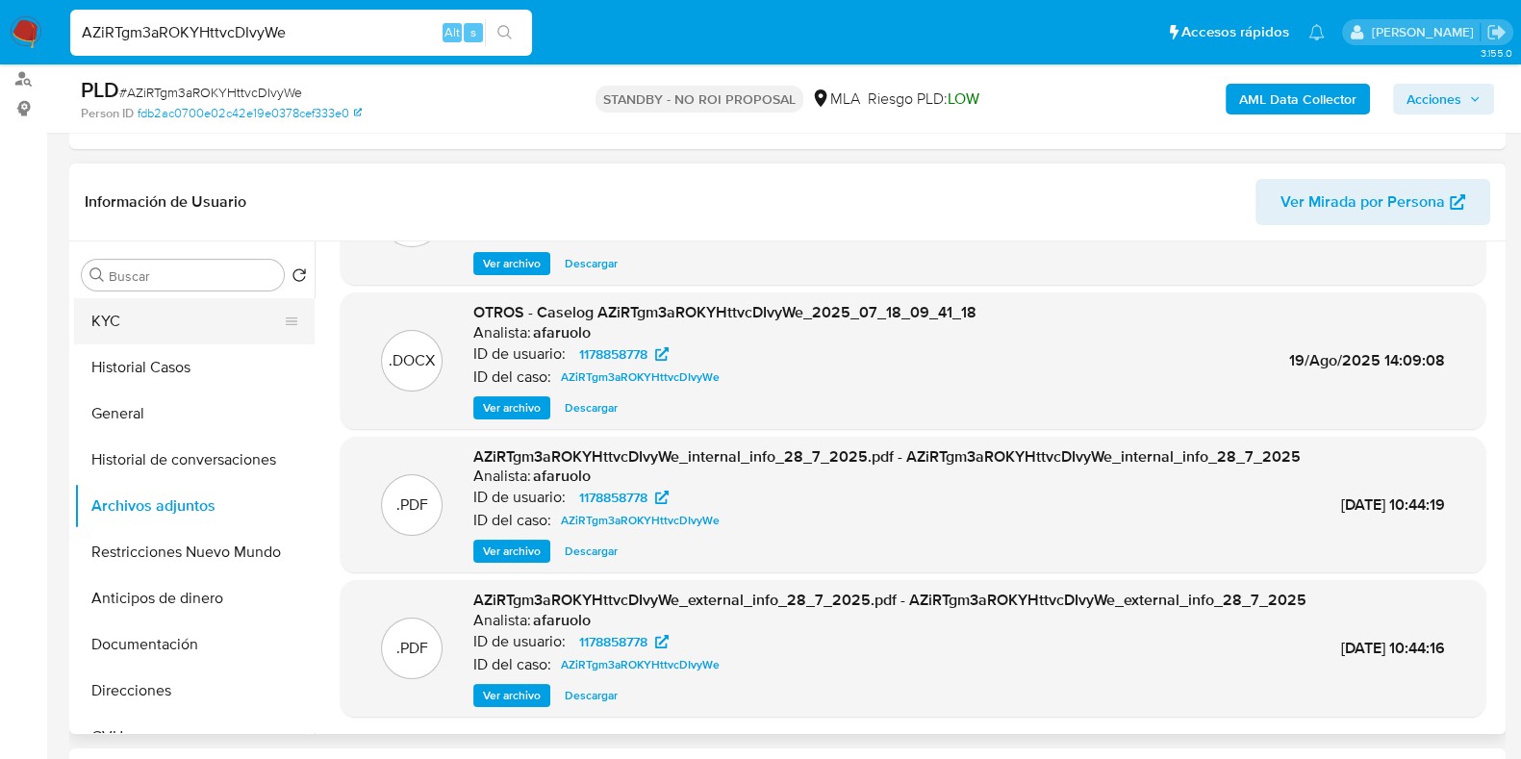
click at [210, 319] on button "KYC" at bounding box center [186, 321] width 225 height 46
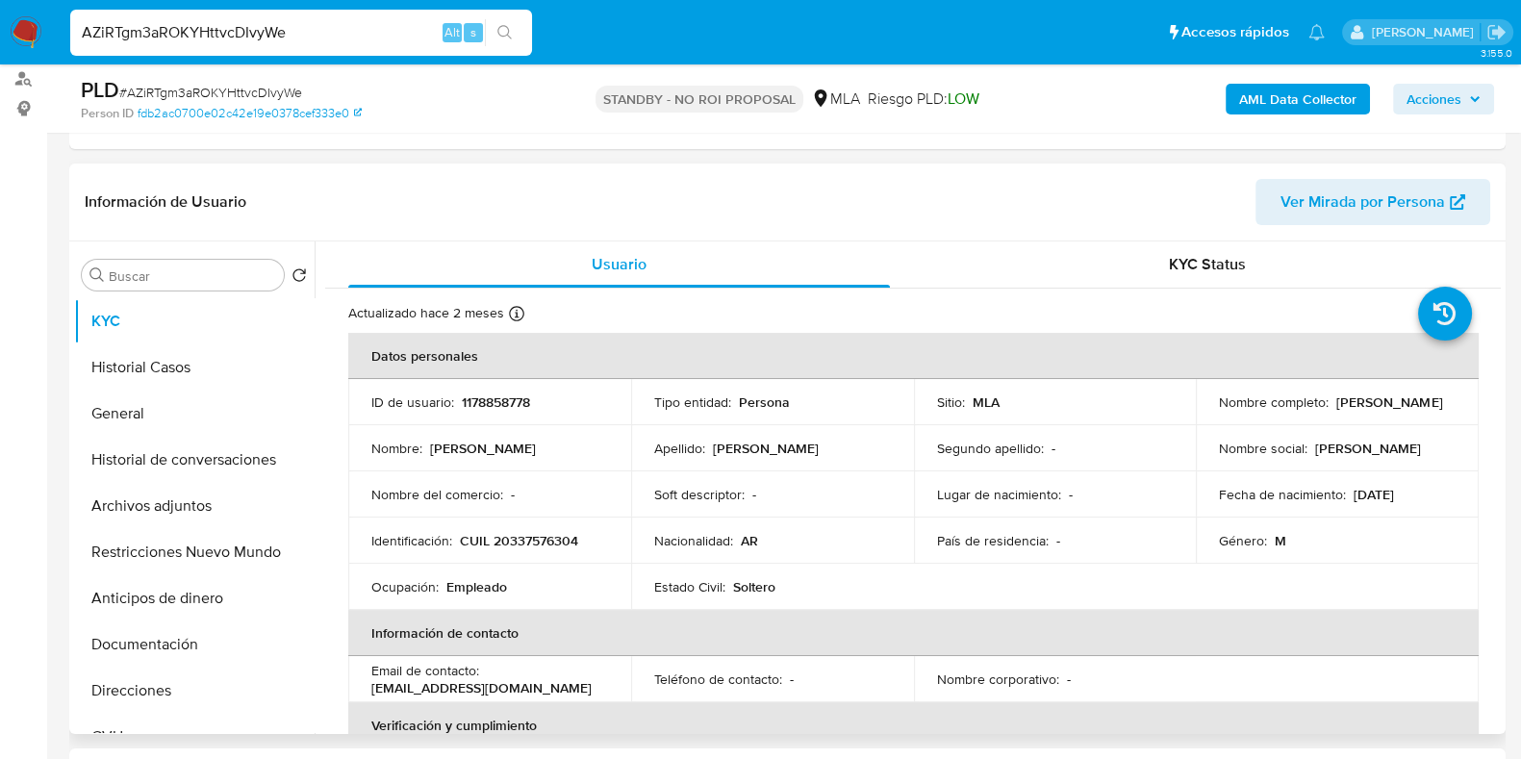
click at [517, 539] on p "CUIL 20337576304" at bounding box center [519, 540] width 118 height 17
copy p "20337576304"
click at [511, 544] on p "CUIL 20337576304" at bounding box center [519, 540] width 118 height 17
drag, startPoint x: 506, startPoint y: 541, endPoint x: 569, endPoint y: 545, distance: 63.7
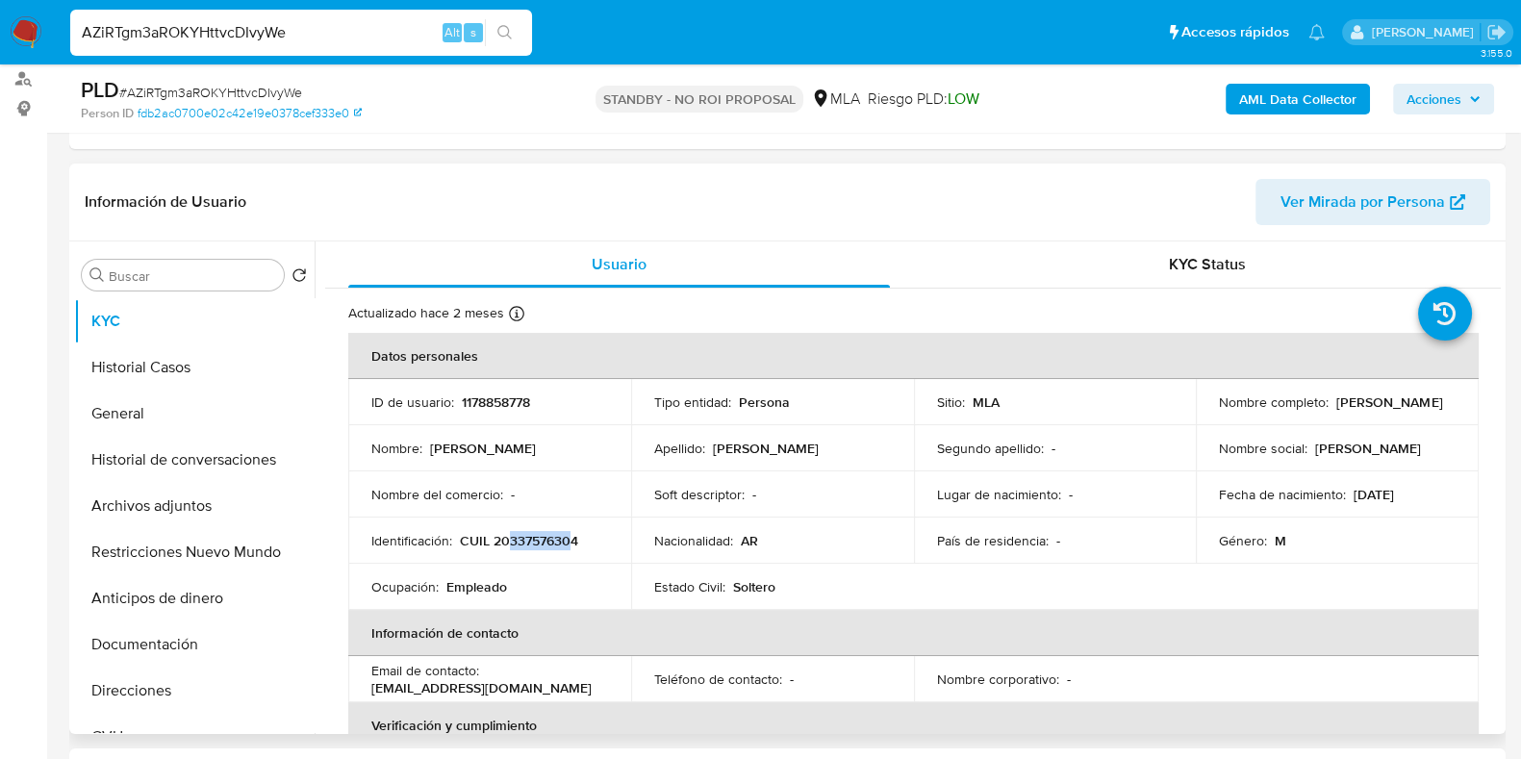
click at [569, 545] on p "CUIL 20337576304" at bounding box center [519, 540] width 118 height 17
copy p "33757630"
click at [555, 545] on p "CUIL 20337576304" at bounding box center [519, 540] width 118 height 17
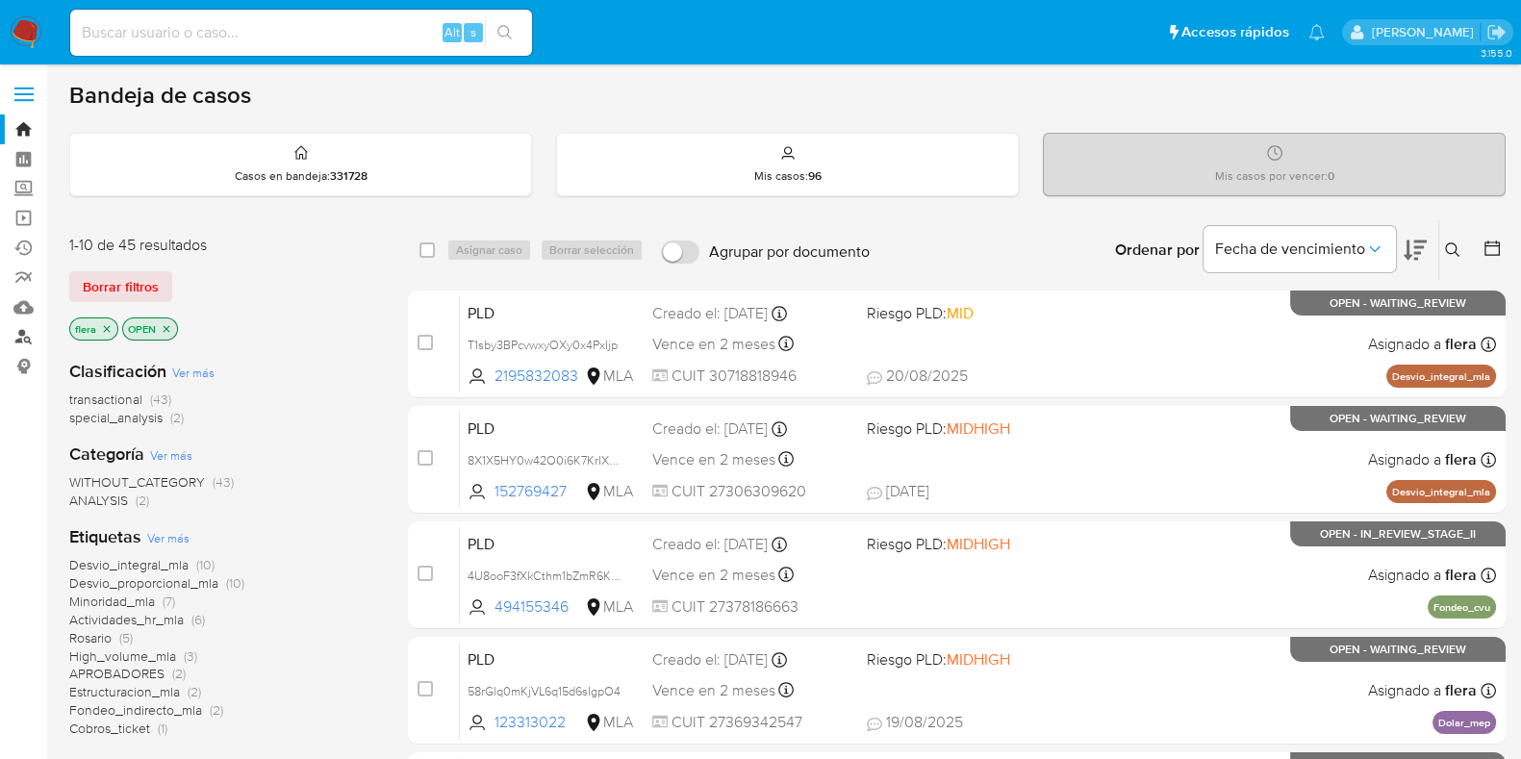
click at [18, 323] on link "Buscador de personas" at bounding box center [114, 337] width 229 height 30
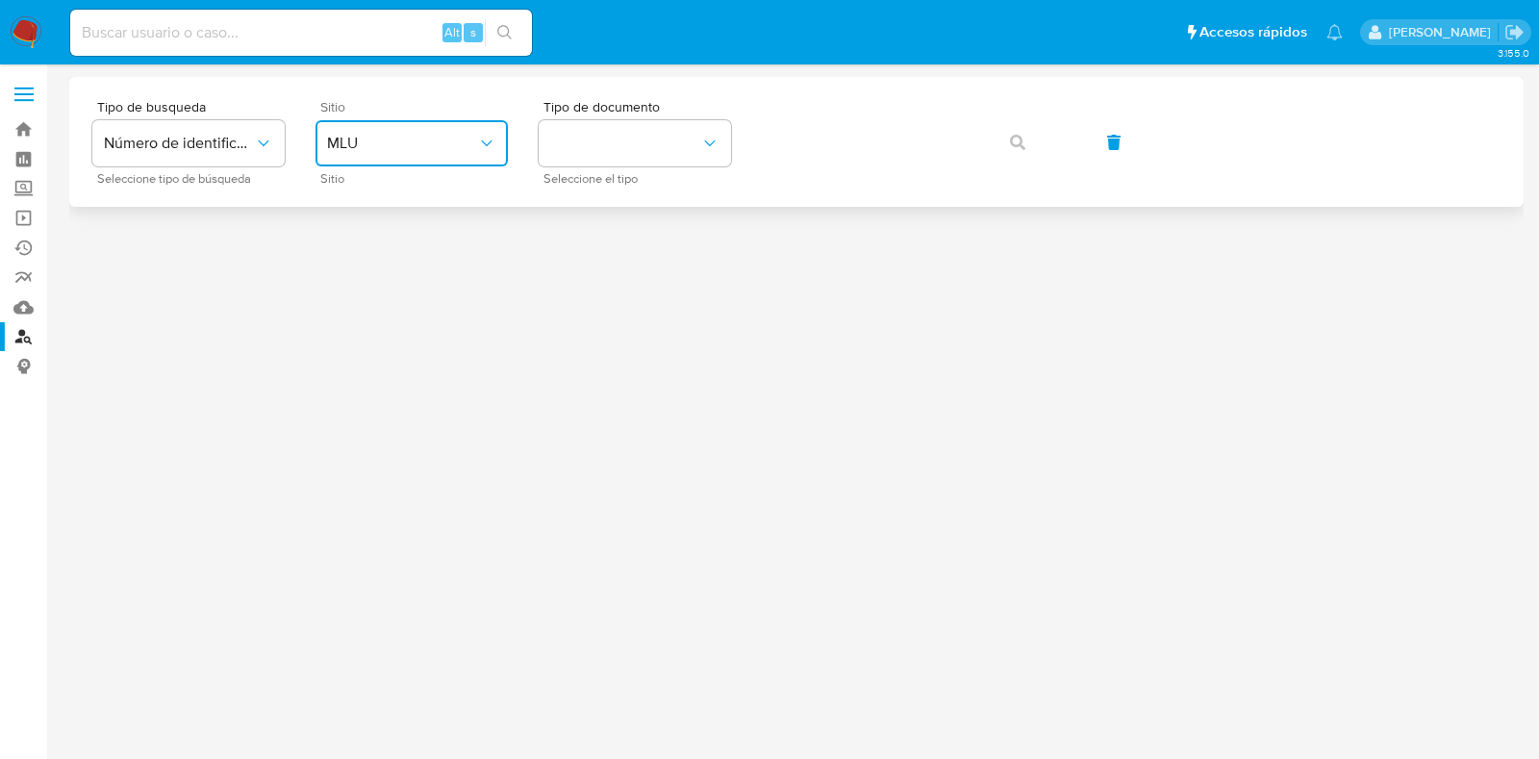
click at [422, 146] on span "MLU" at bounding box center [402, 143] width 150 height 19
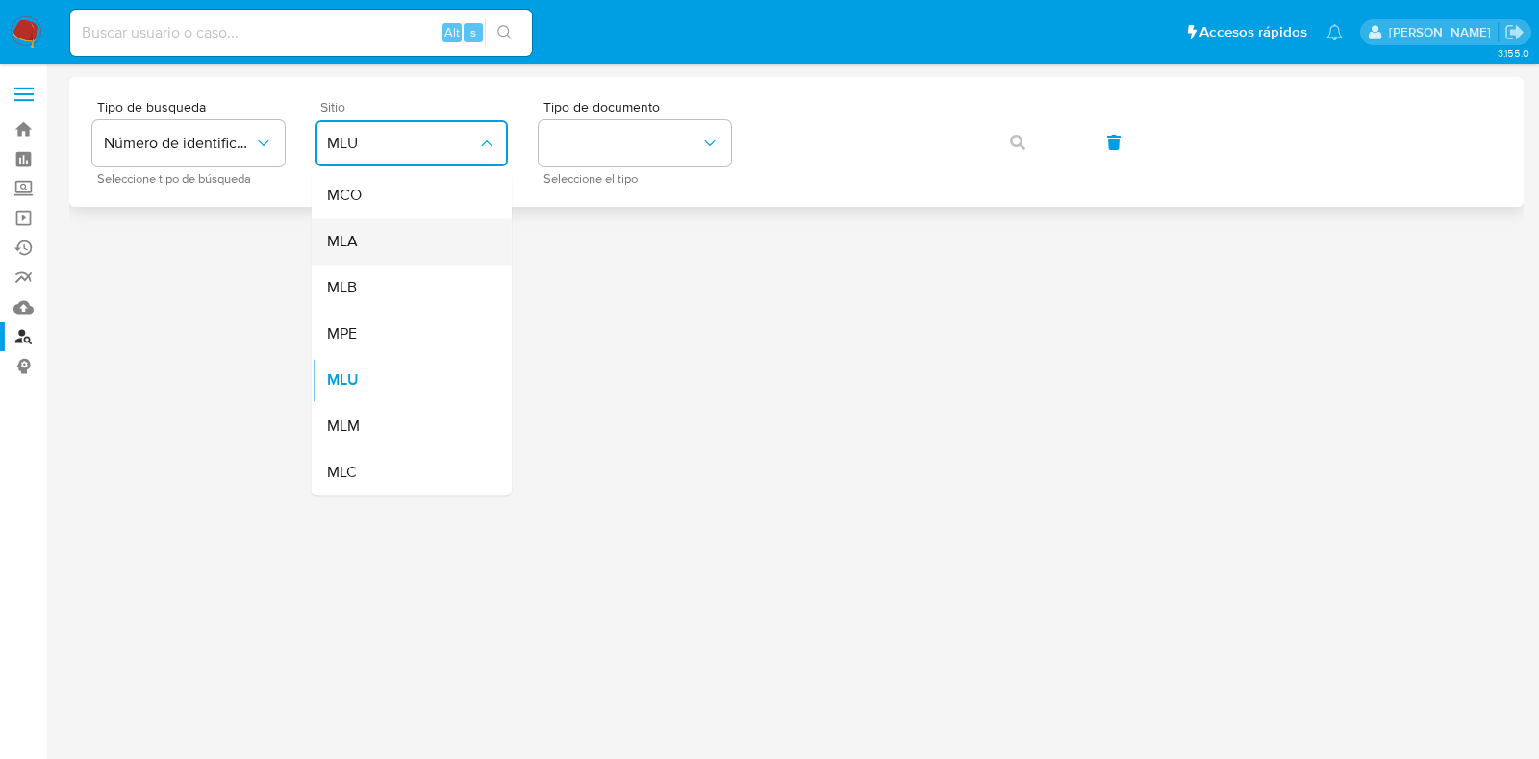
click at [408, 241] on div "MLA" at bounding box center [406, 241] width 158 height 46
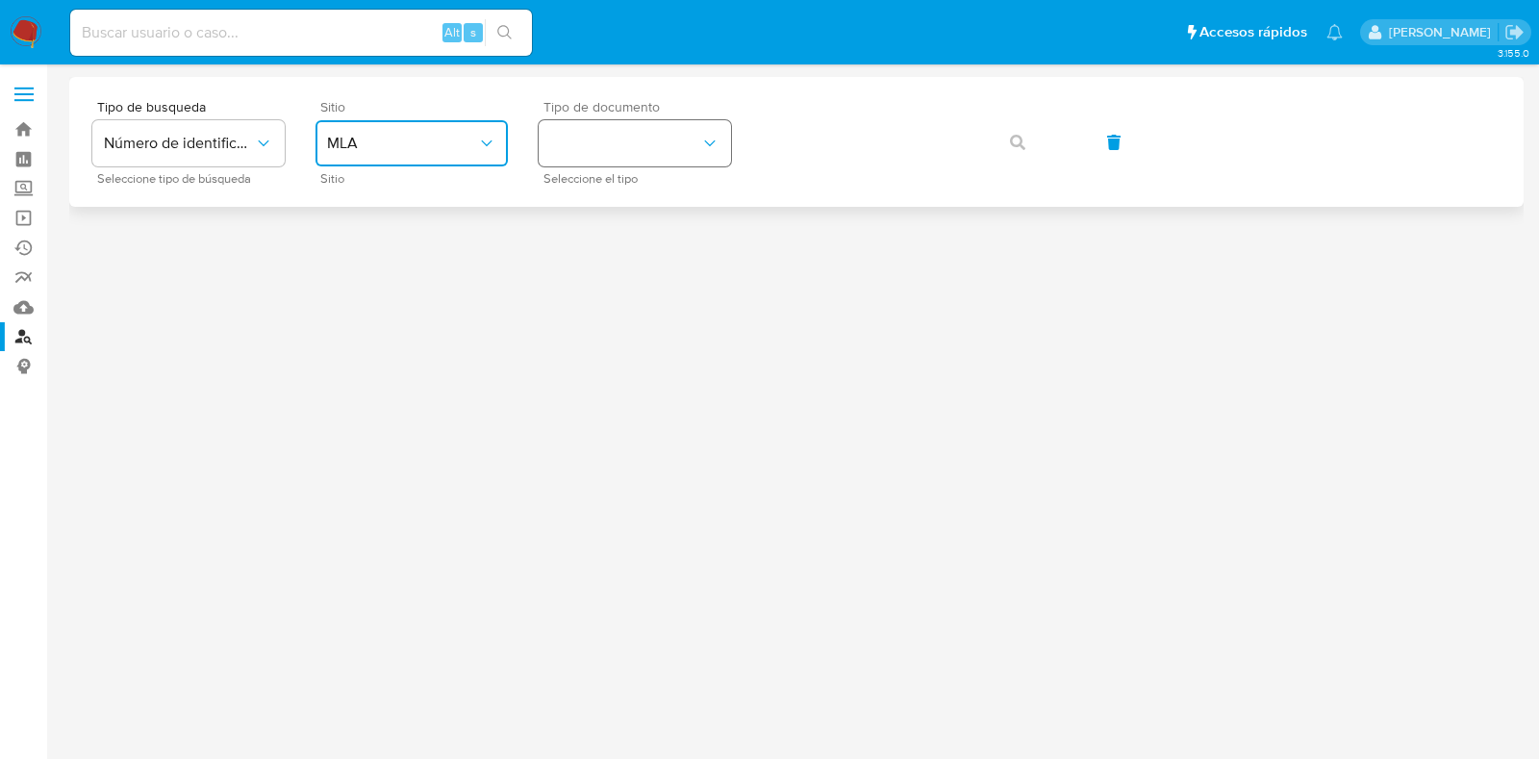
click at [621, 153] on button "identificationType" at bounding box center [635, 143] width 192 height 46
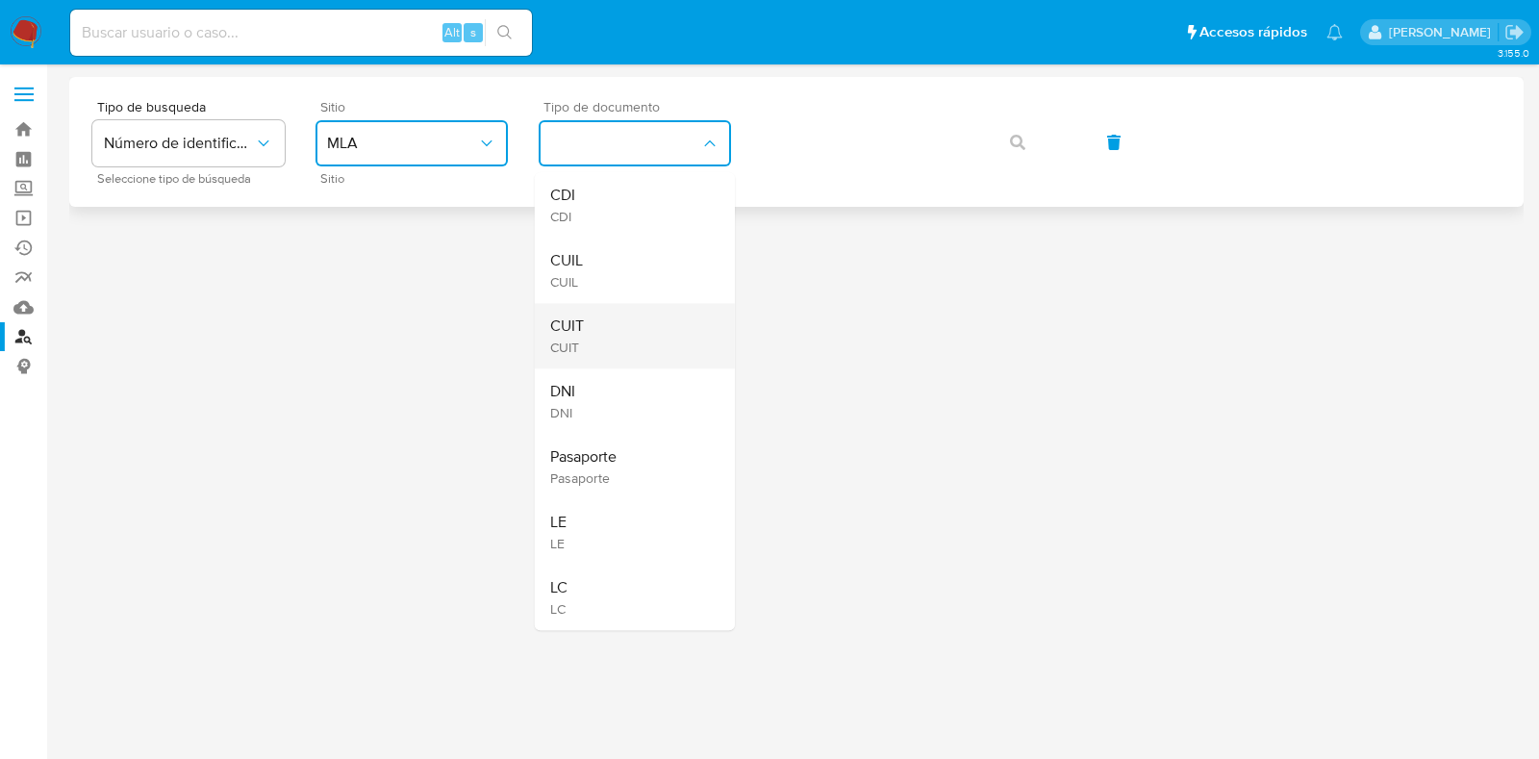
click at [628, 334] on div "CUIT CUIT" at bounding box center [629, 335] width 158 height 65
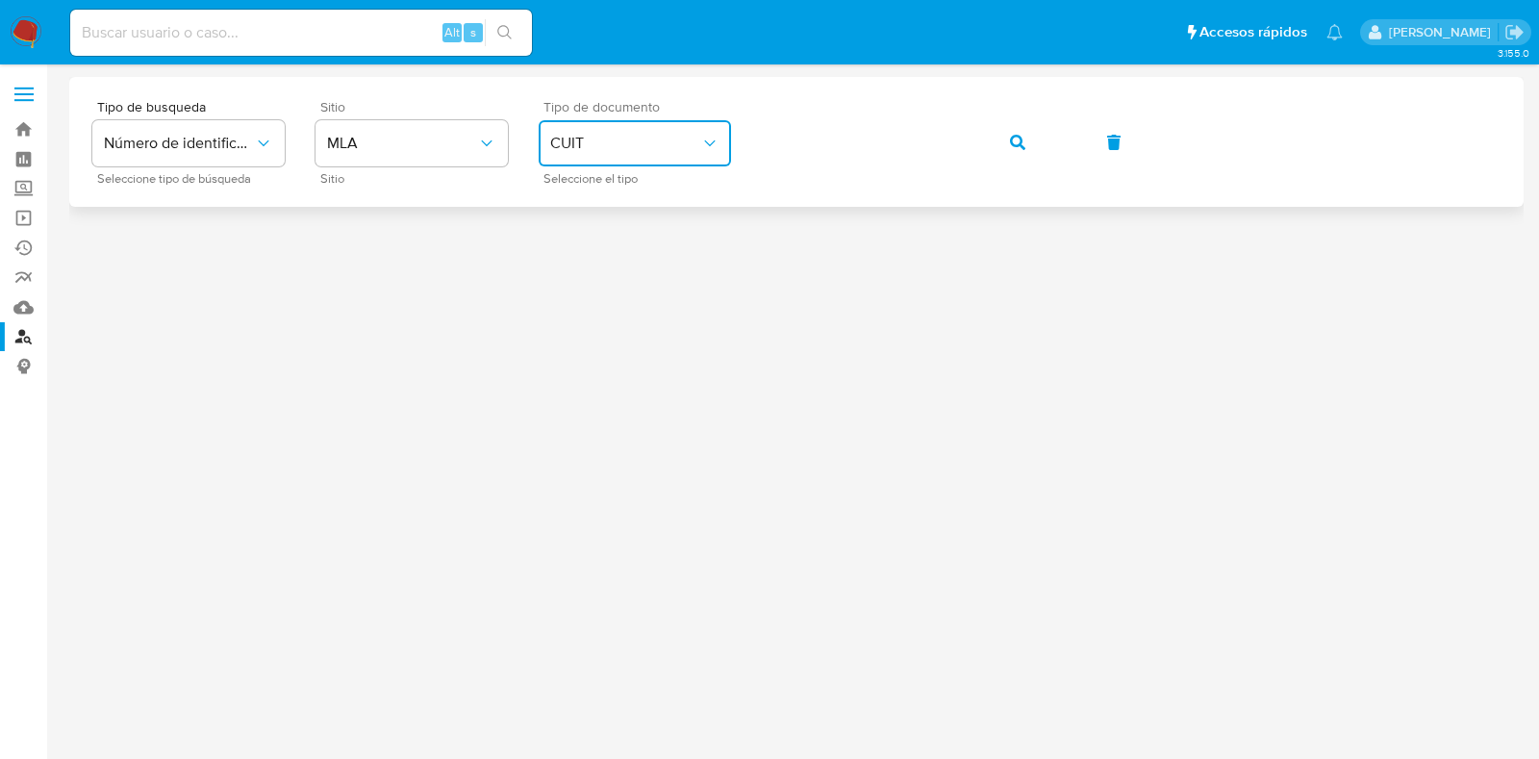
click at [1051, 128] on div "Tipo de busqueda Número de identificación Seleccione tipo de búsqueda Sitio MLA…" at bounding box center [796, 142] width 1408 height 84
click at [1008, 134] on button "button" at bounding box center [1017, 142] width 65 height 46
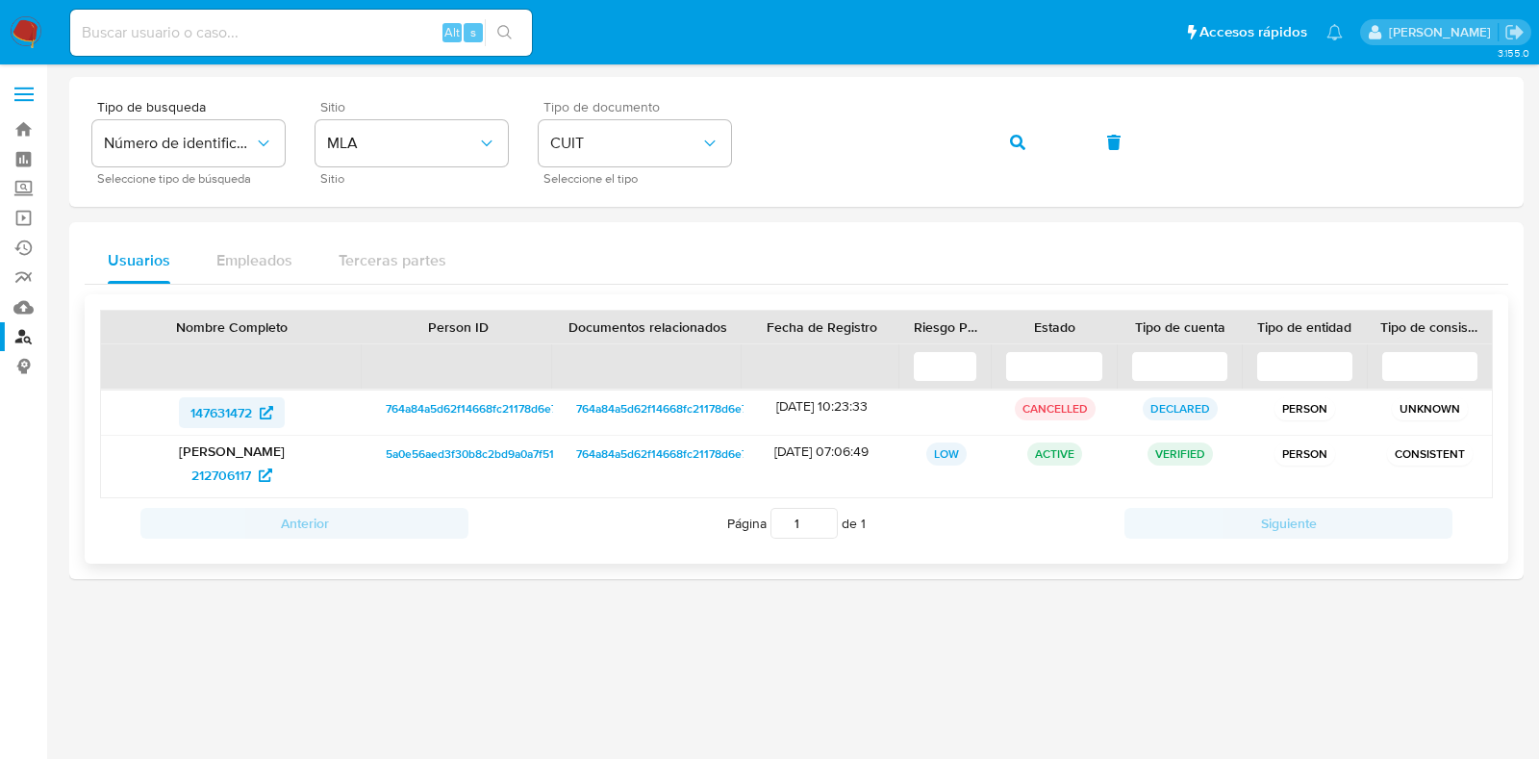
click at [236, 412] on span "147631472" at bounding box center [221, 412] width 62 height 31
click at [218, 478] on span "212706117" at bounding box center [221, 475] width 60 height 31
click at [1038, 137] on button "button" at bounding box center [1017, 142] width 65 height 46
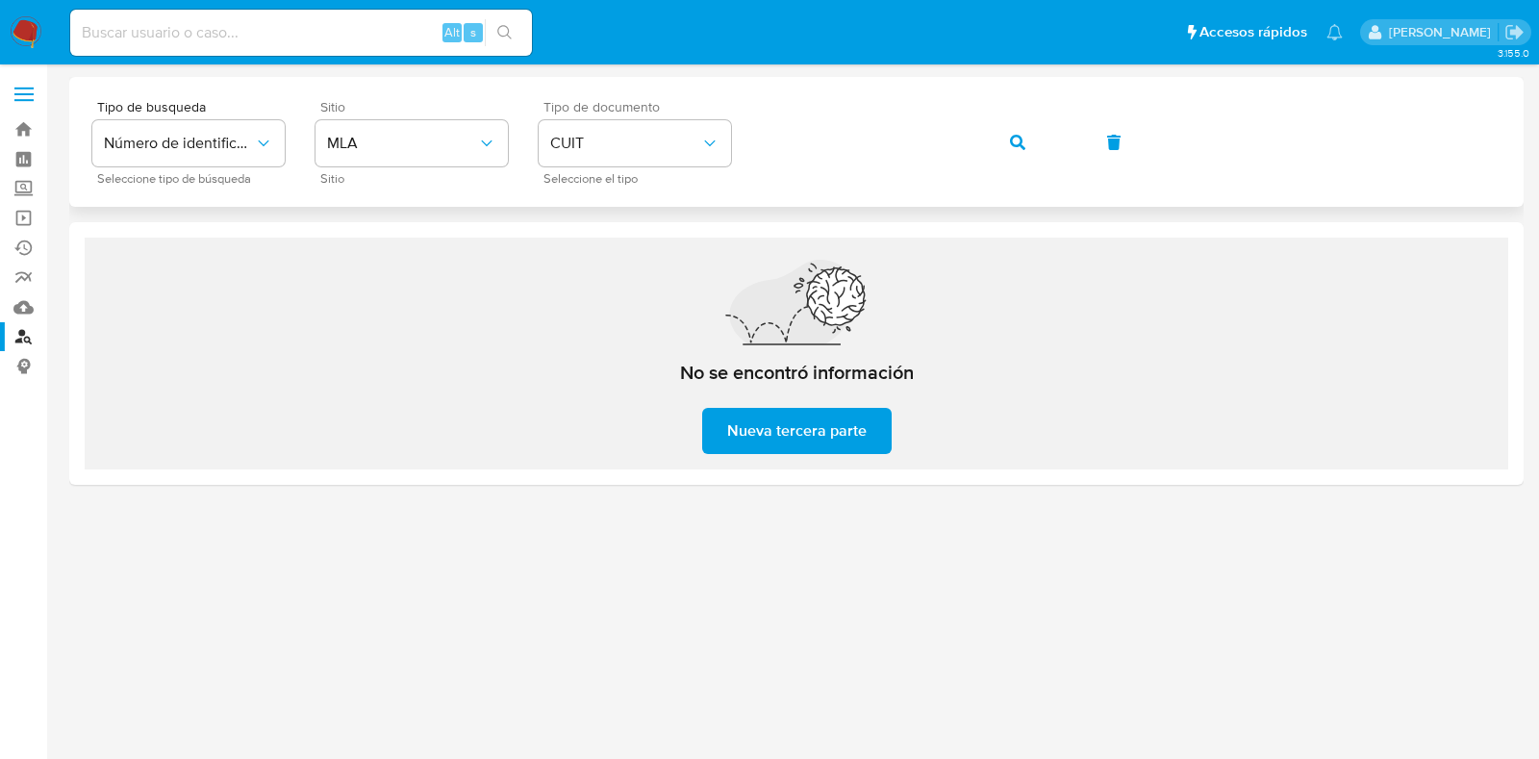
click at [1034, 173] on div "Tipo de busqueda Número de identificación Seleccione tipo de búsqueda Sitio MLA…" at bounding box center [796, 142] width 1408 height 84
click at [1025, 137] on button "button" at bounding box center [1017, 142] width 65 height 46
click at [1010, 150] on span "button" at bounding box center [1017, 142] width 15 height 42
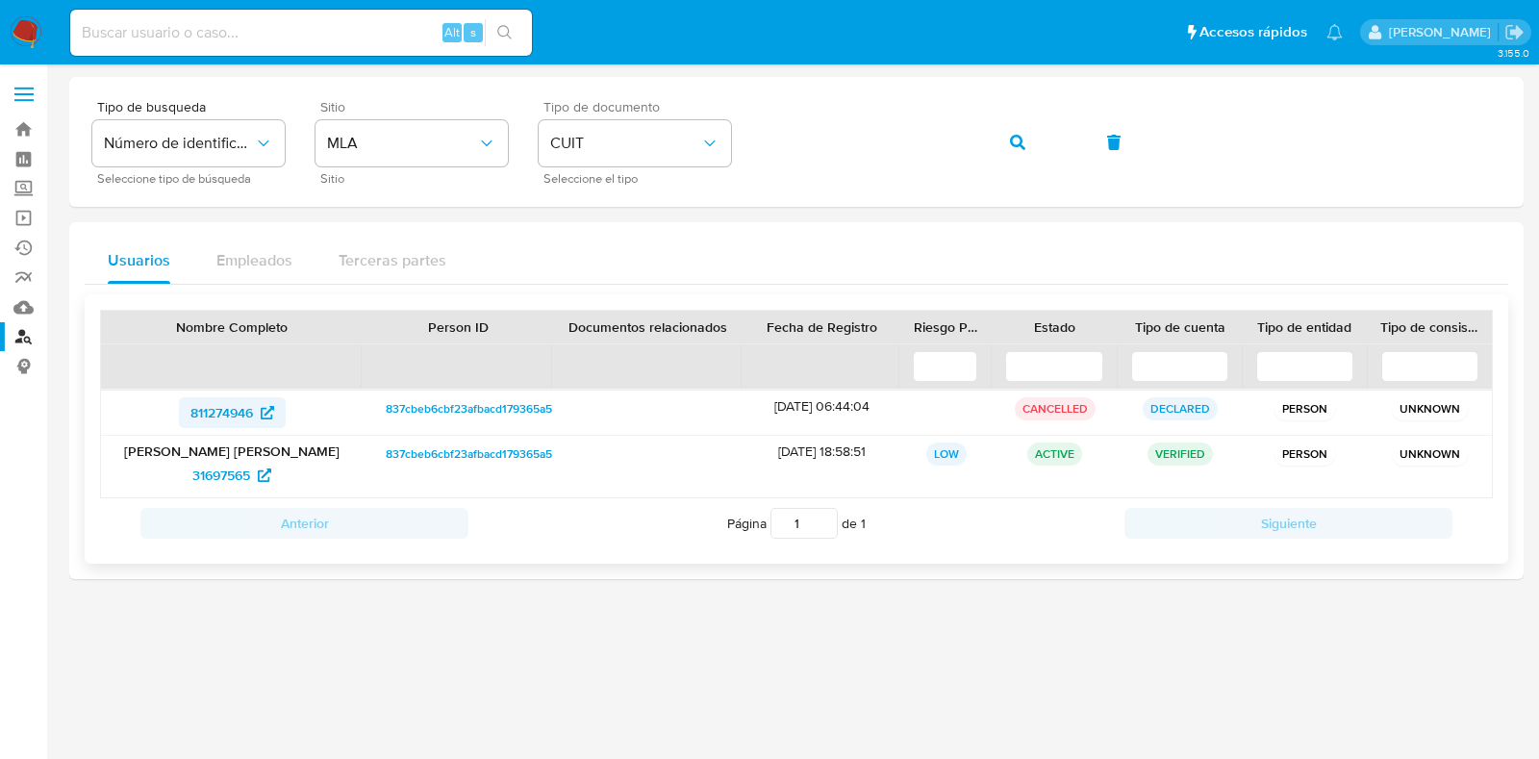
click at [241, 417] on span "811274946" at bounding box center [221, 412] width 63 height 31
click at [214, 465] on span "31697565" at bounding box center [221, 475] width 58 height 31
click at [221, 477] on span "31697565" at bounding box center [221, 475] width 58 height 31
click at [1021, 149] on icon "button" at bounding box center [1017, 142] width 15 height 15
click at [226, 473] on span "75978331" at bounding box center [221, 475] width 57 height 31
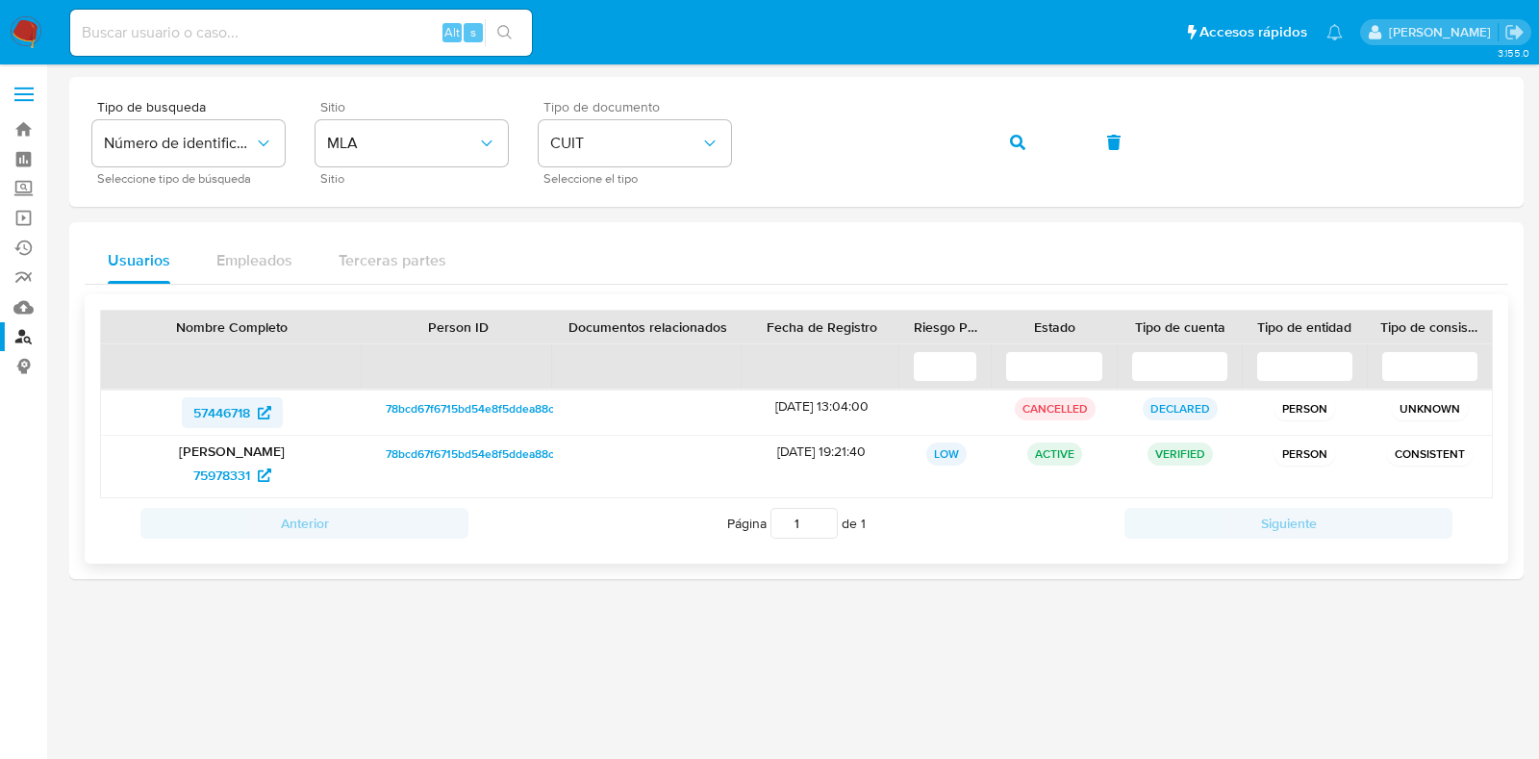
click at [212, 411] on span "57446718" at bounding box center [221, 412] width 57 height 31
click at [1028, 139] on button "button" at bounding box center [1017, 142] width 65 height 46
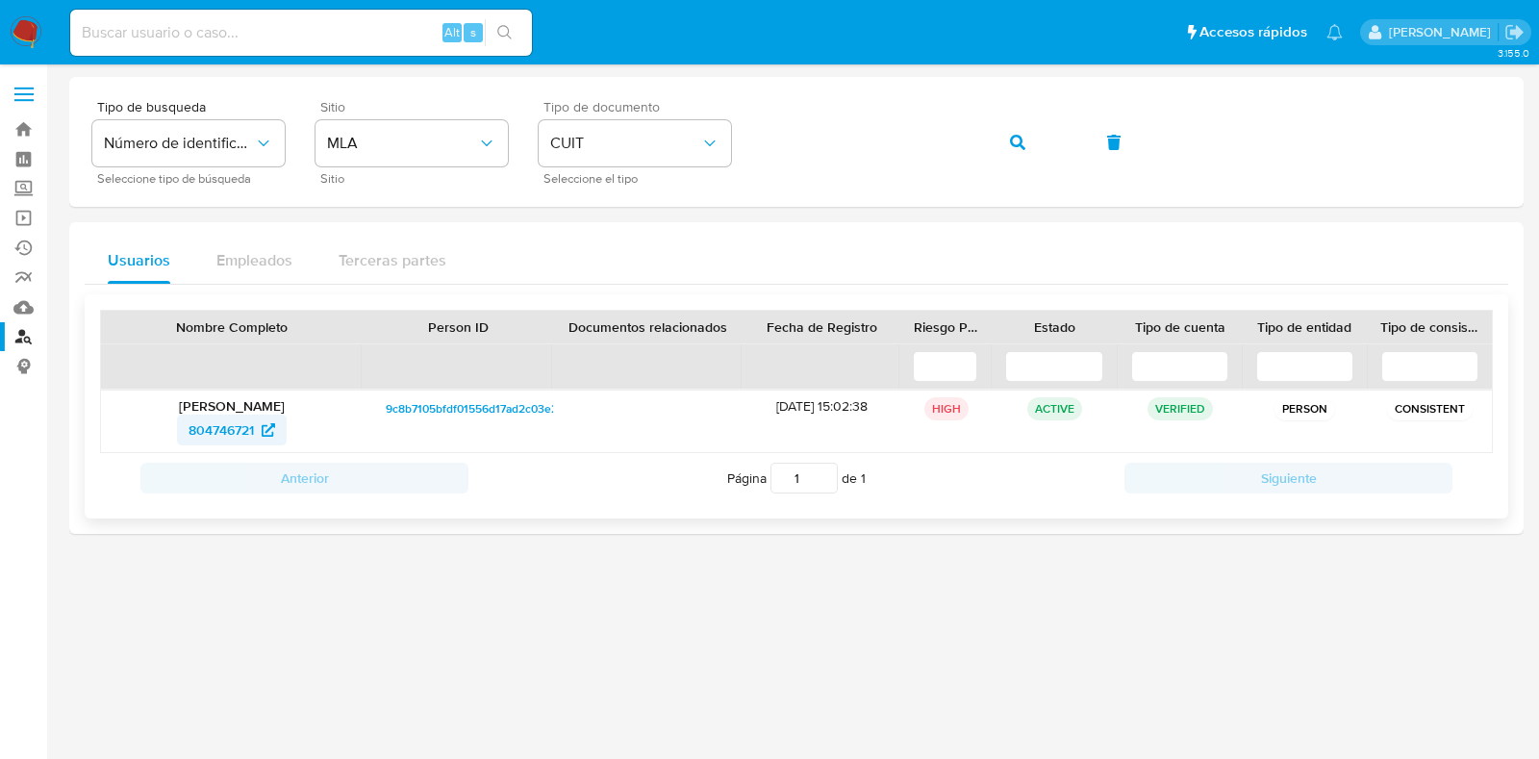
click at [209, 420] on span "804746721" at bounding box center [221, 430] width 65 height 31
click at [730, 162] on div "Tipo de busqueda Número de identificación Seleccione tipo de búsqueda Sitio MLA…" at bounding box center [796, 142] width 1408 height 84
click at [1010, 139] on icon "button" at bounding box center [1017, 142] width 15 height 15
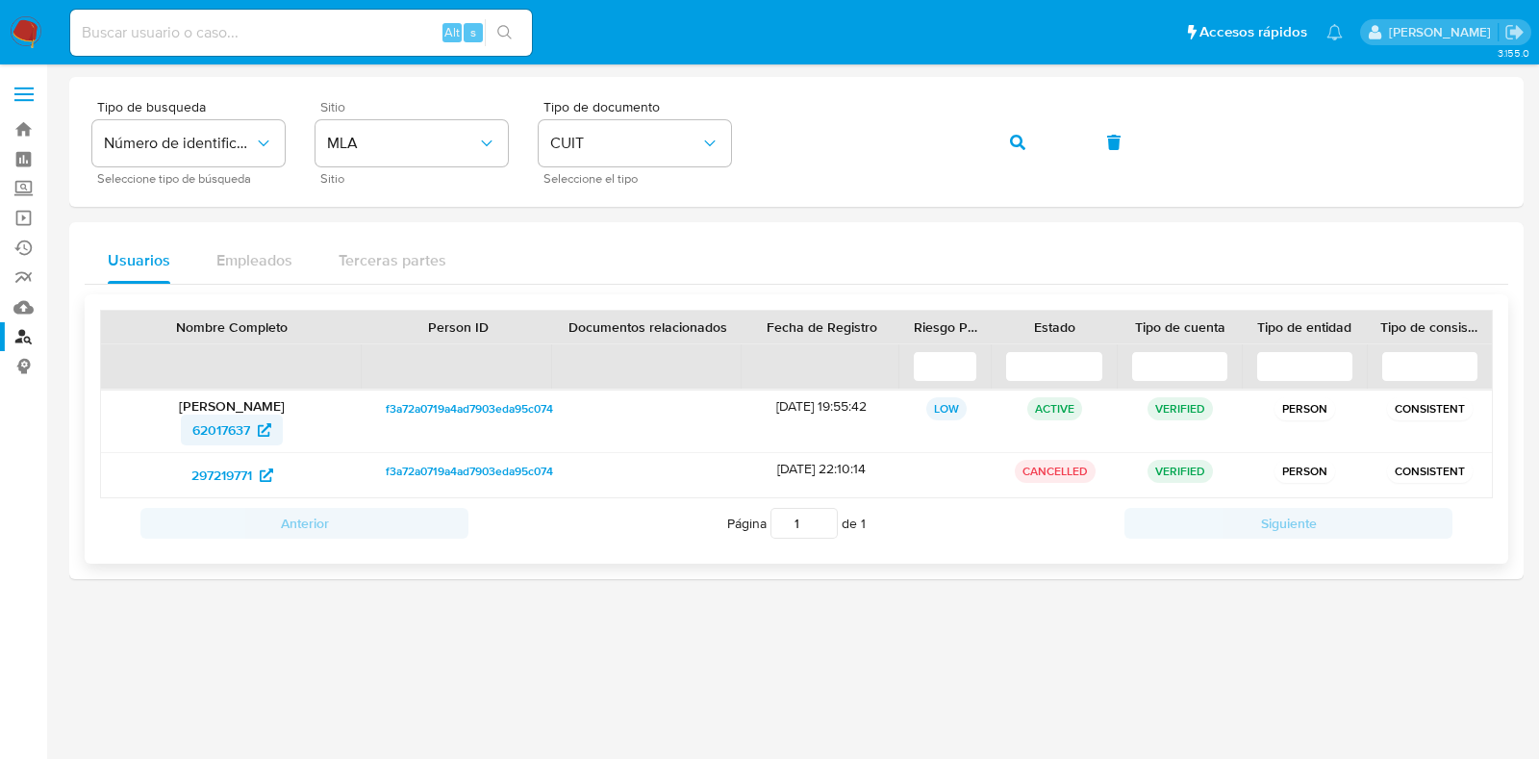
click at [217, 425] on span "62017637" at bounding box center [221, 430] width 58 height 31
click at [1024, 144] on icon "button" at bounding box center [1017, 142] width 15 height 15
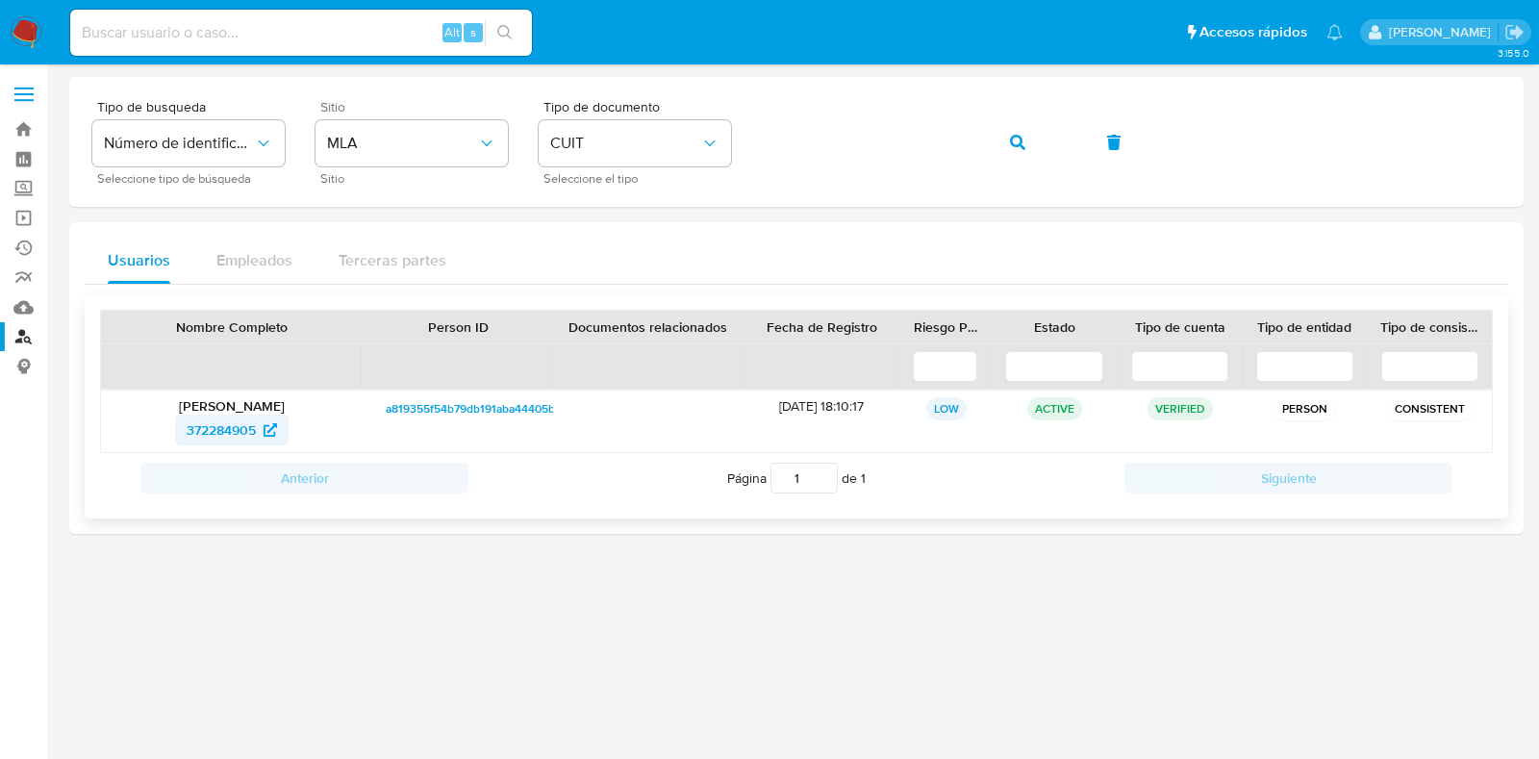
click at [214, 440] on span "372284905" at bounding box center [221, 430] width 69 height 31
click at [1037, 147] on button "button" at bounding box center [1017, 142] width 65 height 46
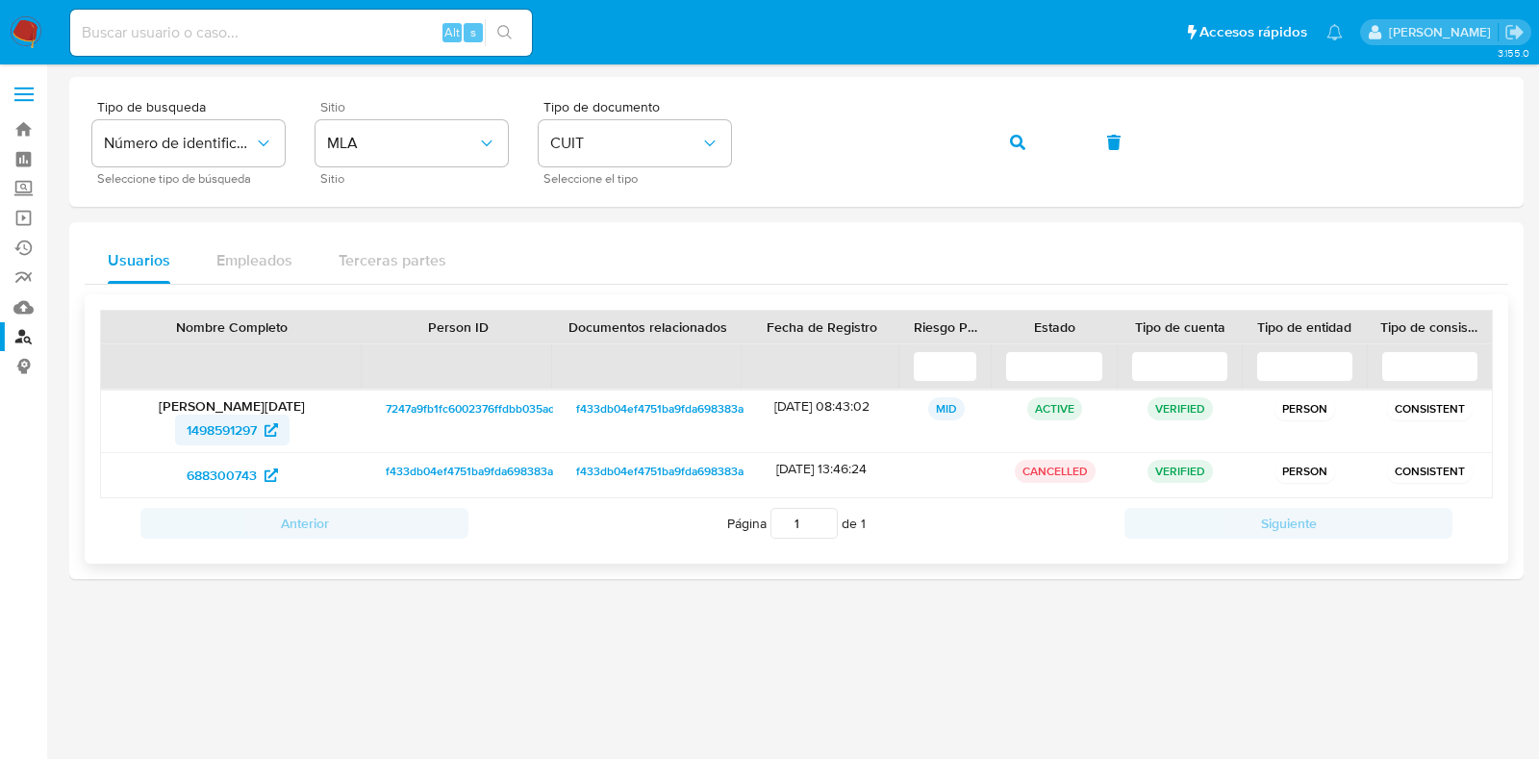
click at [217, 427] on span "1498591297" at bounding box center [222, 430] width 70 height 31
click at [240, 460] on span "688300743" at bounding box center [222, 475] width 70 height 31
click at [1005, 127] on button "button" at bounding box center [1017, 142] width 65 height 46
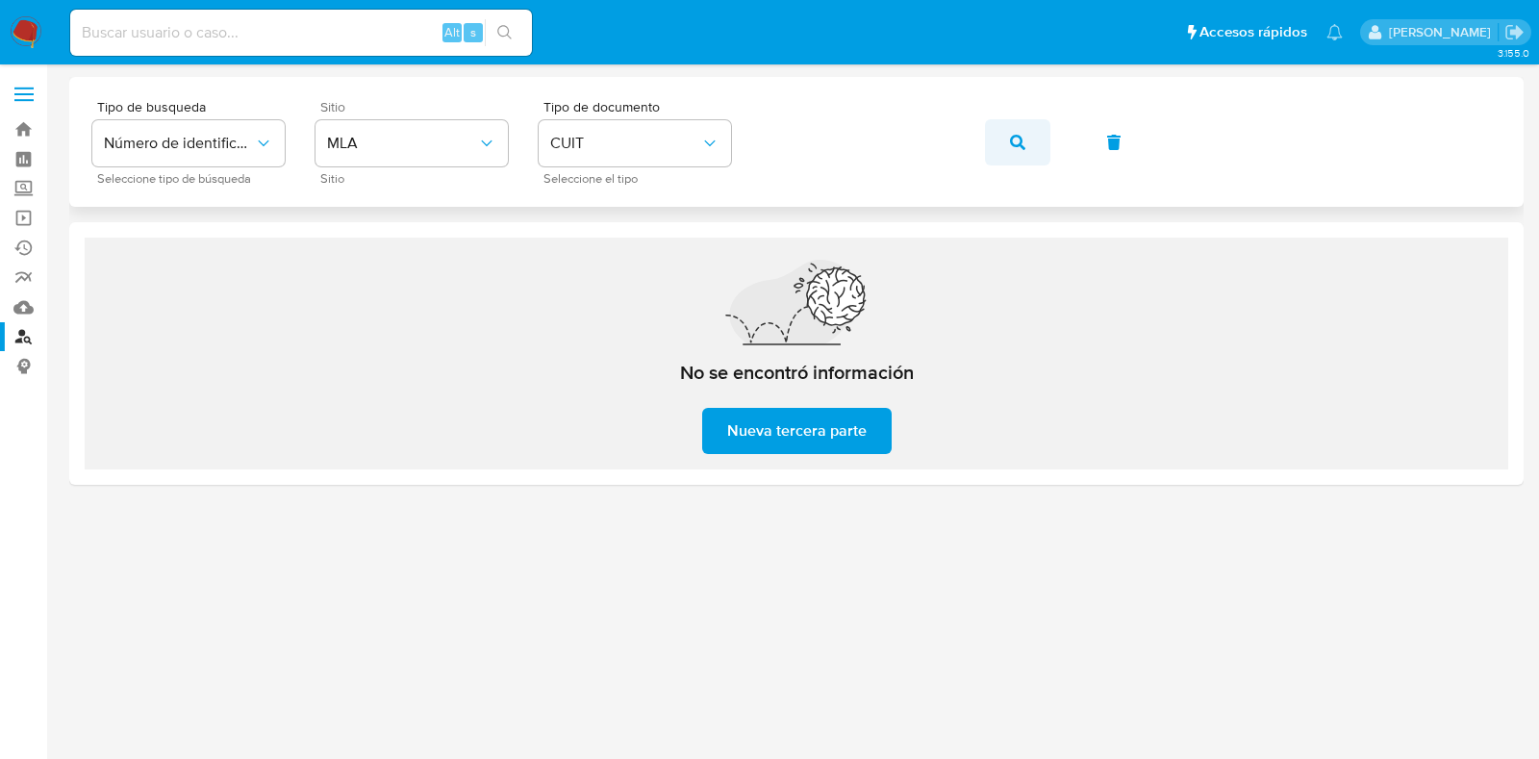
click at [1026, 141] on button "button" at bounding box center [1017, 142] width 65 height 46
click at [1017, 142] on icon "button" at bounding box center [1017, 142] width 15 height 15
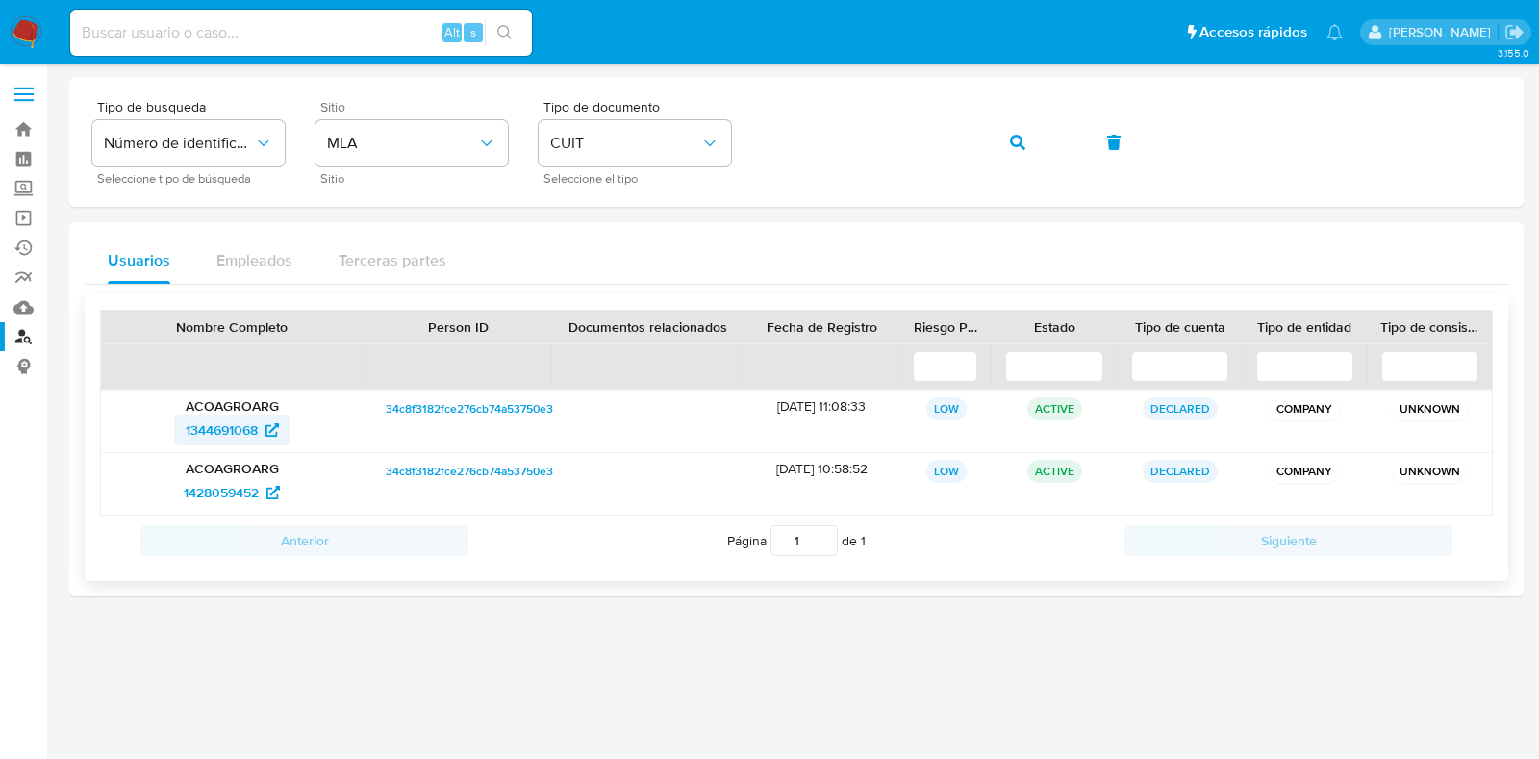
click at [208, 419] on span "1344691068" at bounding box center [222, 430] width 72 height 31
click at [192, 483] on span "1428059452" at bounding box center [221, 492] width 75 height 31
click at [235, 30] on input at bounding box center [301, 32] width 462 height 25
paste input "FTUkArCLKVkAGenNdmG6sbgm"
type input "FTUkArCLKVkAGenNdmG6sbgm"
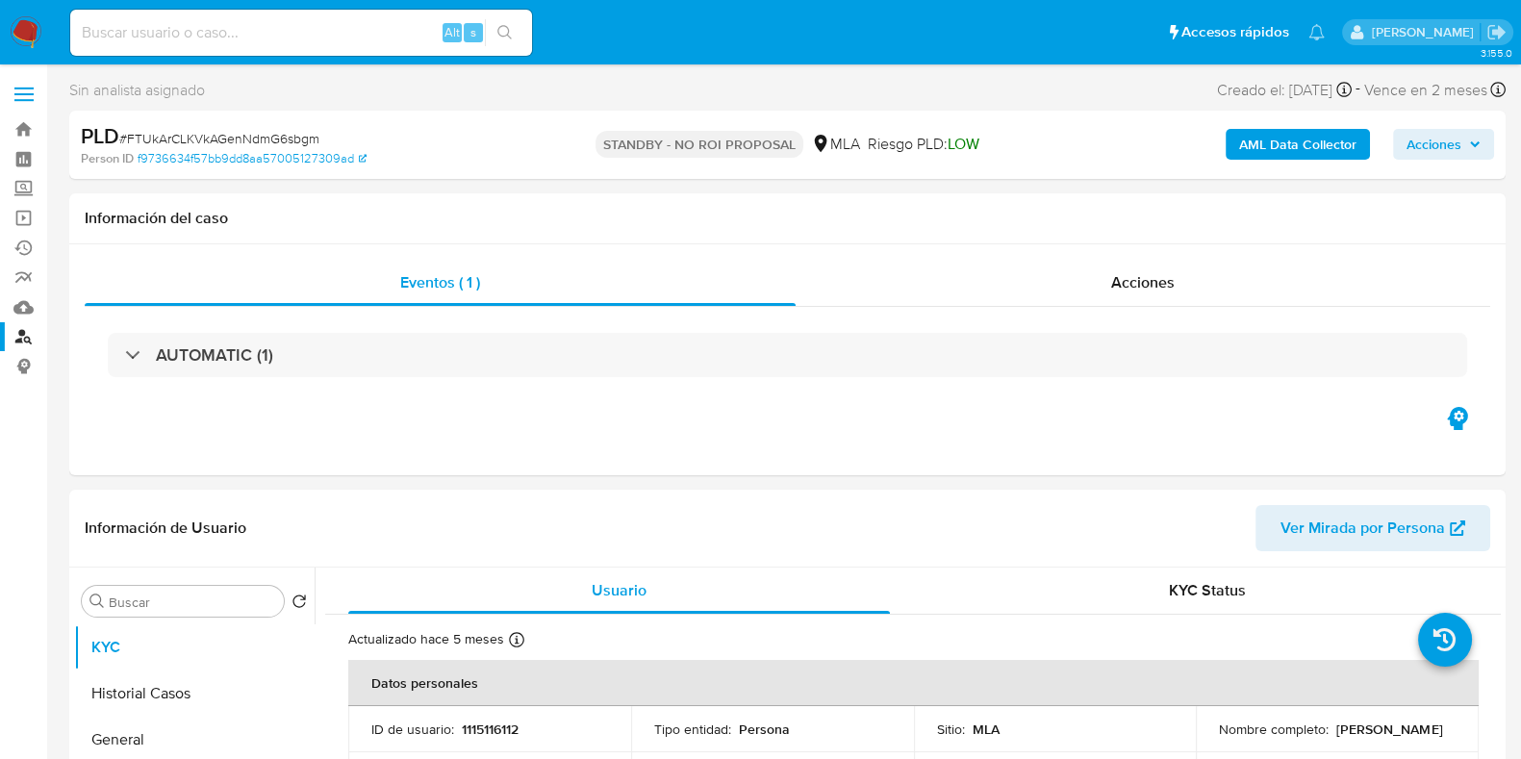
select select "10"
click at [31, 34] on img at bounding box center [26, 32] width 33 height 33
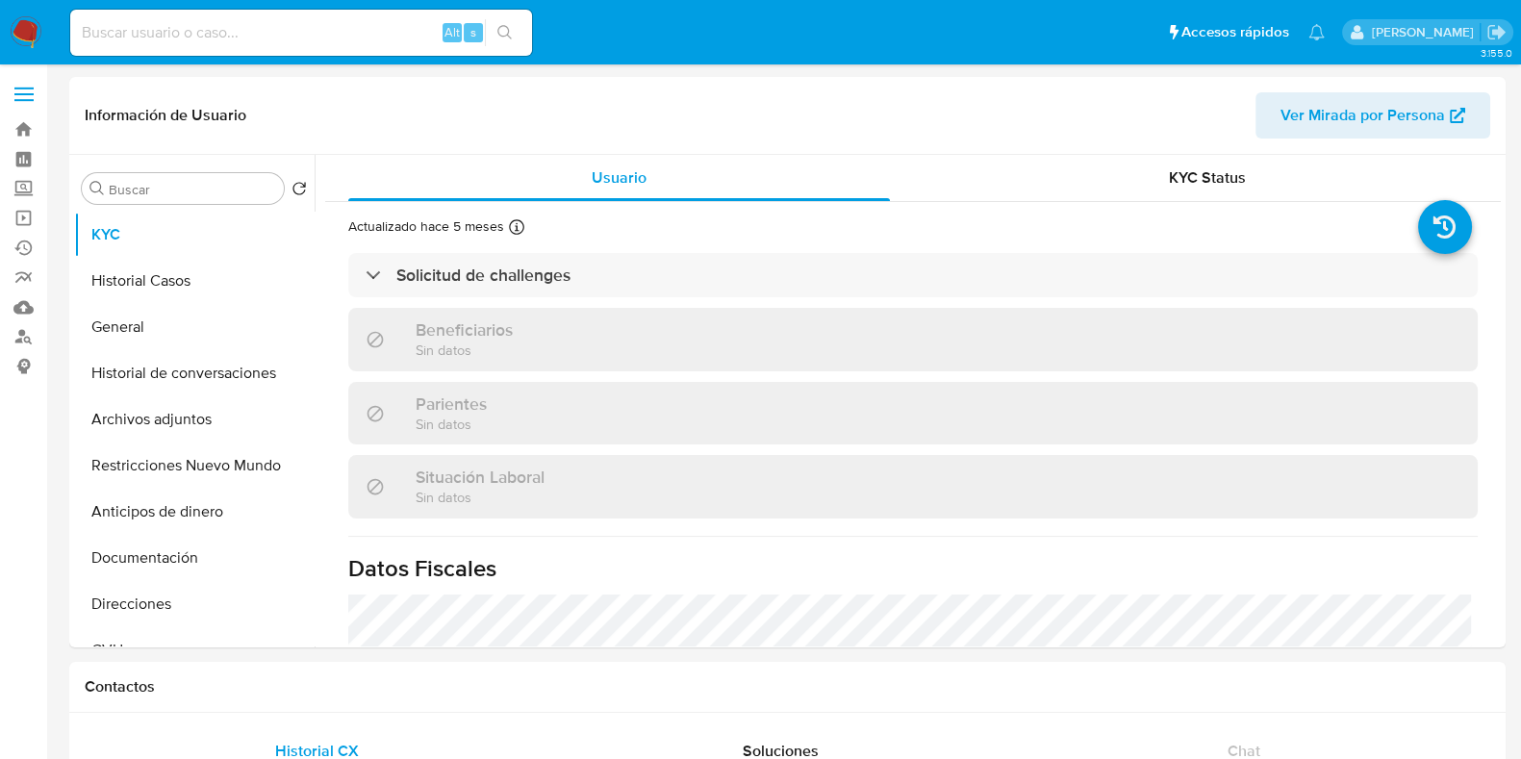
select select "10"
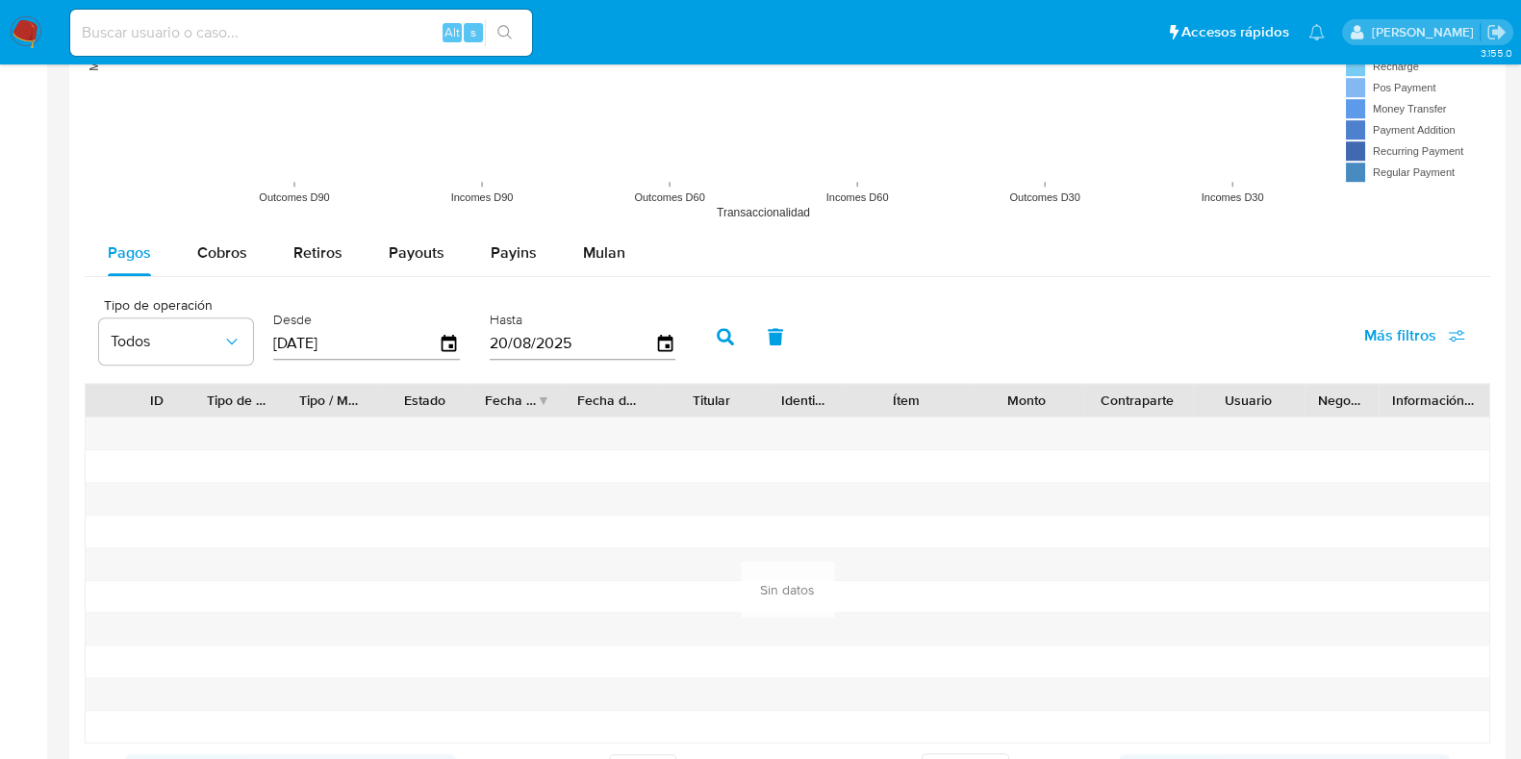
scroll to position [1568, 0]
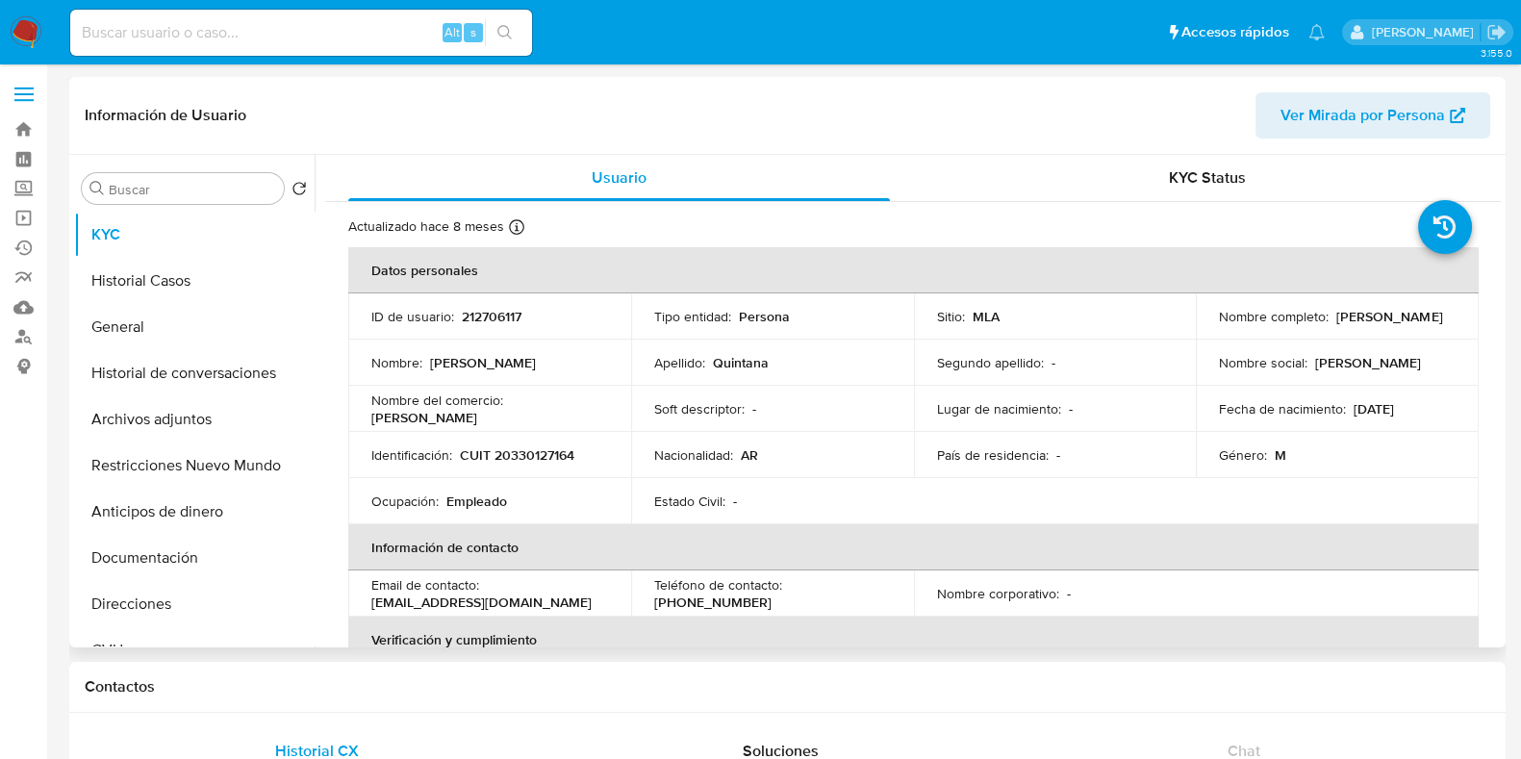
select select "10"
click at [495, 310] on p "212706117" at bounding box center [492, 316] width 60 height 17
copy p "212706117"
click at [164, 261] on button "Historial Casos" at bounding box center [186, 281] width 225 height 46
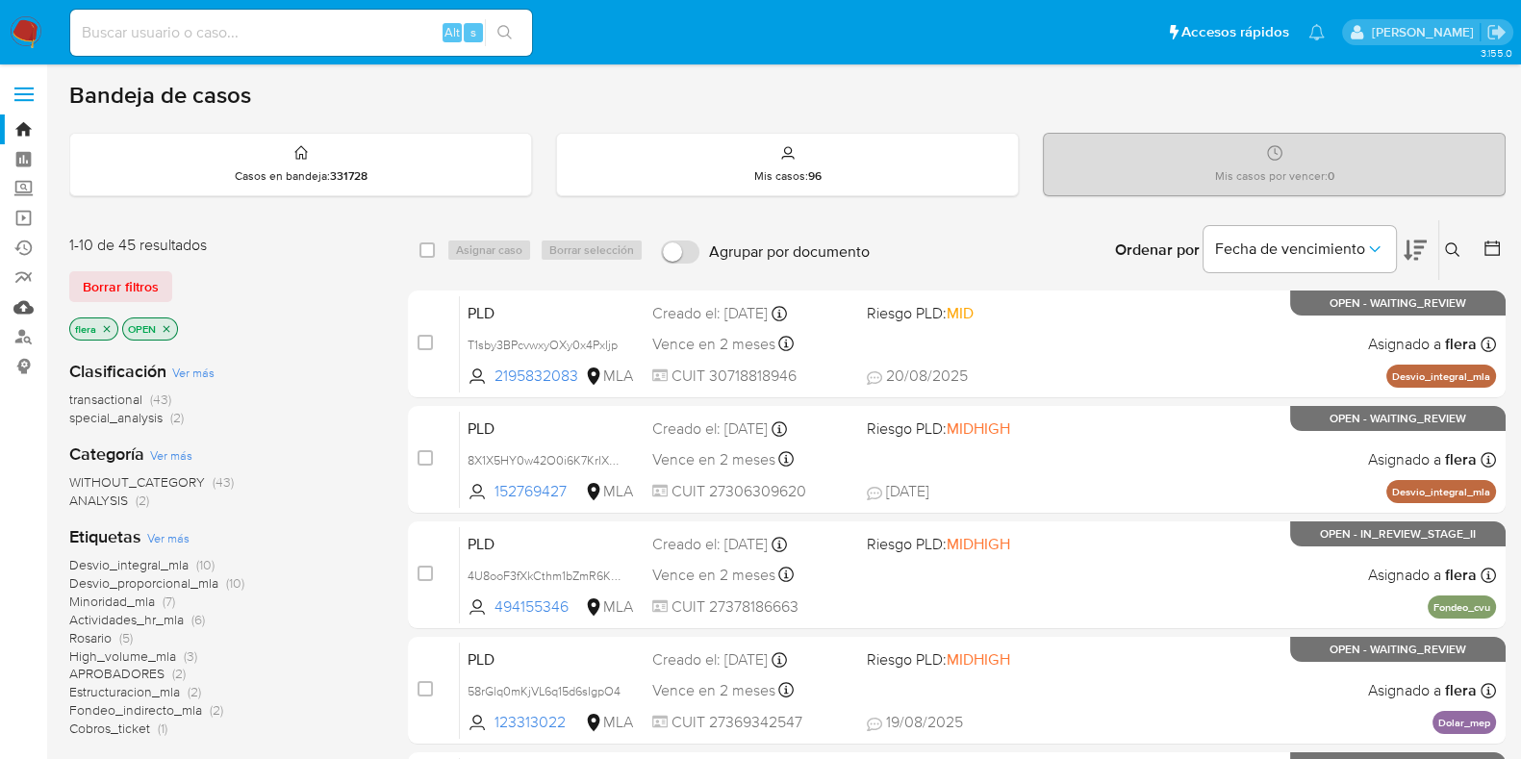
click at [17, 300] on link "Mulan" at bounding box center [114, 307] width 229 height 30
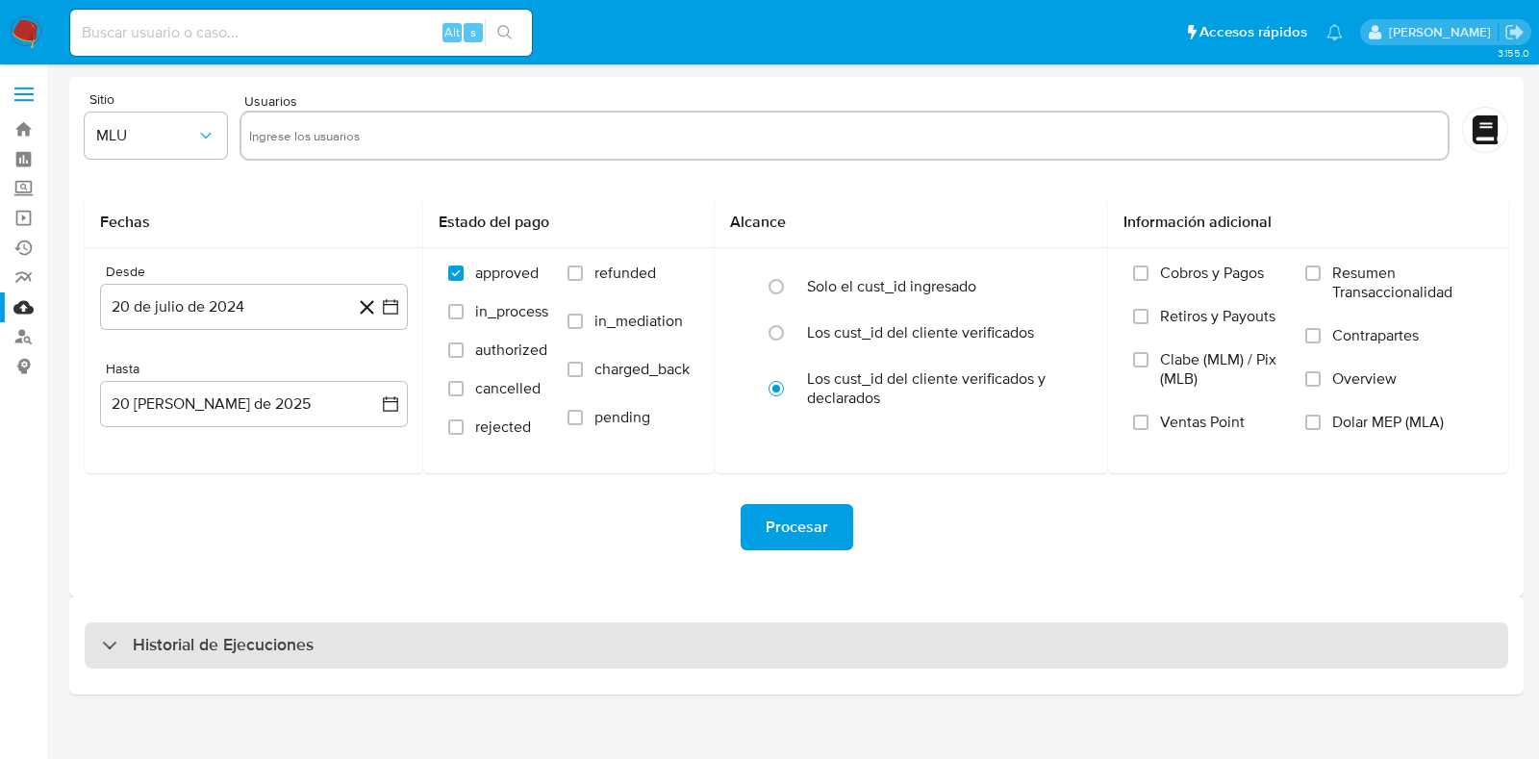
click at [212, 635] on h3 "Historial de Ejecuciones" at bounding box center [223, 645] width 181 height 23
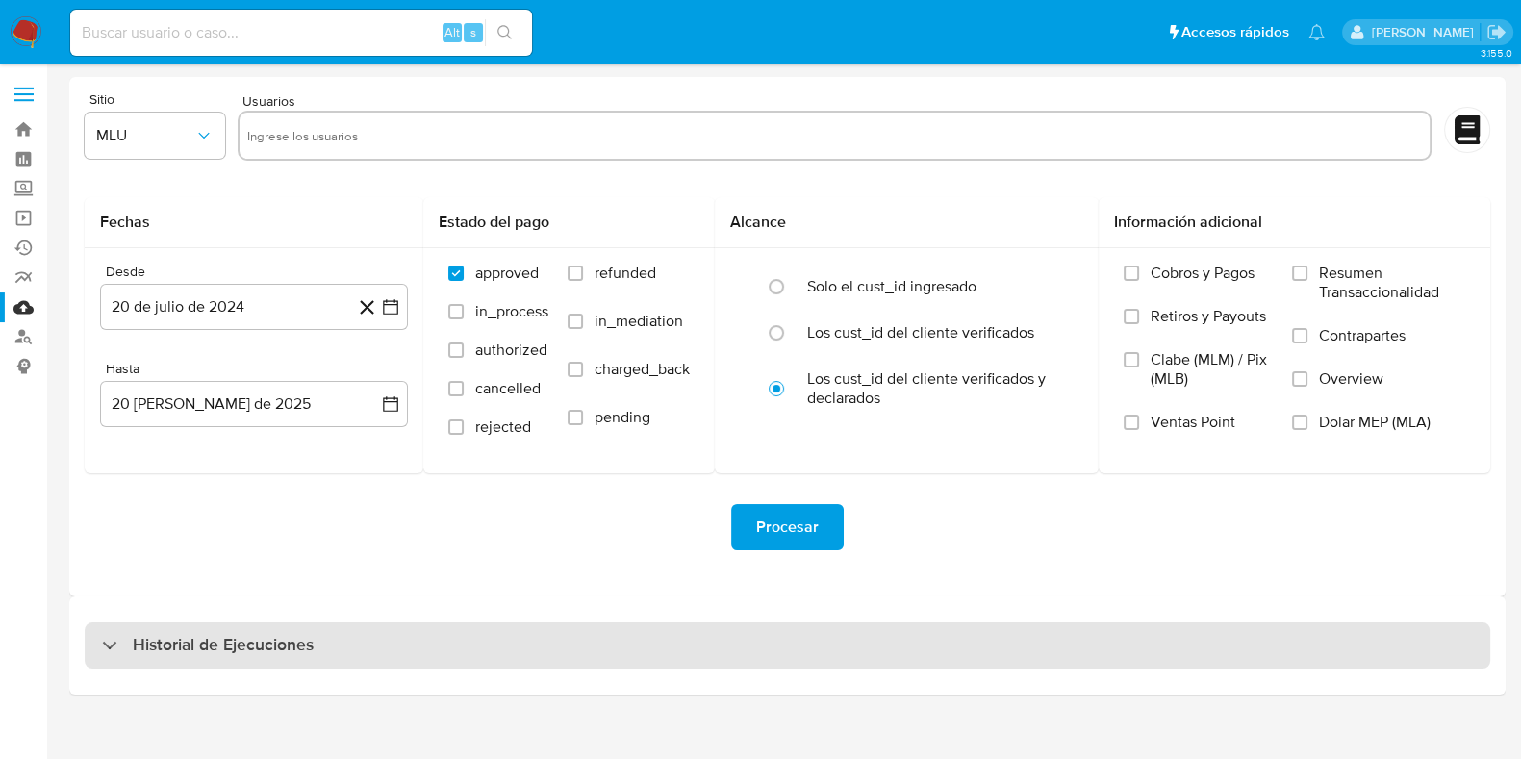
select select "10"
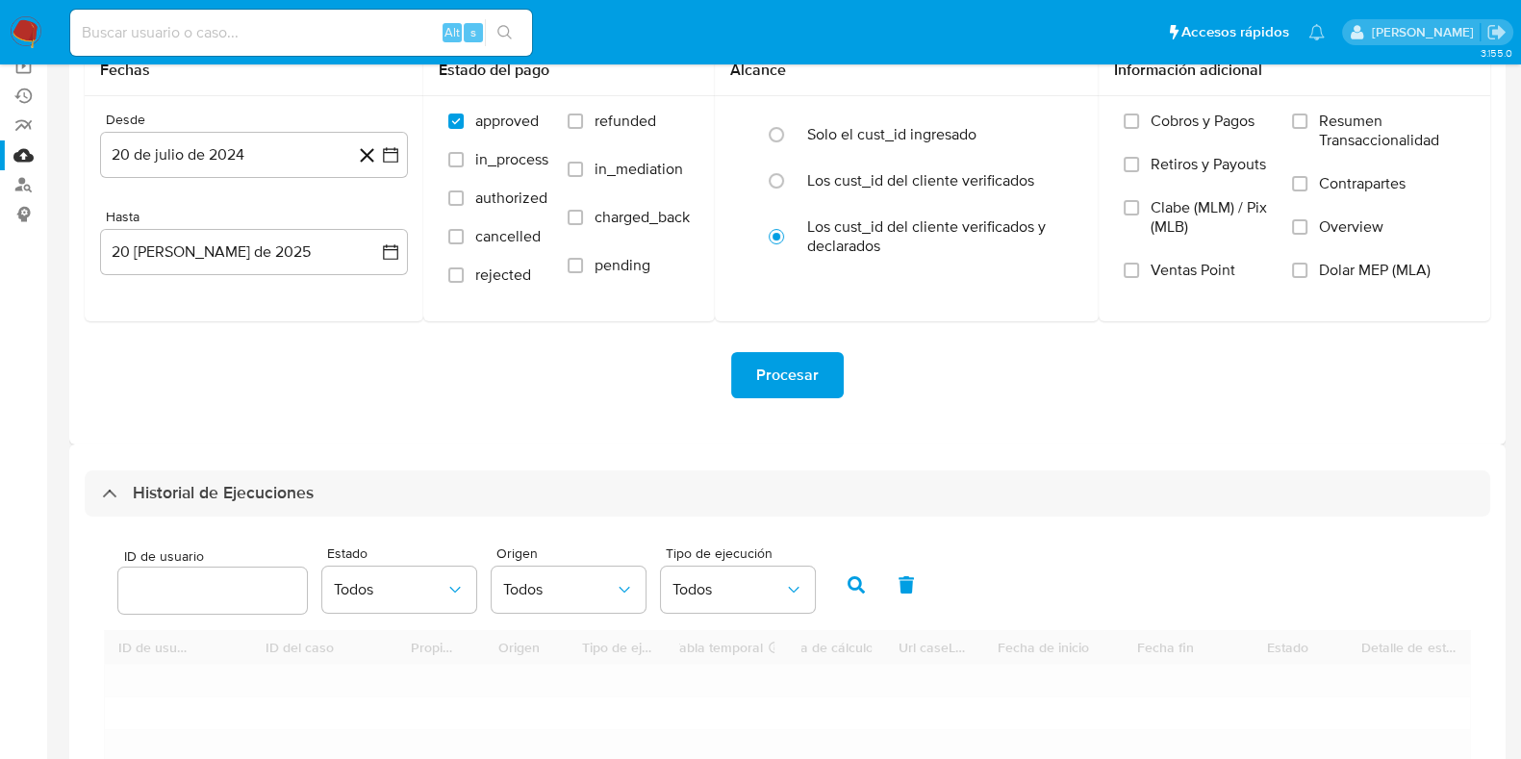
scroll to position [240, 0]
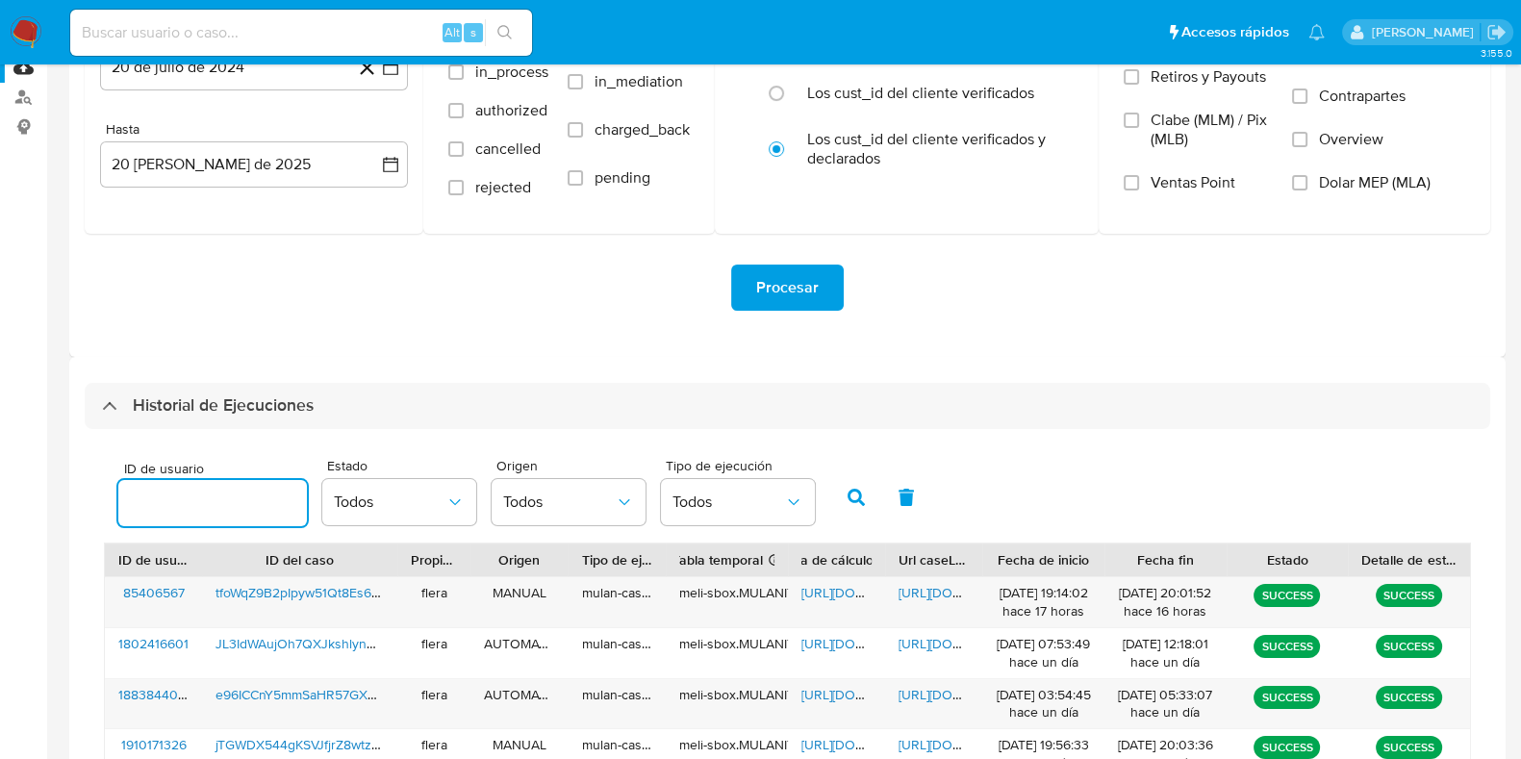
click at [162, 513] on input "number" at bounding box center [212, 503] width 189 height 25
click at [857, 511] on button "button" at bounding box center [856, 497] width 50 height 46
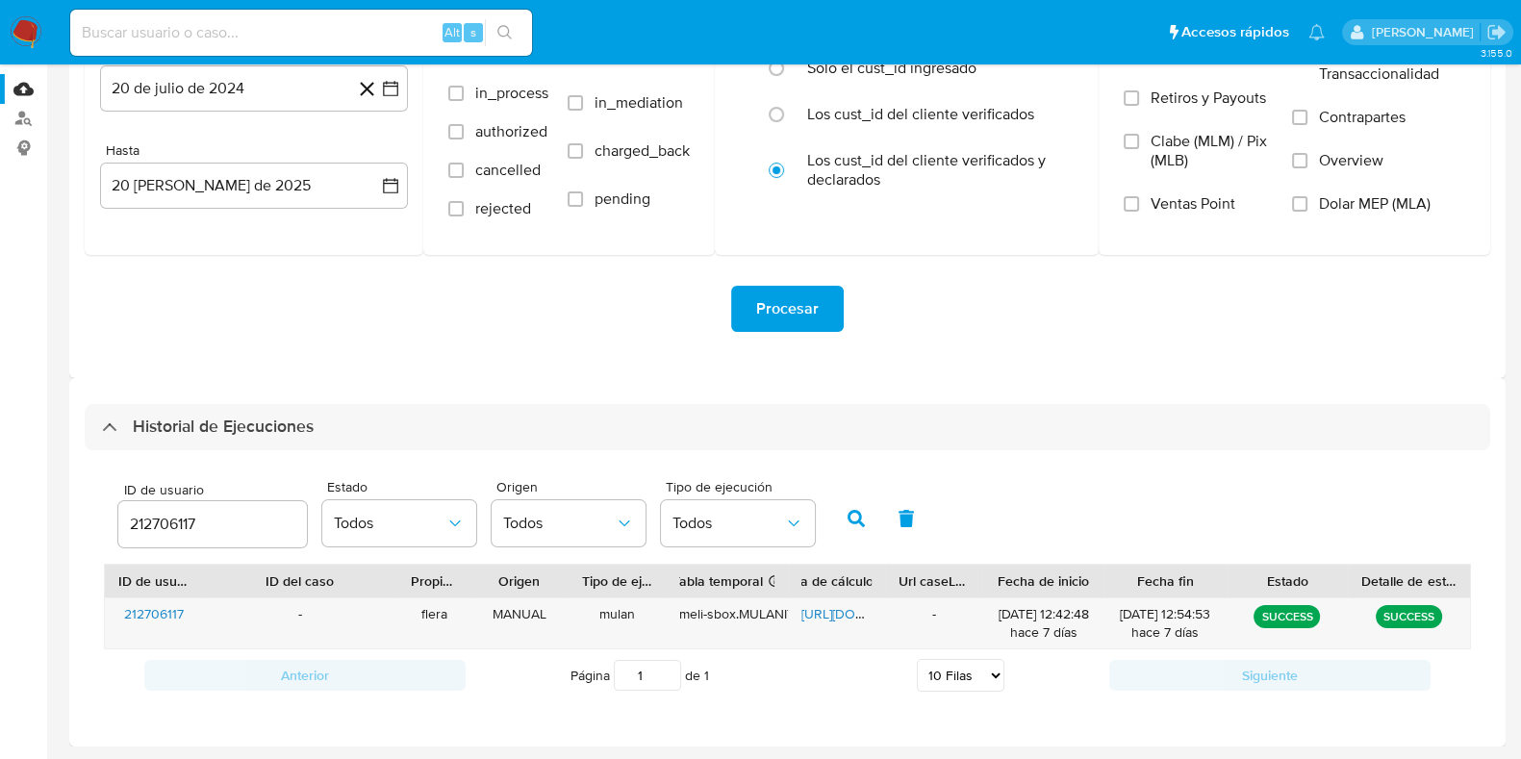
scroll to position [215, 0]
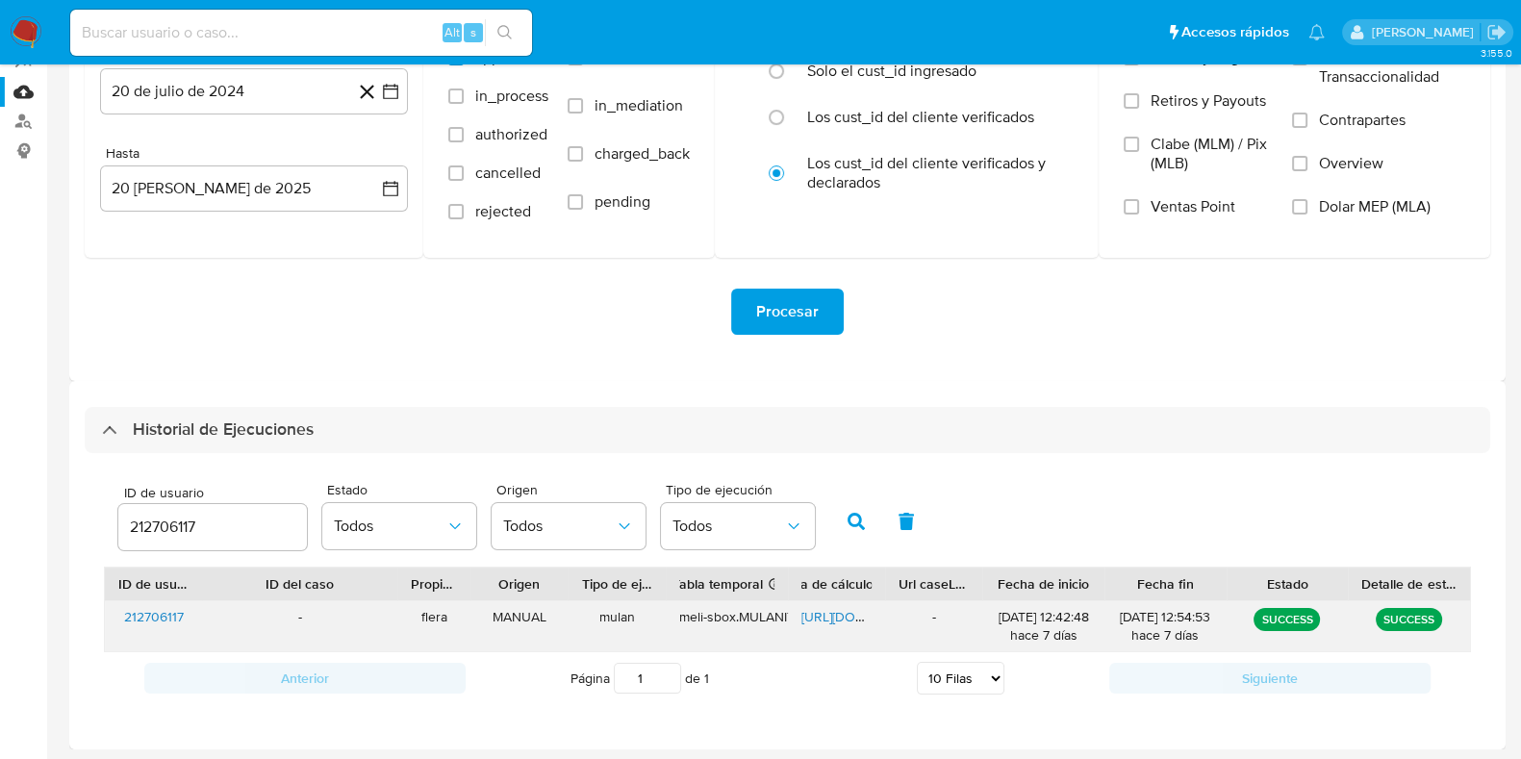
click at [826, 615] on span "https://docs.google.com/spreadsheets/d/1boVVPkL-IP58rbl58RSpwMZW5yZ1uy_2fp6T_4n…" at bounding box center [867, 616] width 133 height 19
click at [179, 529] on input "212706117" at bounding box center [212, 527] width 189 height 25
click at [848, 532] on button "button" at bounding box center [856, 521] width 50 height 46
click at [824, 622] on span "https://docs.google.com/spreadsheets/d/1Ae5zaABBorQXUzuL7VuAP-cogd4UAe4ggqeGVPV…" at bounding box center [867, 616] width 133 height 19
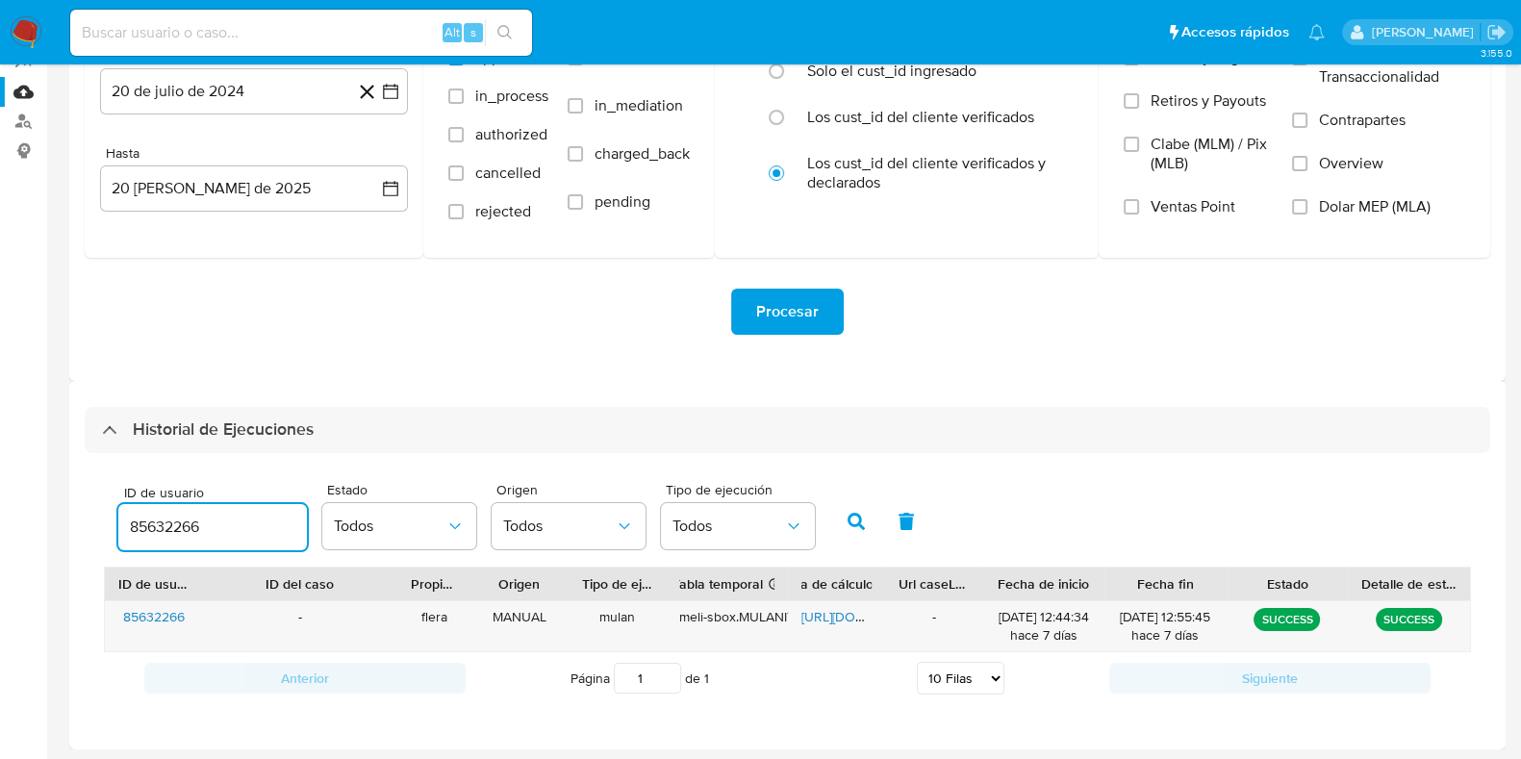
click at [140, 526] on input "85632266" at bounding box center [212, 527] width 189 height 25
paste input "187175879"
type input "187175879"
click at [859, 516] on icon "button" at bounding box center [855, 521] width 17 height 17
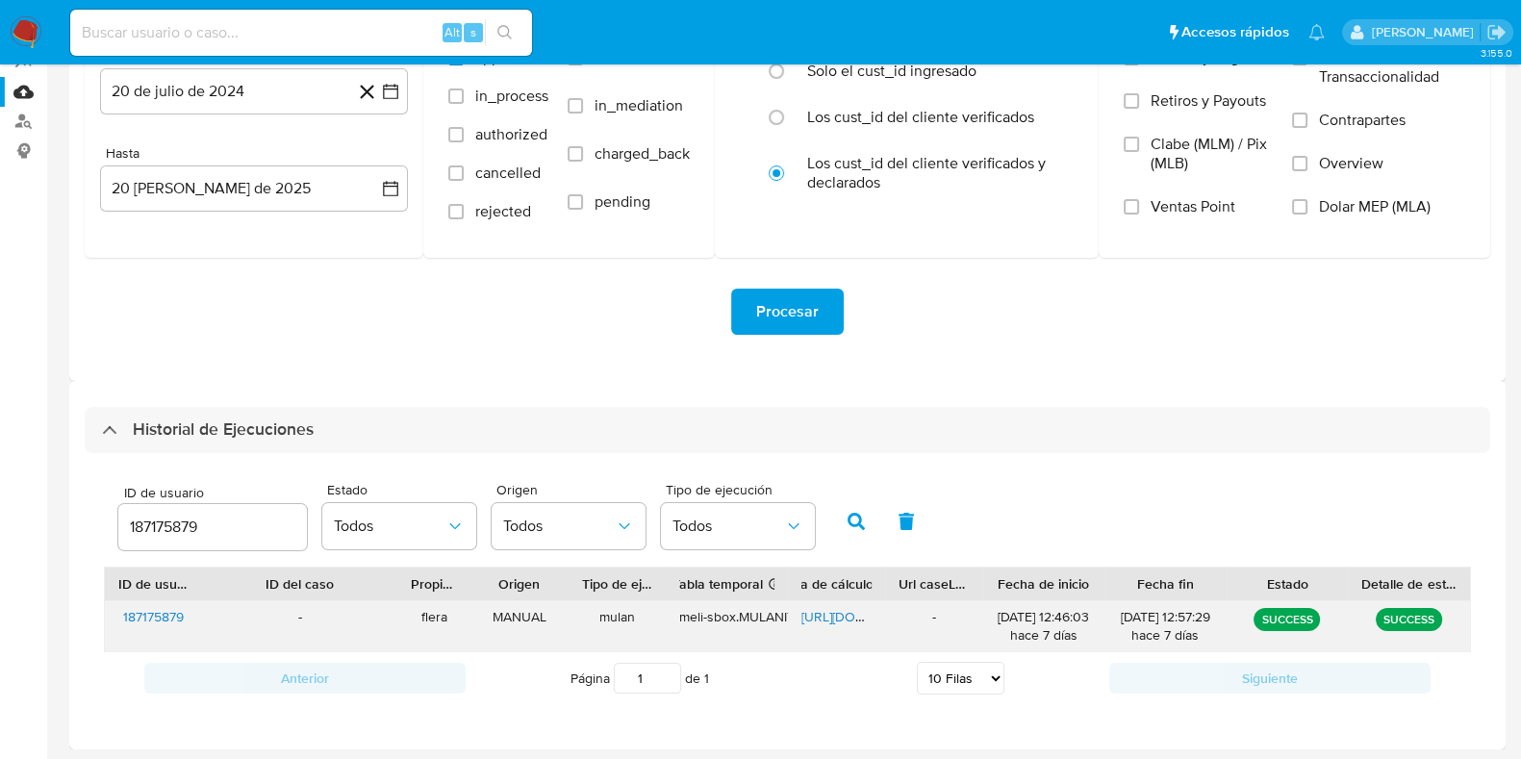
click at [826, 619] on span "https://docs.google.com/spreadsheets/d/1k88RAjROGK6I3wcGZydd8jB1a4cubapiWBmOHeJ…" at bounding box center [867, 616] width 133 height 19
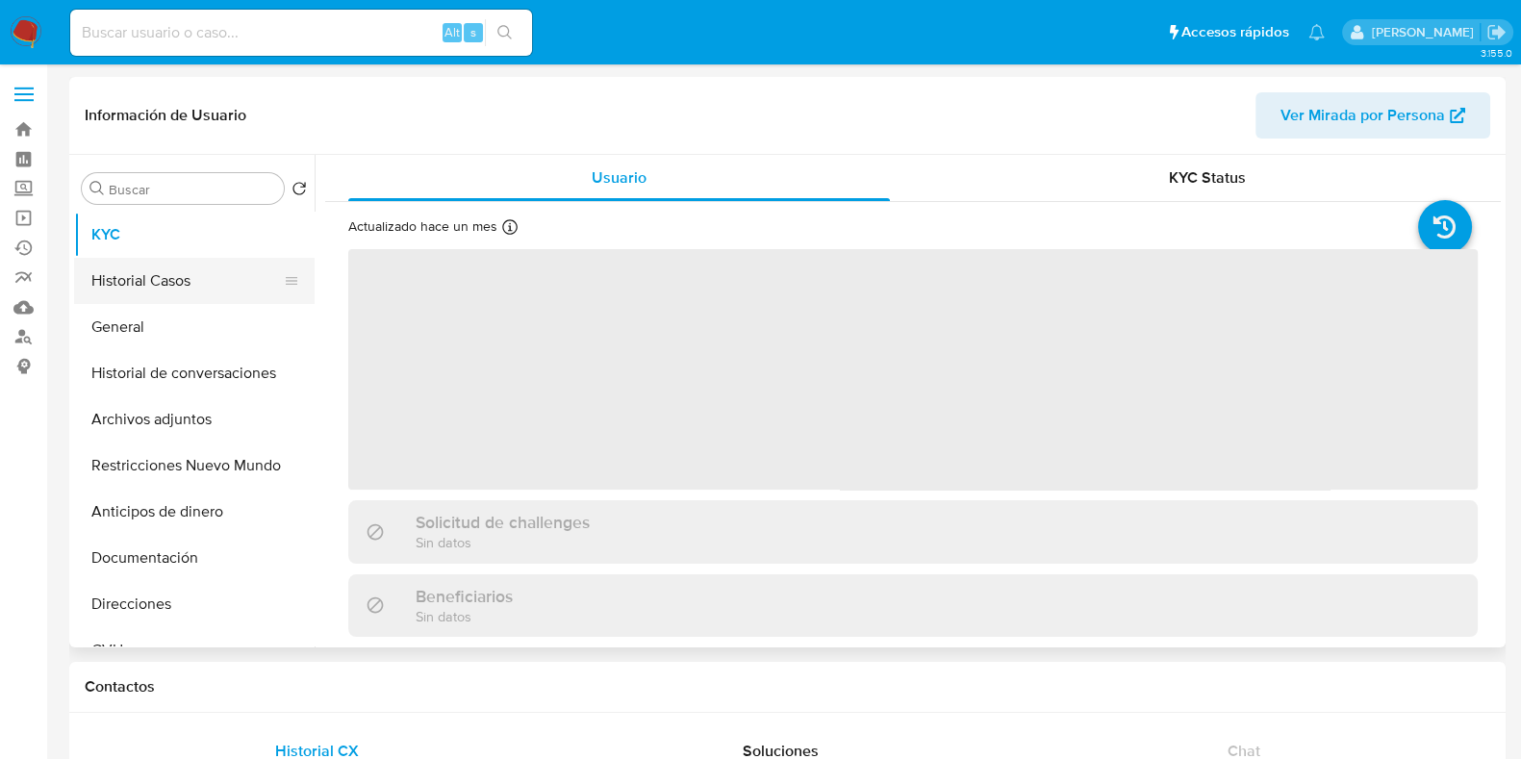
click at [178, 280] on button "Historial Casos" at bounding box center [186, 281] width 225 height 46
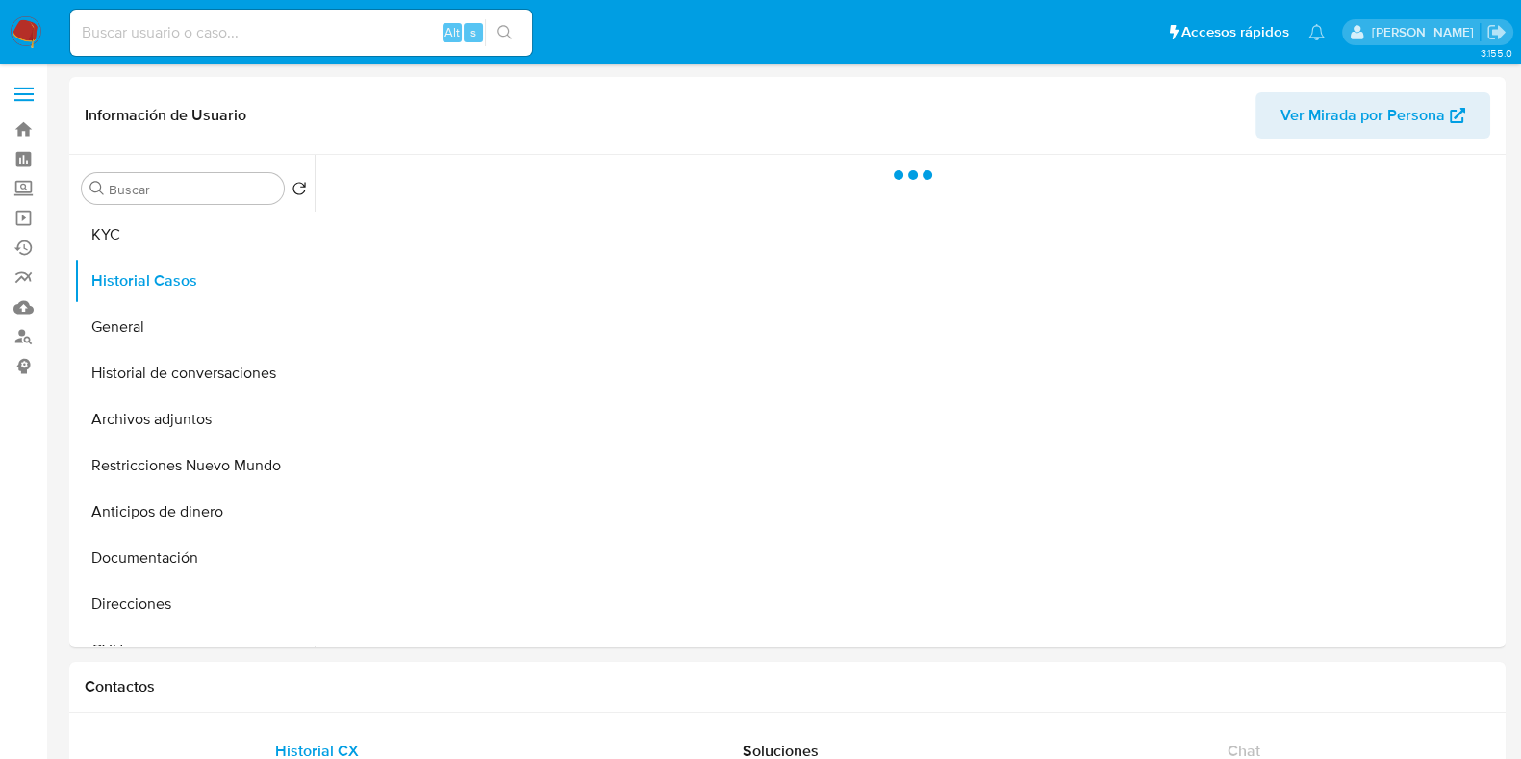
select select "10"
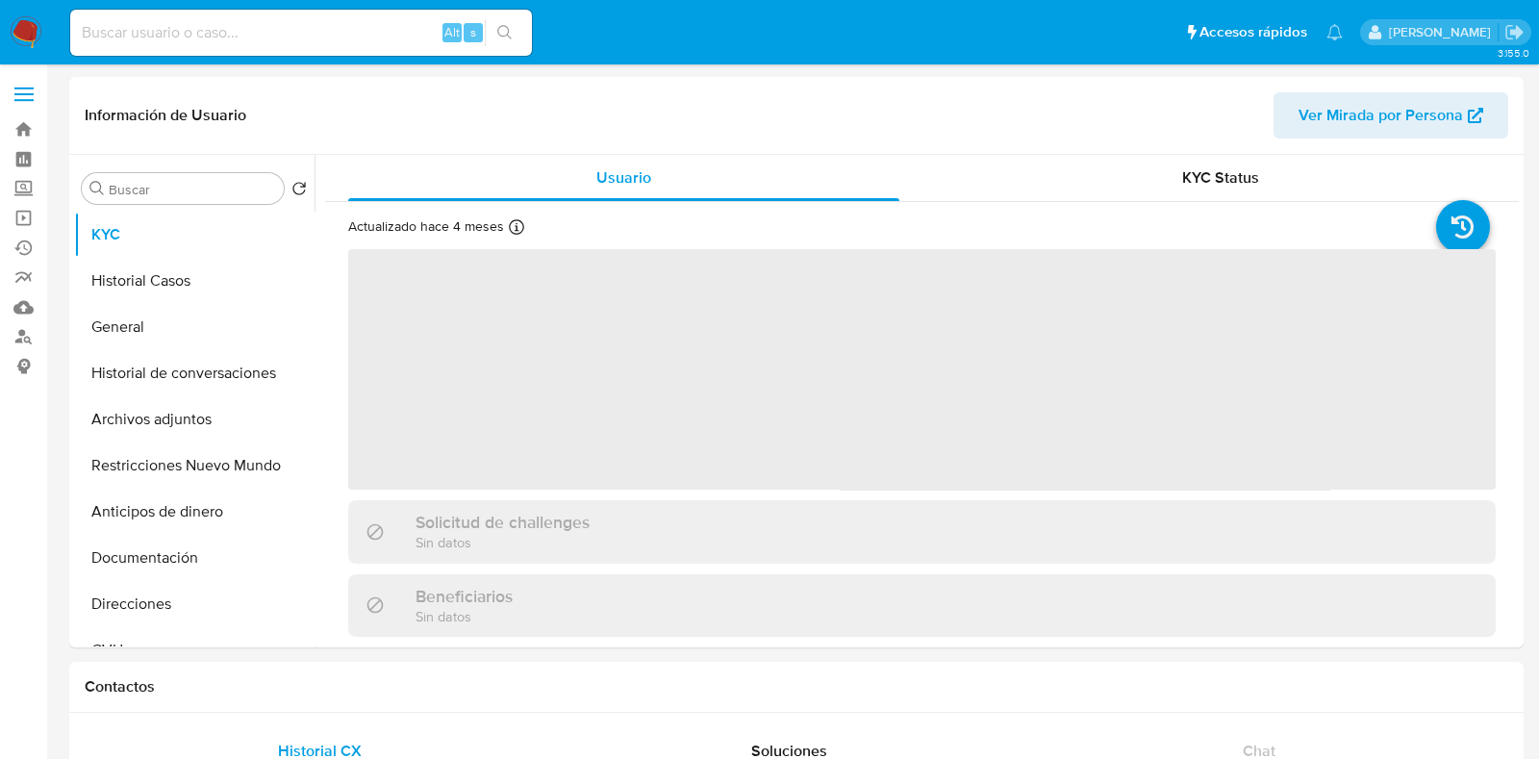
select select "10"
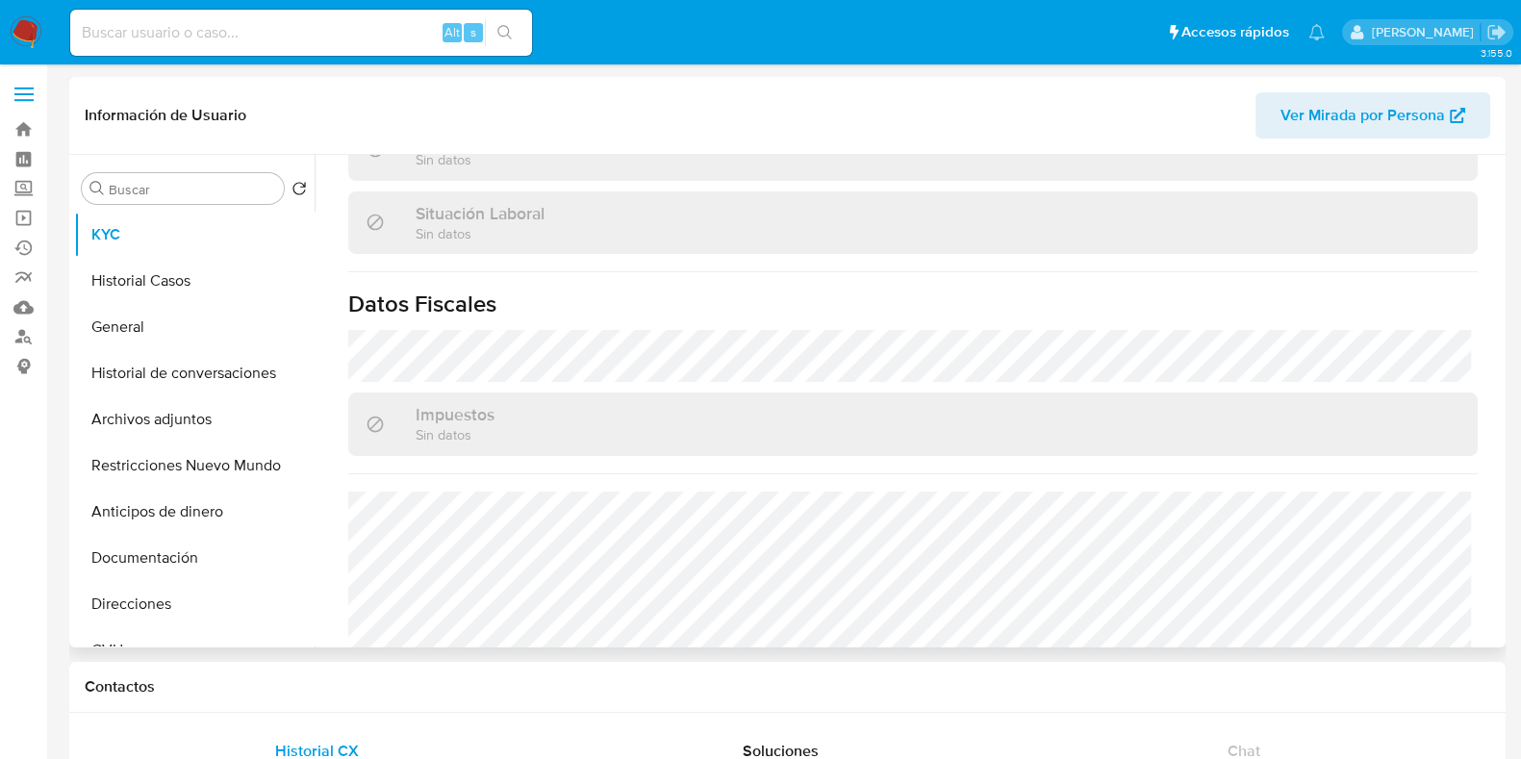
scroll to position [1029, 0]
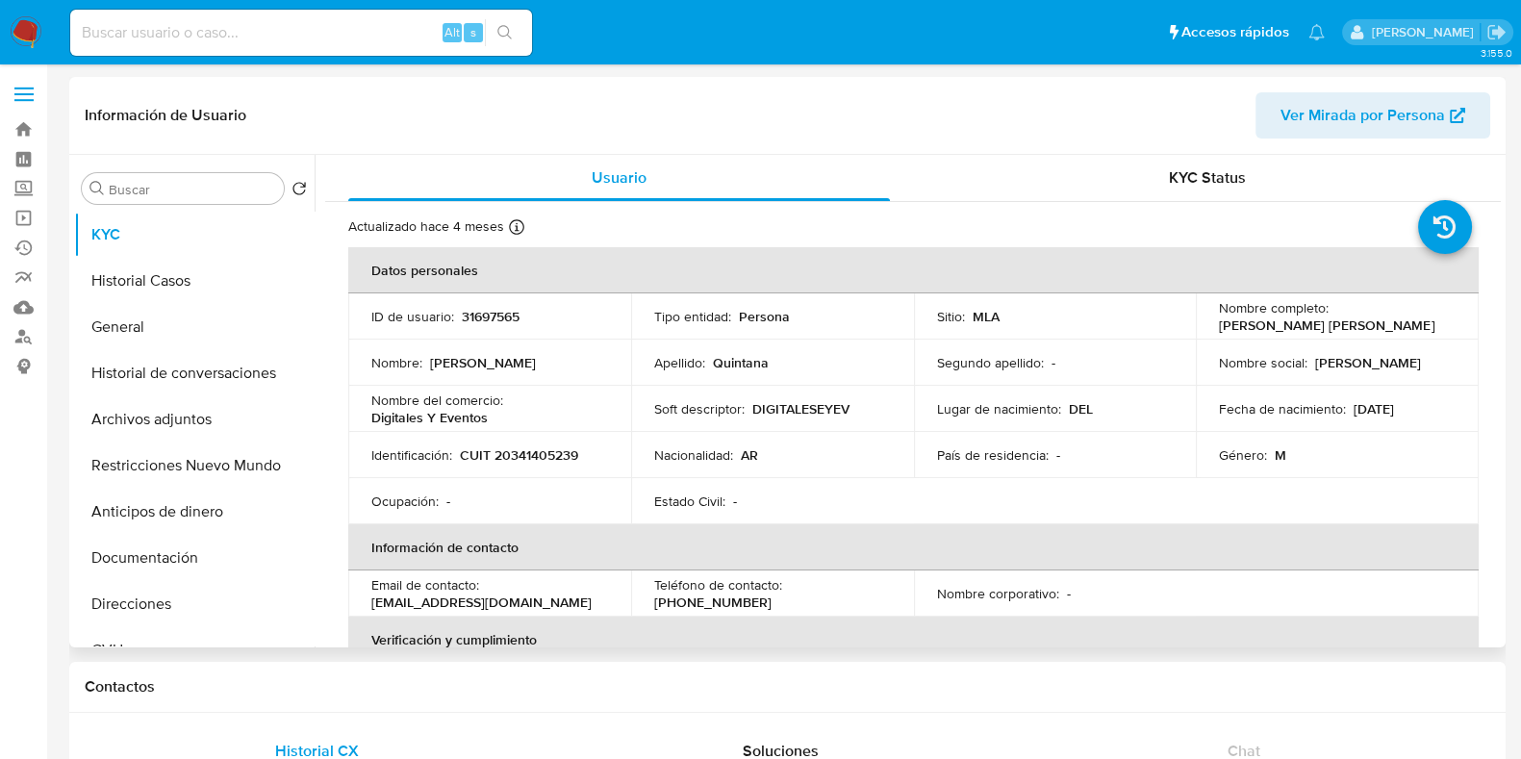
select select "10"
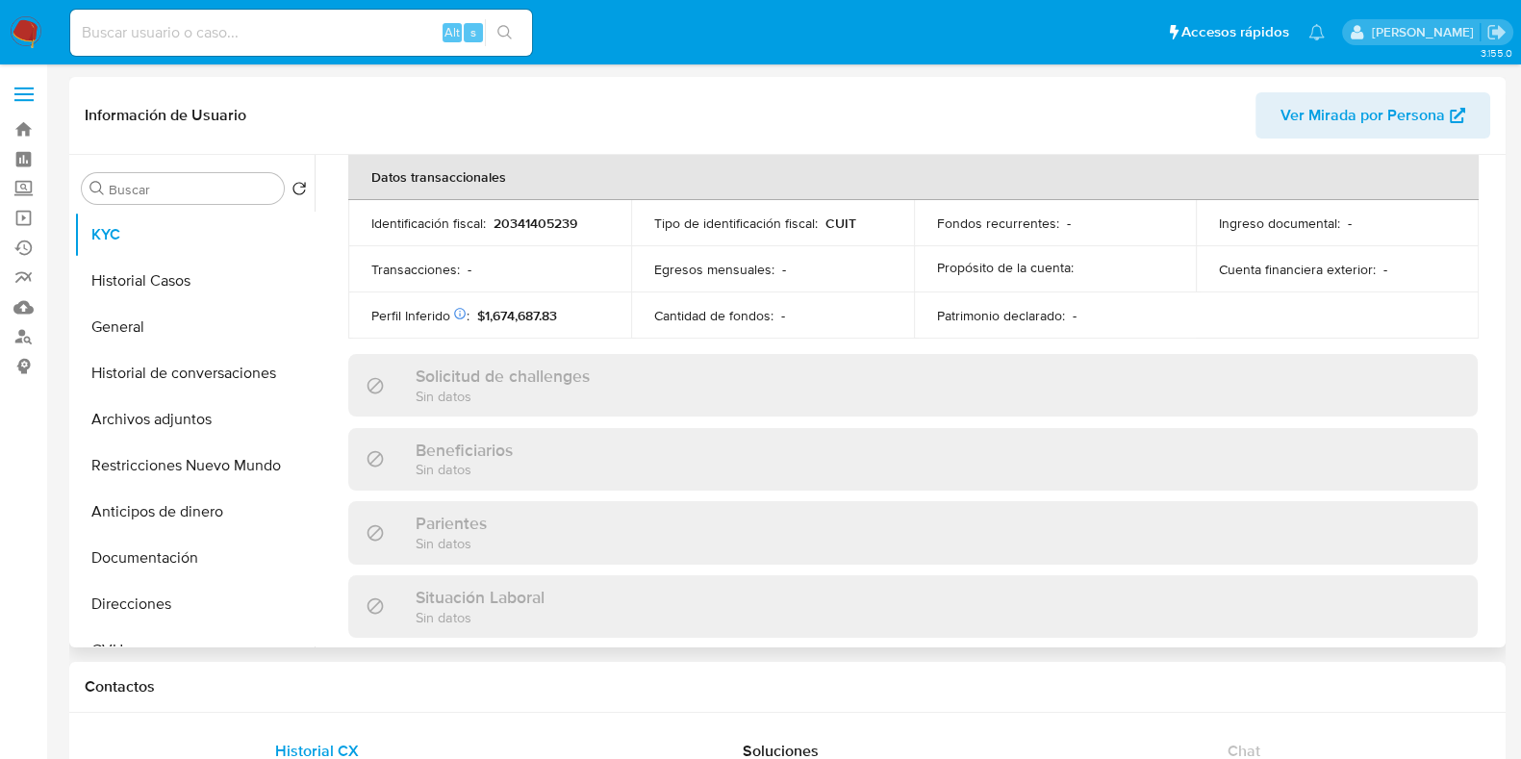
scroll to position [961, 0]
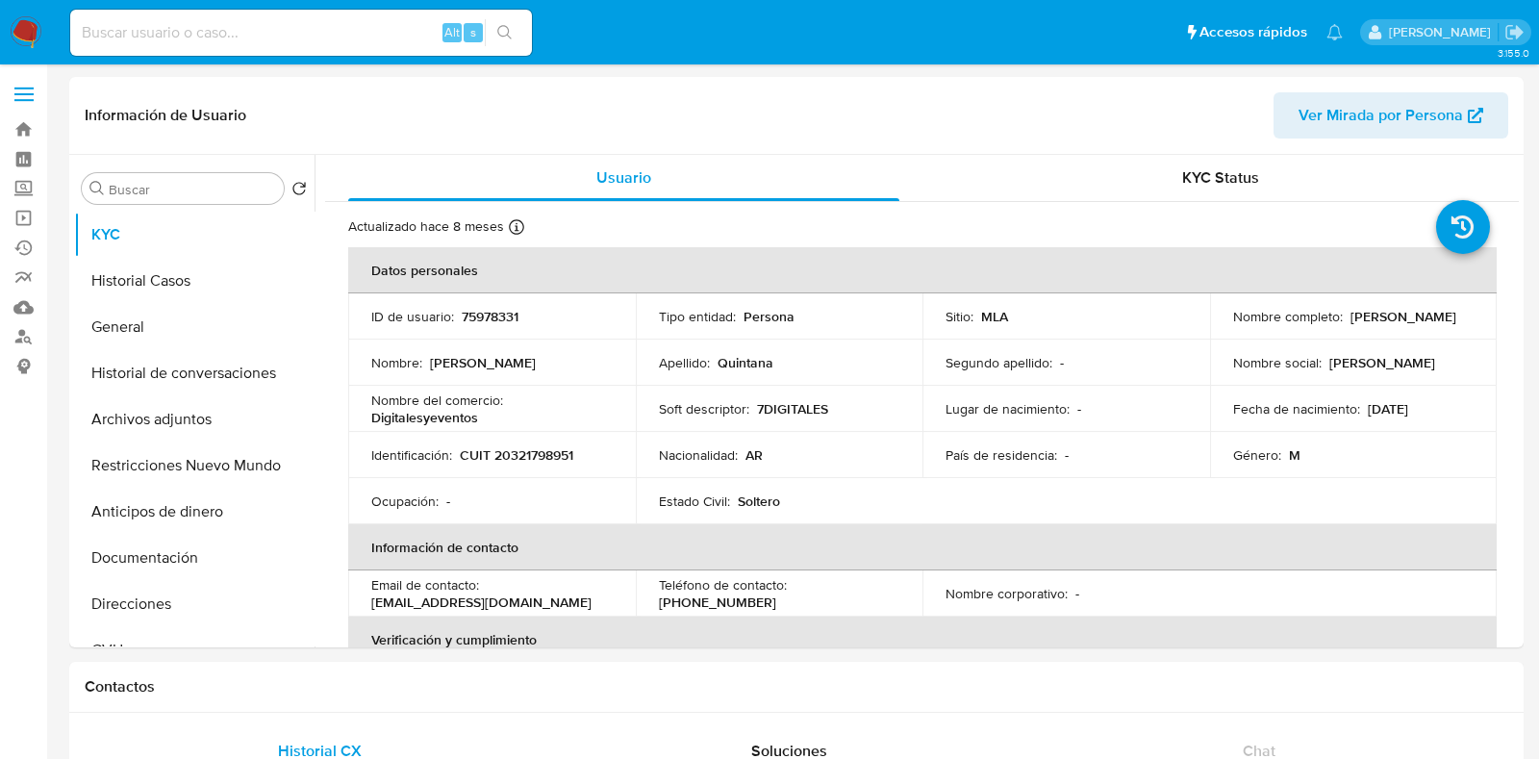
select select "10"
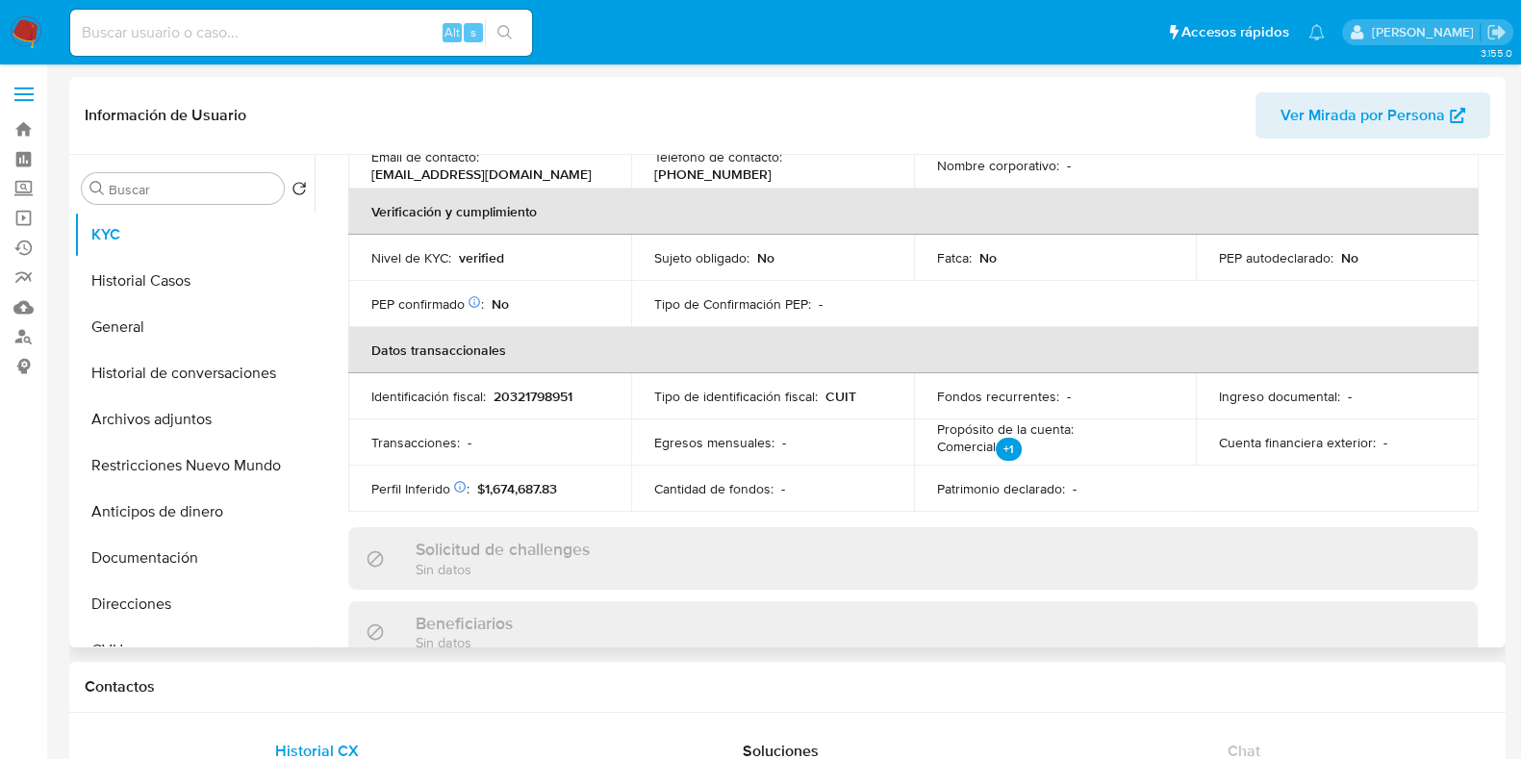
scroll to position [67, 0]
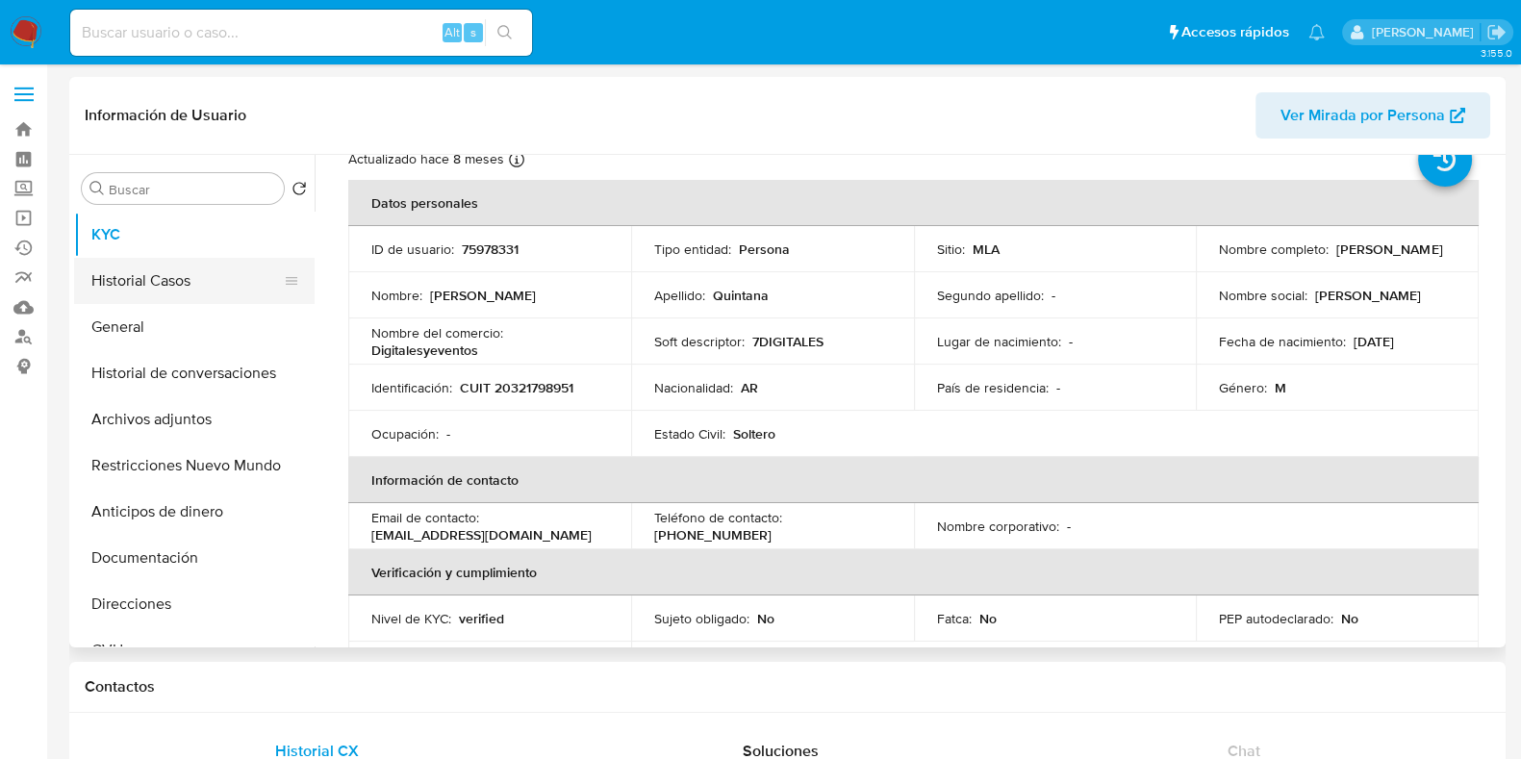
click at [179, 262] on button "Historial Casos" at bounding box center [186, 281] width 225 height 46
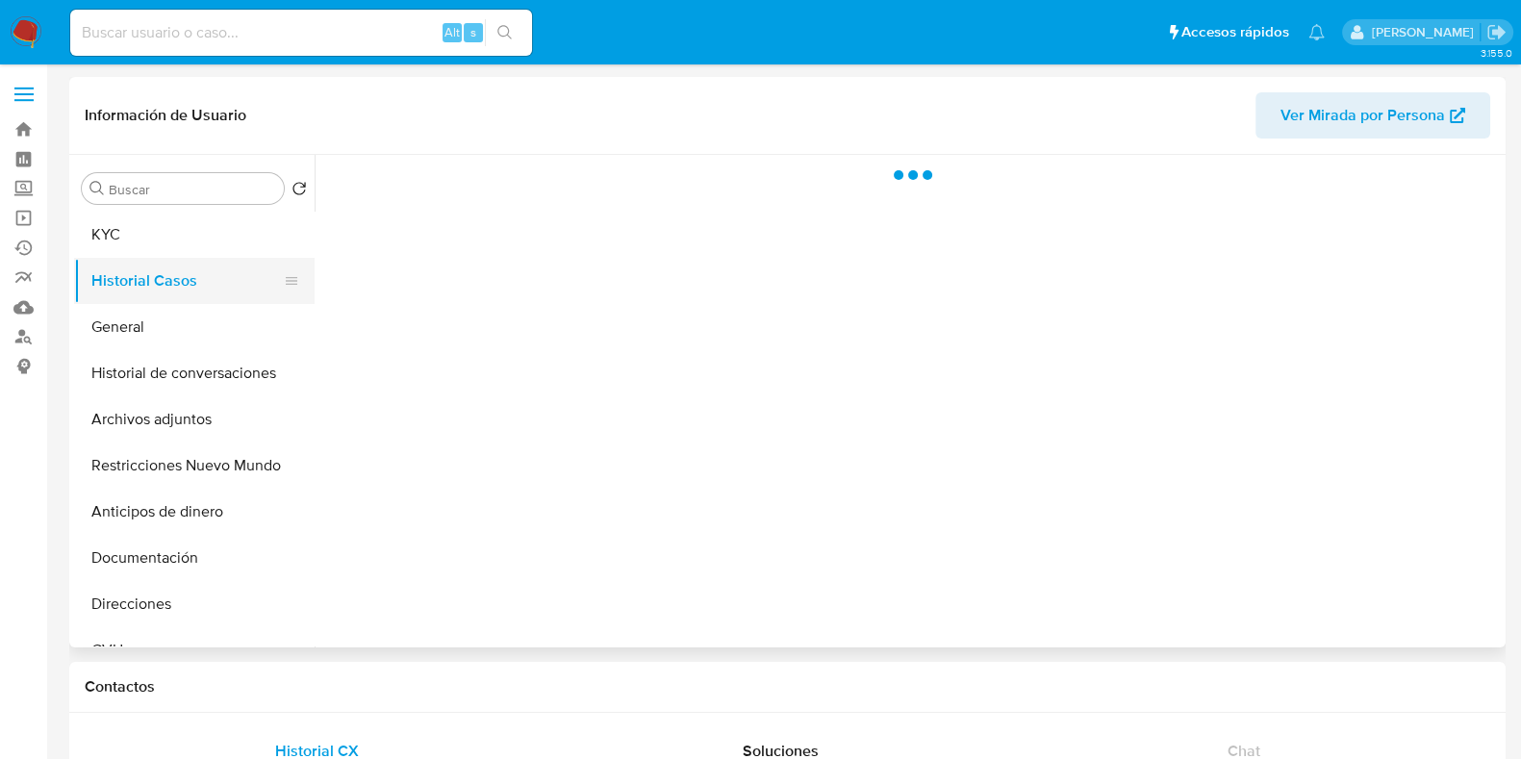
scroll to position [0, 0]
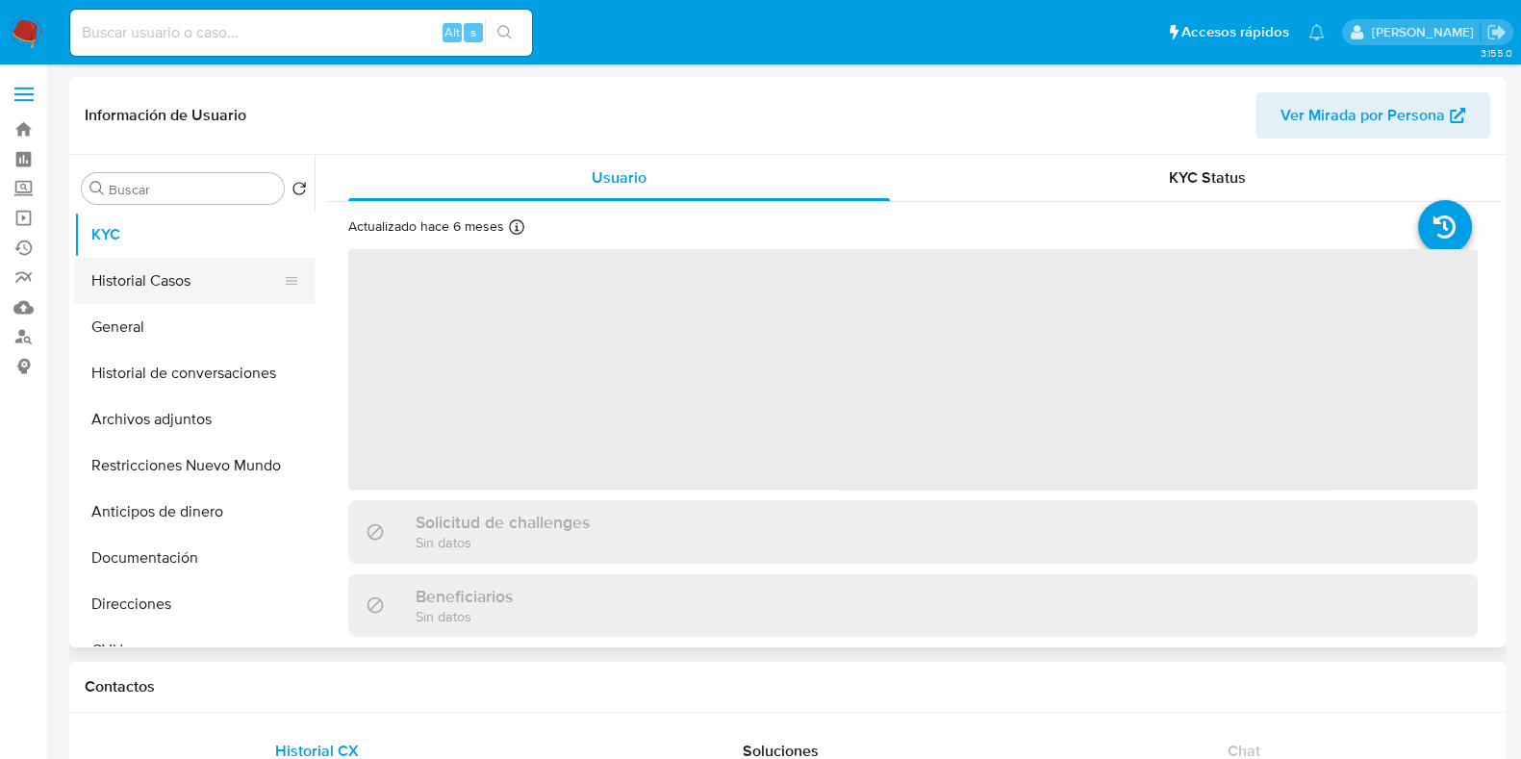
click at [119, 278] on button "Historial Casos" at bounding box center [186, 281] width 225 height 46
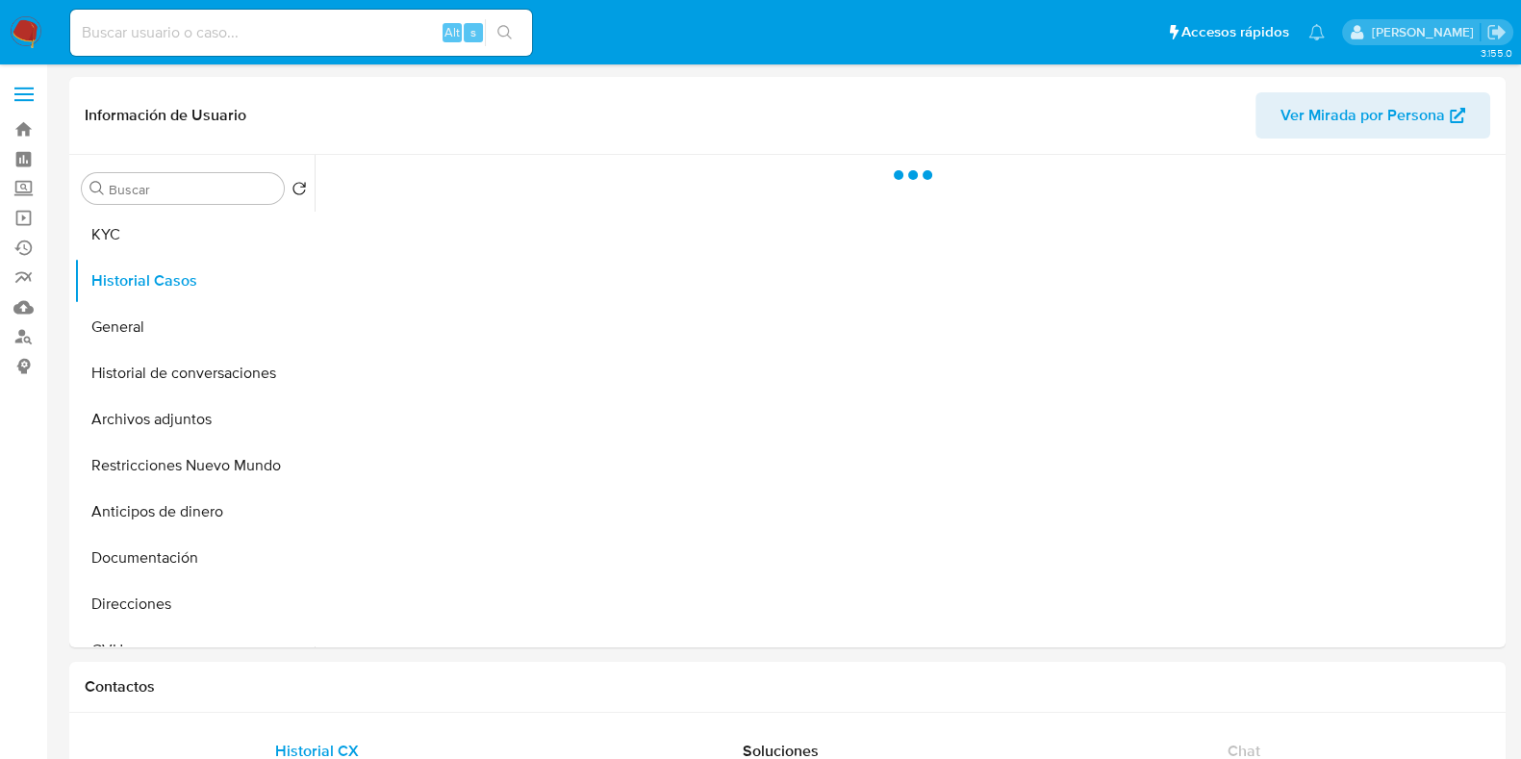
select select "10"
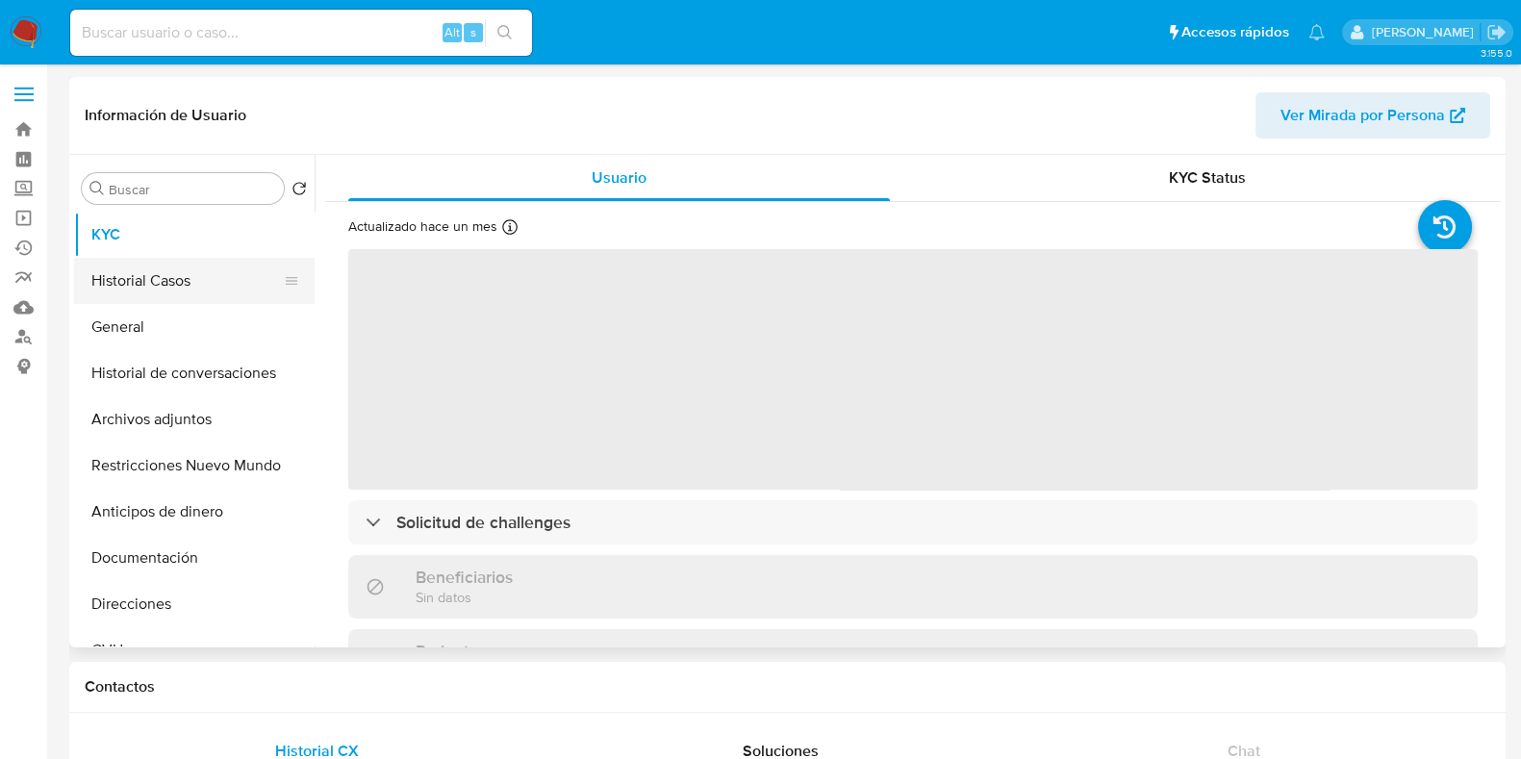
click at [153, 274] on button "Historial Casos" at bounding box center [186, 281] width 225 height 46
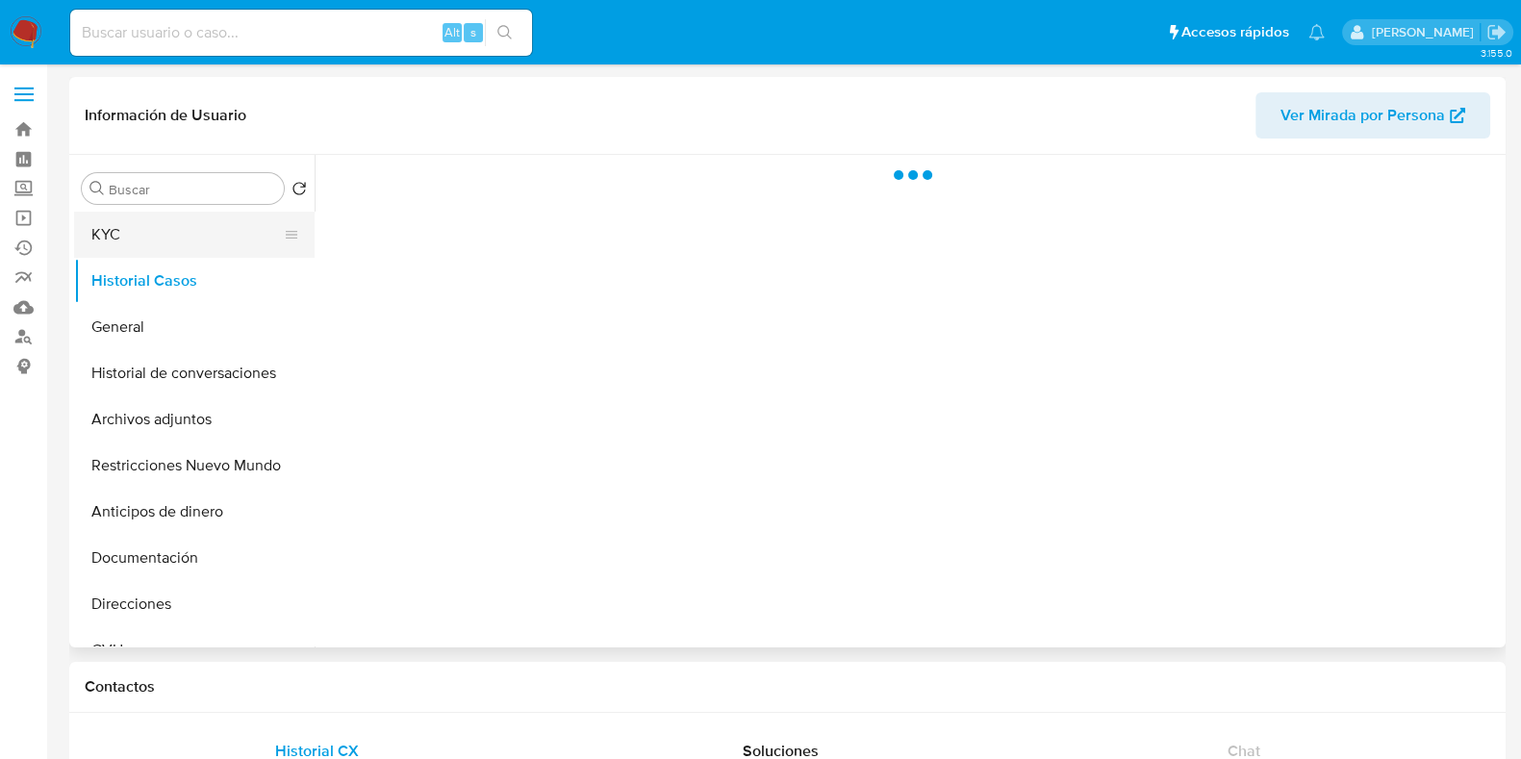
select select "10"
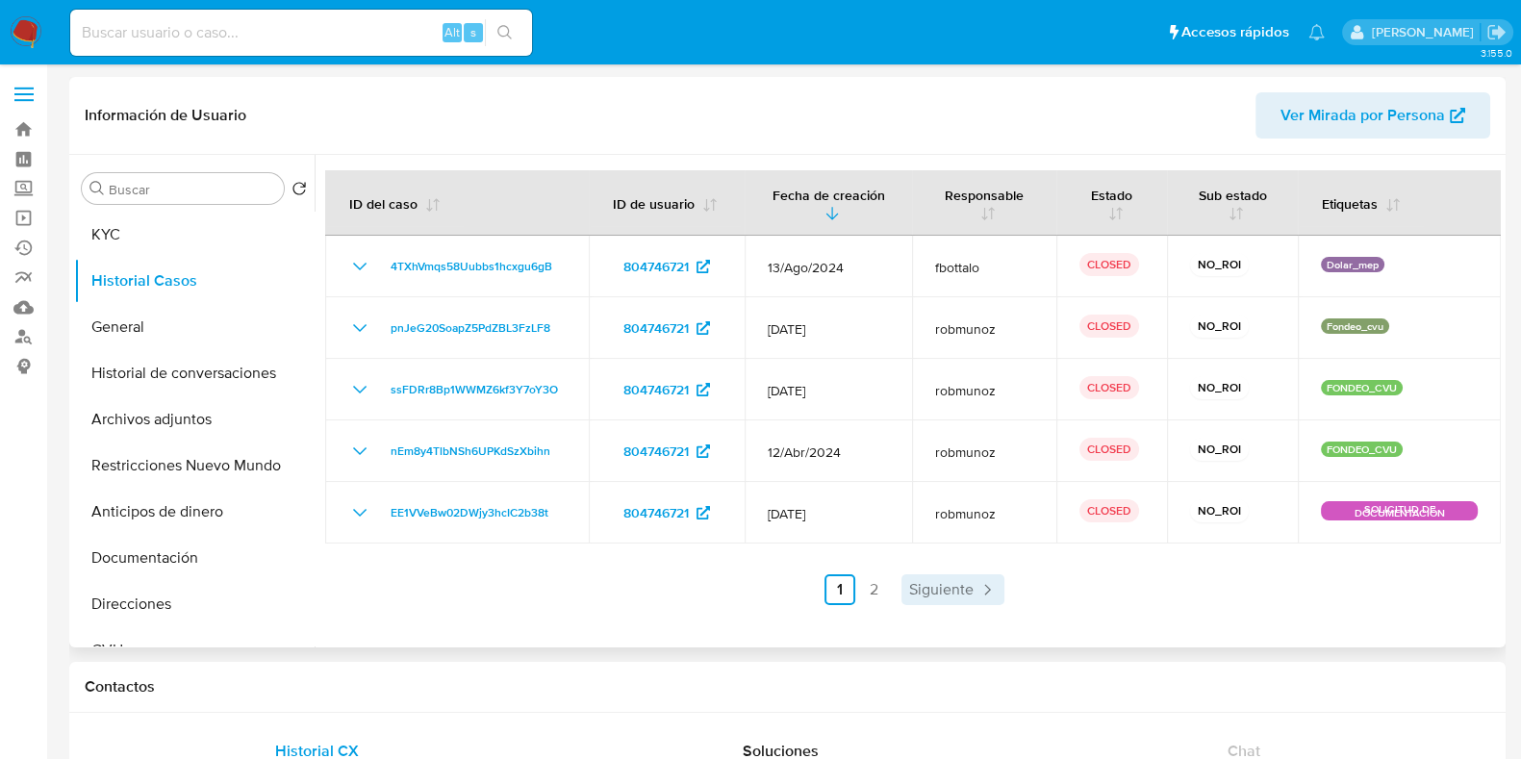
click at [977, 589] on icon "Paginación" at bounding box center [986, 589] width 19 height 19
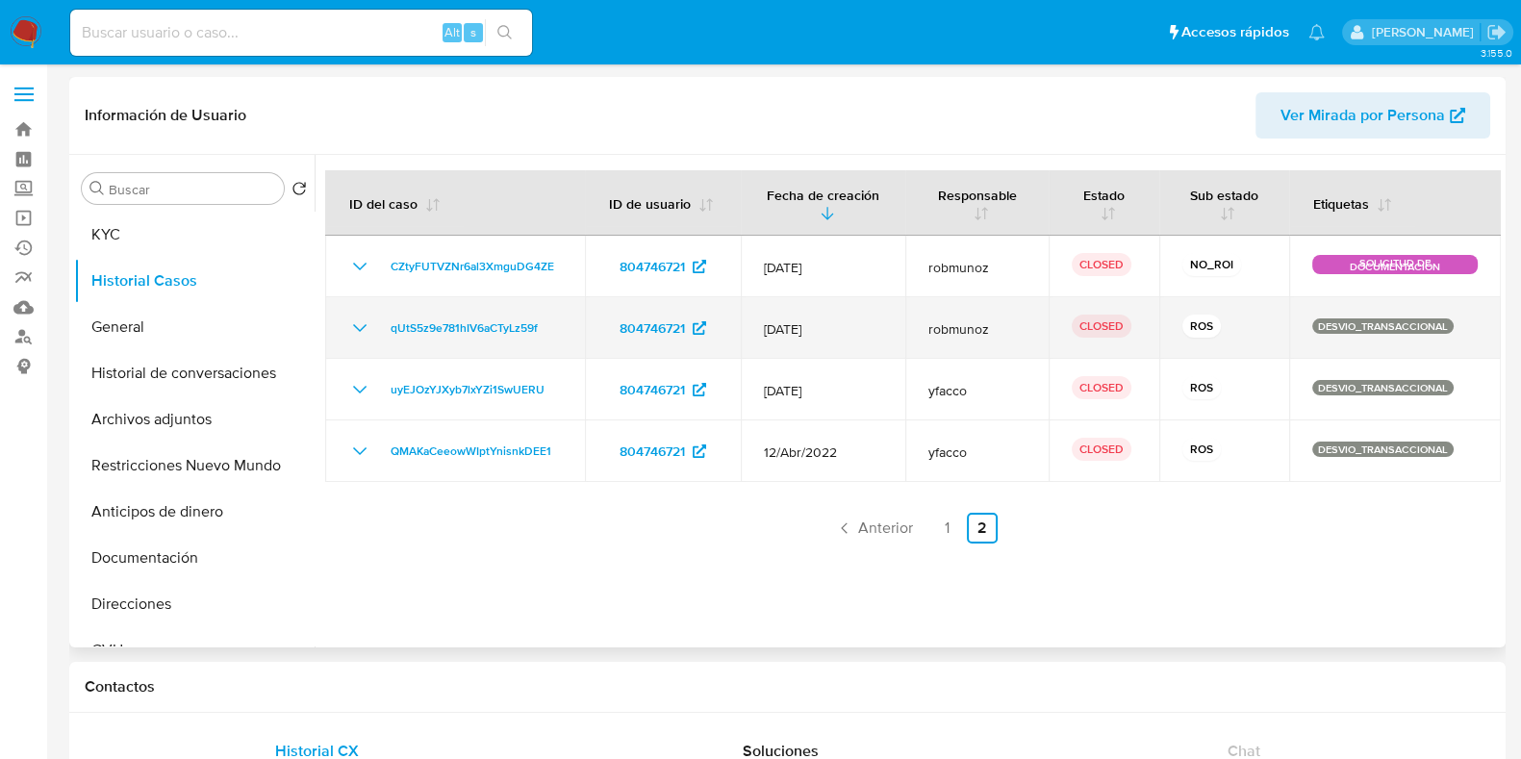
click at [351, 329] on icon "Mostrar/Ocultar" at bounding box center [359, 327] width 23 height 23
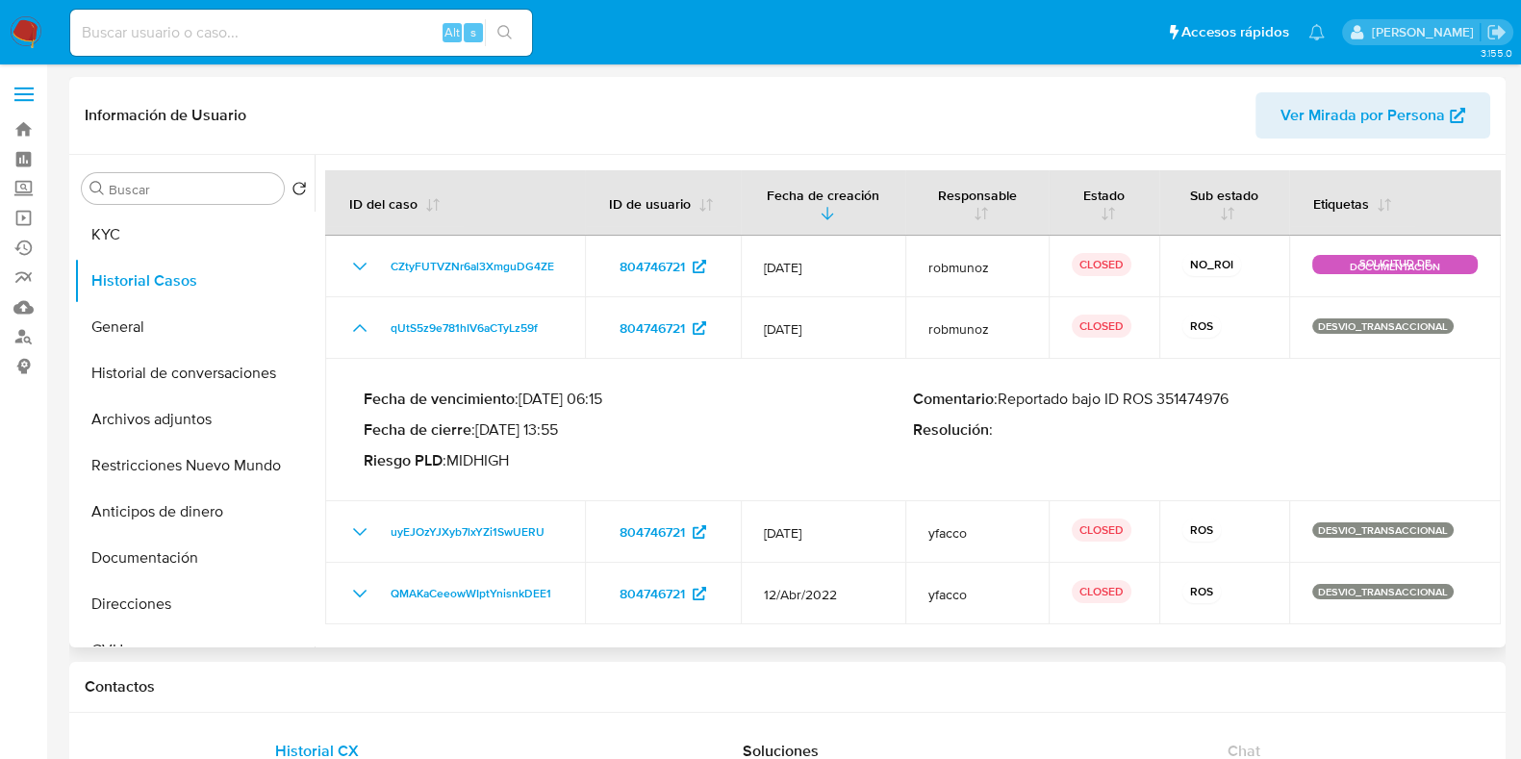
drag, startPoint x: 998, startPoint y: 398, endPoint x: 1269, endPoint y: 406, distance: 271.4
click at [1269, 406] on p "Comentario : Reportado bajo ID ROS 351474976" at bounding box center [1187, 399] width 549 height 19
click at [188, 422] on button "Archivos adjuntos" at bounding box center [186, 419] width 225 height 46
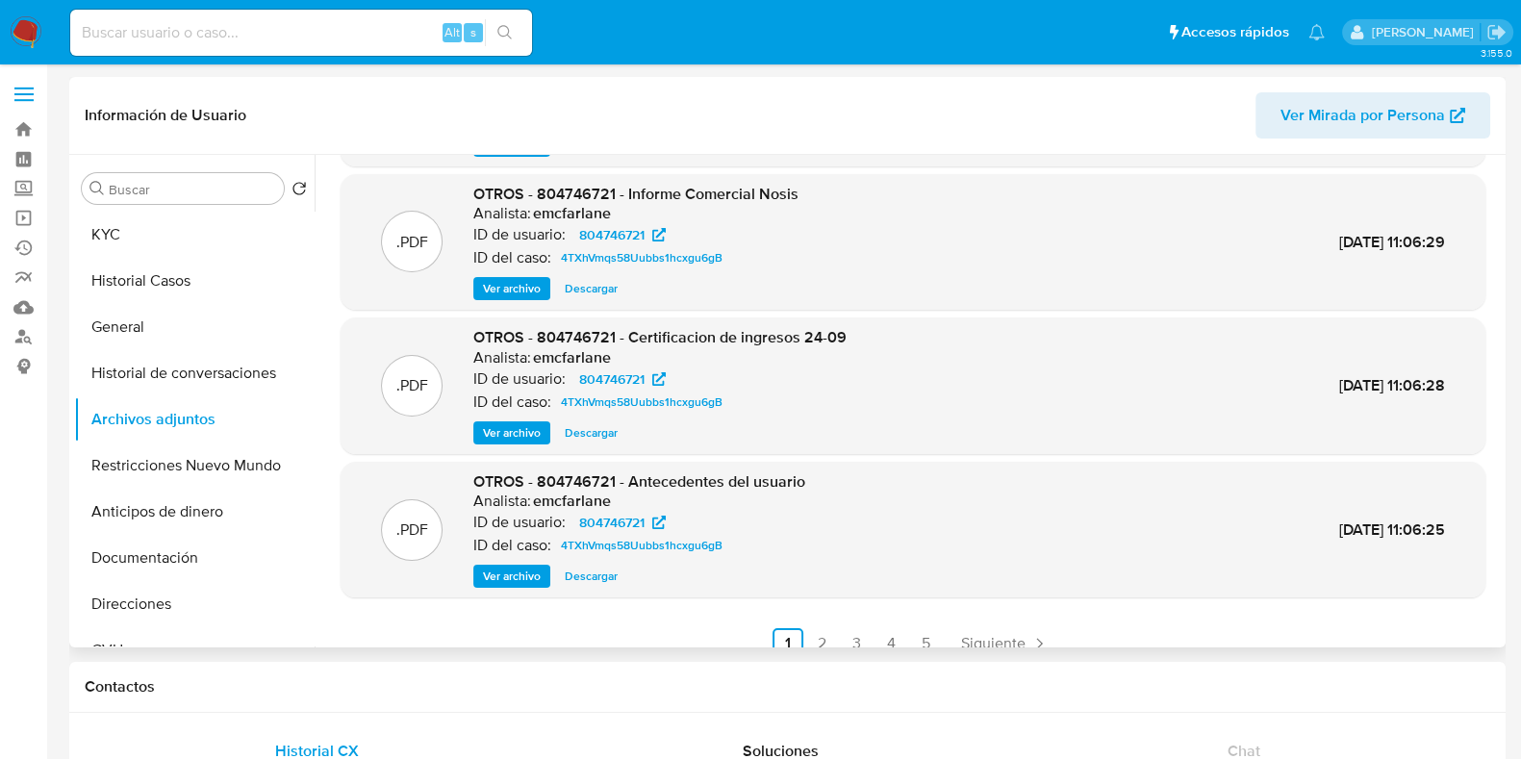
scroll to position [162, 0]
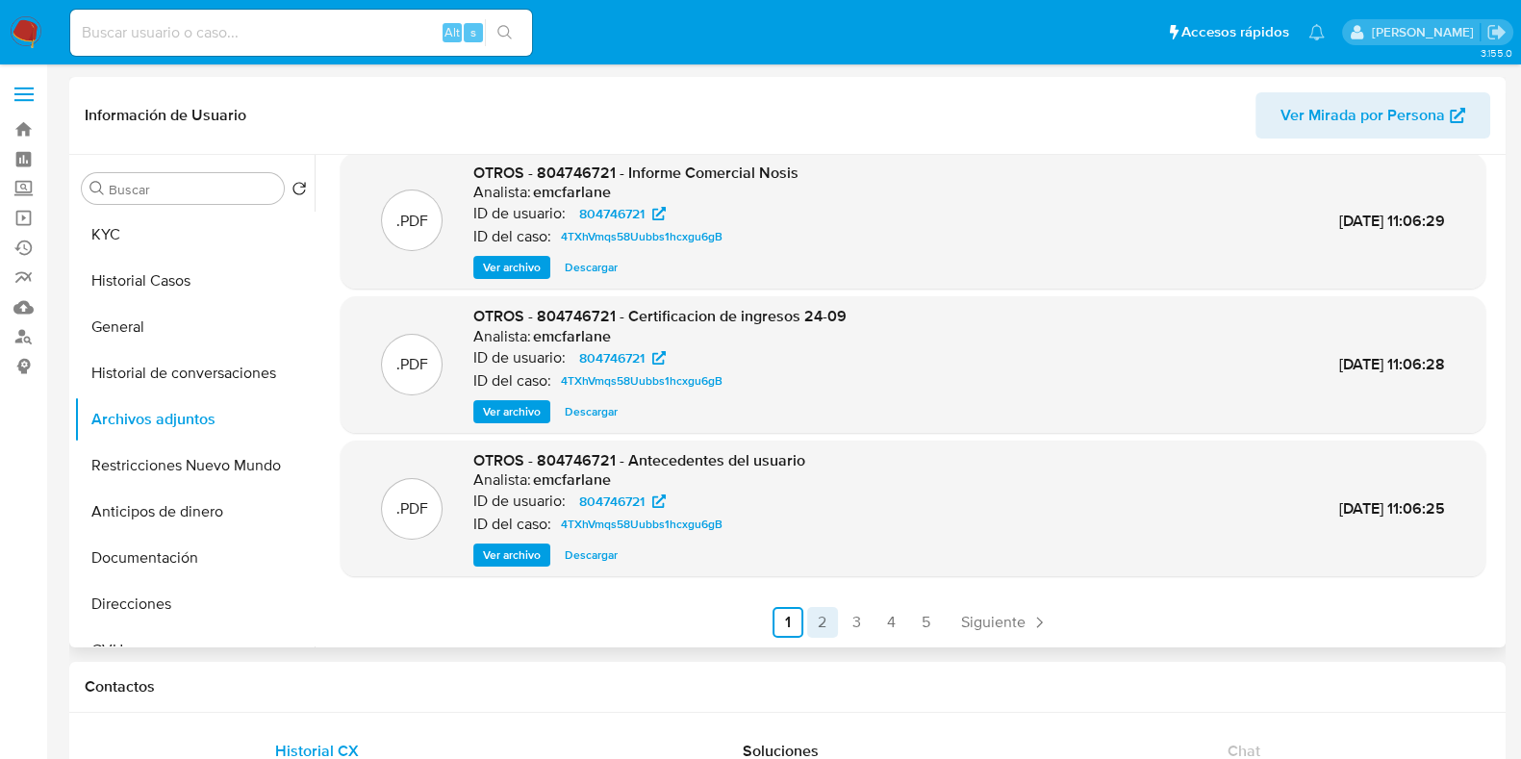
click at [817, 627] on link "2" at bounding box center [822, 622] width 31 height 31
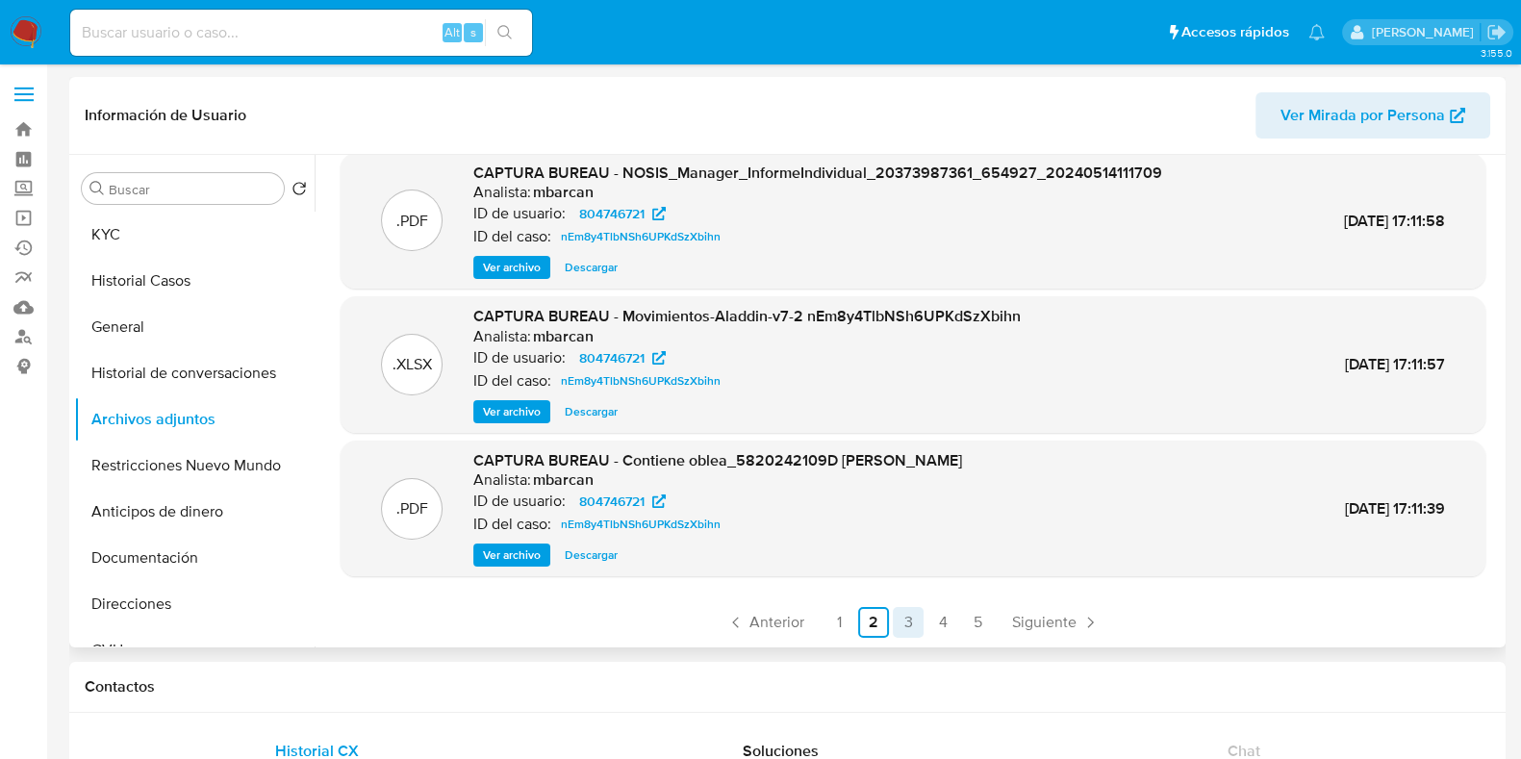
click at [898, 620] on link "3" at bounding box center [908, 622] width 31 height 31
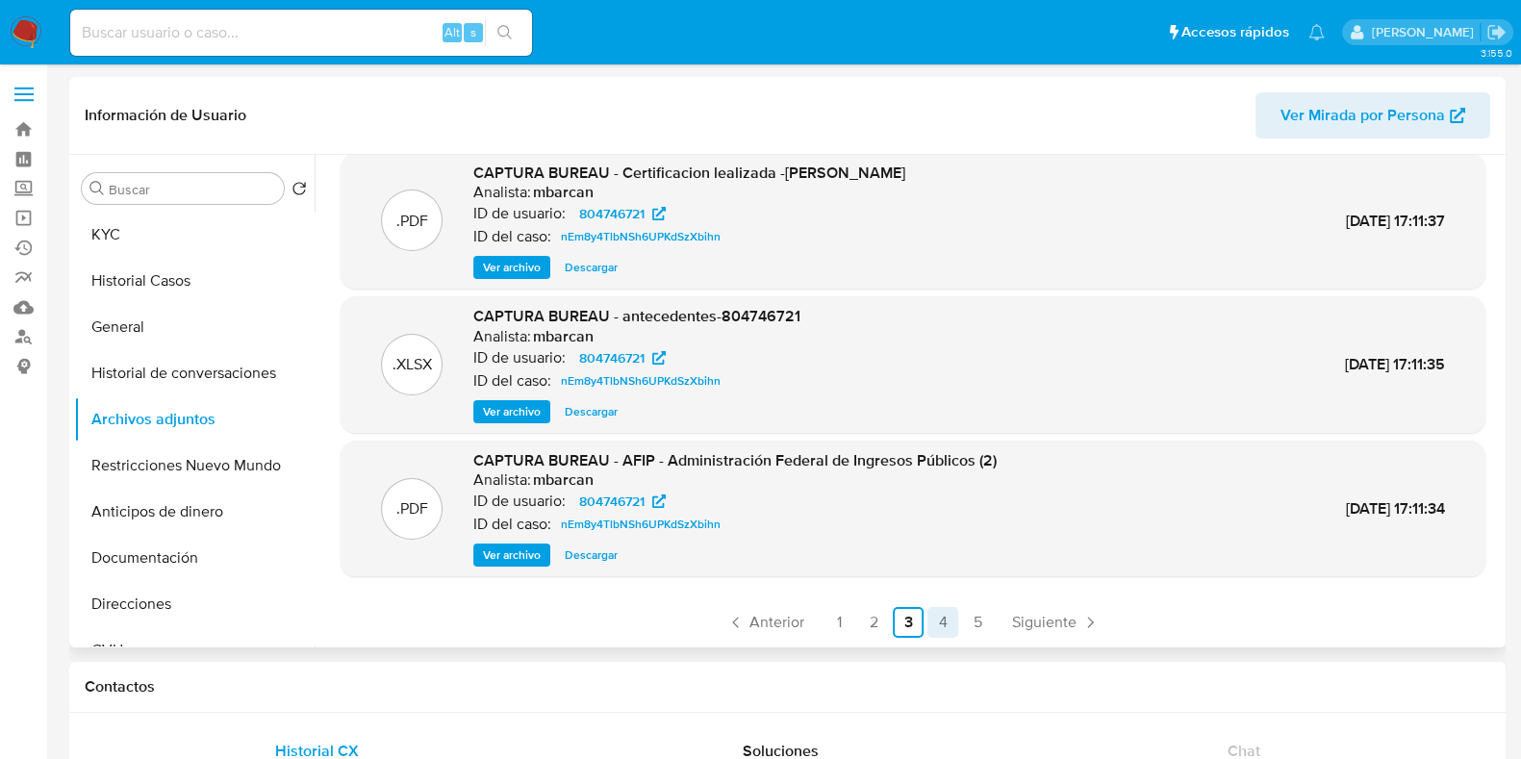
click at [929, 619] on link "4" at bounding box center [942, 622] width 31 height 31
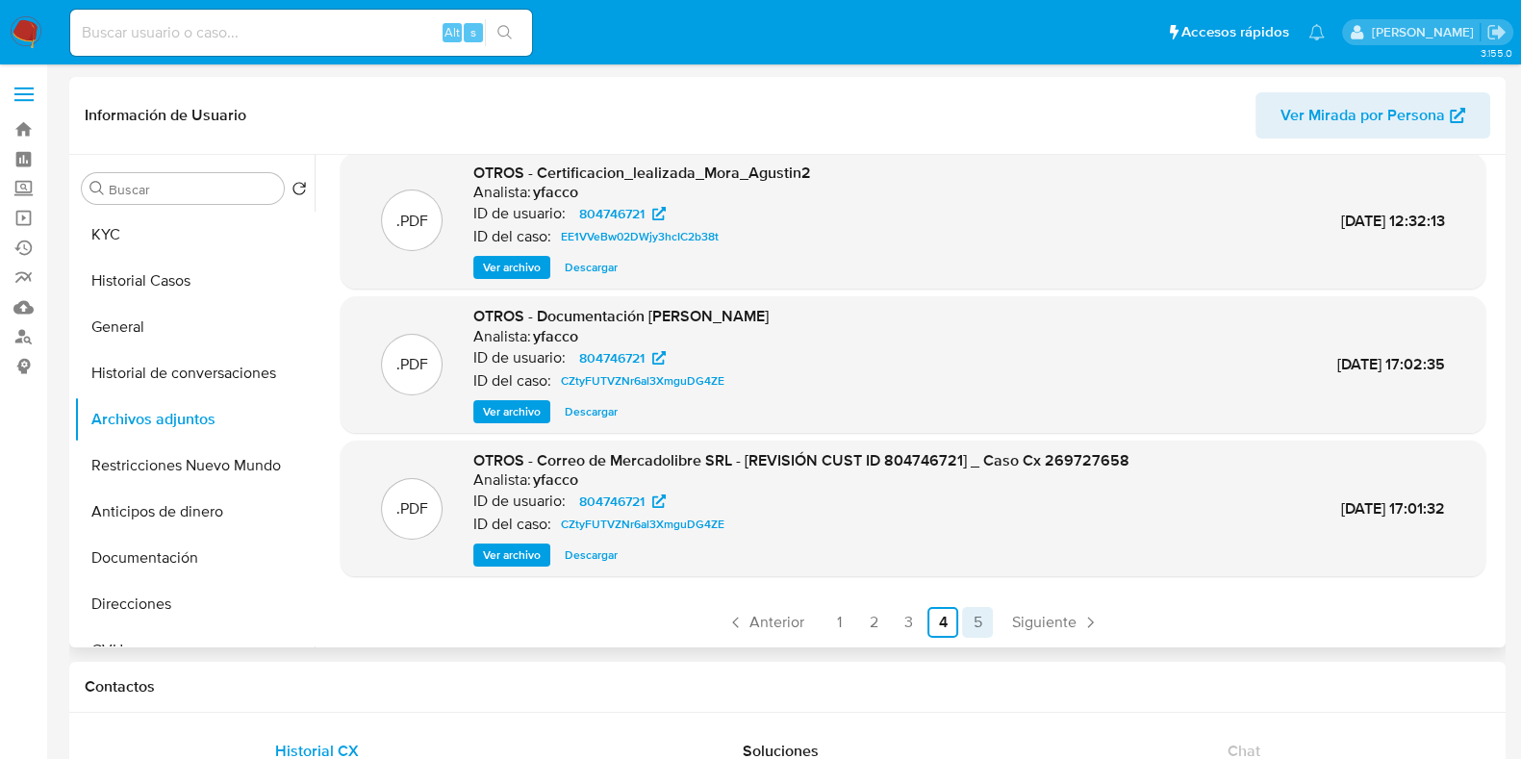
click at [981, 621] on link "5" at bounding box center [977, 622] width 31 height 31
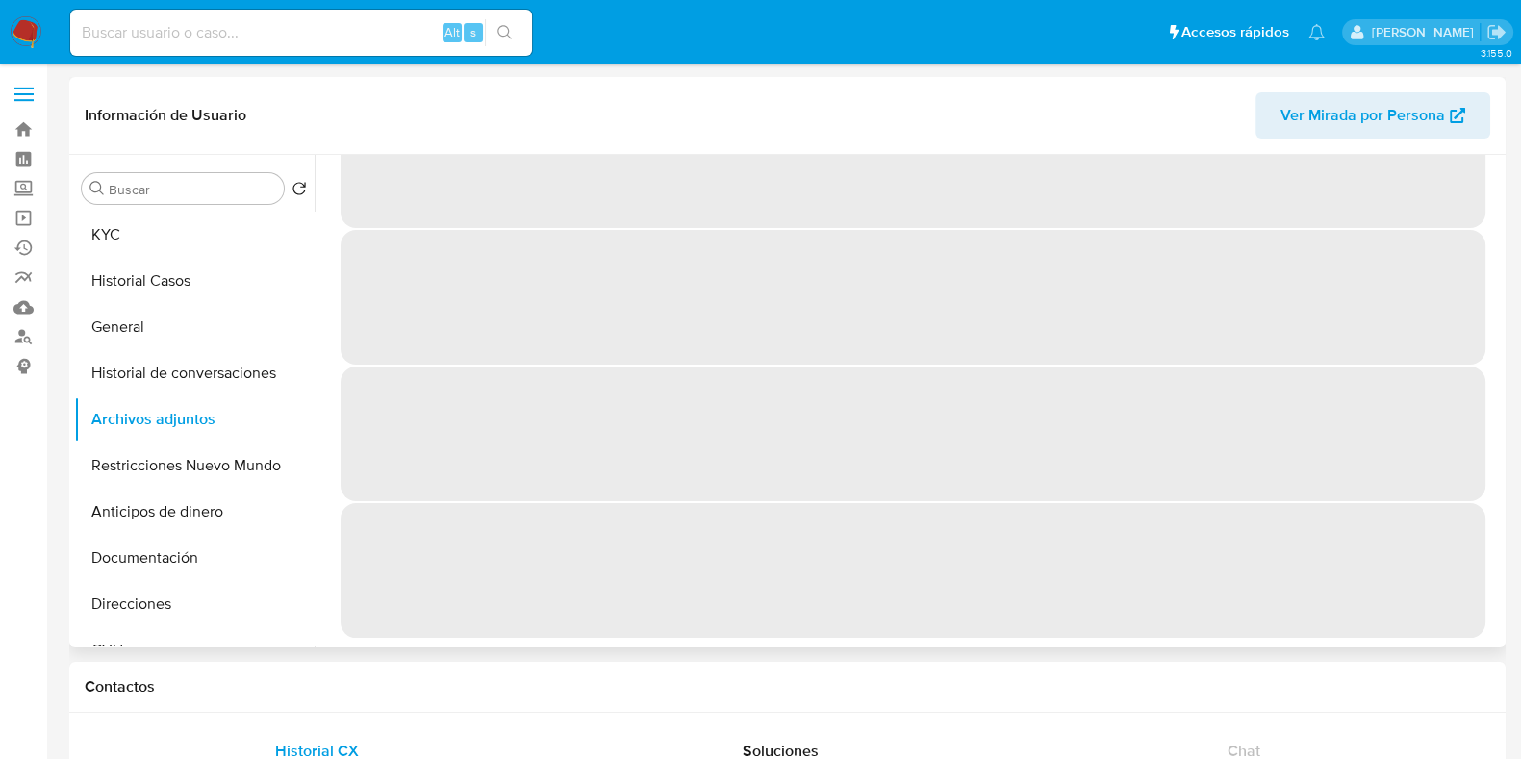
scroll to position [0, 0]
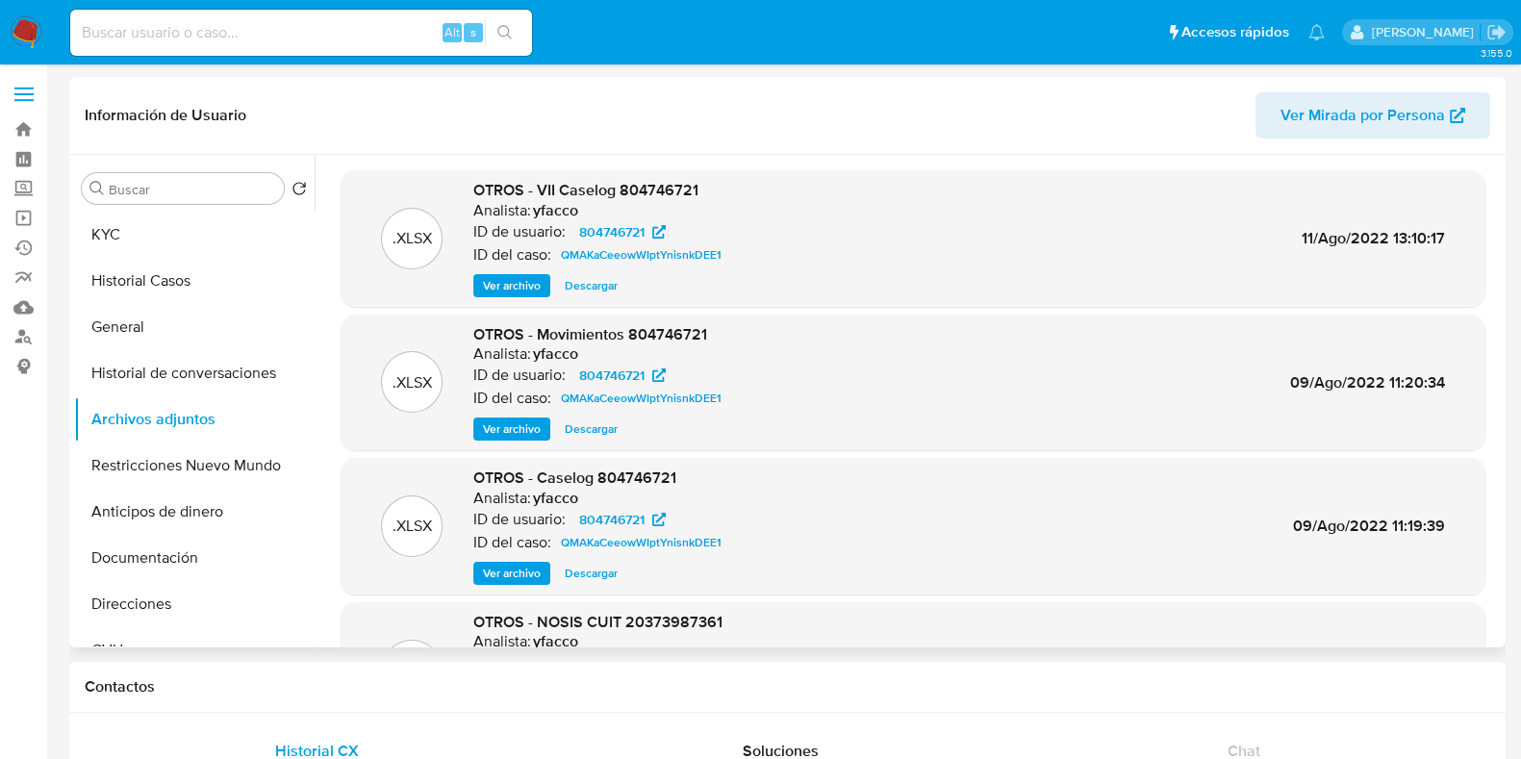
click at [510, 279] on span "Ver archivo" at bounding box center [512, 285] width 58 height 19
click at [199, 282] on button "Historial Casos" at bounding box center [186, 281] width 225 height 46
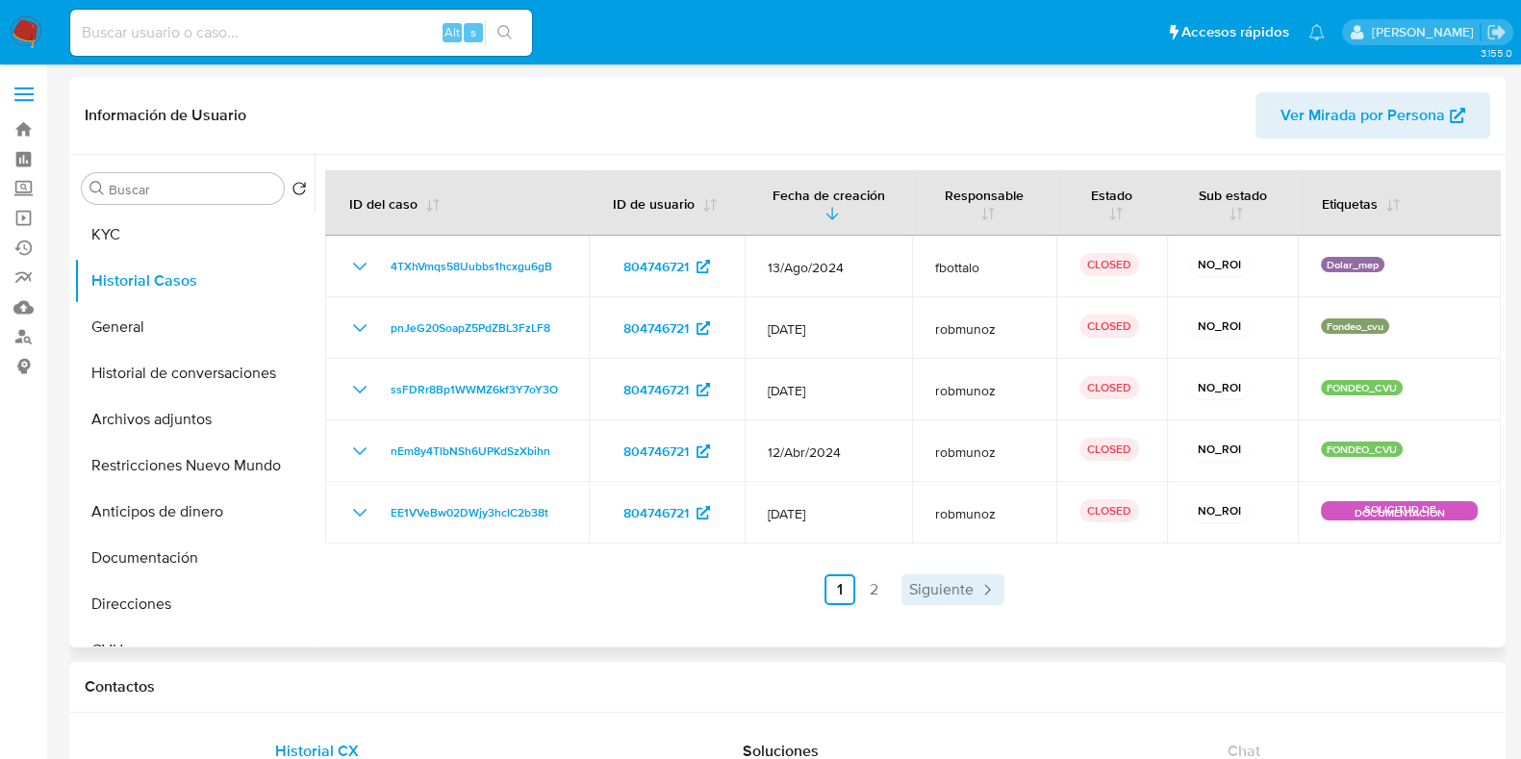
click at [951, 601] on link "Siguiente" at bounding box center [952, 589] width 103 height 31
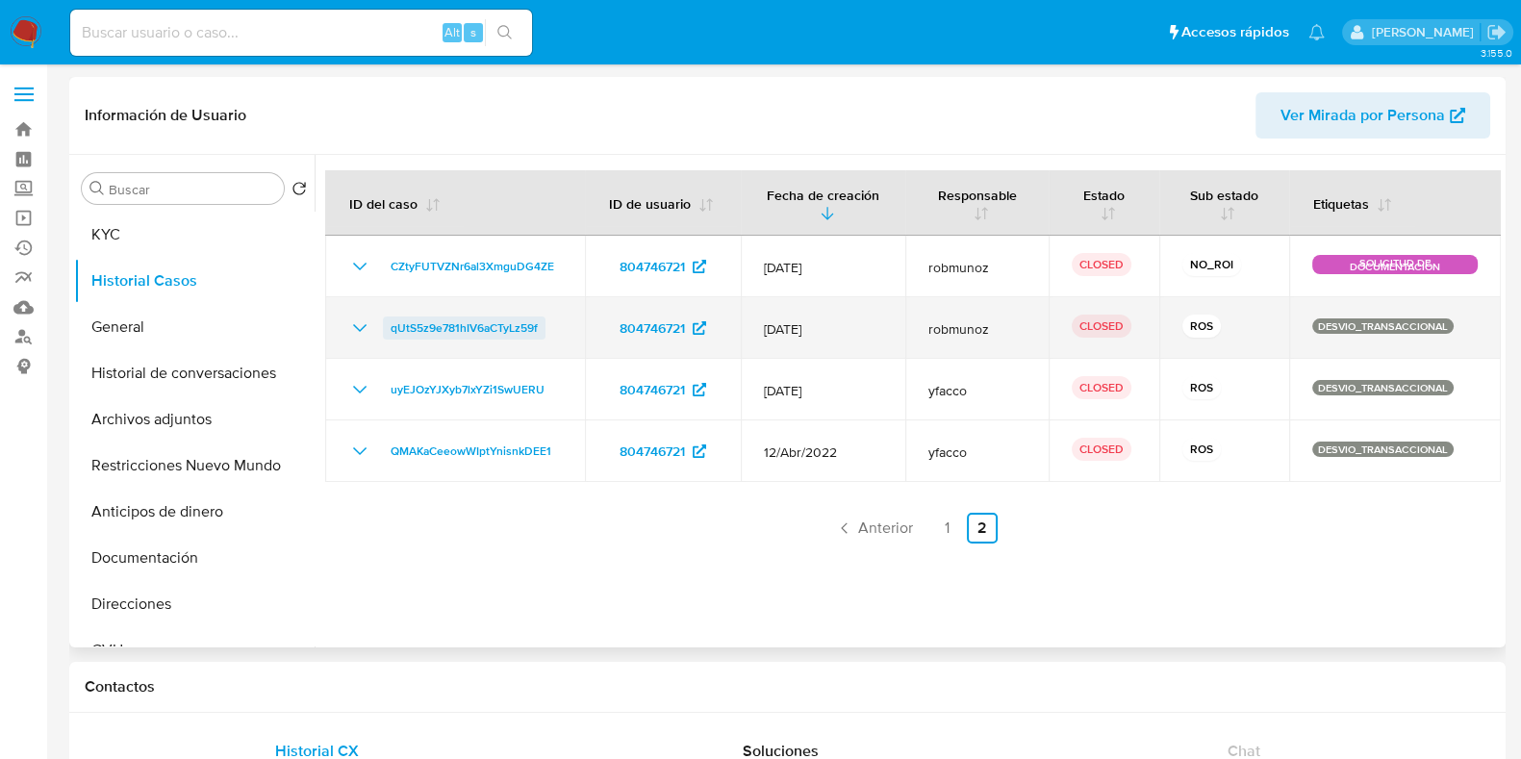
click at [496, 327] on span "qUtS5z9e781hIV6aCTyLz59f" at bounding box center [464, 327] width 147 height 23
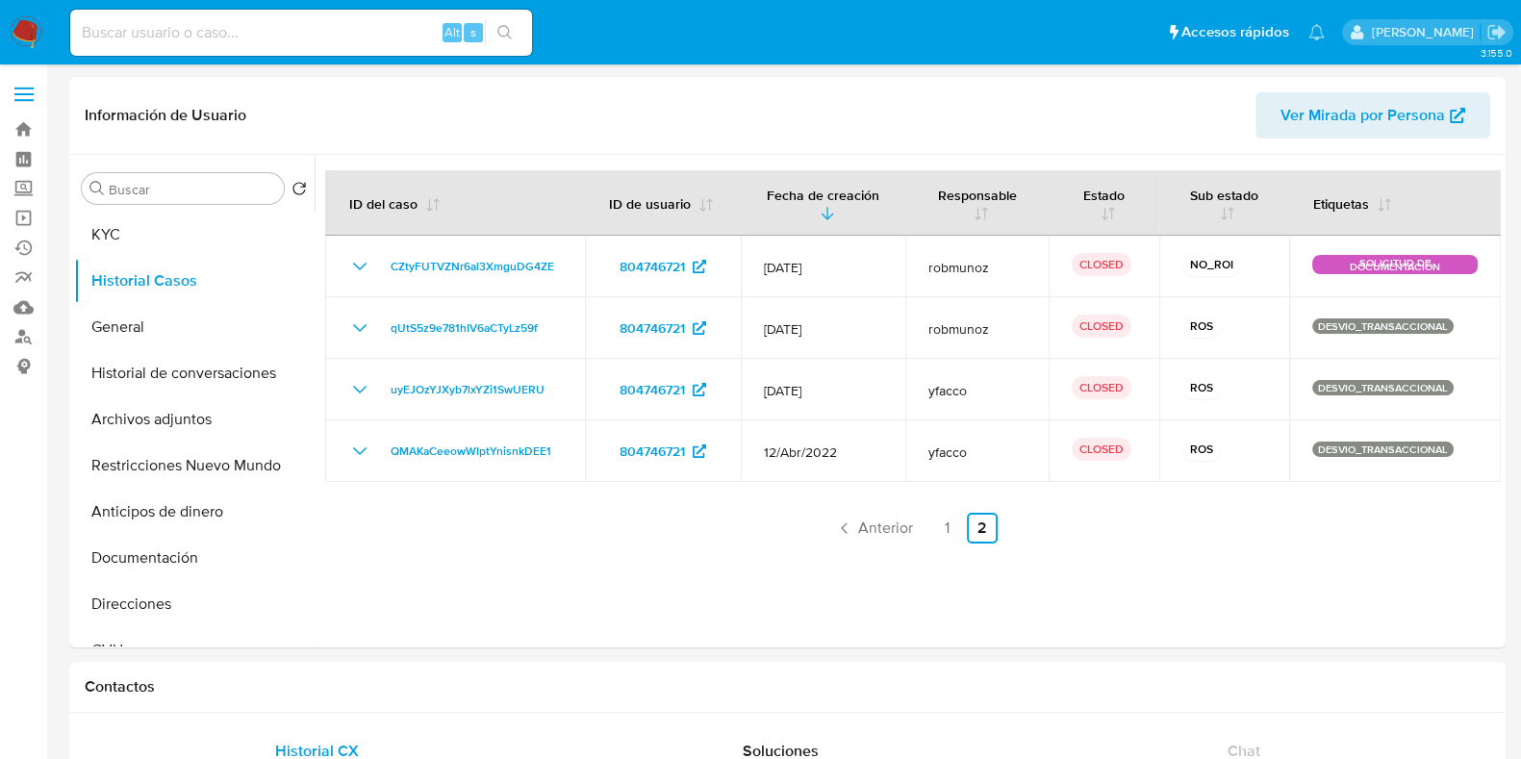
click at [200, 26] on input at bounding box center [301, 32] width 462 height 25
paste input "85632266"
type input "85632266"
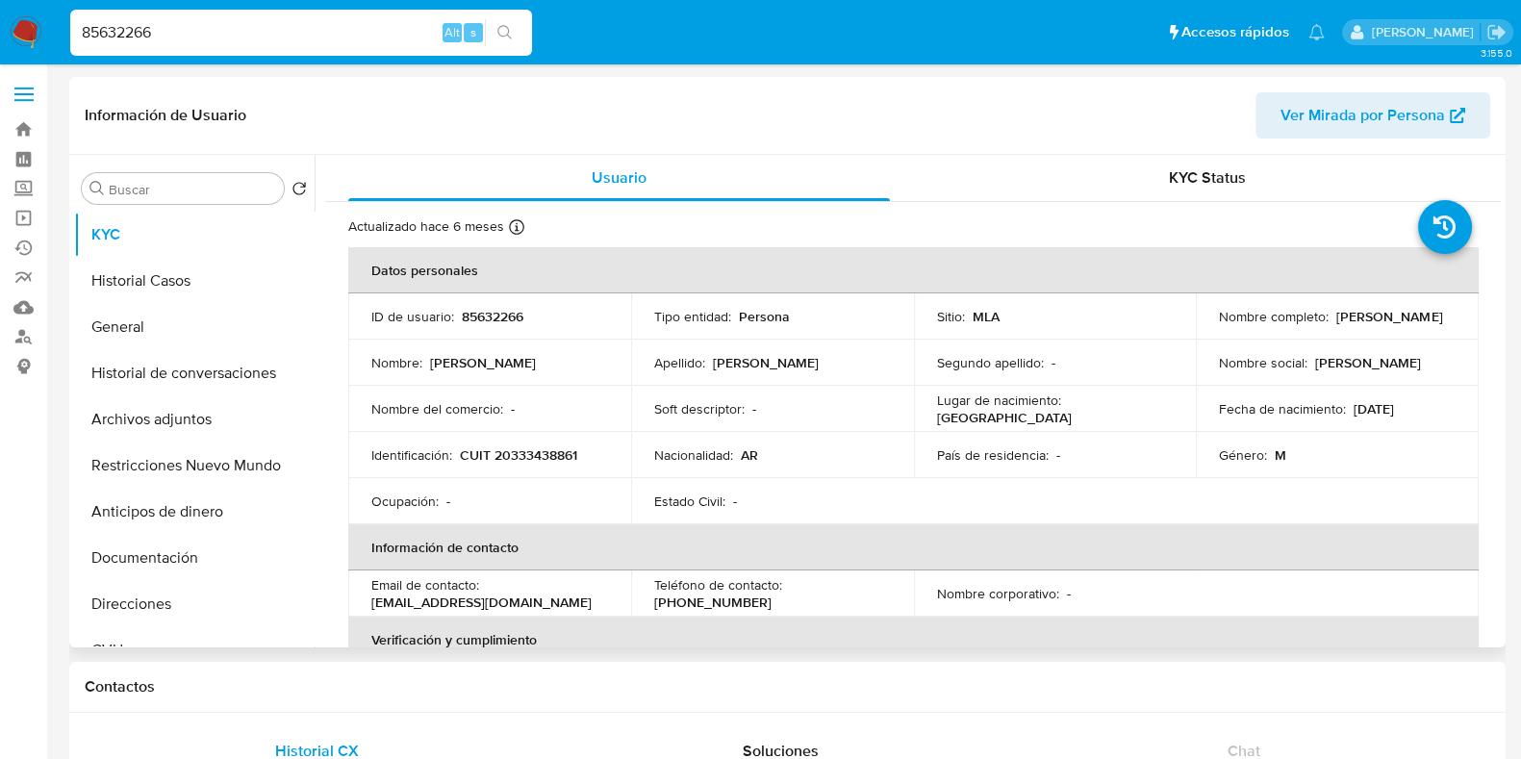
select select "10"
click at [142, 264] on button "Historial Casos" at bounding box center [186, 281] width 225 height 46
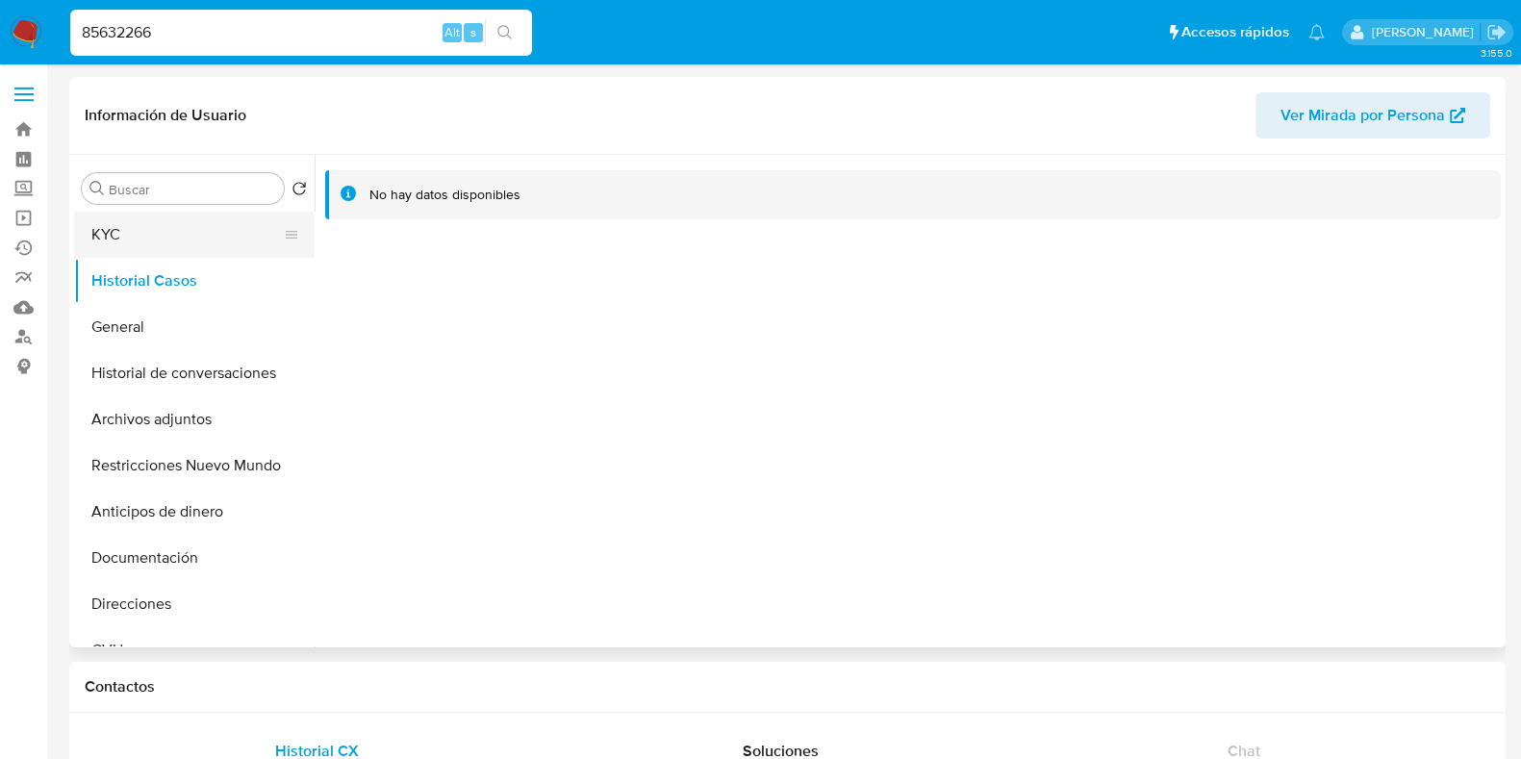
click at [133, 217] on button "KYC" at bounding box center [186, 235] width 225 height 46
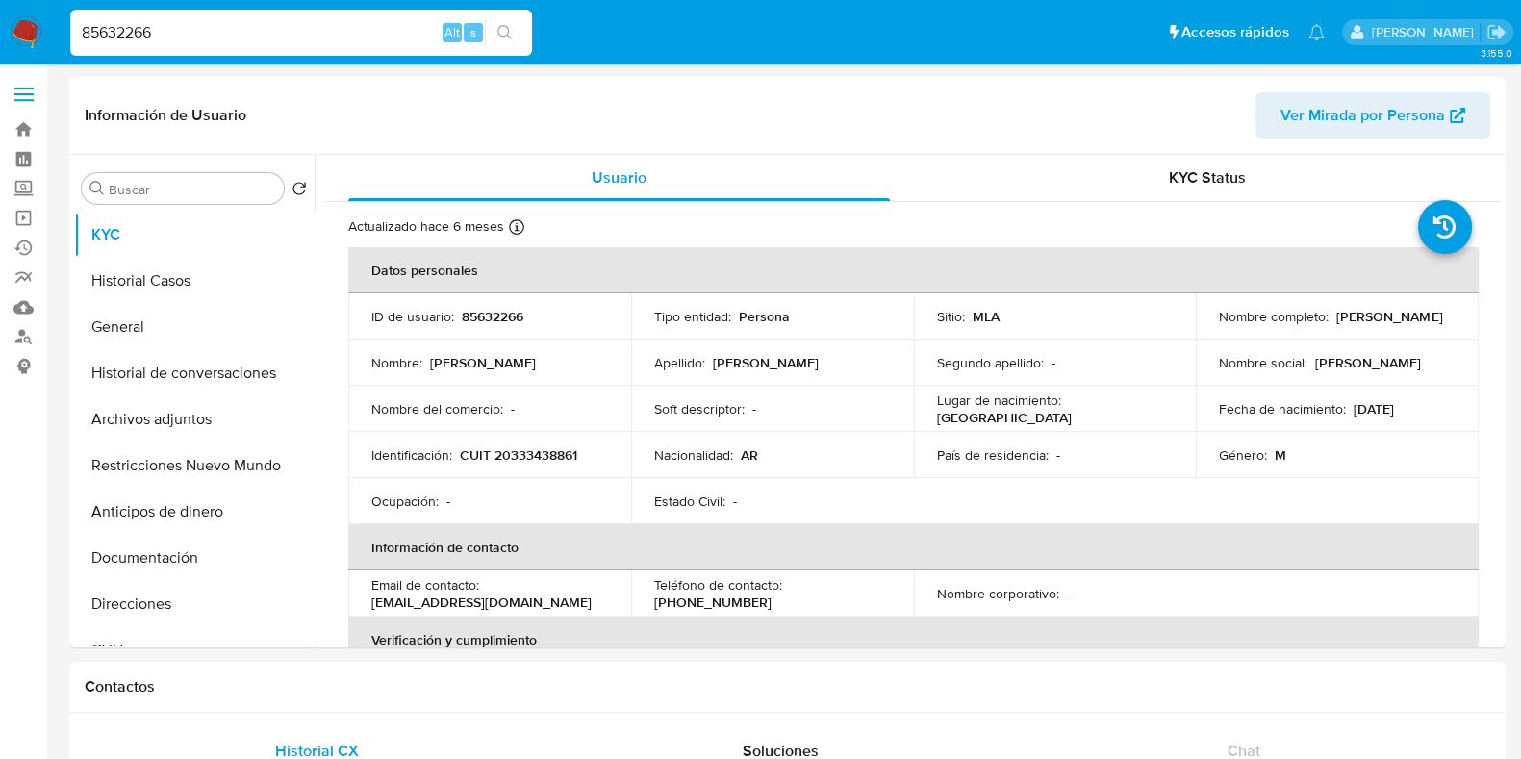
click at [123, 32] on input "85632266" at bounding box center [301, 32] width 462 height 25
paste input "187175879"
type input "187175879"
select select "10"
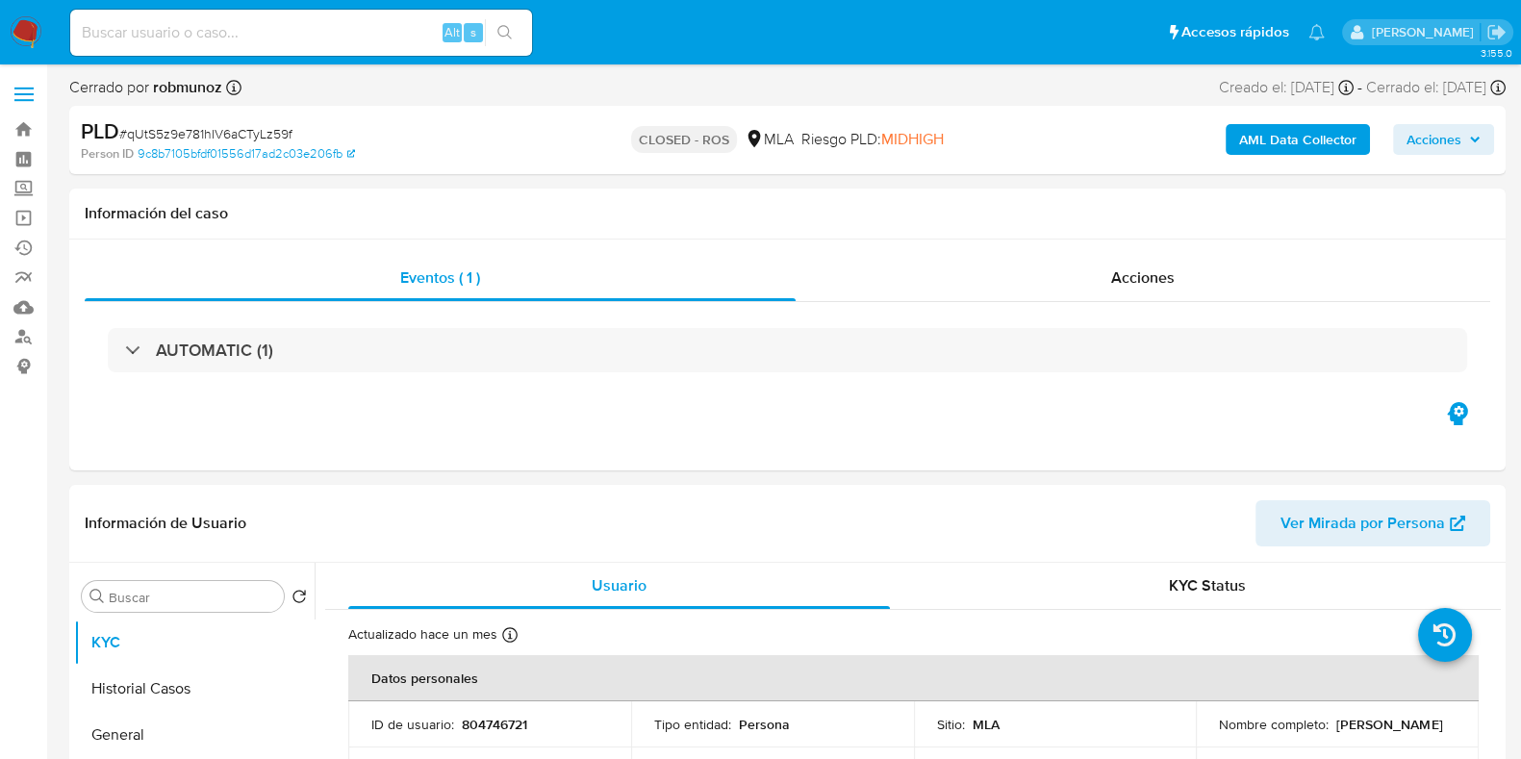
select select "10"
click at [1161, 276] on span "Acciones" at bounding box center [1142, 277] width 63 height 22
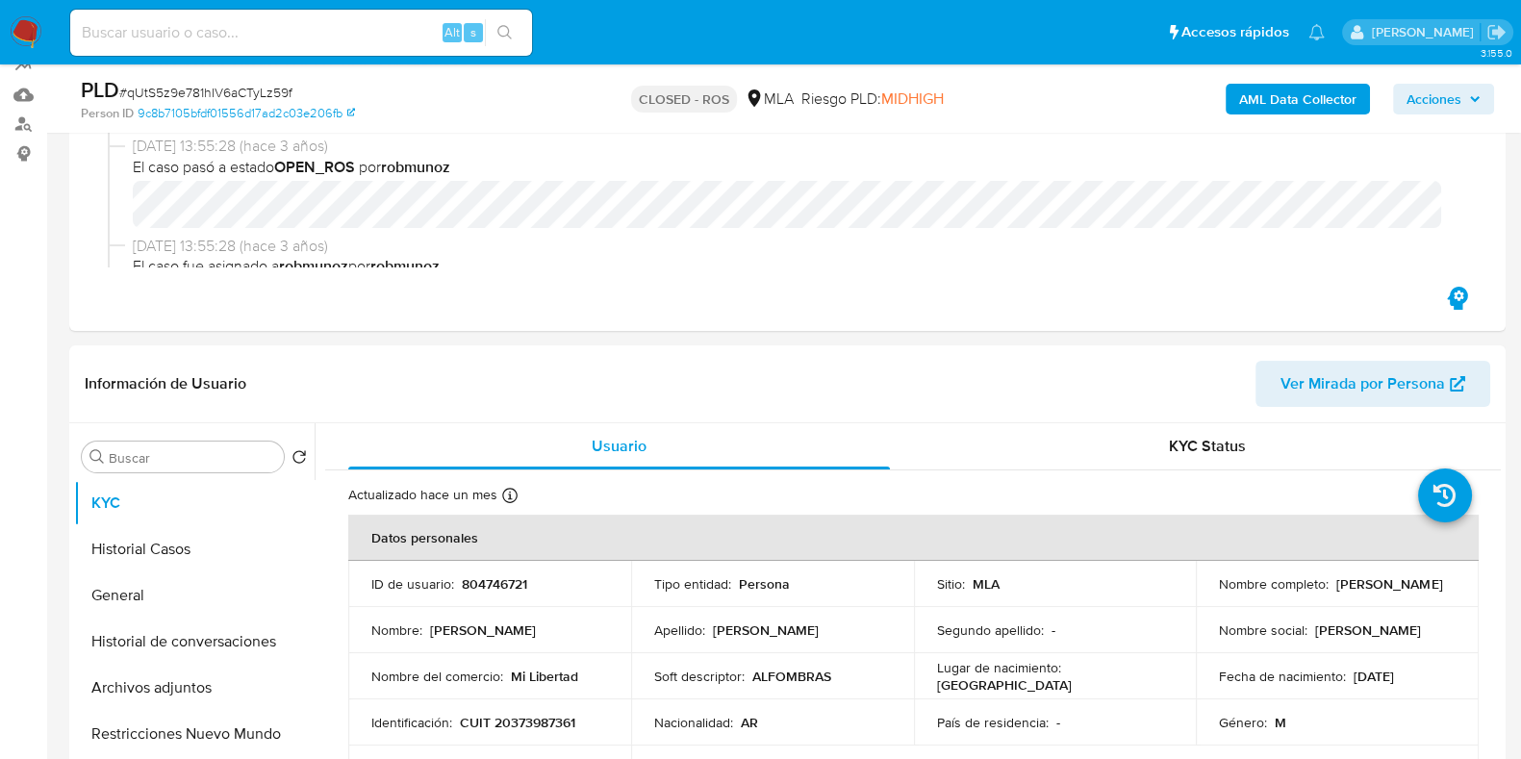
scroll to position [480, 0]
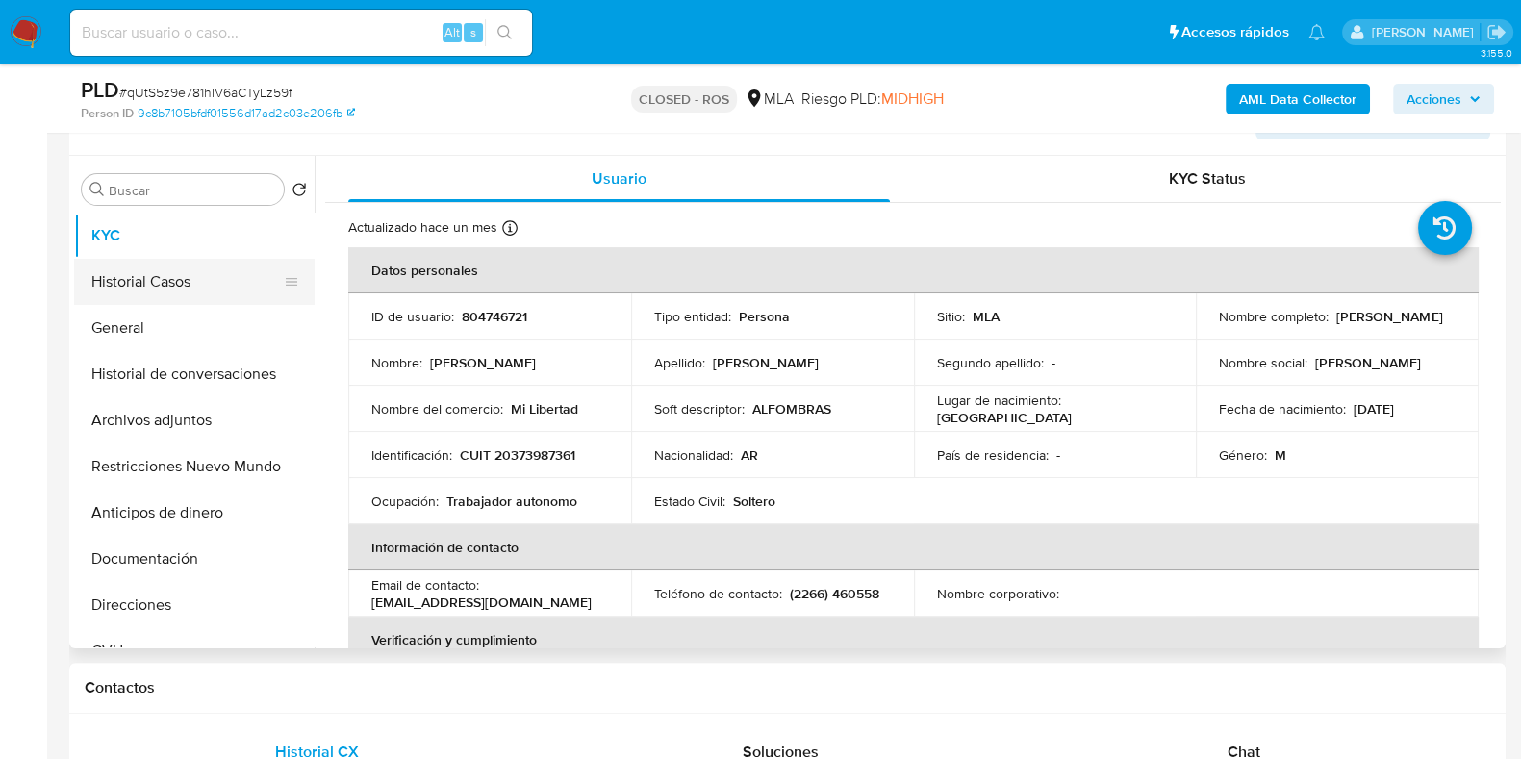
click at [149, 277] on button "Historial Casos" at bounding box center [186, 282] width 225 height 46
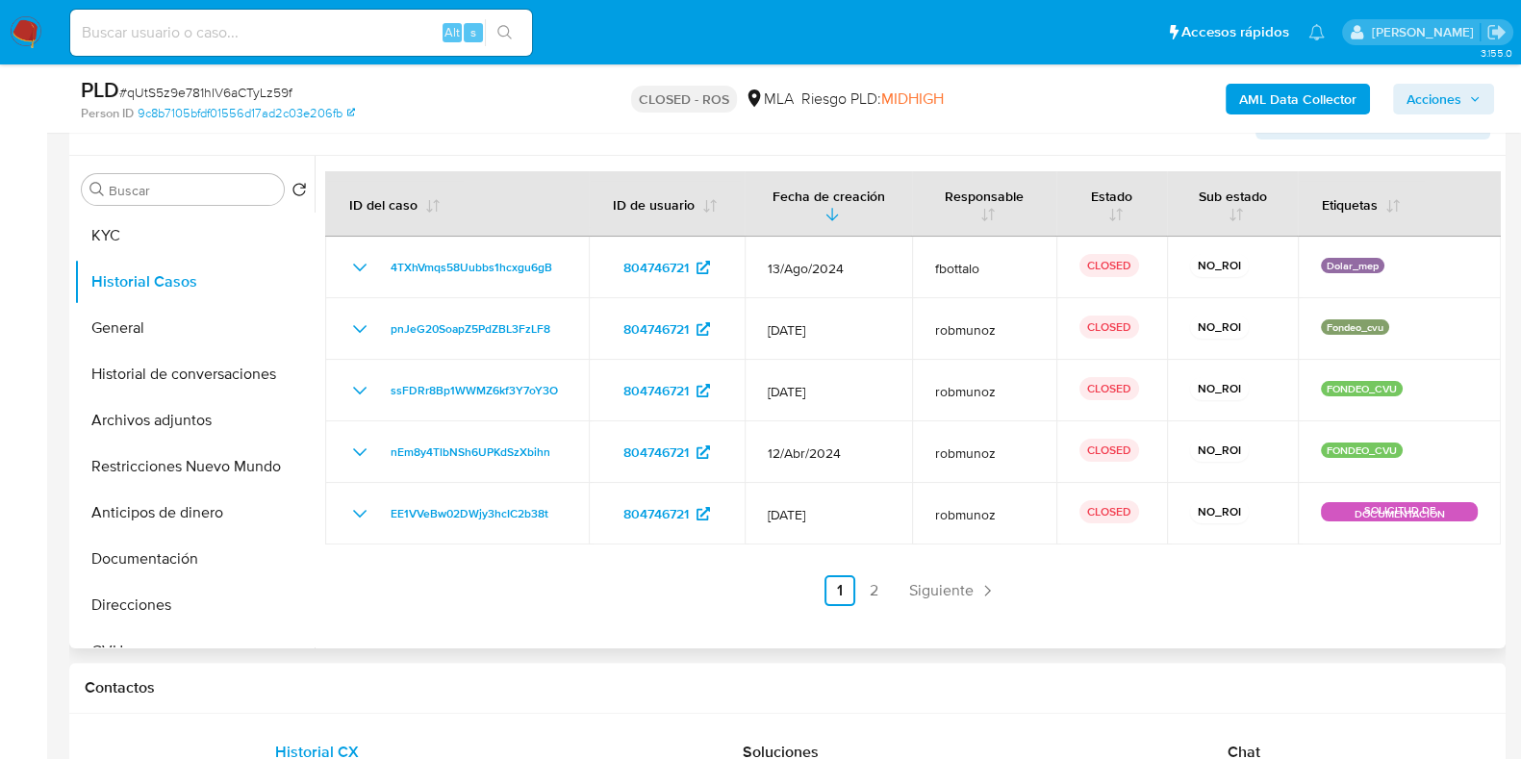
click at [939, 606] on div at bounding box center [908, 402] width 1186 height 493
click at [943, 587] on span "Siguiente" at bounding box center [941, 590] width 64 height 15
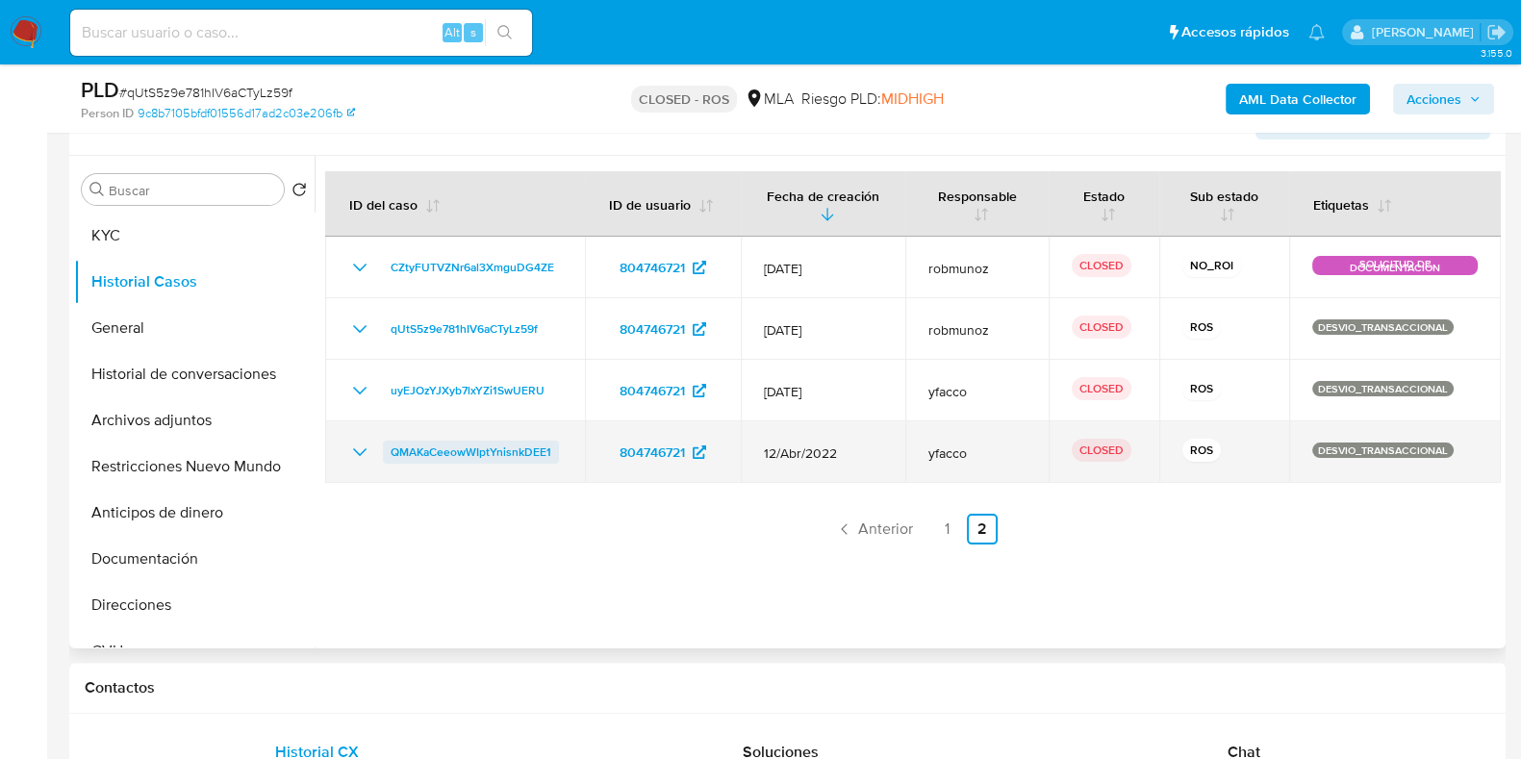
click at [457, 448] on span "QMAKaCeeowWIptYnisnkDEE1" at bounding box center [471, 452] width 161 height 23
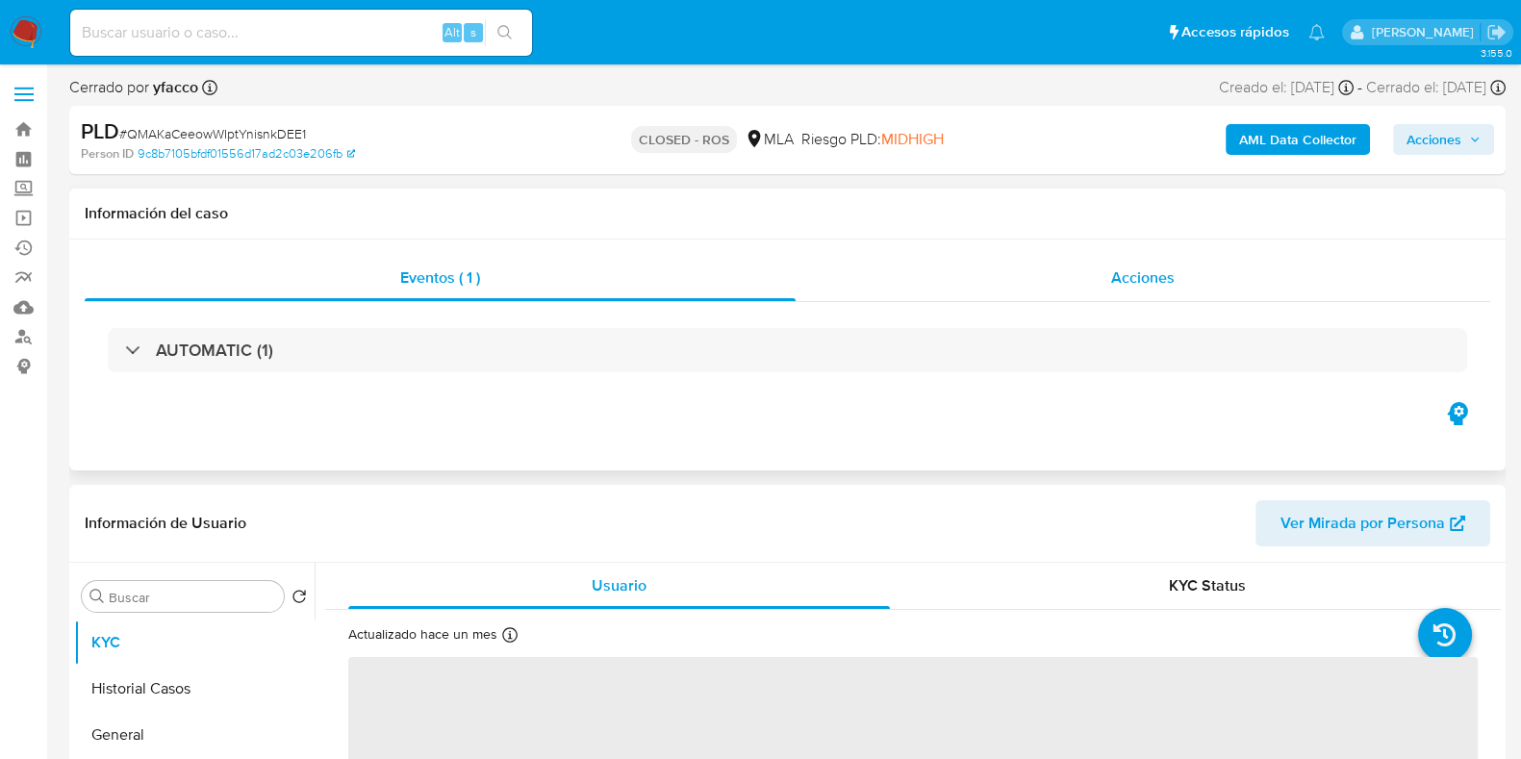
click at [1186, 291] on div "Acciones" at bounding box center [1143, 278] width 695 height 46
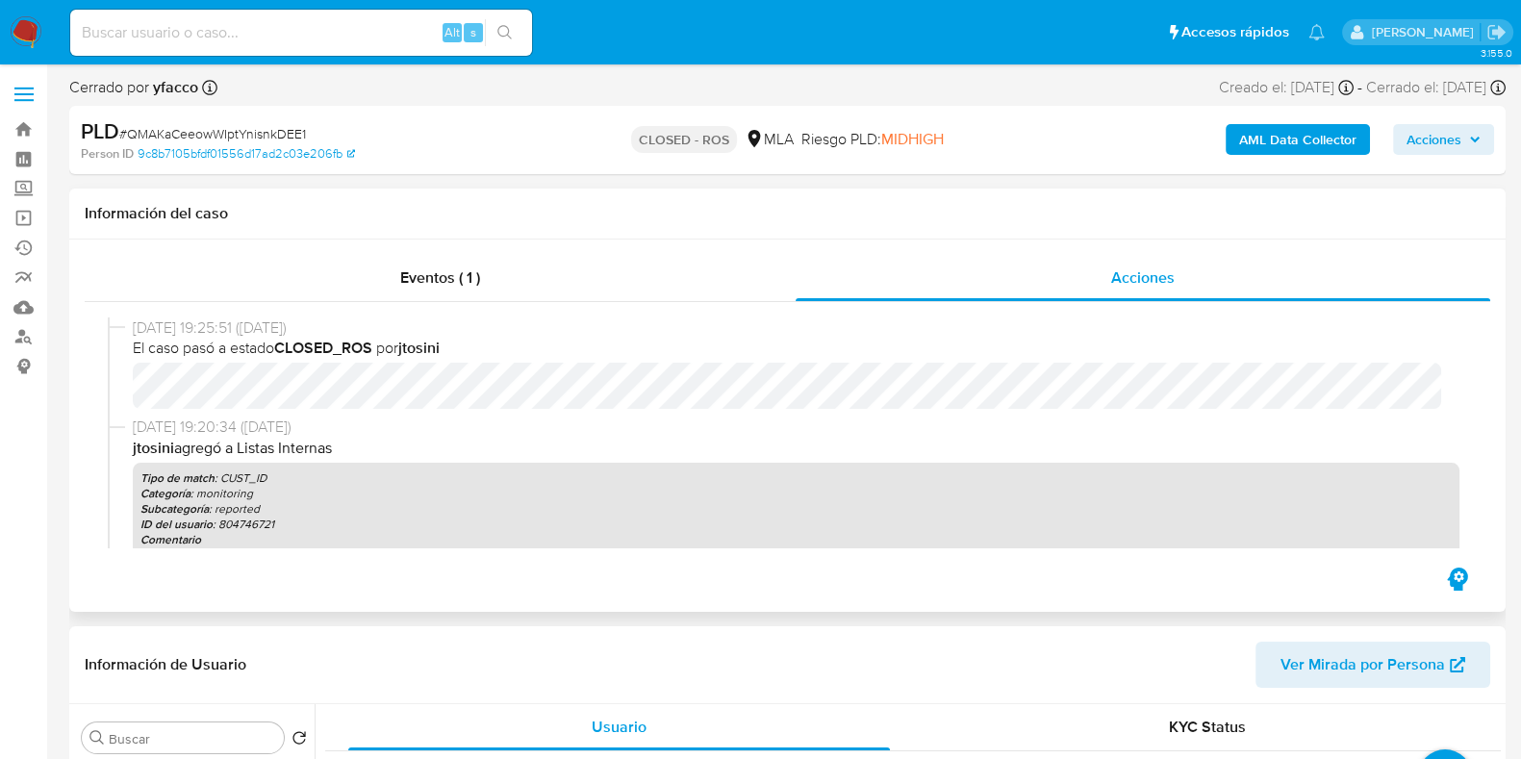
select select "10"
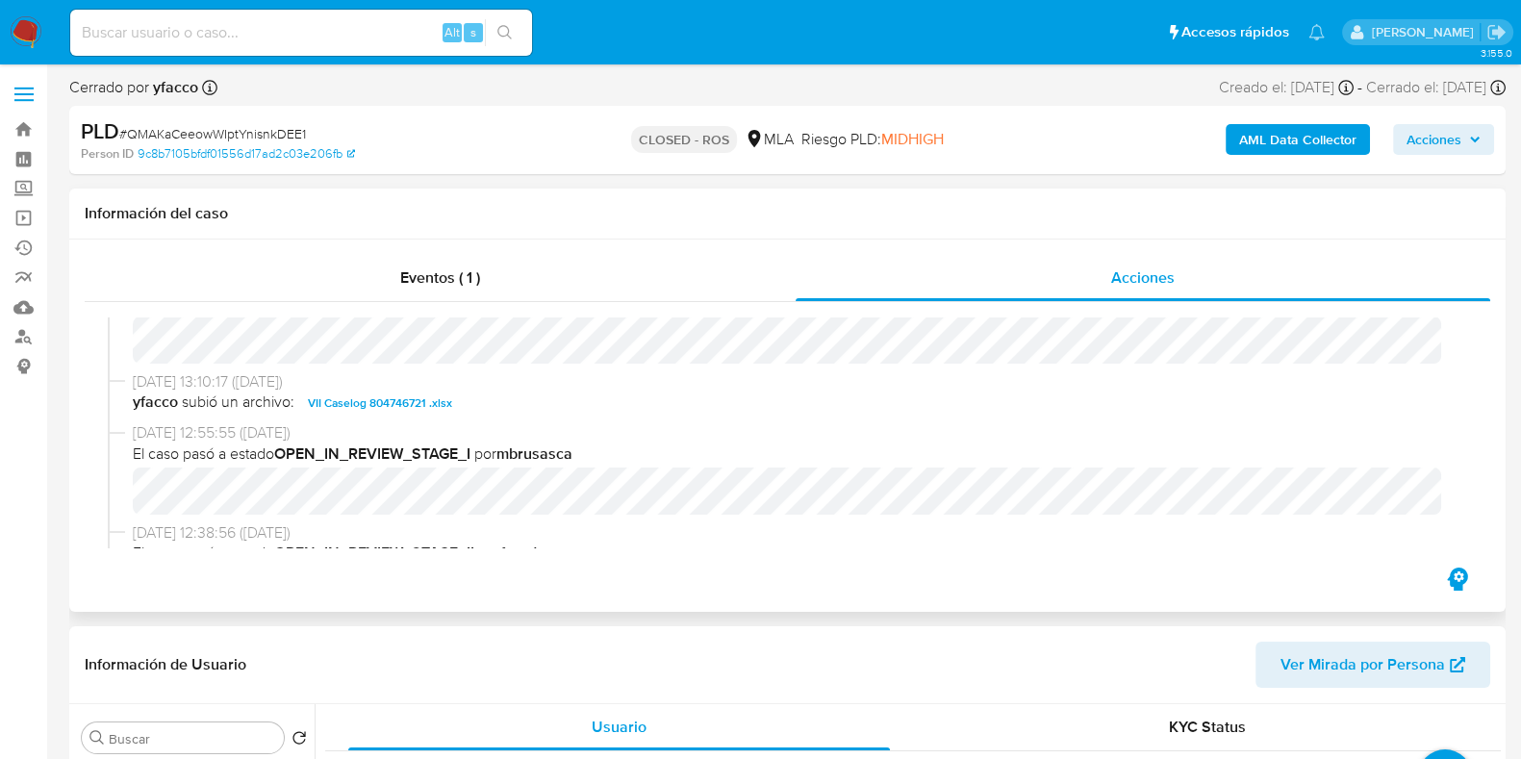
scroll to position [961, 0]
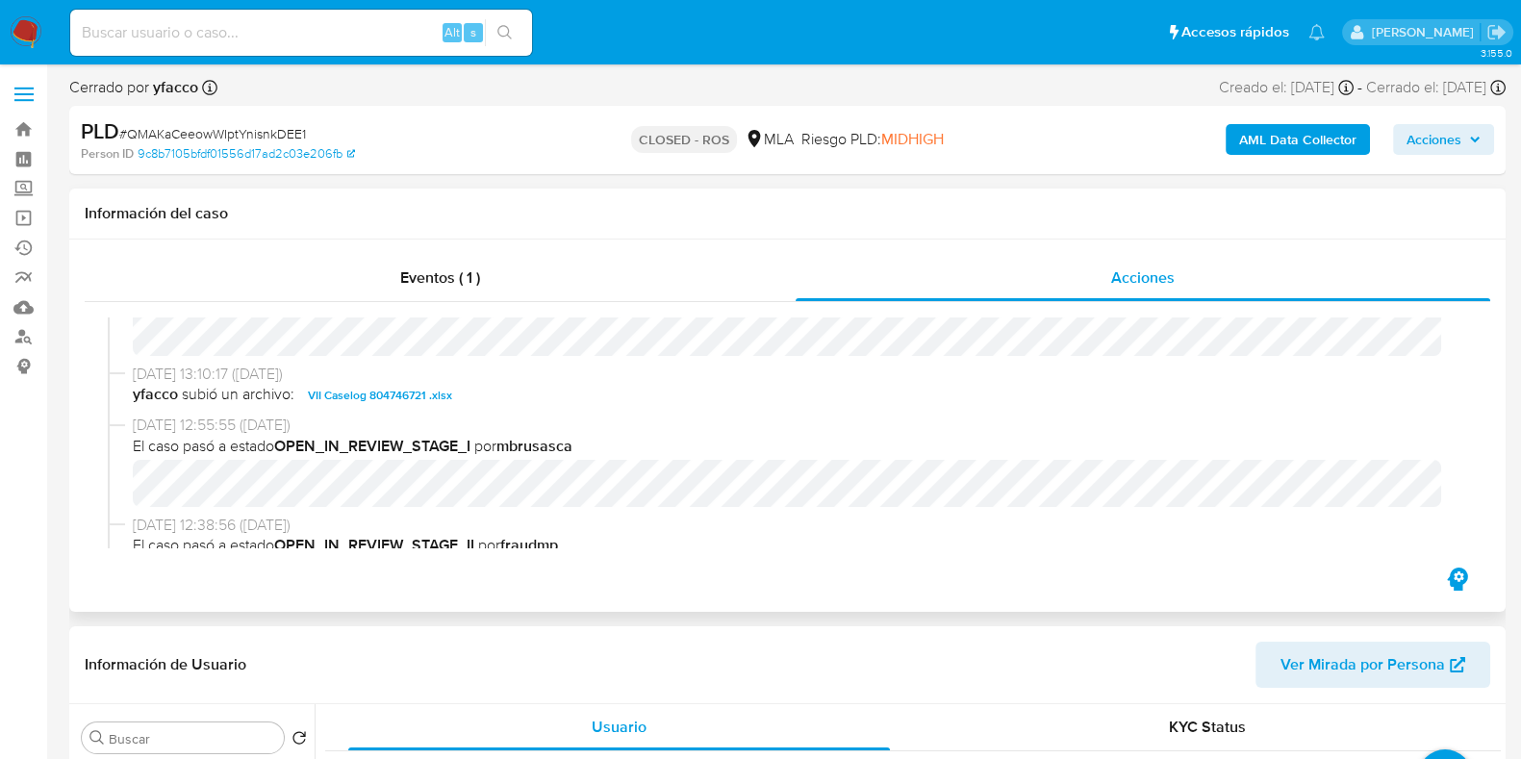
click at [424, 387] on span "VII Caselog 804746721 .xlsx" at bounding box center [380, 395] width 144 height 23
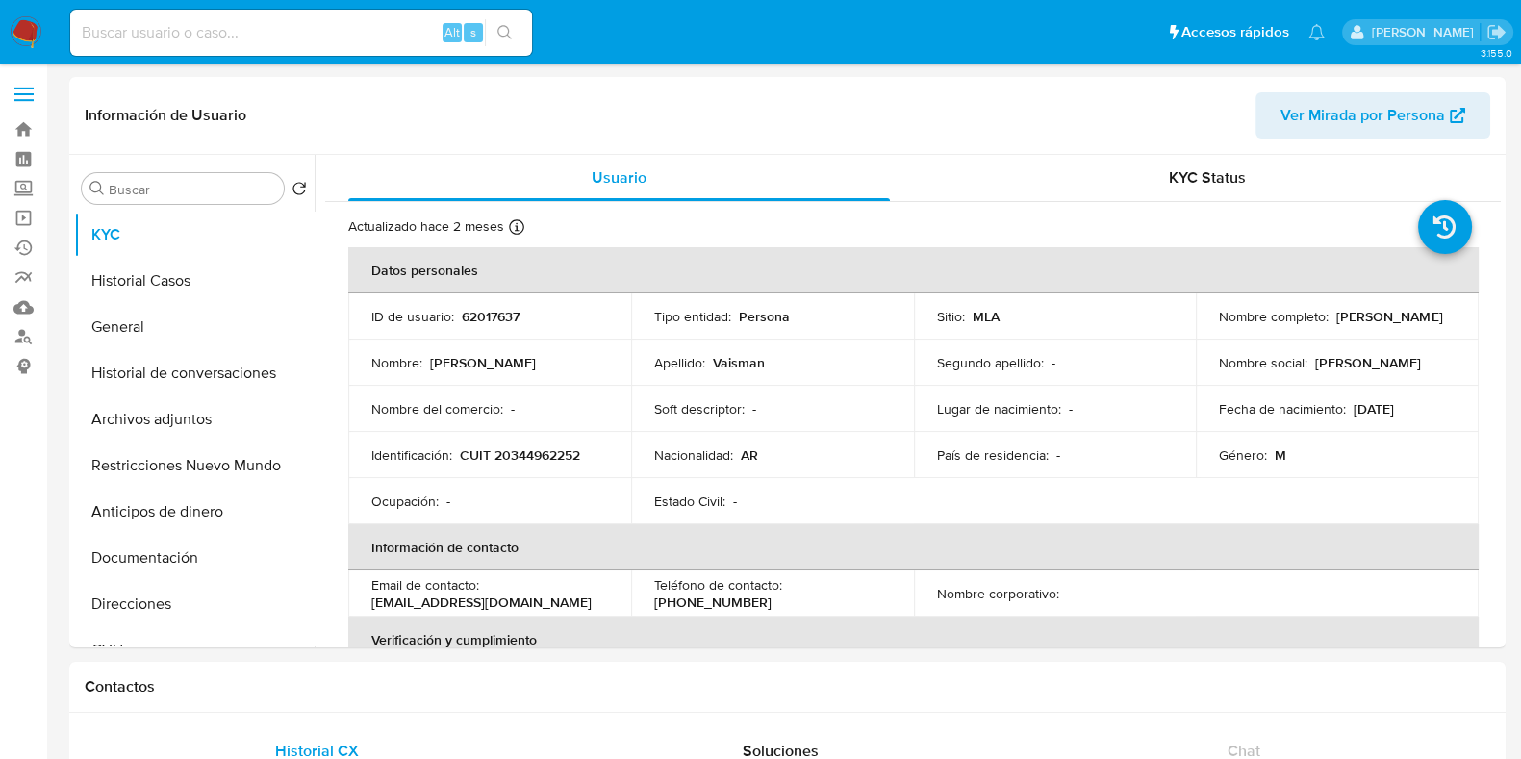
select select "10"
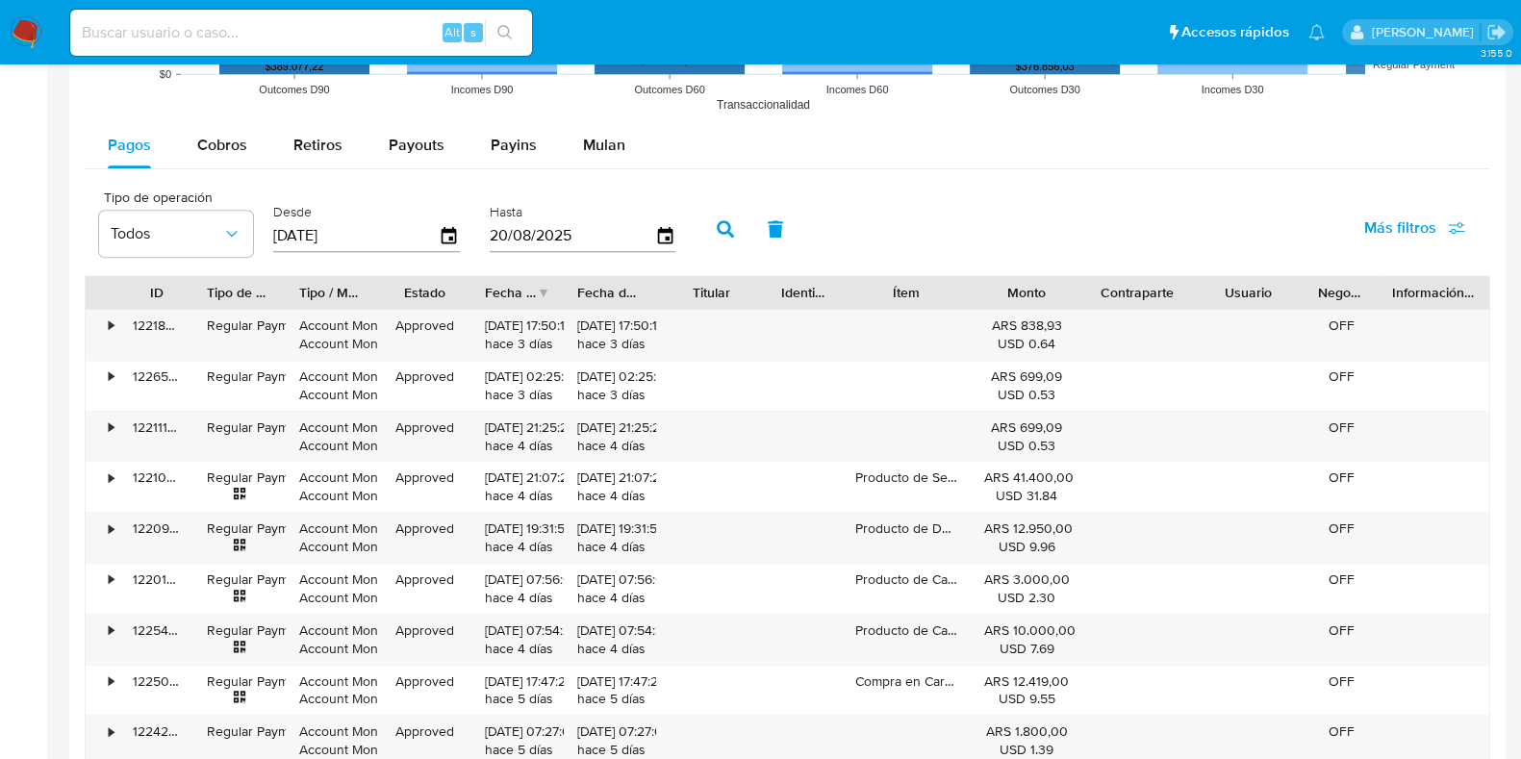
scroll to position [1839, 0]
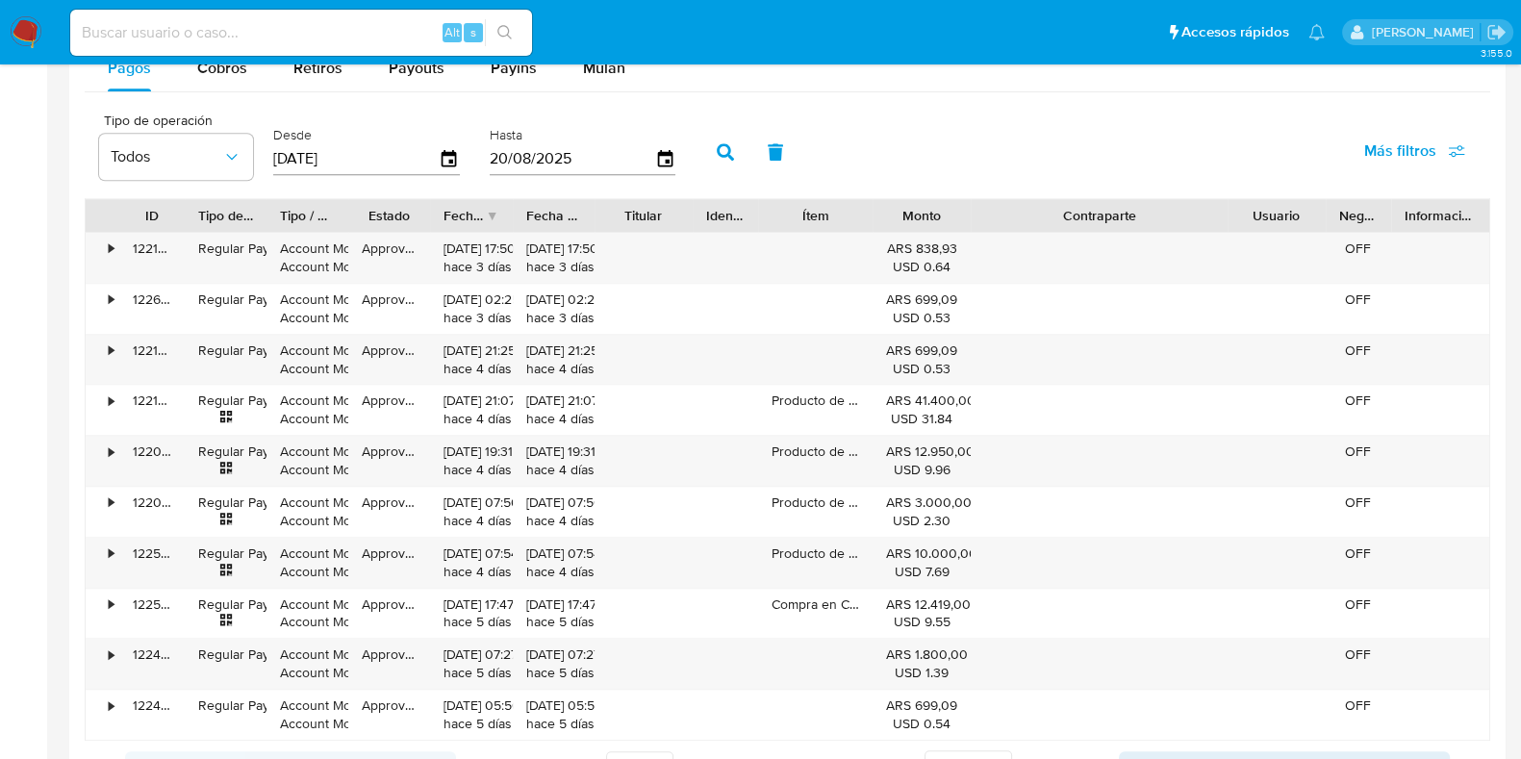
drag, startPoint x: 1192, startPoint y: 211, endPoint x: 1337, endPoint y: 200, distance: 145.6
click at [1337, 200] on div "ID Tipo de operación Tipo / Método Estado Fecha de creación Fecha de aprobación…" at bounding box center [787, 215] width 1403 height 33
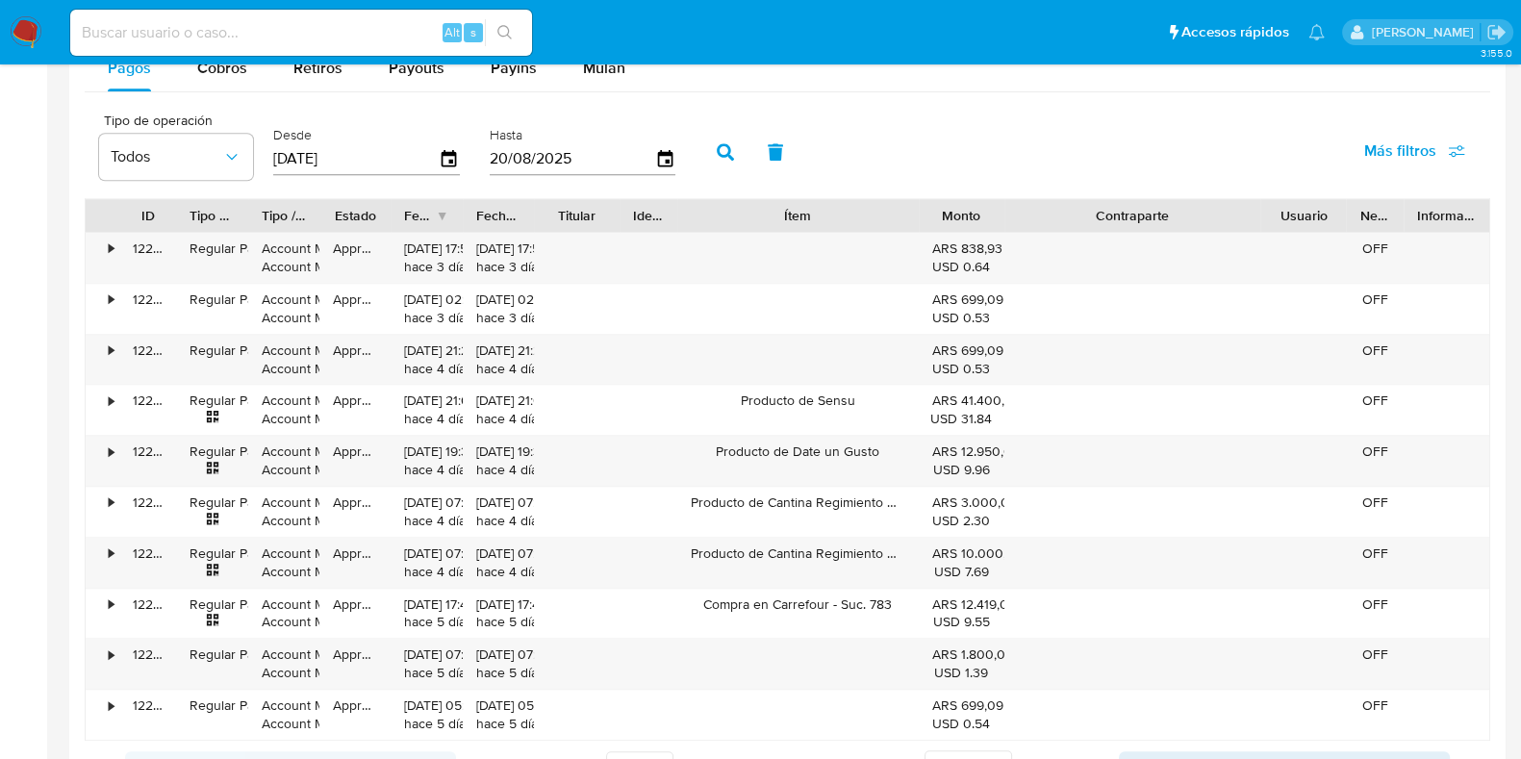
drag, startPoint x: 872, startPoint y: 214, endPoint x: 1000, endPoint y: 199, distance: 128.8
click at [1000, 199] on div "ID Tipo de operación Tipo / Método Estado Fecha de creación Fecha de aprobación…" at bounding box center [787, 215] width 1403 height 33
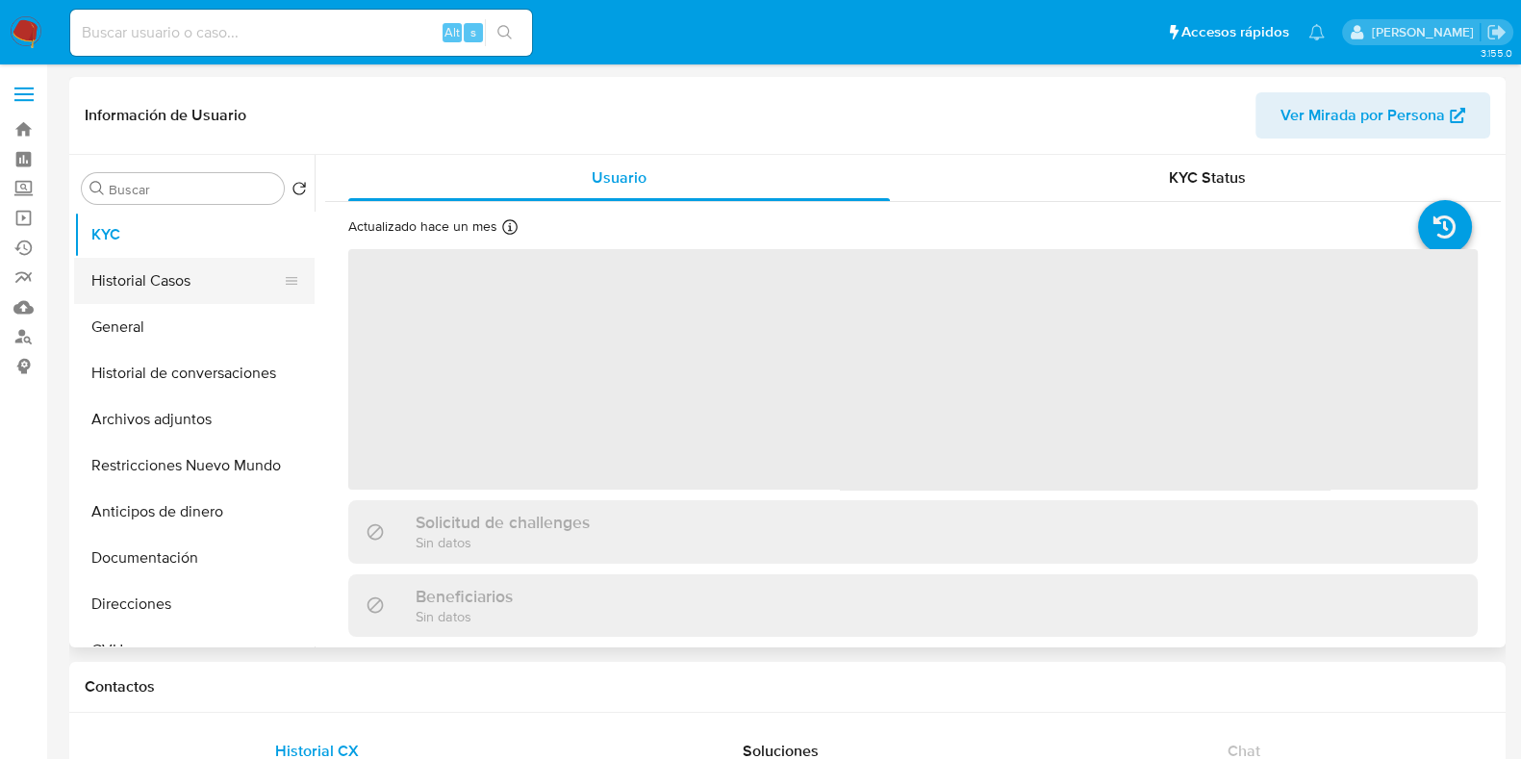
click at [162, 276] on button "Historial Casos" at bounding box center [186, 281] width 225 height 46
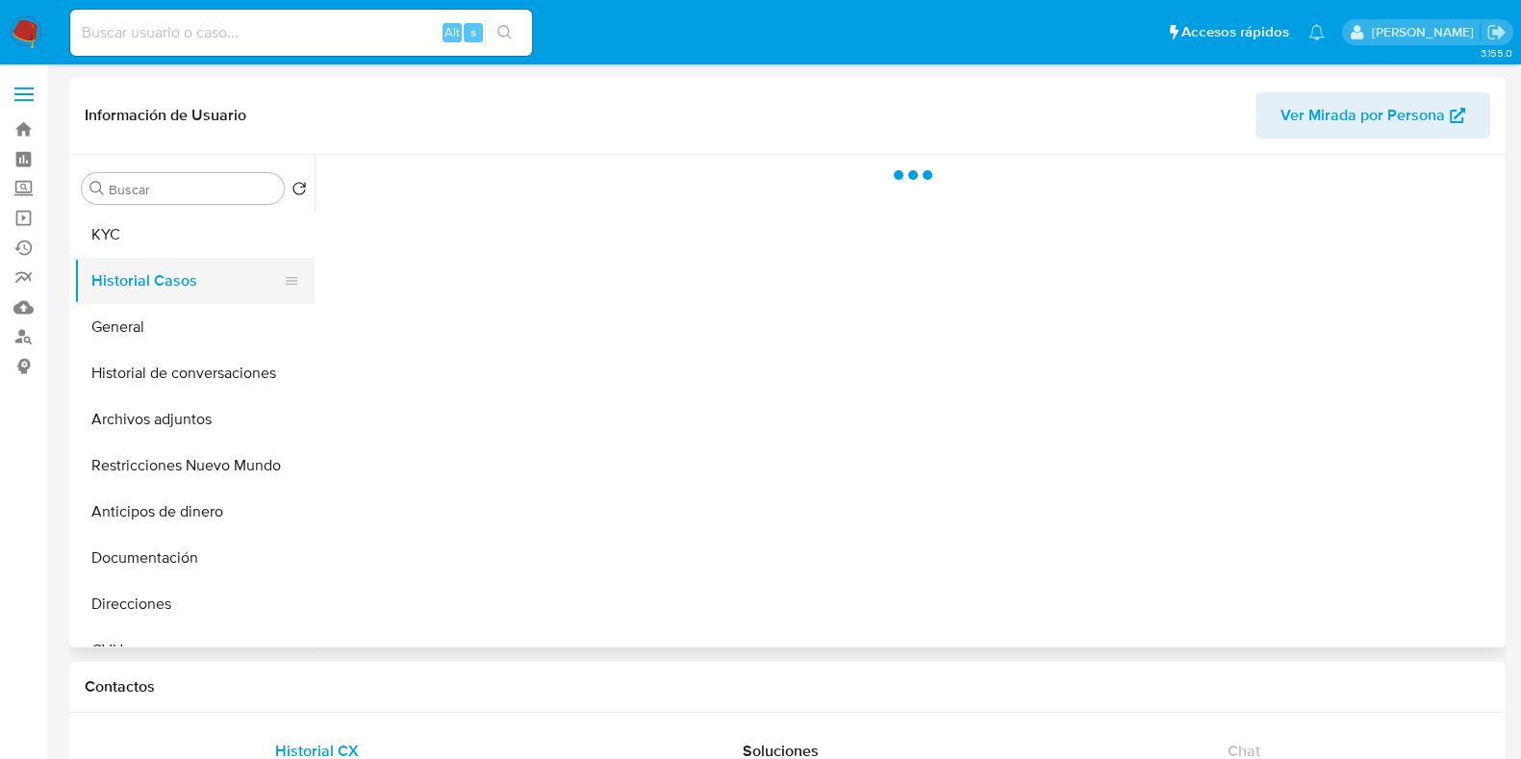
select select "10"
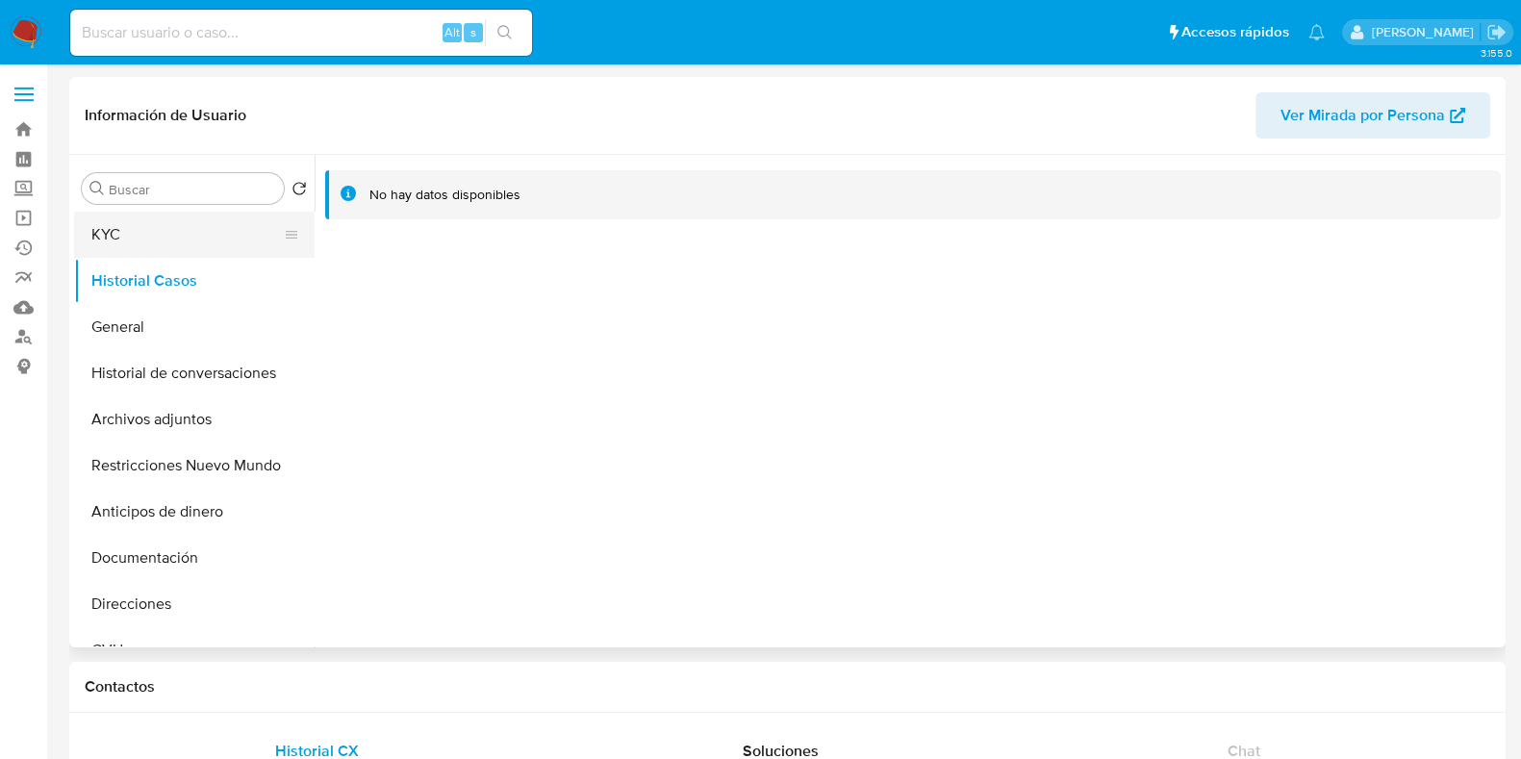
click at [165, 247] on button "KYC" at bounding box center [186, 235] width 225 height 46
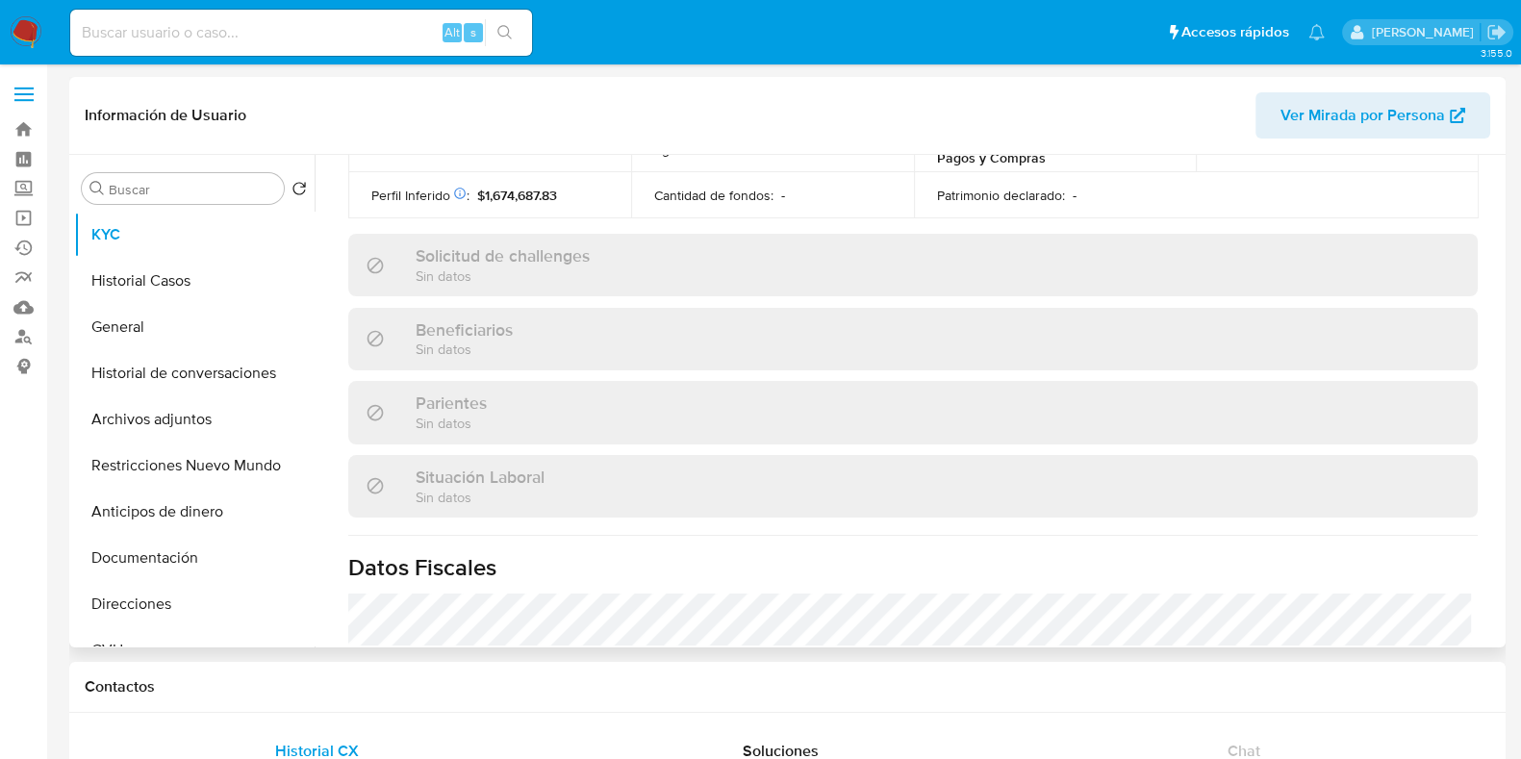
scroll to position [1029, 0]
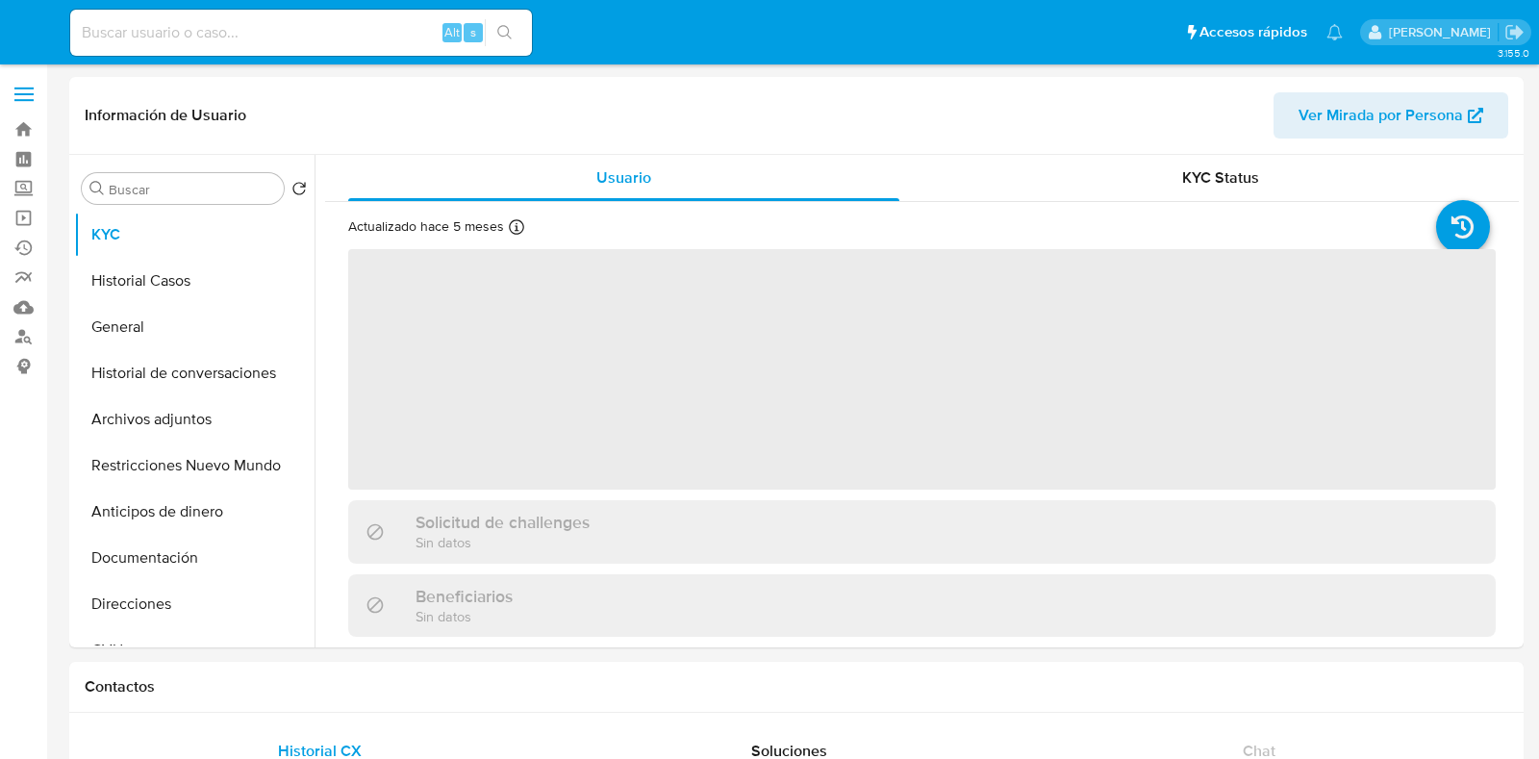
select select "10"
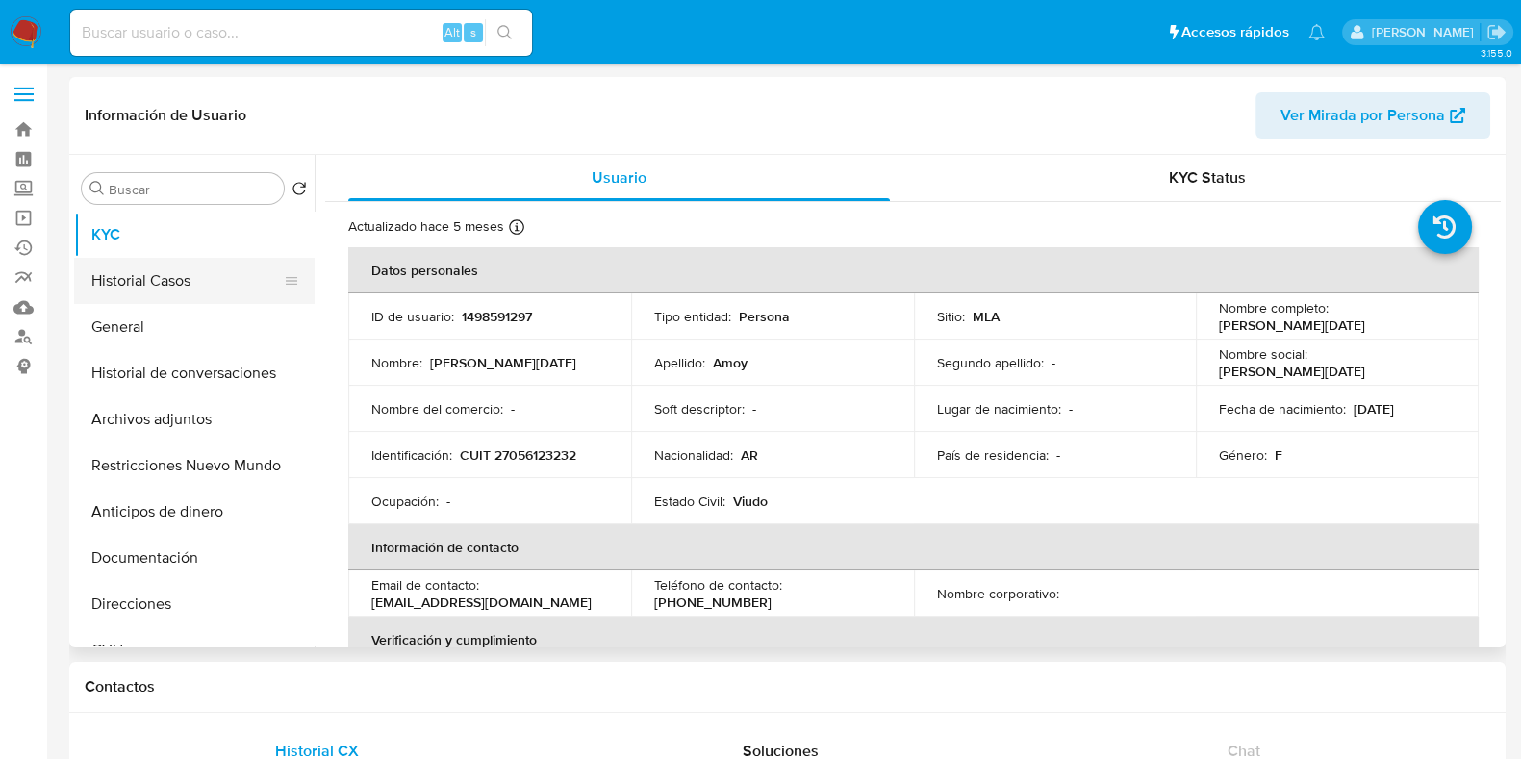
click at [166, 276] on button "Historial Casos" at bounding box center [186, 281] width 225 height 46
select select "10"
click at [166, 286] on button "Historial Casos" at bounding box center [186, 281] width 225 height 46
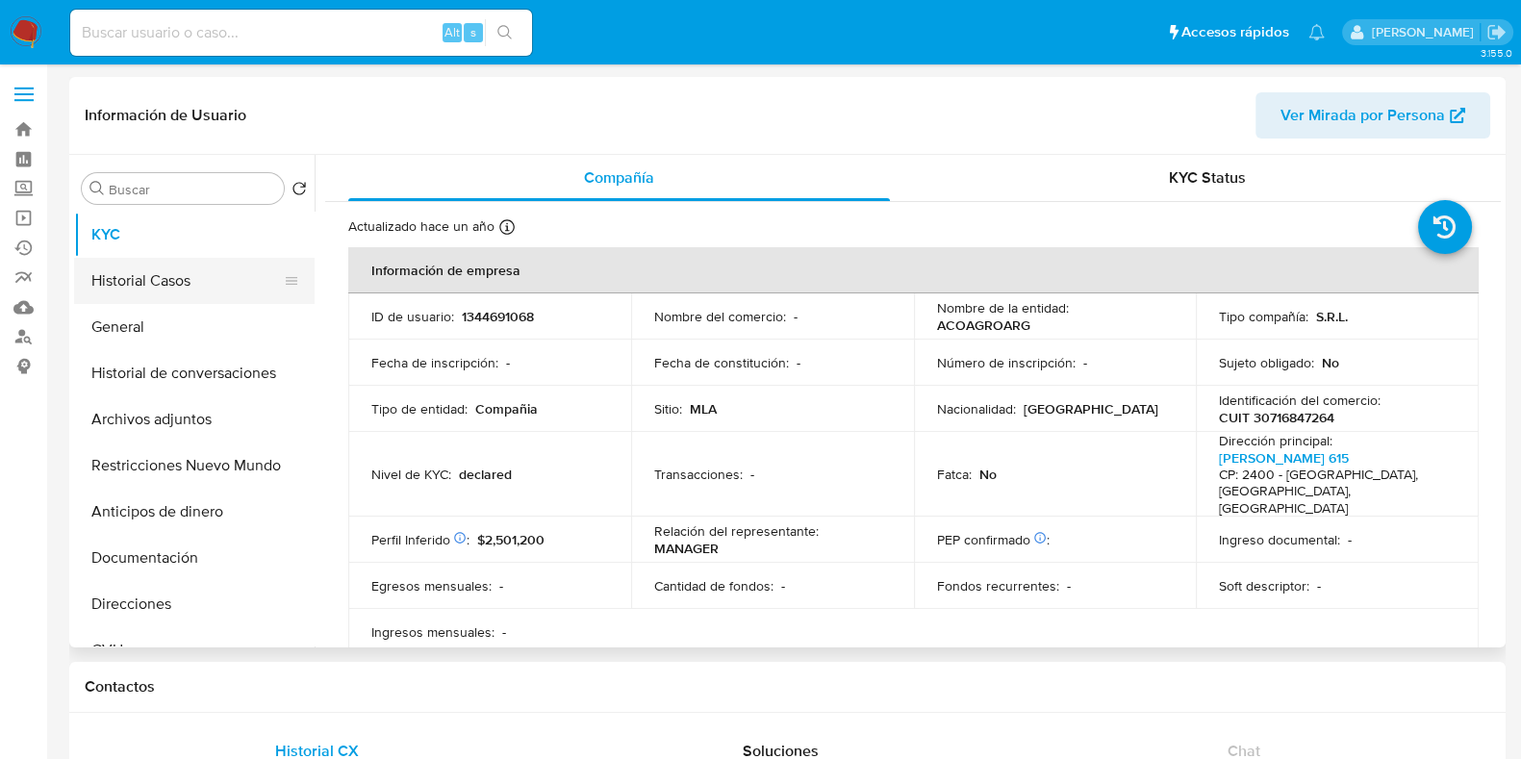
click at [154, 295] on button "Historial Casos" at bounding box center [186, 281] width 225 height 46
select select "10"
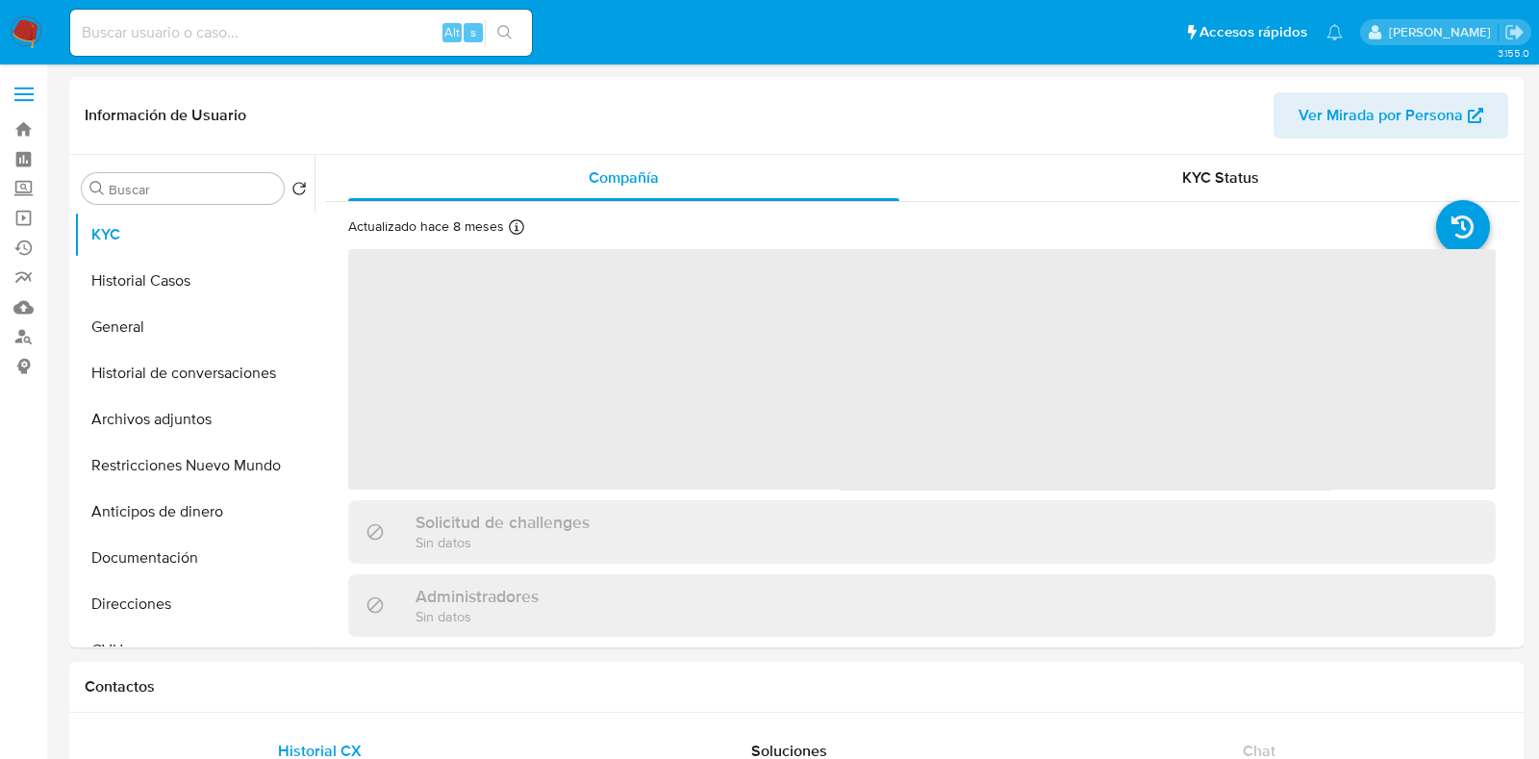
select select "10"
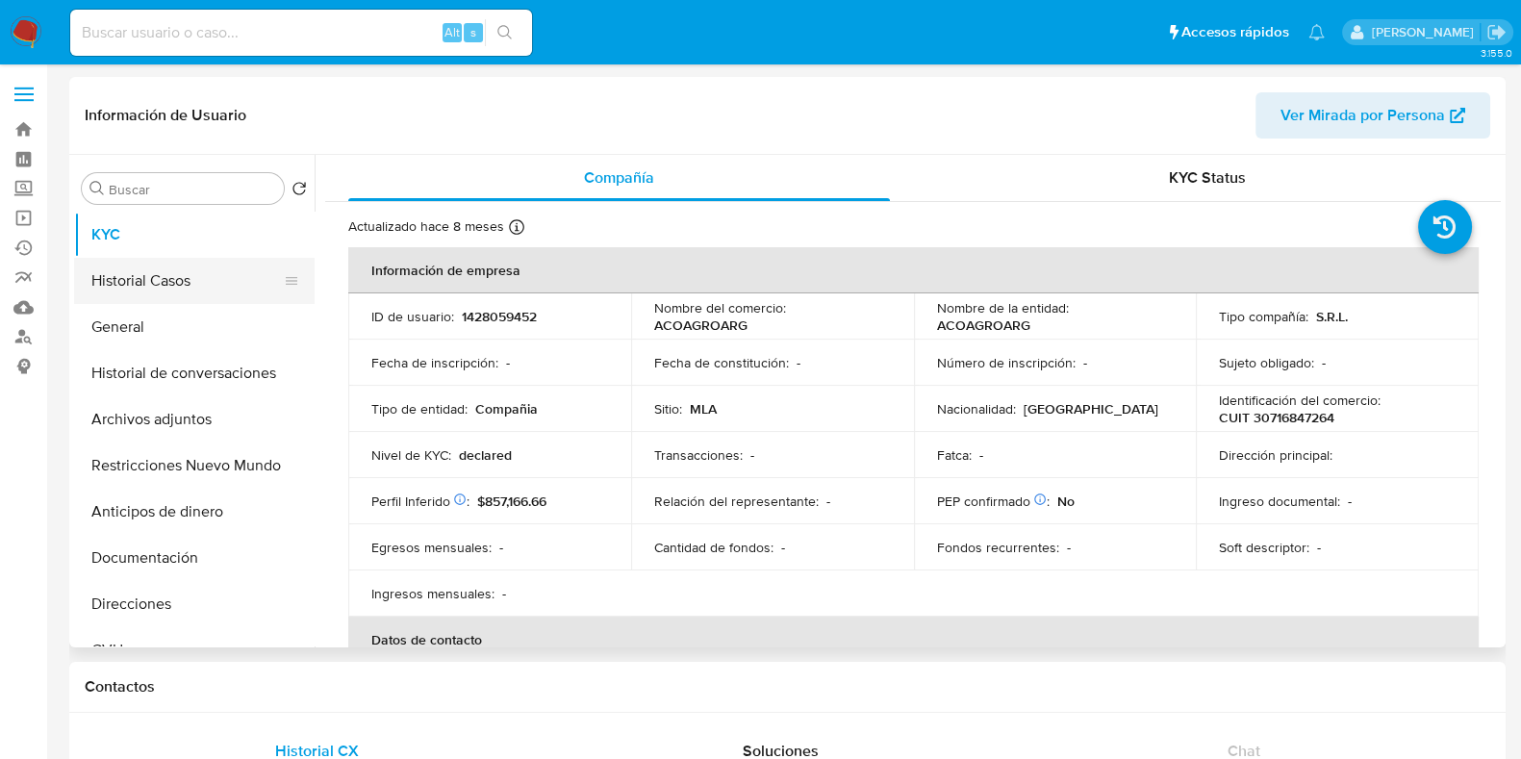
click at [144, 273] on button "Historial Casos" at bounding box center [186, 281] width 225 height 46
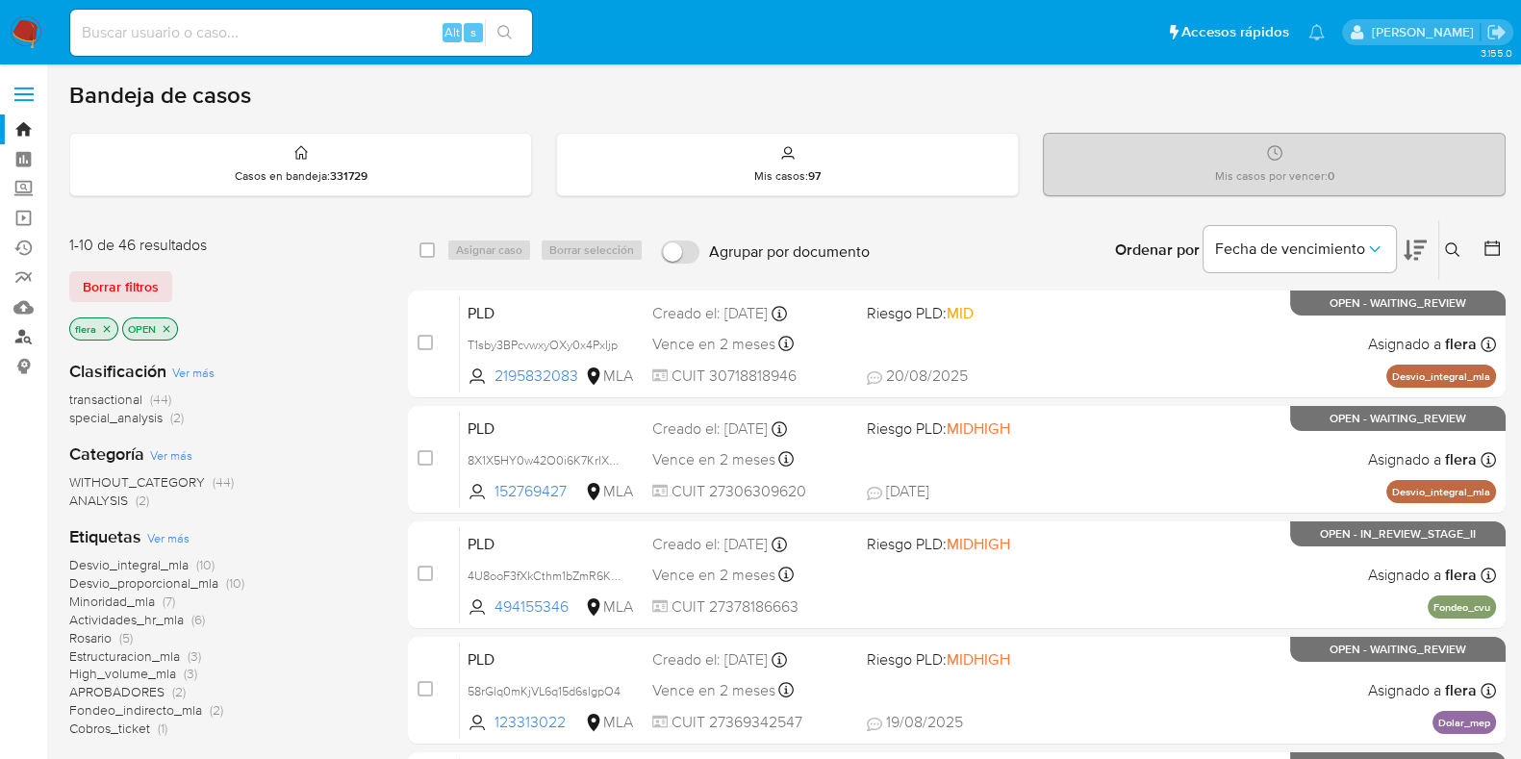
click at [30, 333] on link "Buscador de personas" at bounding box center [114, 337] width 229 height 30
click at [1445, 245] on icon at bounding box center [1452, 249] width 14 height 14
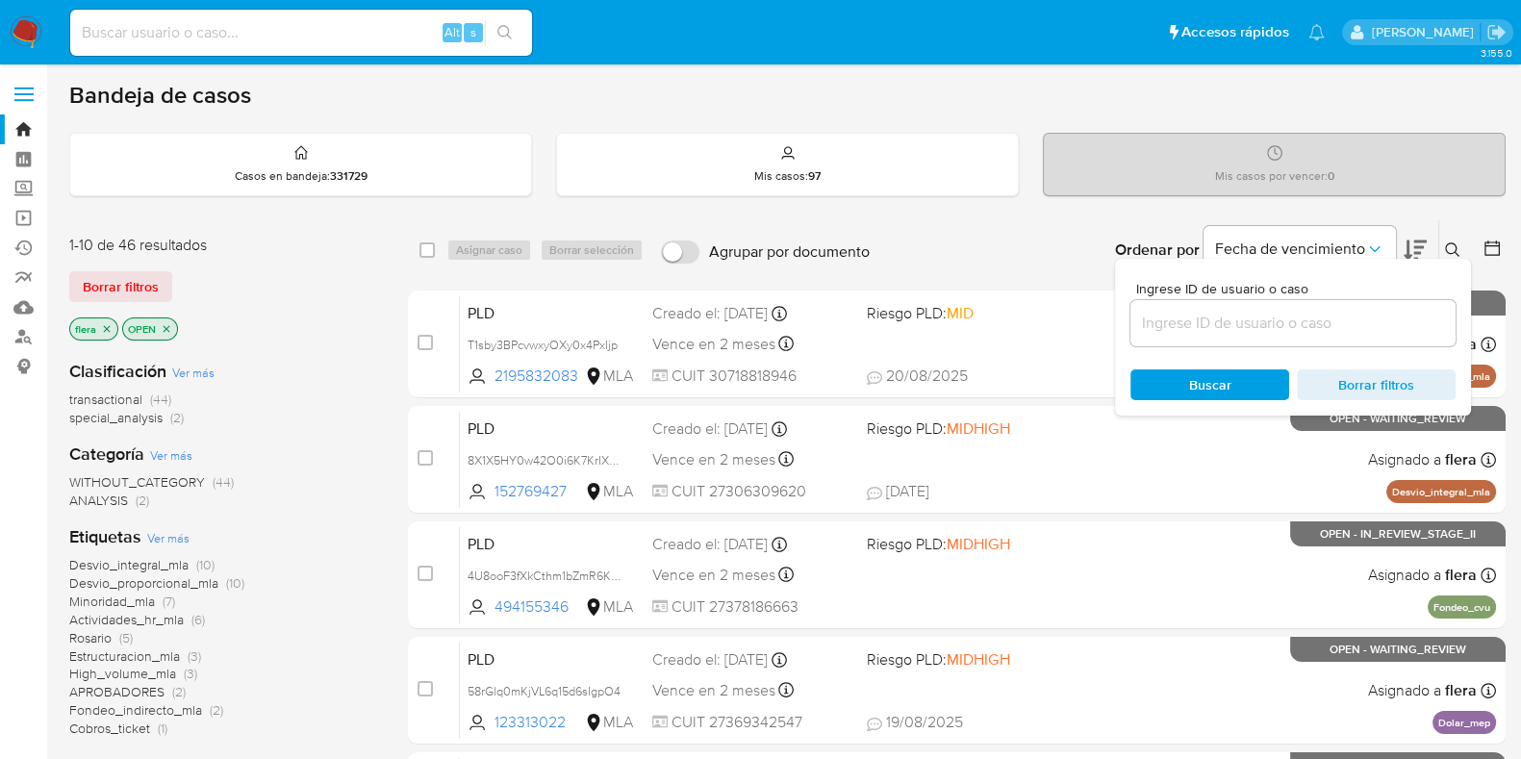
click at [1327, 305] on div at bounding box center [1292, 323] width 325 height 46
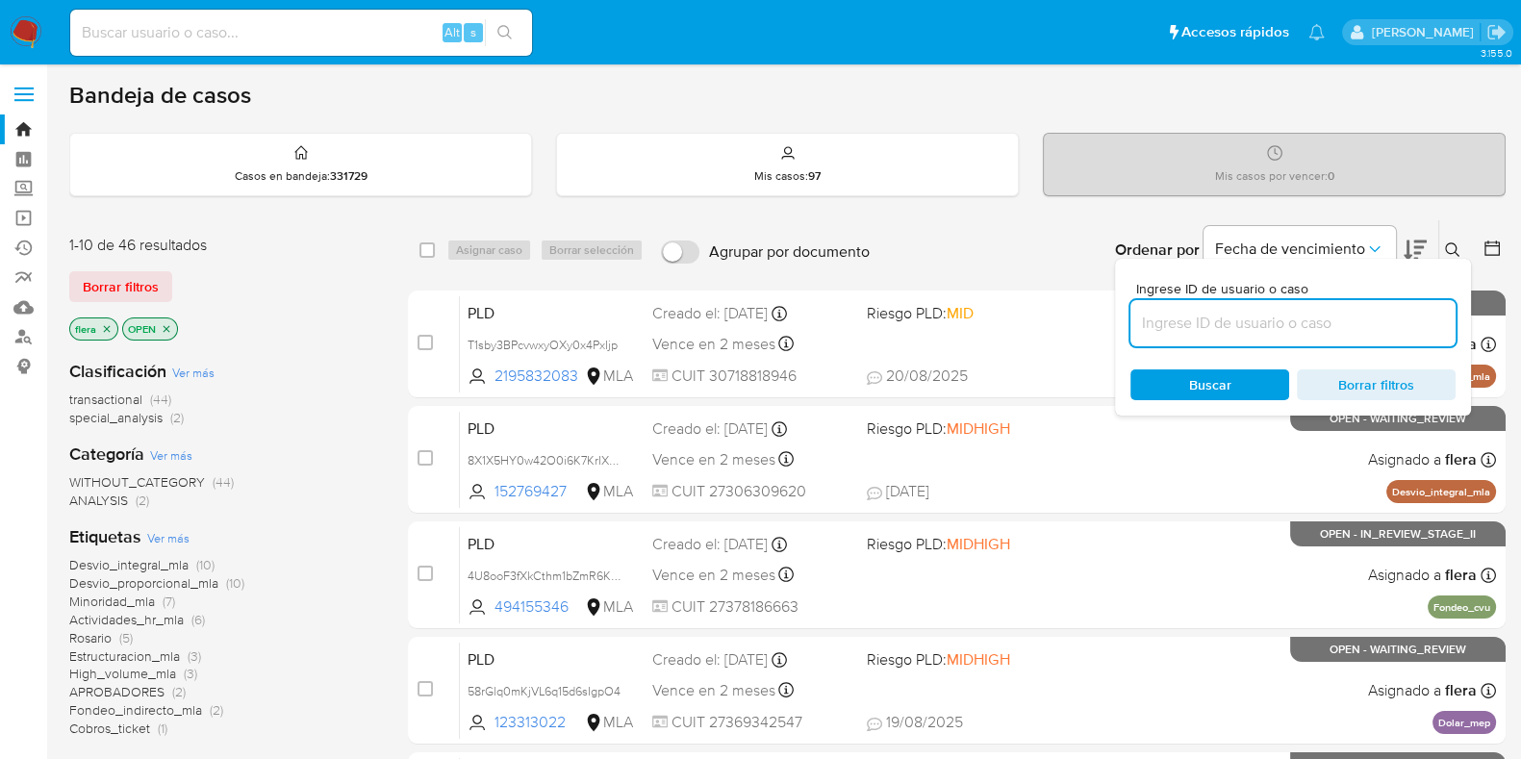
click at [1308, 323] on input at bounding box center [1292, 323] width 325 height 25
paste input "FTUkArCLKVkAGenNdmG6sbgm"
type input "FTUkArCLKVkAGenNdmG6sbgm"
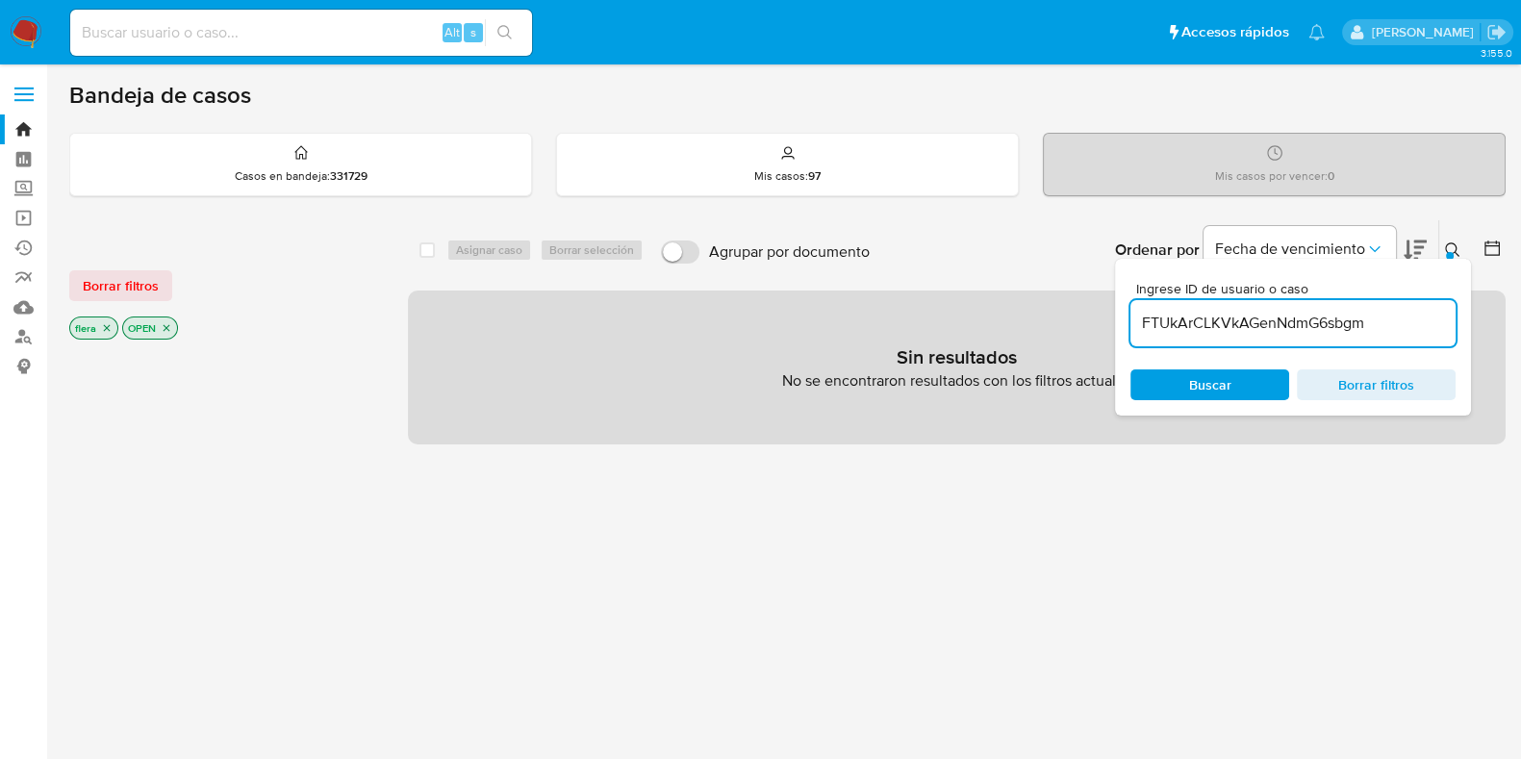
click at [166, 322] on icon "close-filter" at bounding box center [167, 328] width 12 height 12
click at [108, 331] on icon "close-filter" at bounding box center [107, 328] width 12 height 12
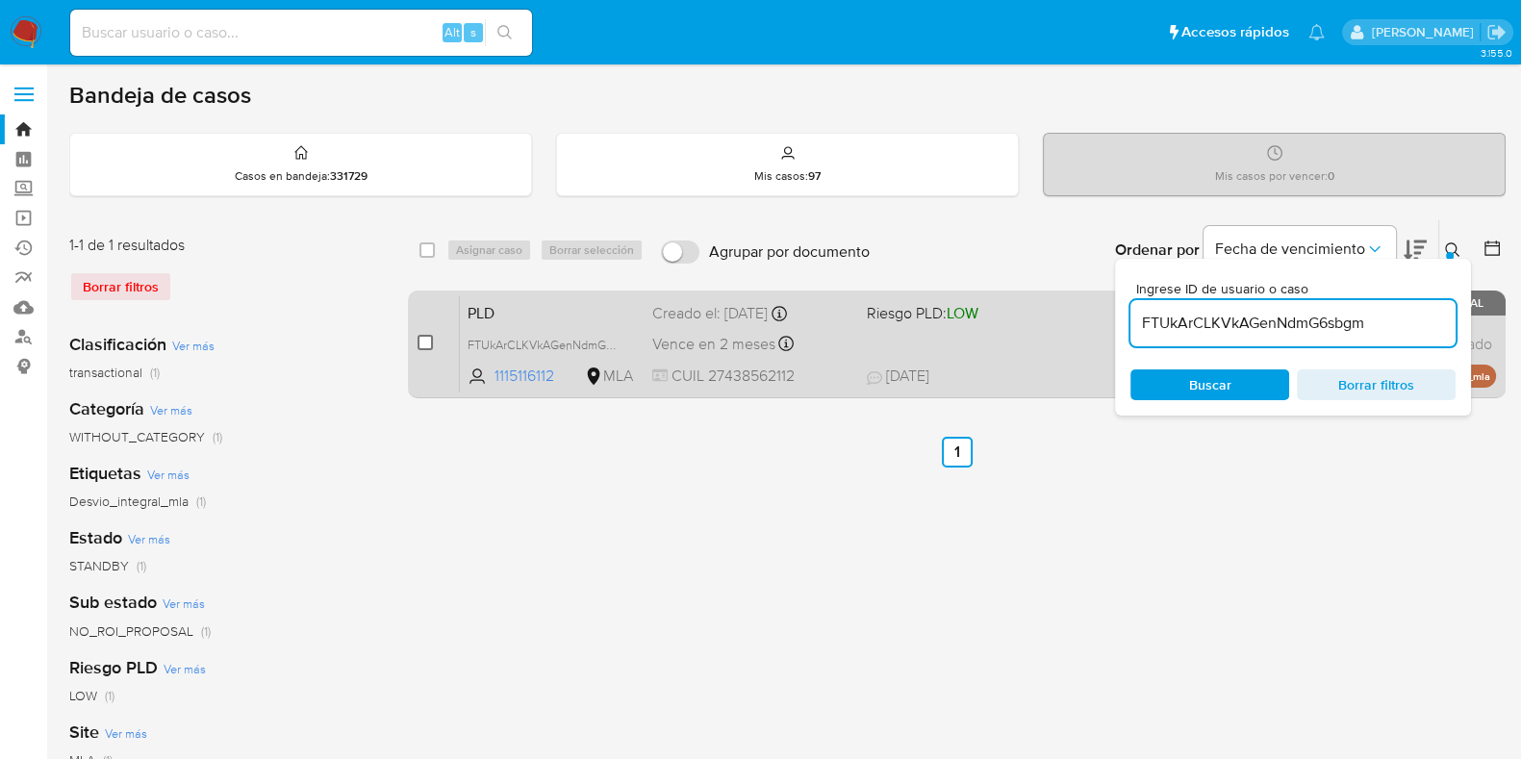
click at [416, 342] on div "case-item-checkbox No es posible asignar el caso PLD FTUkArCLKVkAGenNdmG6sbgm 1…" at bounding box center [957, 345] width 1098 height 108
click at [429, 341] on input "checkbox" at bounding box center [424, 342] width 15 height 15
checkbox input "true"
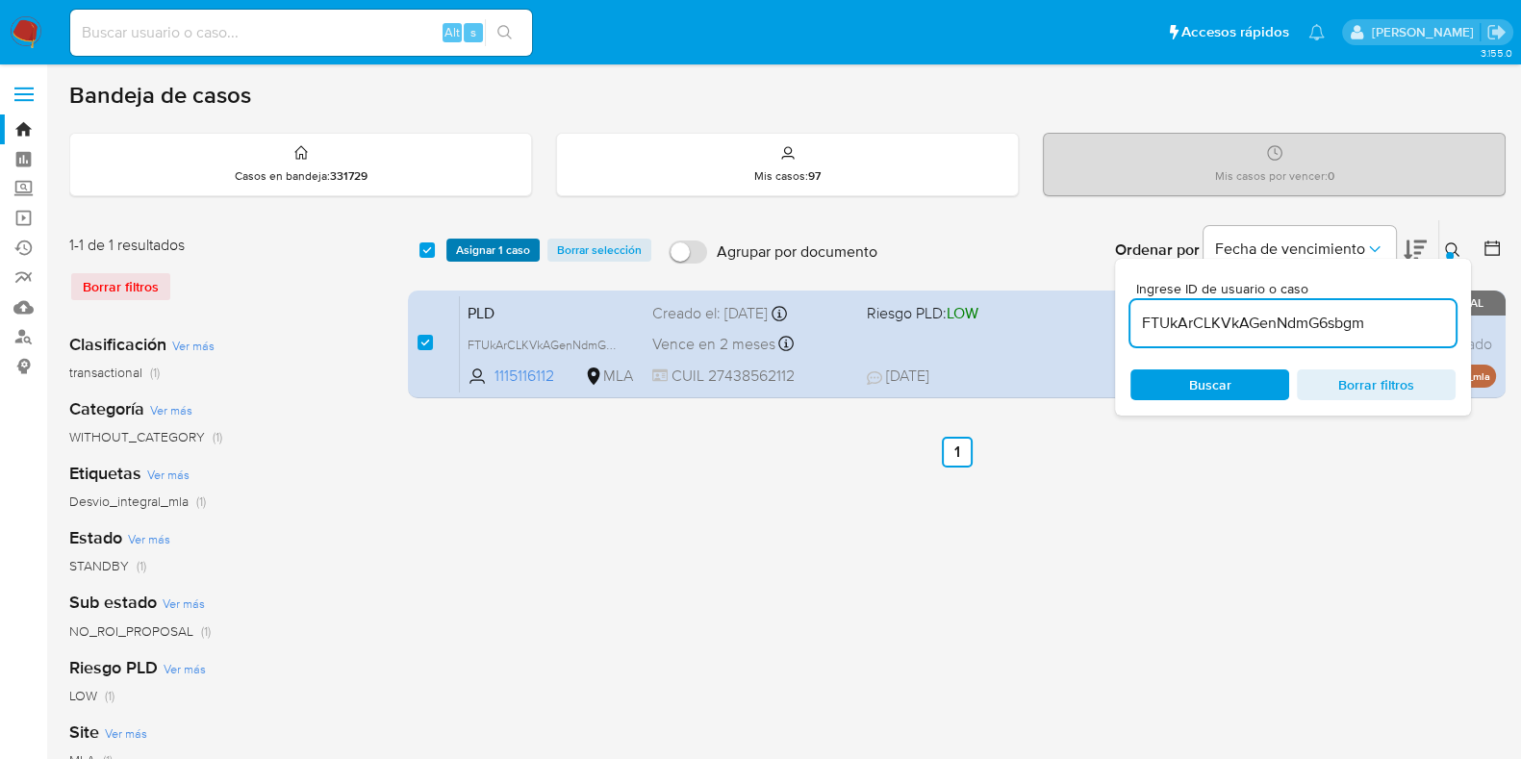
click at [468, 253] on span "Asignar 1 caso" at bounding box center [493, 249] width 74 height 19
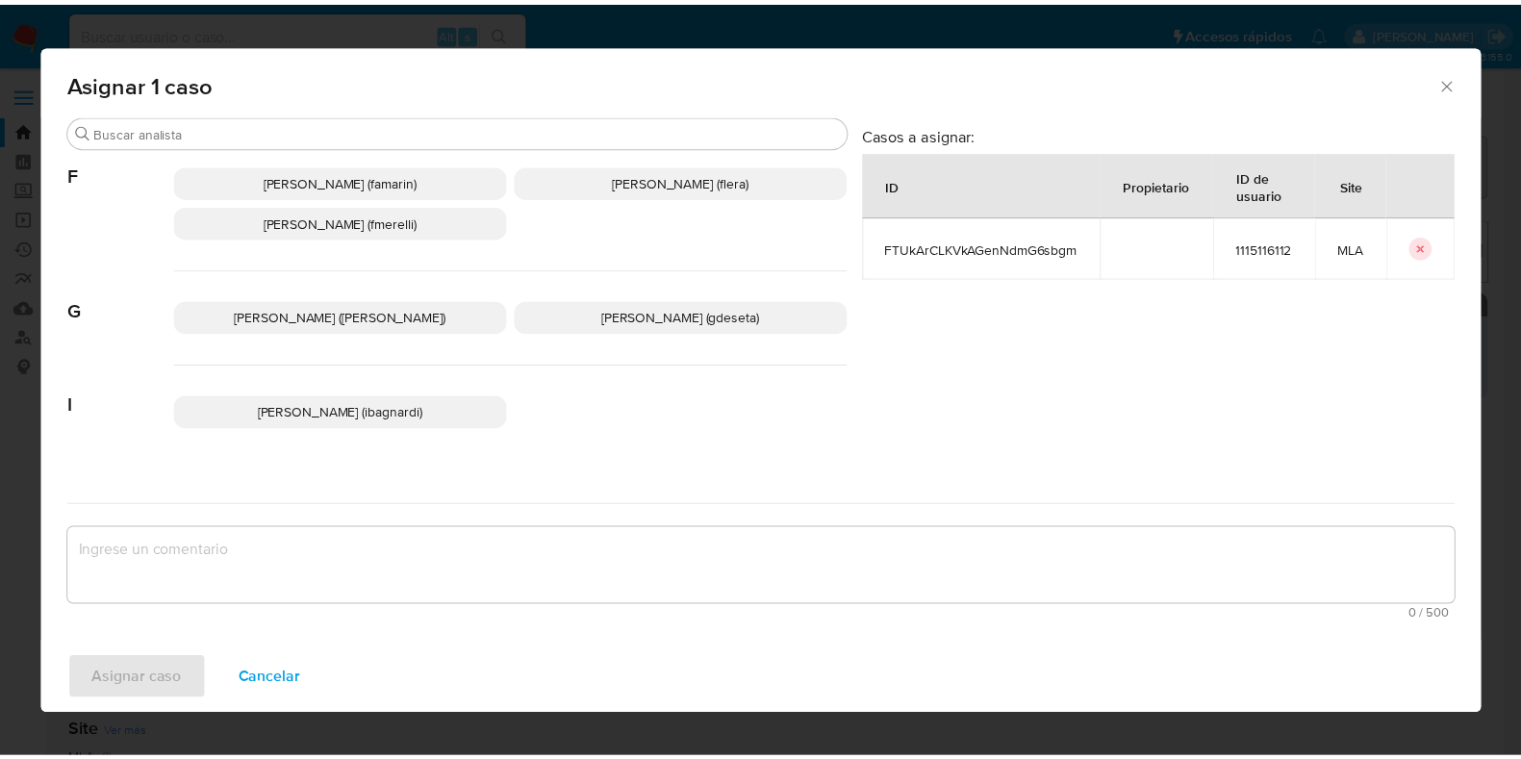
scroll to position [480, 0]
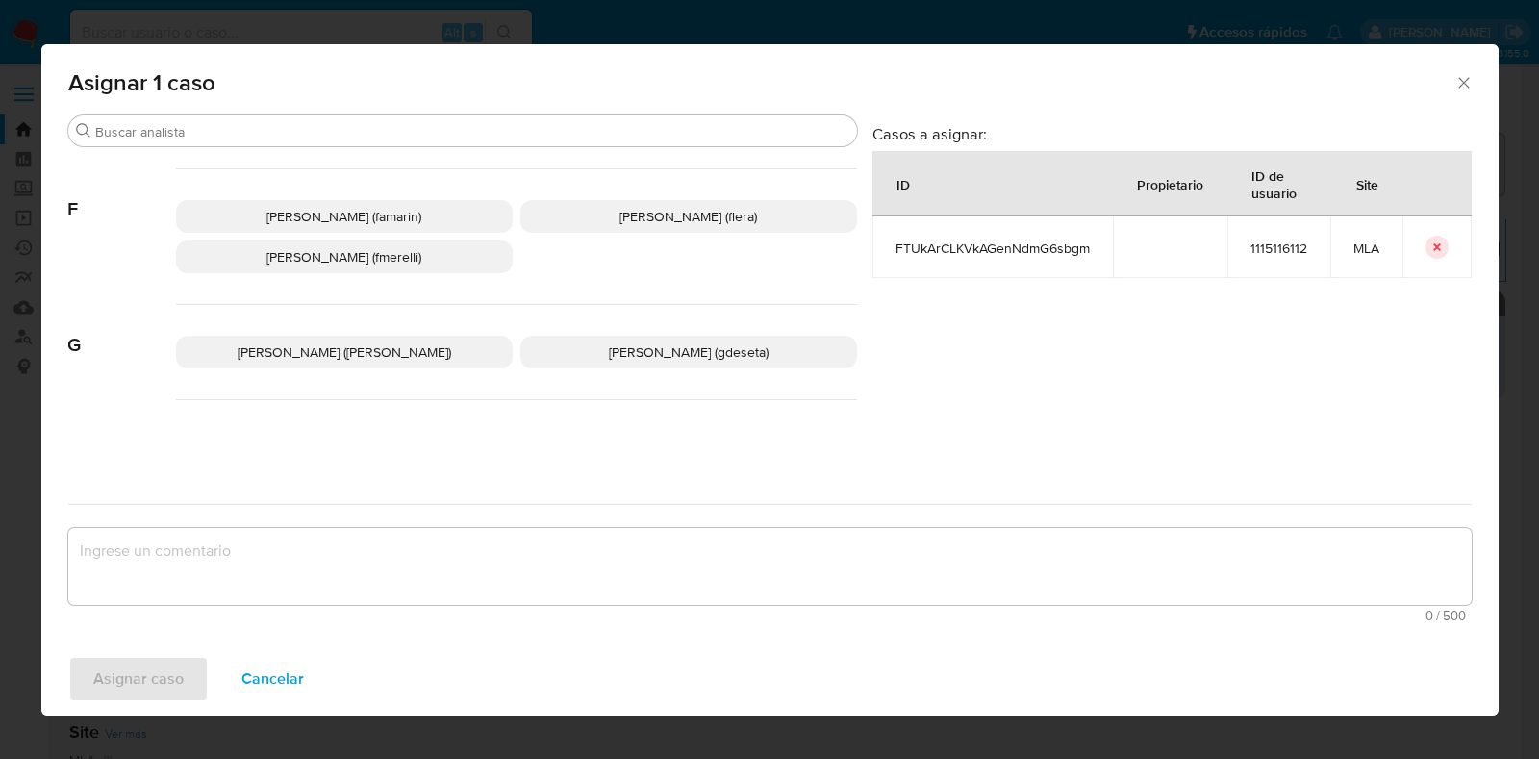
click at [620, 220] on span "Florencia Cecilia Lera (flera)" at bounding box center [689, 216] width 138 height 19
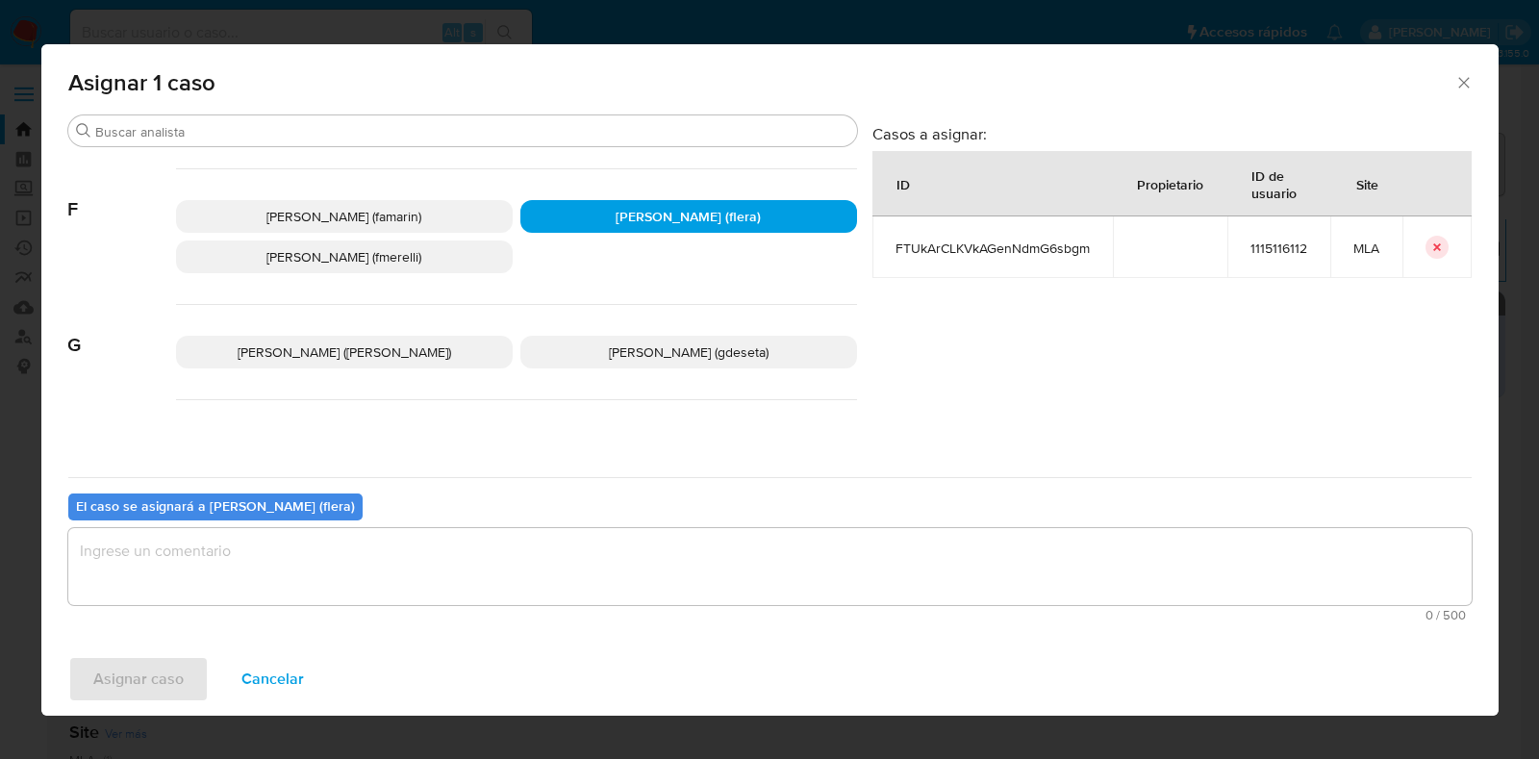
click at [443, 558] on textarea "assign-modal" at bounding box center [769, 566] width 1403 height 77
click at [162, 670] on span "Asignar caso" at bounding box center [138, 679] width 90 height 42
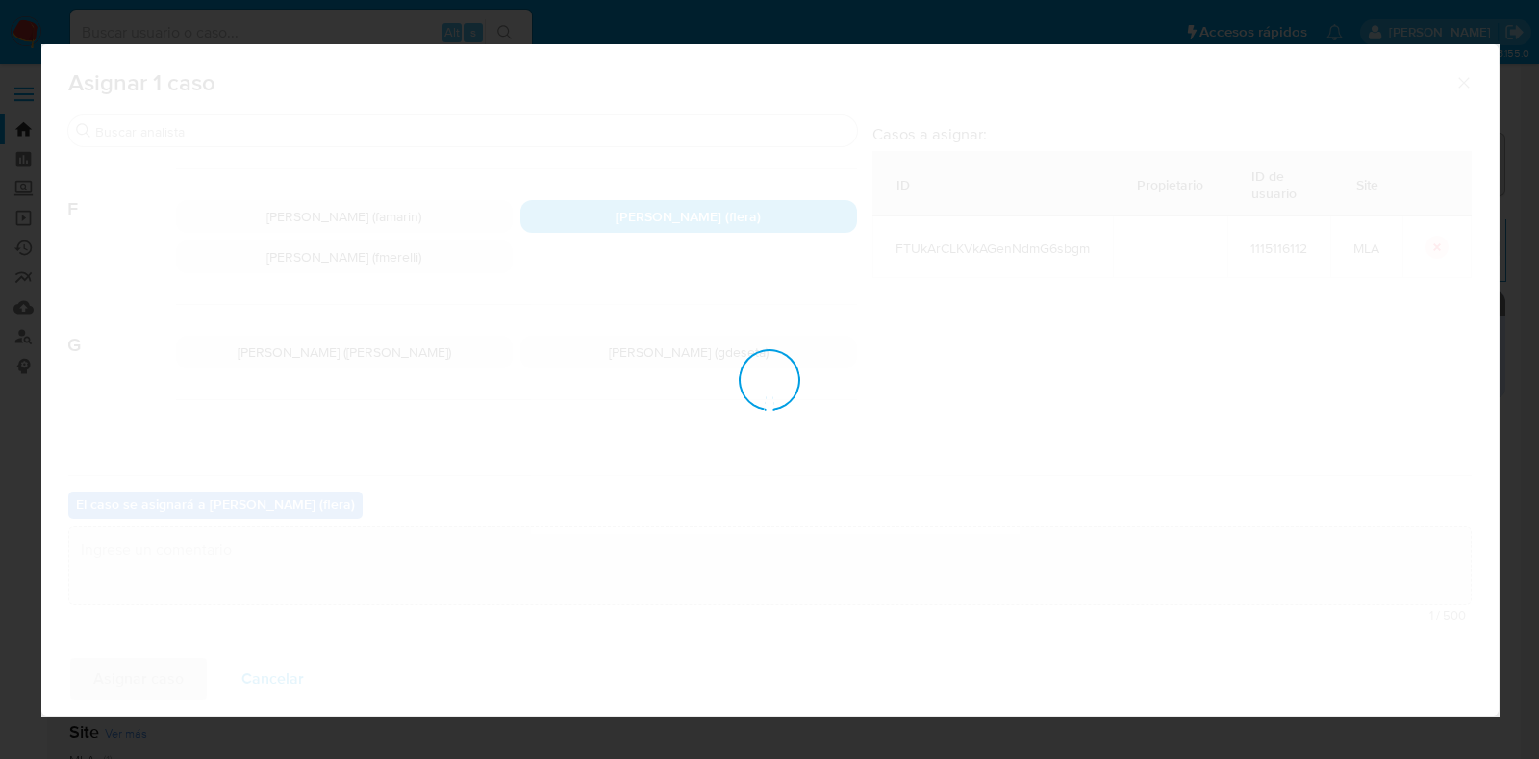
checkbox input "false"
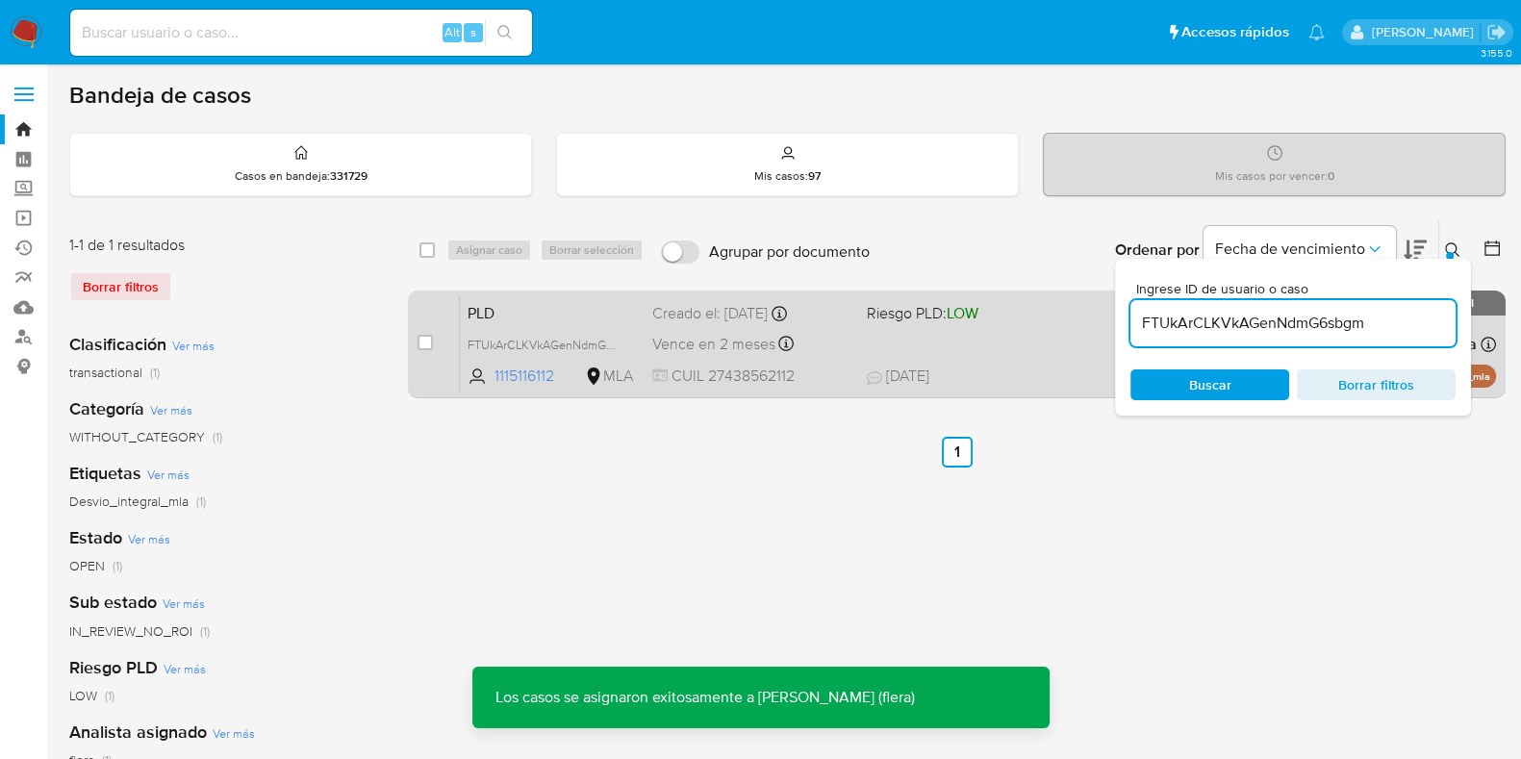
click at [555, 329] on div "PLD FTUkArCLKVkAGenNdmG6sbgm 1115116112 MLA Riesgo PLD: LOW Creado el: 12/07/20…" at bounding box center [978, 343] width 1036 height 97
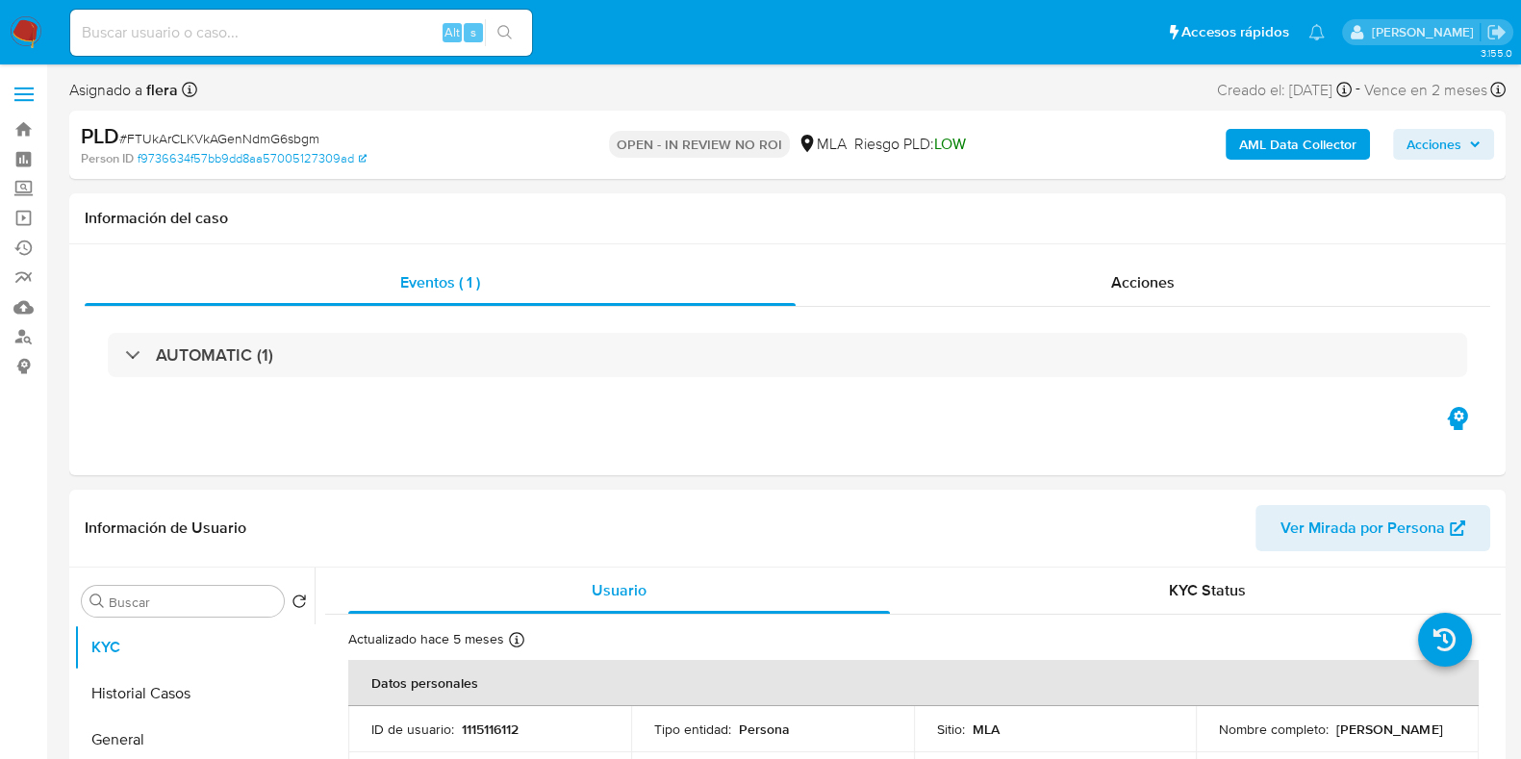
select select "10"
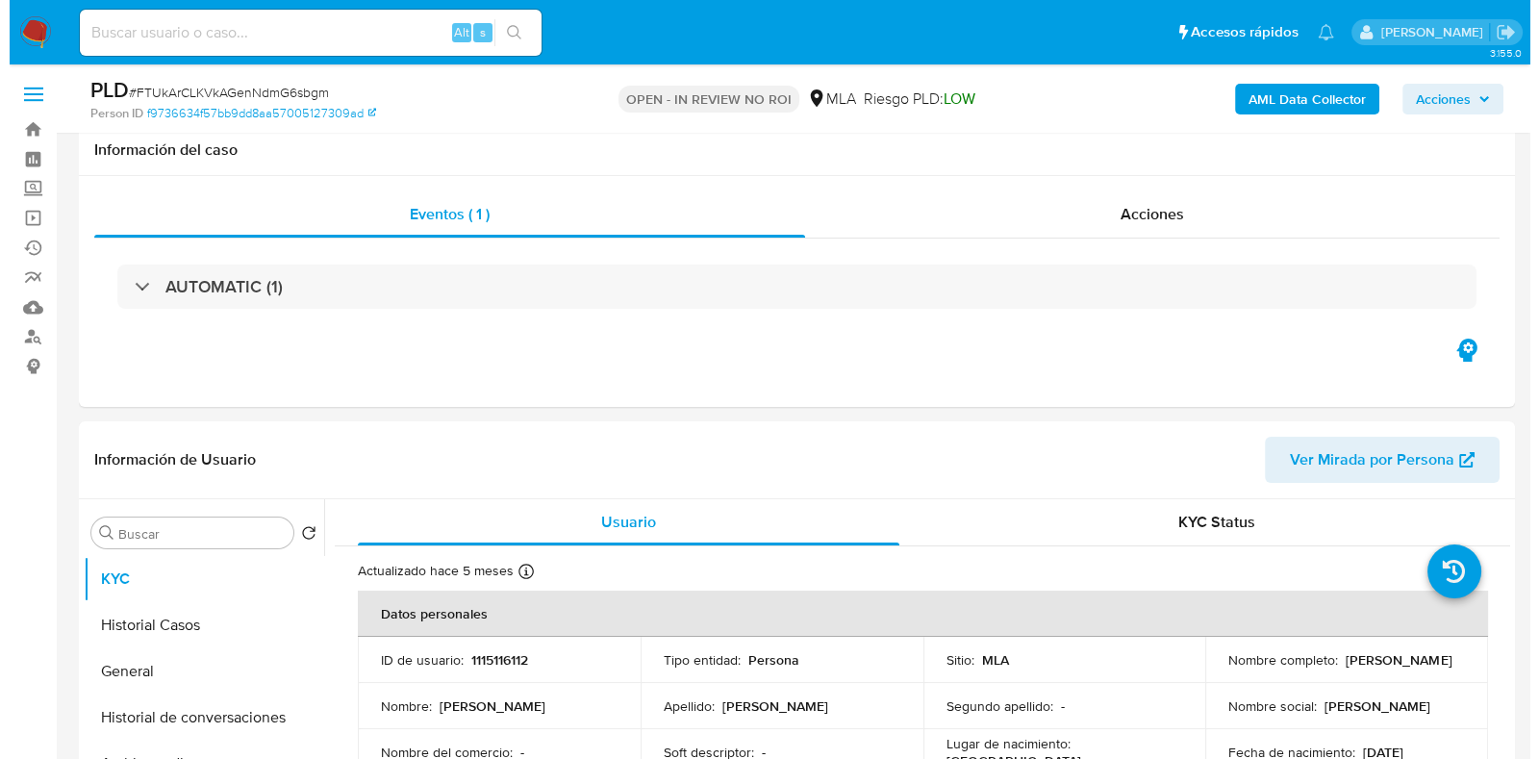
scroll to position [240, 0]
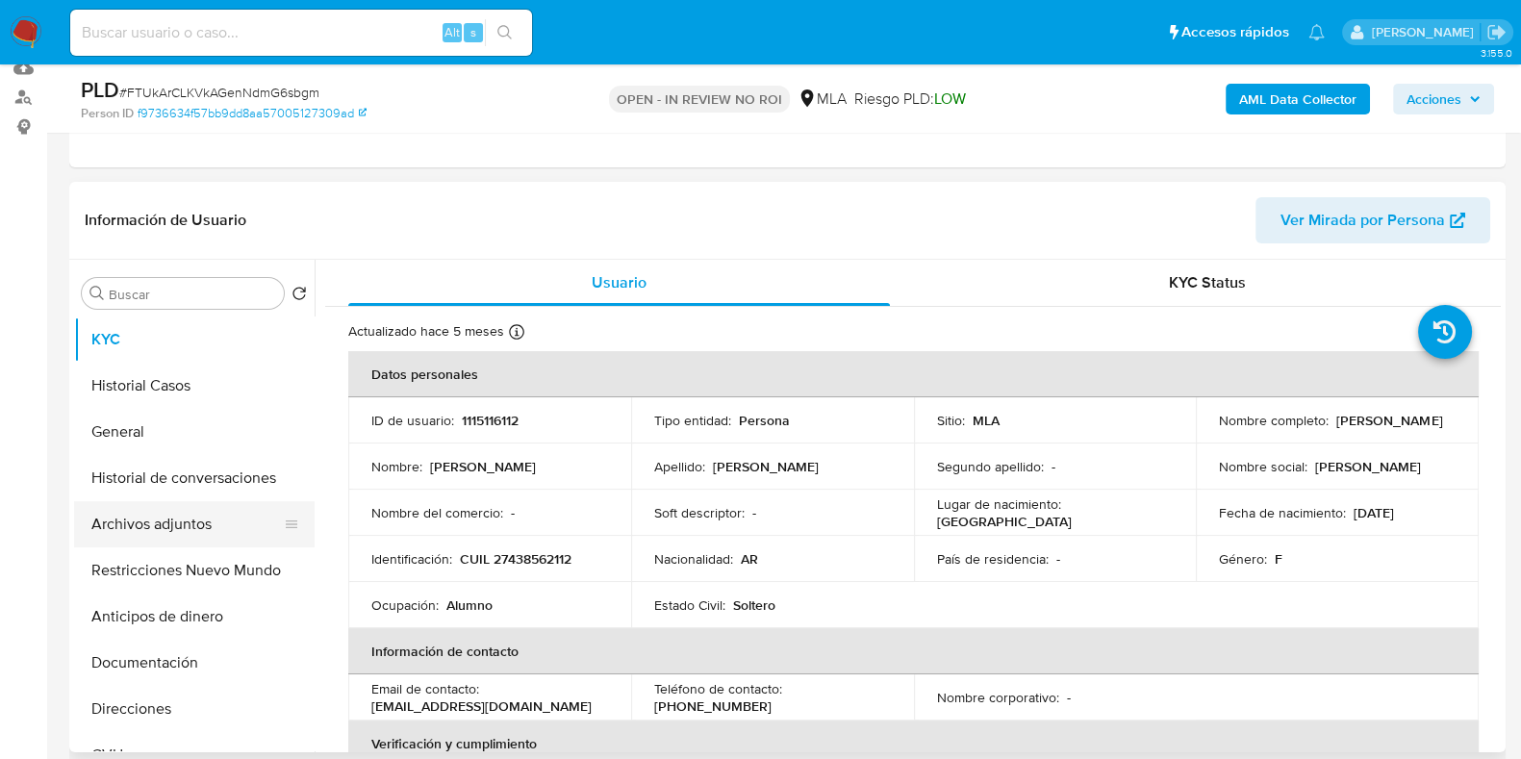
click at [153, 520] on button "Archivos adjuntos" at bounding box center [186, 524] width 225 height 46
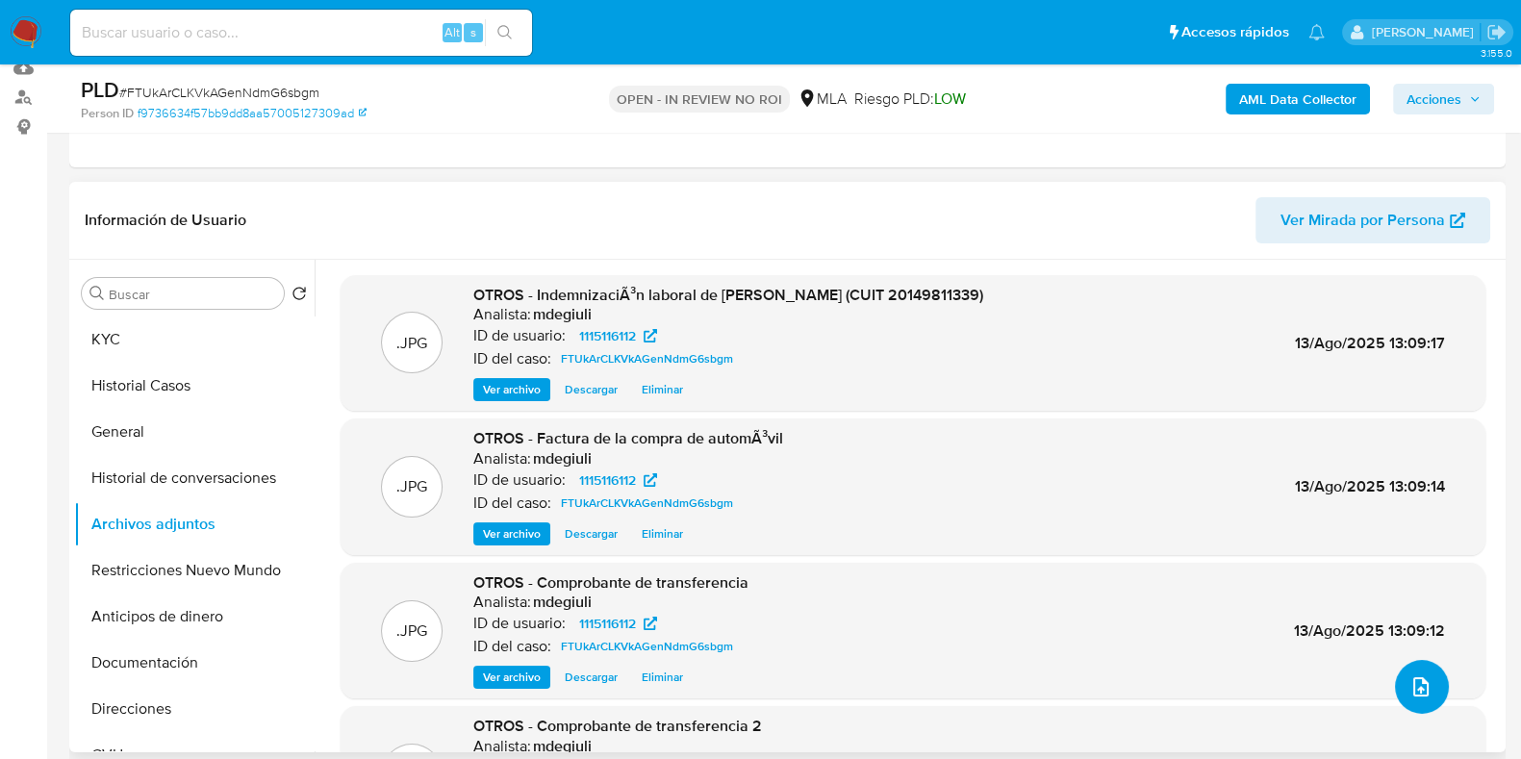
click at [1429, 697] on button "upload-file" at bounding box center [1422, 687] width 54 height 54
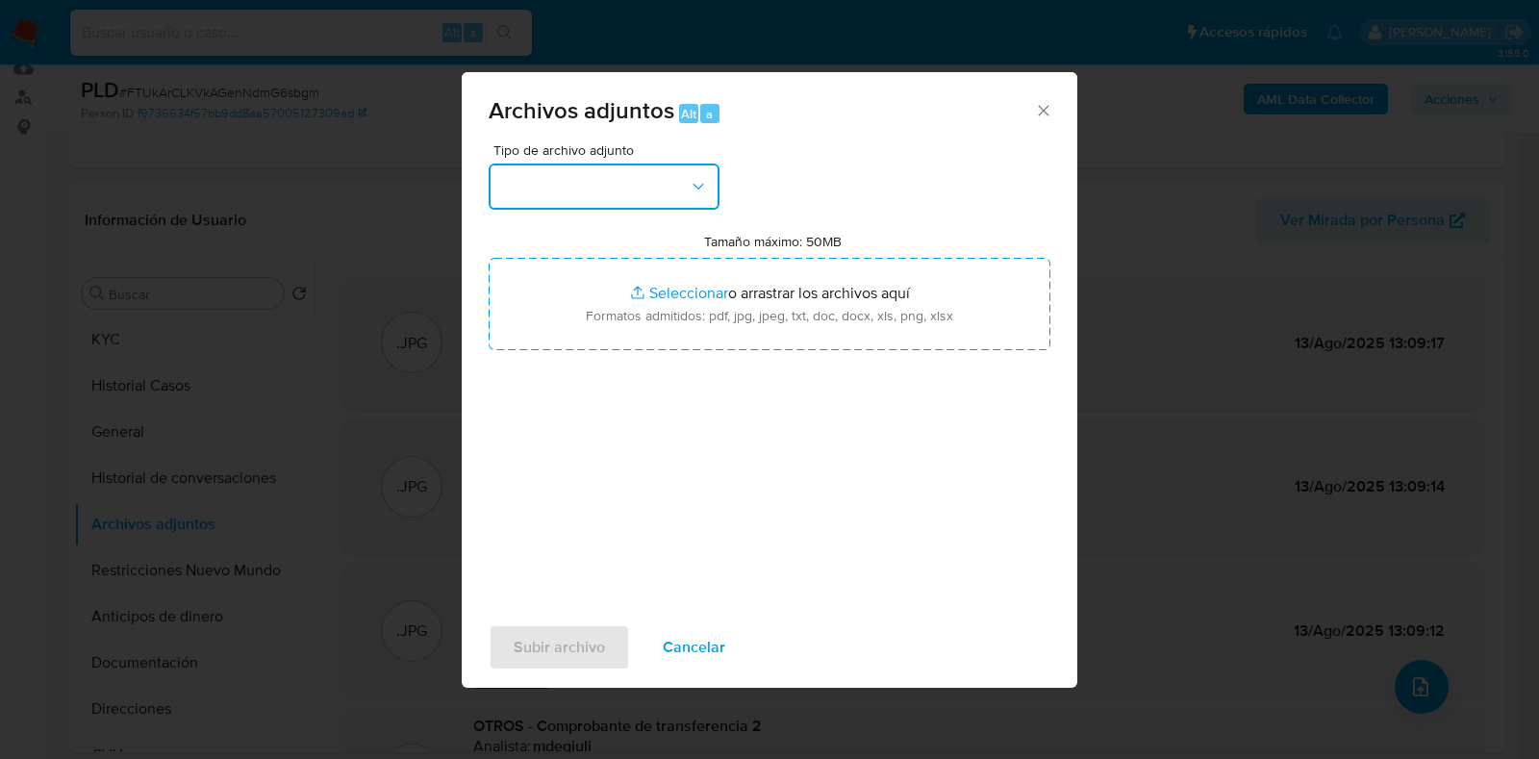
click at [618, 190] on button "button" at bounding box center [604, 187] width 231 height 46
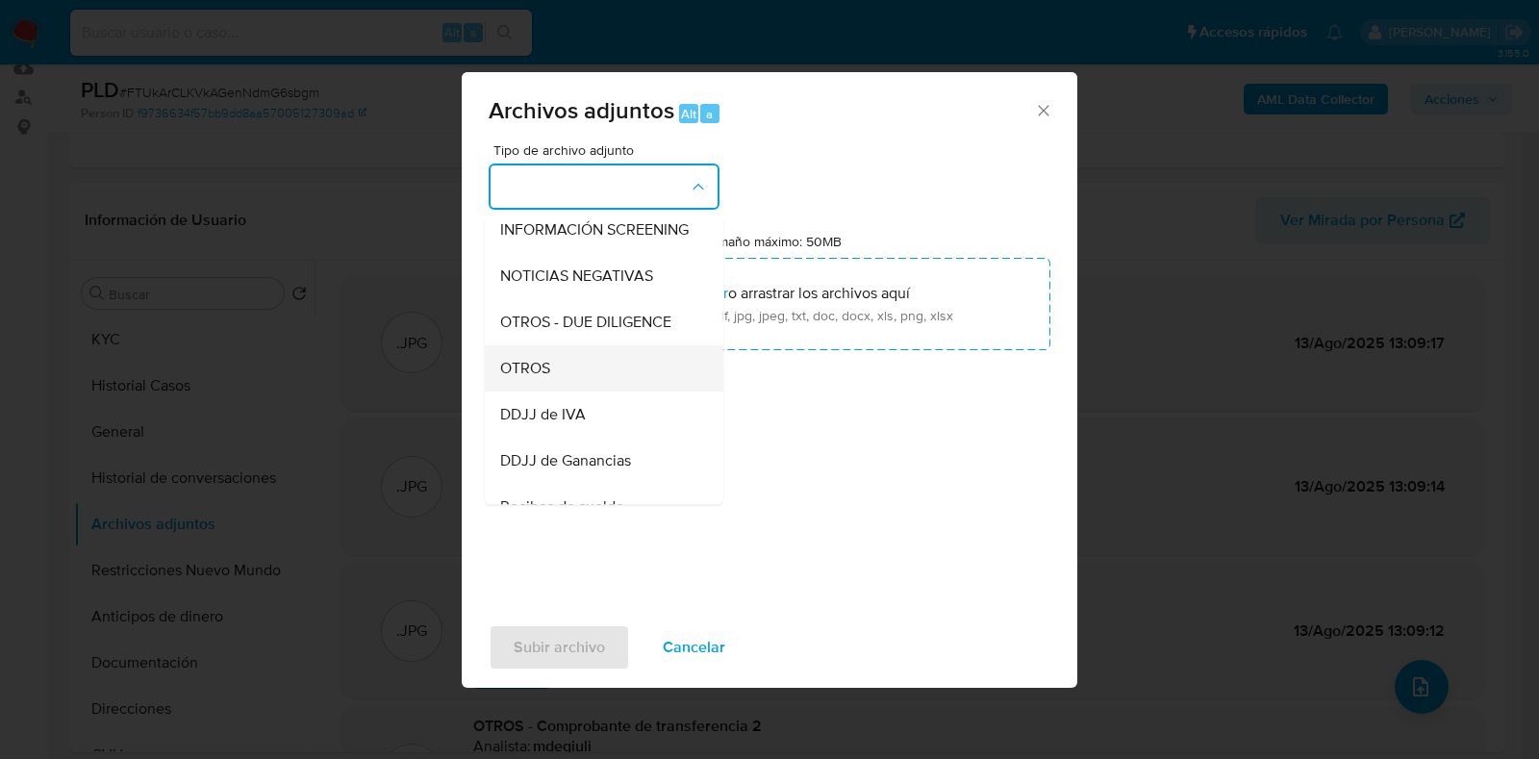
click at [590, 392] on div "OTROS" at bounding box center [598, 368] width 196 height 46
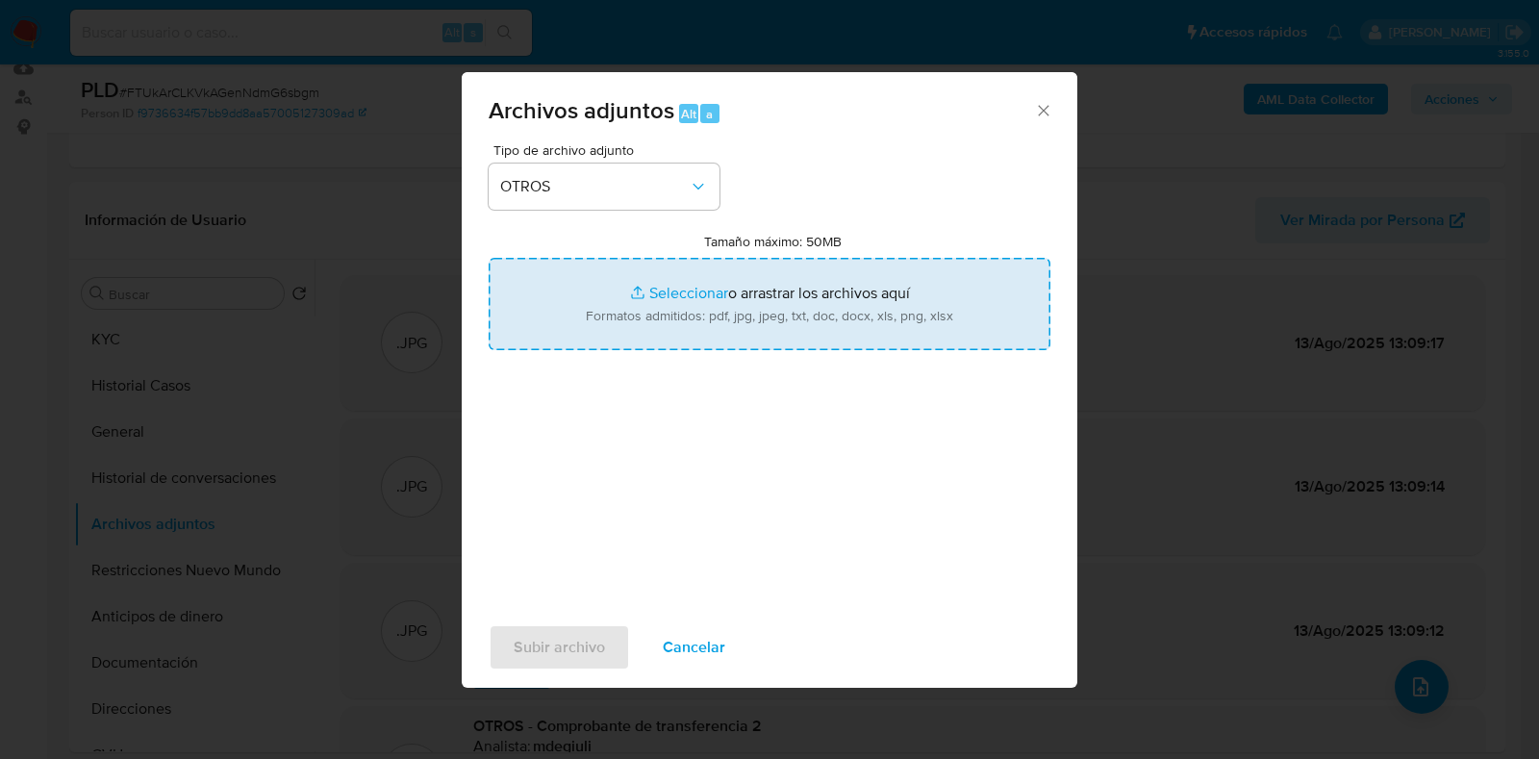
type input "C:\fakepath\Movimientos-Aladdin-[PERSON_NAME].xlsx"
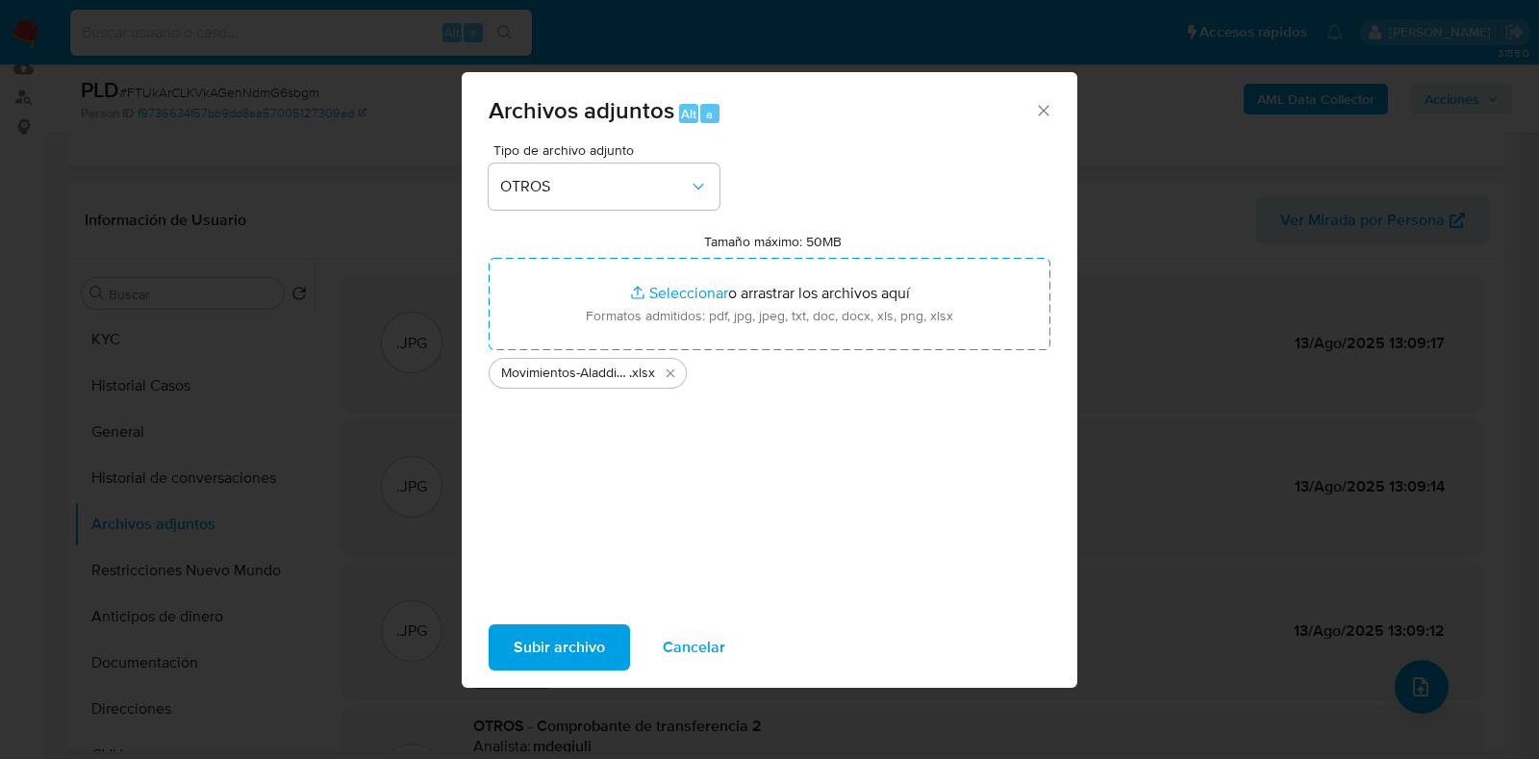
click at [515, 647] on span "Subir archivo" at bounding box center [559, 647] width 91 height 42
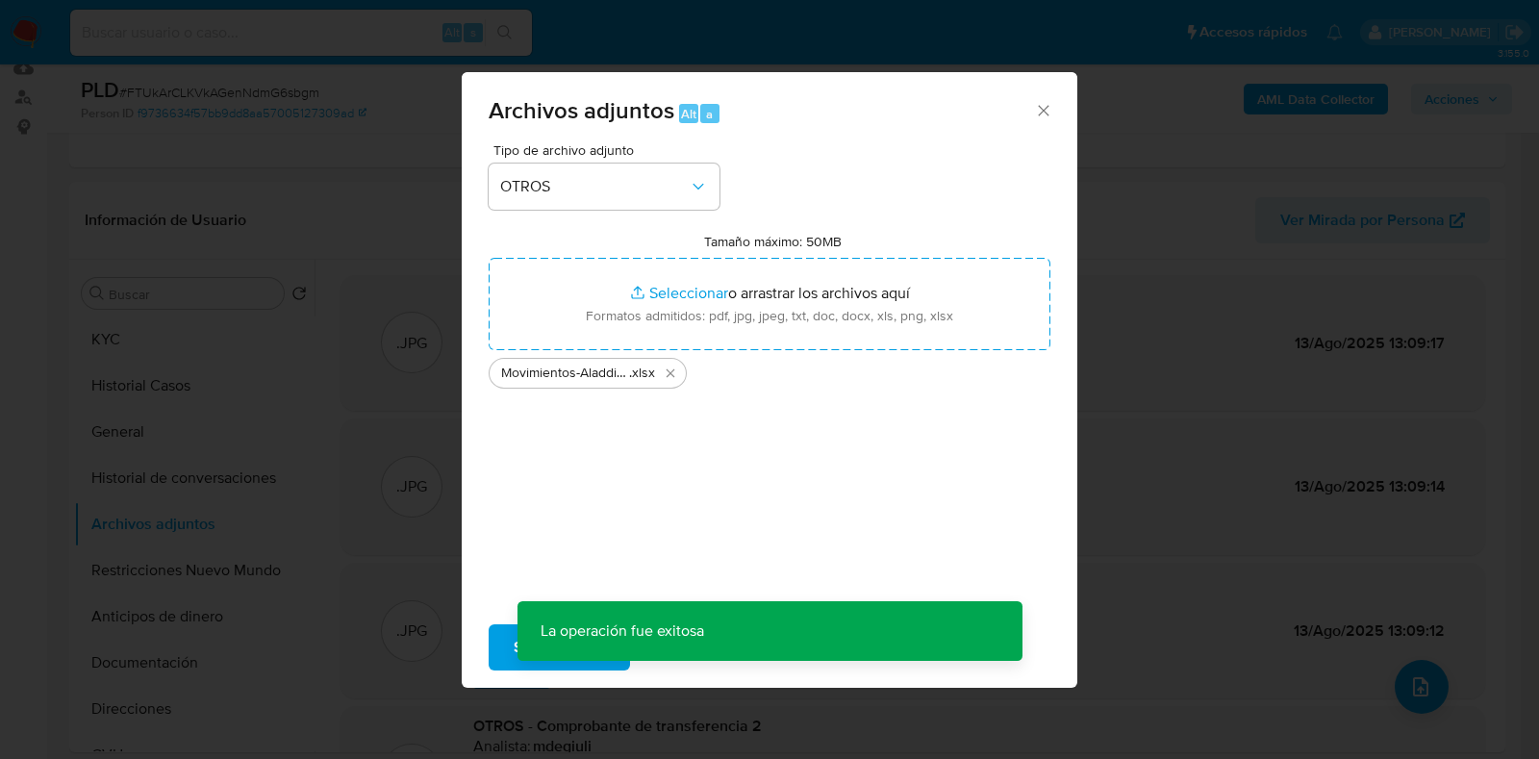
click at [90, 335] on div "Archivos adjuntos Alt a Tipo de archivo adjunto OTROS Tamaño máximo: 50MB Selec…" at bounding box center [769, 379] width 1539 height 759
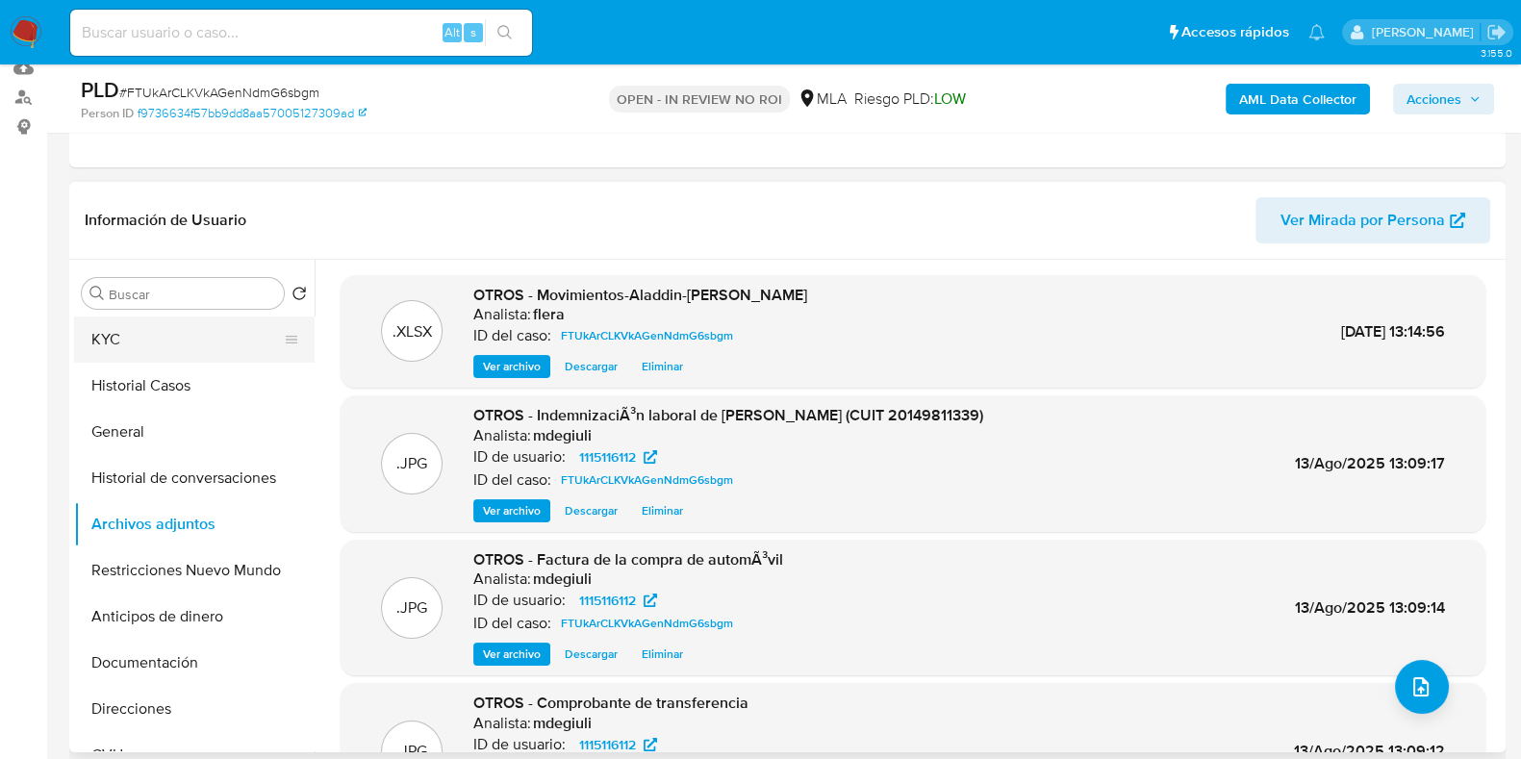
click at [176, 340] on button "KYC" at bounding box center [186, 339] width 225 height 46
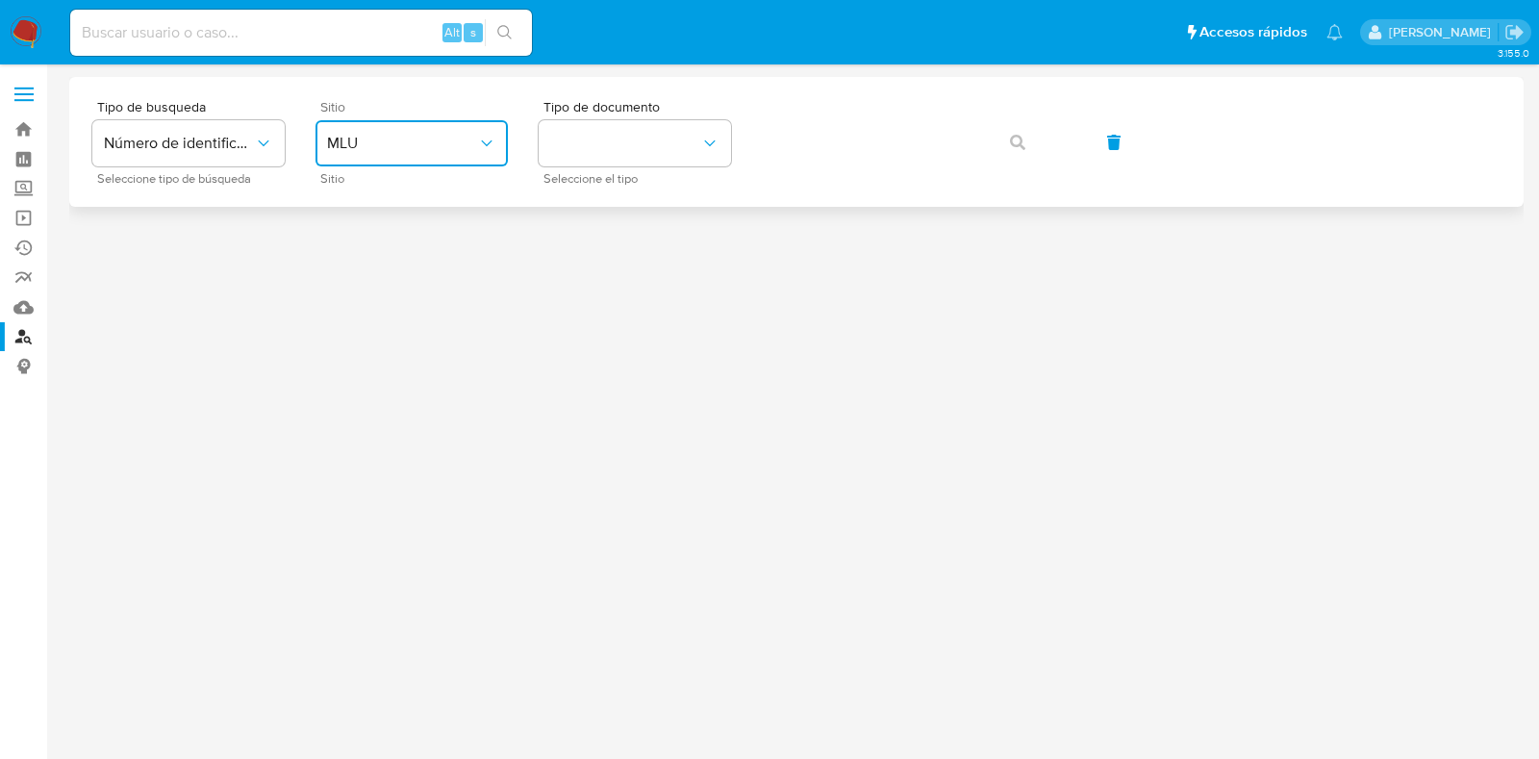
click at [471, 161] on button "MLU" at bounding box center [412, 143] width 192 height 46
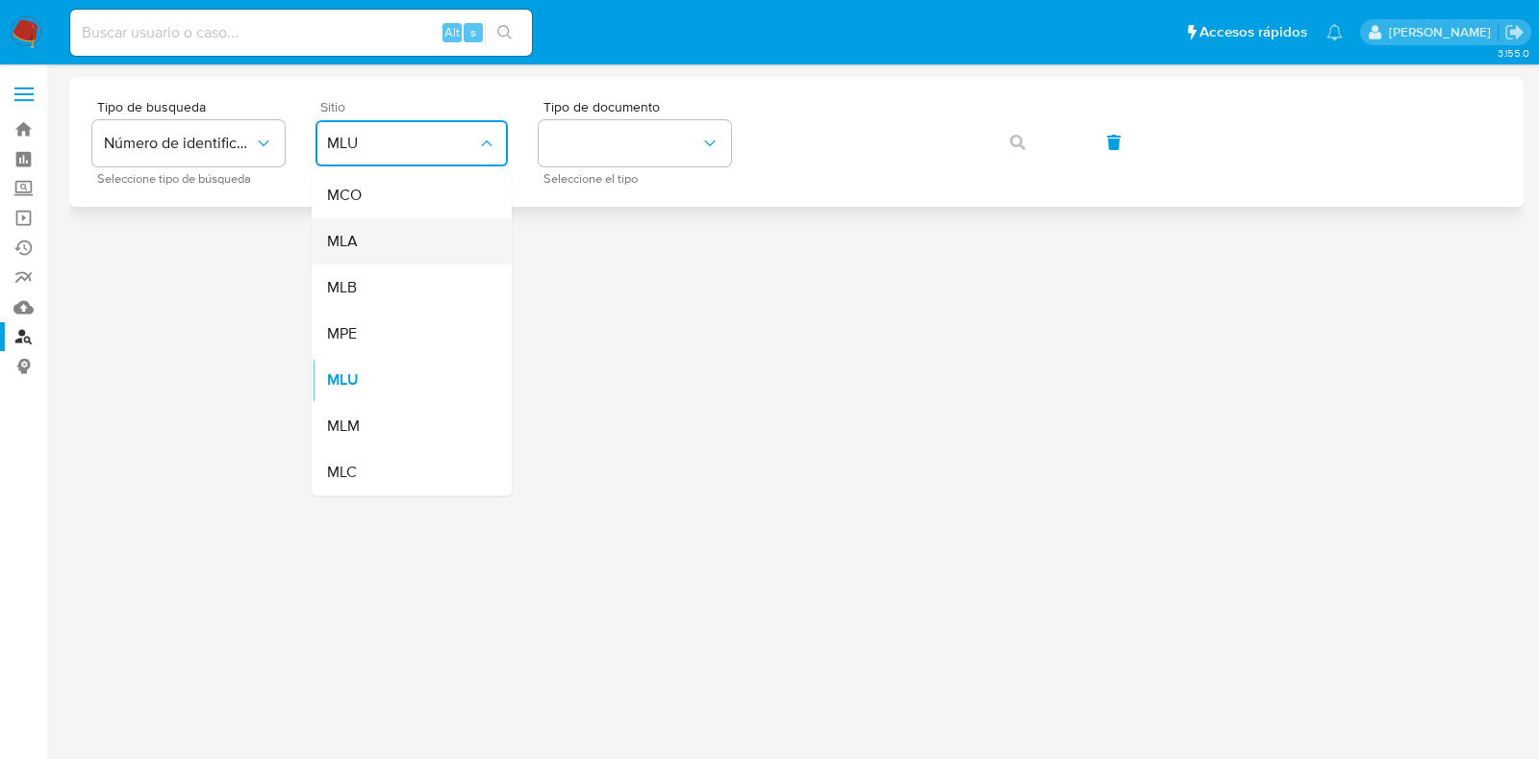
click at [423, 252] on div "MLA" at bounding box center [406, 241] width 158 height 46
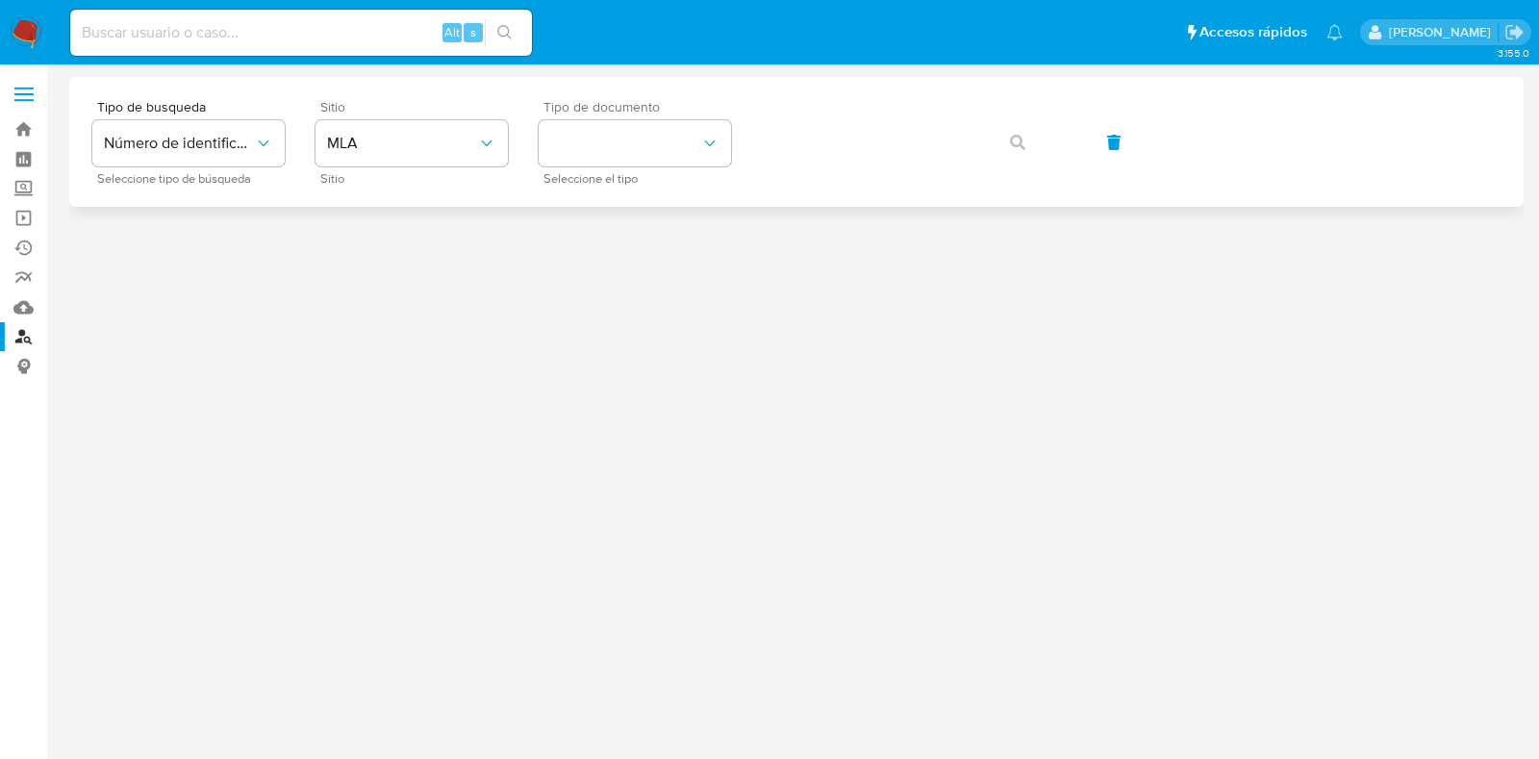
click at [581, 114] on span "Tipo de documento" at bounding box center [640, 106] width 192 height 13
click at [591, 141] on button "identificationType" at bounding box center [635, 143] width 192 height 46
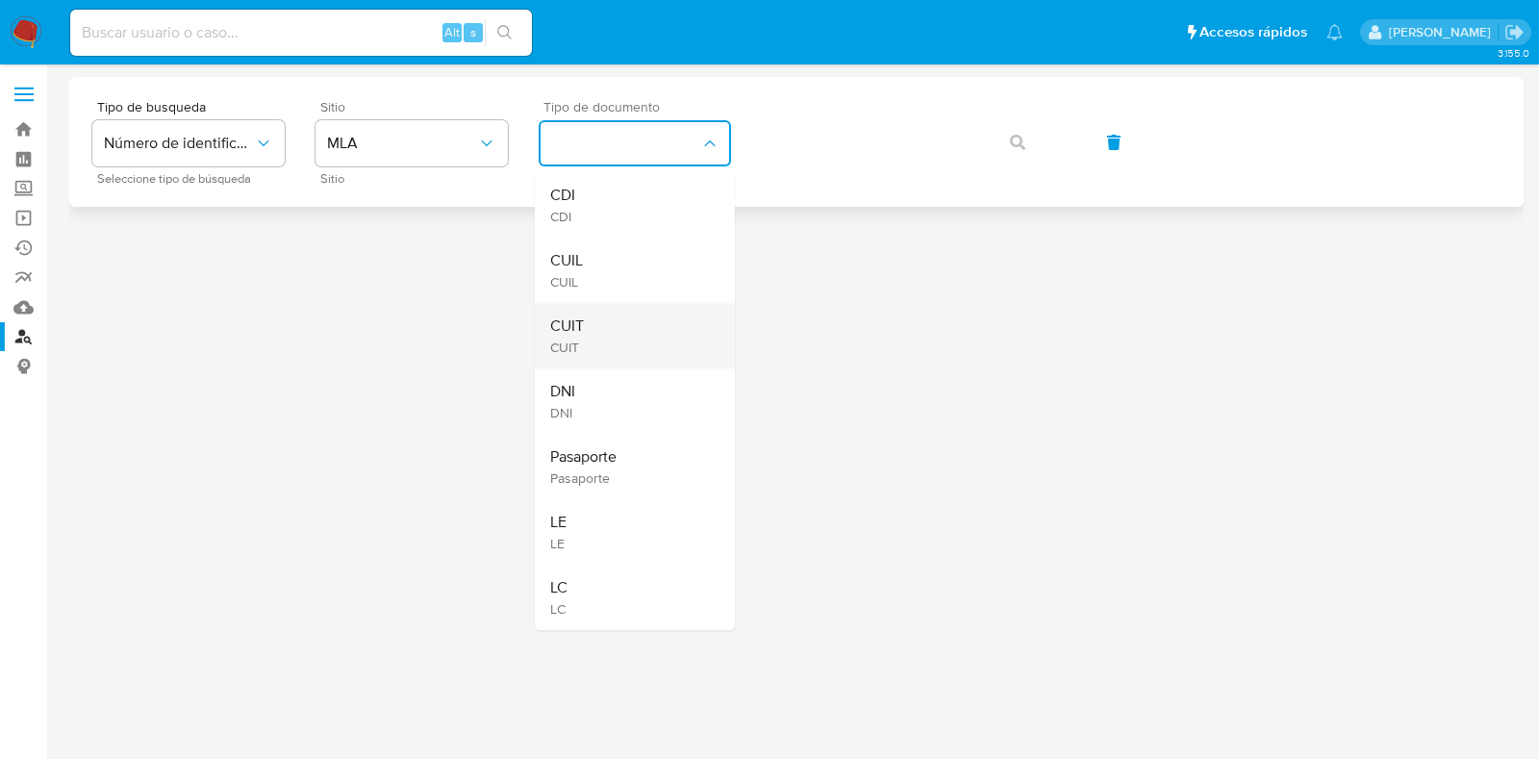
click at [632, 339] on div "CUIT CUIT" at bounding box center [629, 335] width 158 height 65
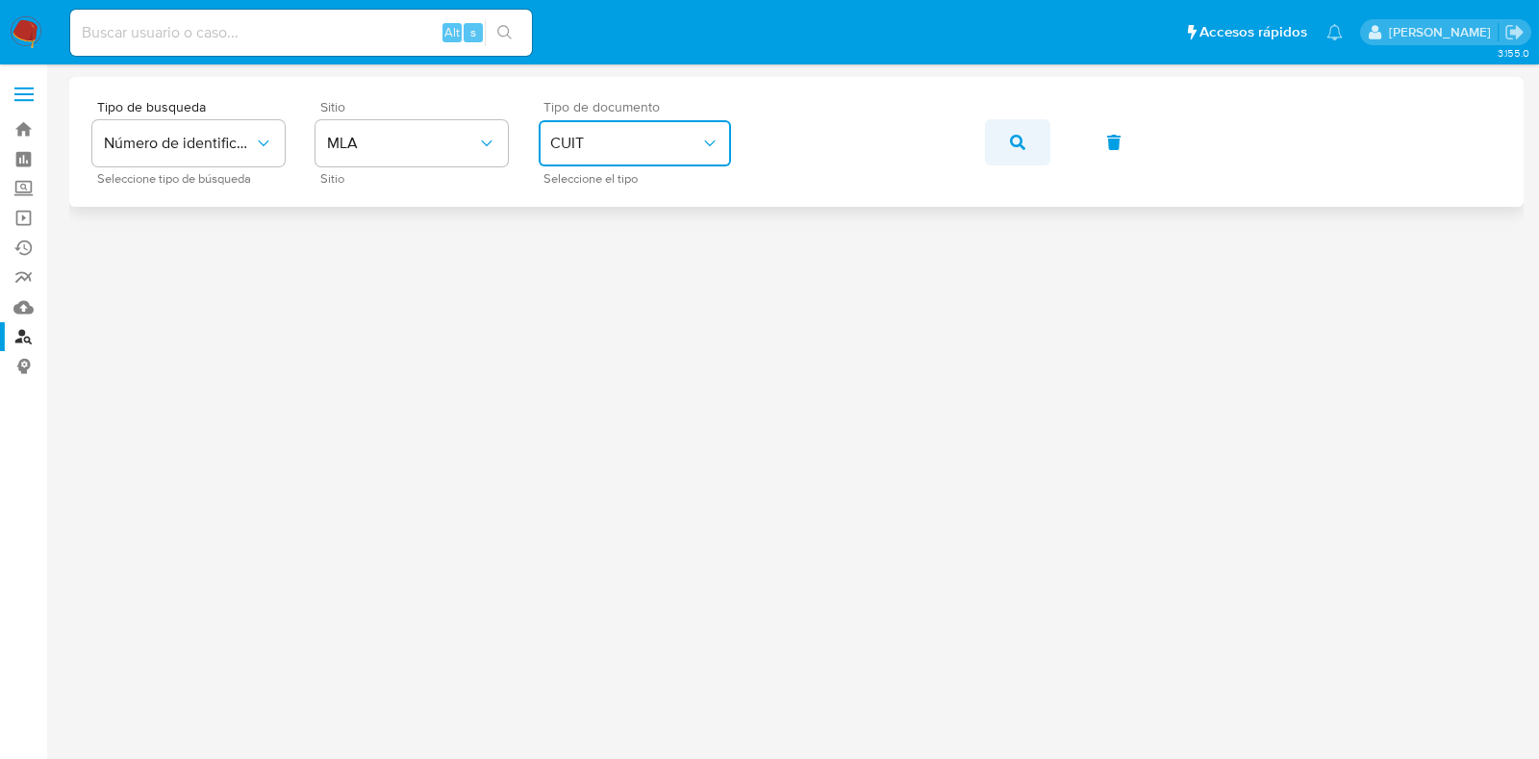
click at [994, 122] on button "button" at bounding box center [1017, 142] width 65 height 46
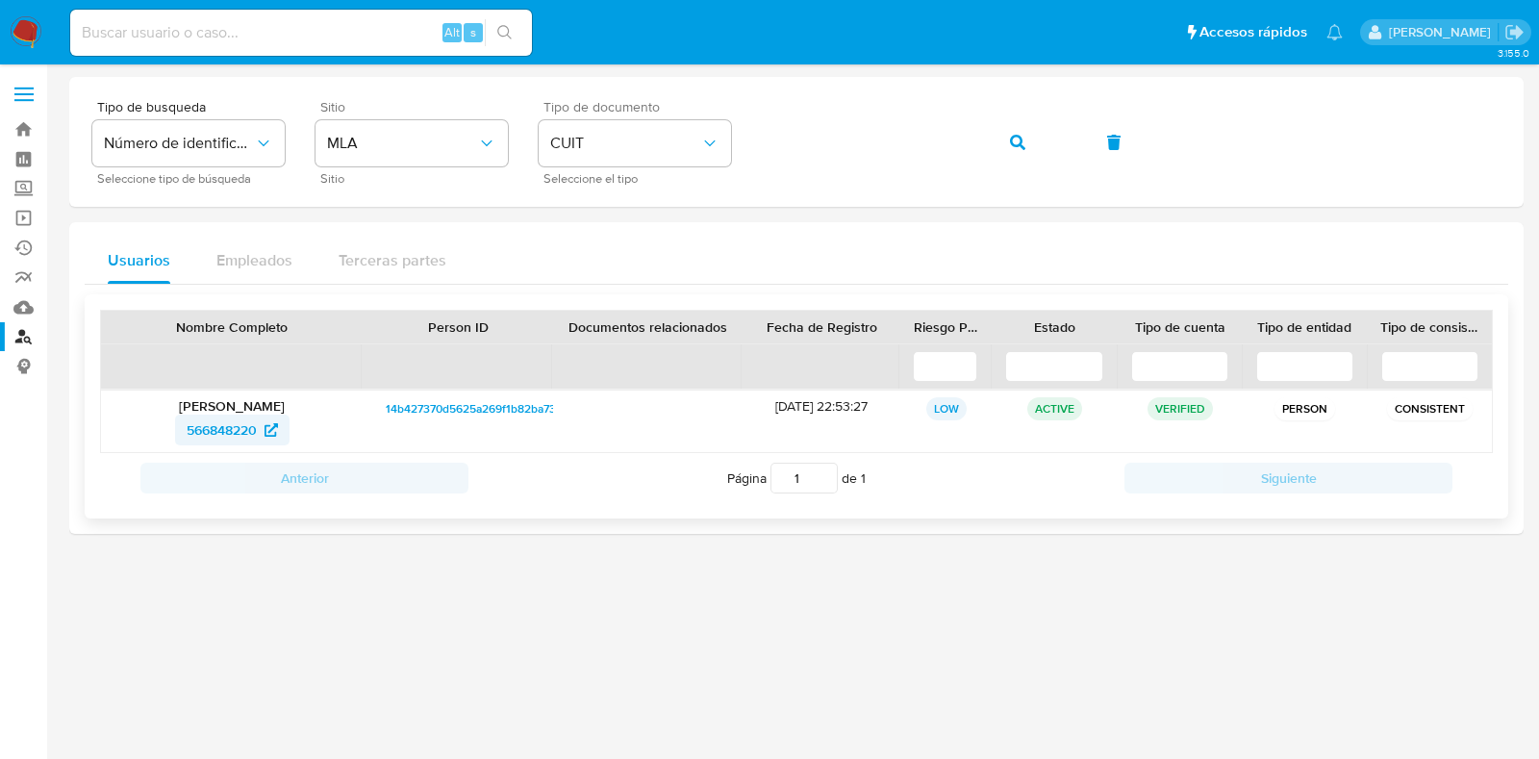
click at [198, 440] on span "566848220" at bounding box center [222, 430] width 70 height 31
click at [997, 132] on button "button" at bounding box center [1017, 142] width 65 height 46
click at [252, 429] on span "187175879" at bounding box center [221, 430] width 61 height 31
click at [1027, 142] on button "button" at bounding box center [1017, 142] width 65 height 46
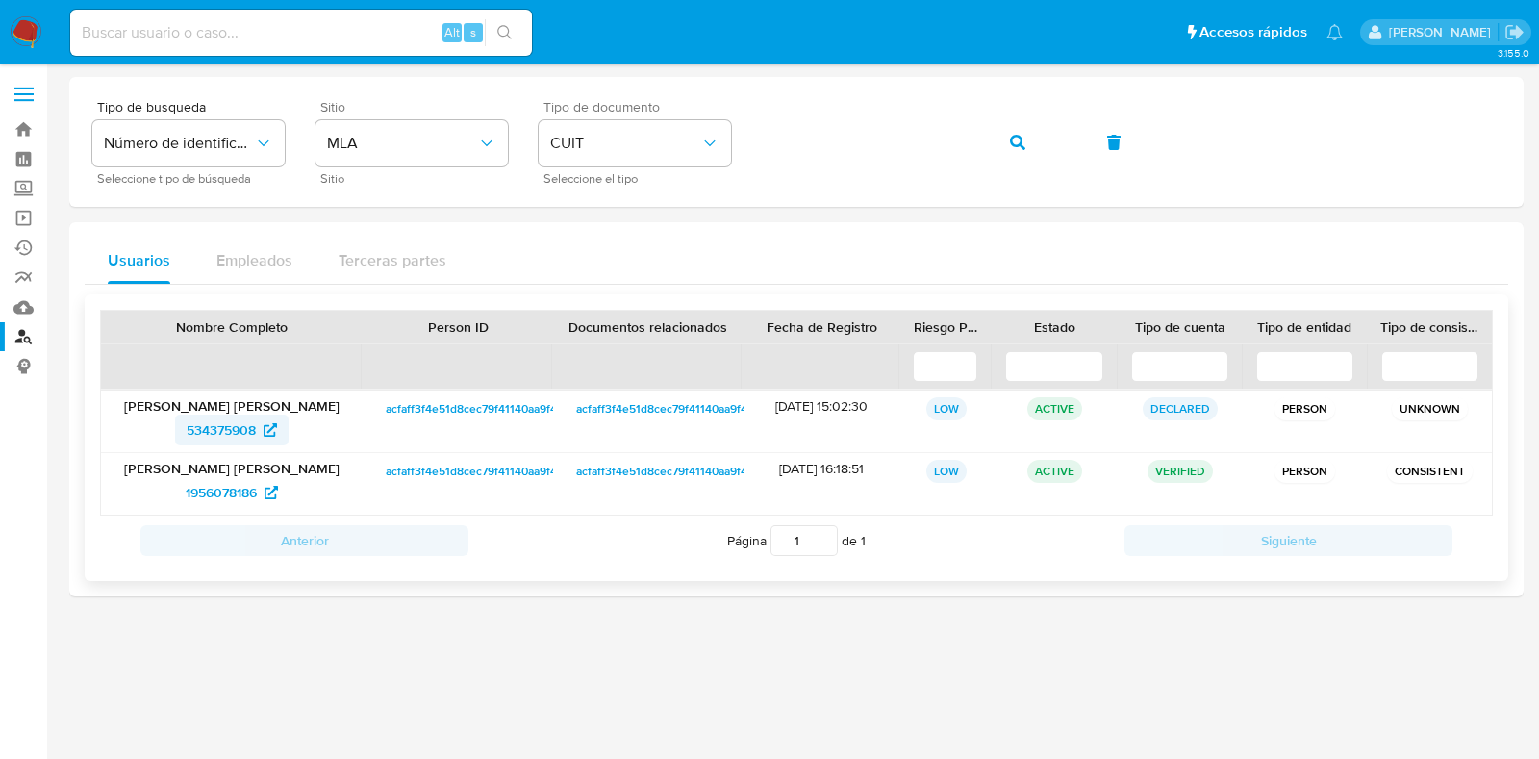
click at [215, 423] on span "534375908" at bounding box center [221, 430] width 69 height 31
click at [218, 492] on span "1956078186" at bounding box center [221, 492] width 71 height 31
click at [1011, 138] on icon "button" at bounding box center [1017, 142] width 15 height 15
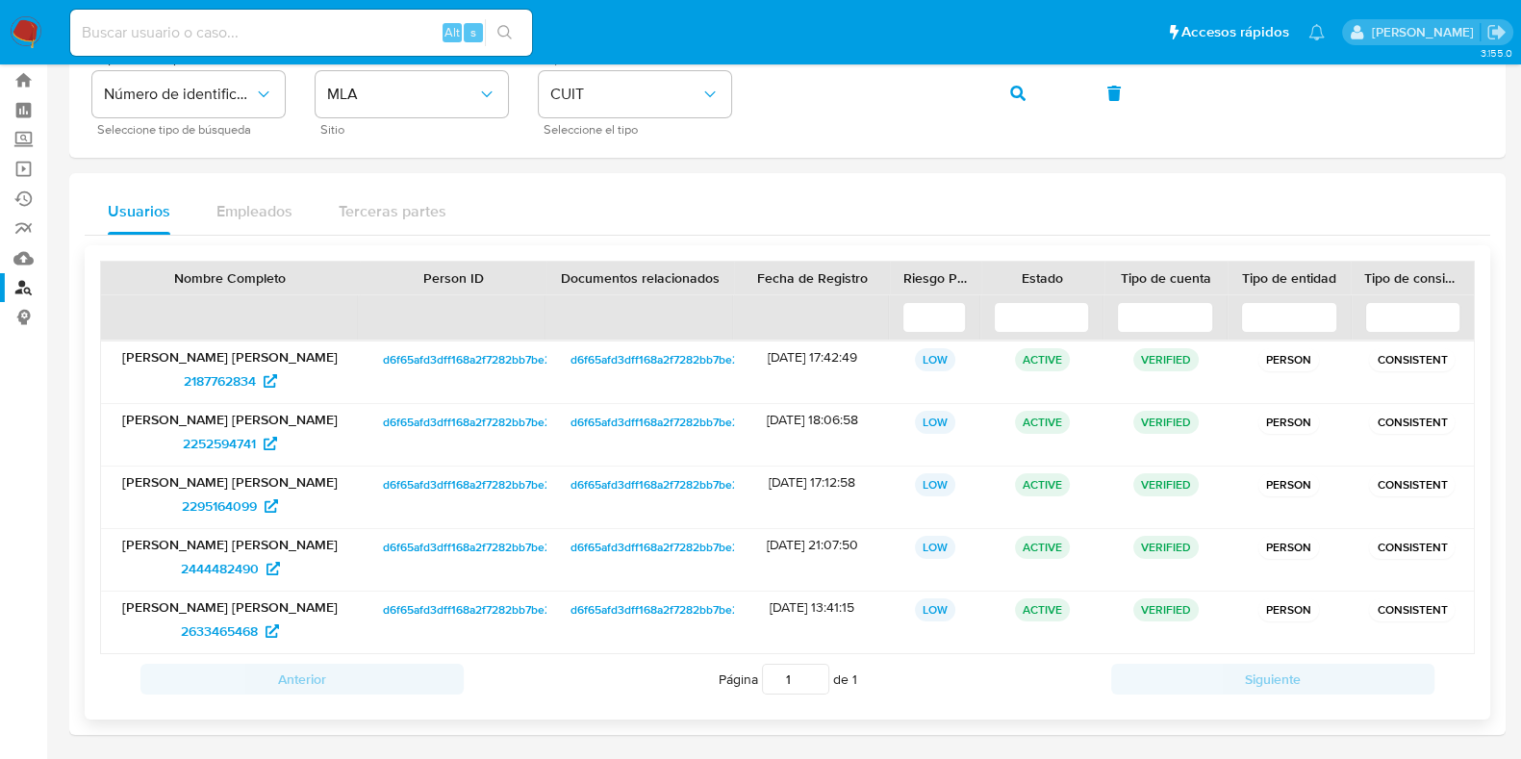
scroll to position [50, 0]
click at [192, 382] on span "2187762834" at bounding box center [220, 380] width 72 height 31
click at [242, 442] on span "2252594741" at bounding box center [219, 442] width 73 height 31
click at [250, 501] on span "2295164099" at bounding box center [219, 505] width 75 height 31
click at [240, 569] on span "2444482490" at bounding box center [220, 567] width 78 height 31
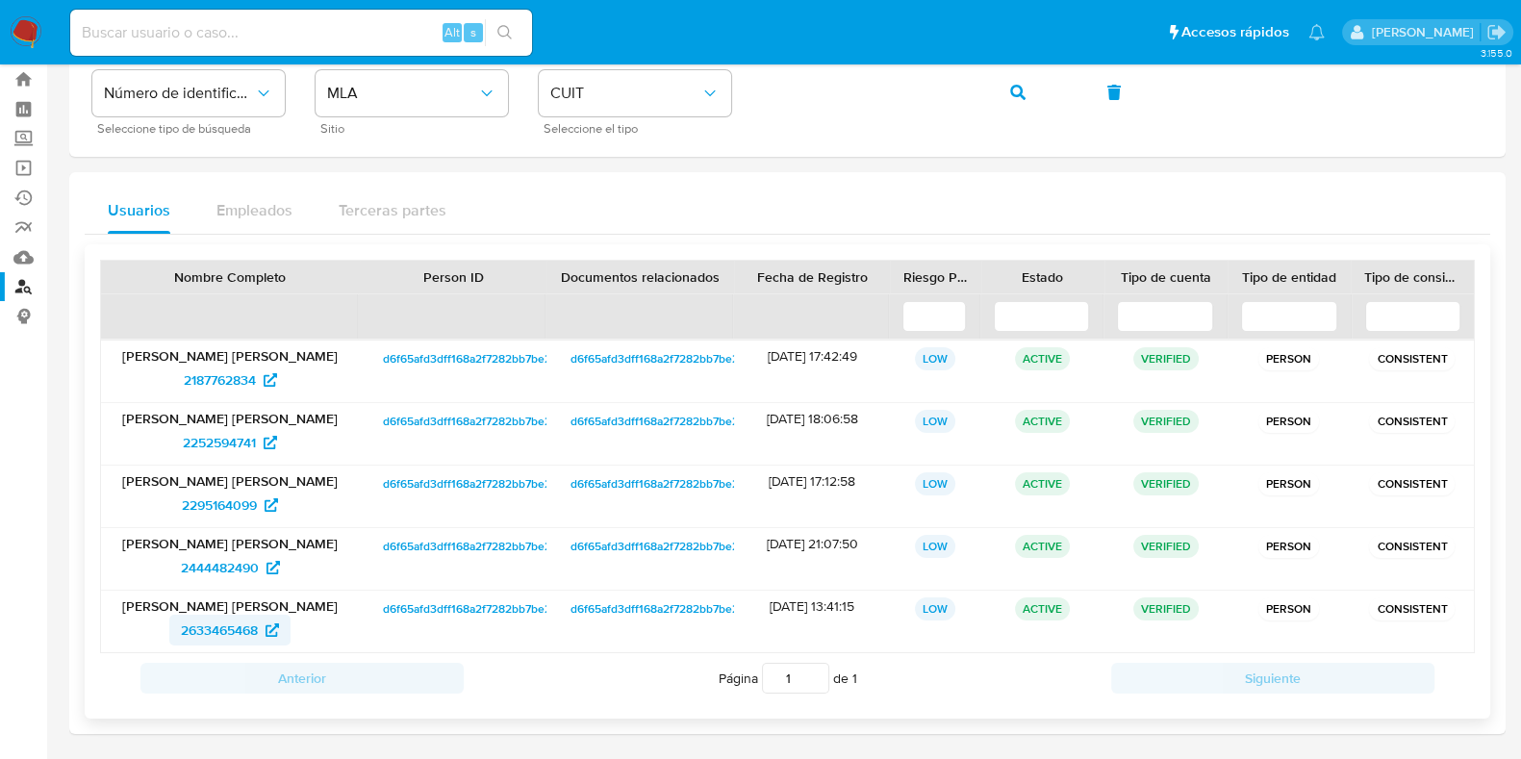
click at [216, 641] on span "2633465468" at bounding box center [219, 630] width 77 height 31
click at [1022, 97] on icon "button" at bounding box center [1017, 92] width 15 height 15
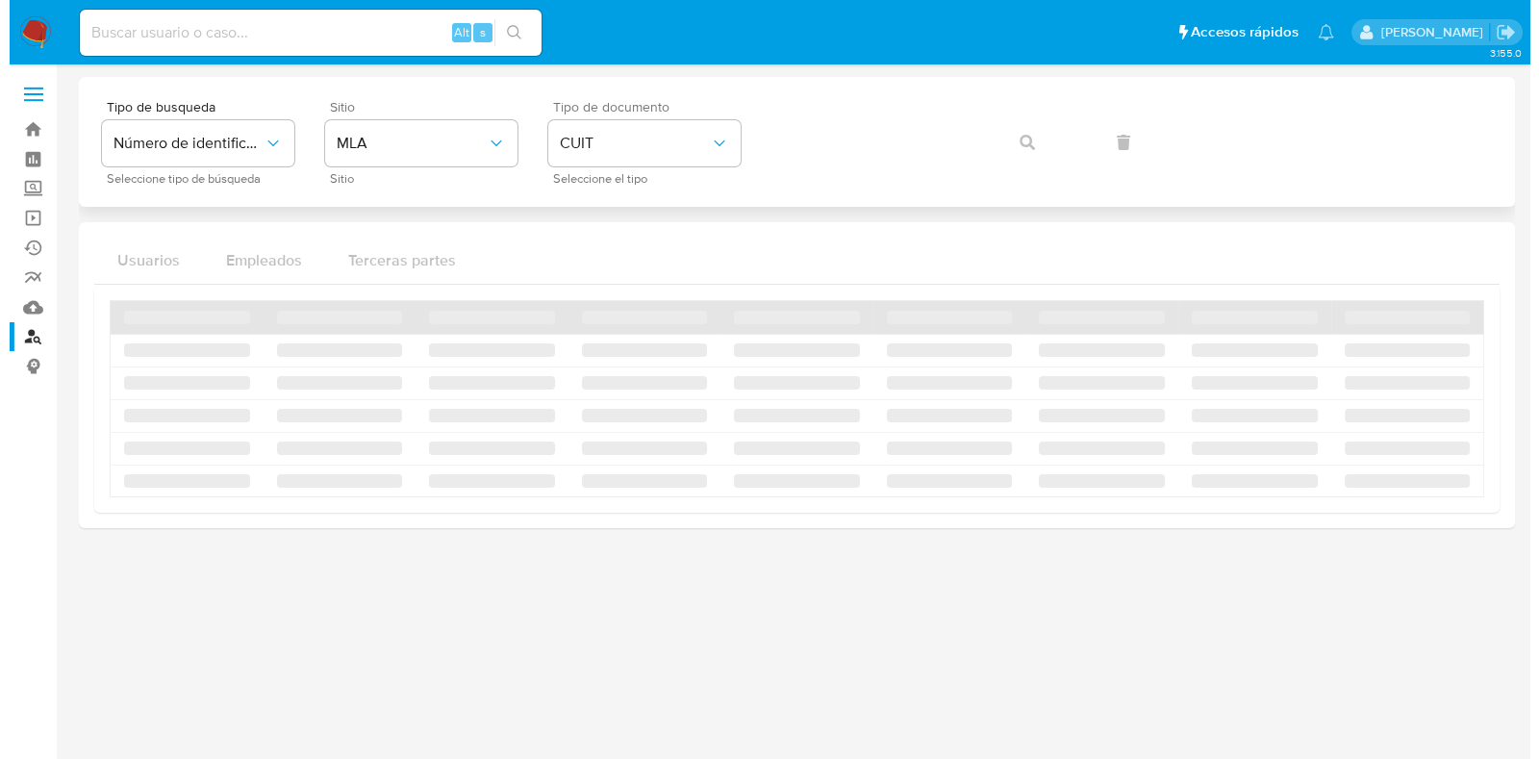
scroll to position [0, 0]
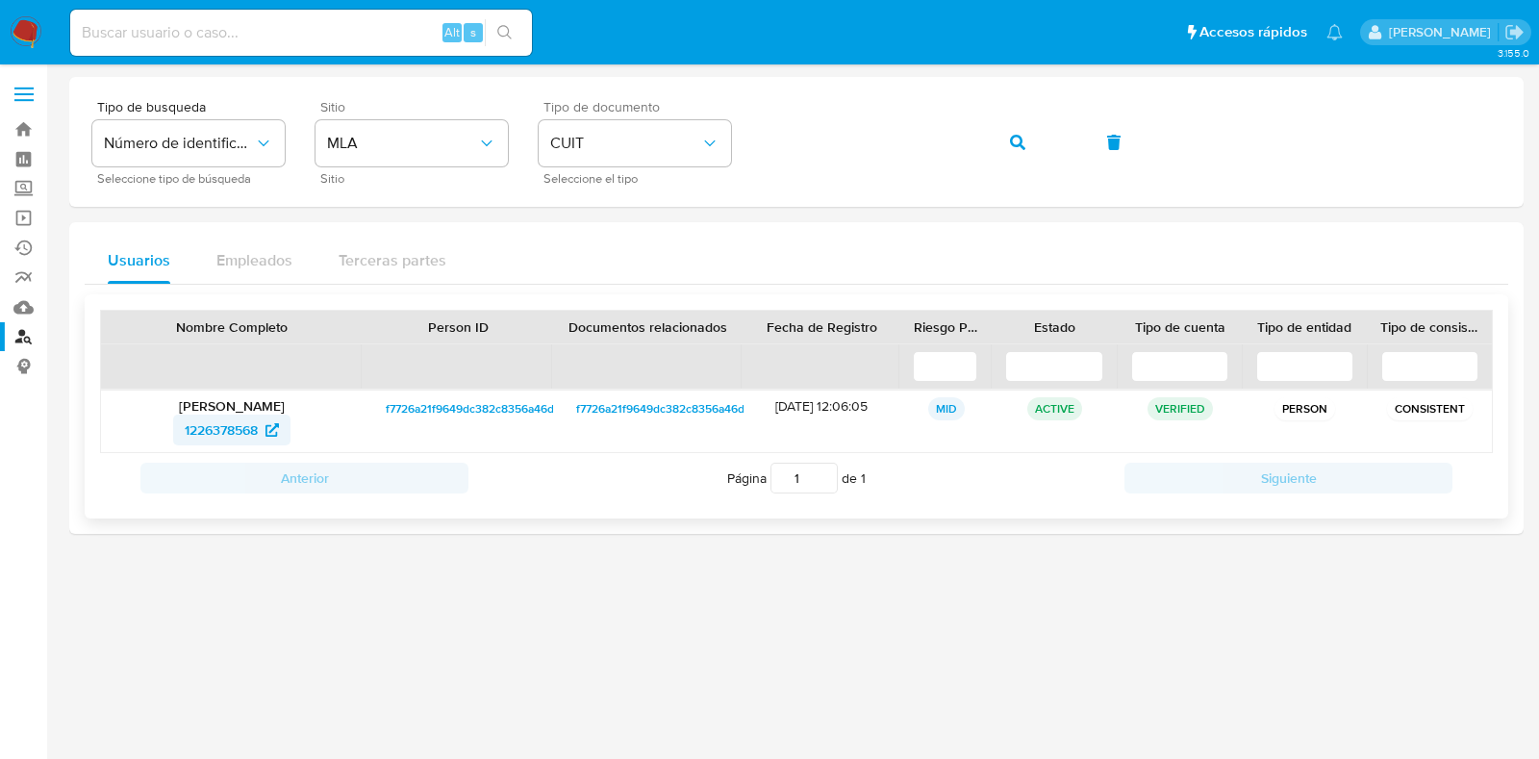
click at [228, 419] on span "1226378568" at bounding box center [221, 430] width 73 height 31
click at [231, 430] on span "1226378568" at bounding box center [221, 430] width 73 height 31
click at [1024, 141] on icon "button" at bounding box center [1017, 142] width 15 height 15
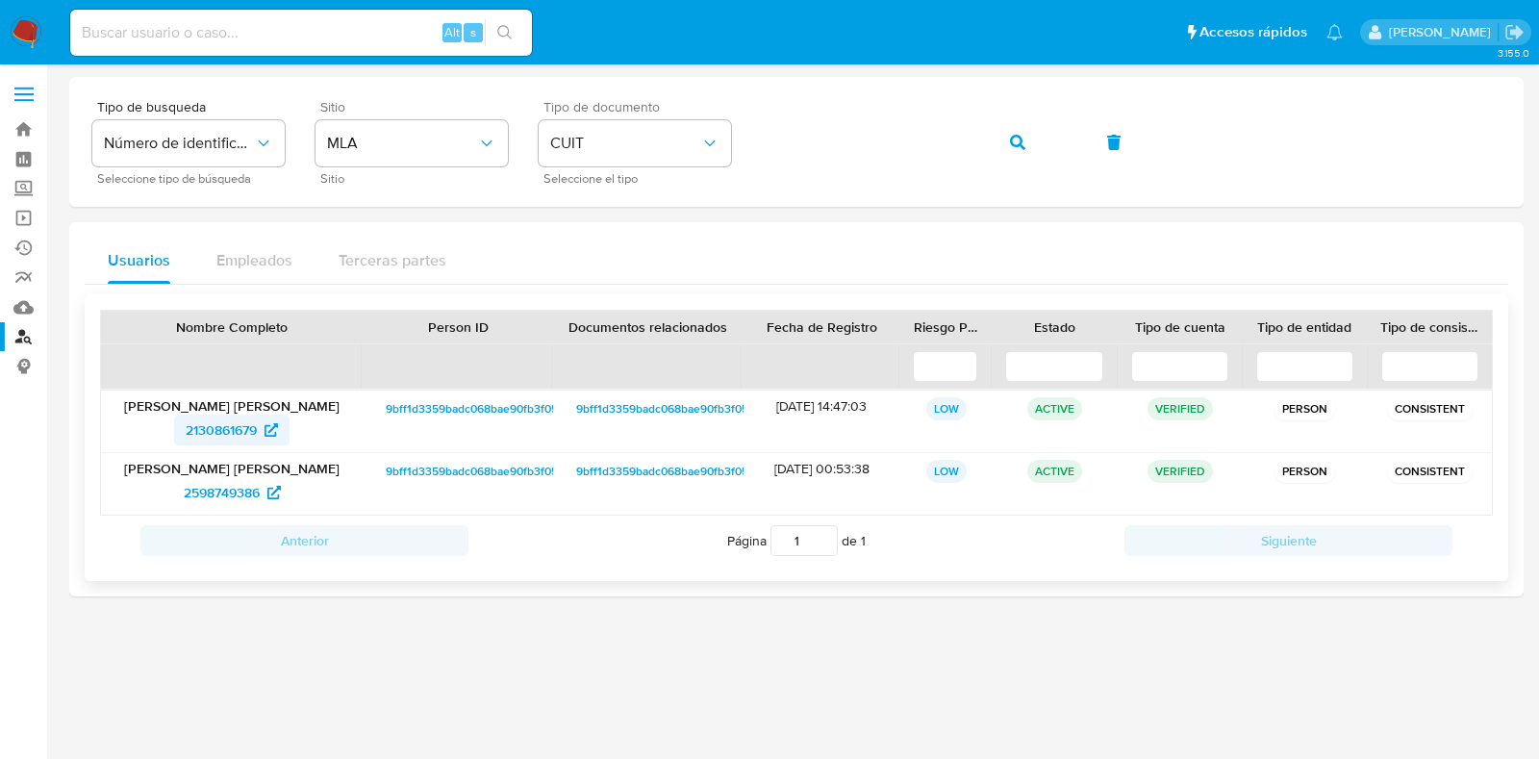
click at [226, 417] on span "2130861679" at bounding box center [221, 430] width 71 height 31
click at [237, 495] on span "2598749386" at bounding box center [222, 492] width 76 height 31
click at [1006, 130] on button "button" at bounding box center [1017, 142] width 65 height 46
click at [245, 435] on span "1677491901" at bounding box center [221, 430] width 67 height 31
click at [238, 488] on span "2145108310" at bounding box center [222, 492] width 70 height 31
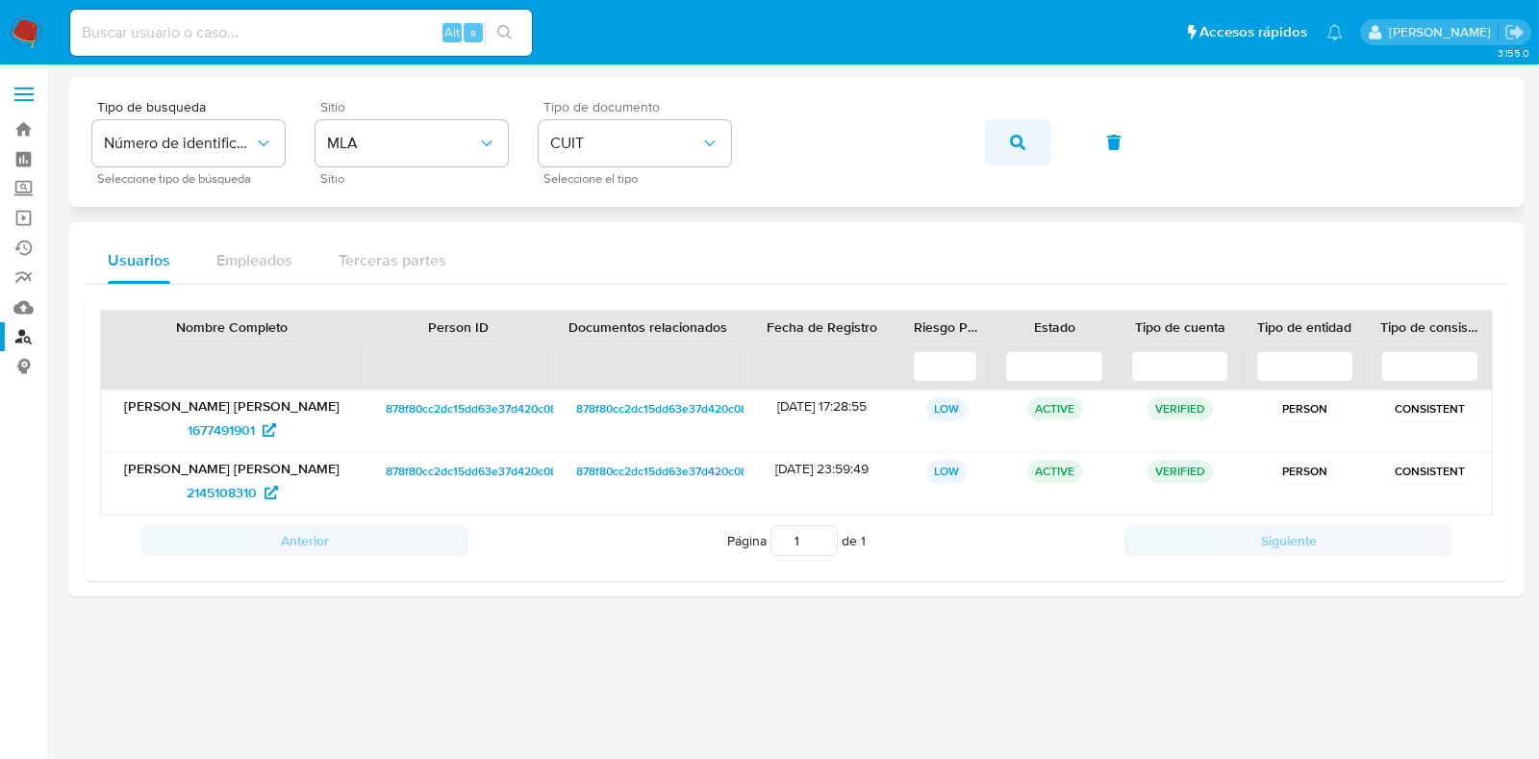
click at [1021, 150] on span "button" at bounding box center [1017, 142] width 15 height 42
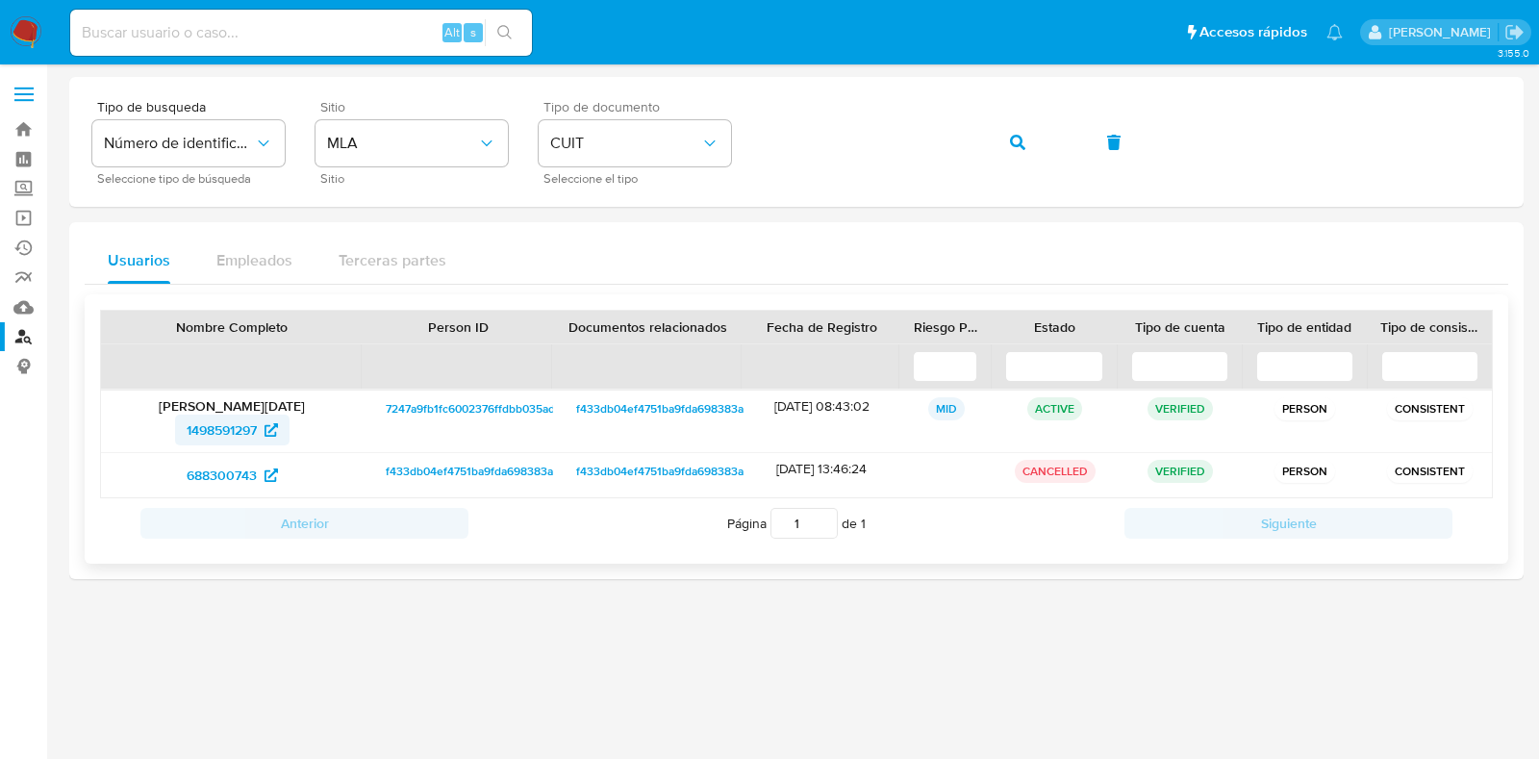
click at [245, 425] on span "1498591297" at bounding box center [222, 430] width 70 height 31
click at [220, 473] on span "688300743" at bounding box center [222, 475] width 70 height 31
click at [1030, 148] on button "button" at bounding box center [1017, 142] width 65 height 46
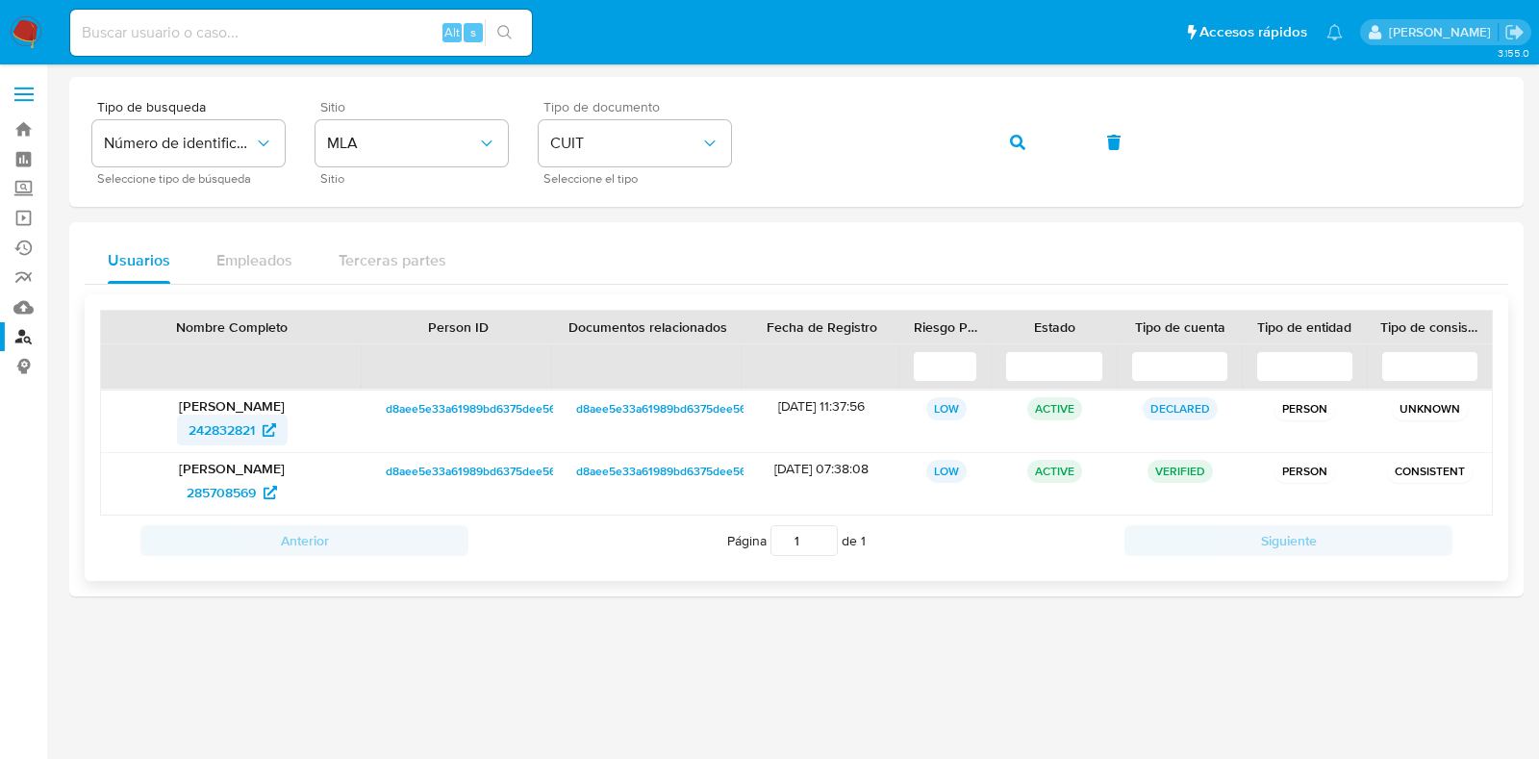
click at [237, 420] on span "242832821" at bounding box center [222, 430] width 66 height 31
click at [244, 489] on span "285708569" at bounding box center [221, 492] width 69 height 31
click at [1019, 146] on icon "button" at bounding box center [1017, 142] width 15 height 15
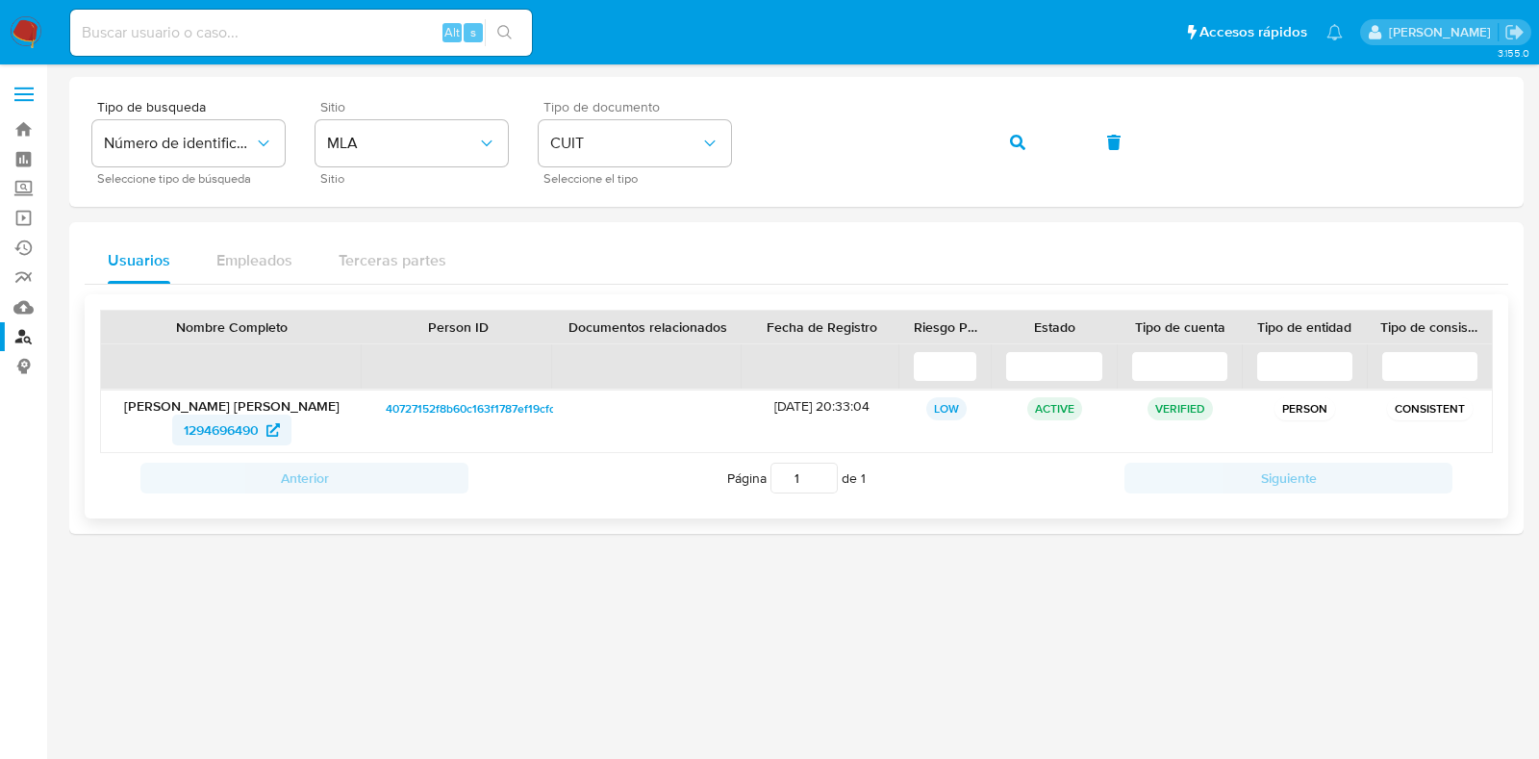
click at [234, 423] on span "1294696490" at bounding box center [221, 430] width 75 height 31
click at [1011, 142] on icon "button" at bounding box center [1017, 142] width 15 height 15
click at [205, 421] on span "74995031" at bounding box center [221, 430] width 59 height 31
click at [1008, 136] on button "button" at bounding box center [1017, 142] width 65 height 46
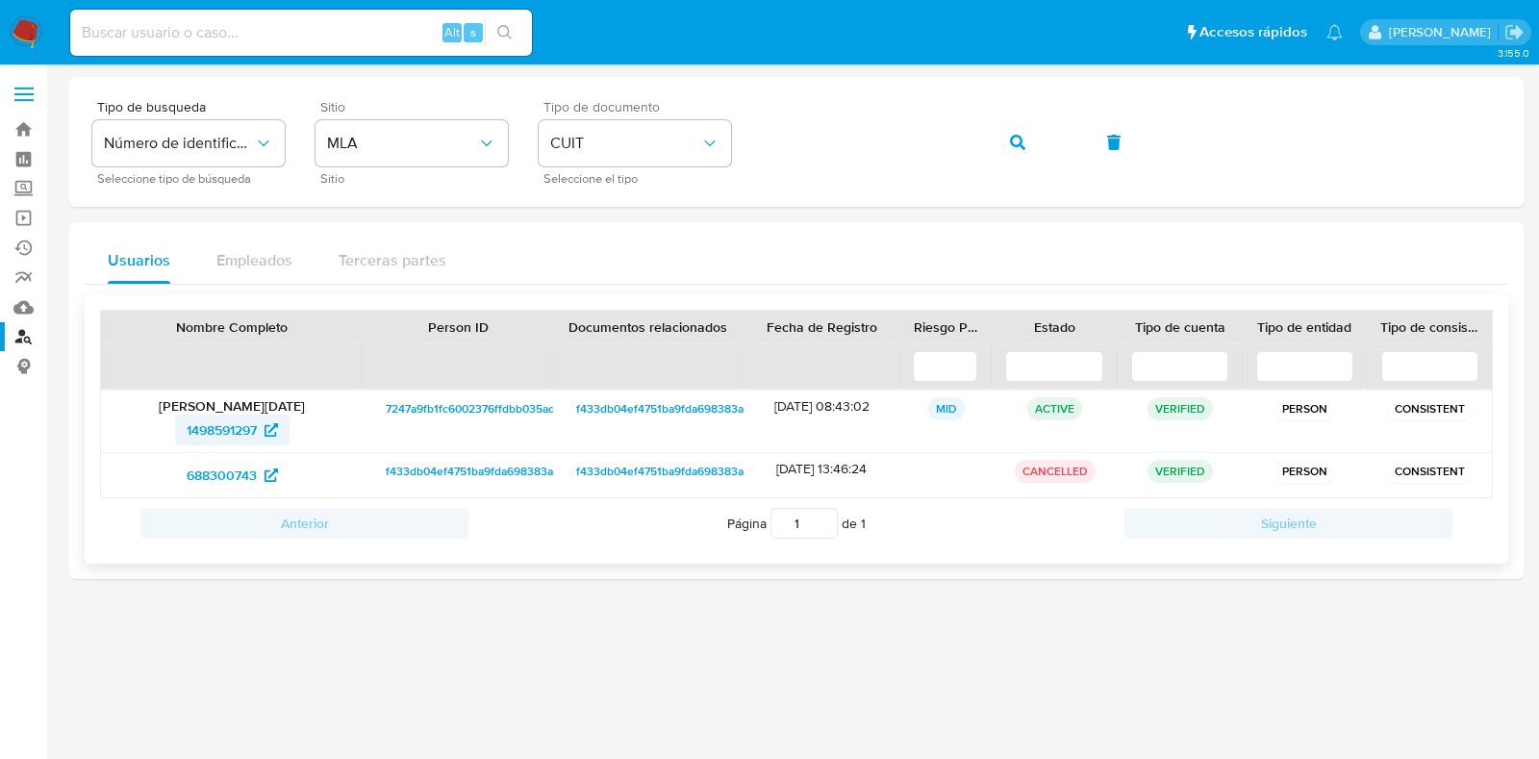
click at [216, 426] on span "1498591297" at bounding box center [222, 430] width 70 height 31
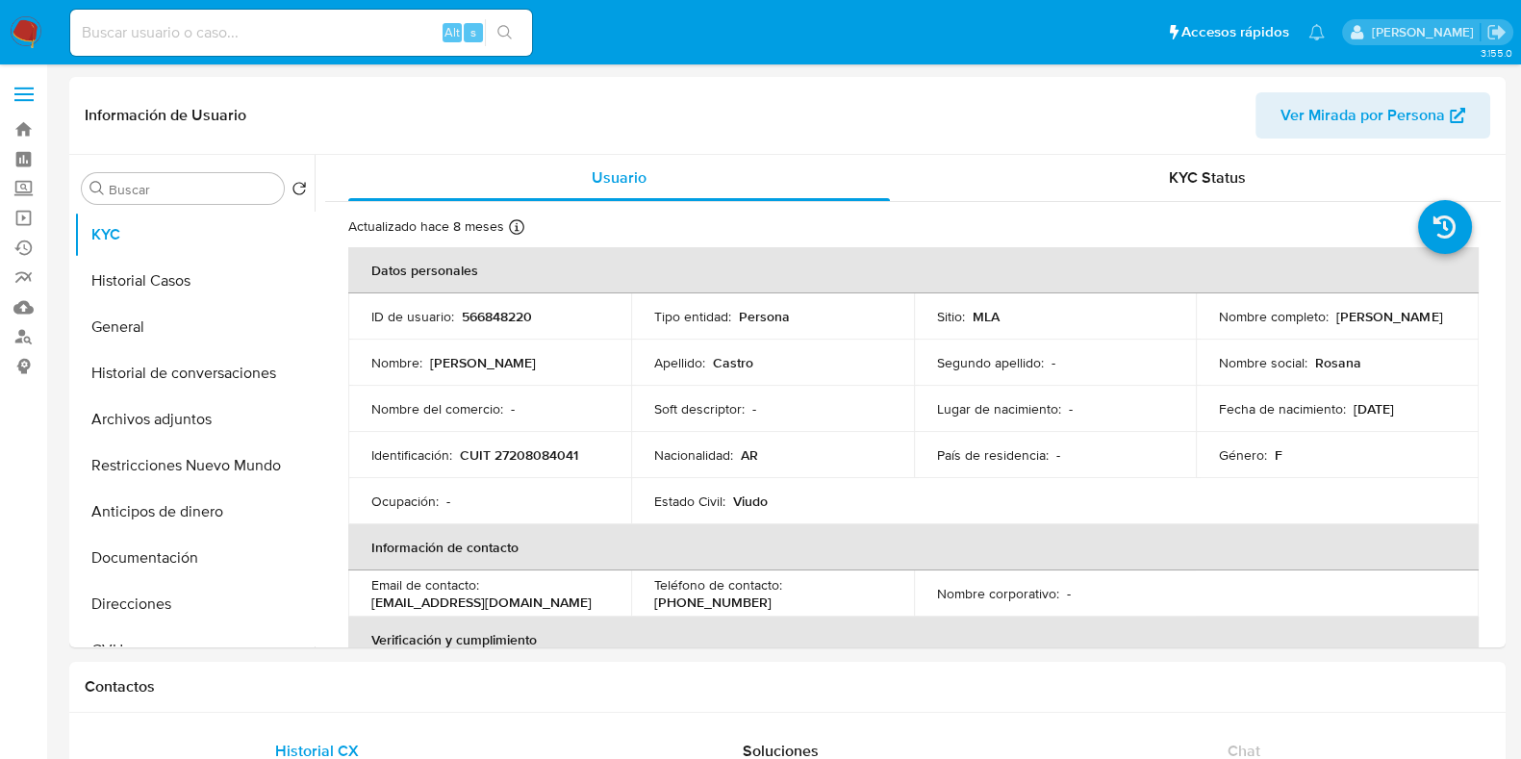
select select "10"
click at [139, 253] on button "KYC" at bounding box center [186, 235] width 225 height 46
click at [156, 274] on button "Historial Casos" at bounding box center [186, 281] width 225 height 46
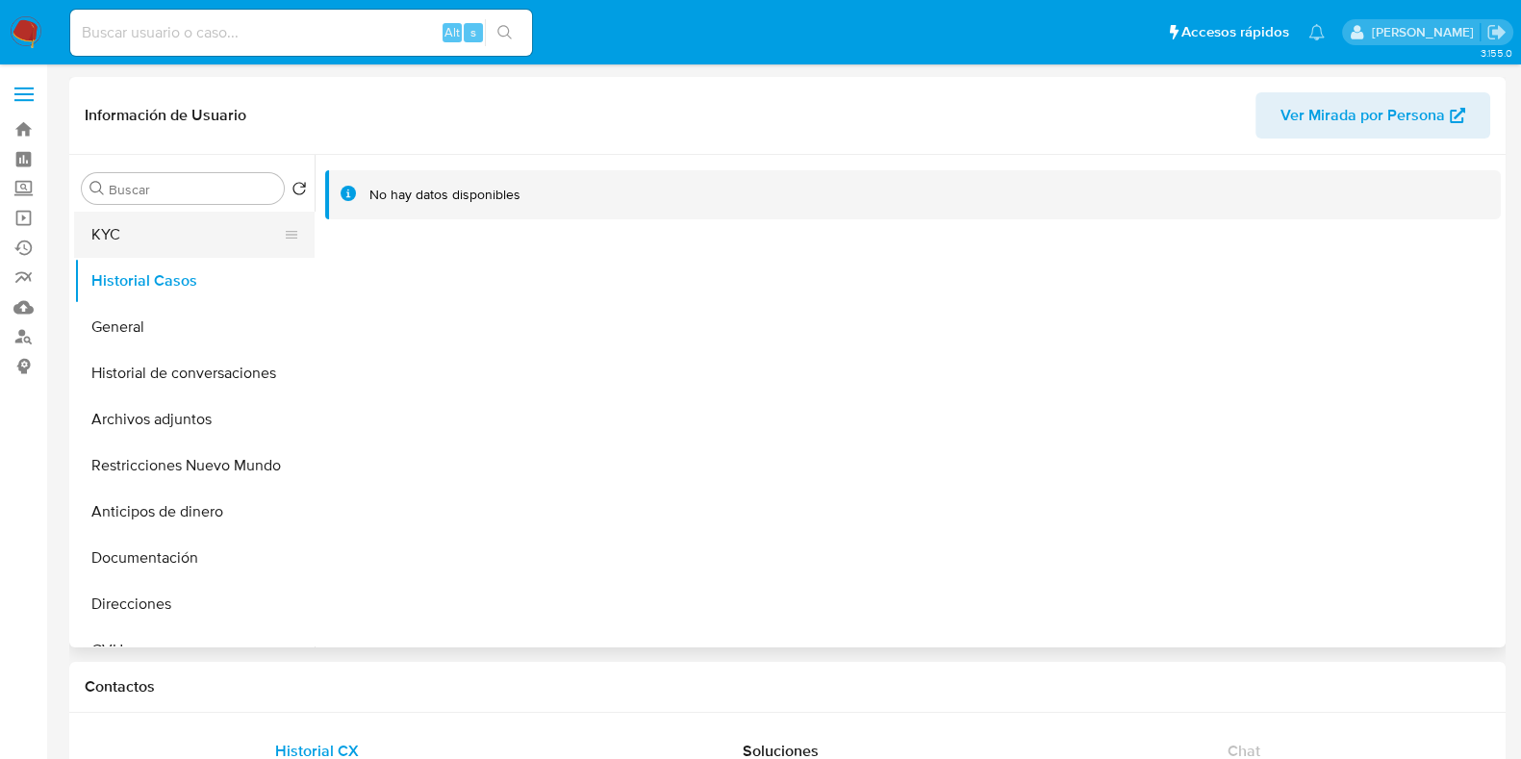
click at [140, 239] on button "KYC" at bounding box center [186, 235] width 225 height 46
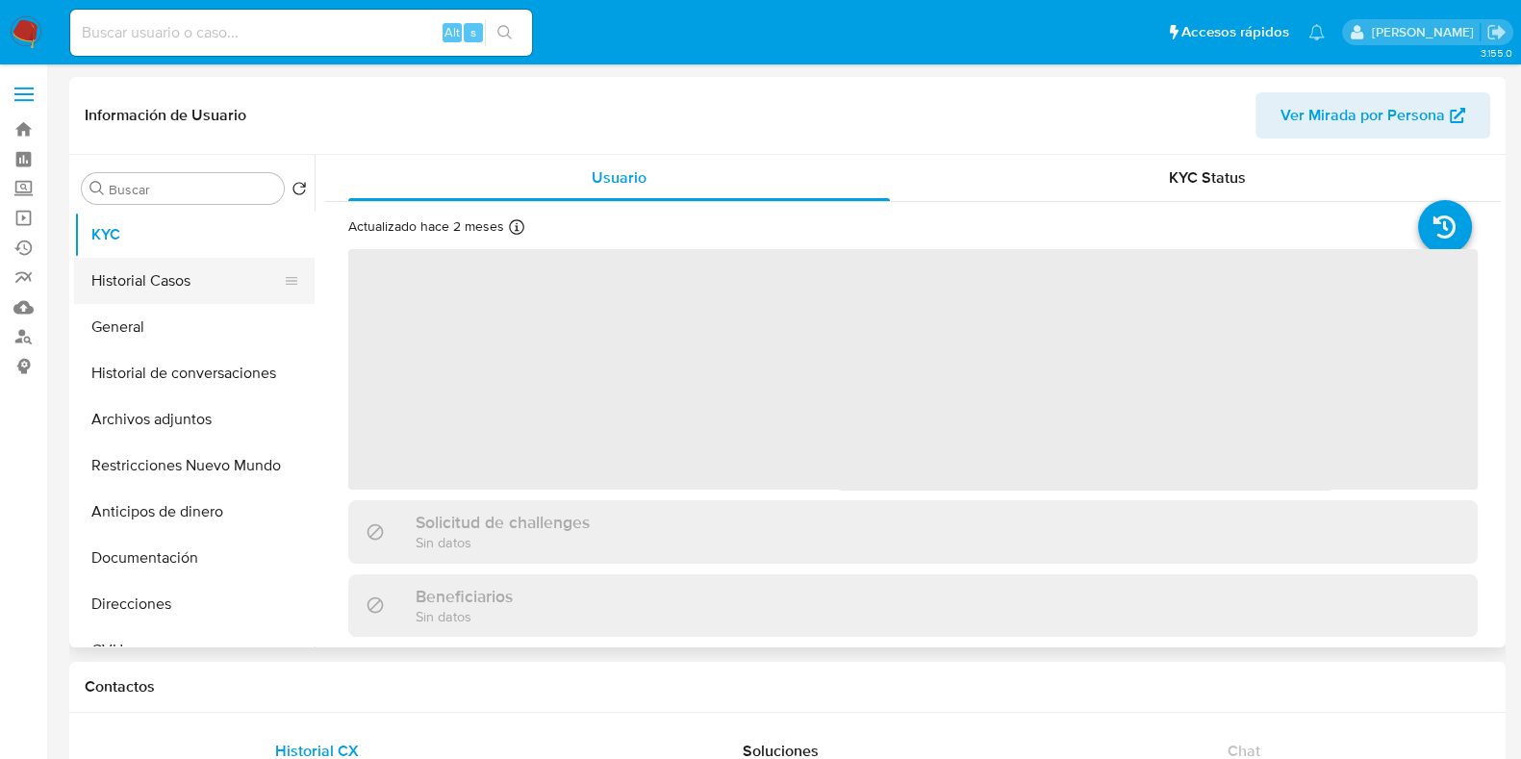
click at [193, 292] on button "Historial Casos" at bounding box center [186, 281] width 225 height 46
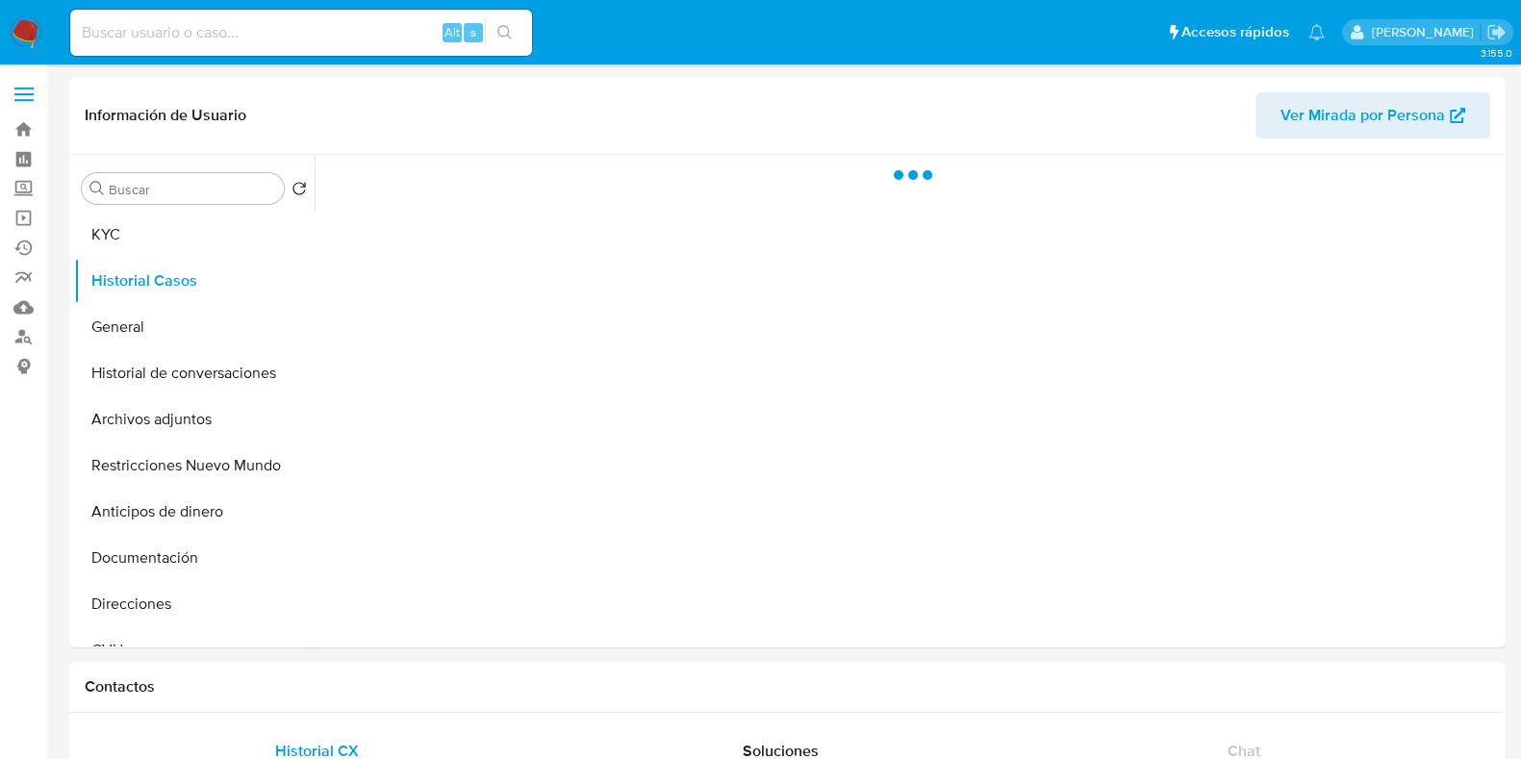
select select "10"
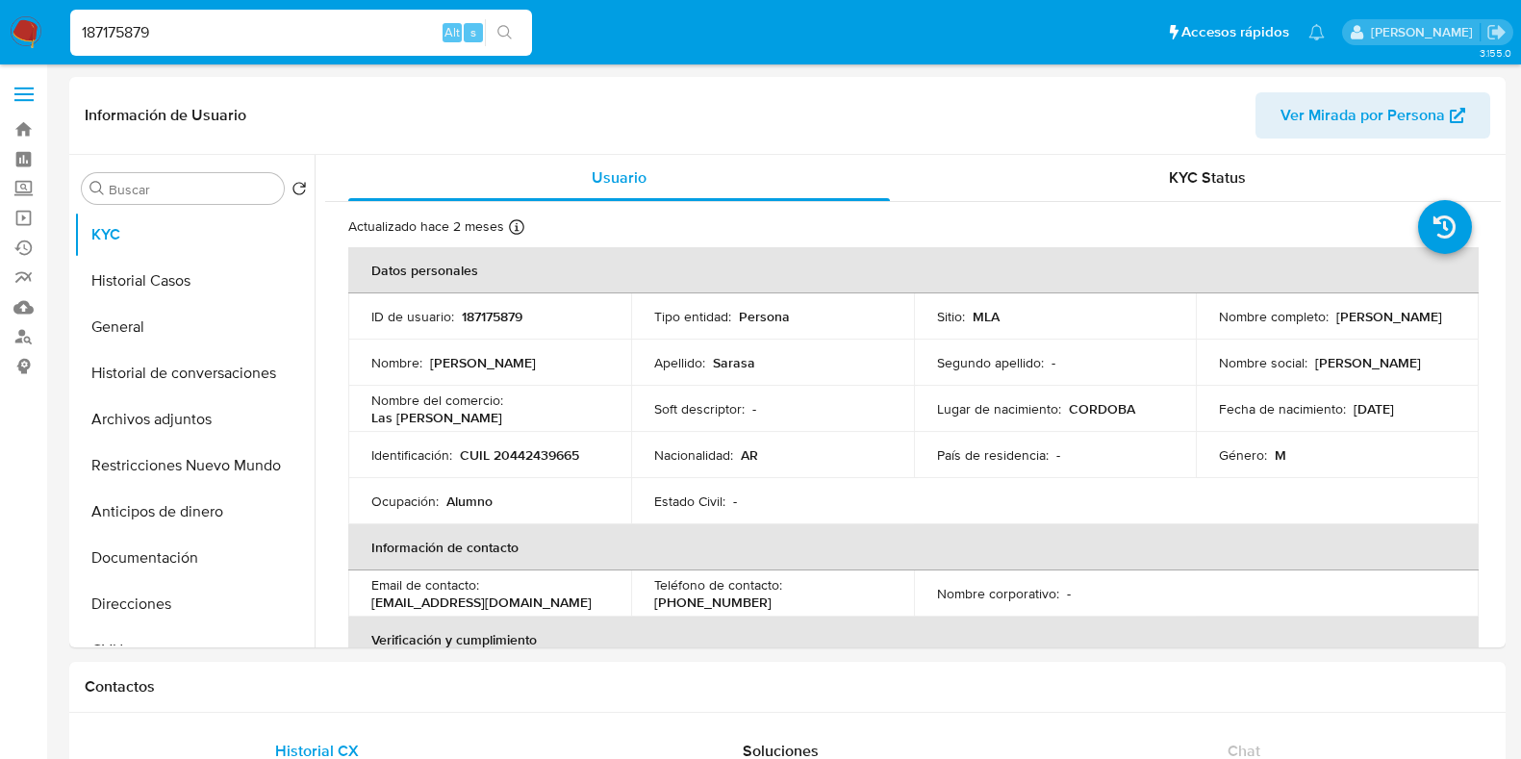
select select "10"
click at [290, 34] on input "187175879" at bounding box center [301, 32] width 462 height 25
paste input "650577367"
type input "650577367"
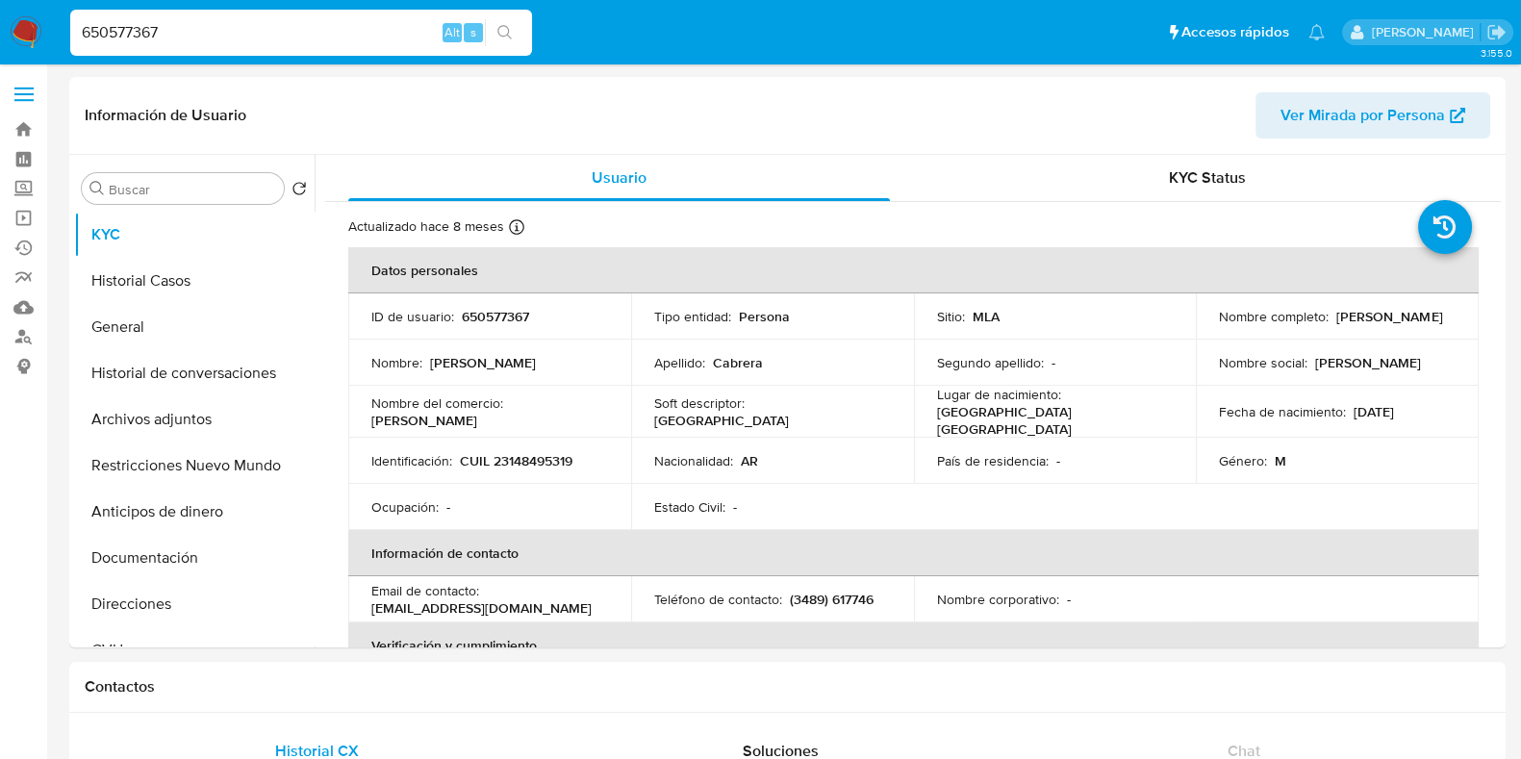
select select "10"
click at [196, 268] on button "Historial Casos" at bounding box center [186, 281] width 225 height 46
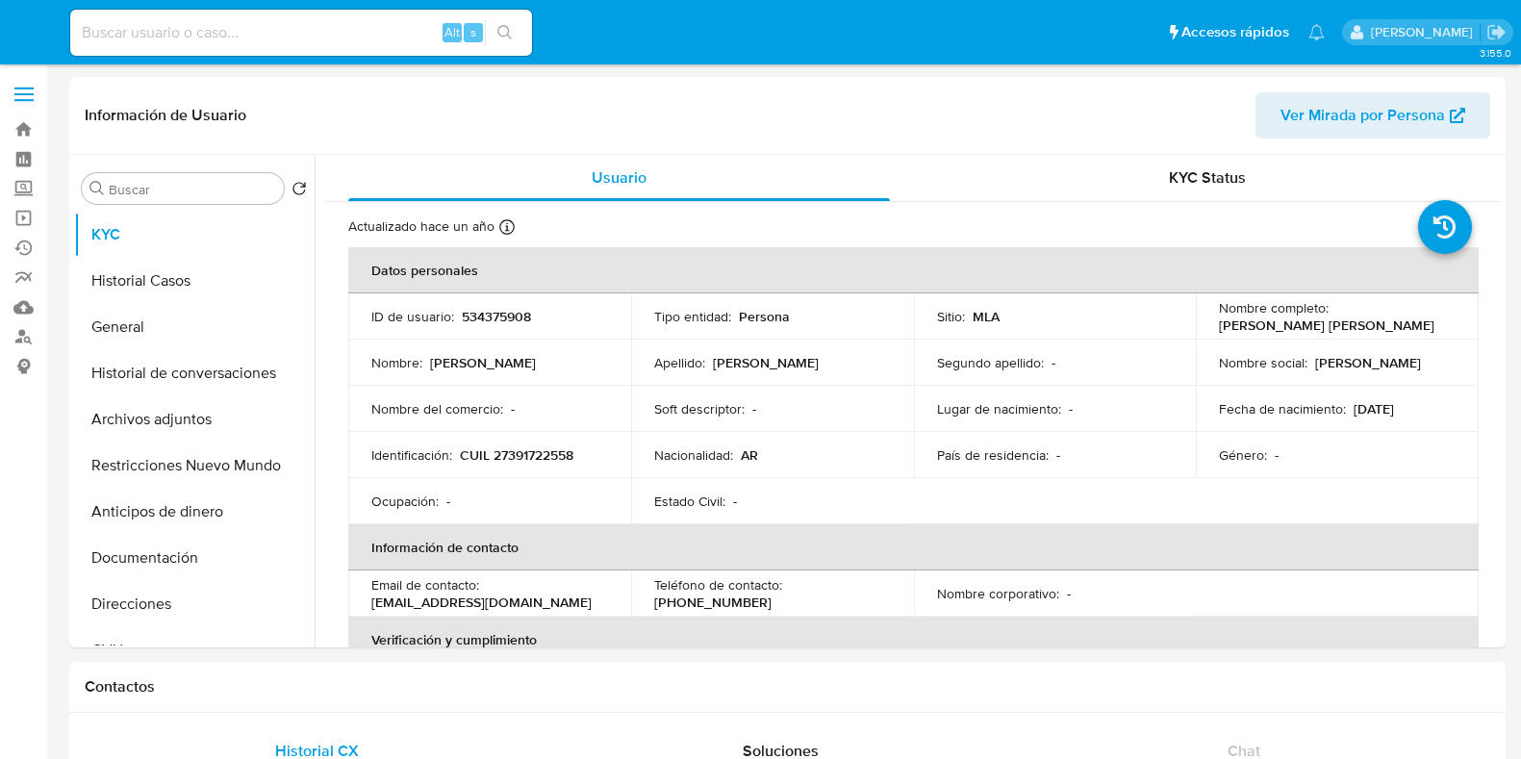
select select "10"
click at [178, 278] on button "Historial Casos" at bounding box center [186, 281] width 225 height 46
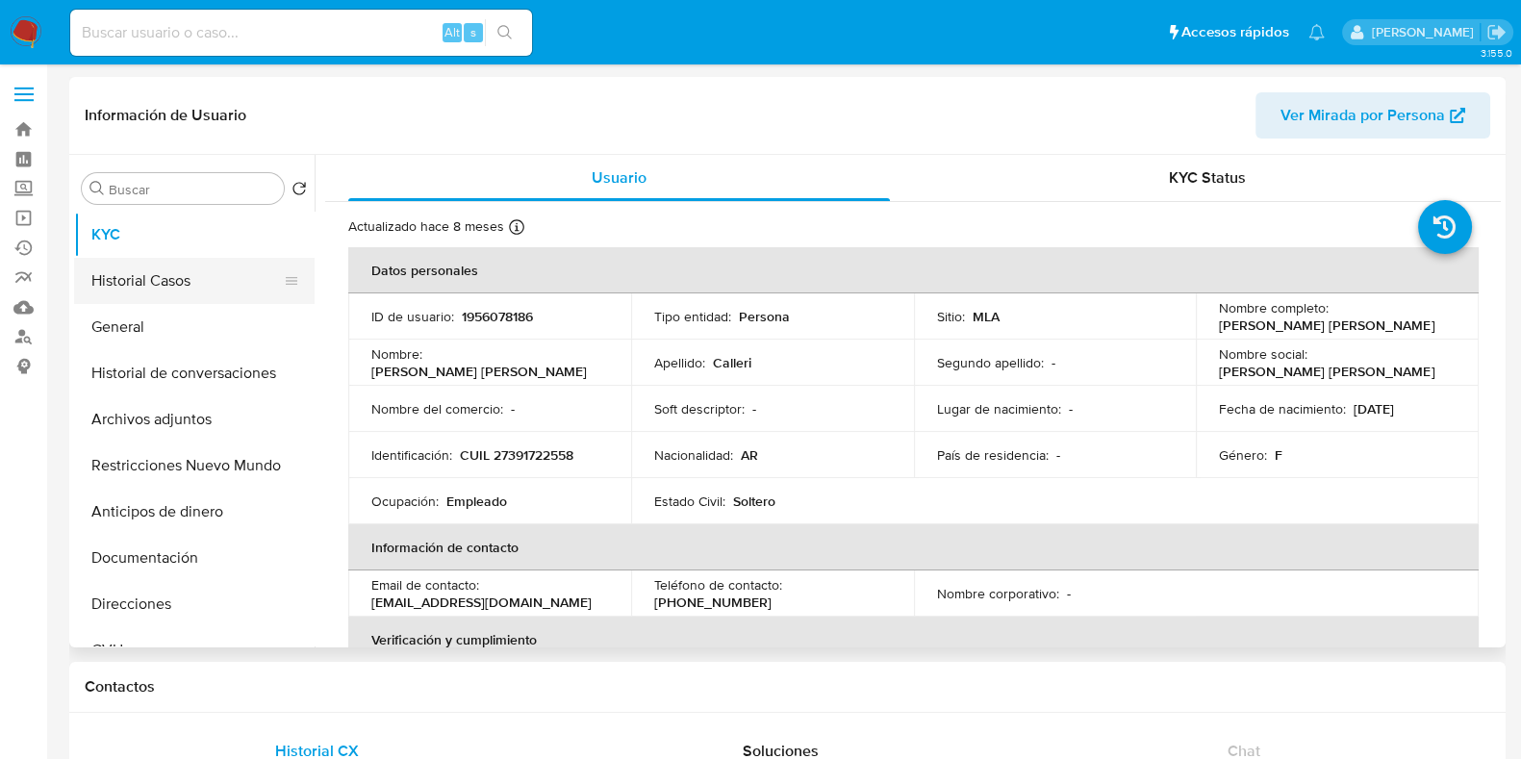
click at [195, 266] on button "Historial Casos" at bounding box center [186, 281] width 225 height 46
select select "10"
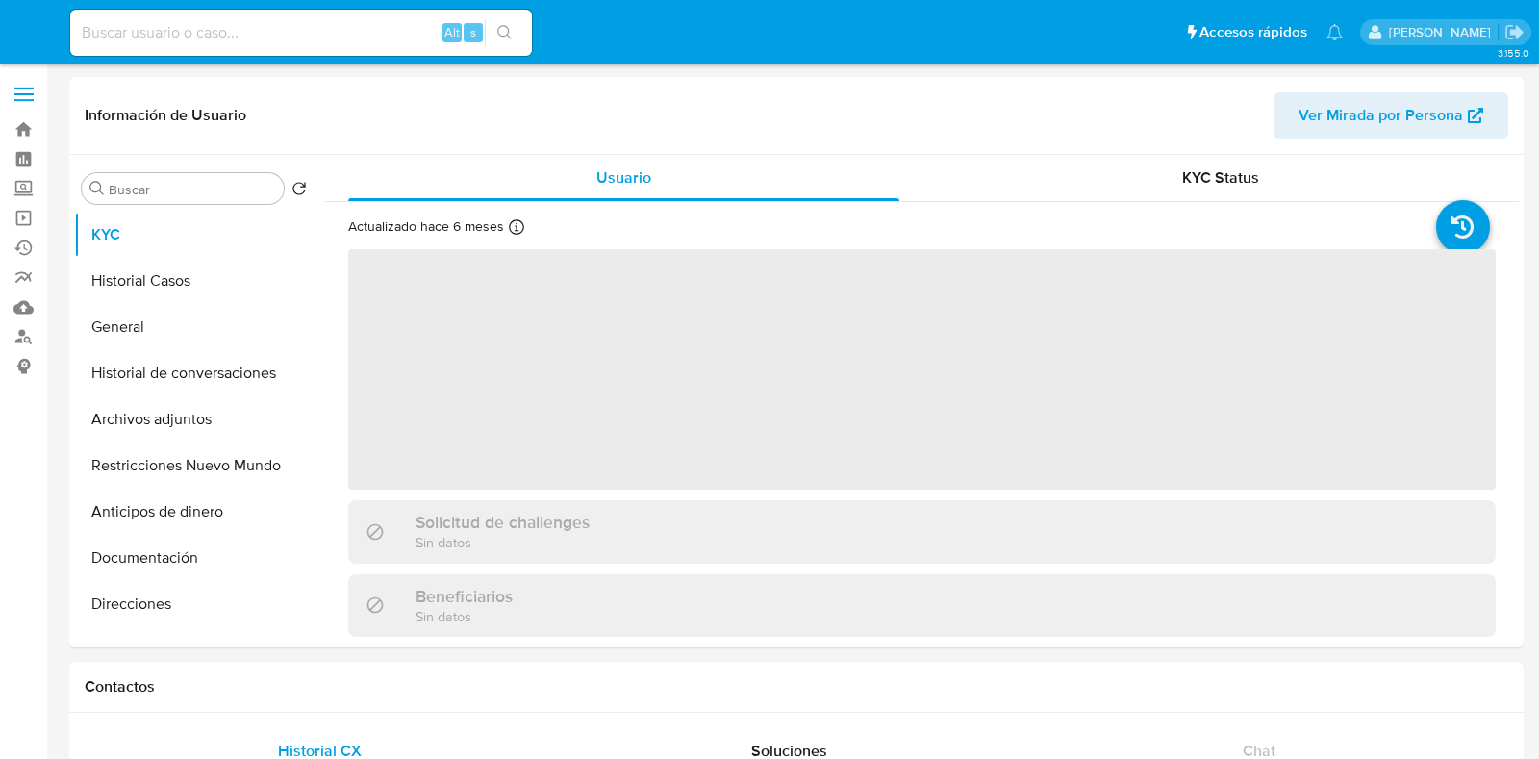
select select "10"
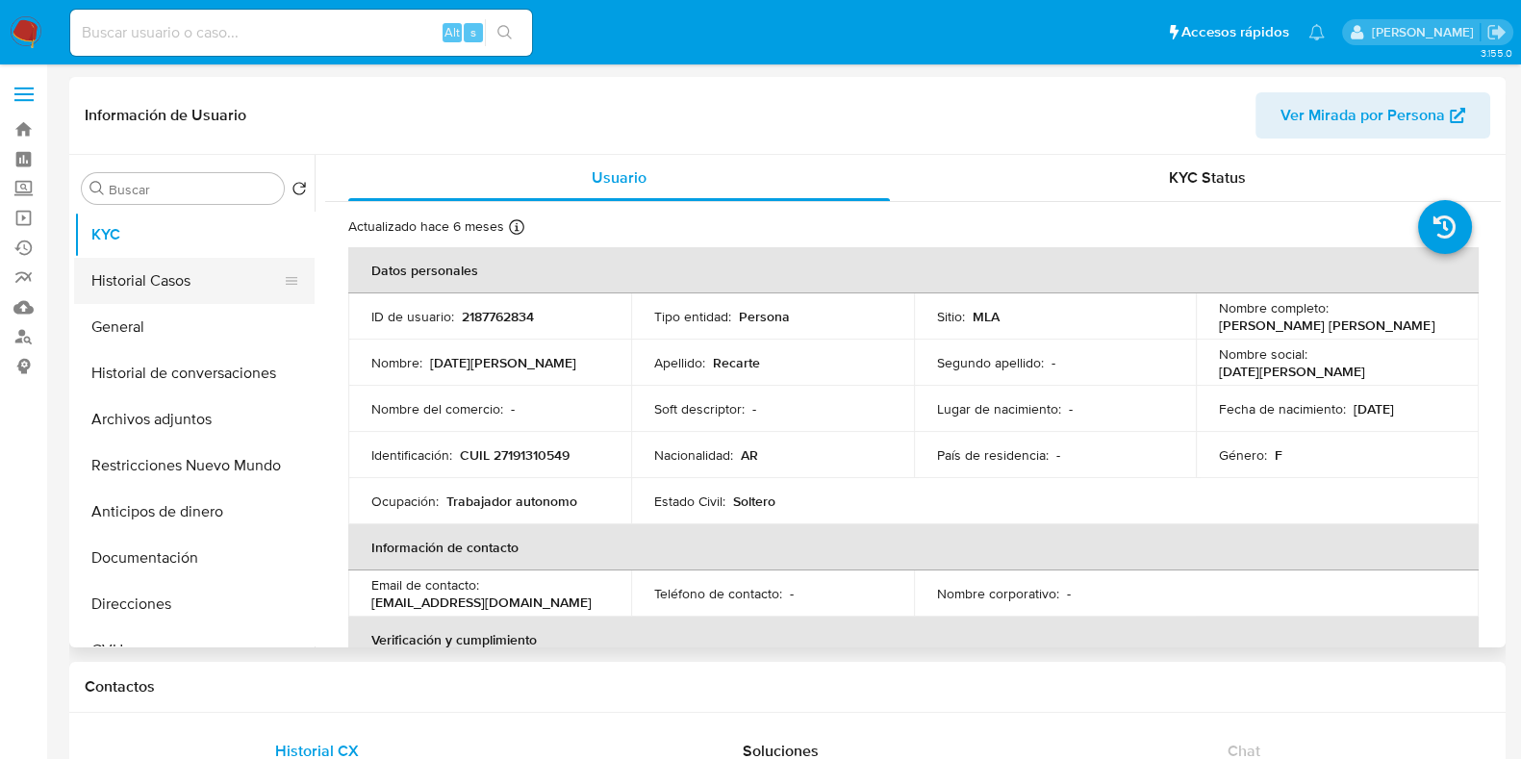
click at [179, 279] on button "Historial Casos" at bounding box center [186, 281] width 225 height 46
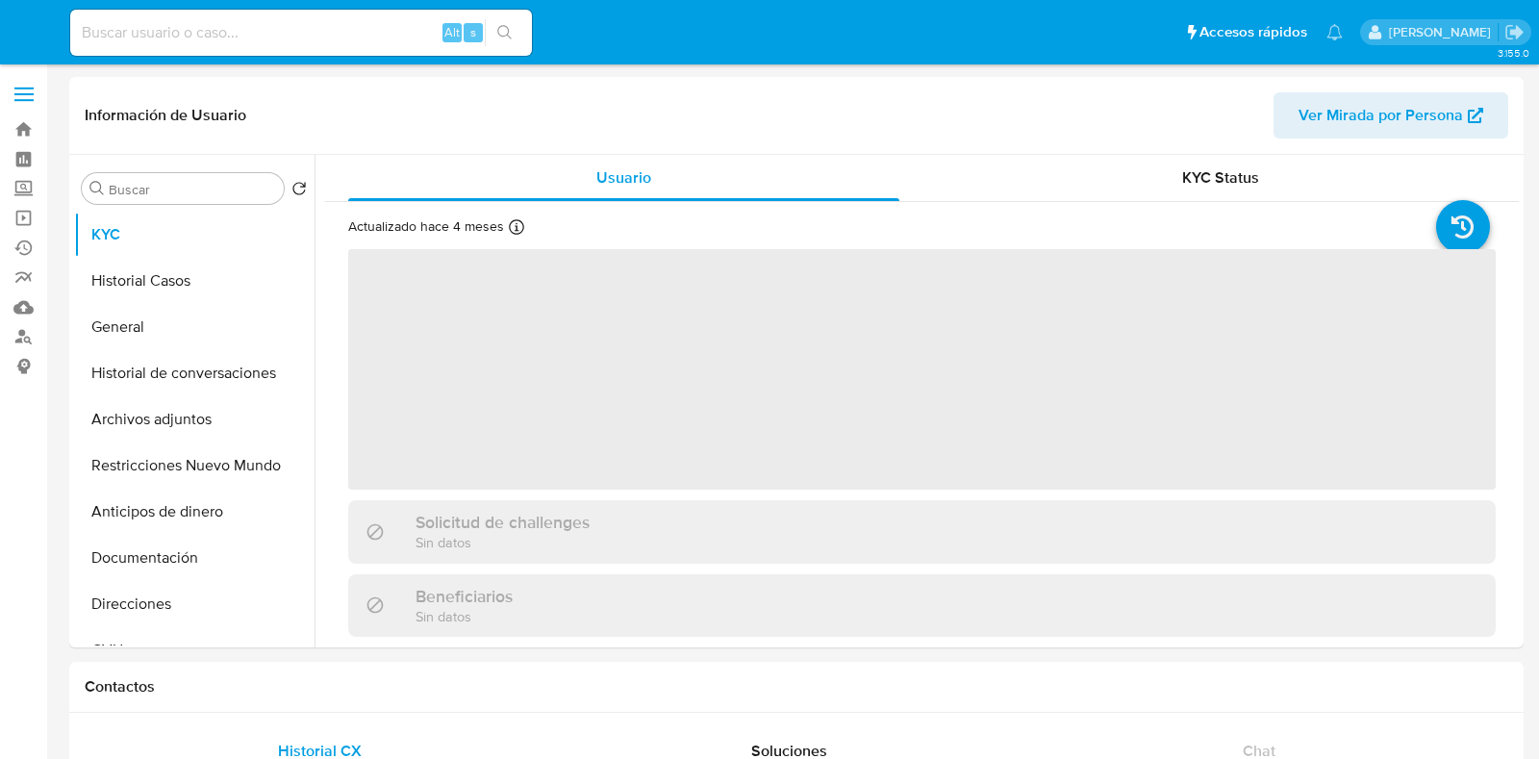
select select "10"
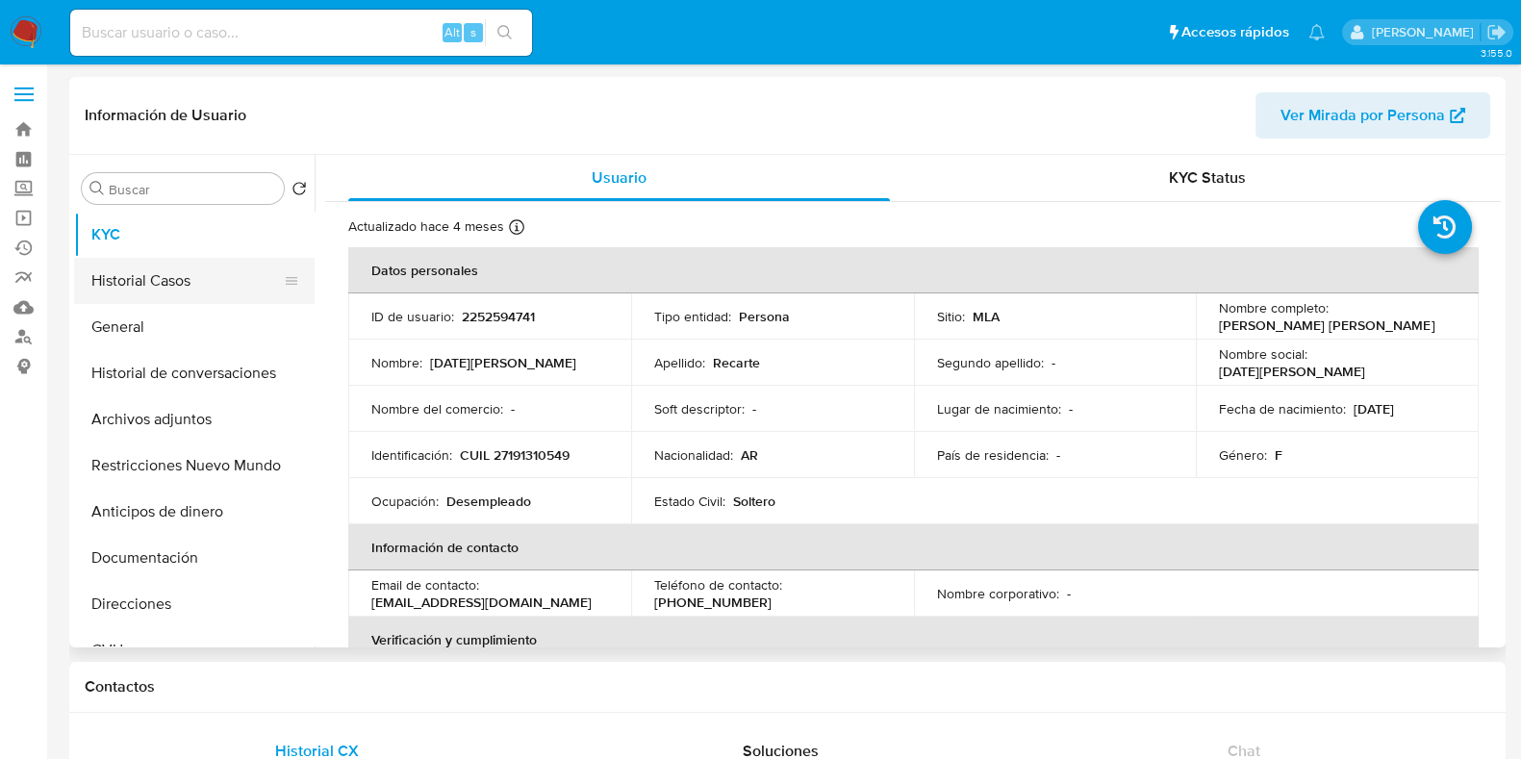
click at [211, 269] on button "Historial Casos" at bounding box center [186, 281] width 225 height 46
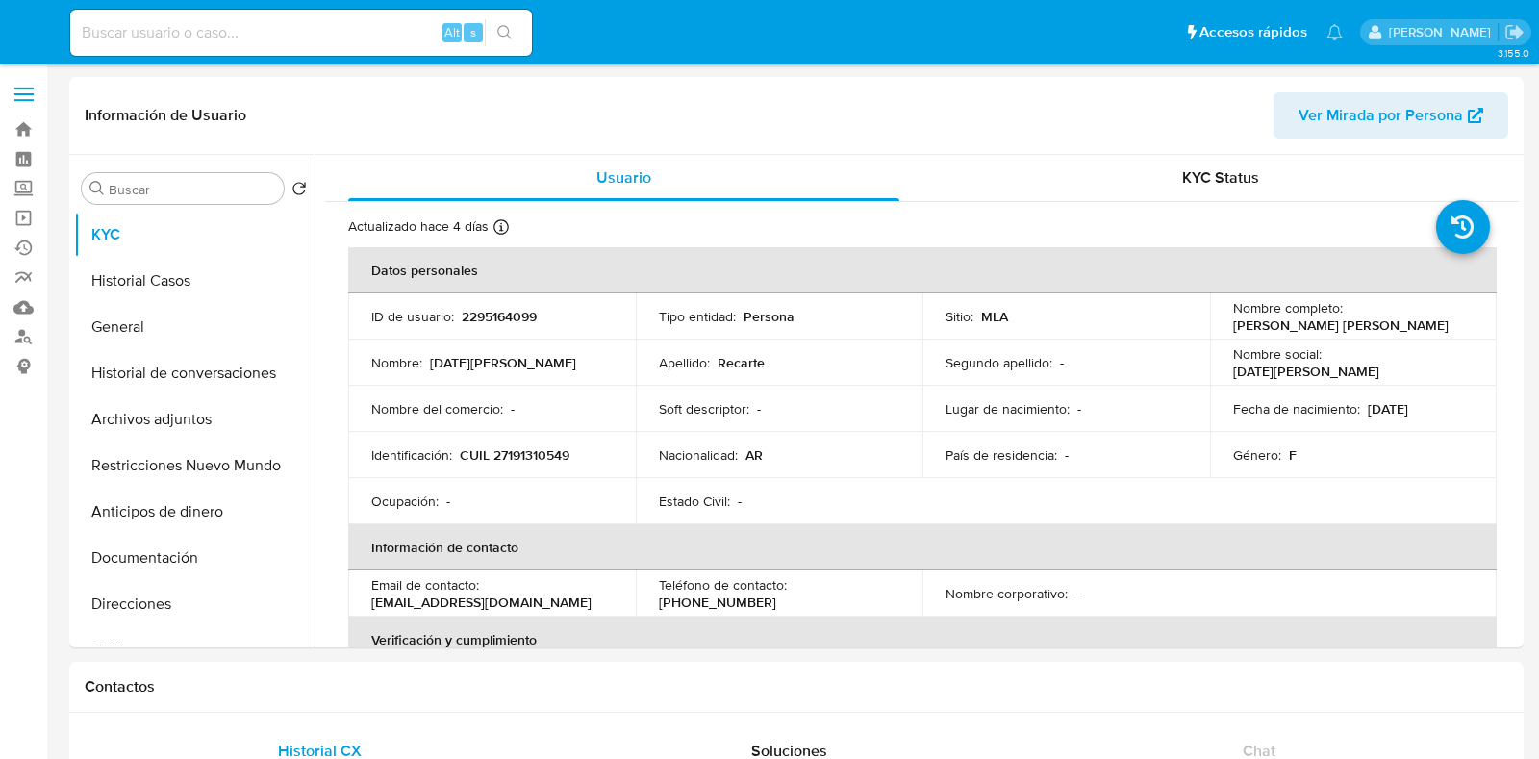
select select "10"
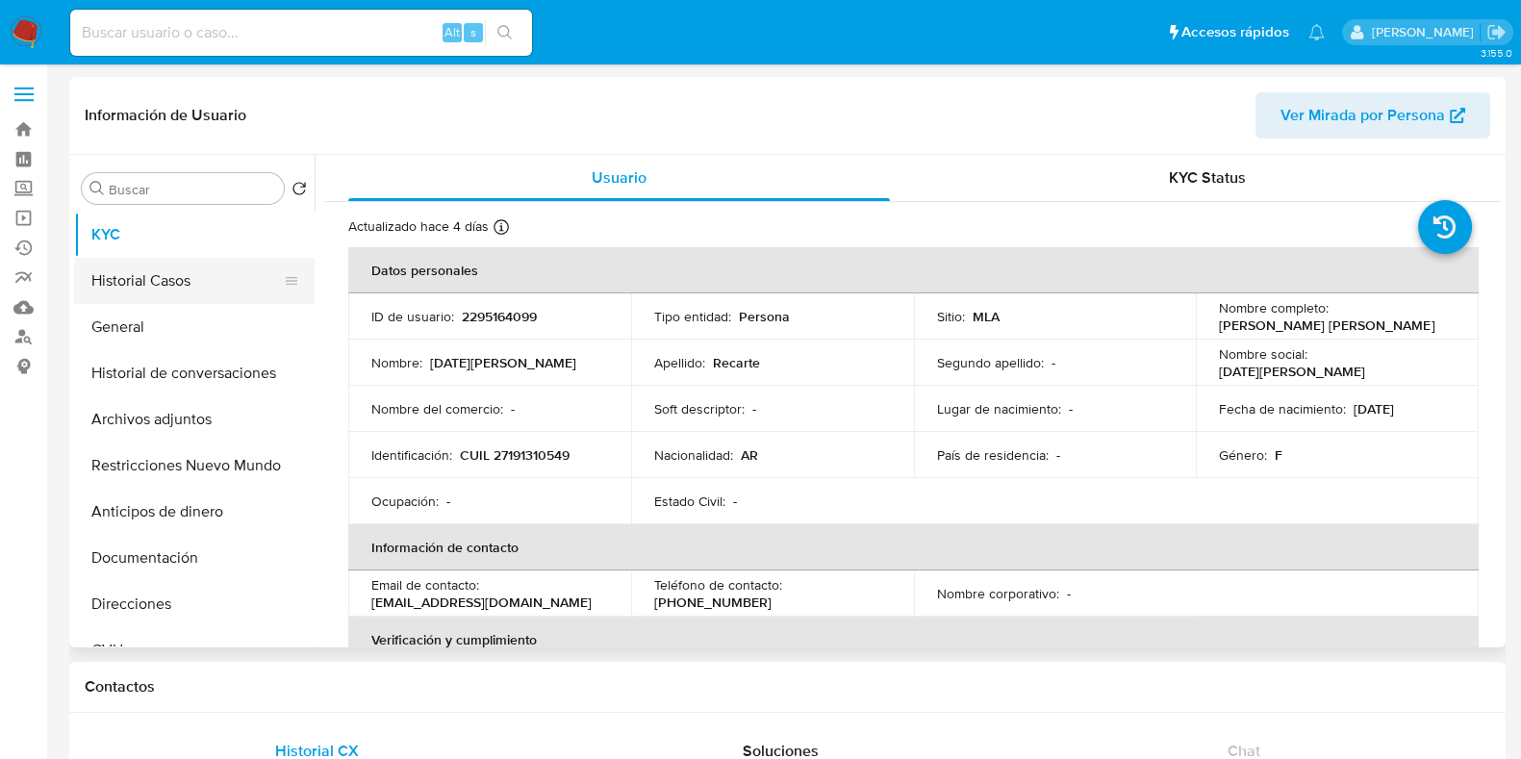
click at [148, 283] on button "Historial Casos" at bounding box center [186, 281] width 225 height 46
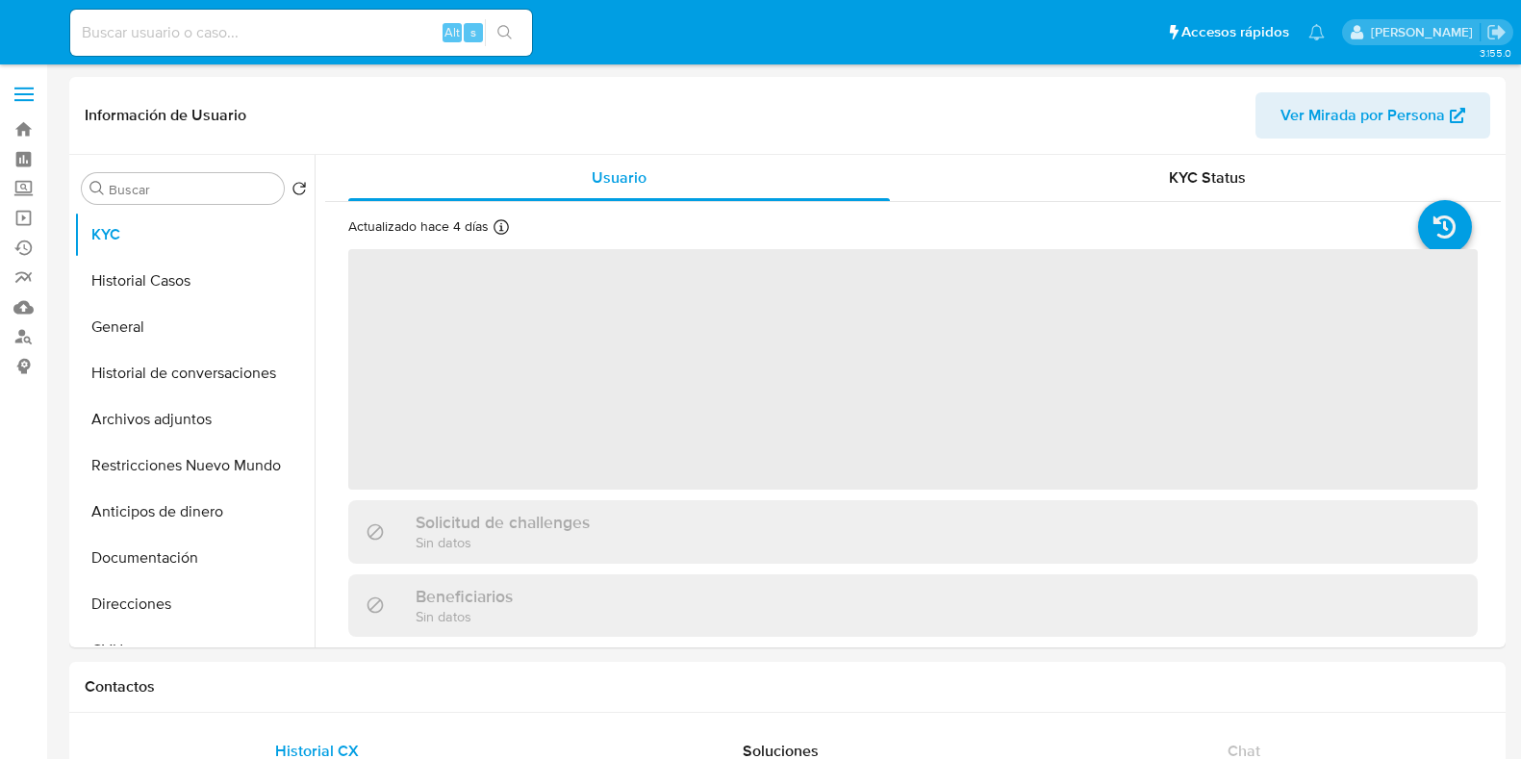
select select "10"
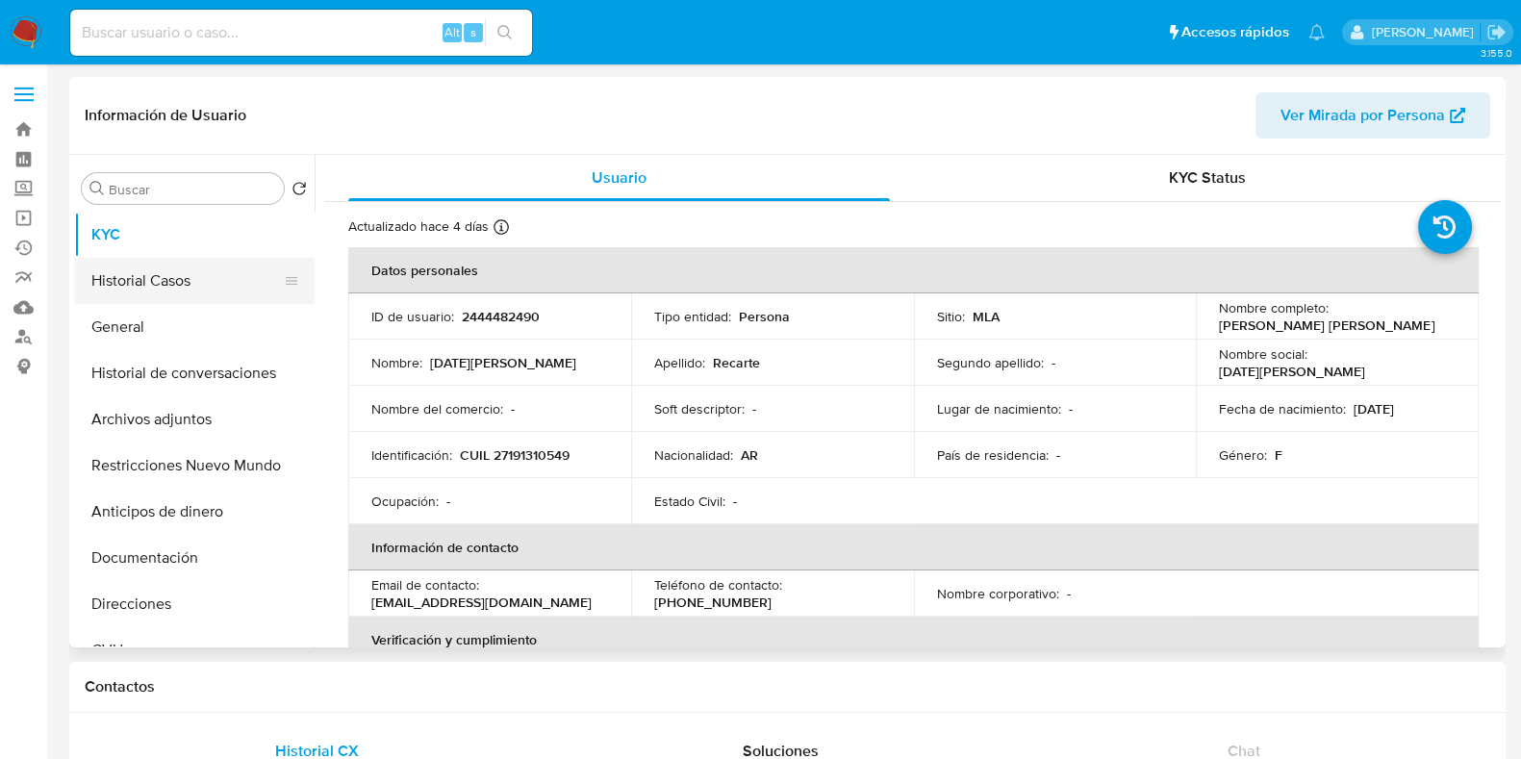
click at [206, 262] on button "Historial Casos" at bounding box center [186, 281] width 225 height 46
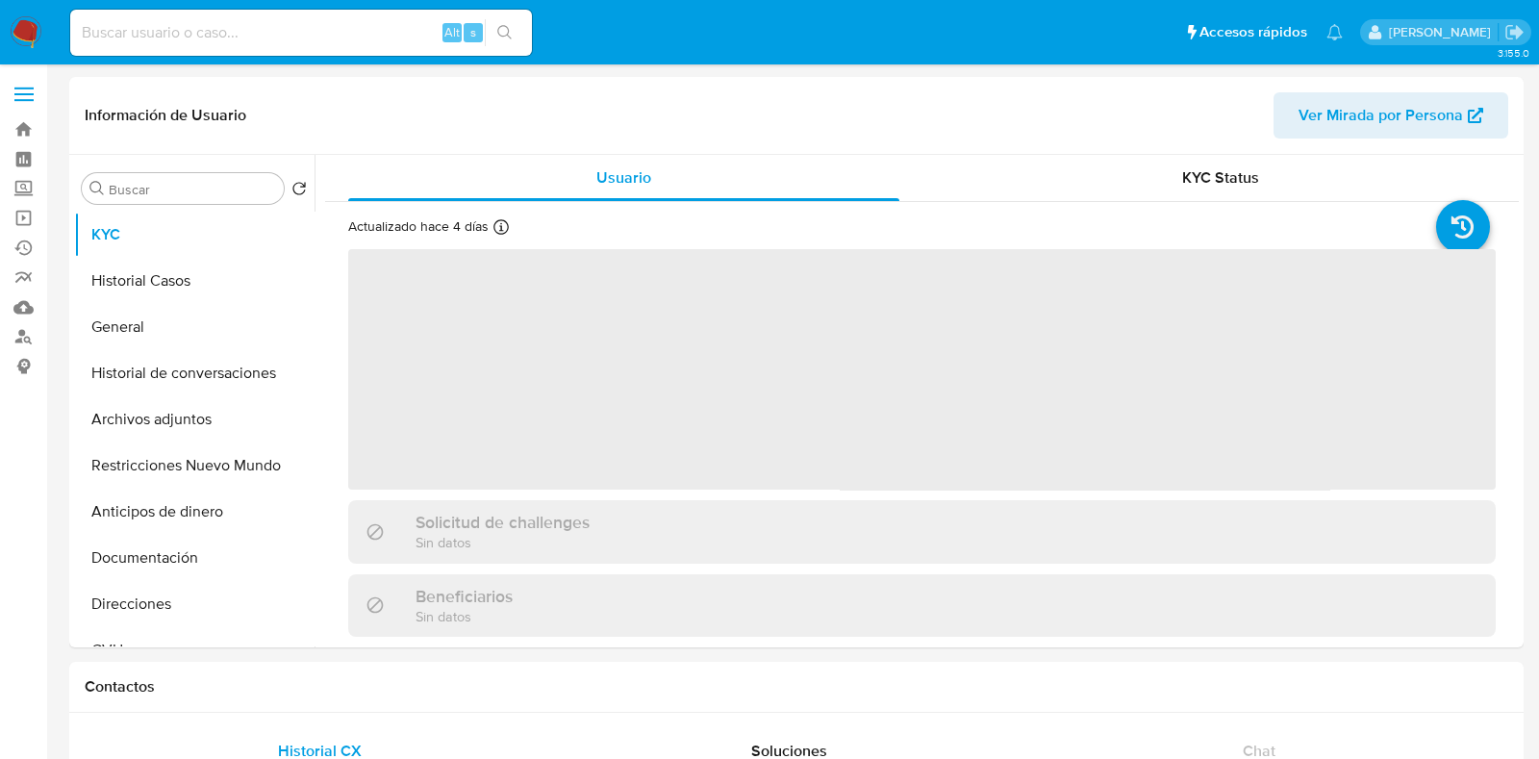
select select "10"
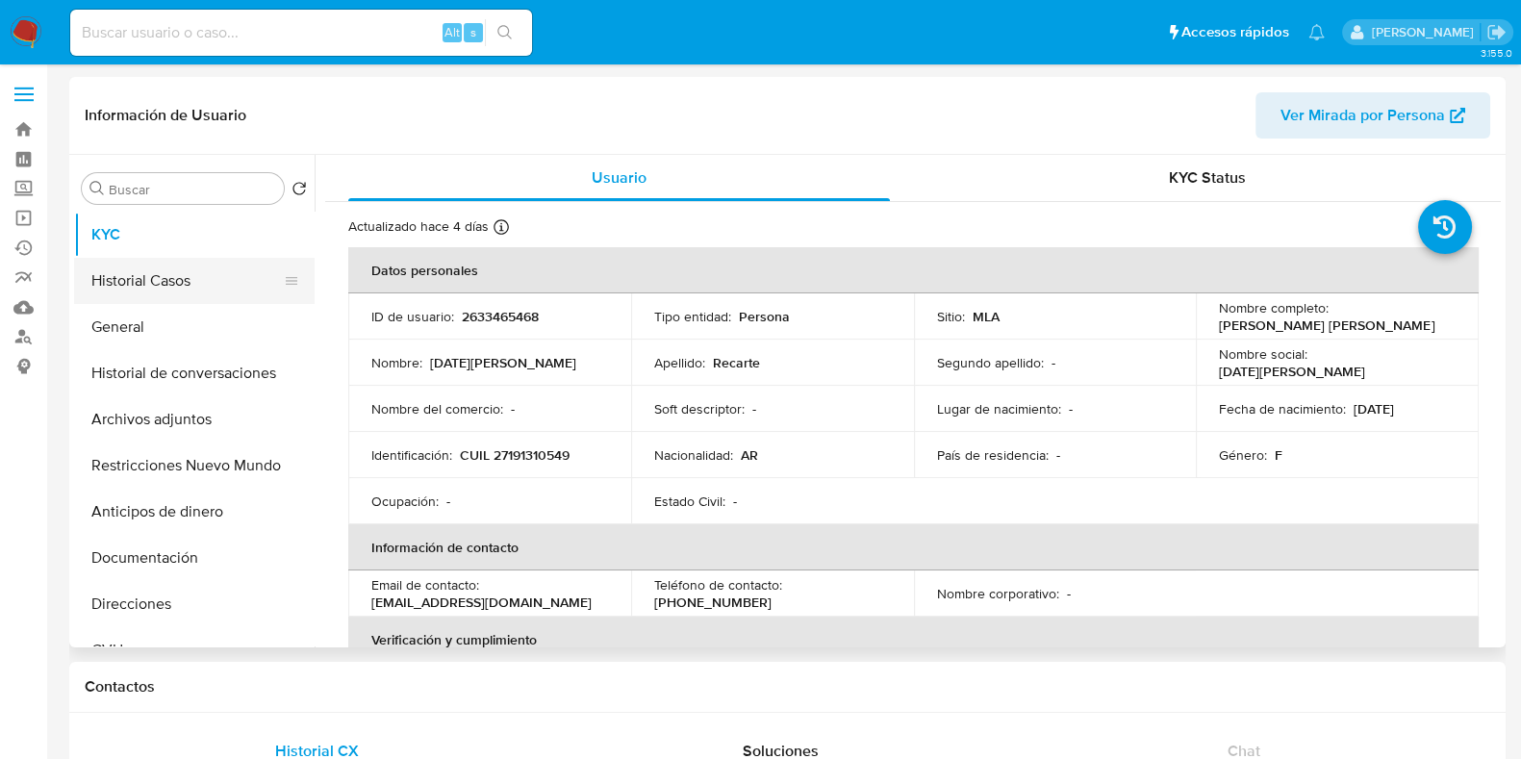
click at [164, 278] on button "Historial Casos" at bounding box center [186, 281] width 225 height 46
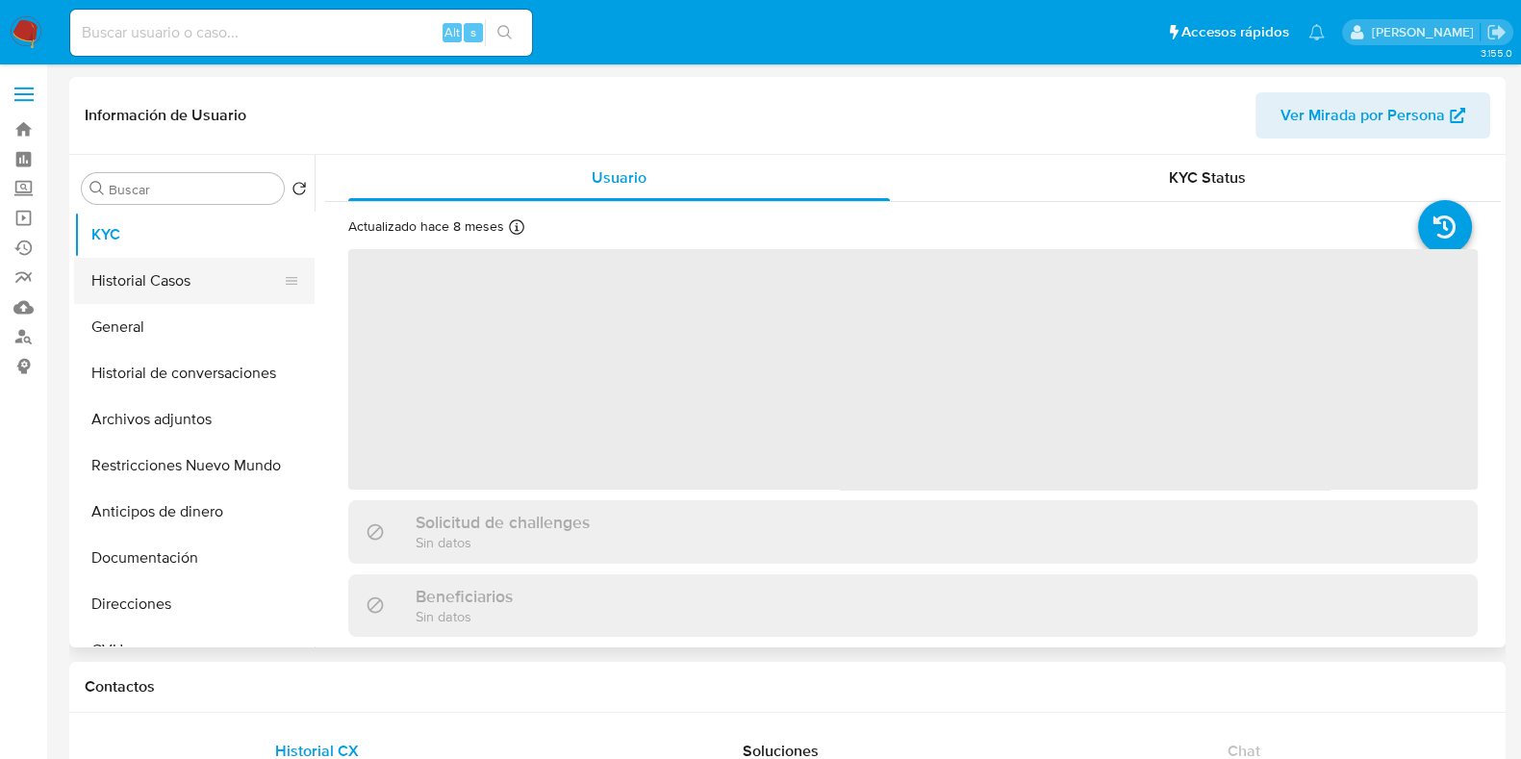
click at [149, 279] on button "Historial Casos" at bounding box center [186, 281] width 225 height 46
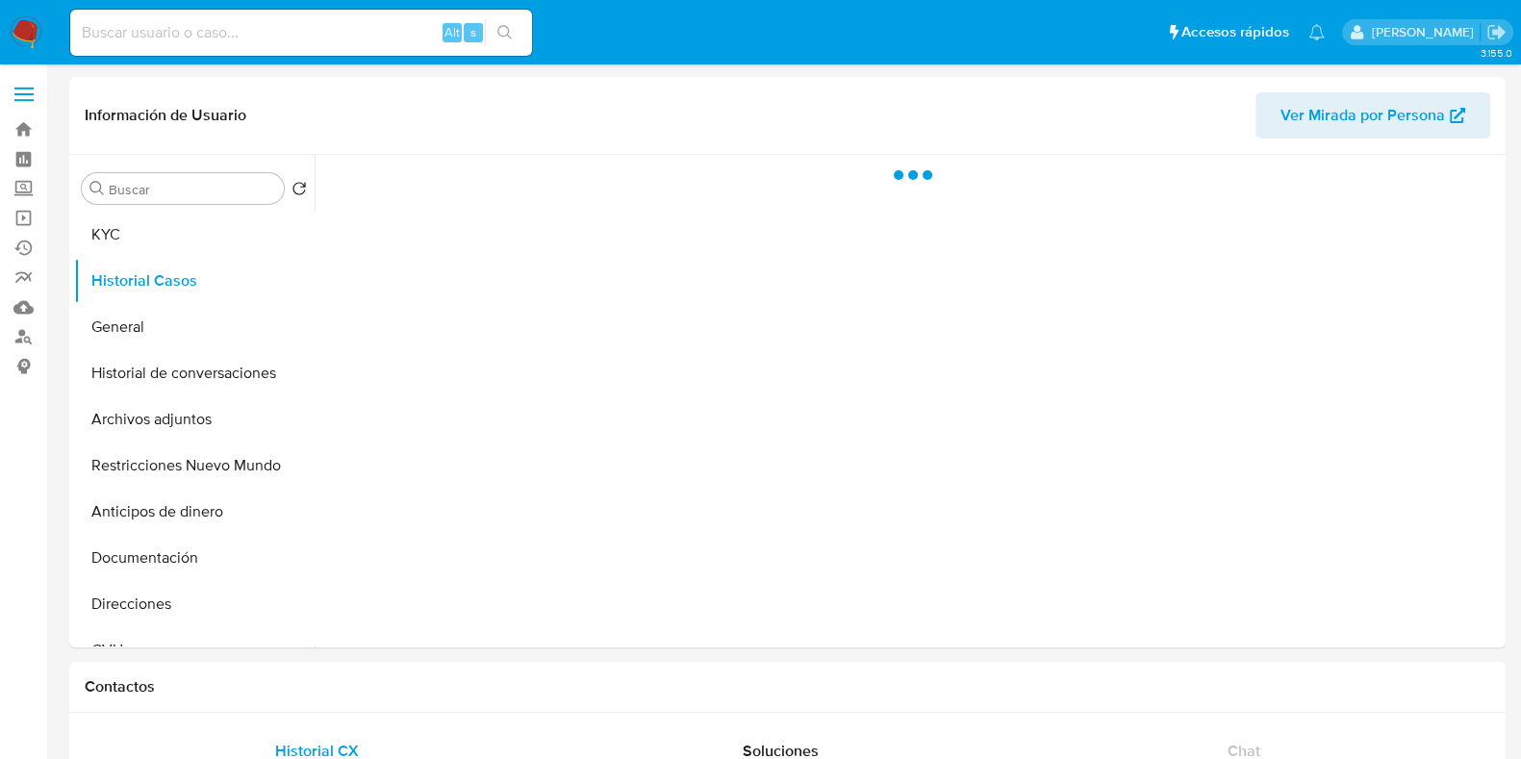
select select "10"
click at [139, 283] on button "Historial Casos" at bounding box center [186, 281] width 225 height 46
select select "10"
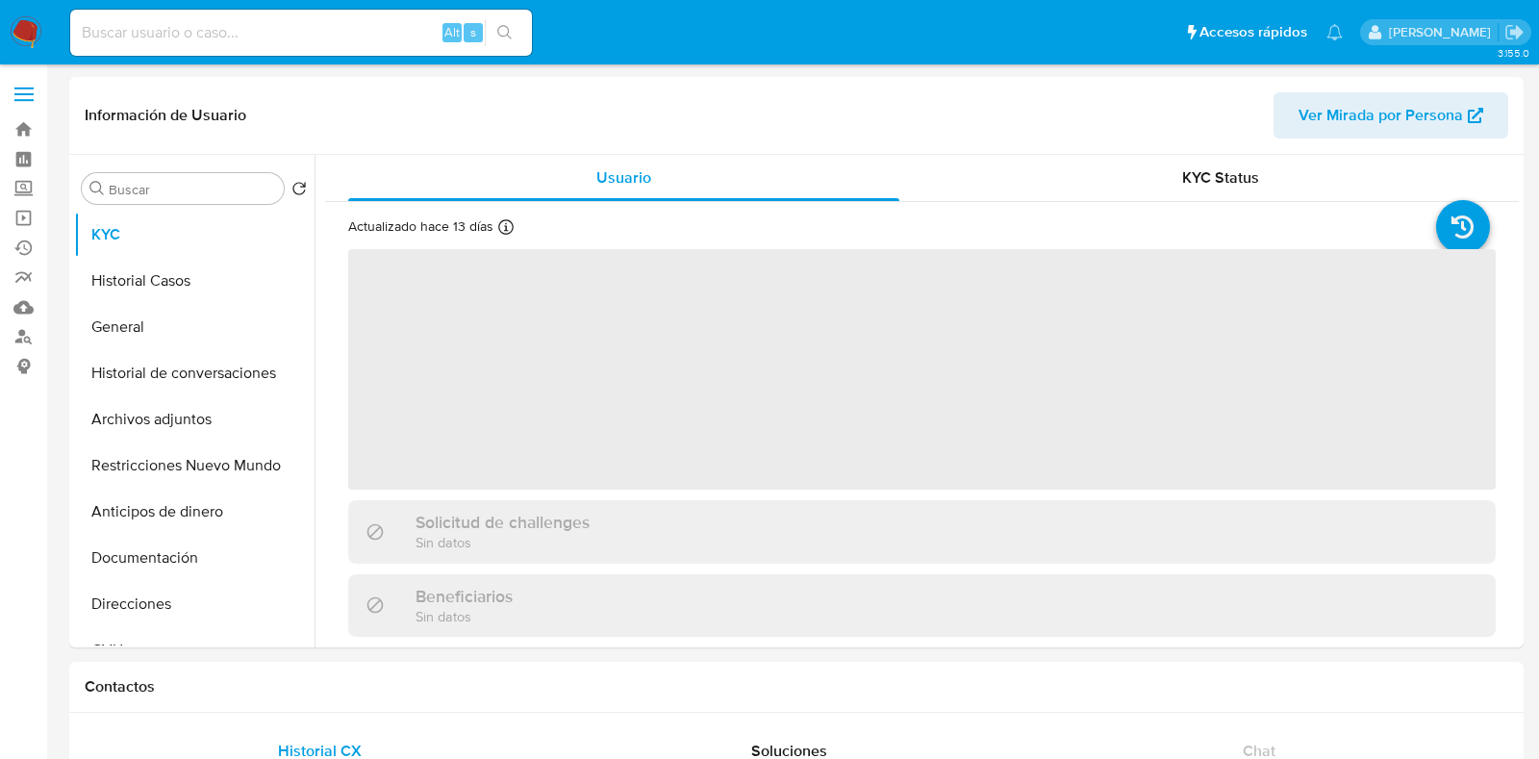
select select "10"
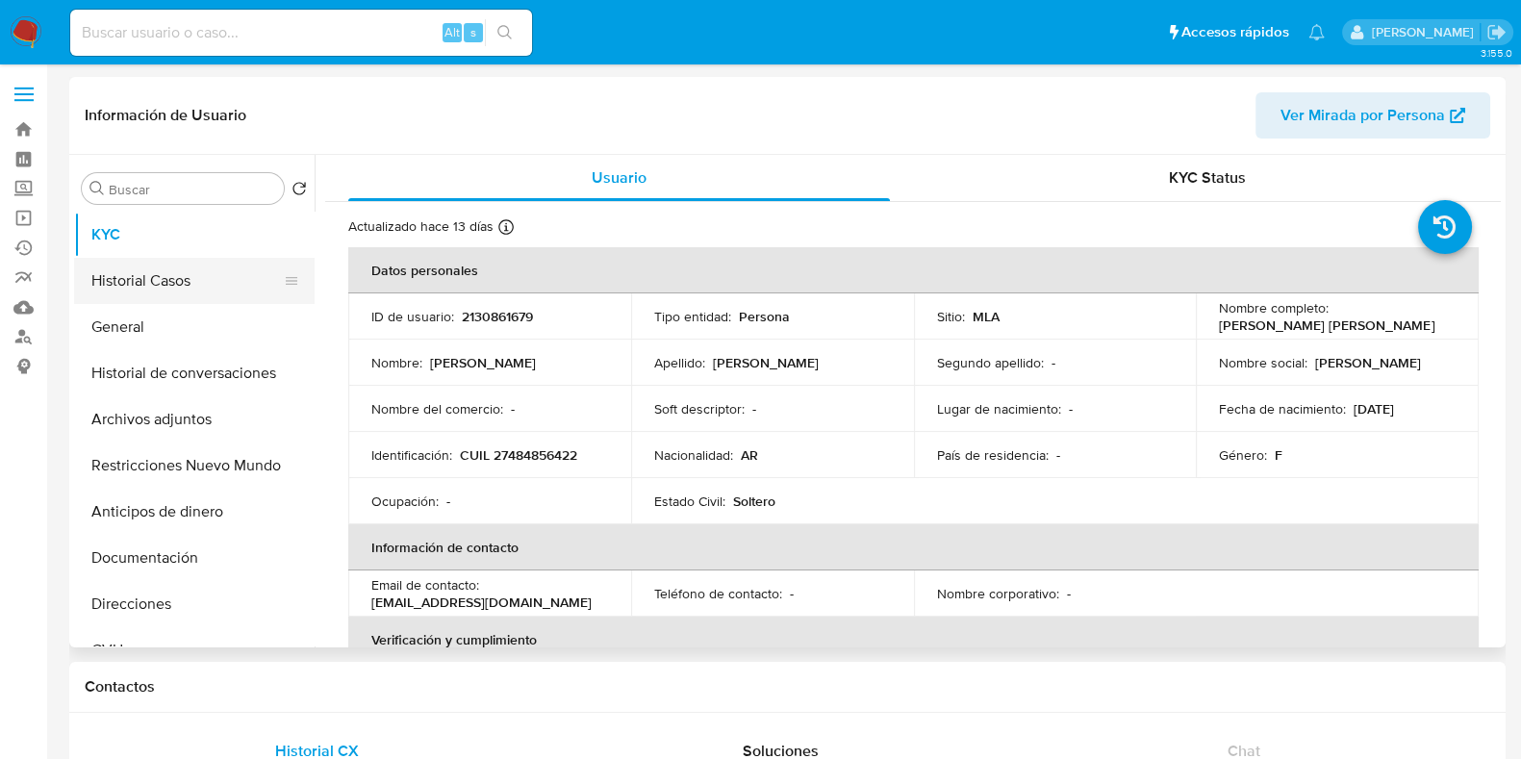
click at [186, 295] on button "Historial Casos" at bounding box center [186, 281] width 225 height 46
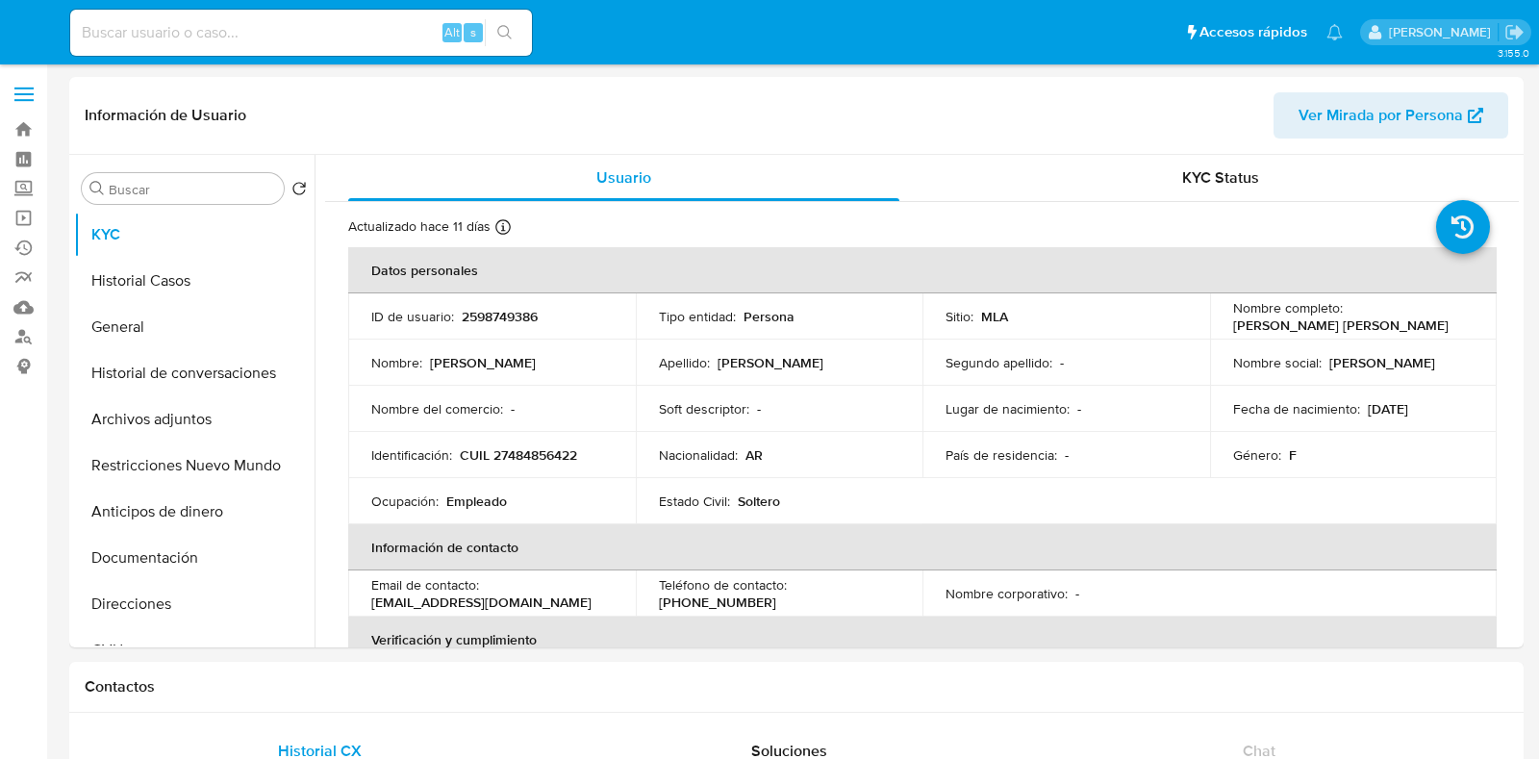
select select "10"
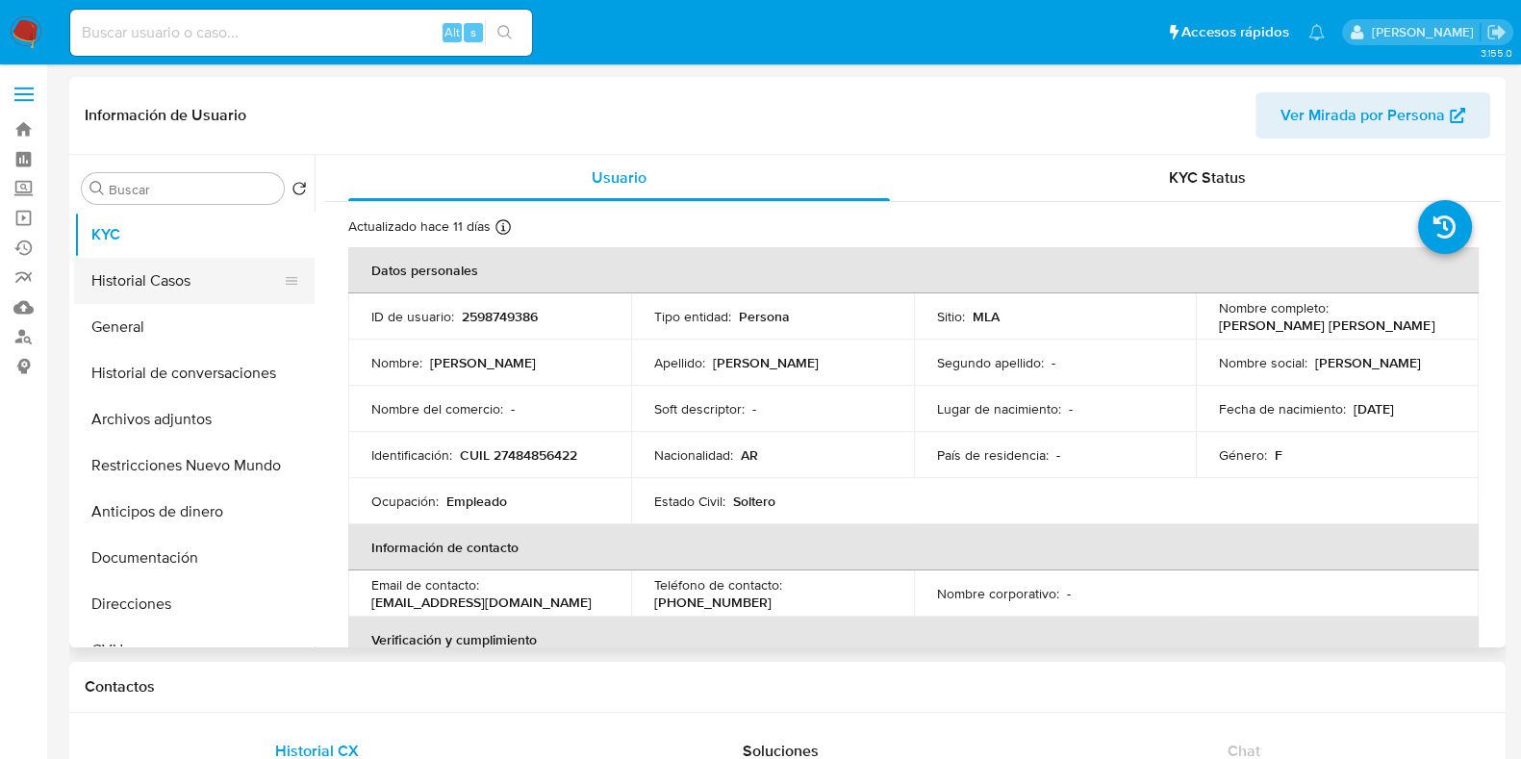
click at [173, 285] on button "Historial Casos" at bounding box center [186, 281] width 225 height 46
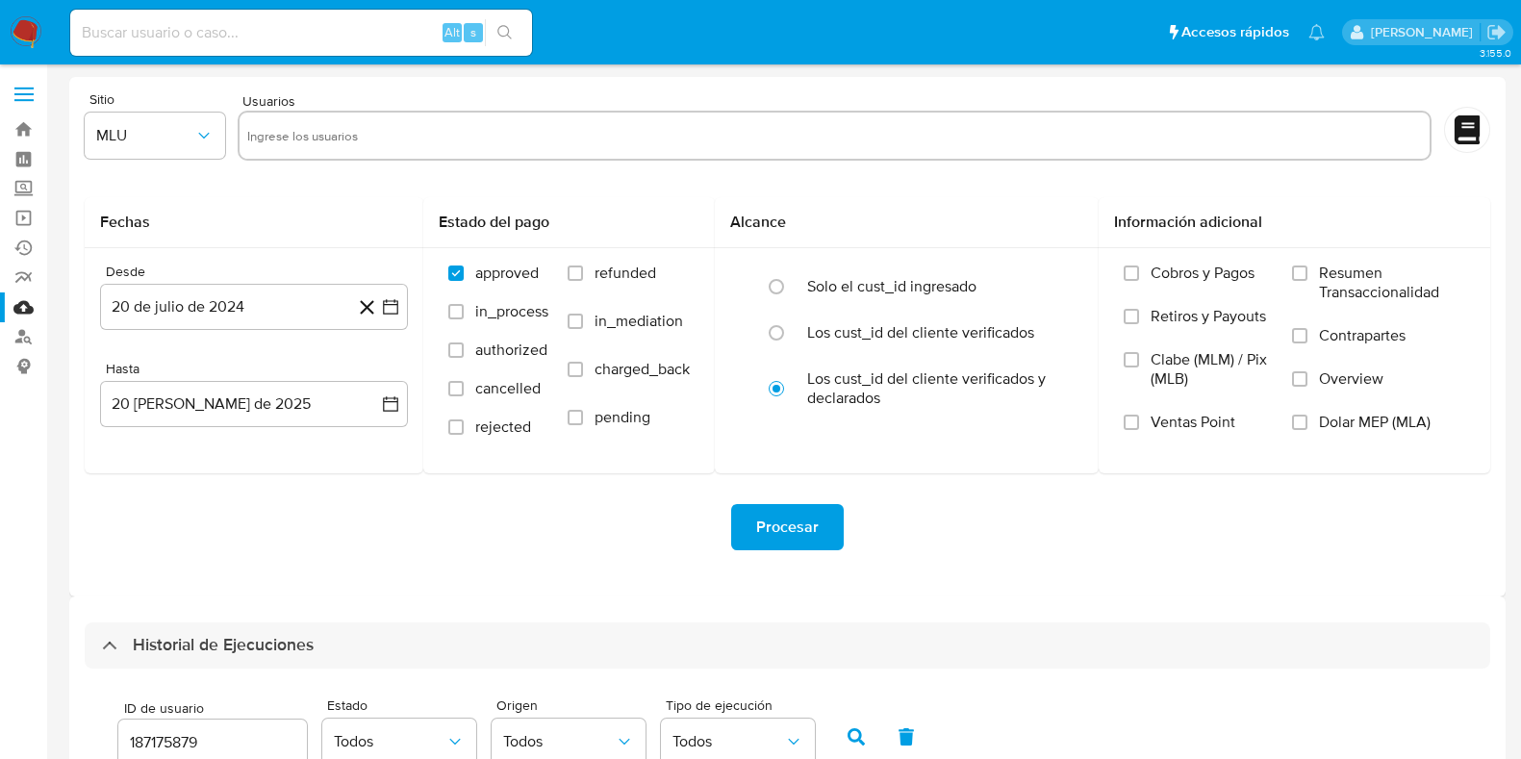
select select "10"
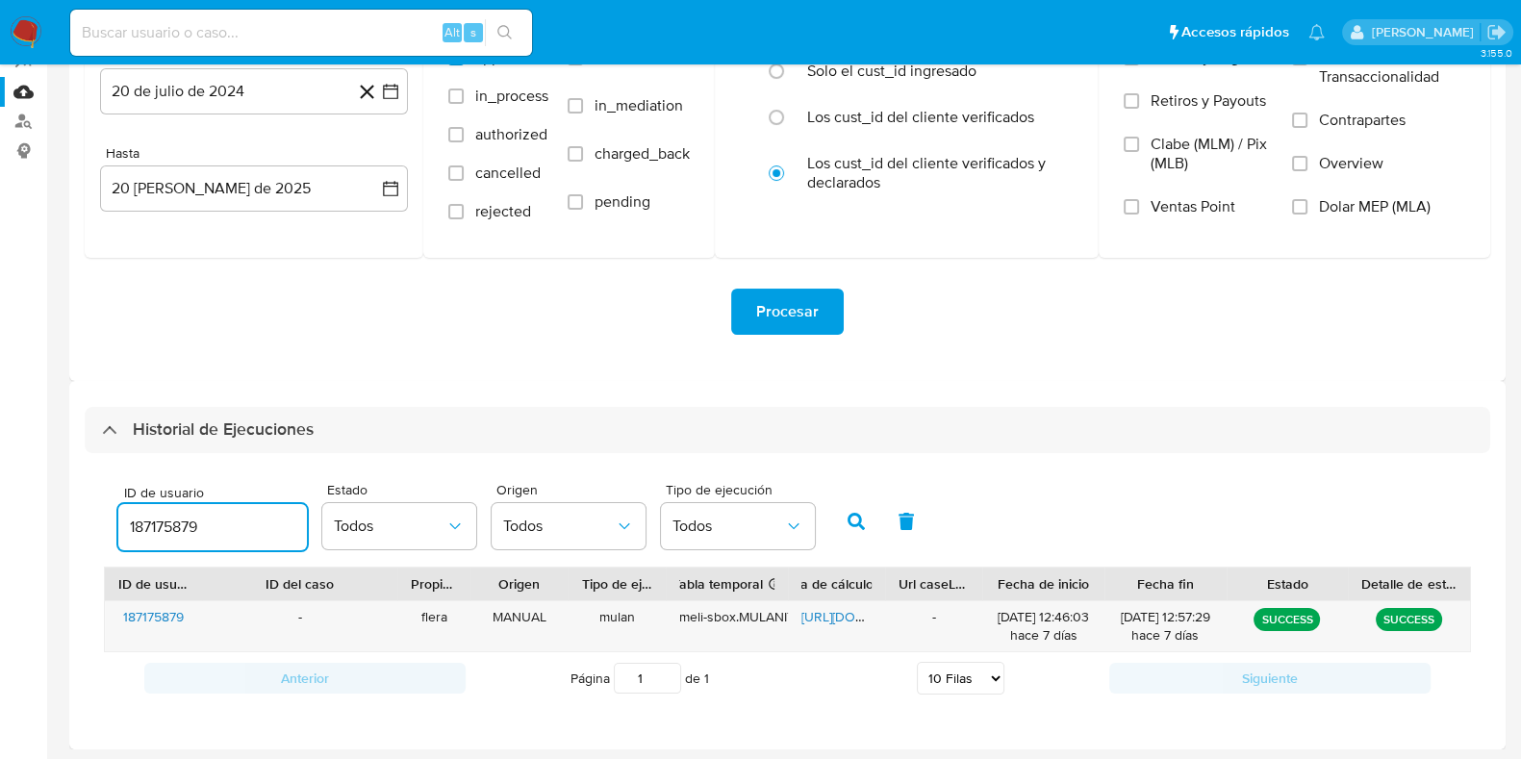
click at [179, 530] on input "187175879" at bounding box center [212, 527] width 189 height 25
click at [861, 525] on button "button" at bounding box center [856, 521] width 50 height 46
click at [835, 617] on span "https://docs.google.com/spreadsheets/d/1JNB4neK4q1T9xlOSRZ5_XPp-iBKrLlOZru34R7F…" at bounding box center [867, 616] width 133 height 19
click at [147, 522] on input "650577367" at bounding box center [212, 527] width 189 height 25
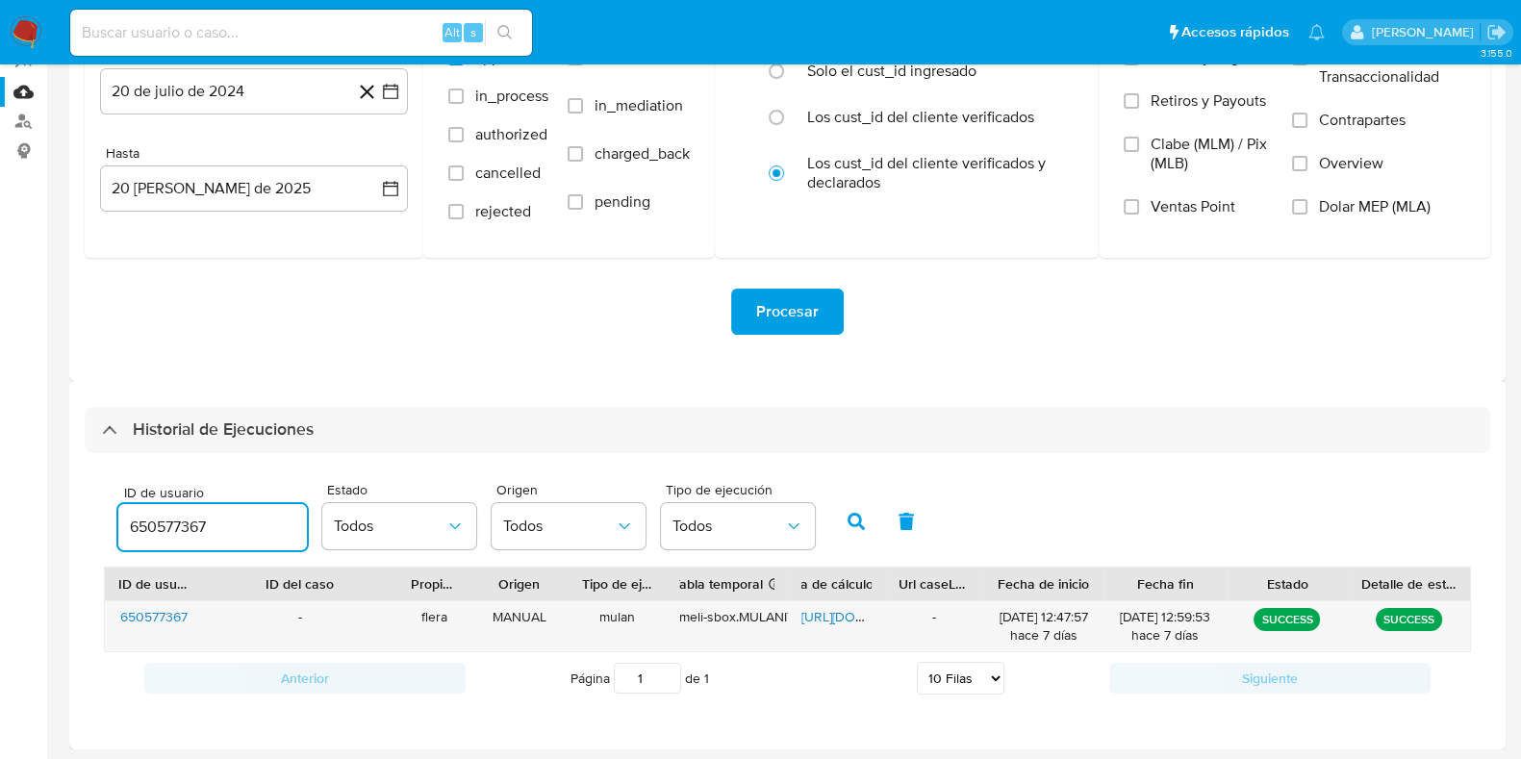
click at [147, 522] on input "650577367" at bounding box center [212, 527] width 189 height 25
type input "414443399"
click at [870, 523] on button "button" at bounding box center [856, 521] width 50 height 46
click at [826, 619] on span "https://docs.google.com/spreadsheets/d/1H_4yYzFzwGDAdNEHzNnCjWz7wDKH7ROUITIVclj…" at bounding box center [867, 616] width 133 height 19
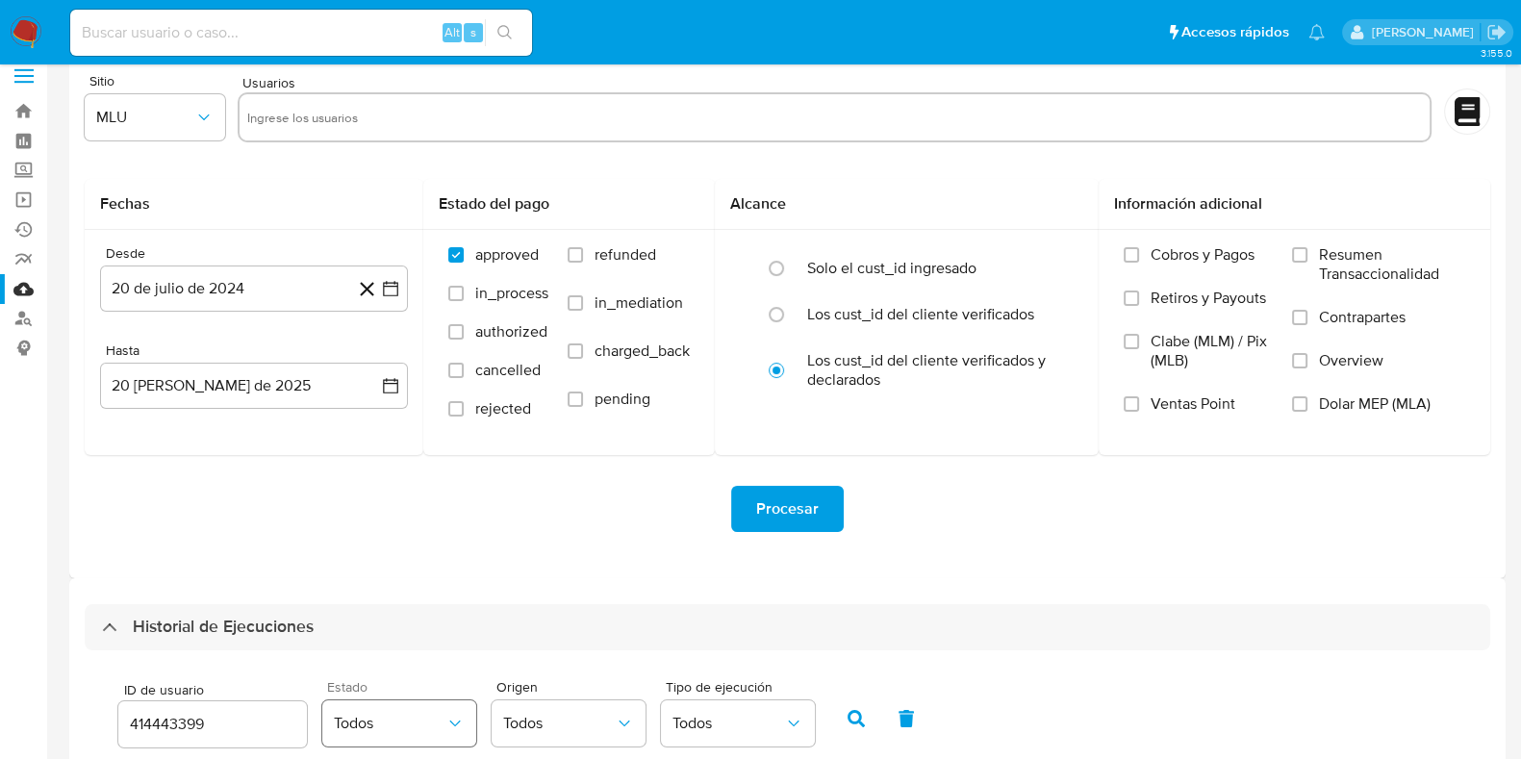
scroll to position [0, 0]
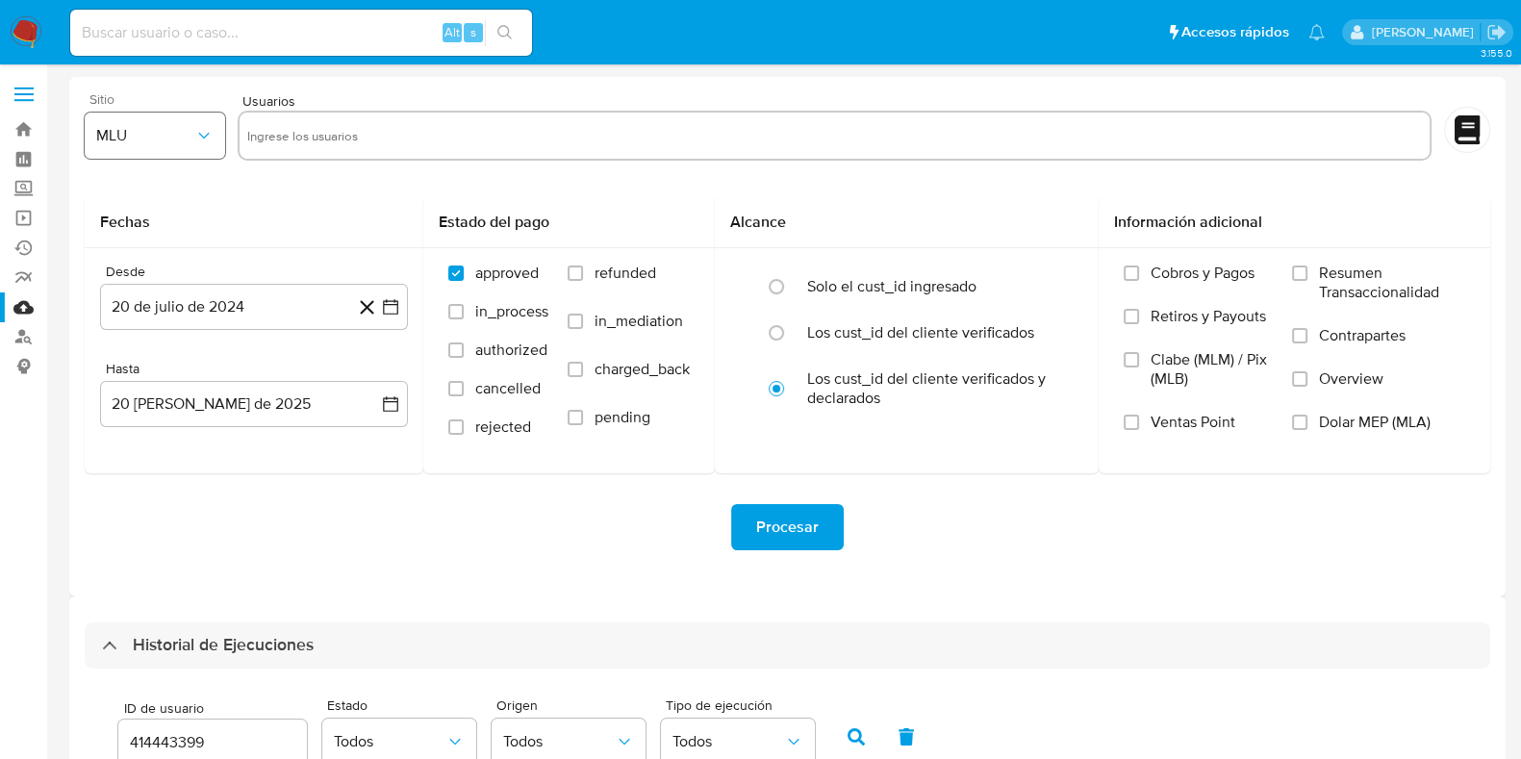
click at [120, 117] on button "MLU" at bounding box center [155, 136] width 140 height 46
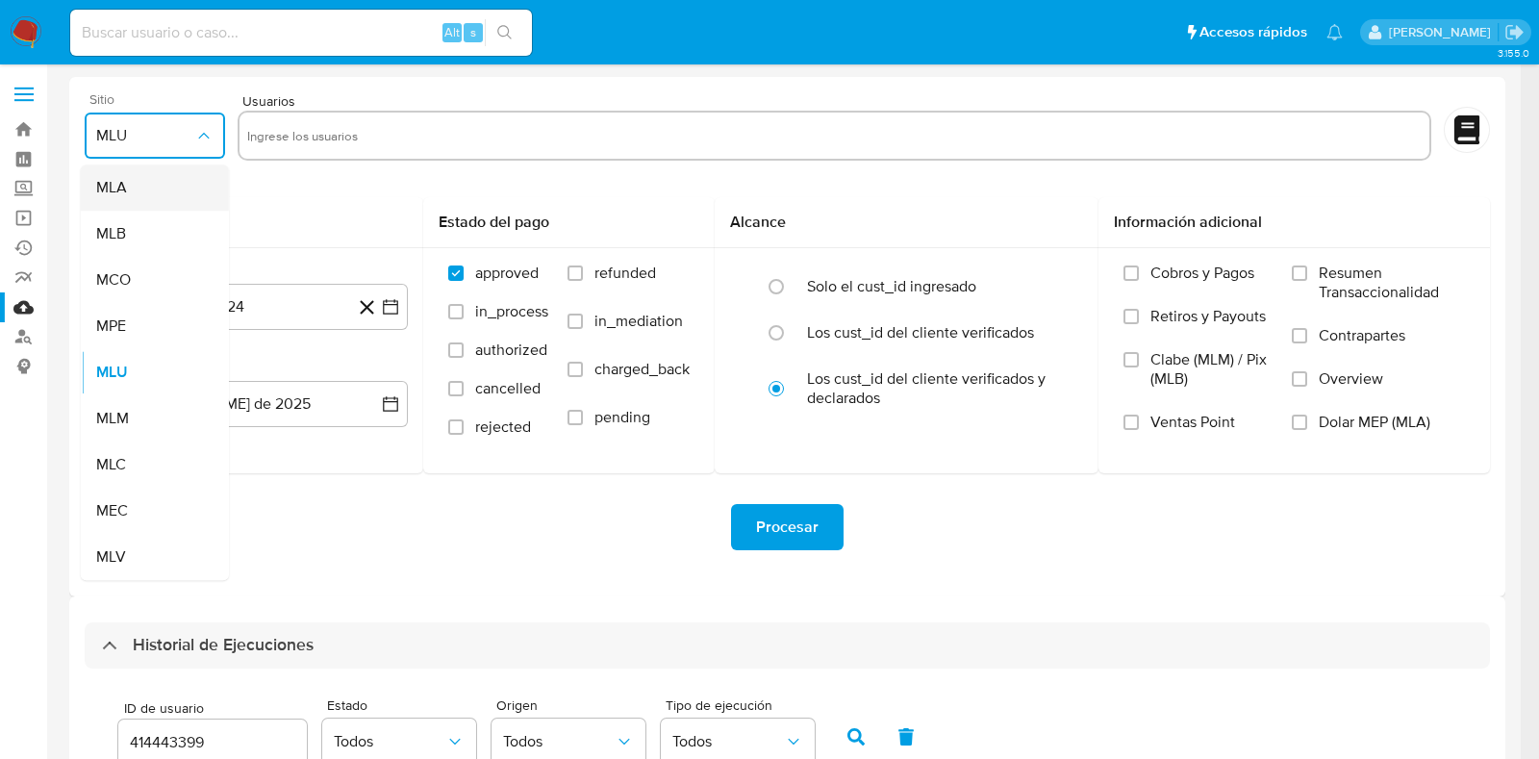
click at [151, 209] on div "MLA" at bounding box center [149, 187] width 106 height 46
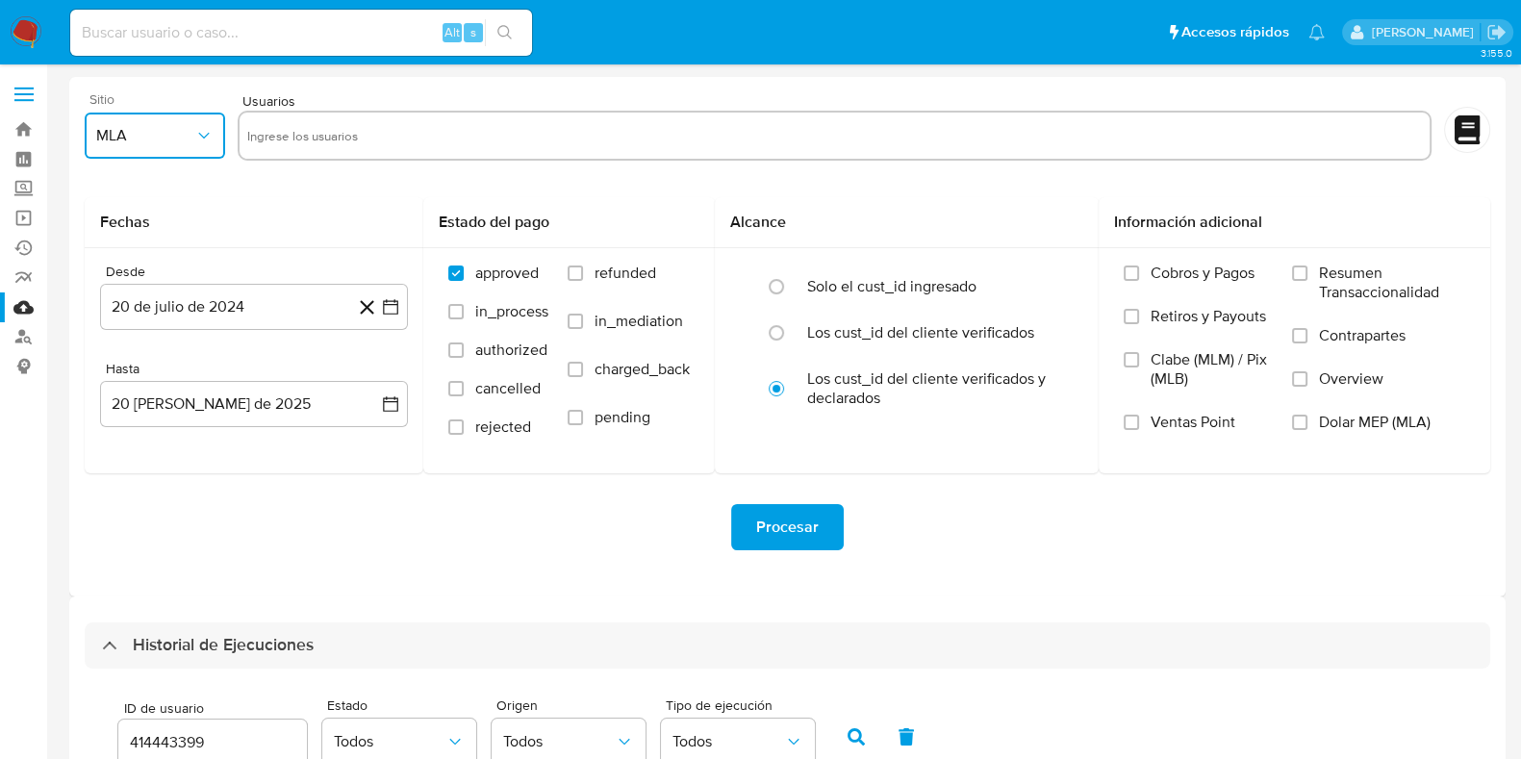
click at [273, 126] on input "text" at bounding box center [835, 135] width 1176 height 31
type input "1498591297"
click at [319, 219] on h2 "Fechas" at bounding box center [254, 222] width 308 height 19
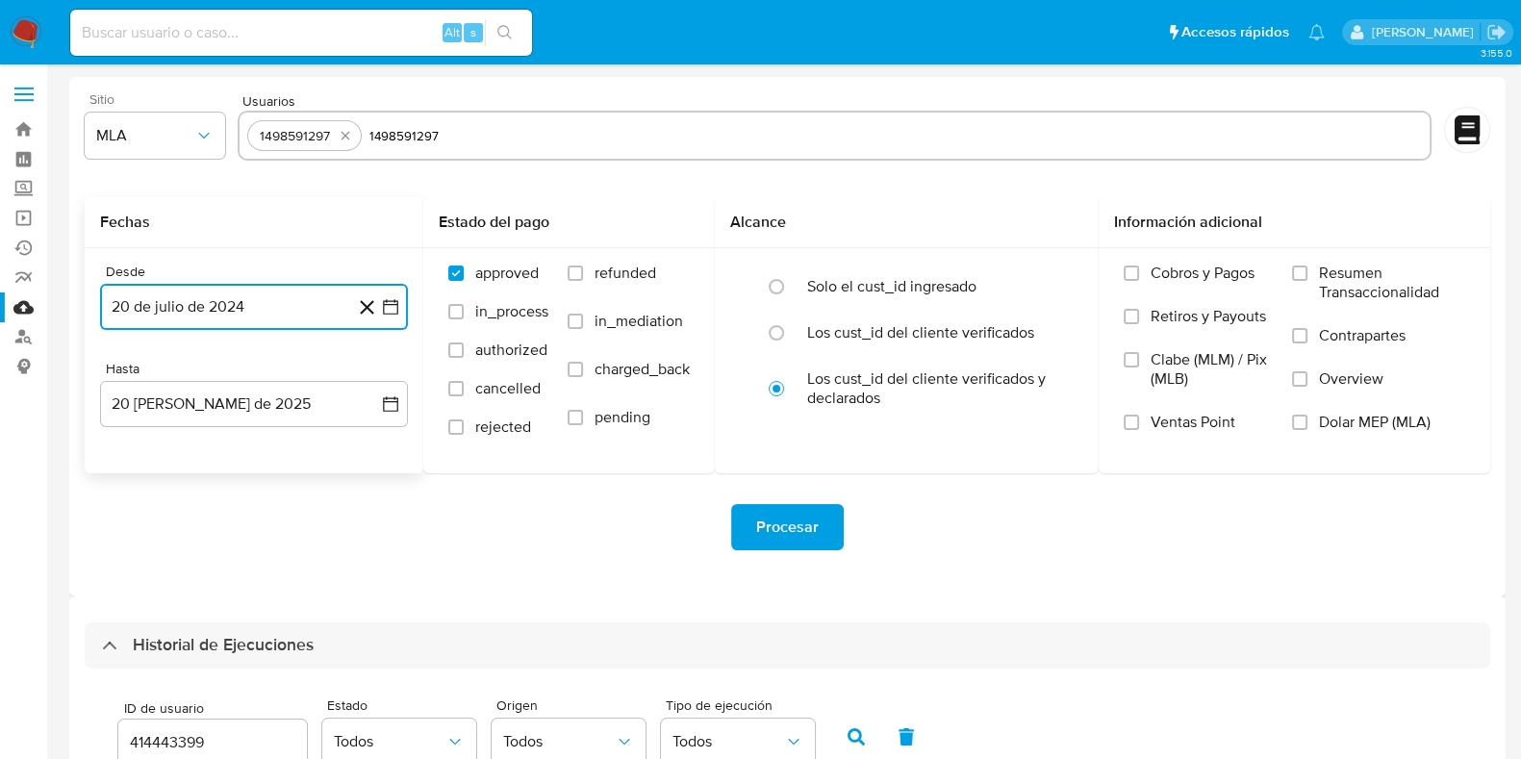
click at [330, 313] on button "20 de julio de 2024" at bounding box center [254, 307] width 308 height 46
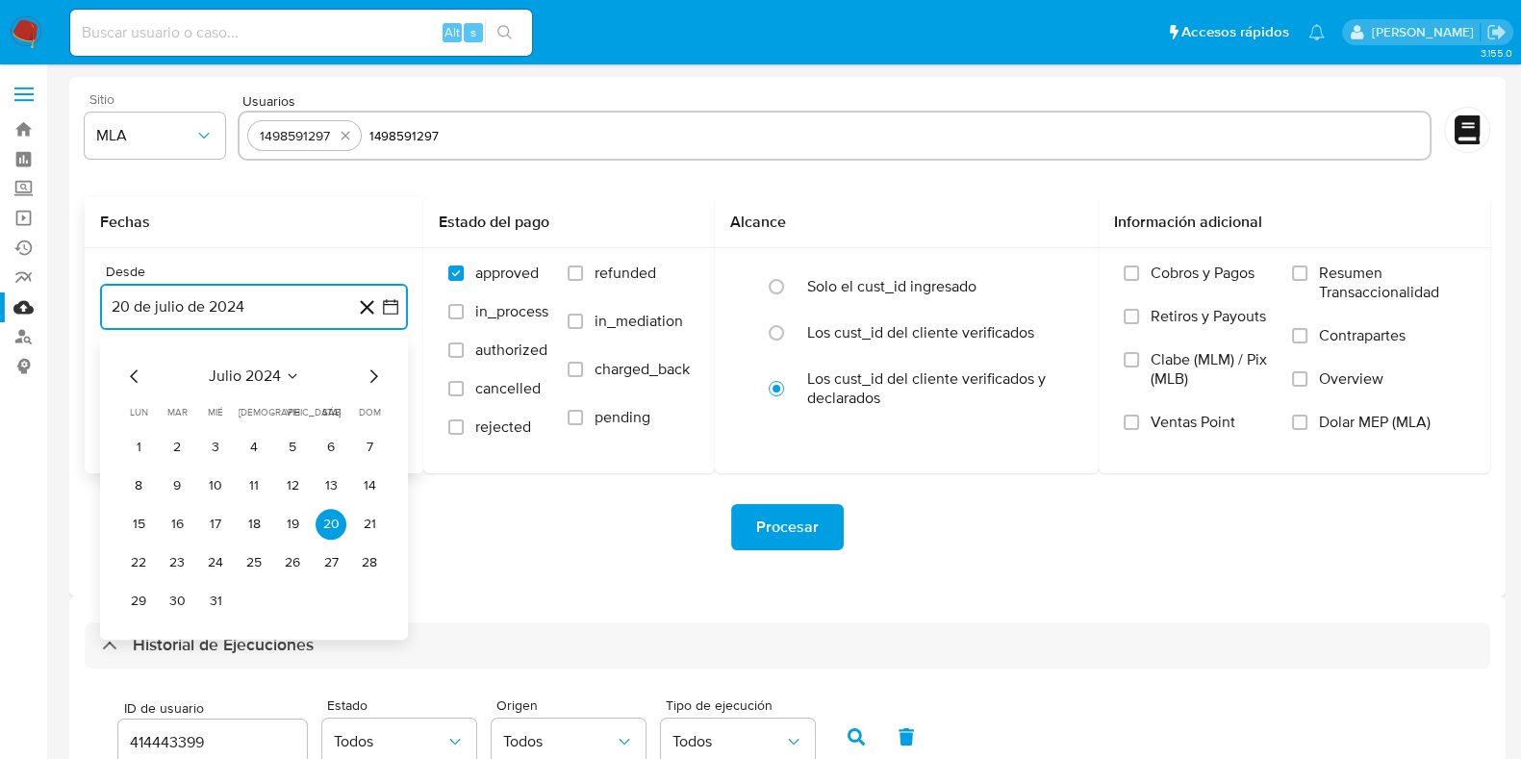
click at [259, 382] on span "julio 2024" at bounding box center [245, 376] width 72 height 19
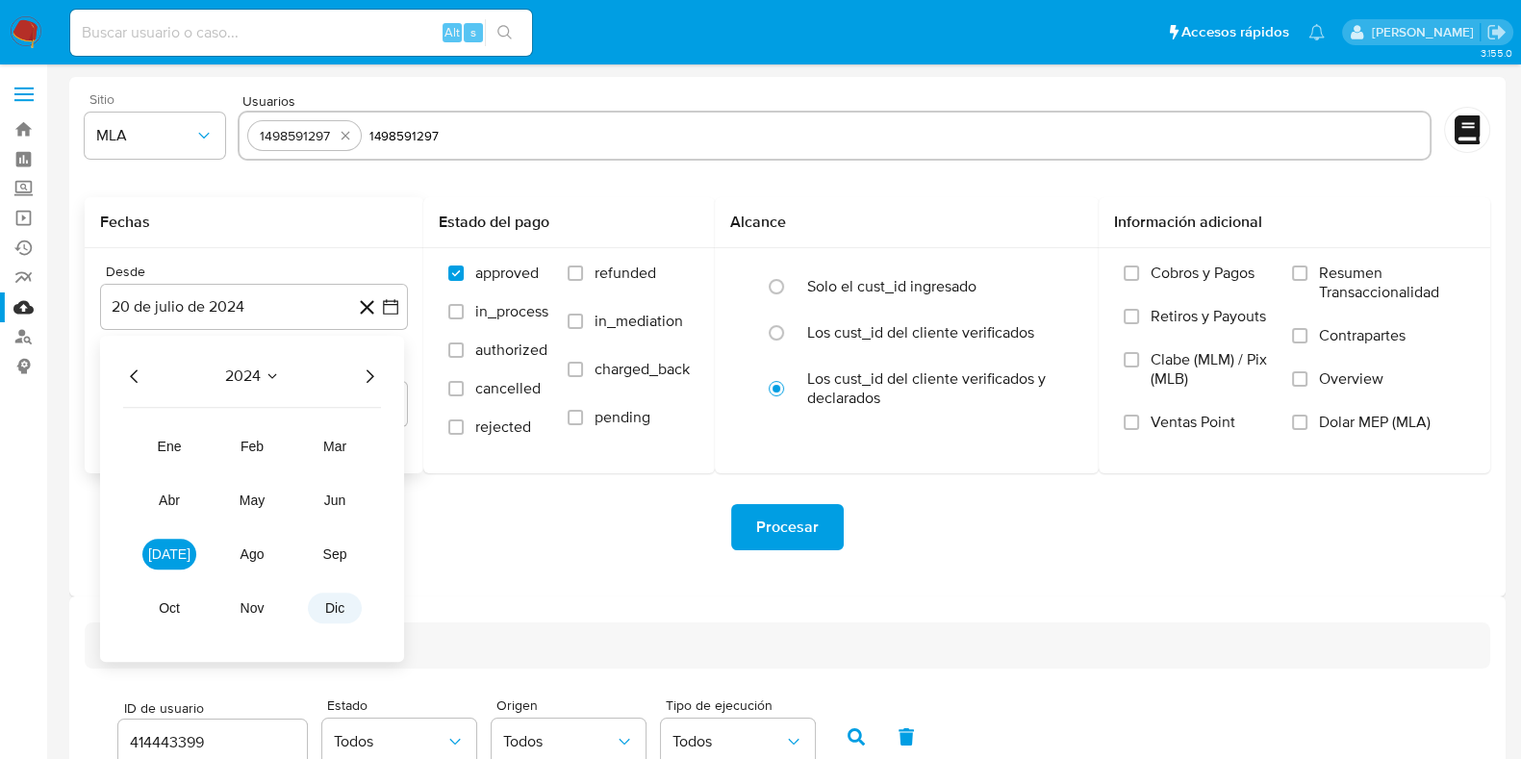
click at [322, 606] on button "dic" at bounding box center [335, 608] width 54 height 31
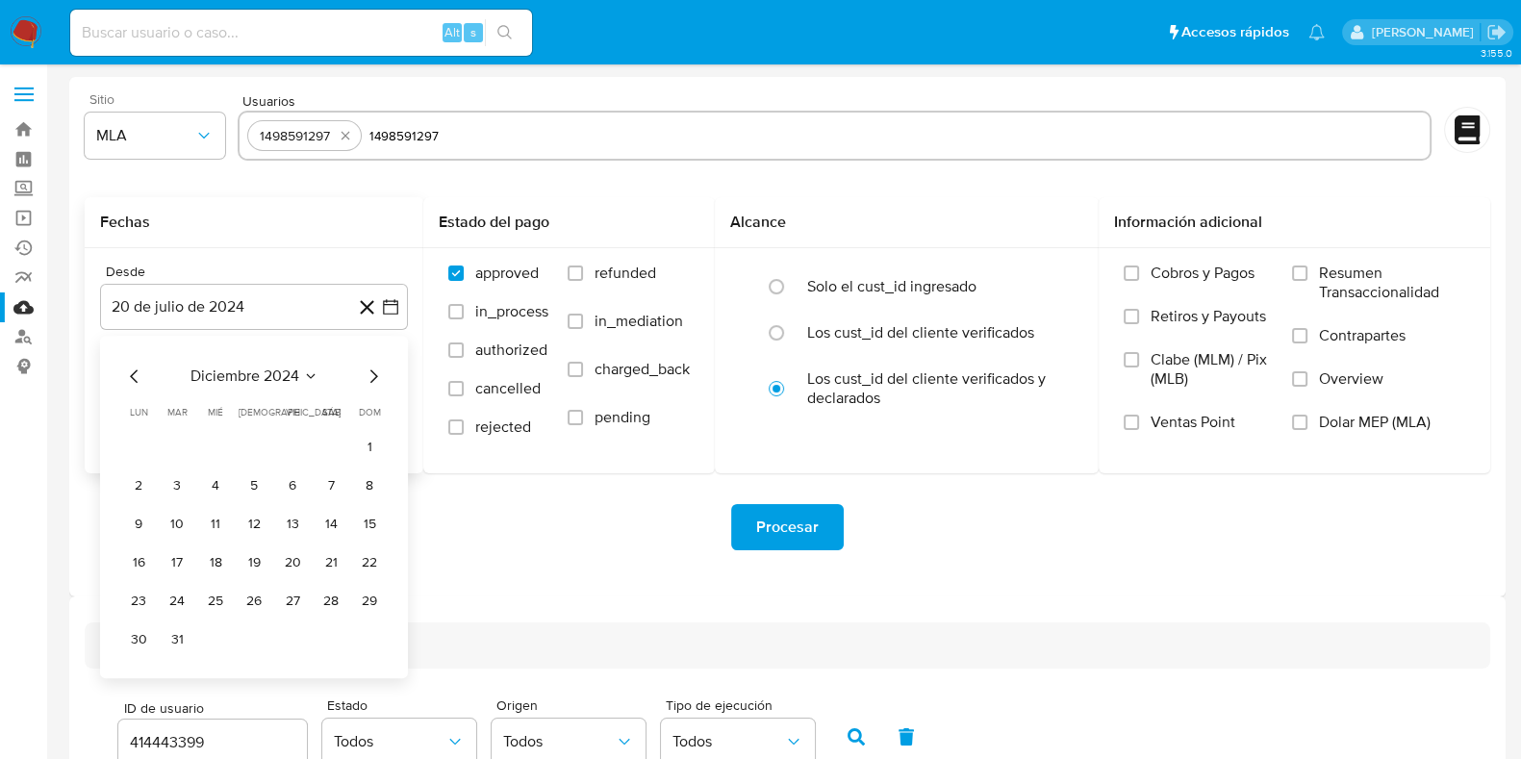
click at [374, 377] on icon "Mes siguiente" at bounding box center [374, 375] width 8 height 13
click at [265, 377] on span "enero 2025" at bounding box center [244, 376] width 79 height 19
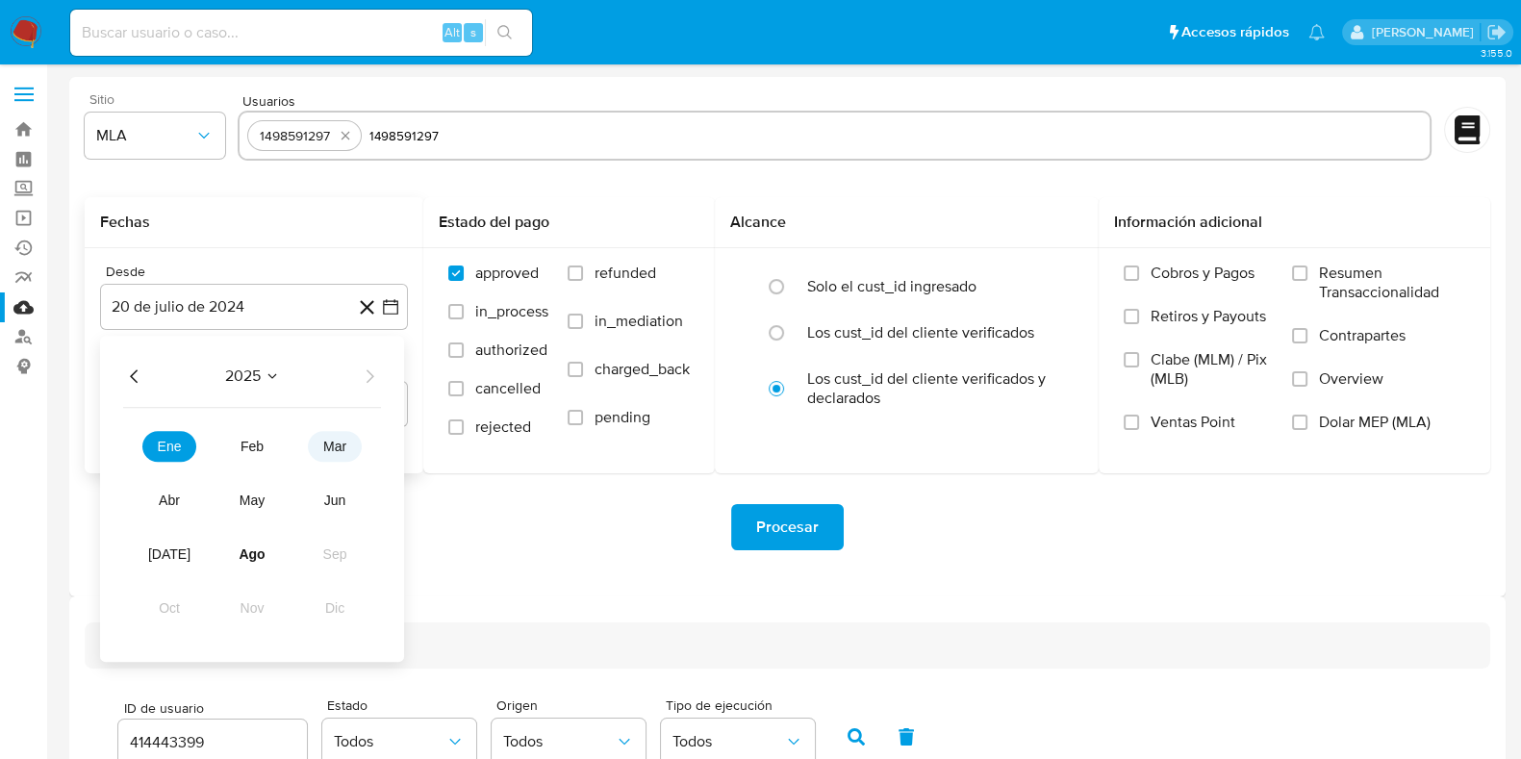
click at [331, 436] on button "mar" at bounding box center [335, 446] width 54 height 31
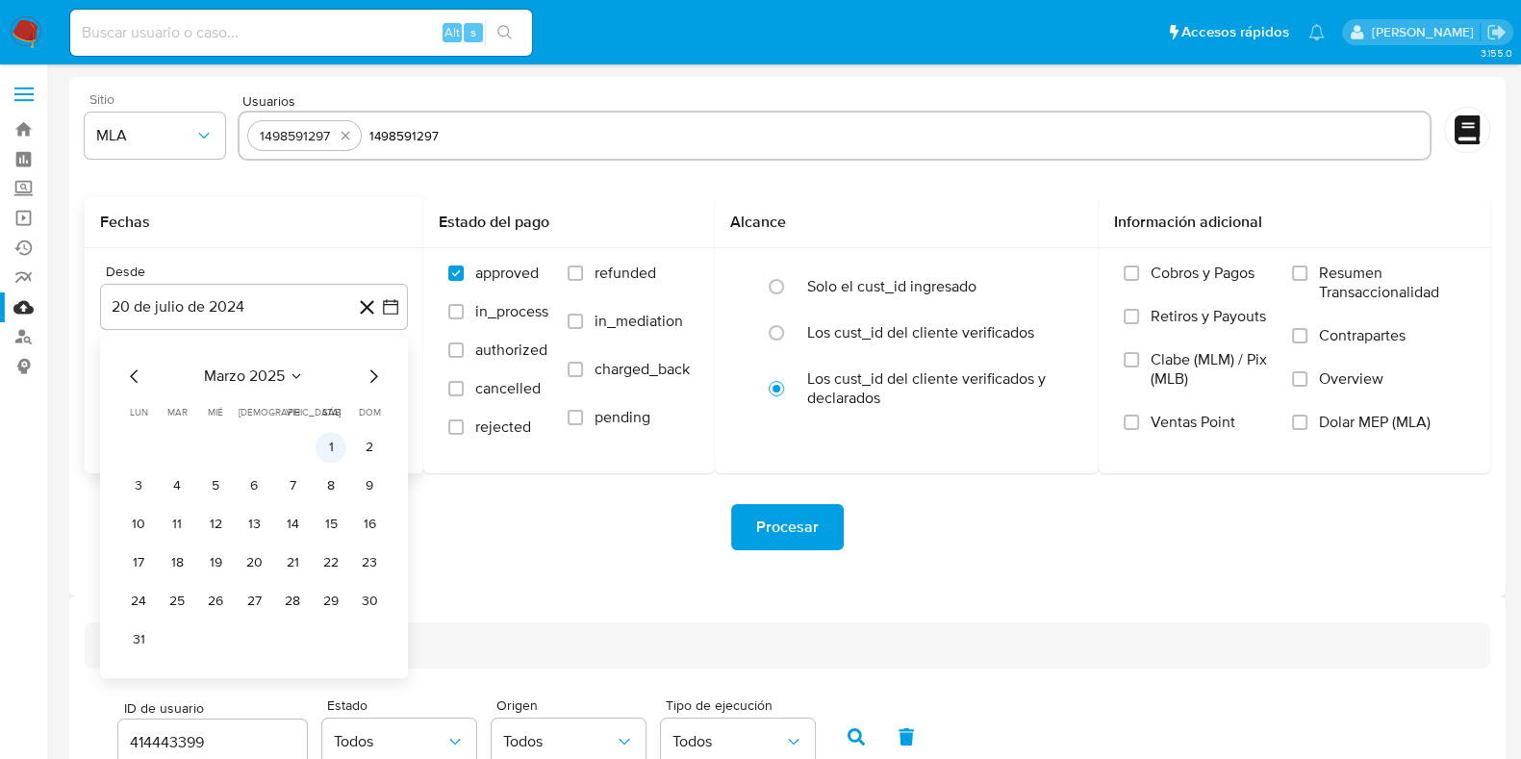
click at [321, 443] on button "1" at bounding box center [331, 447] width 31 height 31
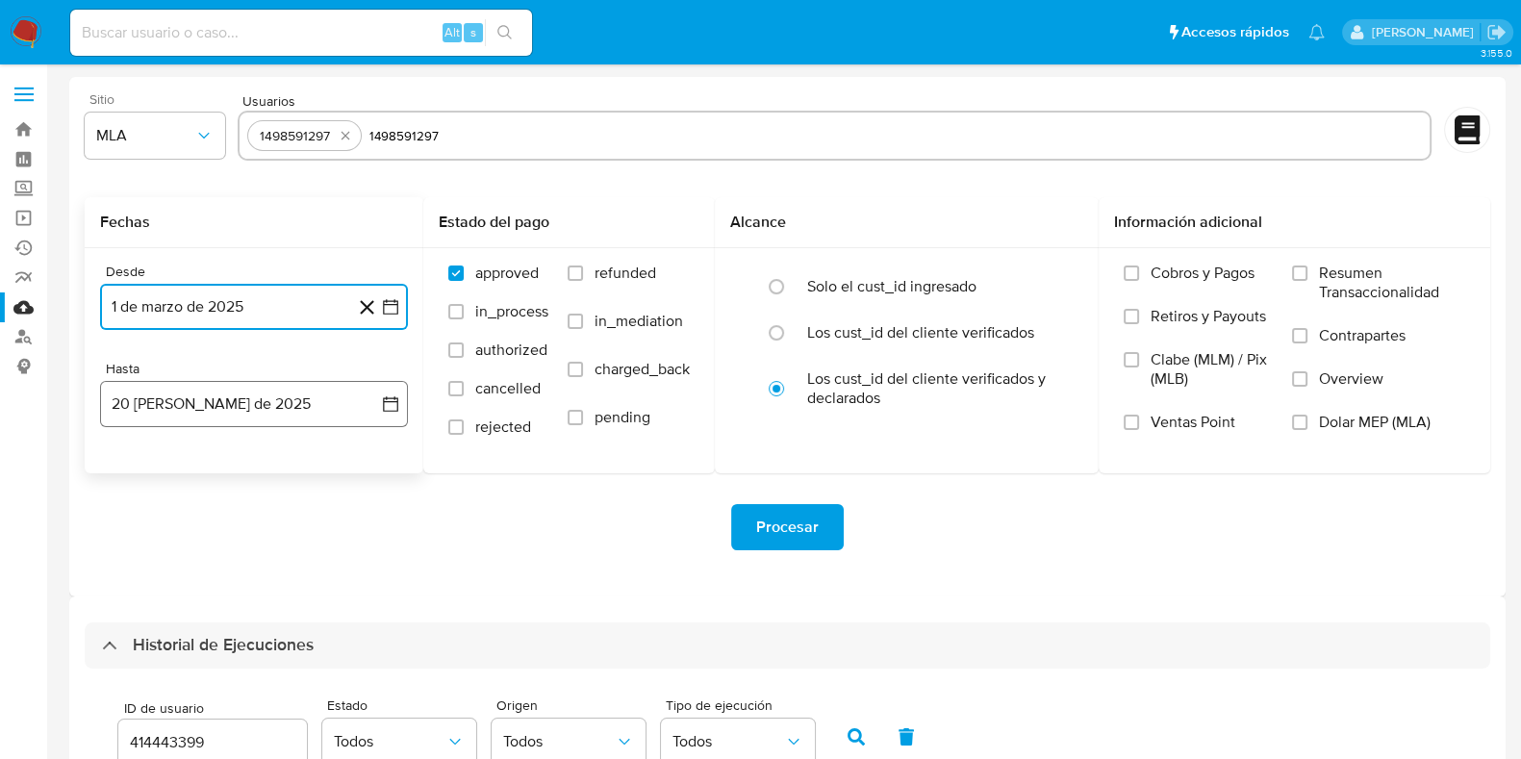
click at [207, 416] on button "20 de agosto de 2025" at bounding box center [254, 404] width 308 height 46
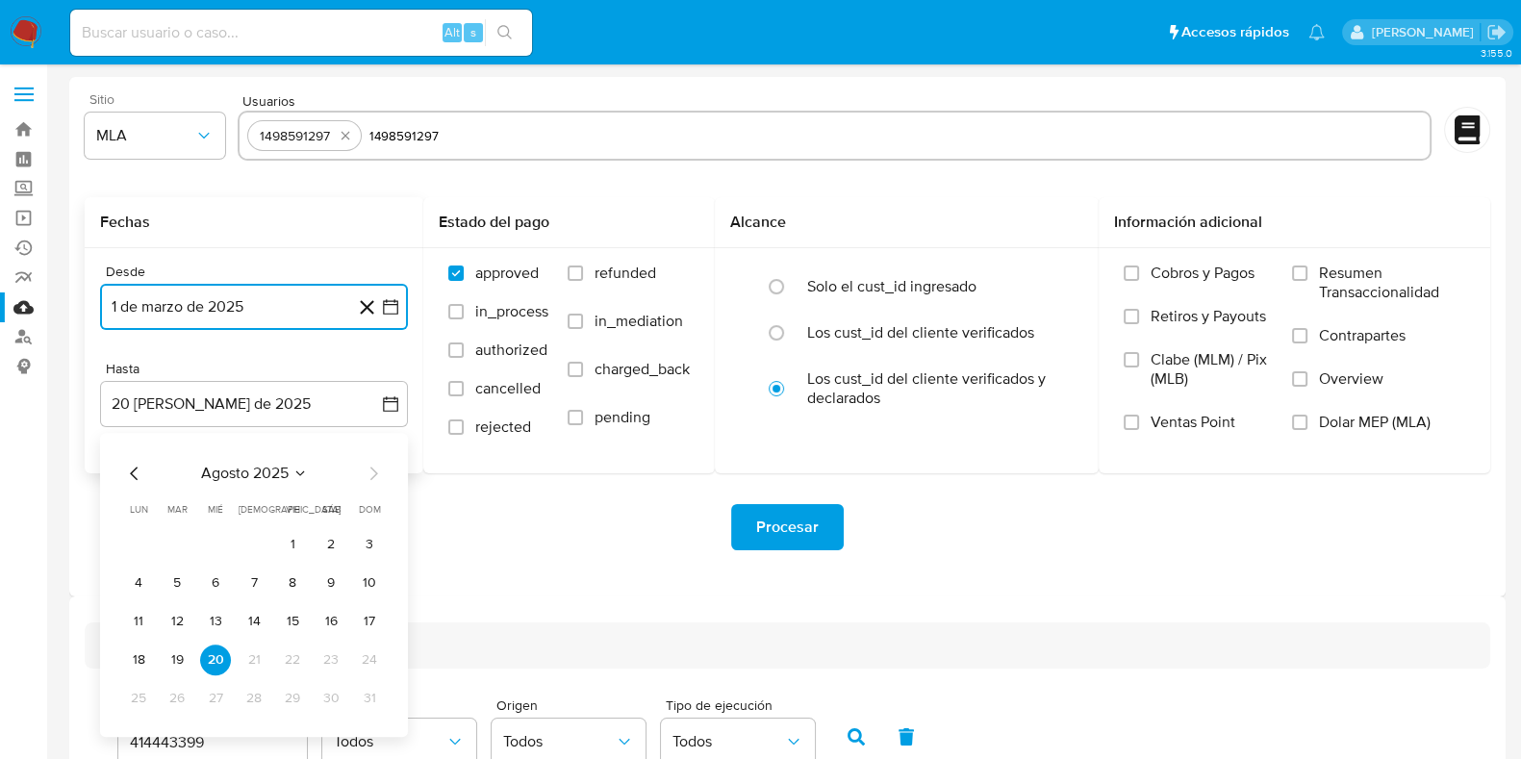
click at [272, 468] on span "agosto 2025" at bounding box center [245, 473] width 88 height 19
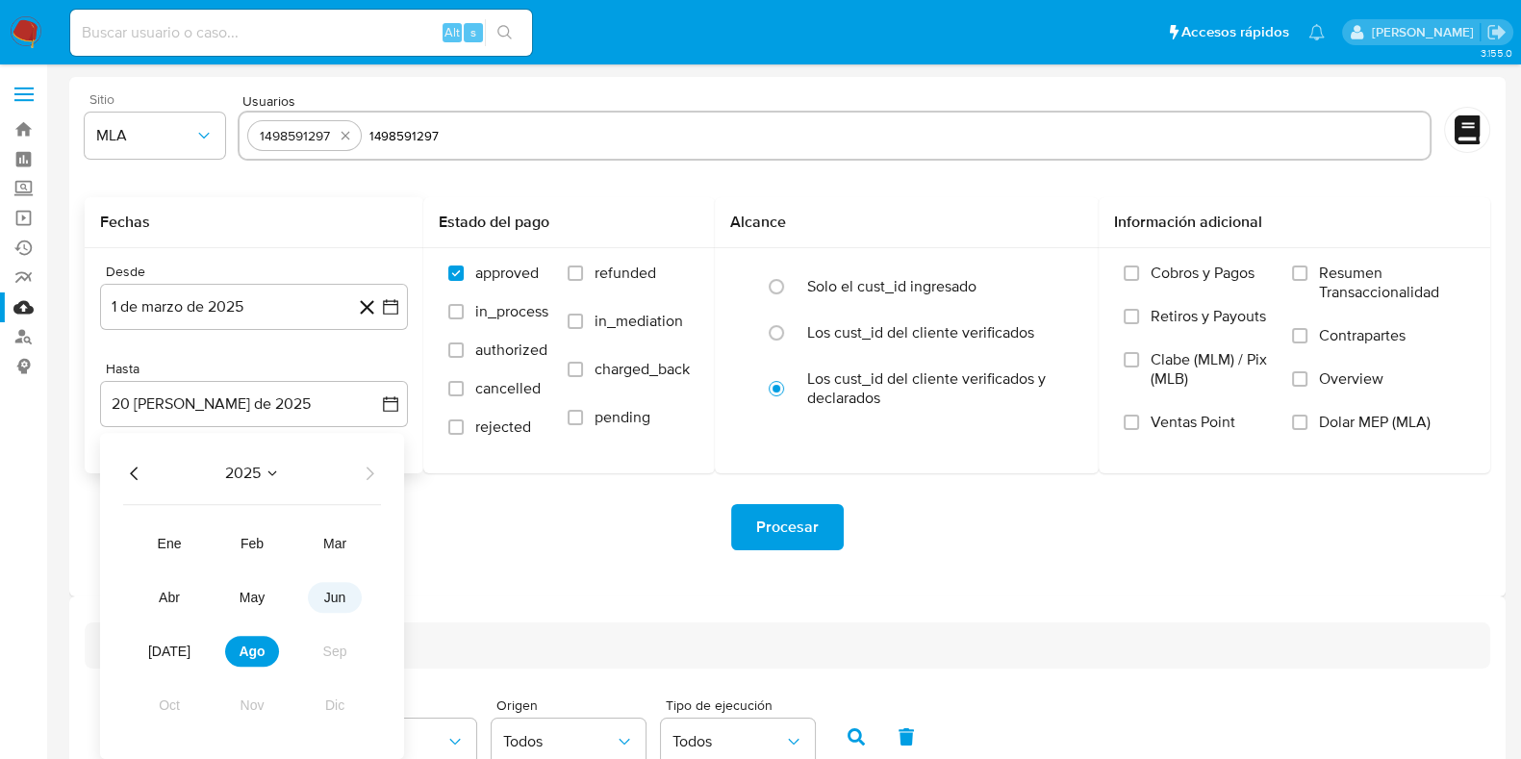
click at [341, 596] on span "jun" at bounding box center [335, 597] width 22 height 15
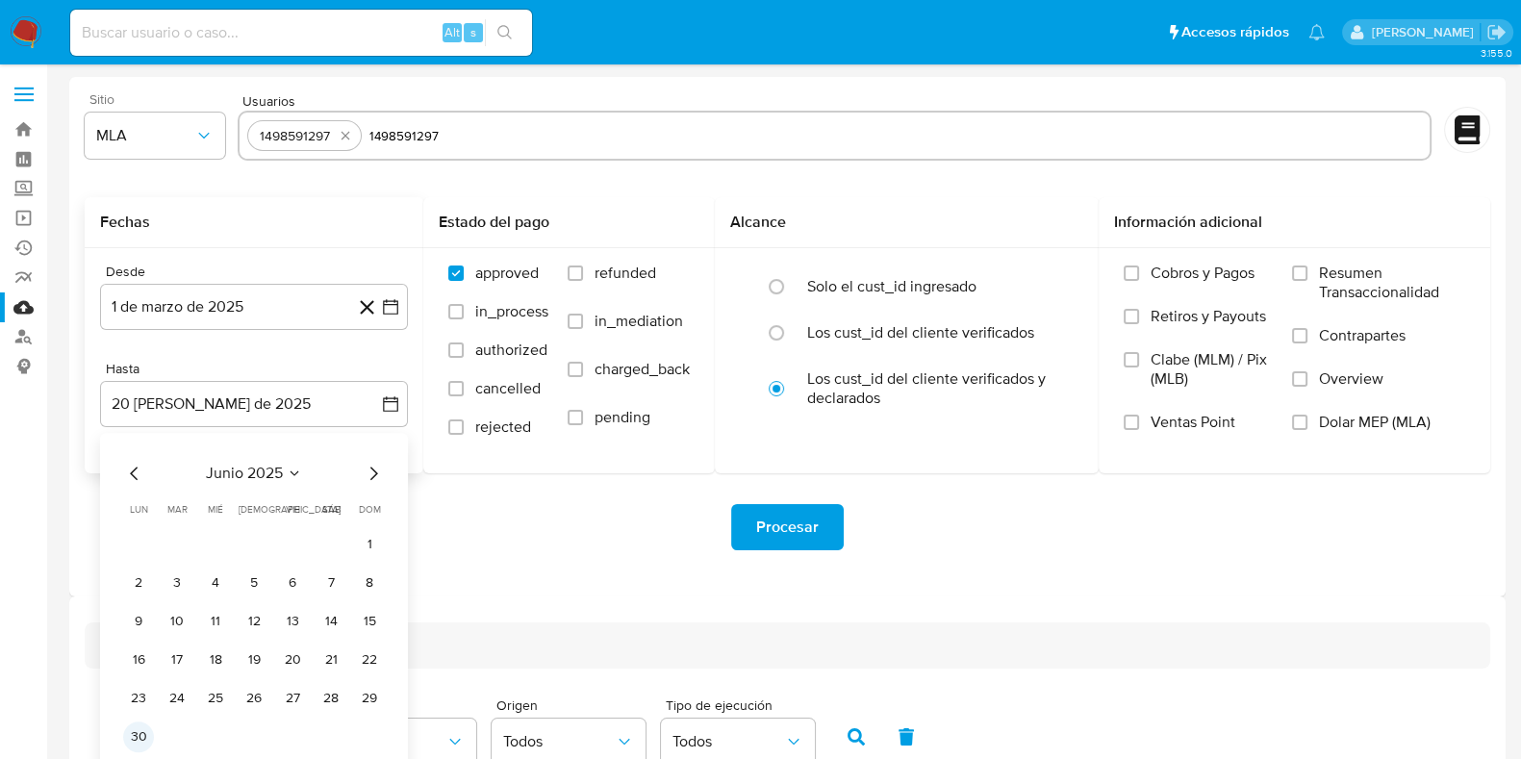
click at [138, 734] on button "30" at bounding box center [138, 736] width 31 height 31
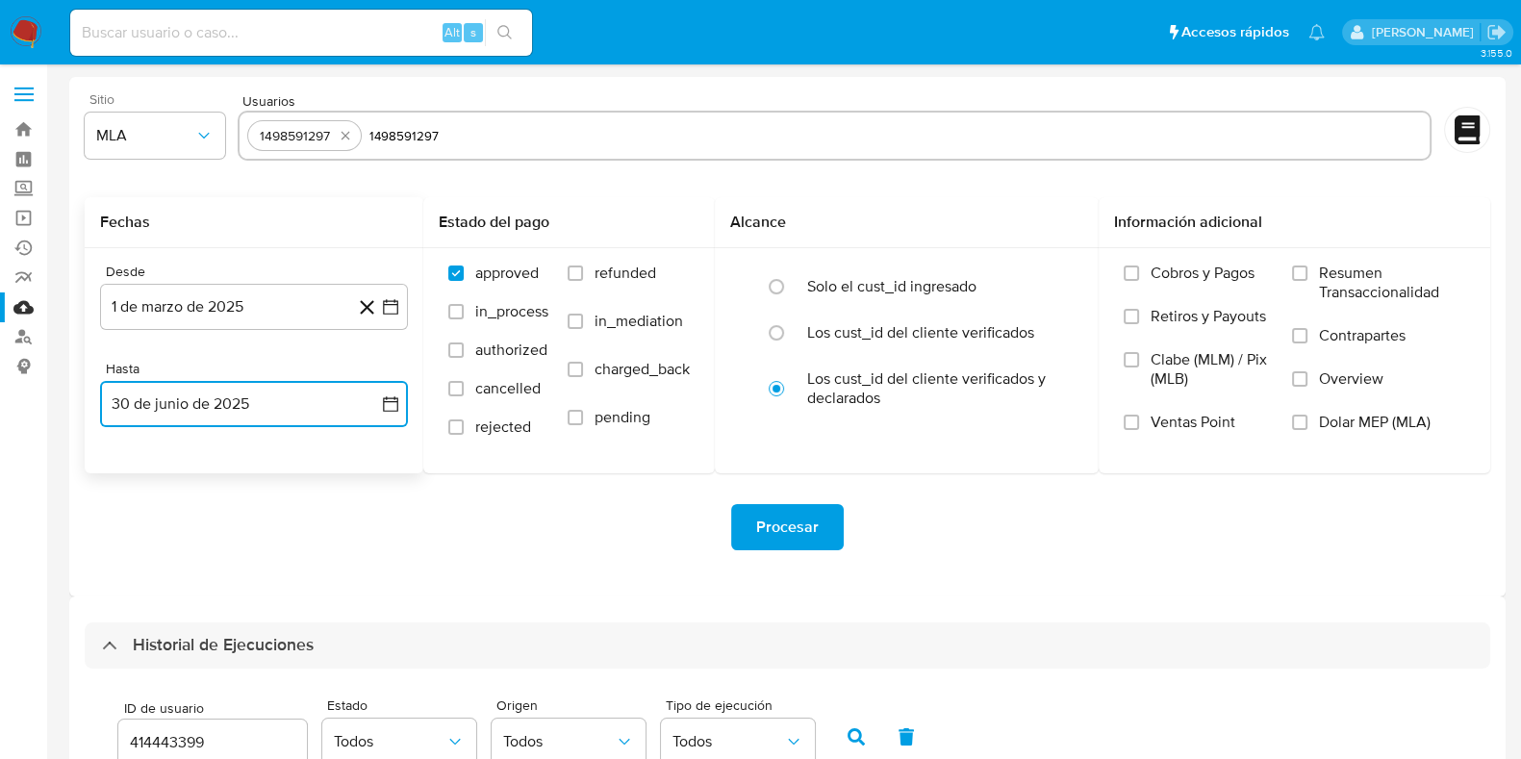
click at [266, 411] on button "30 de junio de 2025" at bounding box center [254, 404] width 308 height 46
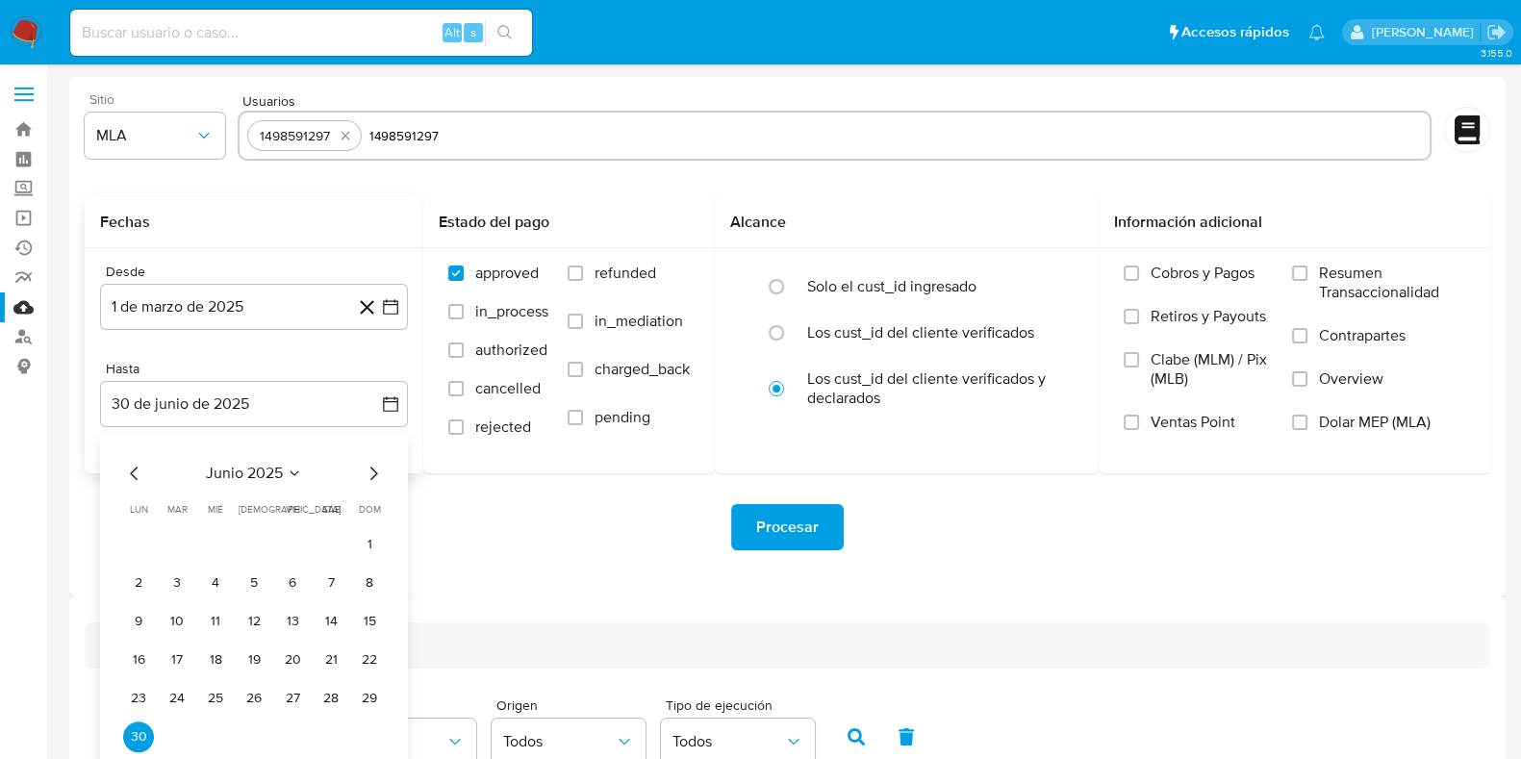
click at [254, 486] on div "junio 2025 junio 2025 lun lunes mar martes mié miércoles jue jueves vie viernes…" at bounding box center [254, 607] width 262 height 291
click at [256, 466] on span "junio 2025" at bounding box center [244, 473] width 77 height 19
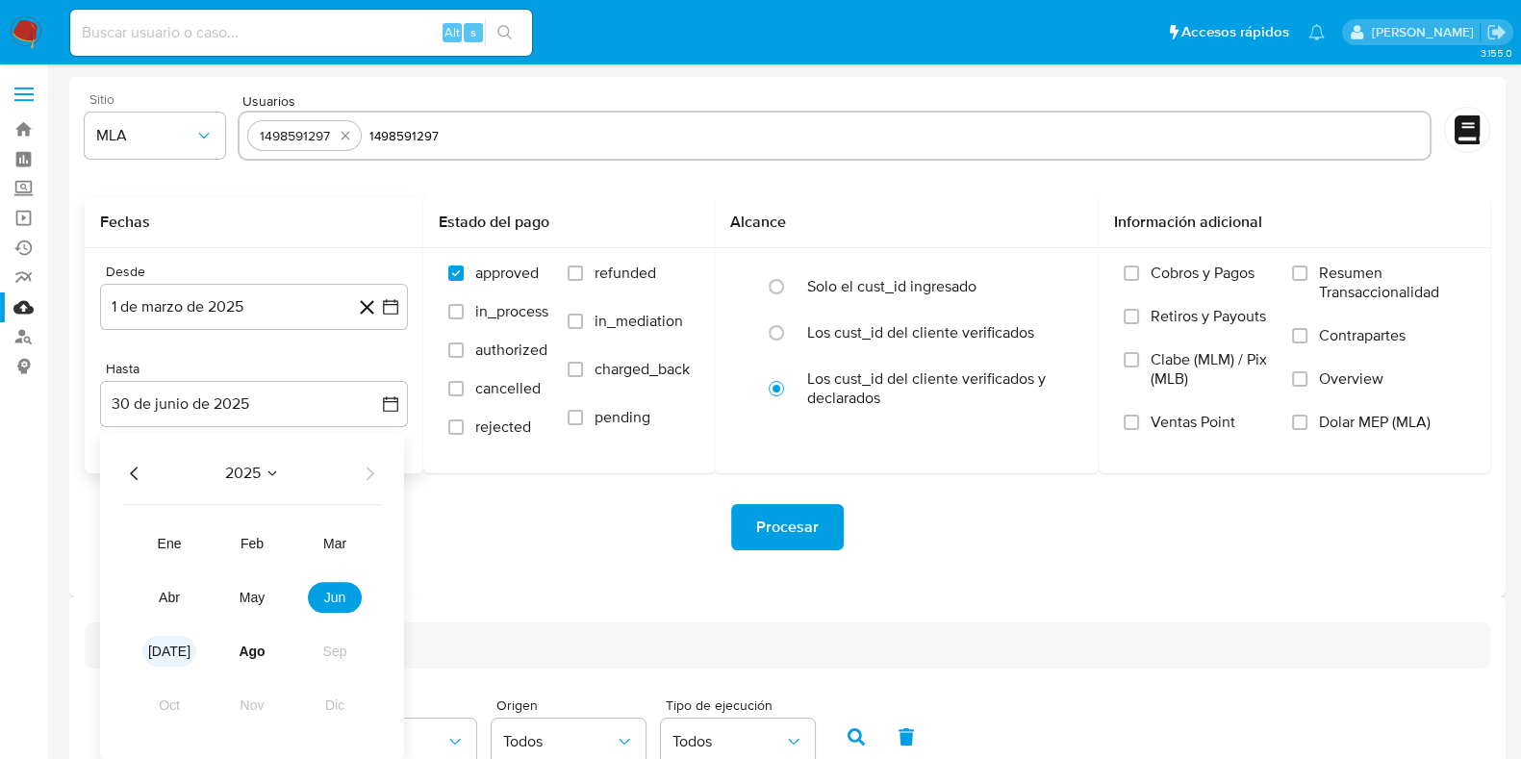
click at [157, 650] on button "jul" at bounding box center [169, 651] width 54 height 31
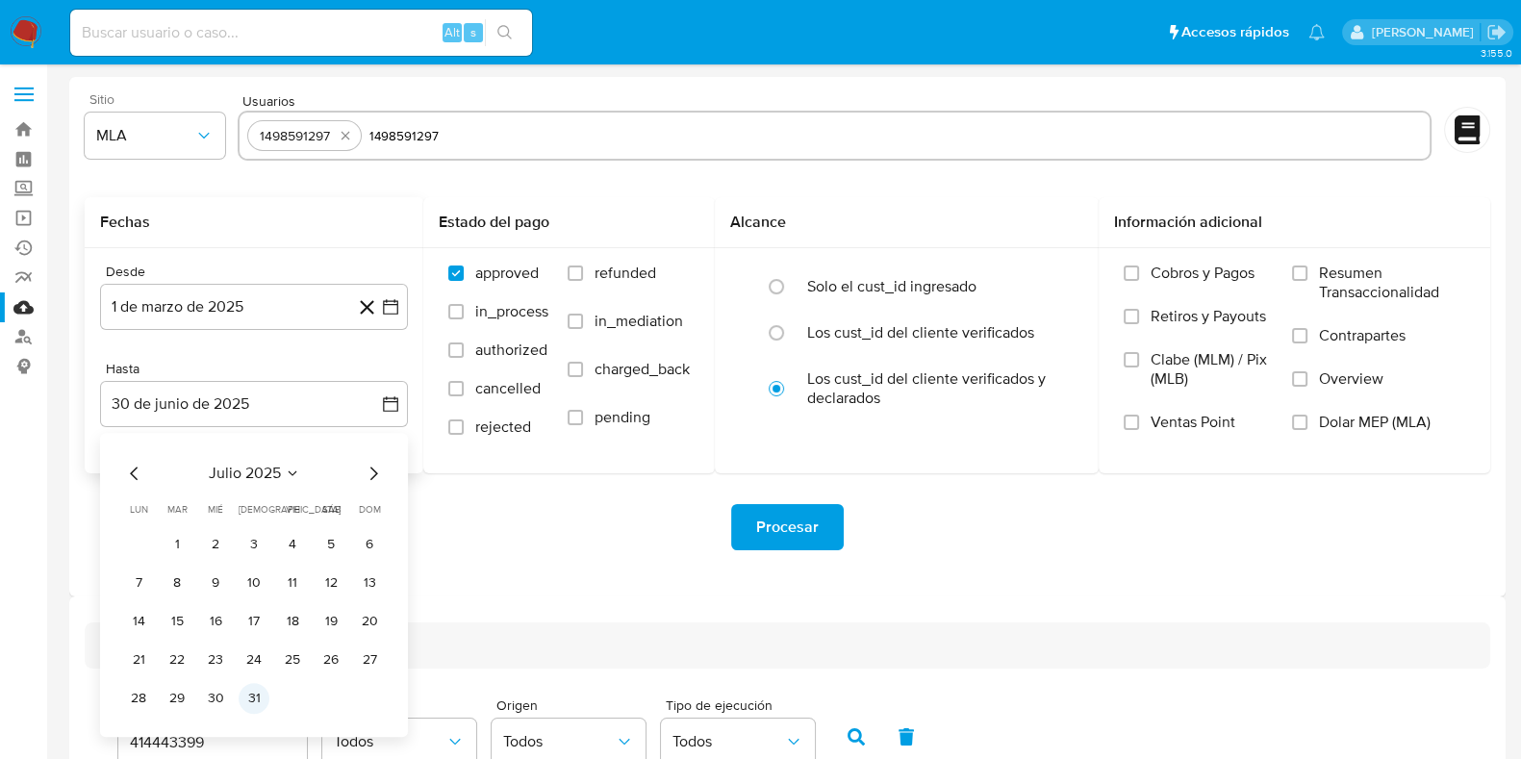
click at [252, 701] on button "31" at bounding box center [254, 698] width 31 height 31
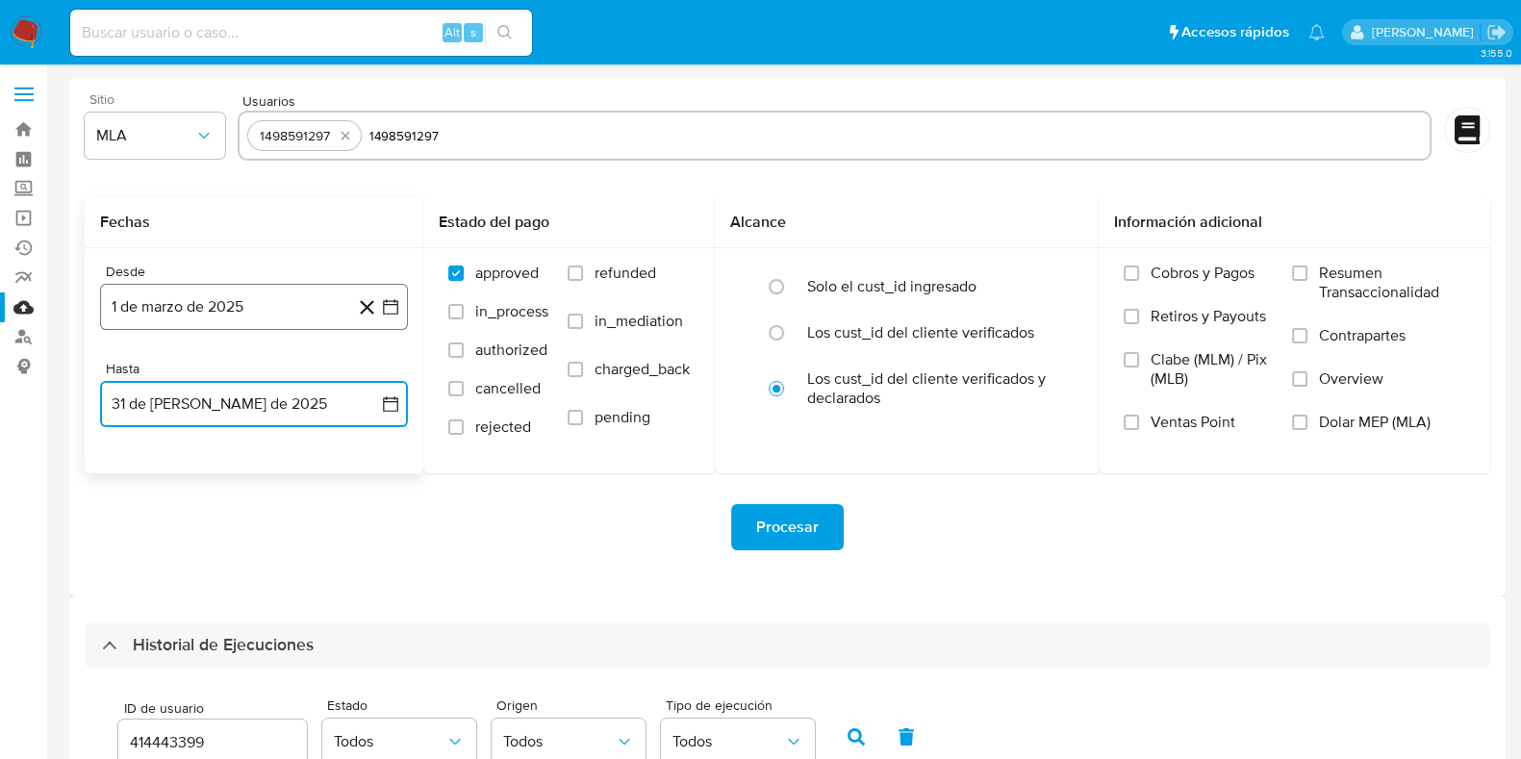
click at [221, 324] on button "1 de marzo de 2025" at bounding box center [254, 307] width 308 height 46
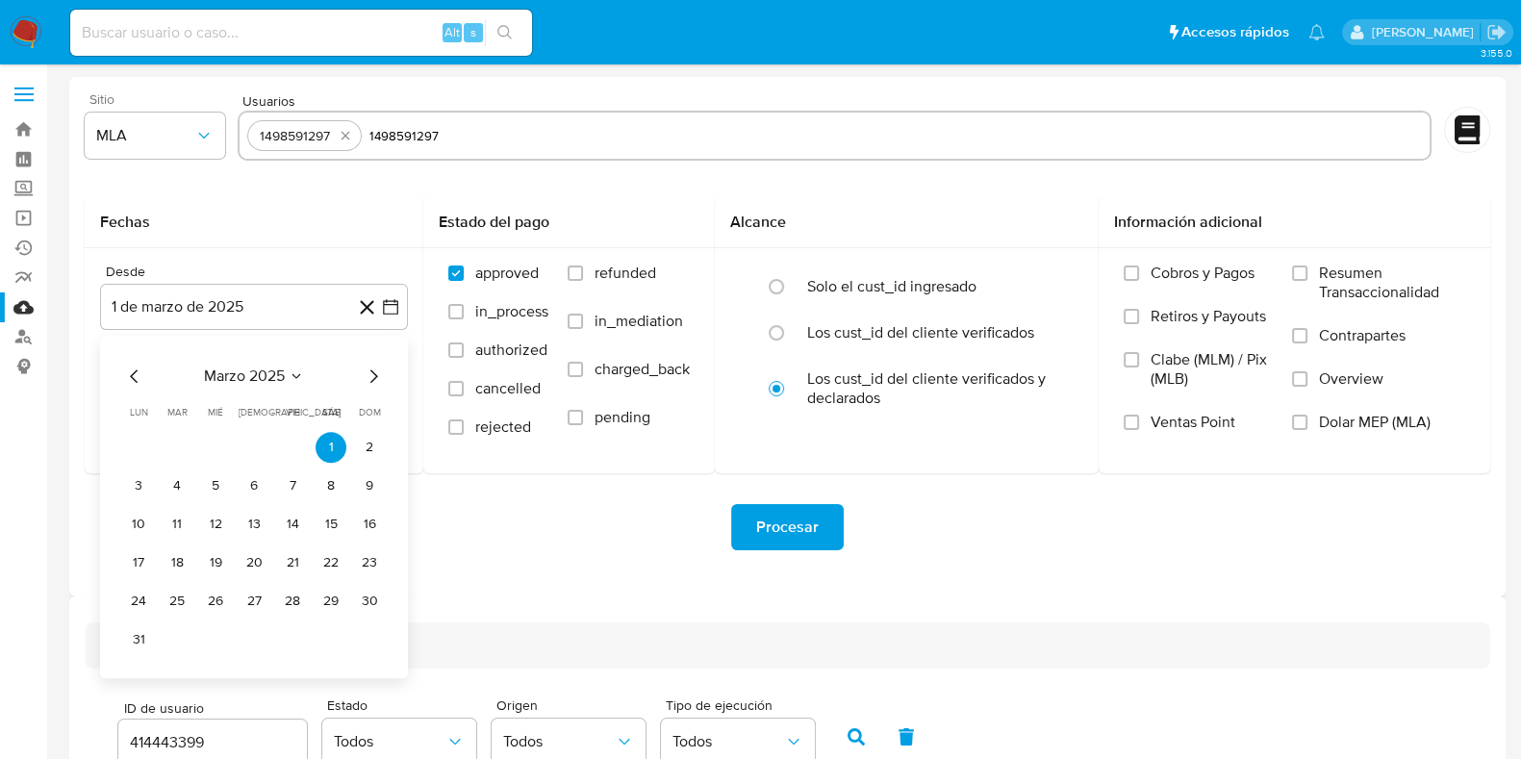
click at [592, 519] on div "Procesar" at bounding box center [787, 527] width 1405 height 46
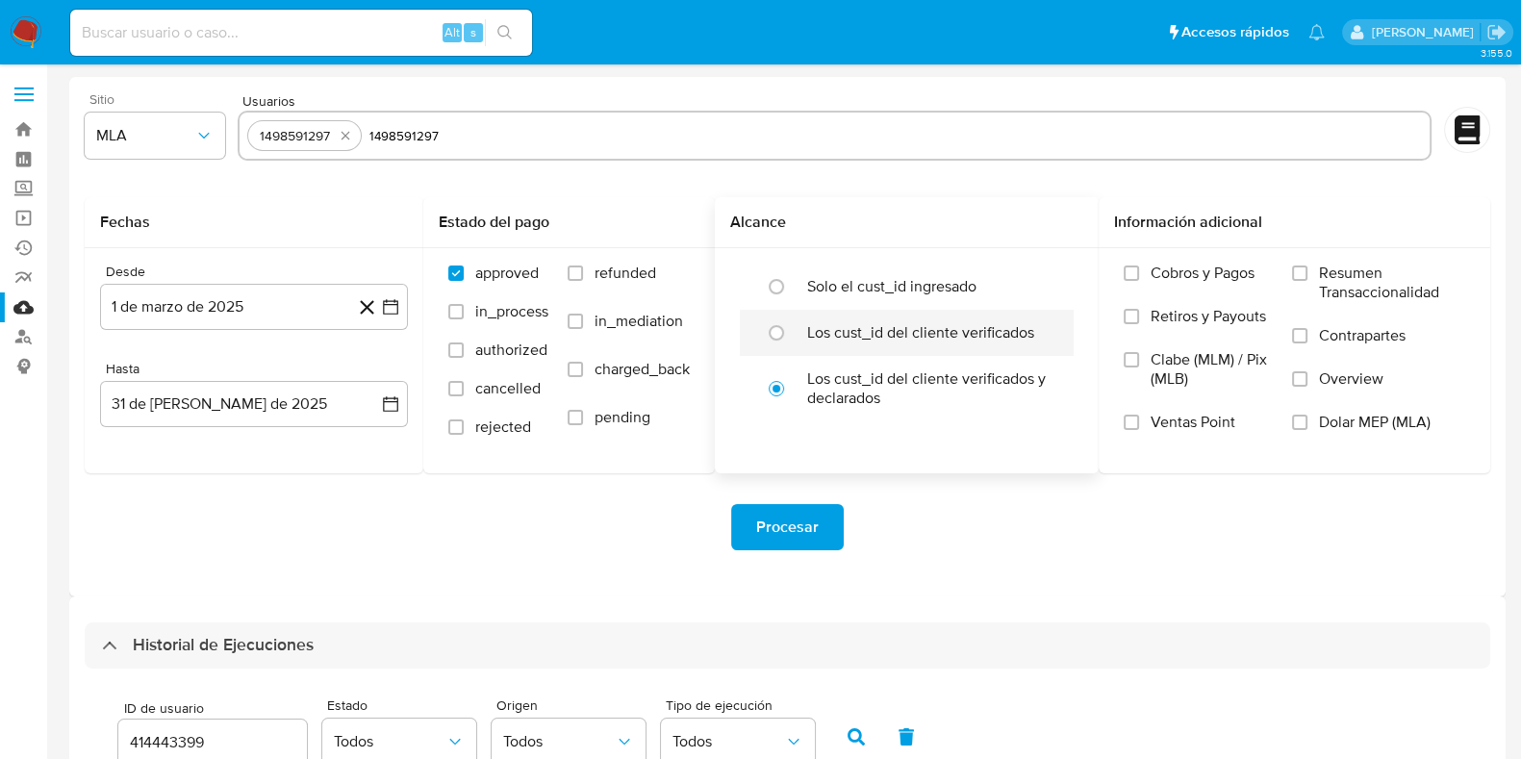
click at [888, 328] on label "Los cust_id del cliente verificados" at bounding box center [920, 332] width 227 height 19
click at [792, 328] on input "radio" at bounding box center [776, 332] width 31 height 31
radio input "true"
click at [1397, 431] on span "Dolar MEP (MLA)" at bounding box center [1375, 422] width 112 height 19
click at [1307, 430] on input "Dolar MEP (MLA)" at bounding box center [1299, 422] width 15 height 15
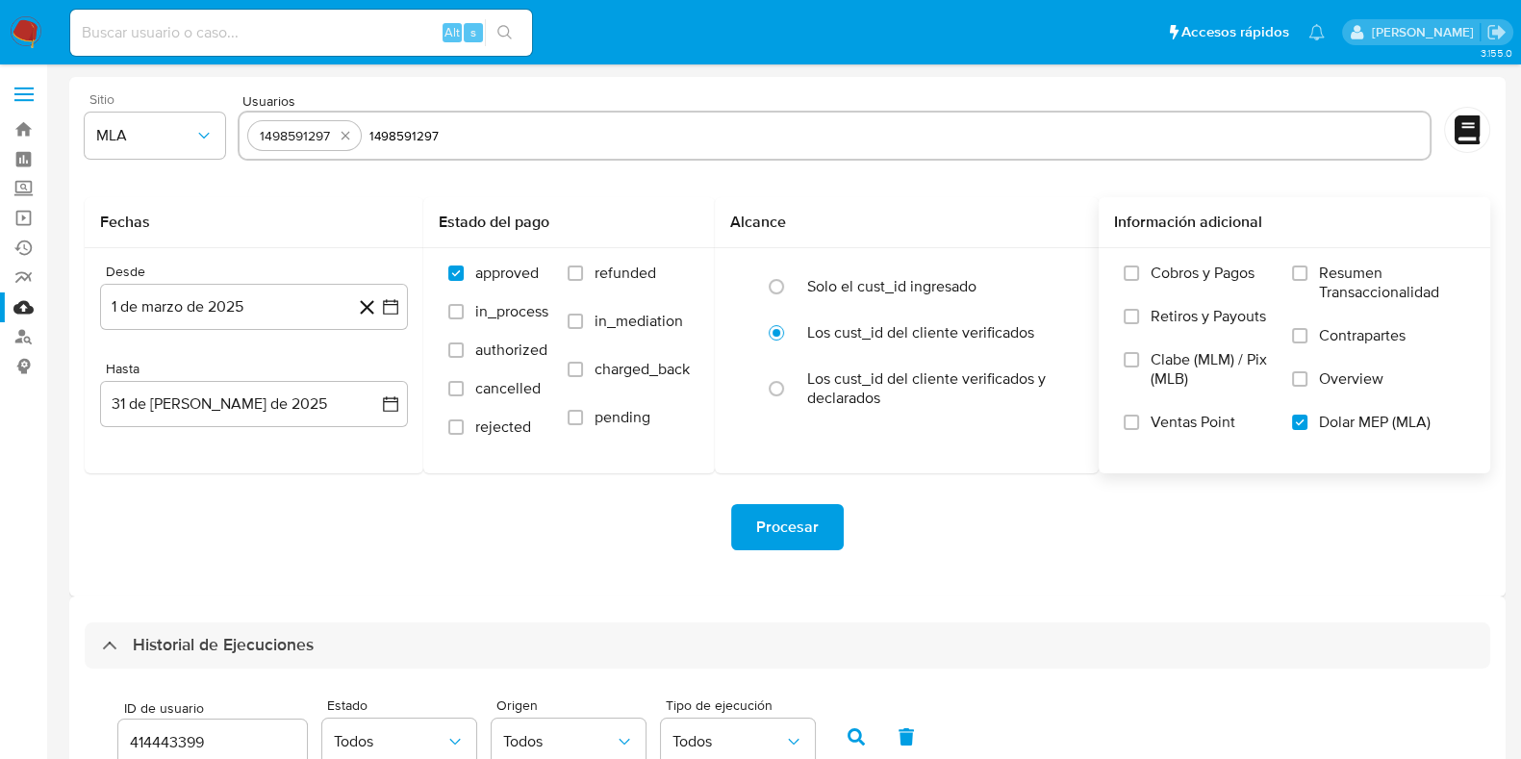
click at [763, 524] on span "Procesar" at bounding box center [787, 527] width 63 height 42
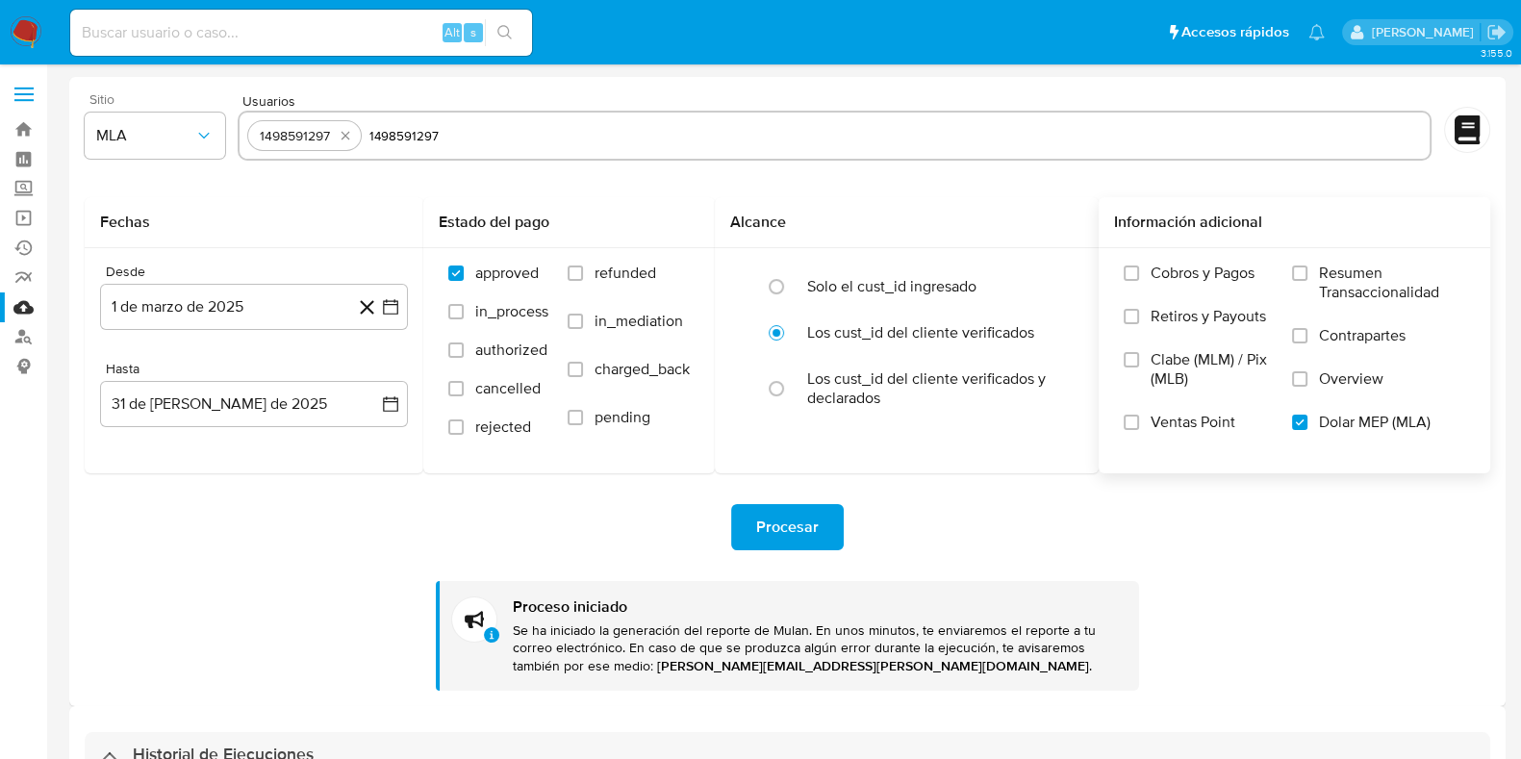
scroll to position [325, 0]
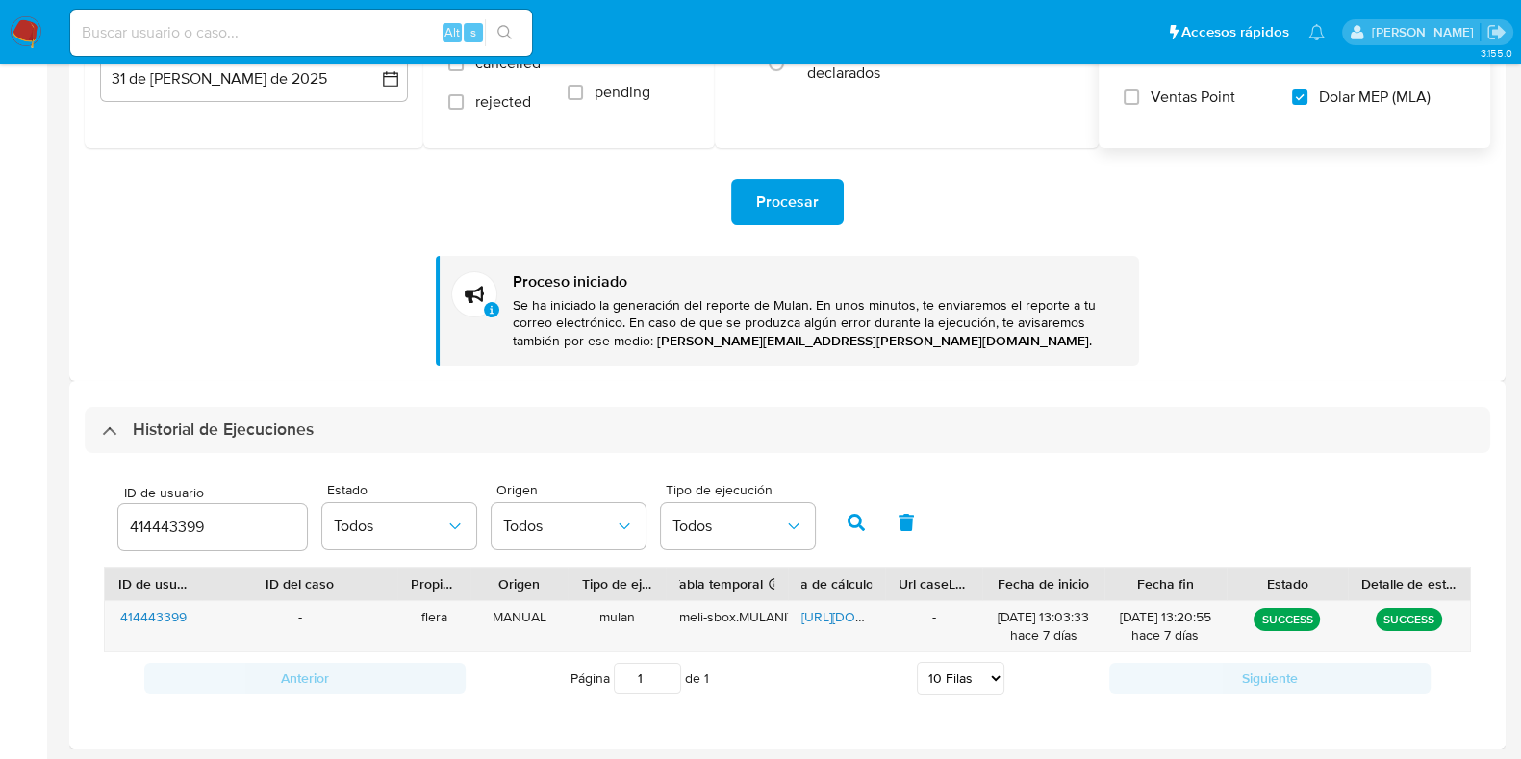
click at [153, 530] on input "414443399" at bounding box center [212, 527] width 189 height 25
click at [854, 520] on icon "button" at bounding box center [855, 522] width 17 height 17
click at [835, 614] on span "https://docs.google.com/spreadsheets/d/1jYId8AESQyM7ZAdGah4zzGTykc_yi8jLizBQ867…" at bounding box center [867, 616] width 133 height 19
click at [183, 537] on input "1365456396" at bounding box center [212, 527] width 189 height 25
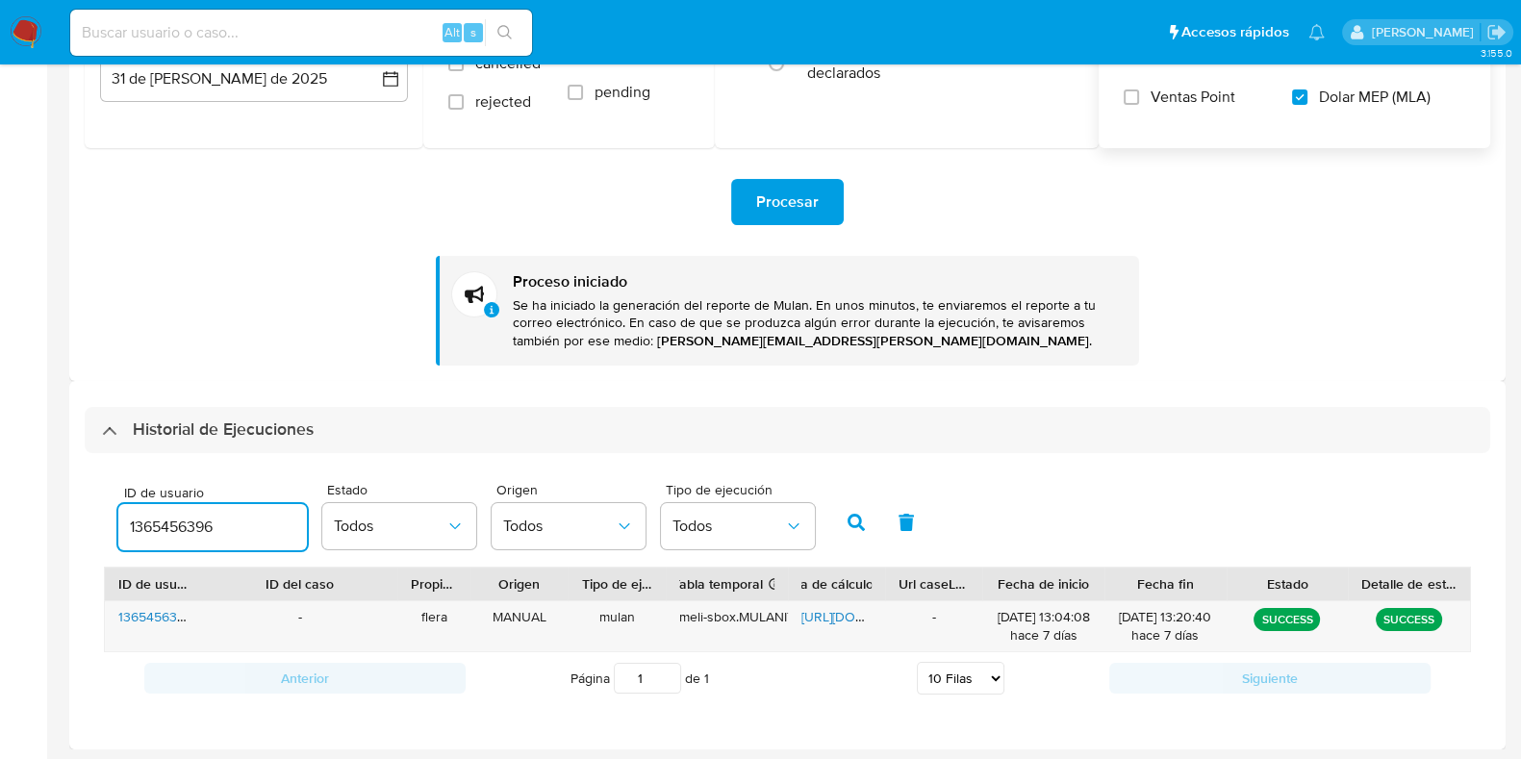
click at [179, 537] on input "1365456396" at bounding box center [212, 527] width 189 height 25
click at [192, 532] on input "1365456396" at bounding box center [212, 527] width 189 height 25
type input "1498591297"
click at [858, 525] on icon "button" at bounding box center [855, 522] width 17 height 17
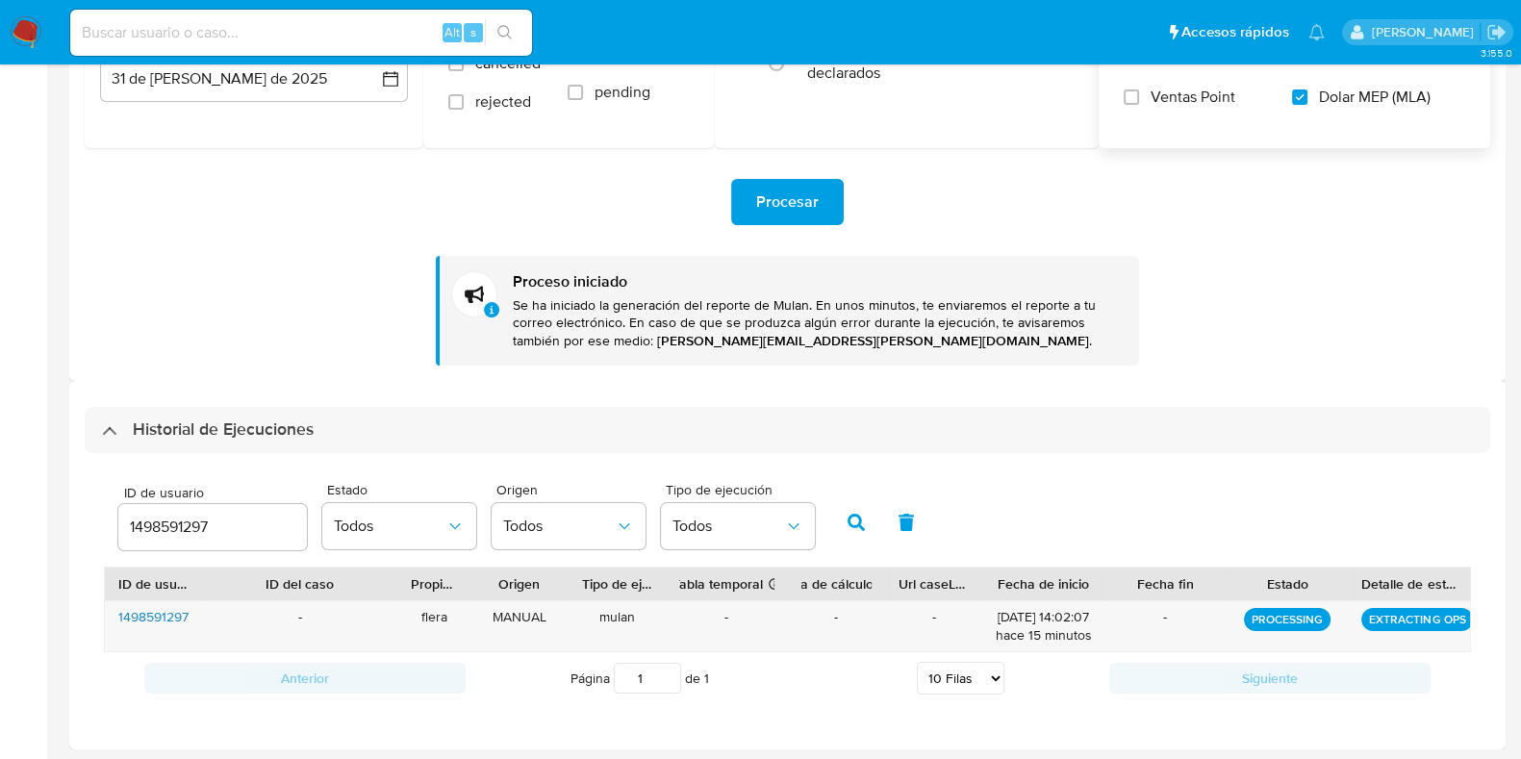
click at [847, 524] on icon "button" at bounding box center [855, 522] width 17 height 17
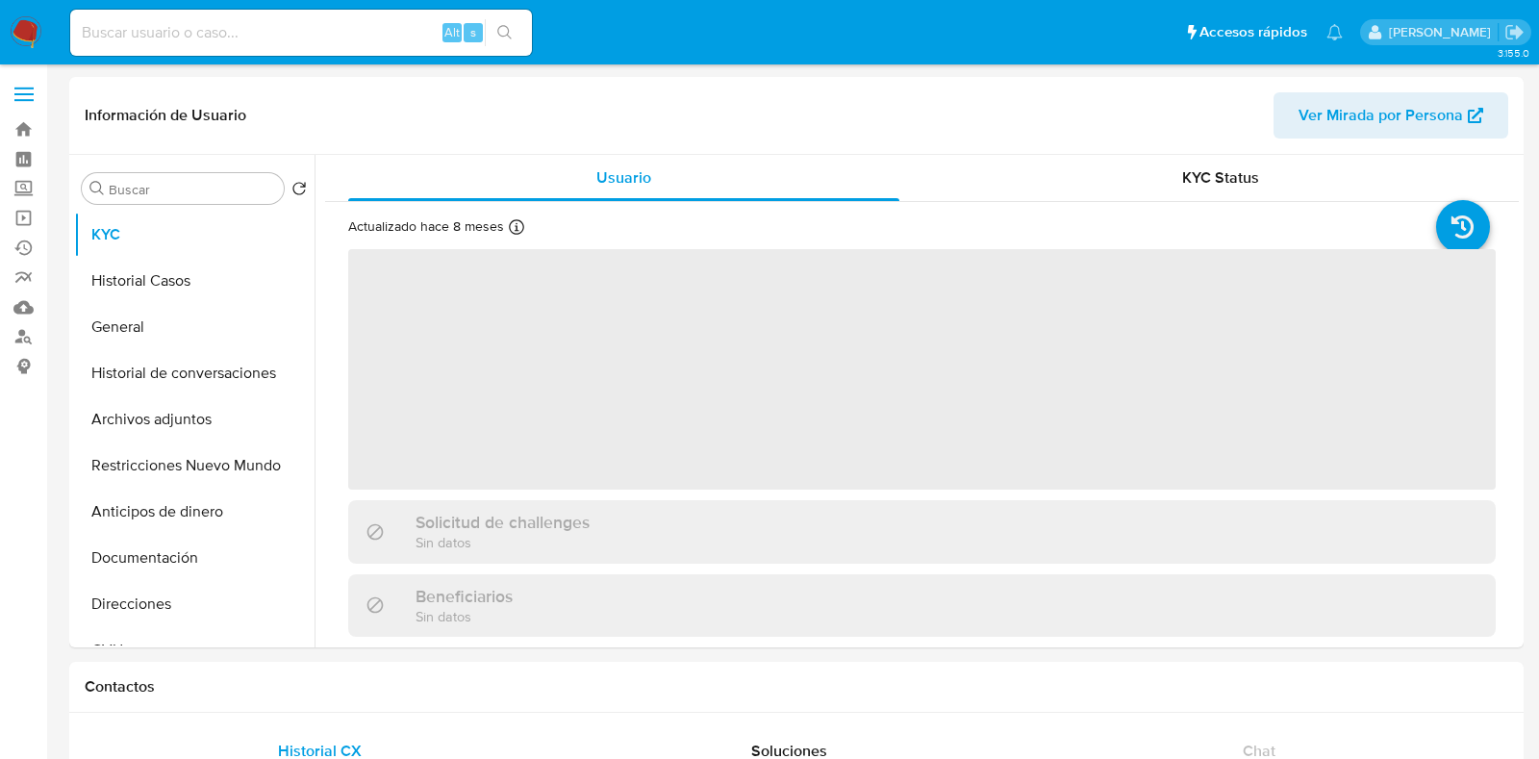
select select "10"
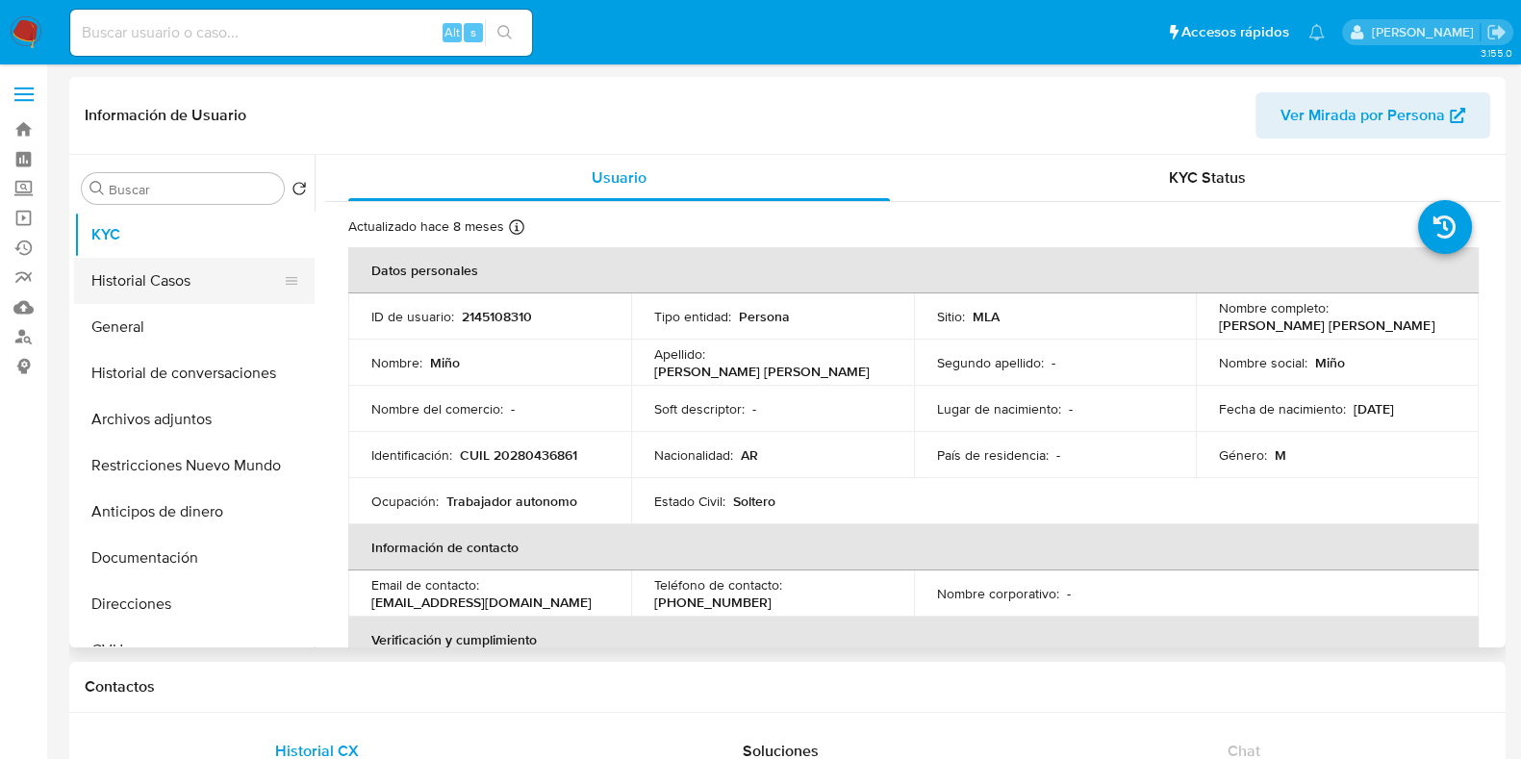
click at [173, 285] on button "Historial Casos" at bounding box center [186, 281] width 225 height 46
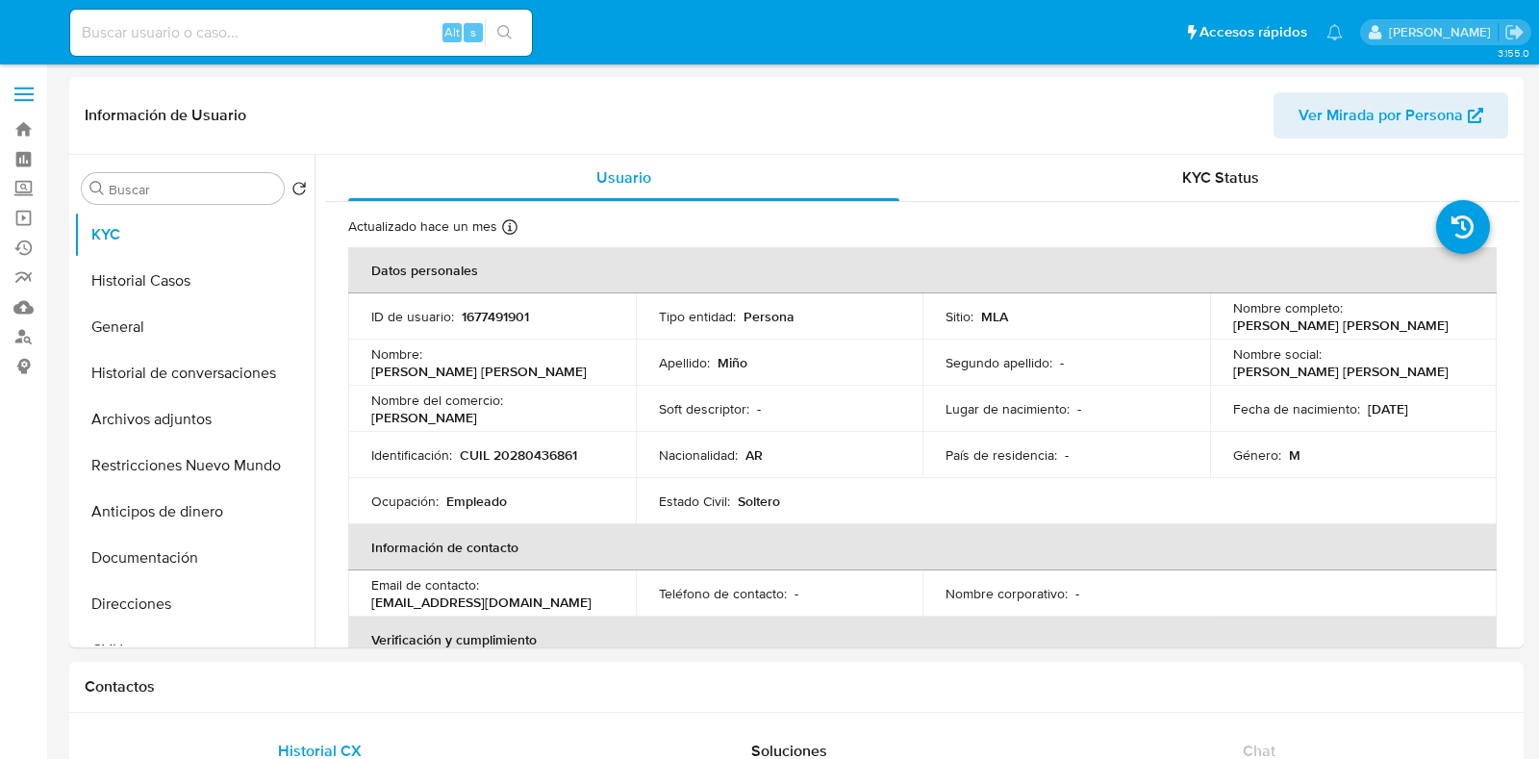
select select "10"
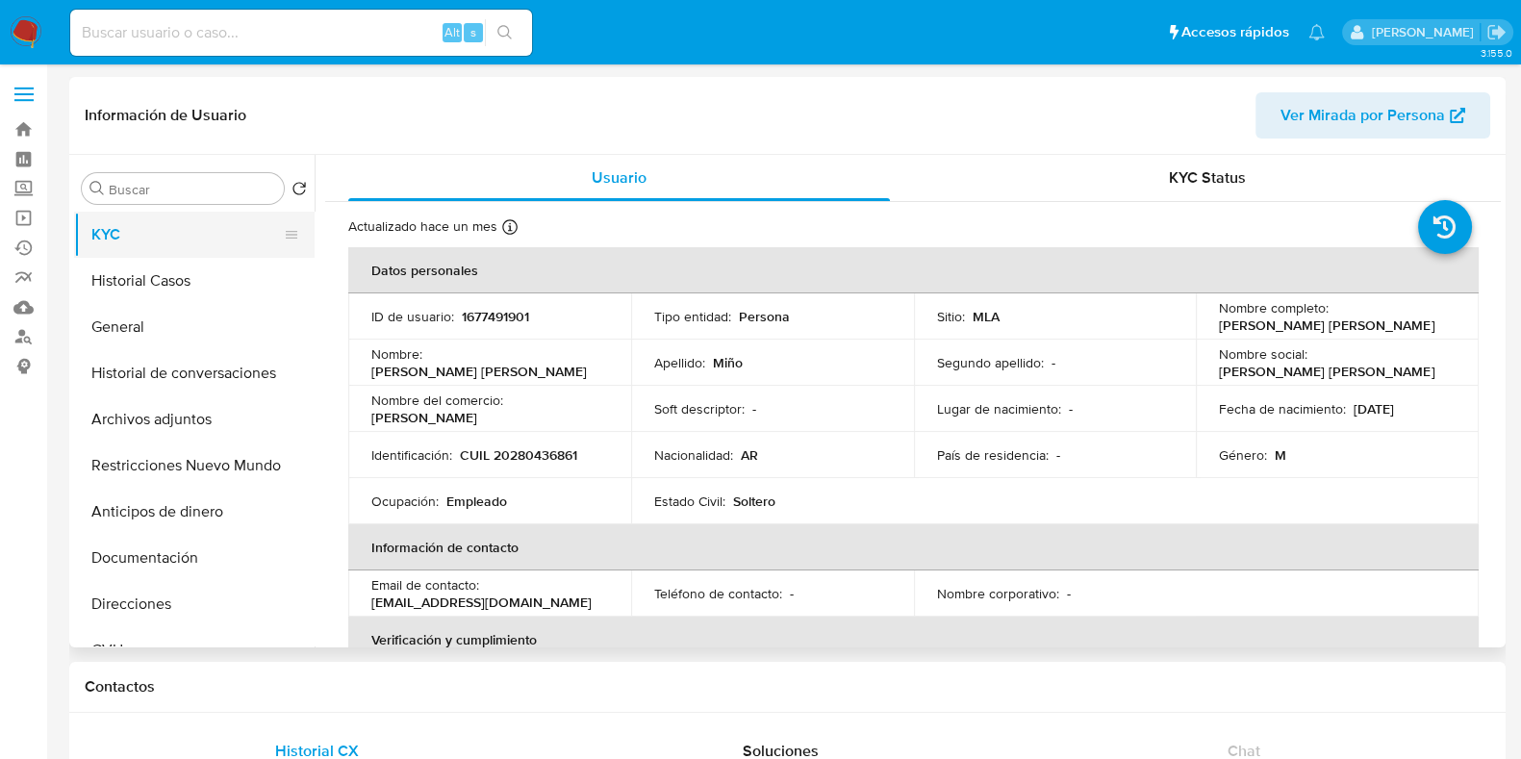
click at [215, 251] on button "KYC" at bounding box center [186, 235] width 225 height 46
click at [204, 279] on button "Historial Casos" at bounding box center [186, 281] width 225 height 46
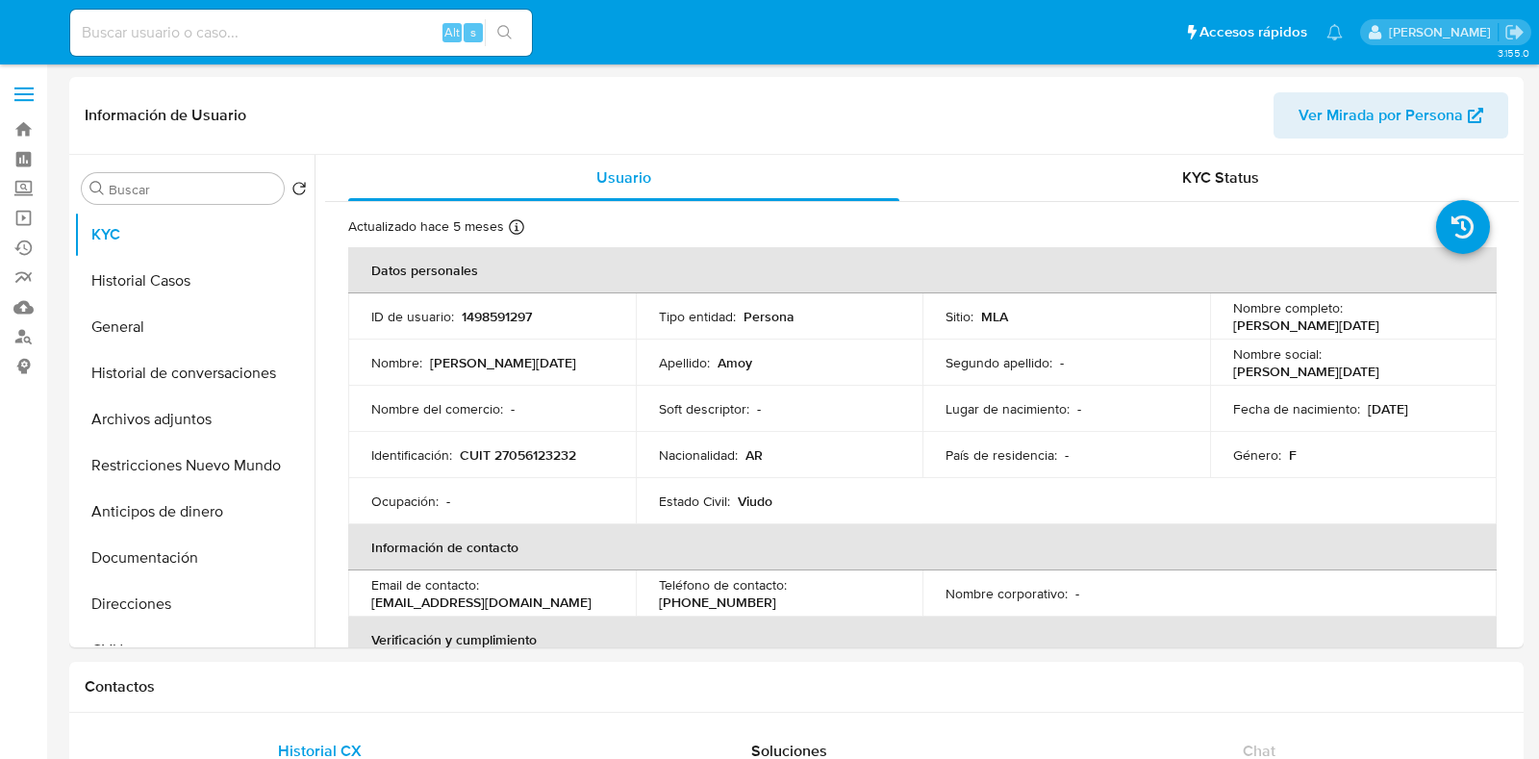
select select "10"
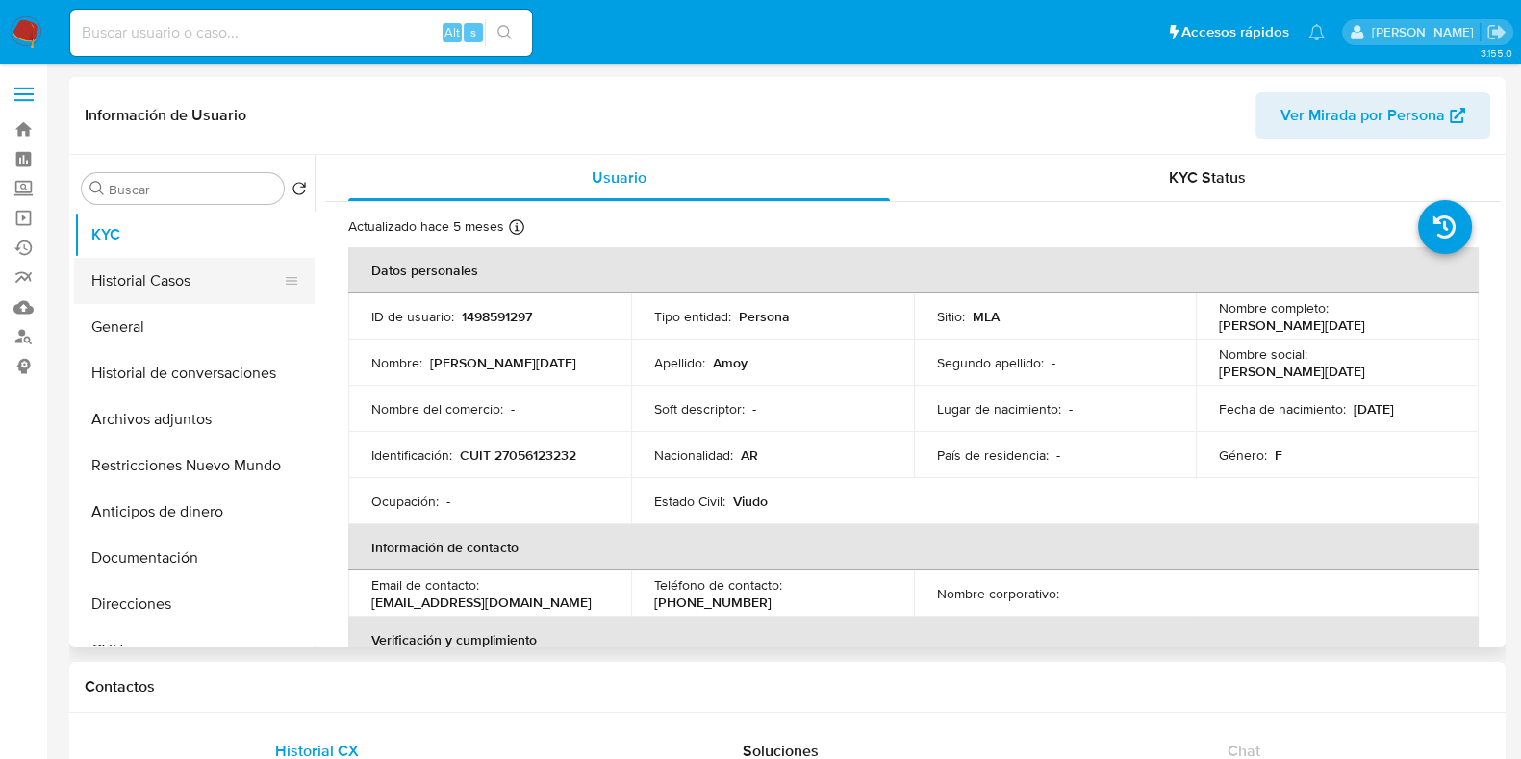
click at [214, 271] on button "Historial Casos" at bounding box center [186, 281] width 225 height 46
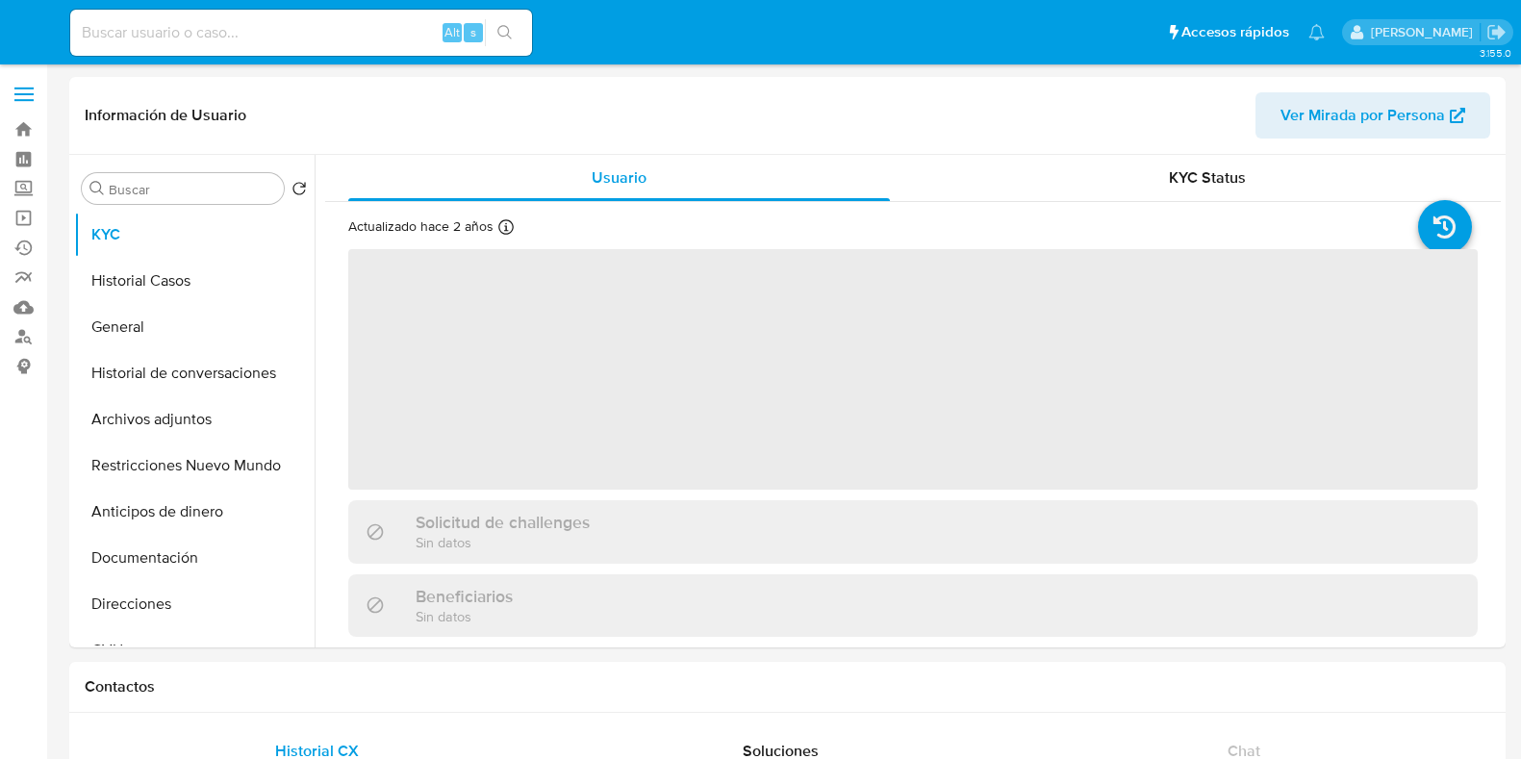
select select "10"
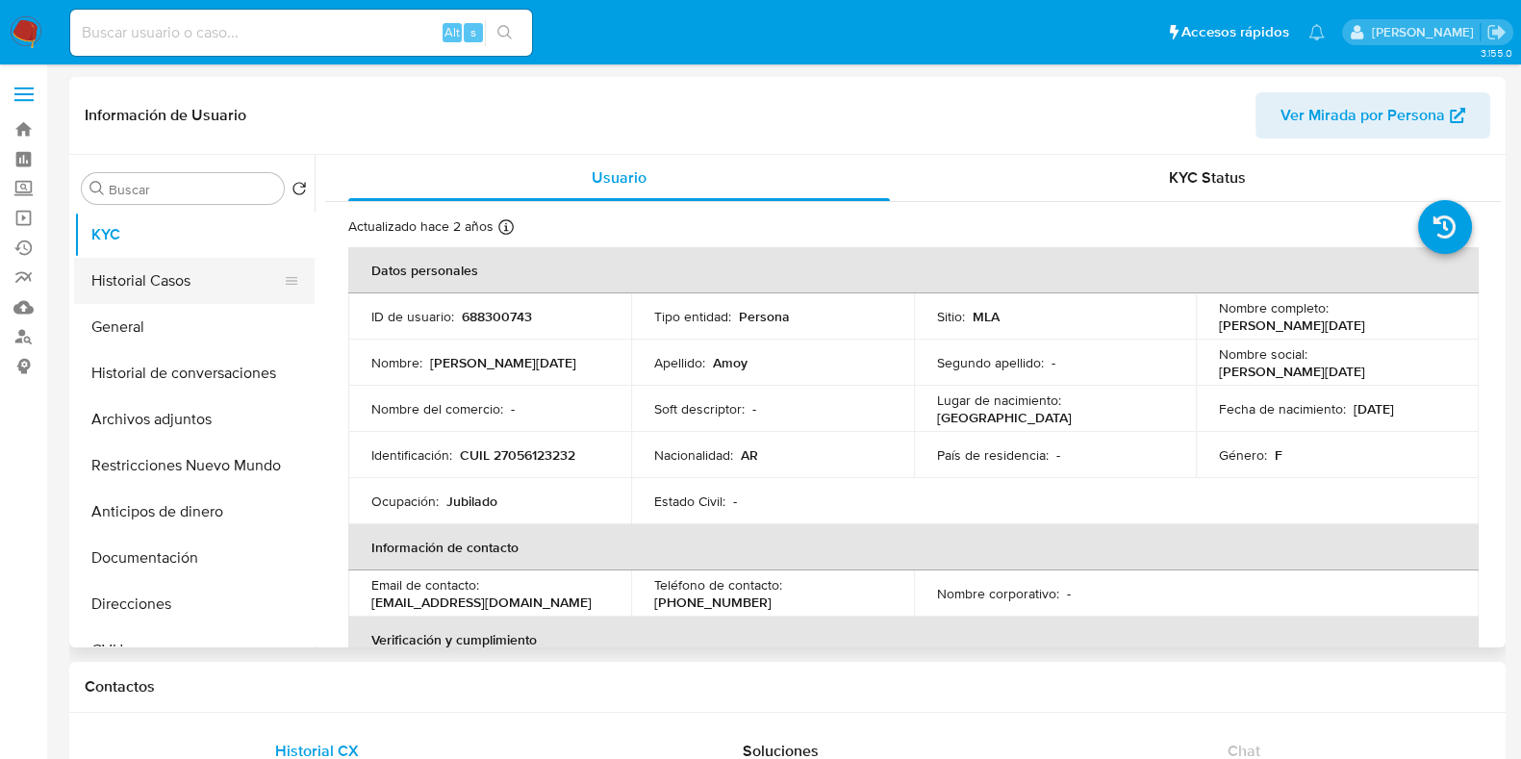
click at [127, 261] on button "Historial Casos" at bounding box center [186, 281] width 225 height 46
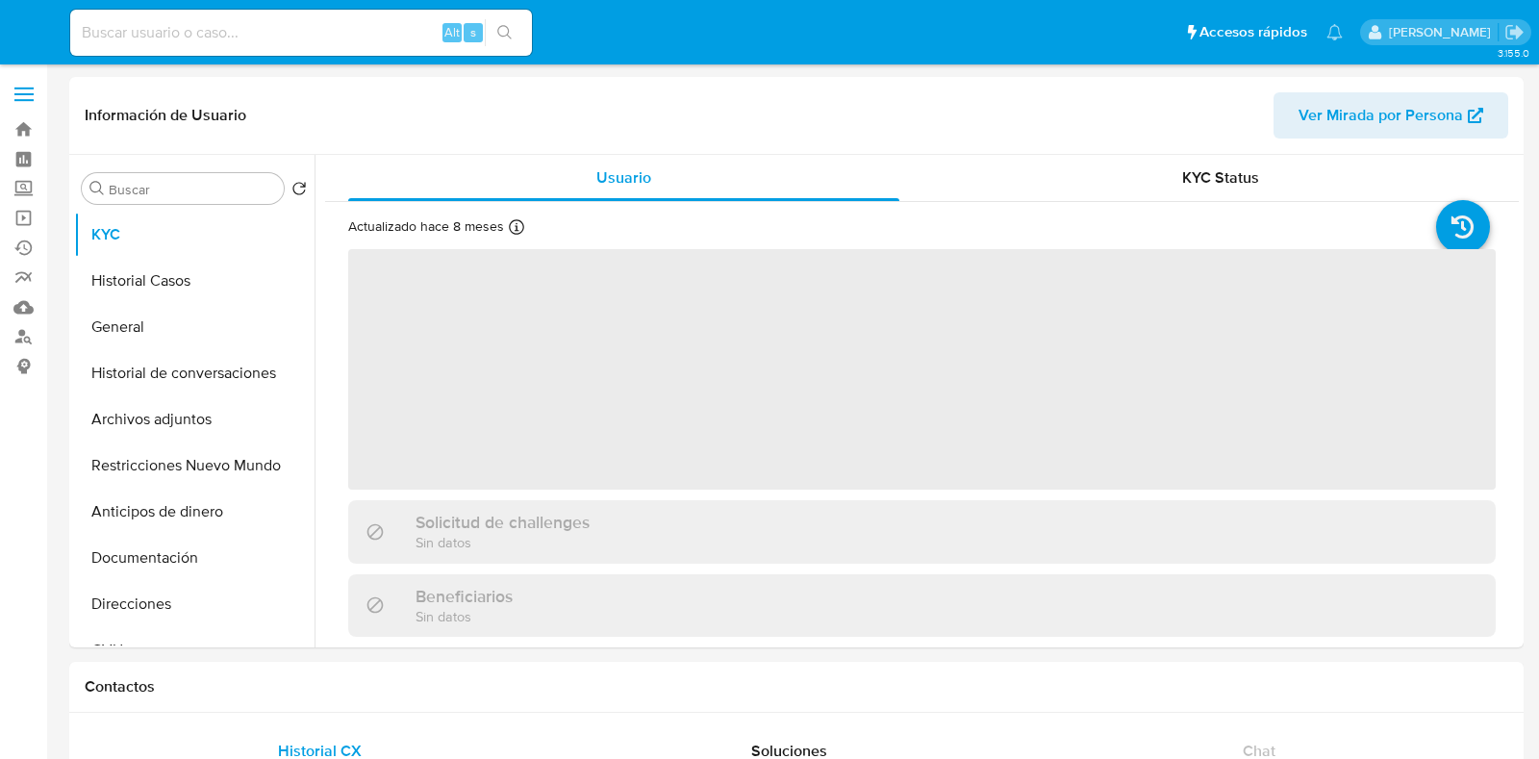
select select "10"
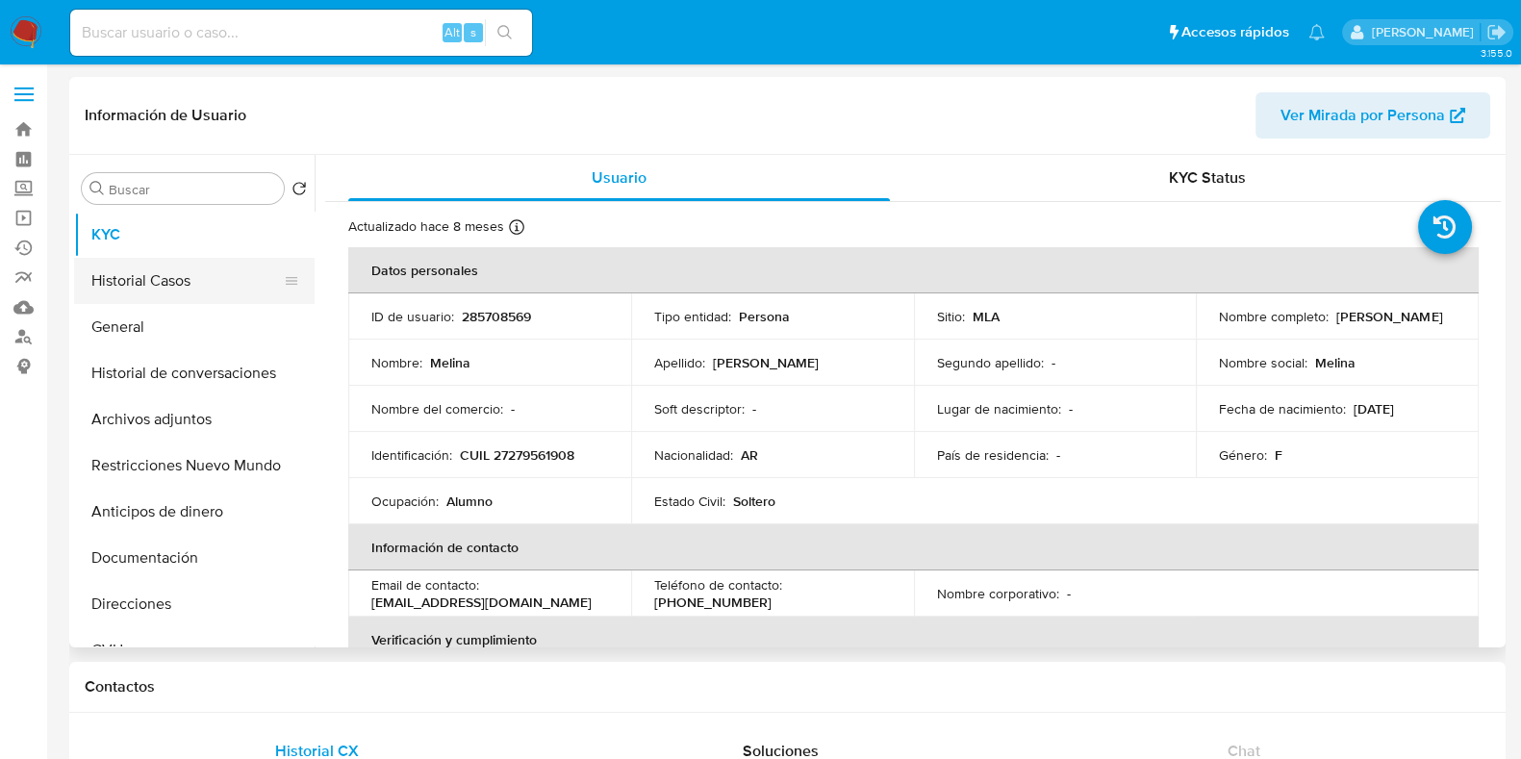
click at [172, 281] on button "Historial Casos" at bounding box center [186, 281] width 225 height 46
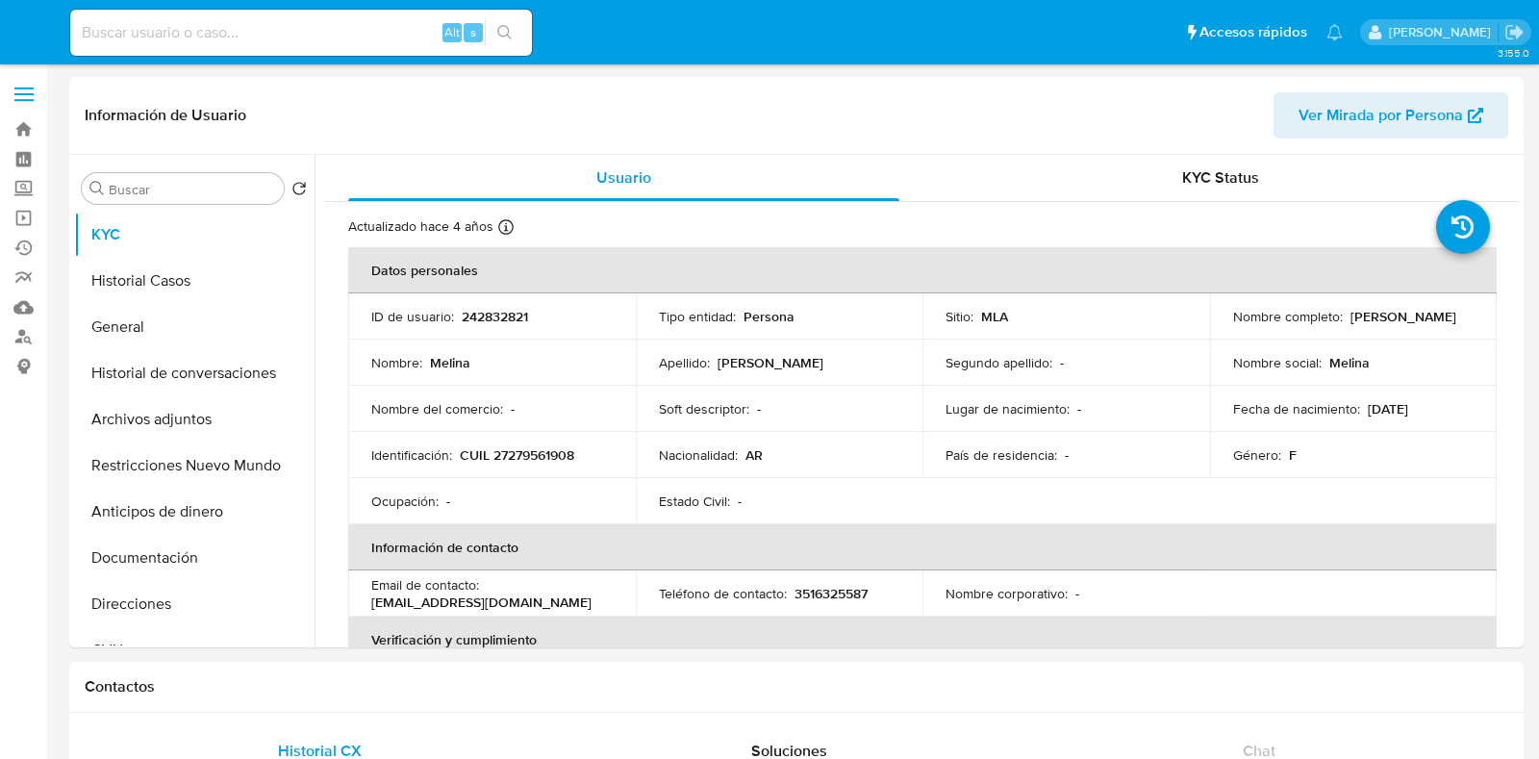
select select "10"
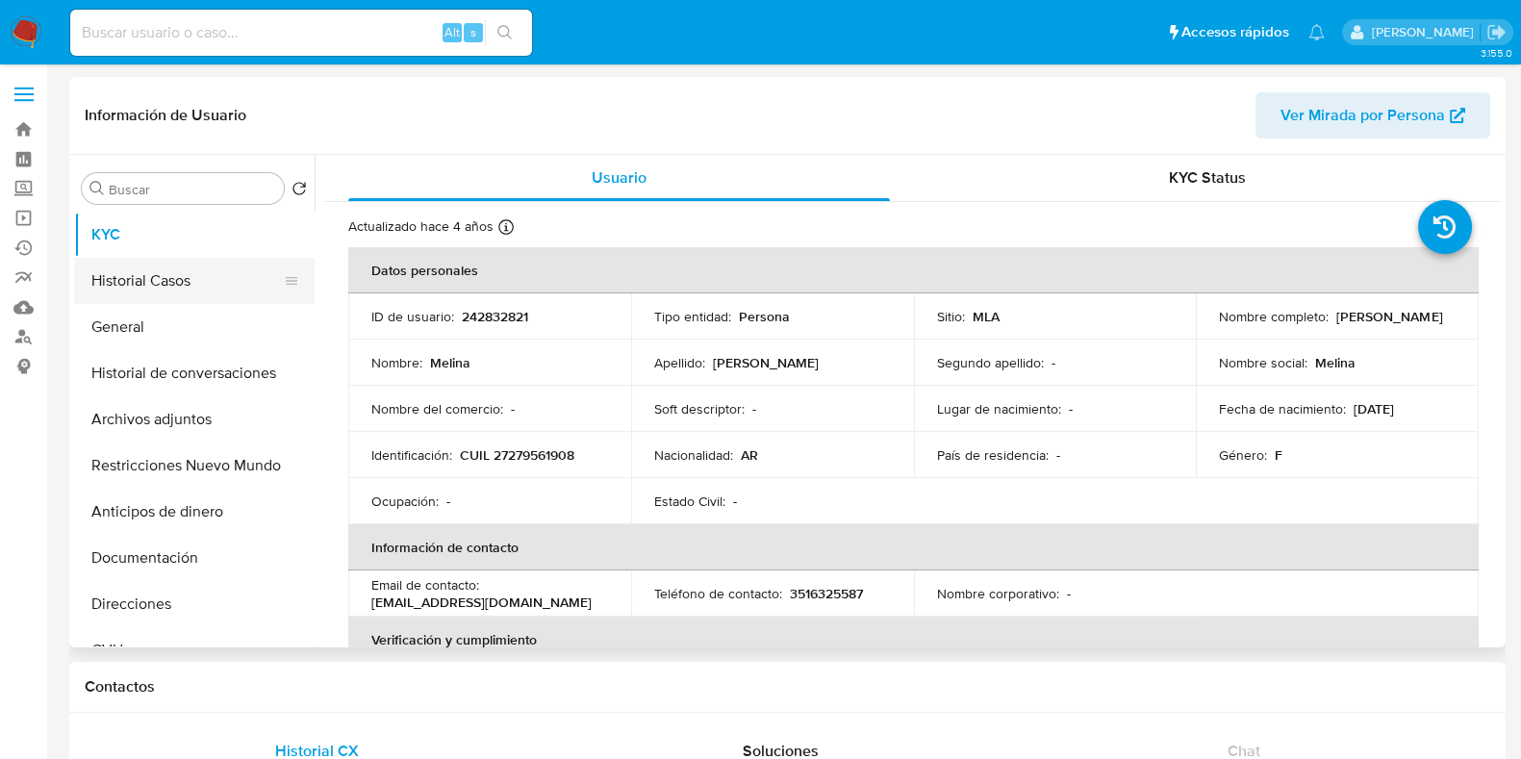
drag, startPoint x: 165, startPoint y: 273, endPoint x: 181, endPoint y: 273, distance: 15.4
click at [168, 273] on button "Historial Casos" at bounding box center [186, 281] width 225 height 46
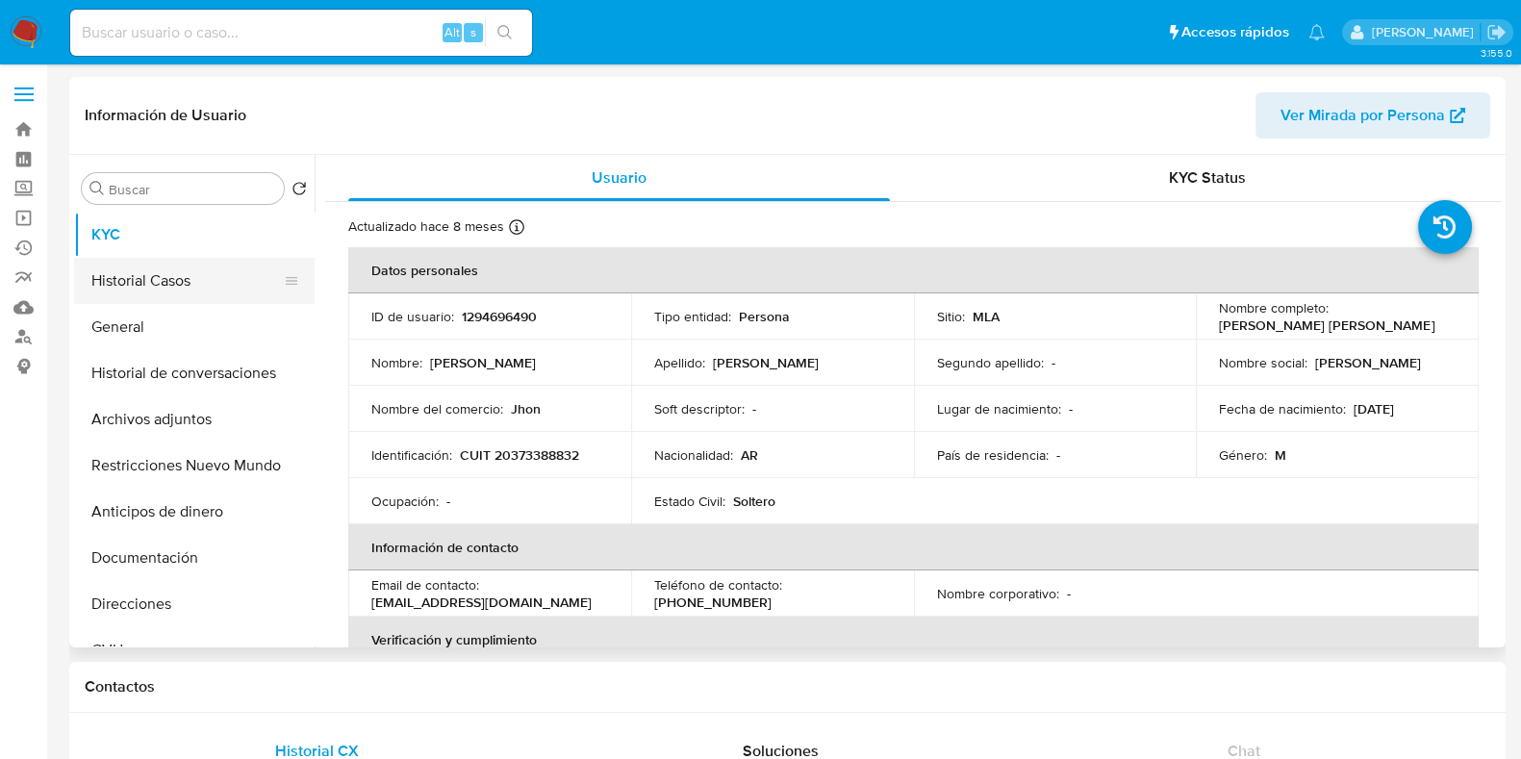
click at [202, 276] on button "Historial Casos" at bounding box center [186, 281] width 225 height 46
select select "10"
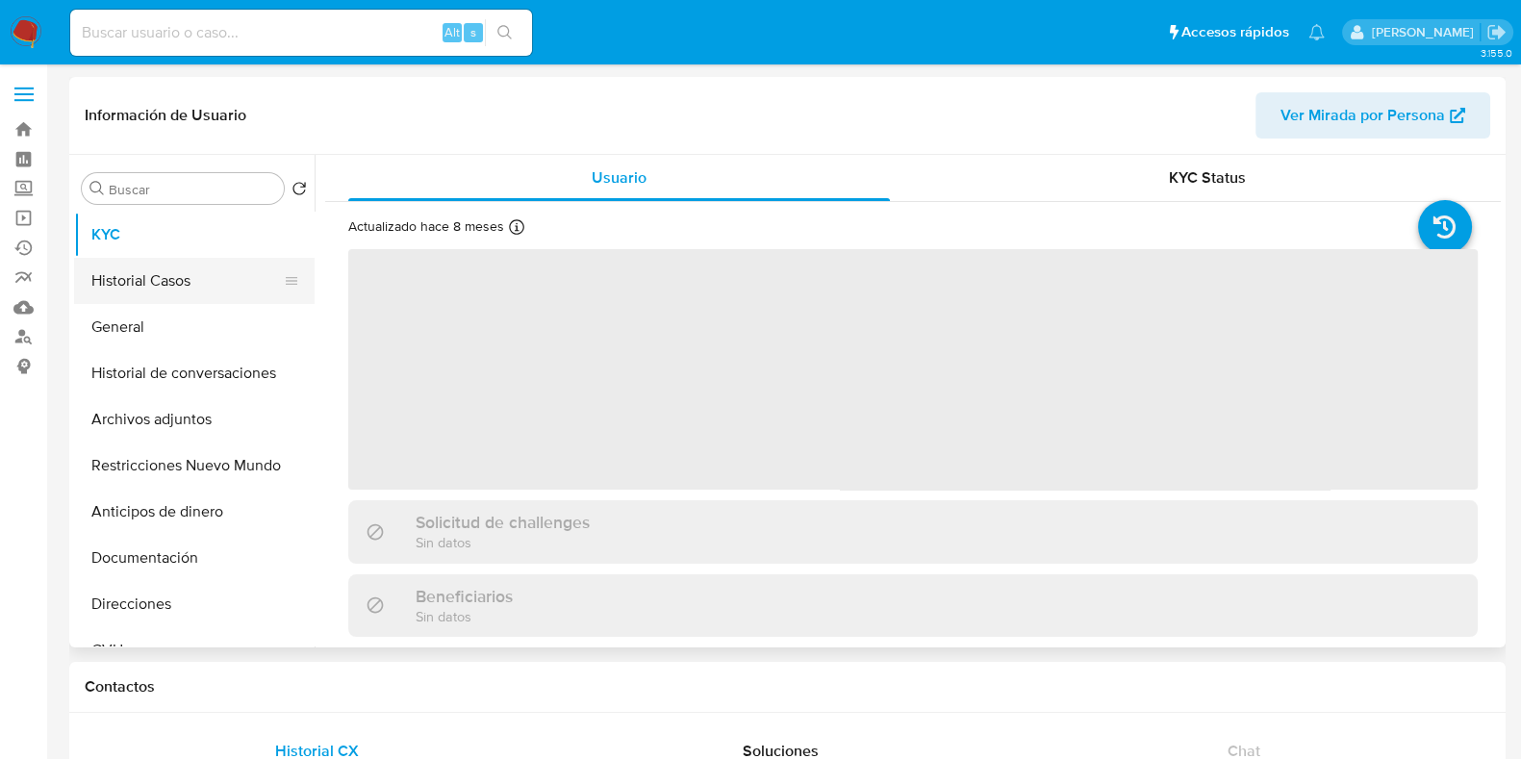
click at [190, 285] on button "Historial Casos" at bounding box center [186, 281] width 225 height 46
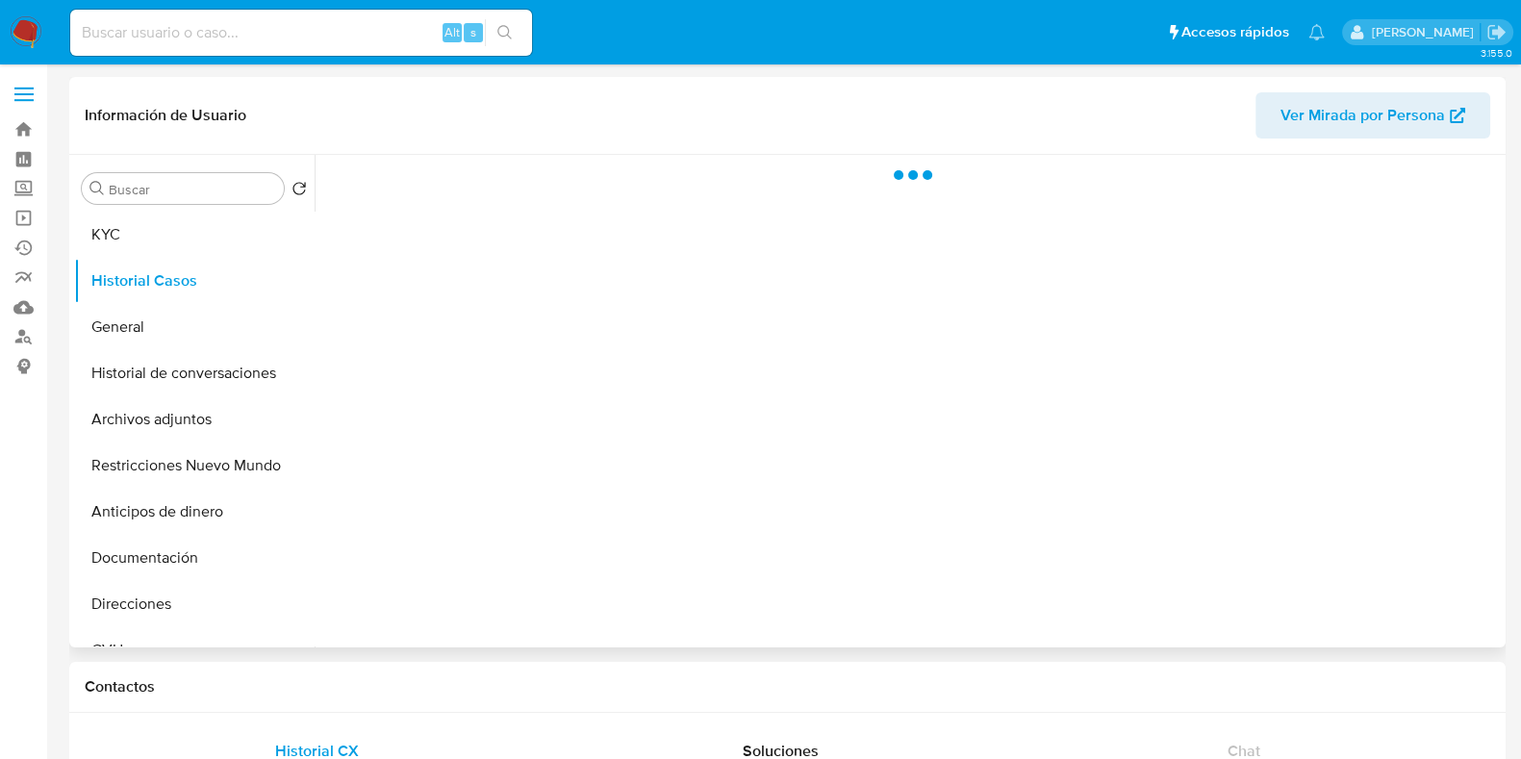
select select "10"
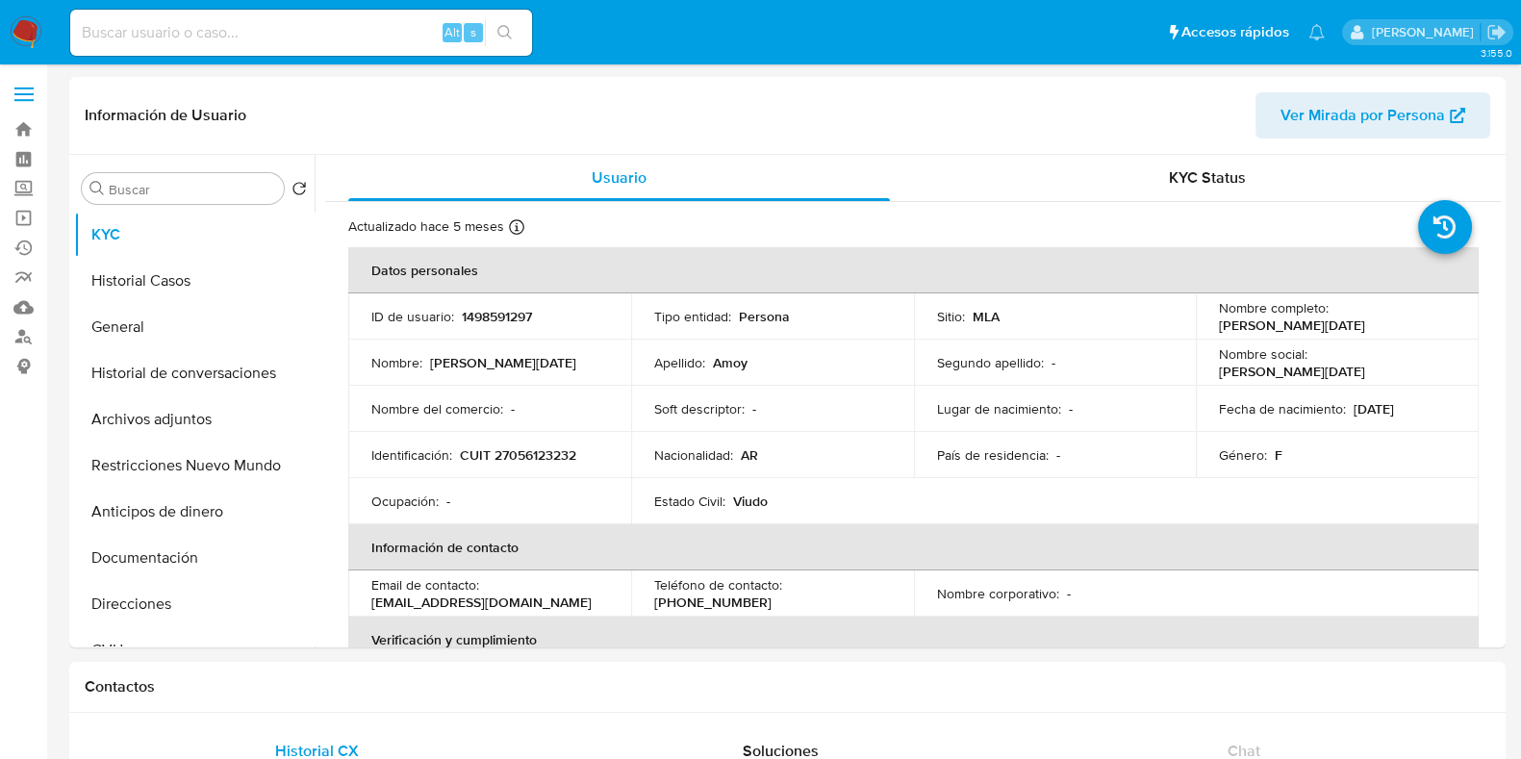
select select "10"
click at [510, 316] on p "1498591297" at bounding box center [497, 316] width 70 height 17
copy p "1498591297"
click at [279, 33] on input at bounding box center [301, 32] width 462 height 25
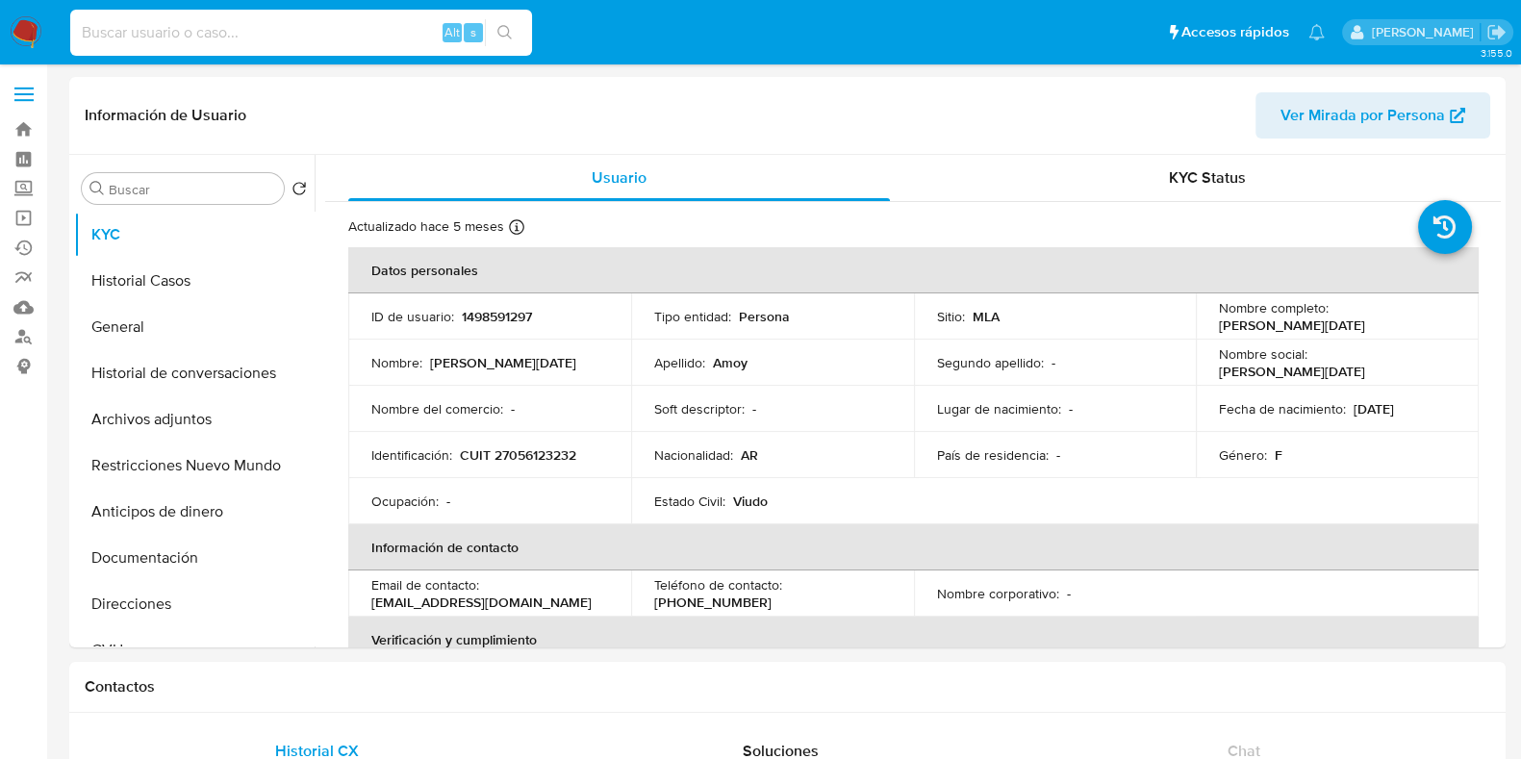
paste input "1365456396"
type input "1365456396"
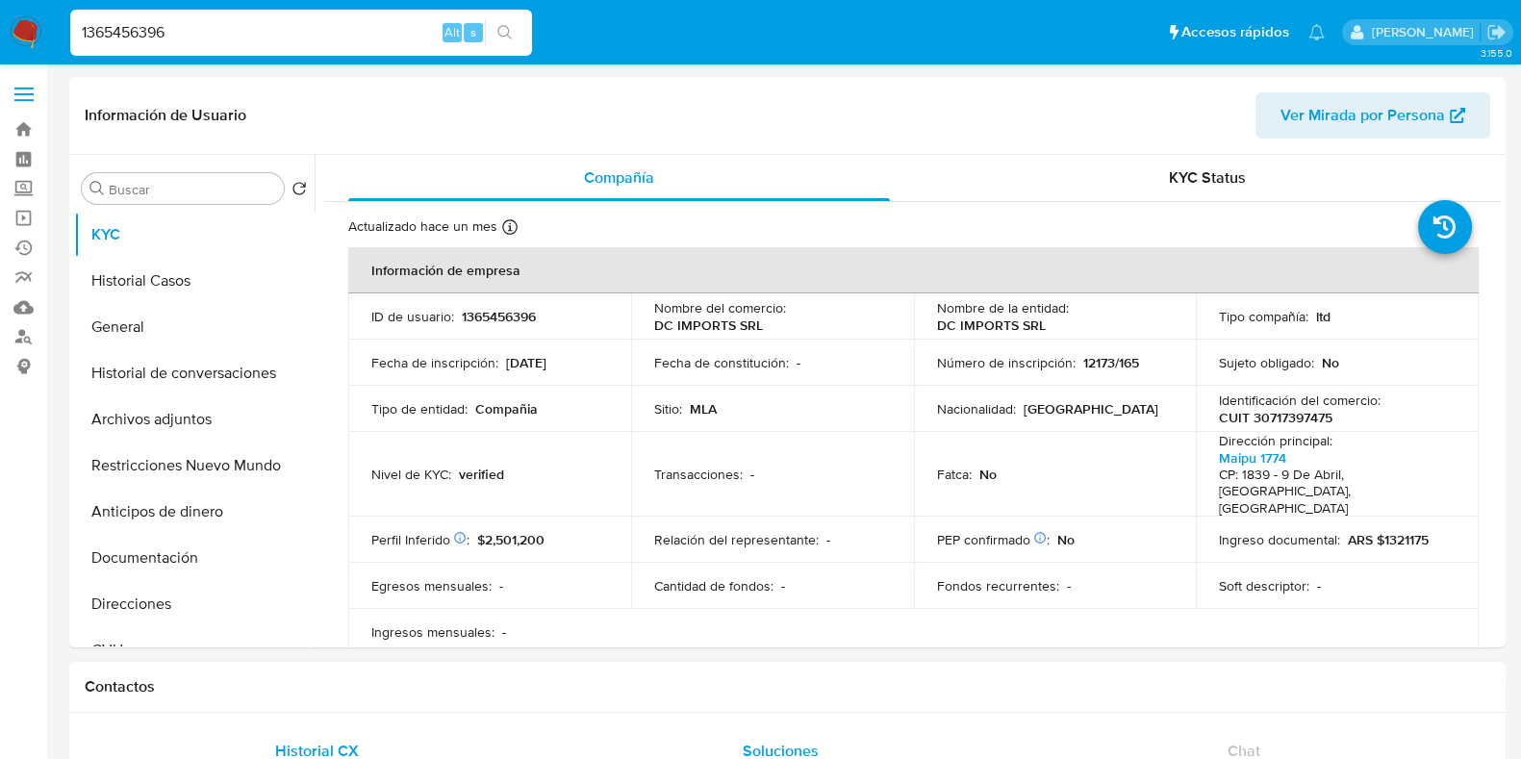
select select "10"
drag, startPoint x: 1042, startPoint y: 324, endPoint x: 928, endPoint y: 324, distance: 113.5
click at [928, 324] on td "Nombre de la entidad : DC IMPORTS SRL" at bounding box center [1055, 316] width 283 height 46
copy p "DC IMPORTS SRL"
click at [511, 315] on p "1365456396" at bounding box center [499, 316] width 74 height 17
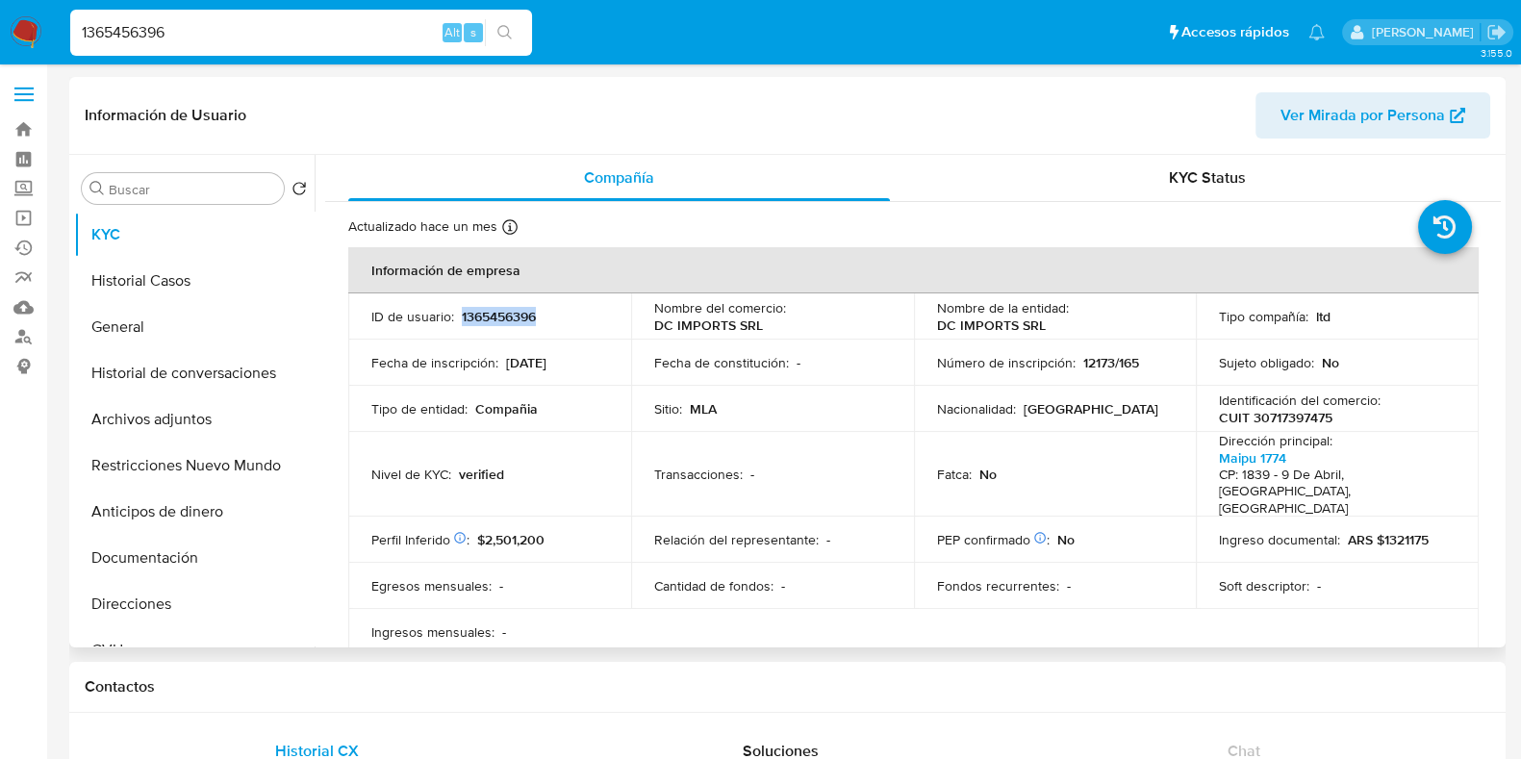
click at [511, 315] on p "1365456396" at bounding box center [499, 316] width 74 height 17
copy p "1365456396"
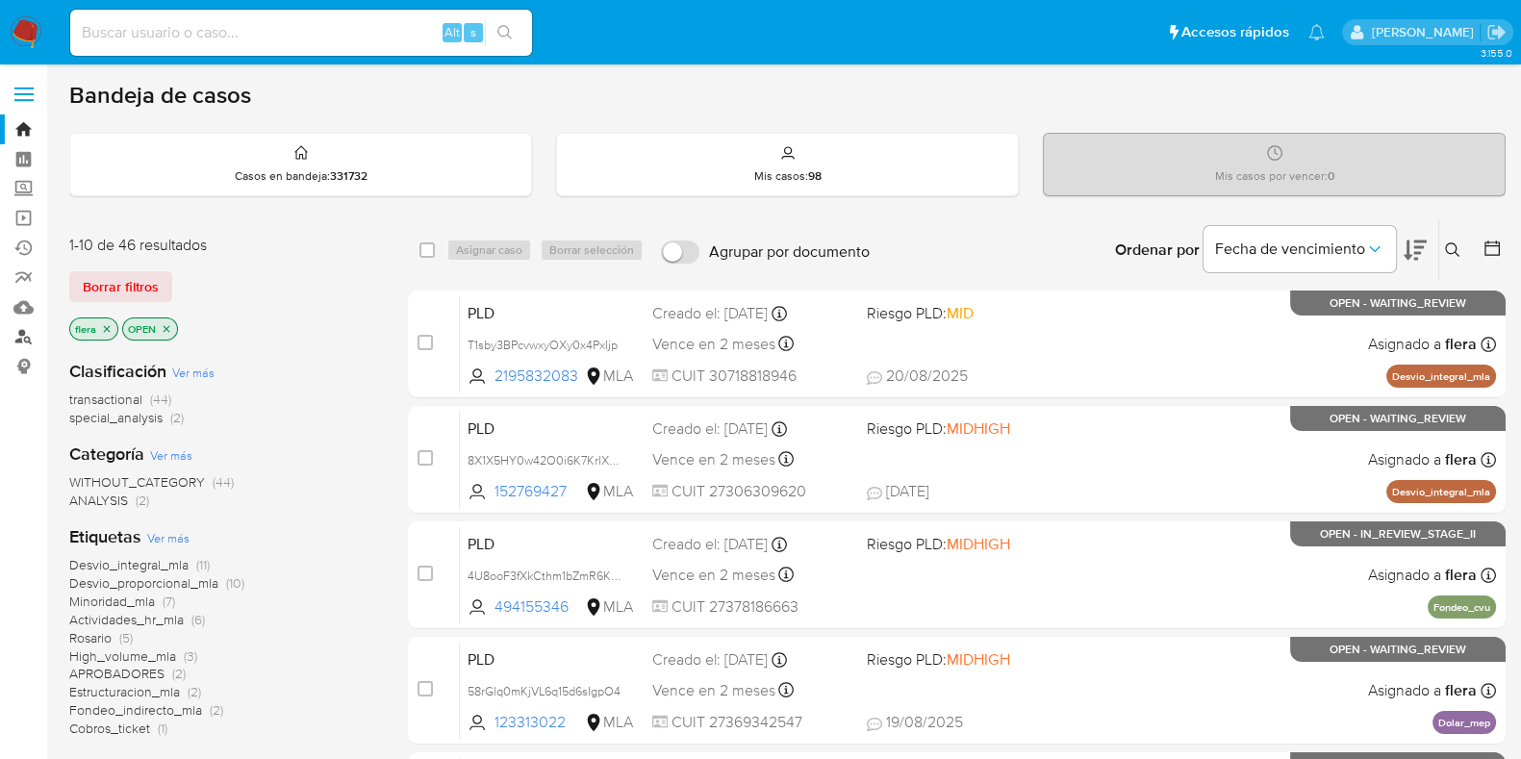
click at [18, 326] on link "Buscador de personas" at bounding box center [114, 337] width 229 height 30
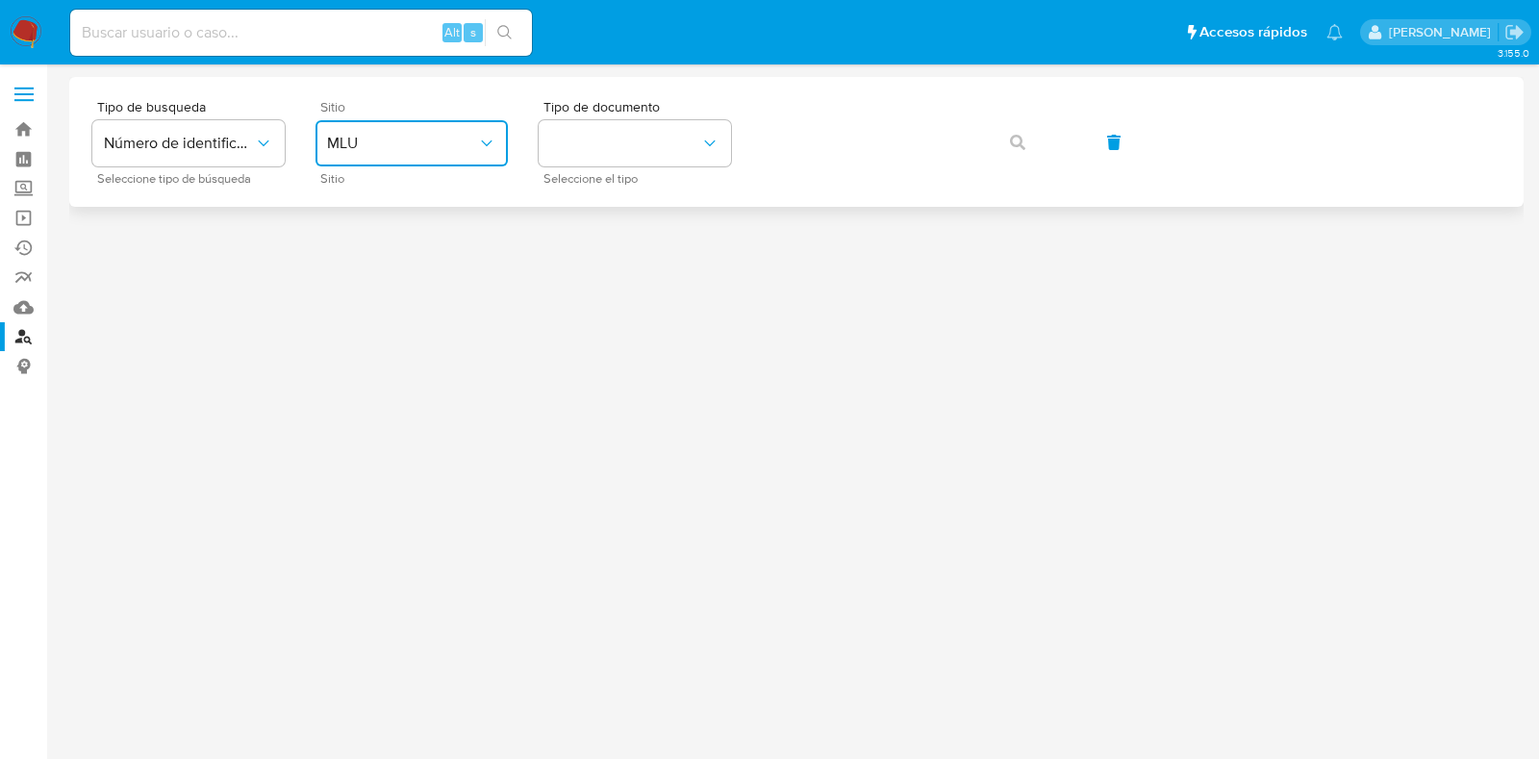
click at [446, 134] on span "MLU" at bounding box center [402, 143] width 150 height 19
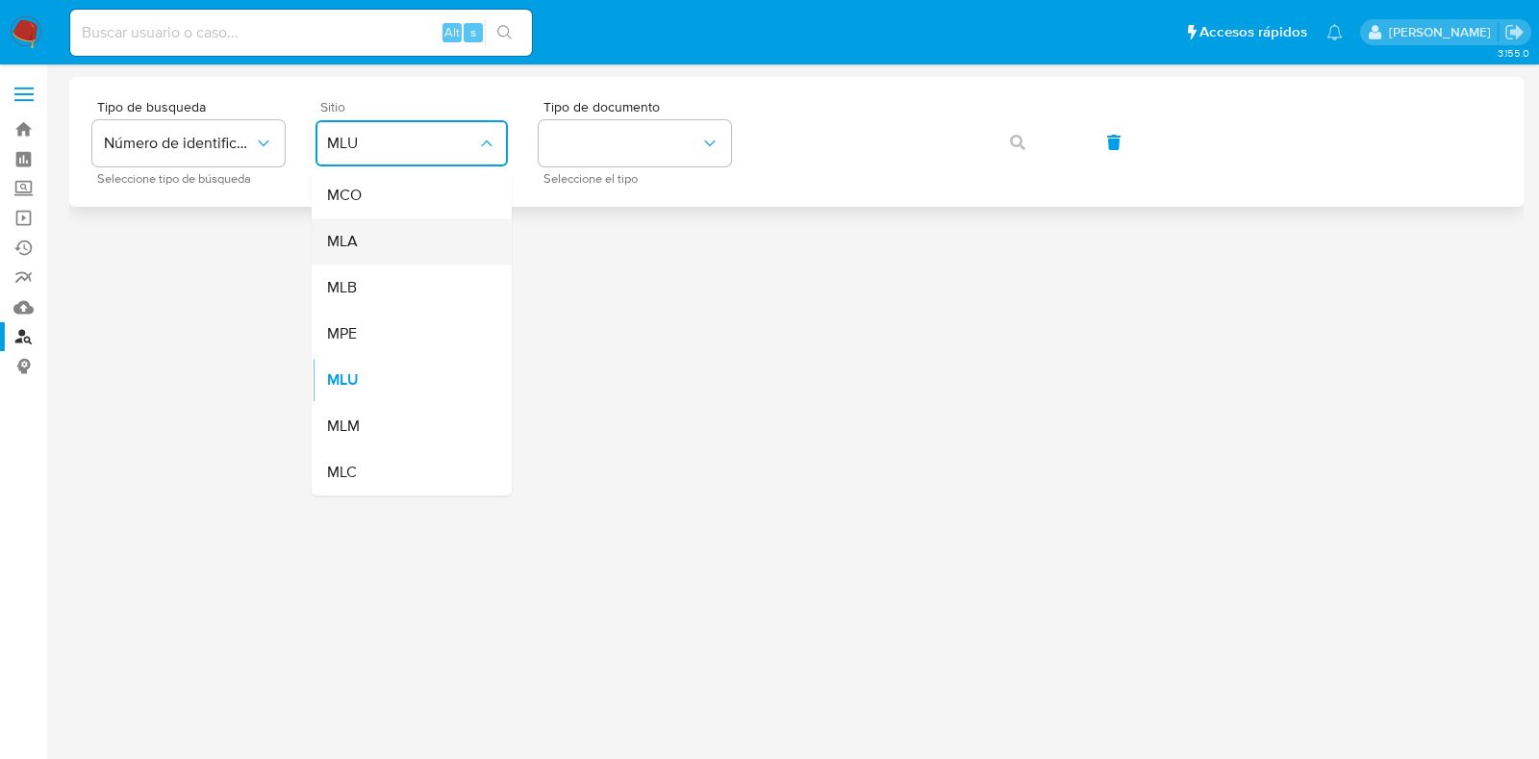
click at [418, 257] on div "MLA" at bounding box center [406, 241] width 158 height 46
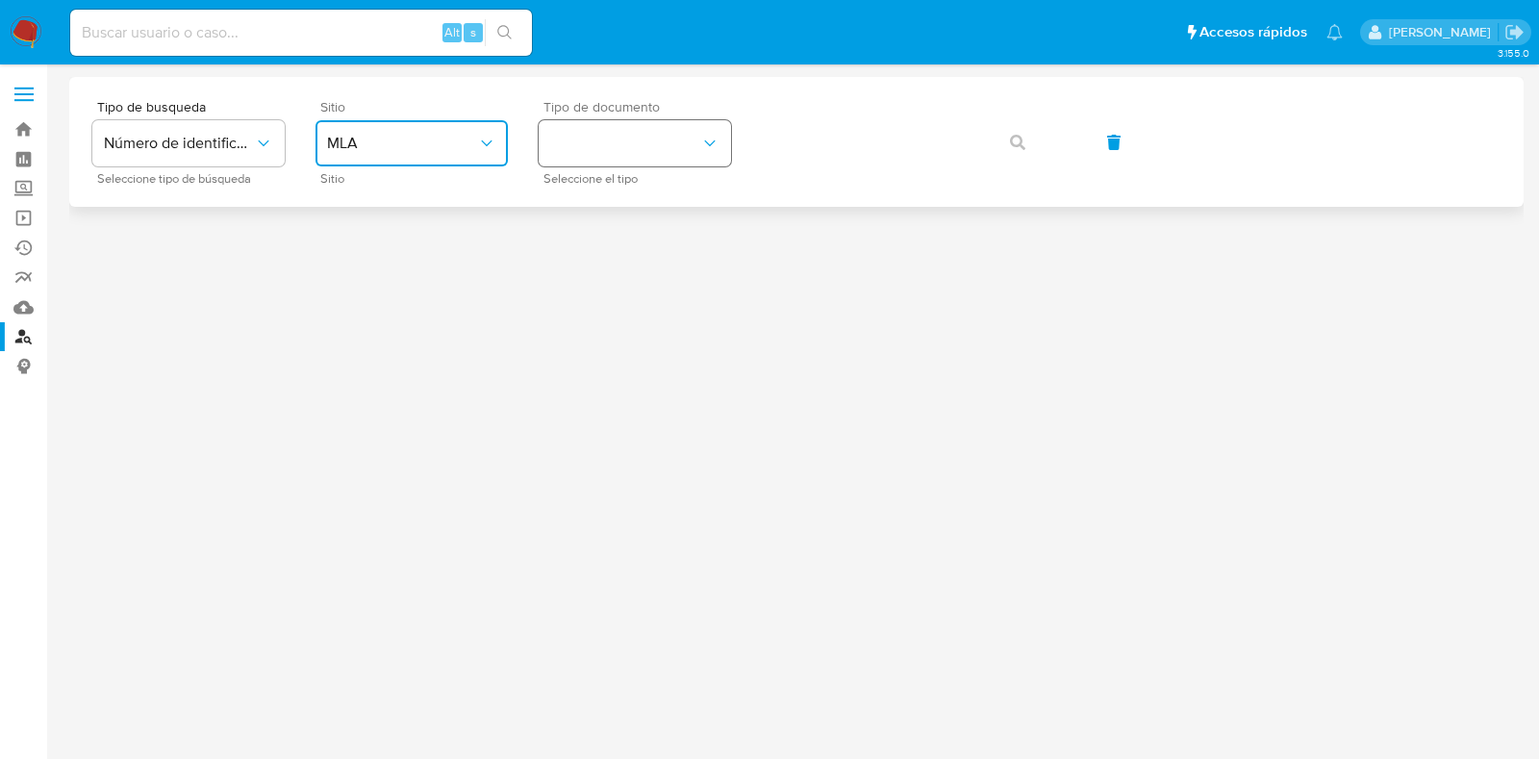
click at [719, 145] on icon "identificationType" at bounding box center [709, 143] width 19 height 19
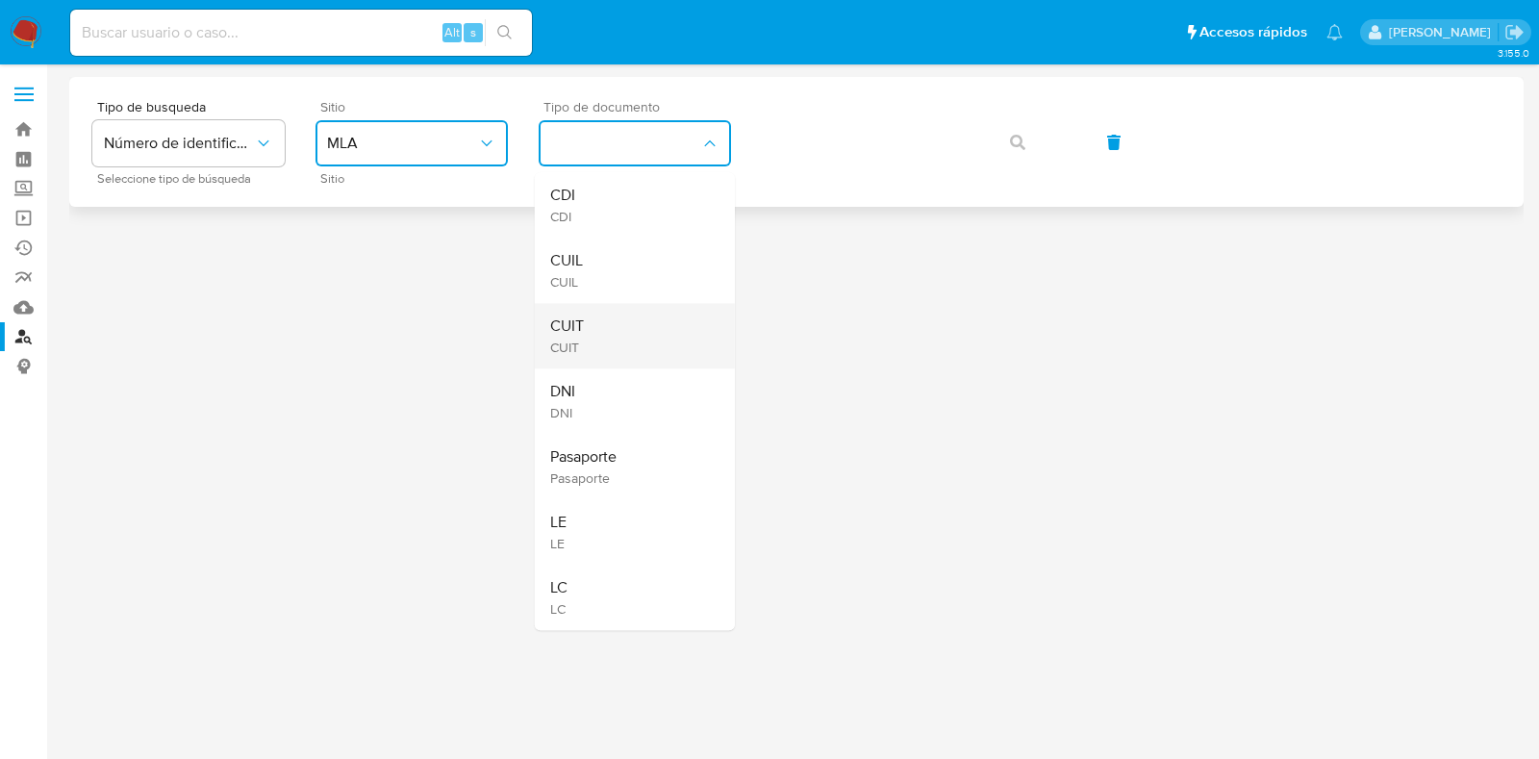
click at [639, 332] on div "CUIT CUIT" at bounding box center [629, 335] width 158 height 65
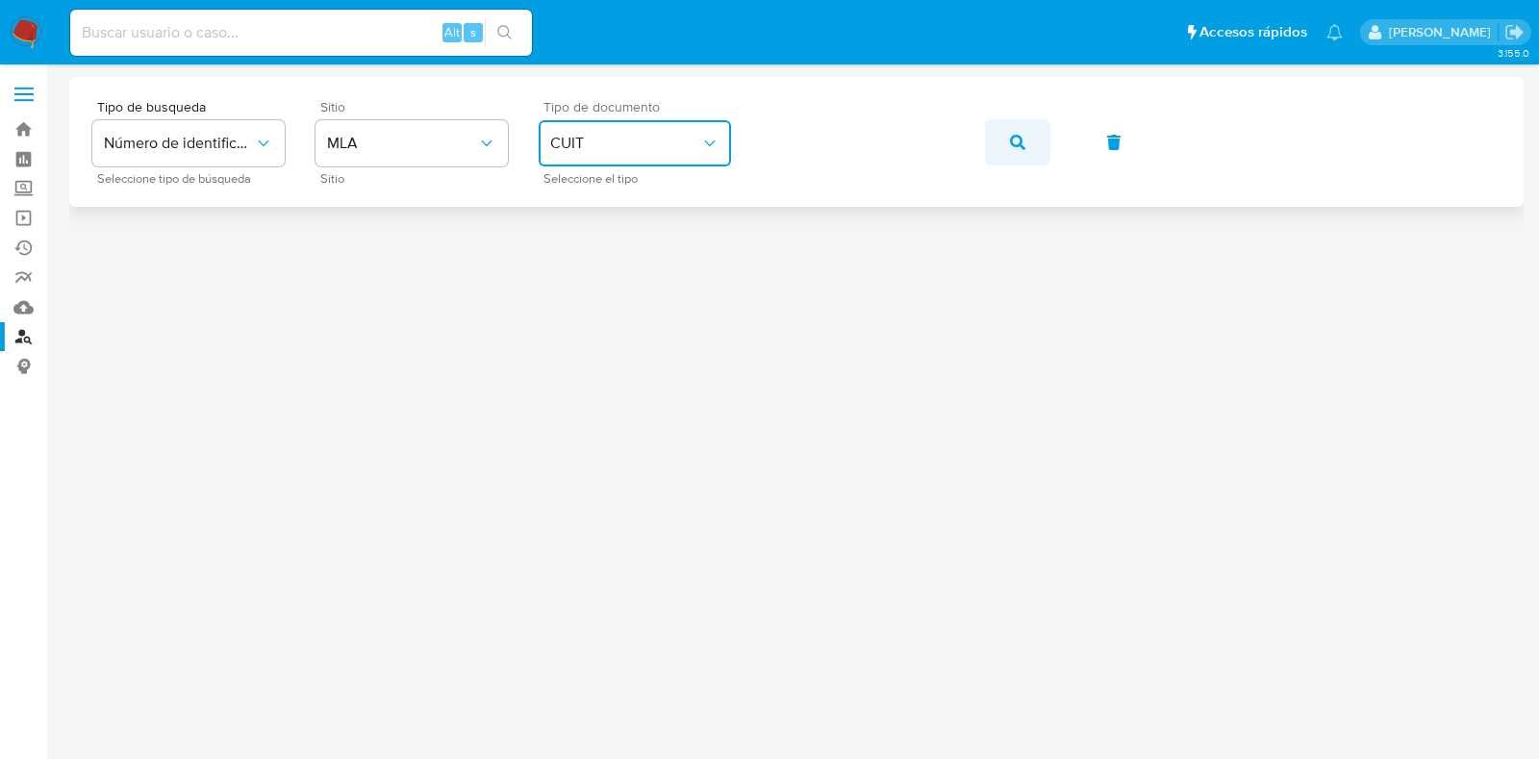
click at [1014, 141] on icon "button" at bounding box center [1017, 142] width 15 height 15
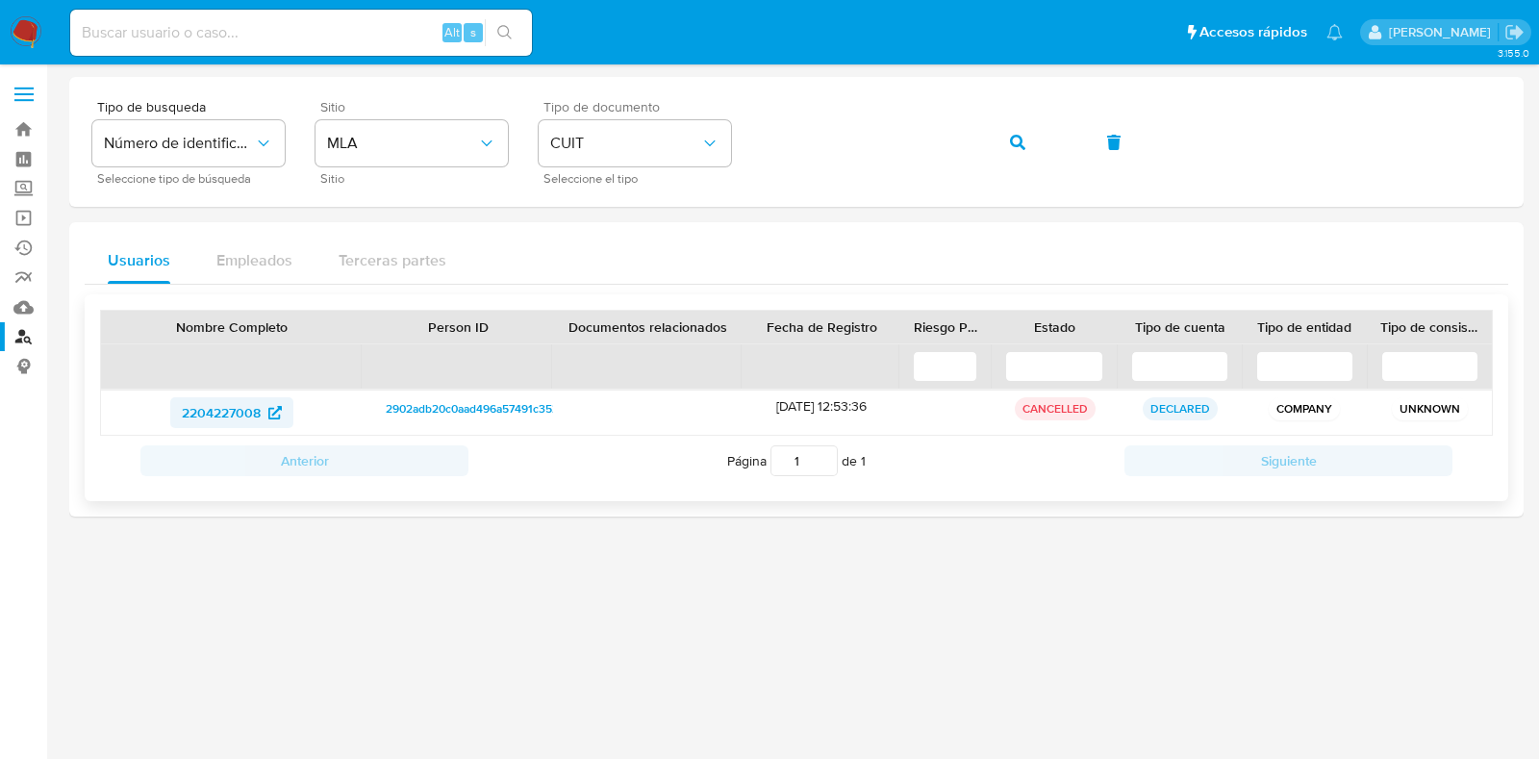
click at [226, 416] on span "2204227008" at bounding box center [221, 412] width 79 height 31
click at [1015, 141] on icon "button" at bounding box center [1017, 142] width 15 height 15
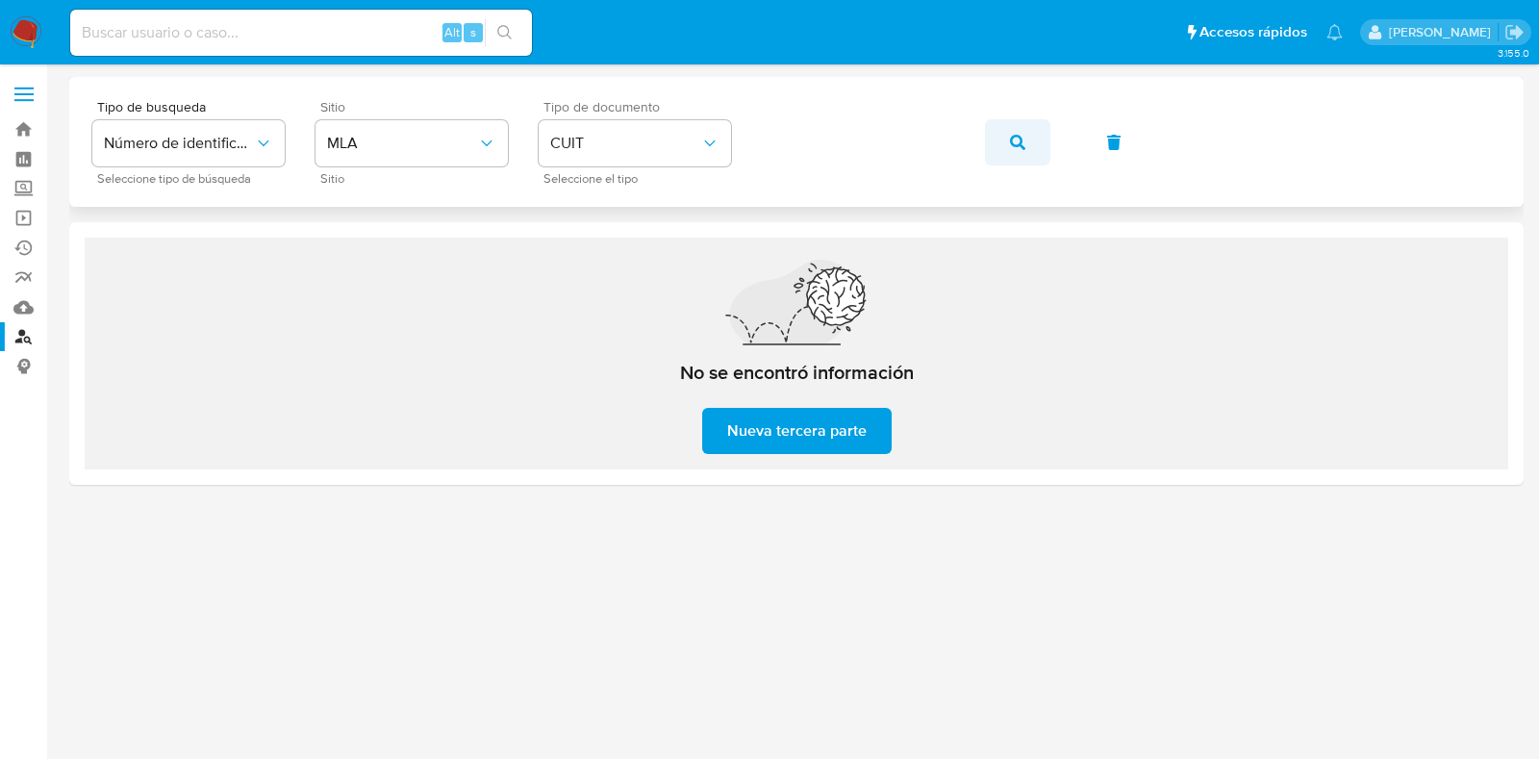
click at [1022, 142] on icon "button" at bounding box center [1017, 142] width 15 height 15
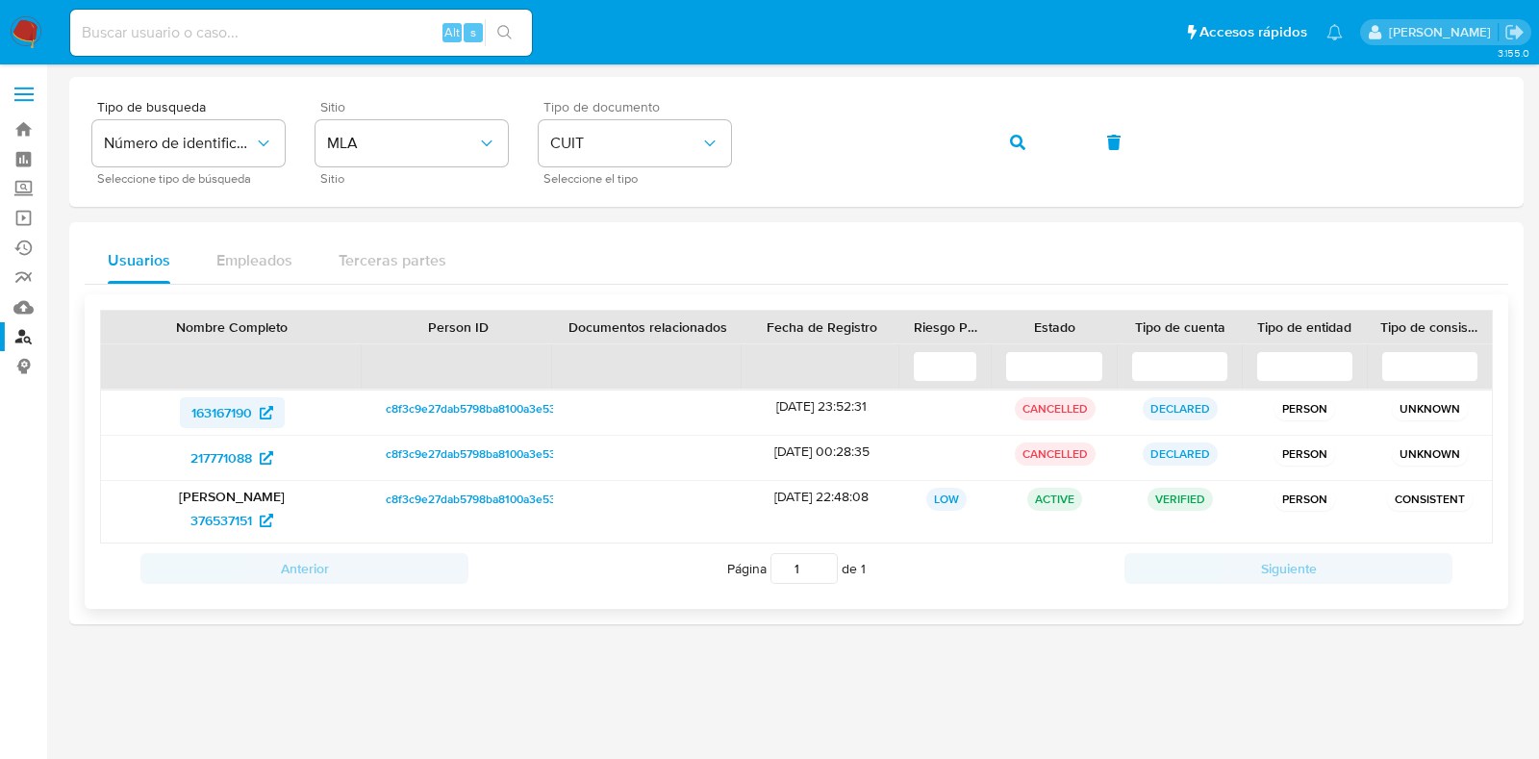
click at [226, 411] on span "163167190" at bounding box center [221, 412] width 61 height 31
click at [232, 456] on span "217771088" at bounding box center [221, 458] width 62 height 31
click at [215, 524] on span "376537151" at bounding box center [221, 520] width 62 height 31
click at [1013, 138] on icon "button" at bounding box center [1017, 142] width 15 height 15
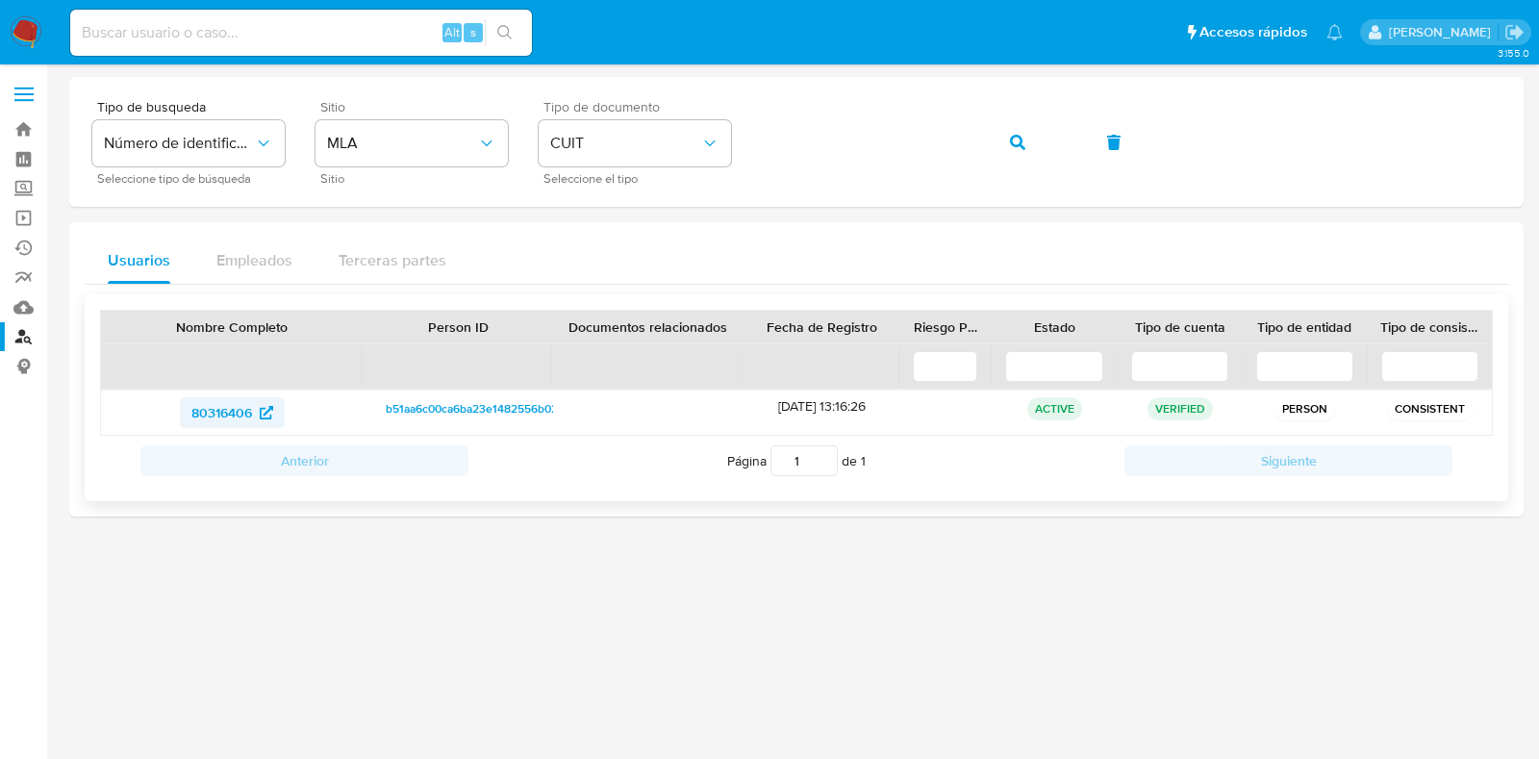
click at [240, 403] on span "80316406" at bounding box center [221, 412] width 61 height 31
click at [1010, 149] on icon "button" at bounding box center [1017, 142] width 15 height 15
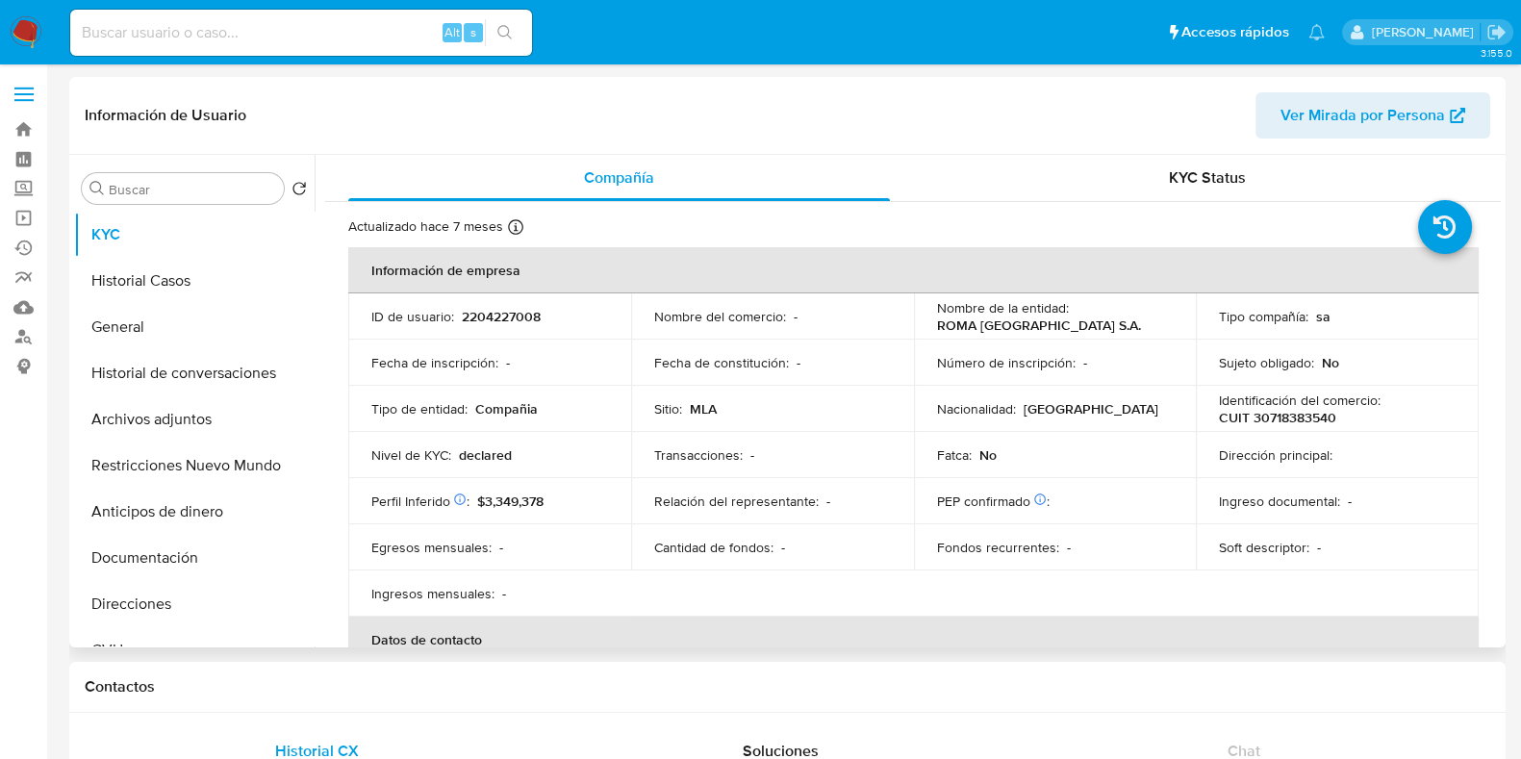
select select "10"
click at [151, 282] on button "Historial Casos" at bounding box center [186, 281] width 225 height 46
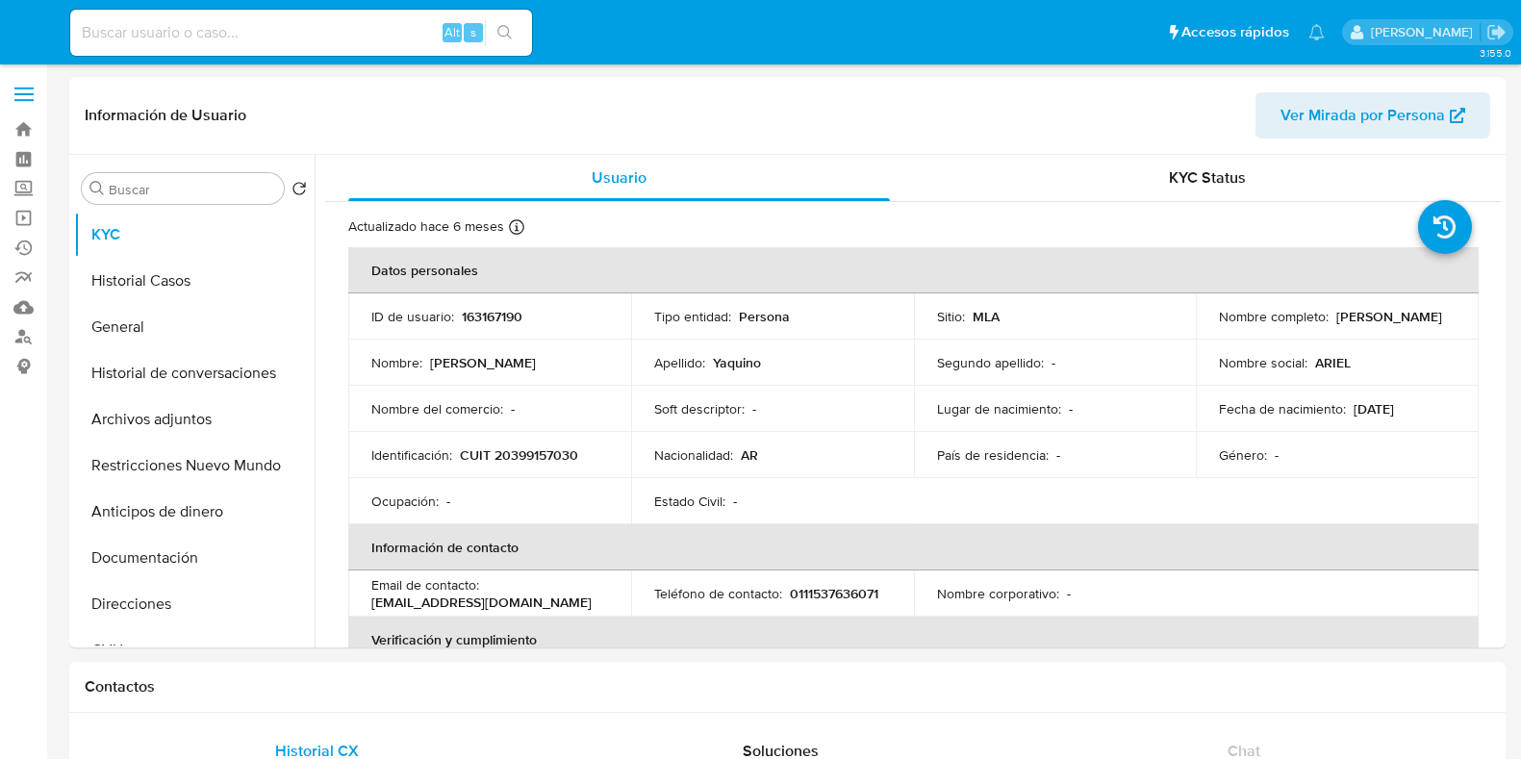
select select "10"
click at [134, 278] on button "Historial Casos" at bounding box center [186, 281] width 225 height 46
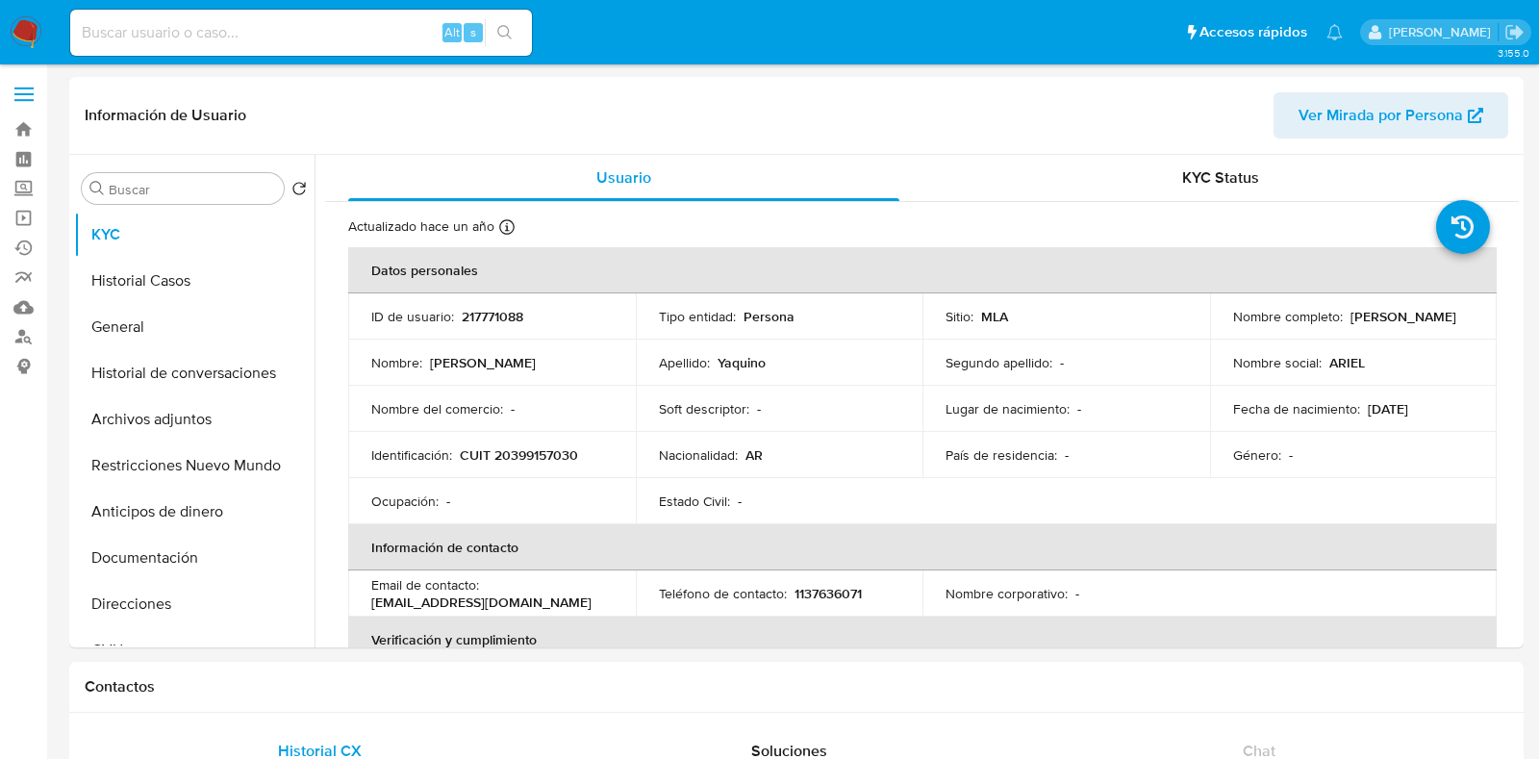
select select "10"
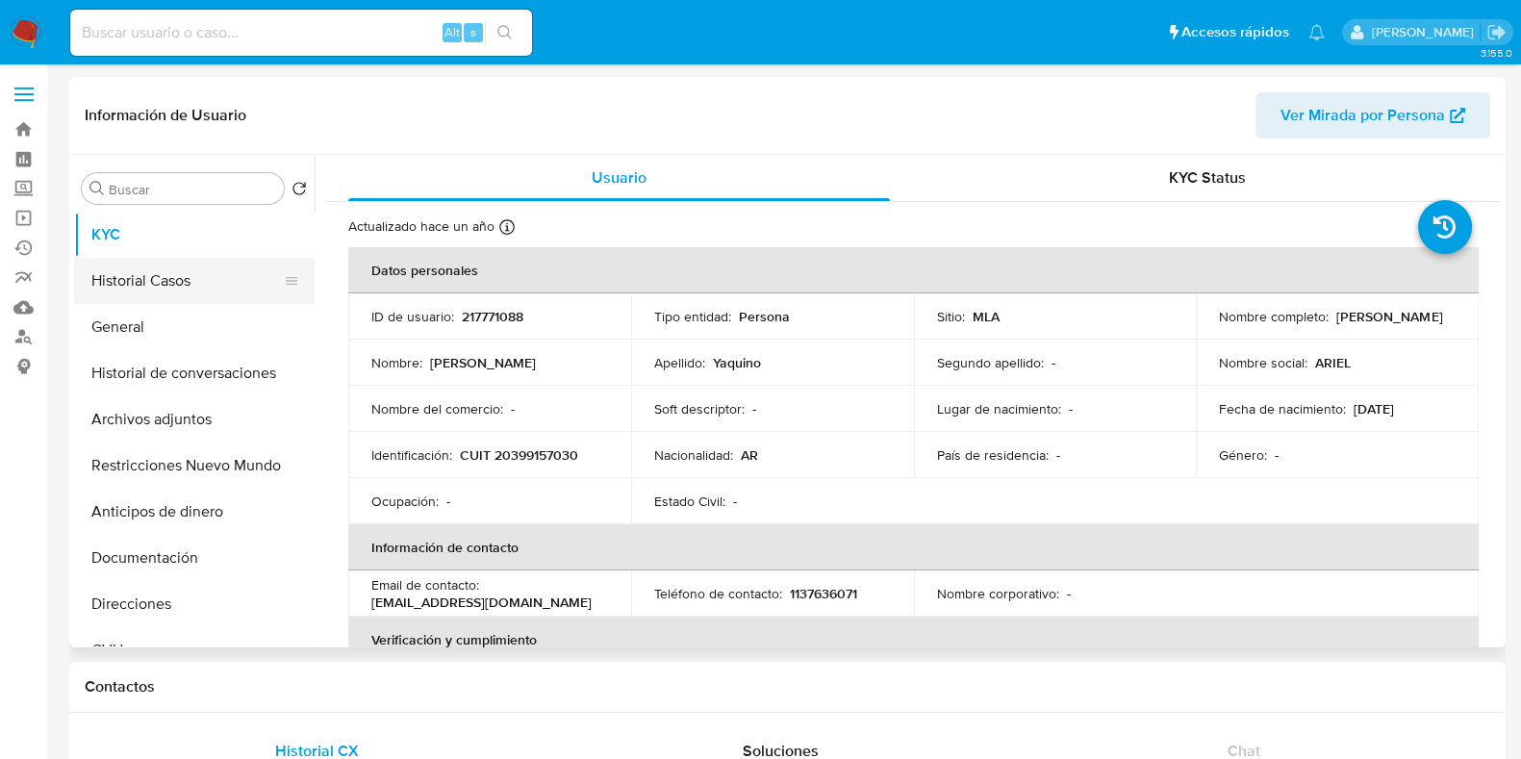
click at [141, 274] on button "Historial Casos" at bounding box center [186, 281] width 225 height 46
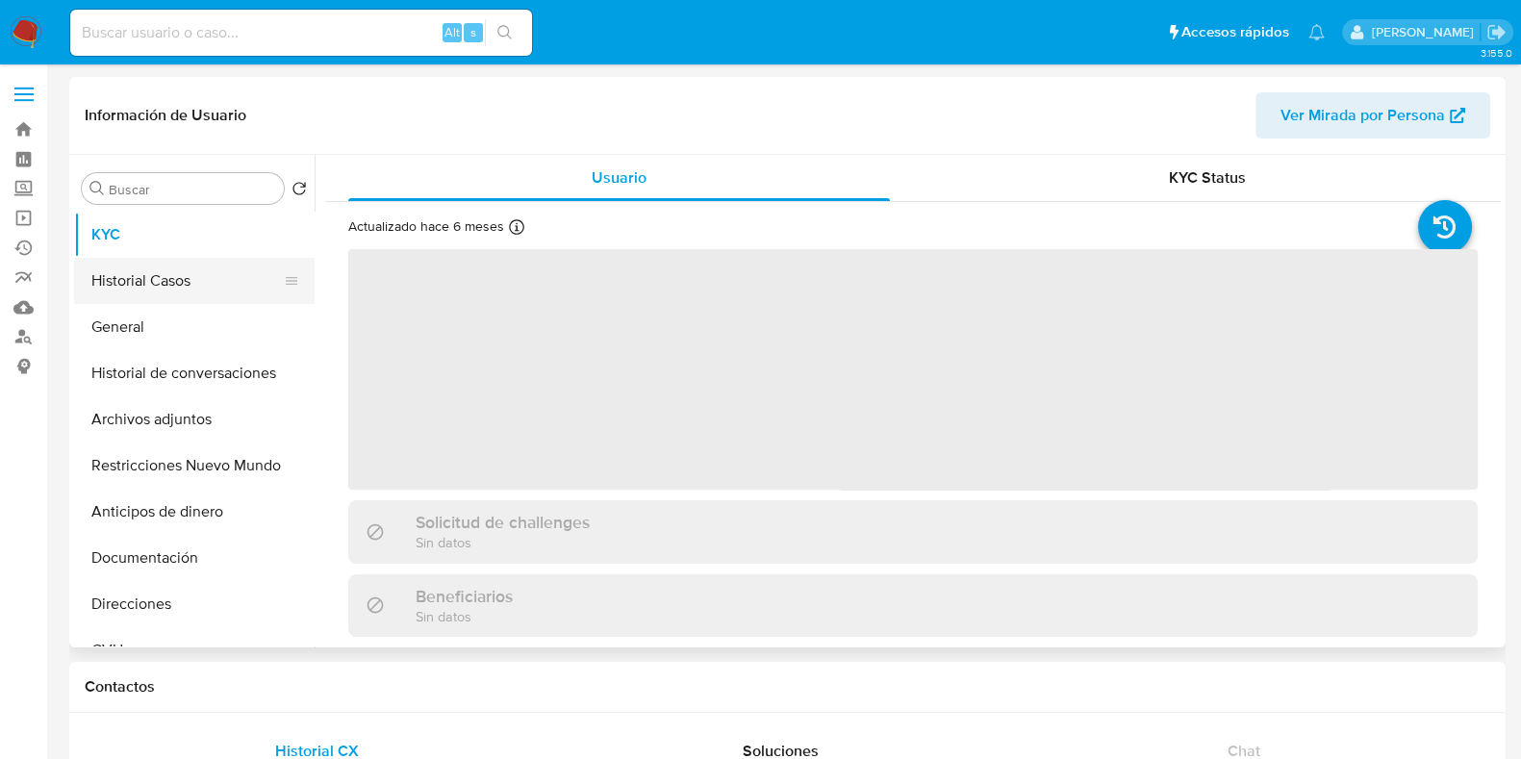
click at [159, 276] on button "Historial Casos" at bounding box center [186, 281] width 225 height 46
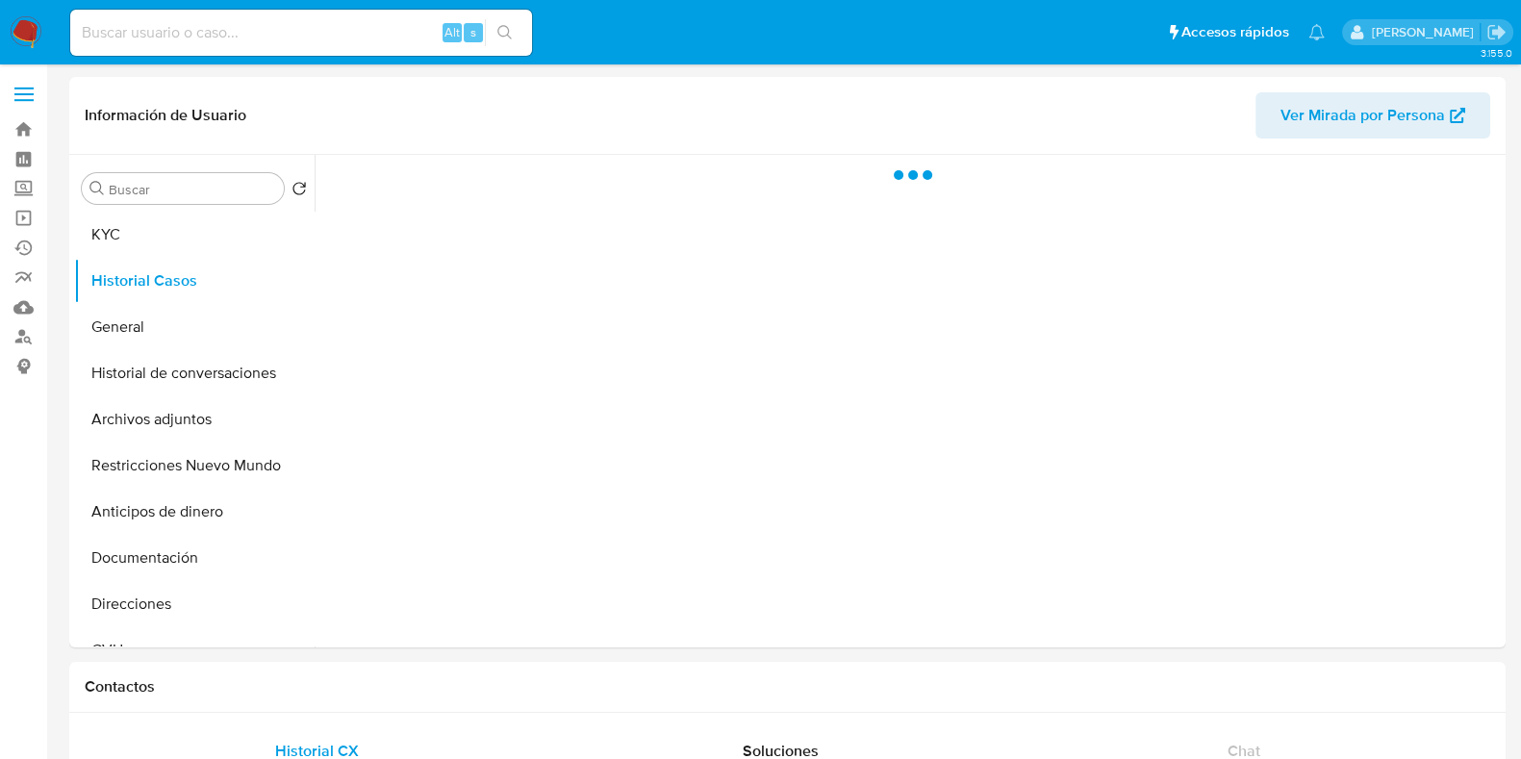
select select "10"
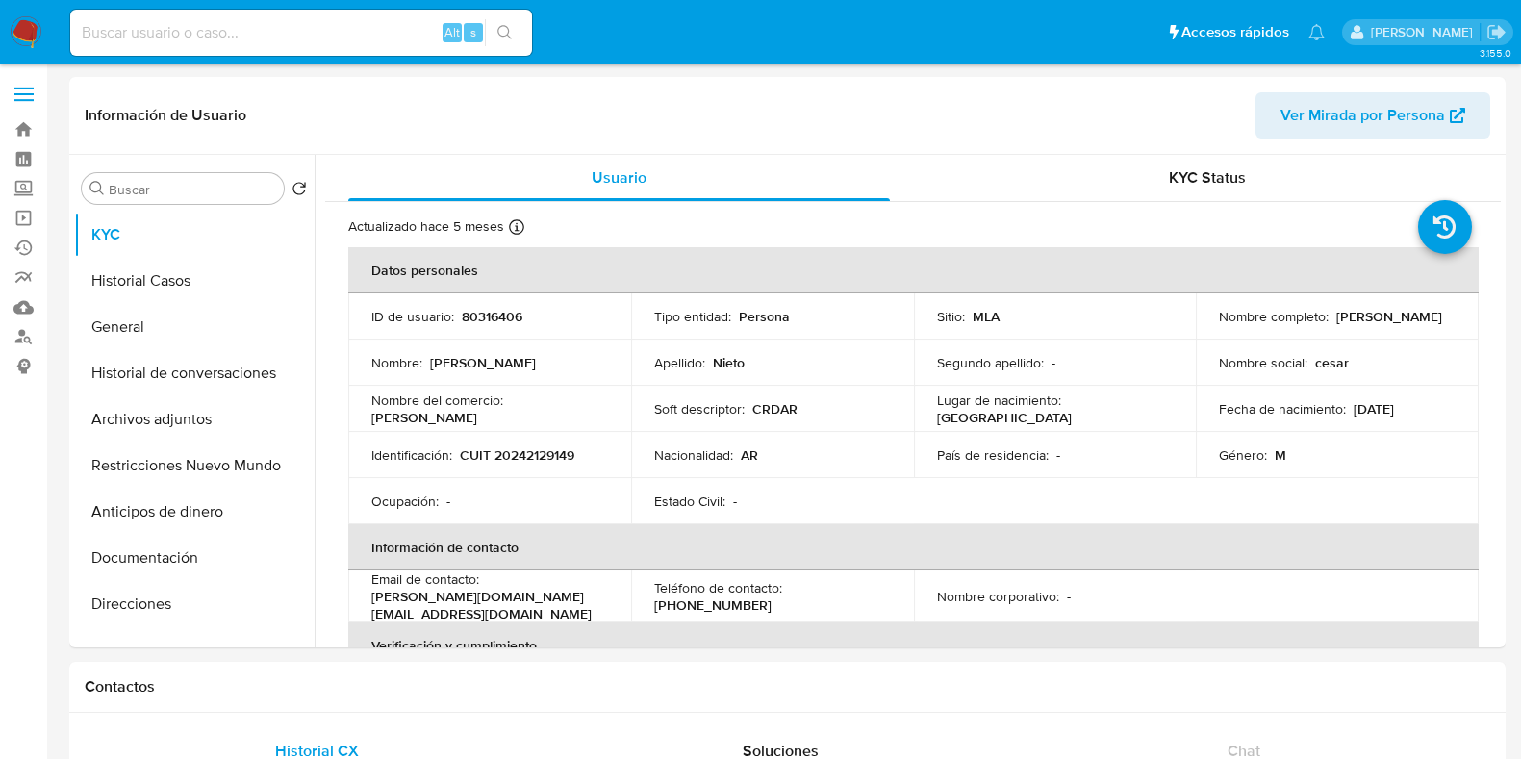
select select "10"
click at [165, 273] on button "Historial Casos" at bounding box center [186, 281] width 225 height 46
